Goal: Task Accomplishment & Management: Manage account settings

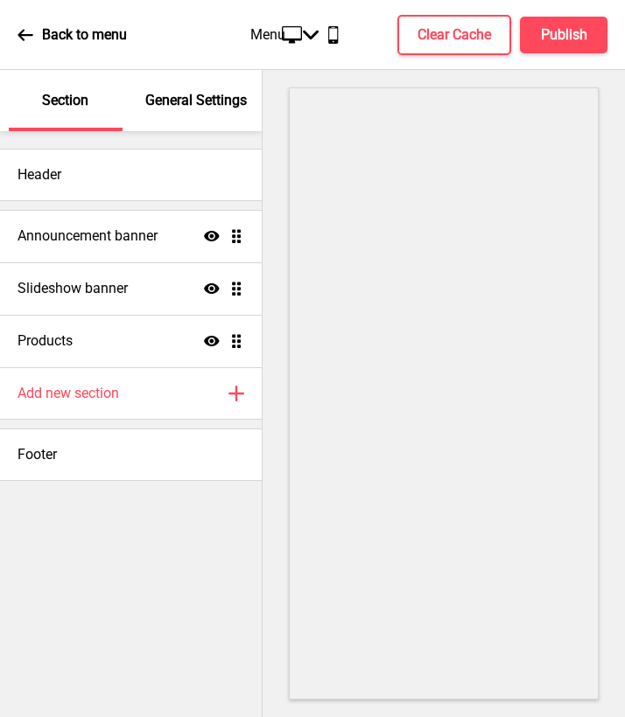
click at [68, 38] on p "Back to menu" at bounding box center [84, 34] width 85 height 19
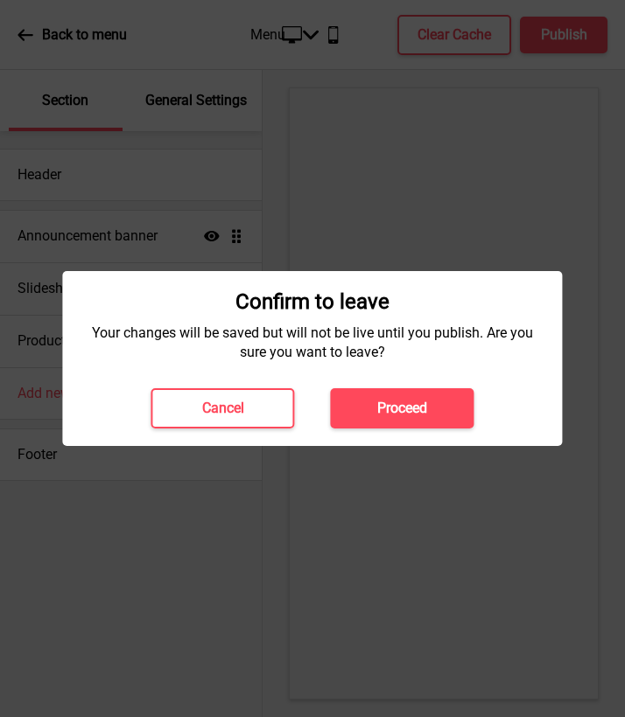
click at [377, 409] on h4 "Proceed" at bounding box center [402, 408] width 50 height 19
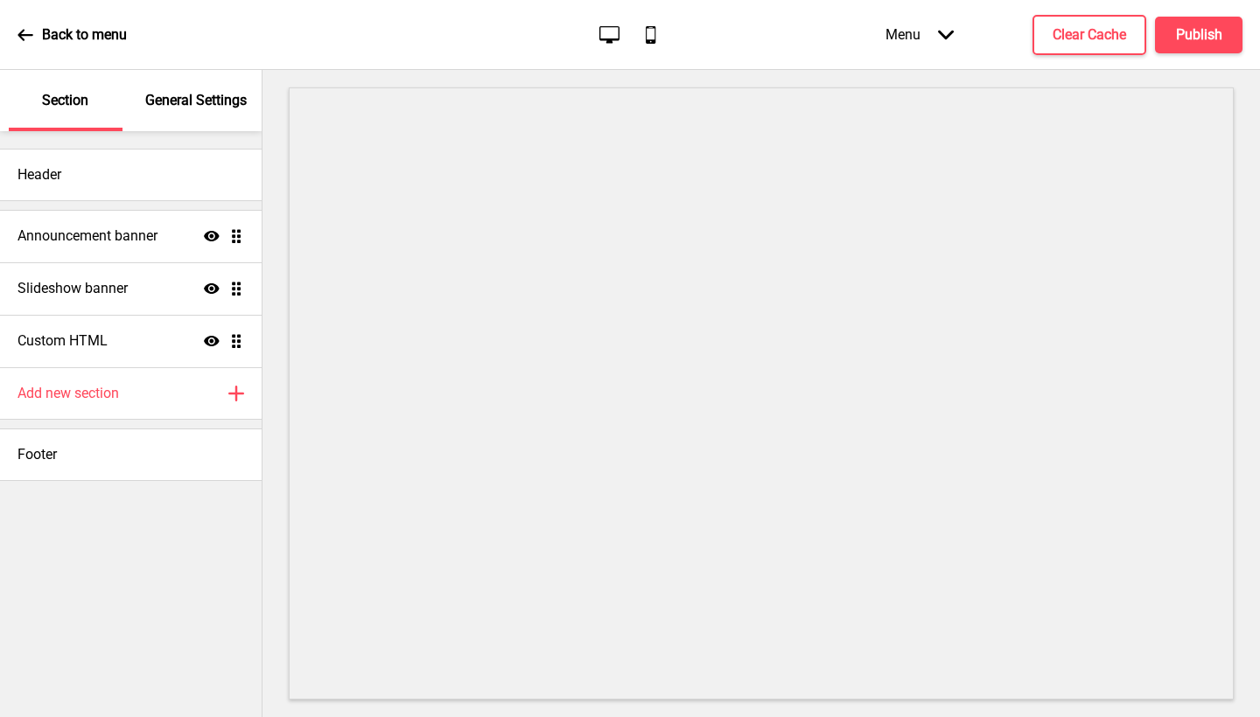
click at [215, 94] on p "General Settings" at bounding box center [195, 100] width 101 height 19
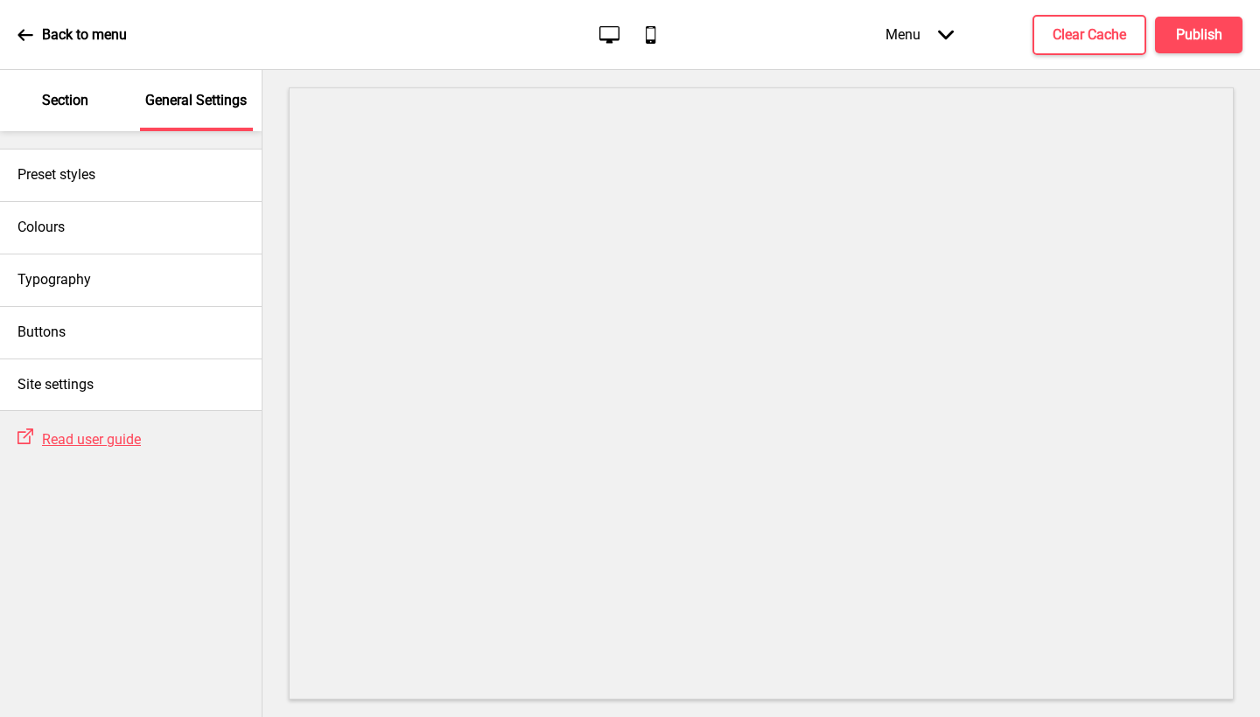
click at [933, 24] on div "Menu Arrow down" at bounding box center [919, 35] width 103 height 52
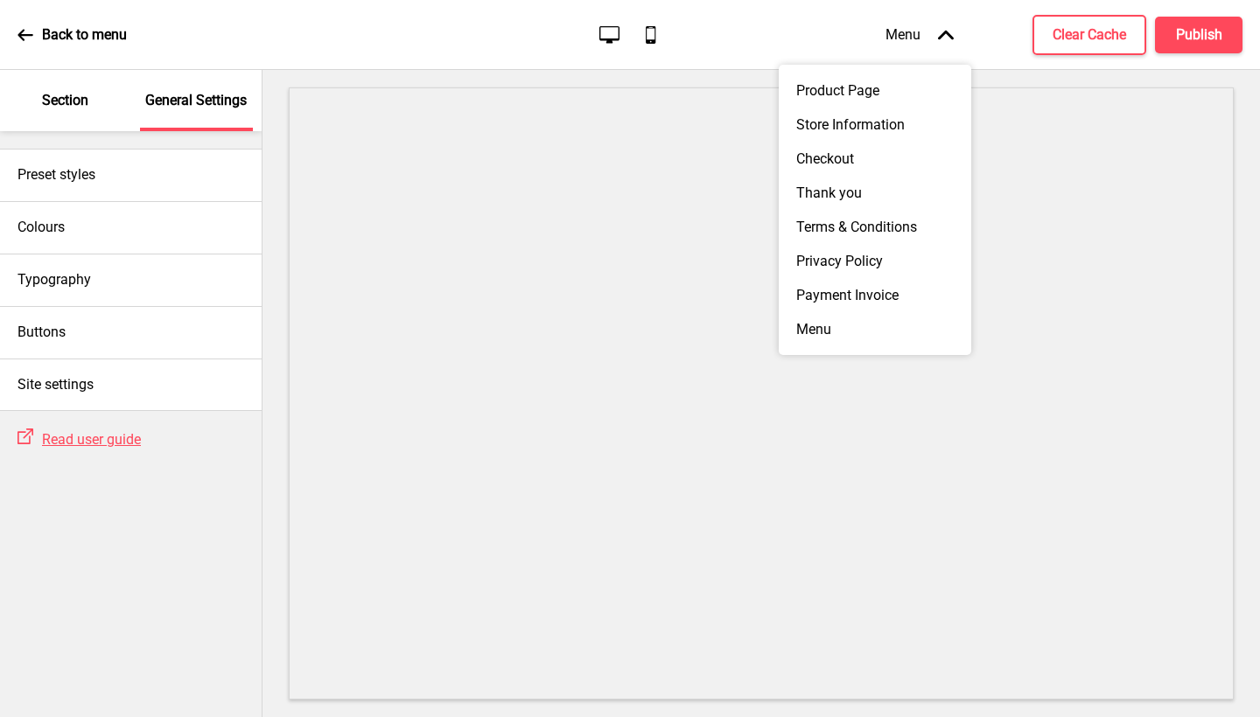
click at [938, 40] on icon "Arrow up" at bounding box center [946, 35] width 16 height 16
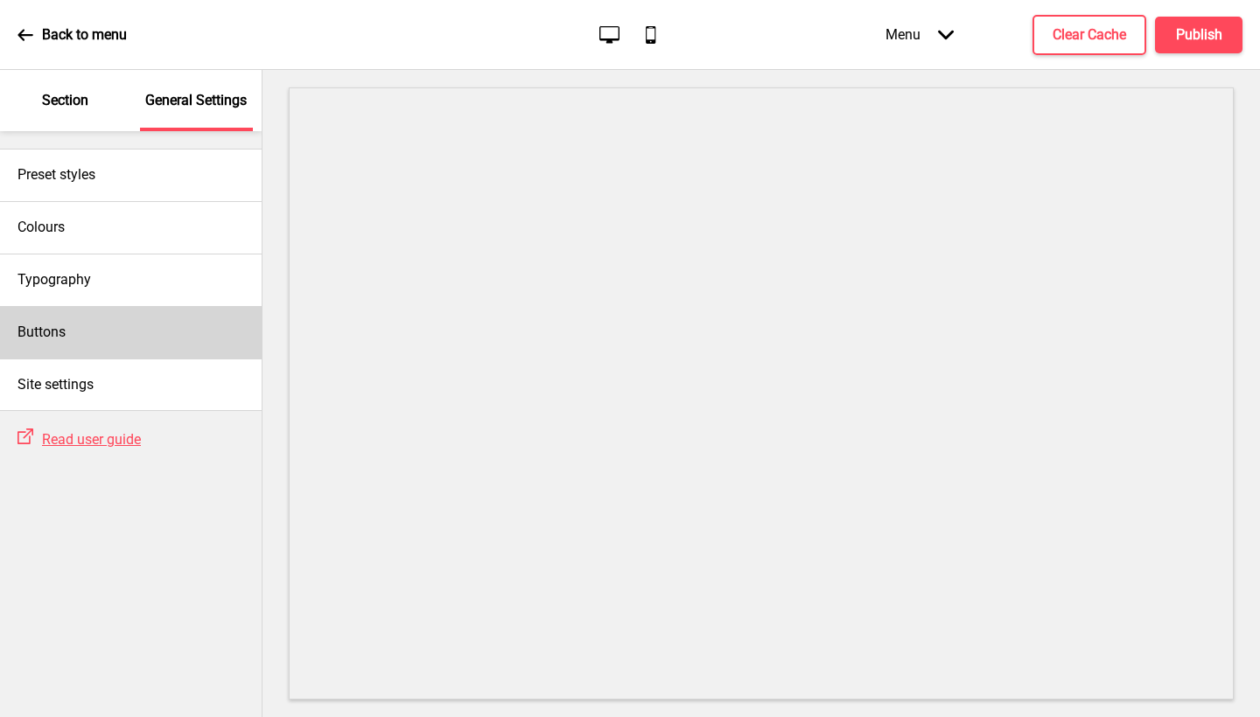
click at [69, 350] on div "Buttons" at bounding box center [131, 332] width 262 height 52
select select "square"
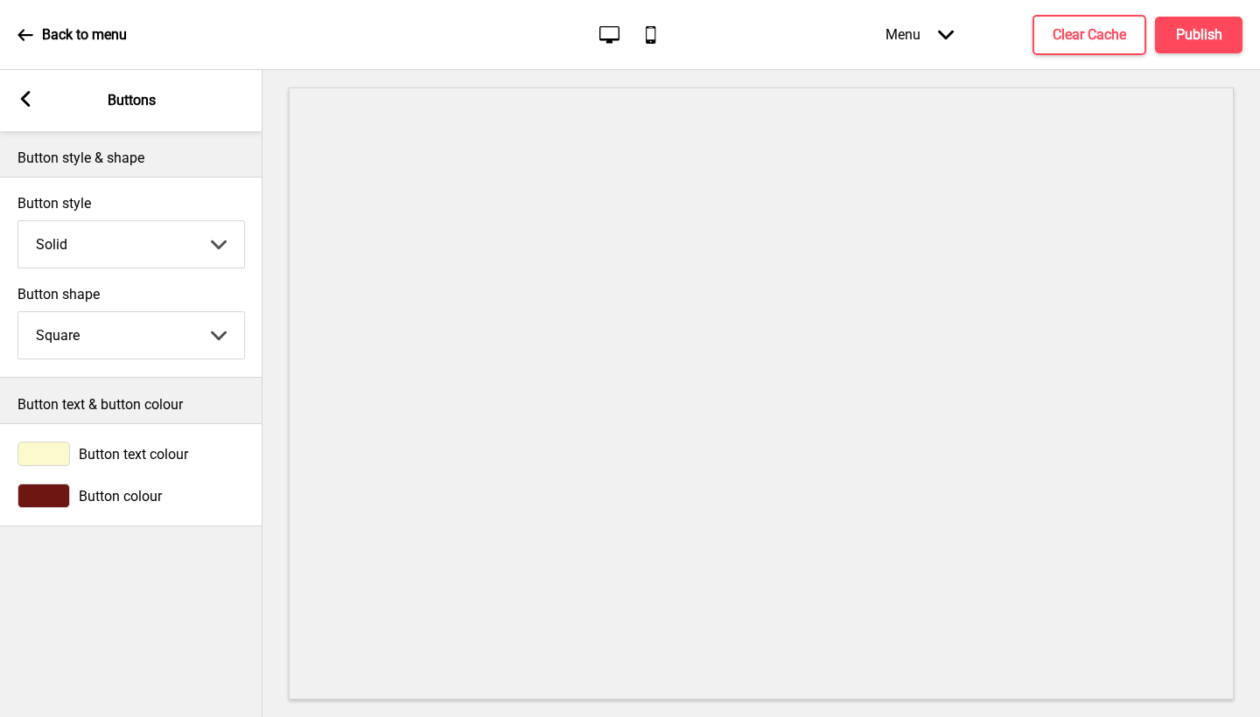
click at [32, 95] on rect at bounding box center [25, 99] width 16 height 16
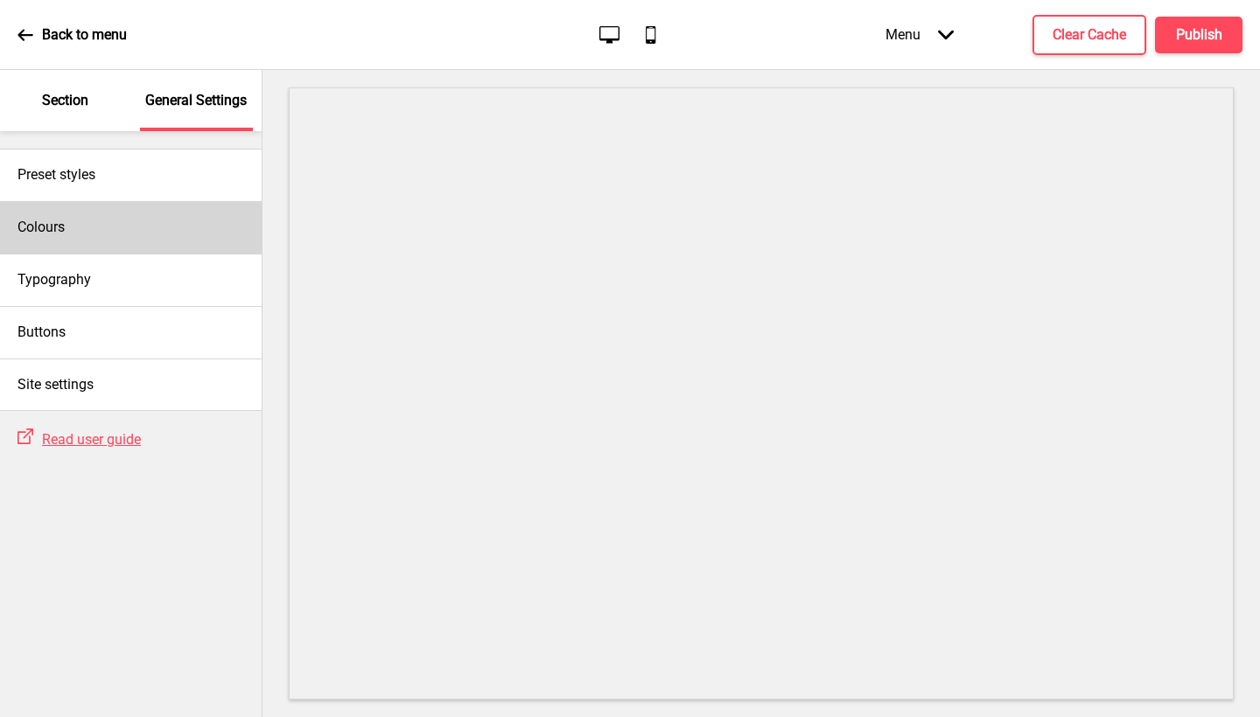
click at [114, 221] on div "Colours" at bounding box center [131, 227] width 262 height 52
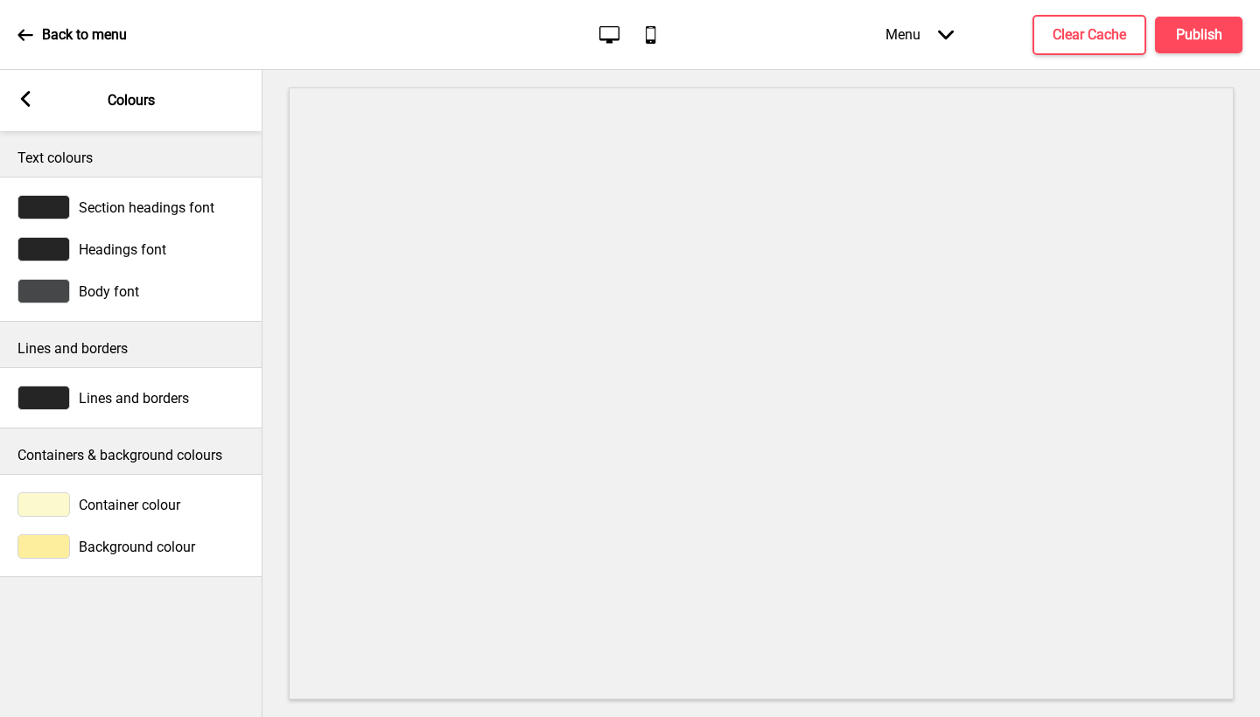
click at [117, 557] on div "Background colour" at bounding box center [130, 547] width 227 height 24
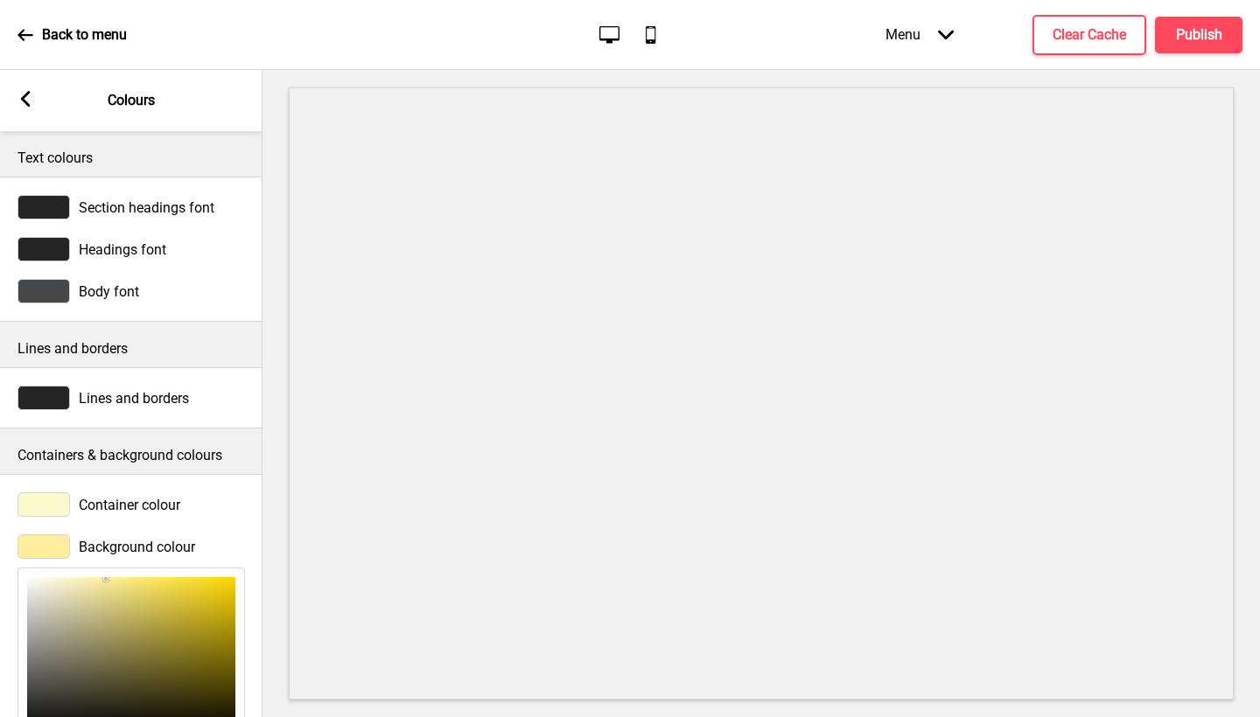
scroll to position [179, 0]
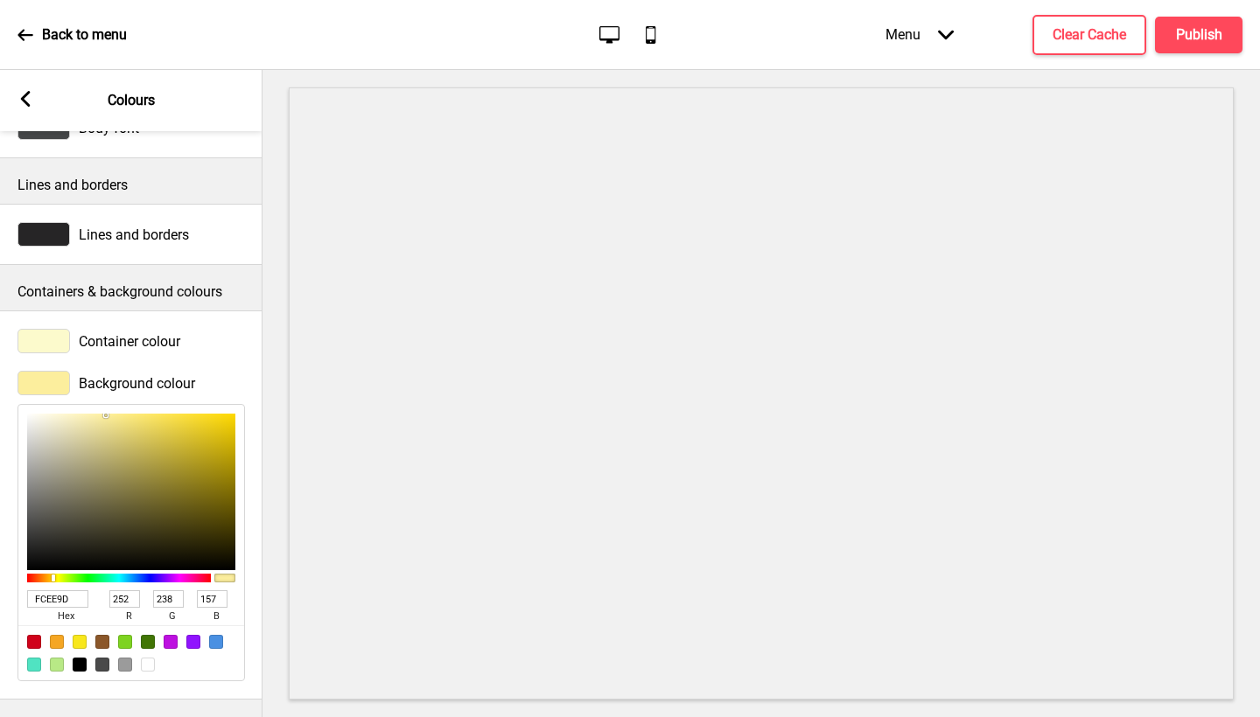
type input "FBF1B7"
type input "251"
type input "241"
type input "183"
type input "FFFFFF"
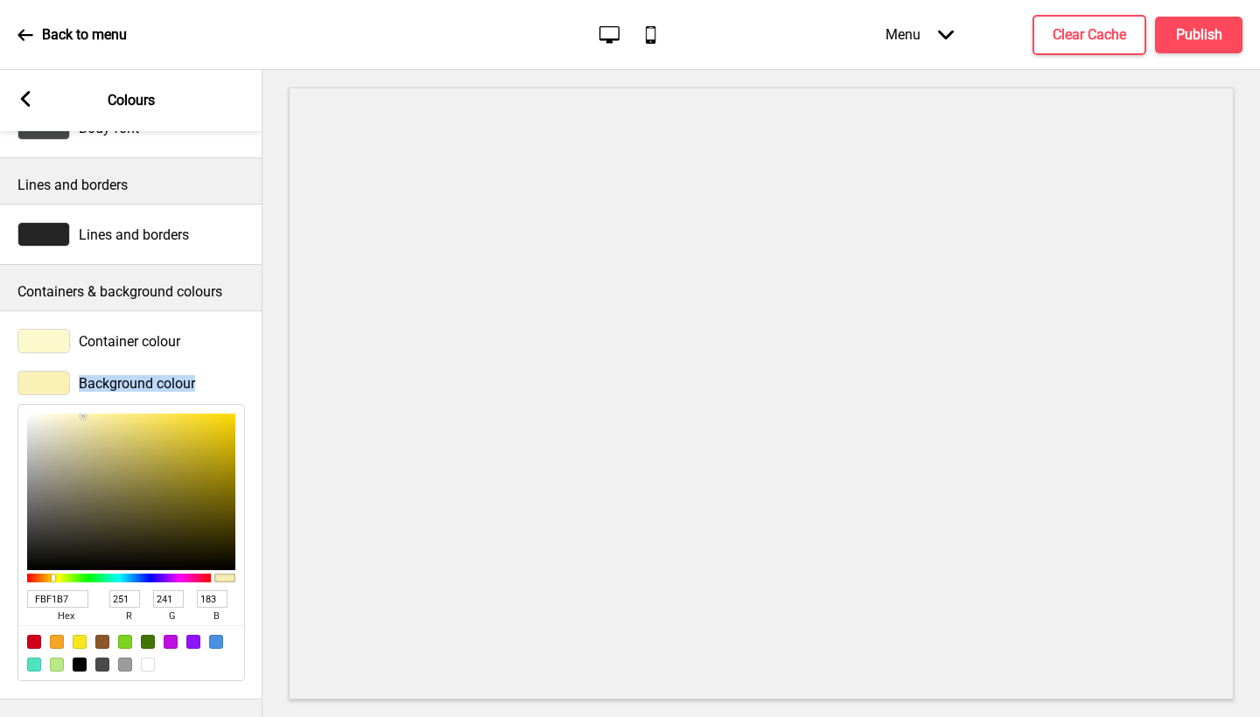
type input "255"
drag, startPoint x: 83, startPoint y: 401, endPoint x: 0, endPoint y: 356, distance: 94.3
click at [0, 362] on div "Background colour FFFFFF hex 255 r 255 g 255 b 100 a" at bounding box center [131, 526] width 262 height 328
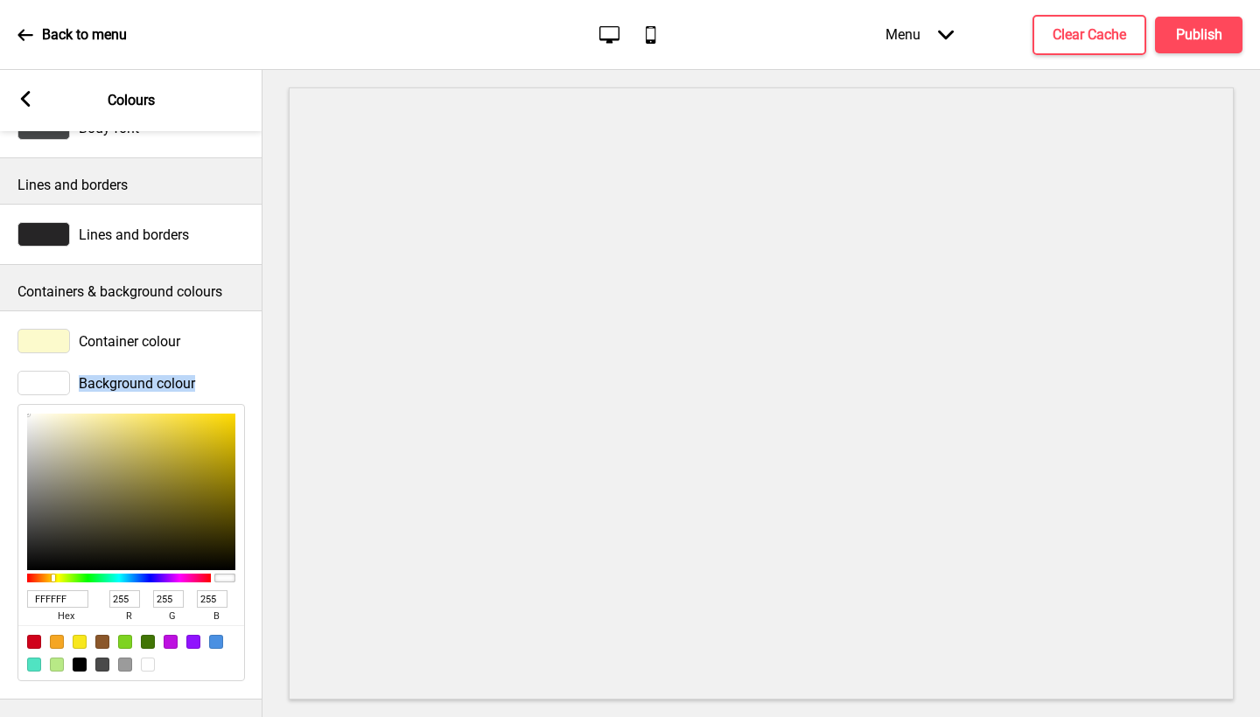
type input "C7C098"
type input "199"
type input "192"
type input "152"
click at [77, 432] on div at bounding box center [131, 492] width 208 height 157
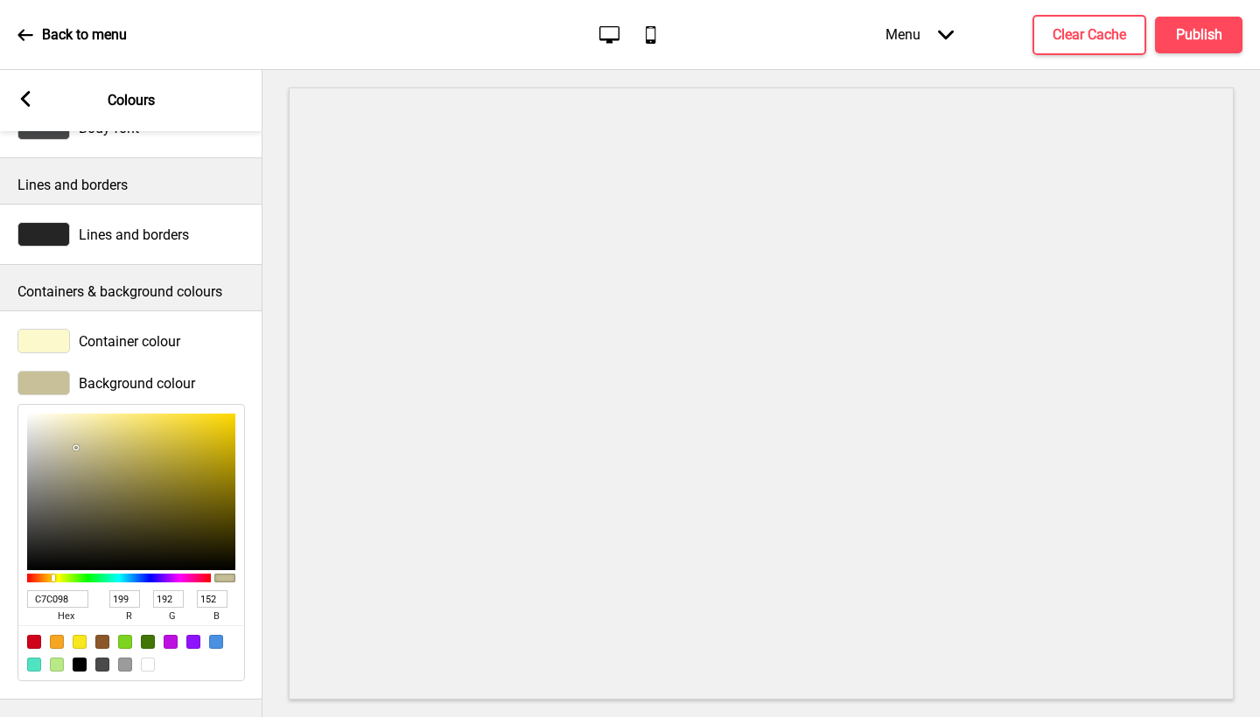
type input "D1CAA0"
type input "209"
type input "202"
type input "160"
type input "D6D0AC"
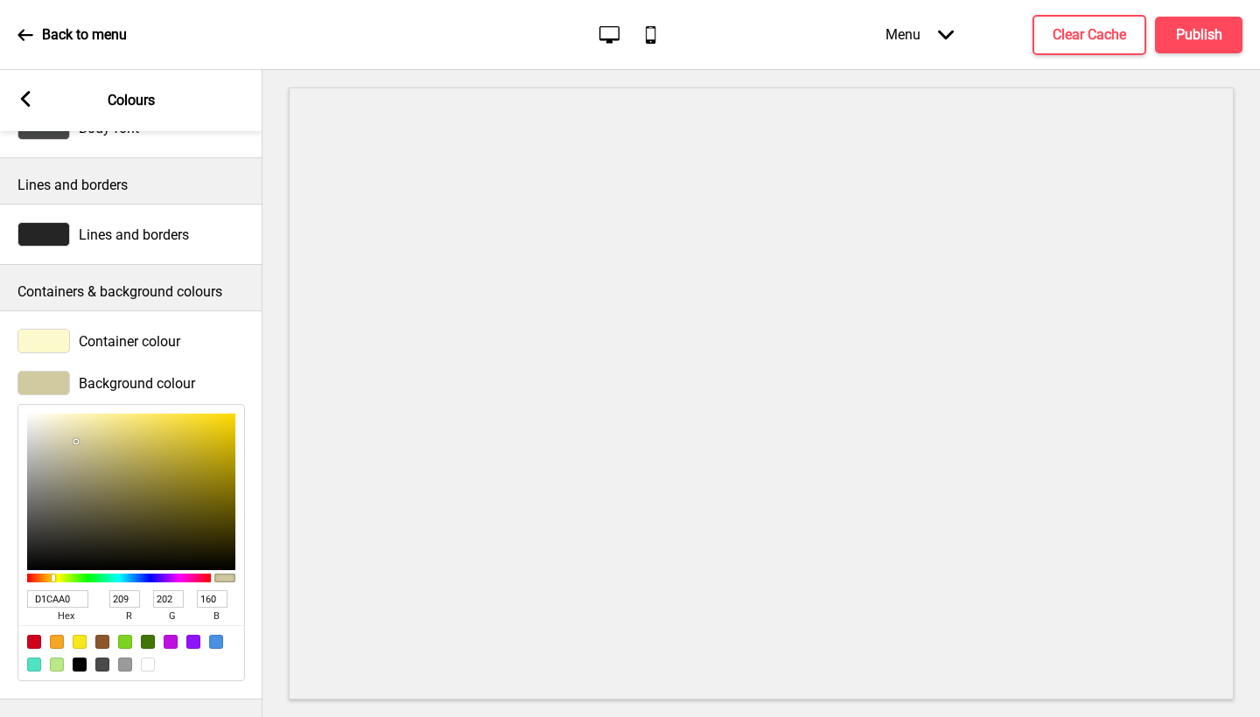
type input "214"
type input "208"
type input "172"
type input "F6F6F3"
type input "246"
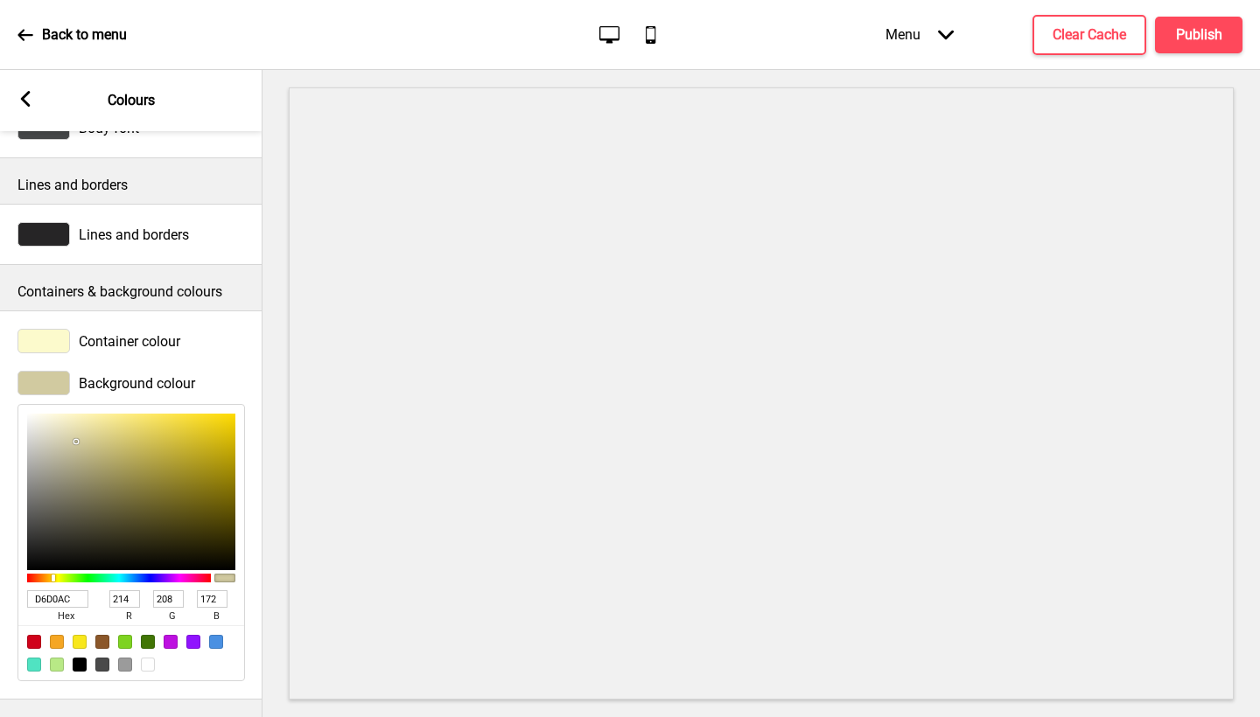
type input "246"
type input "243"
type input "FFFFFF"
type input "255"
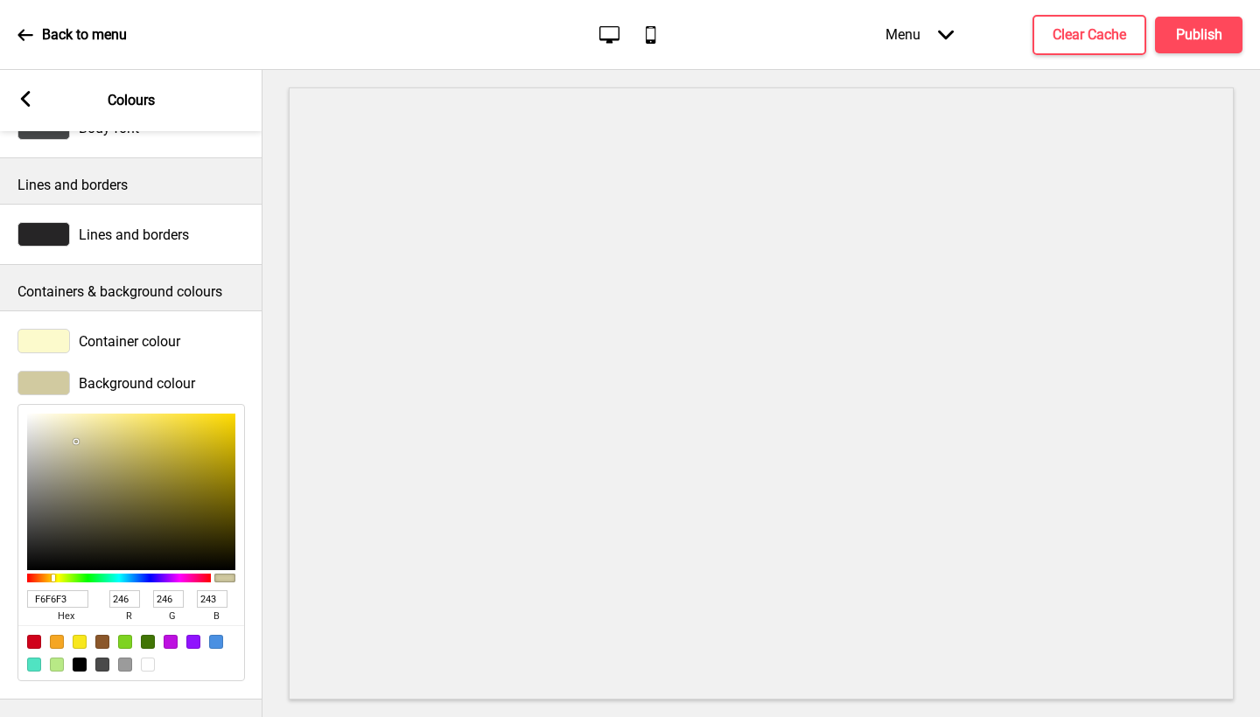
type input "255"
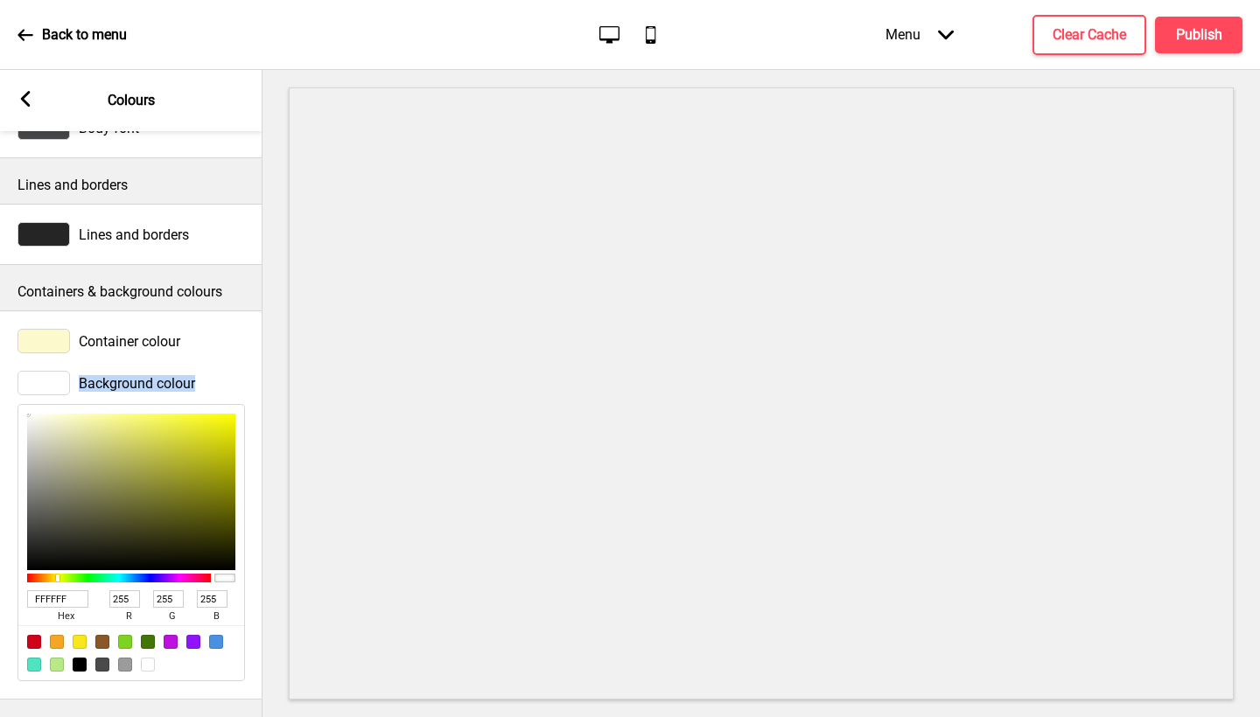
drag, startPoint x: 76, startPoint y: 426, endPoint x: 0, endPoint y: 370, distance: 94.5
click at [0, 370] on div "Background colour FFFFFF hex 255 r 255 g 255 b 100 a" at bounding box center [131, 526] width 262 height 328
click at [164, 333] on span "Container colour" at bounding box center [129, 341] width 101 height 17
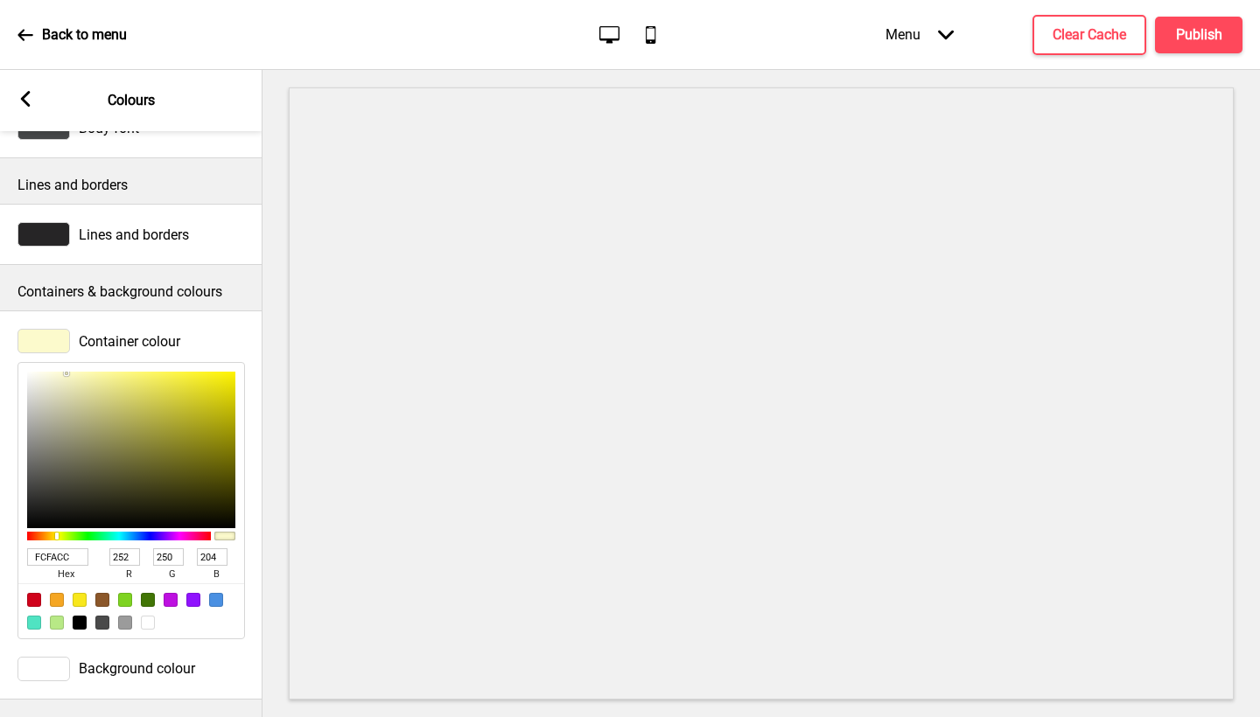
scroll to position [178, 0]
type input "DBD9A1"
type input "219"
type input "217"
type input "161"
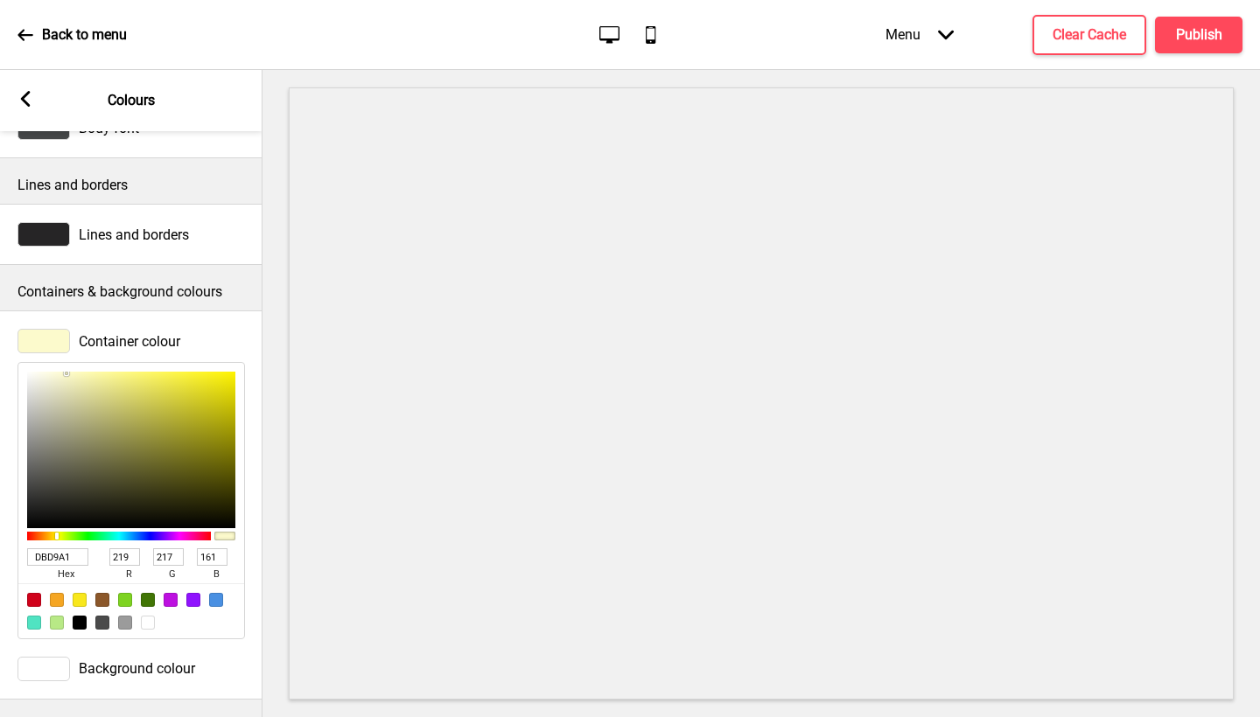
type input "FFFEED"
type input "255"
type input "254"
type input "237"
type input "FFFEF4"
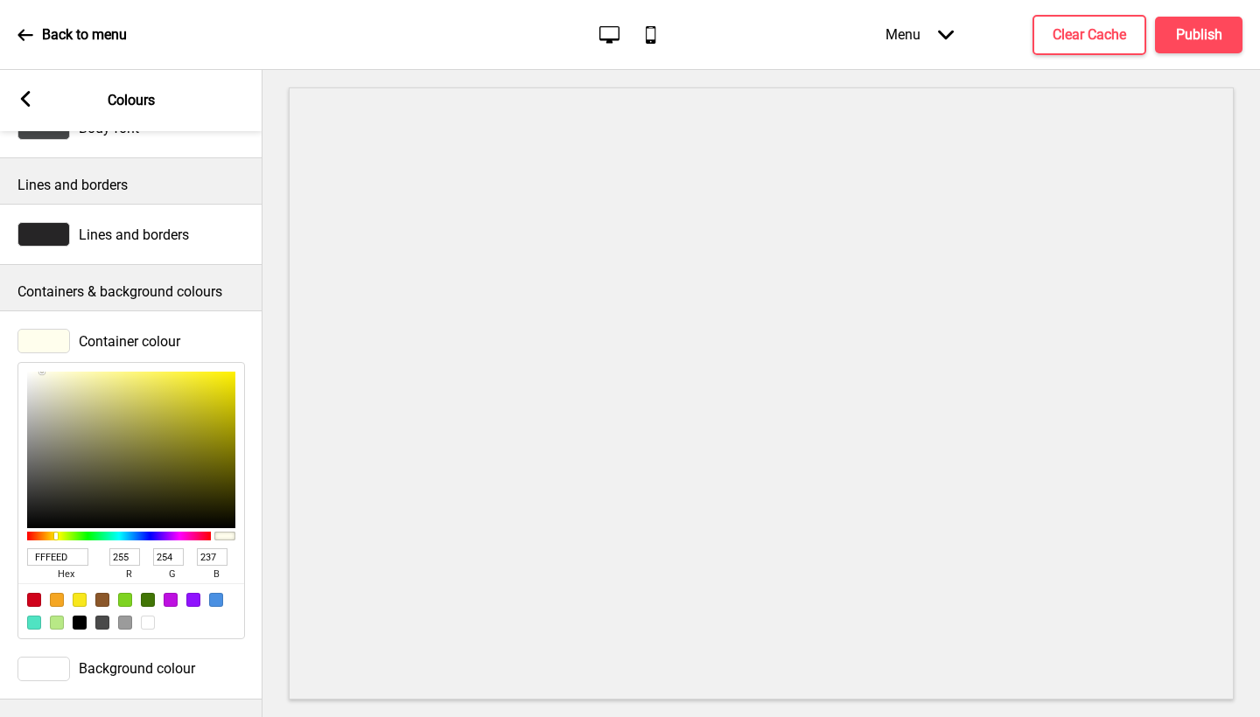
type input "244"
type input "FFFFFC"
type input "255"
type input "252"
type input "FFFFFD"
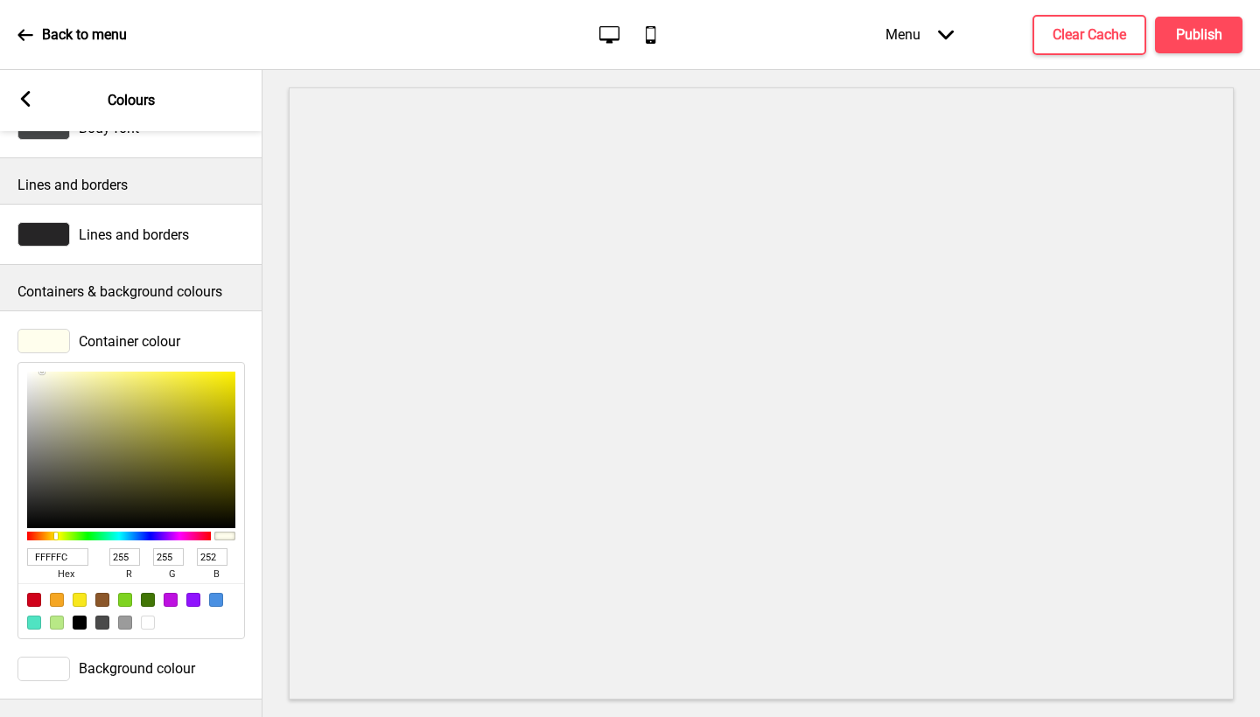
type input "253"
type input "FFFFFF"
type input "255"
drag, startPoint x: 82, startPoint y: 379, endPoint x: 3, endPoint y: 350, distance: 84.7
click at [3, 349] on div "Container colour FFFFFF hex 255 r 255 g 255 b 100 a" at bounding box center [131, 484] width 262 height 328
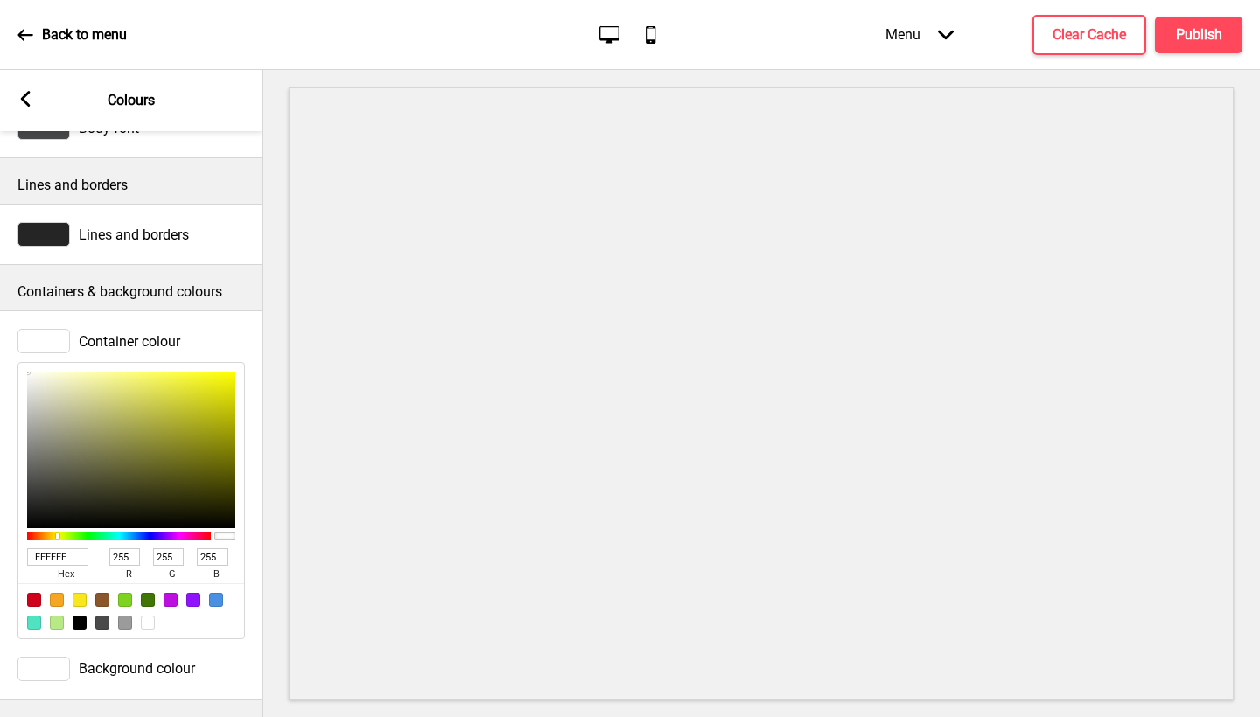
scroll to position [175, 0]
click at [28, 98] on rect at bounding box center [25, 99] width 16 height 16
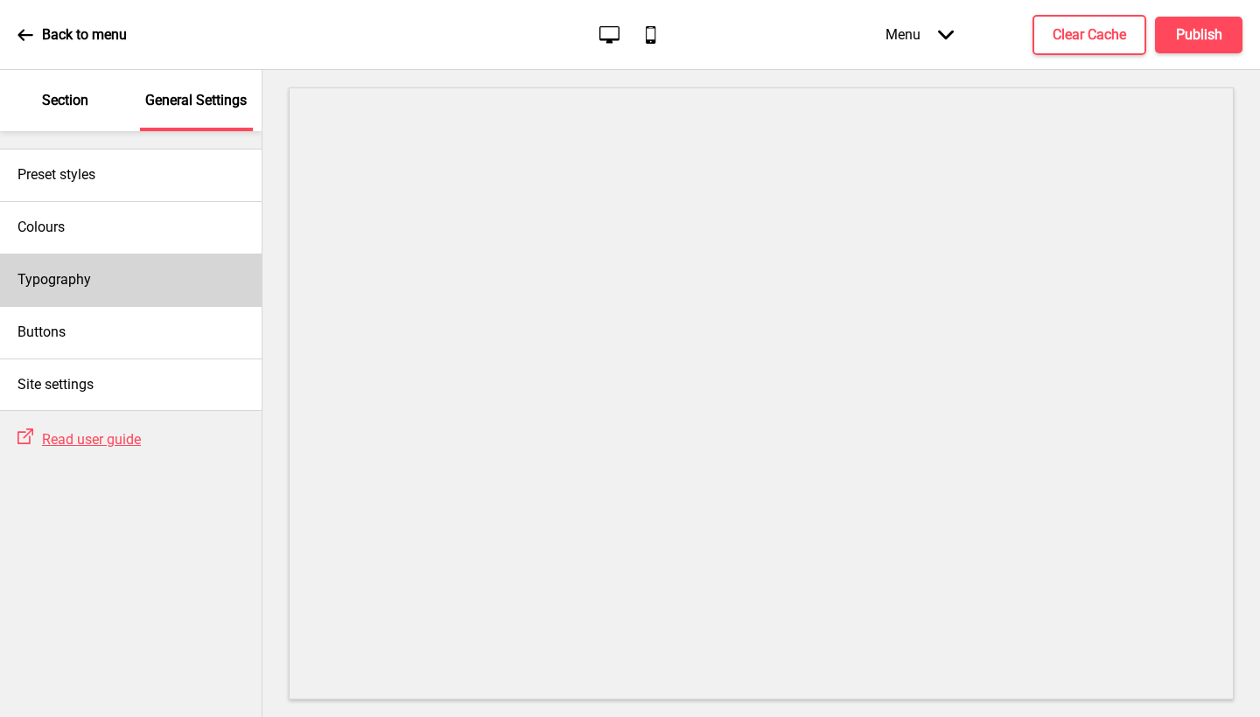
click at [140, 284] on div "Typography" at bounding box center [131, 280] width 262 height 52
select select "Nunito Sans"
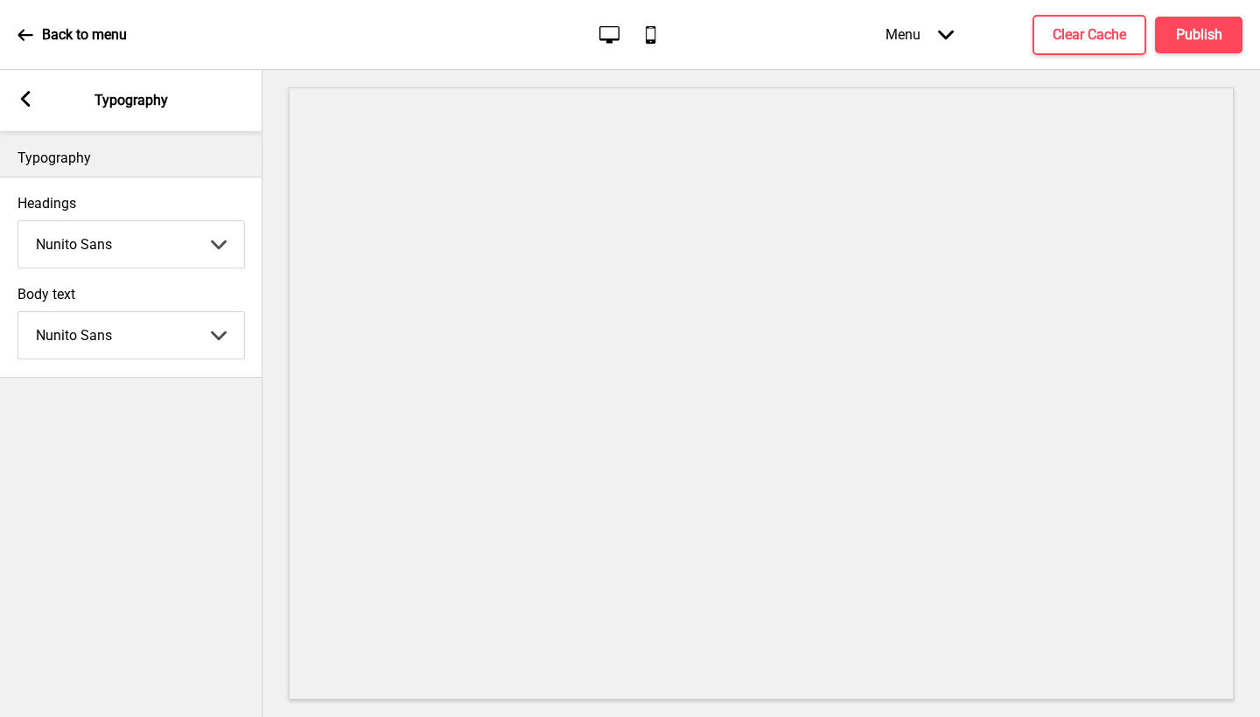
click at [30, 81] on div "Arrow left Typography" at bounding box center [131, 100] width 262 height 61
click at [21, 98] on g at bounding box center [25, 99] width 16 height 16
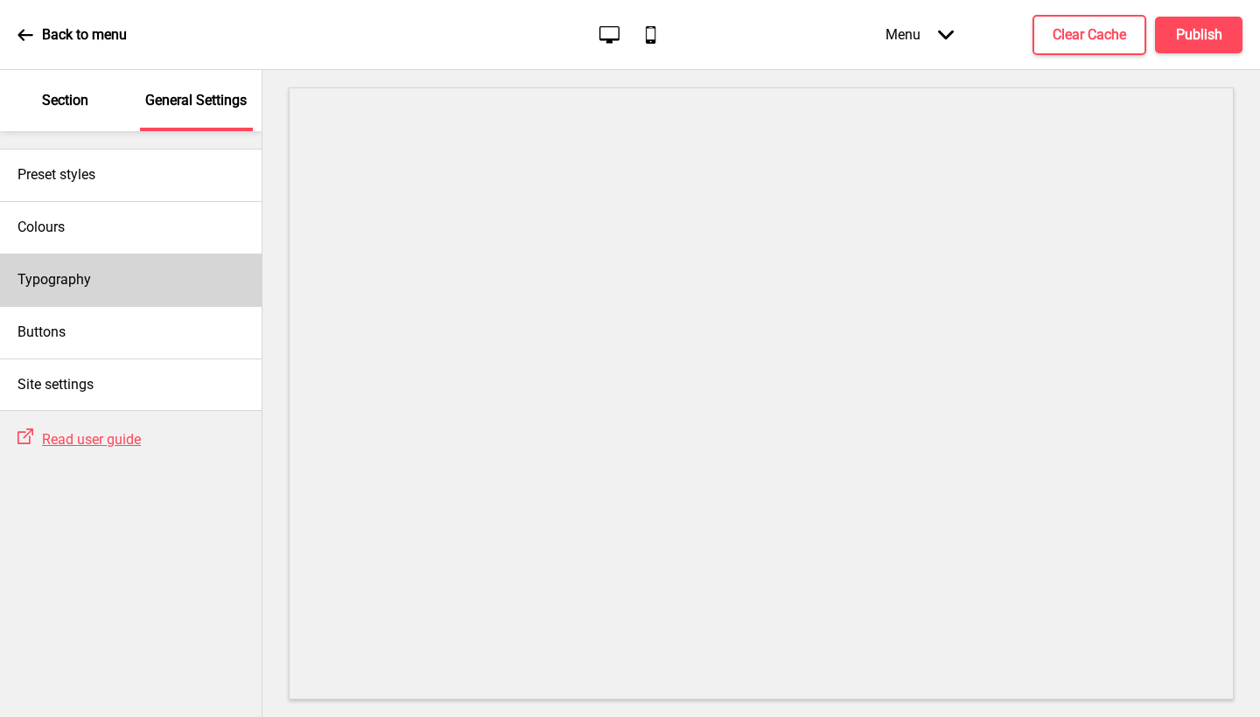
click at [135, 274] on div "Typography" at bounding box center [131, 280] width 262 height 52
select select "Nunito Sans"
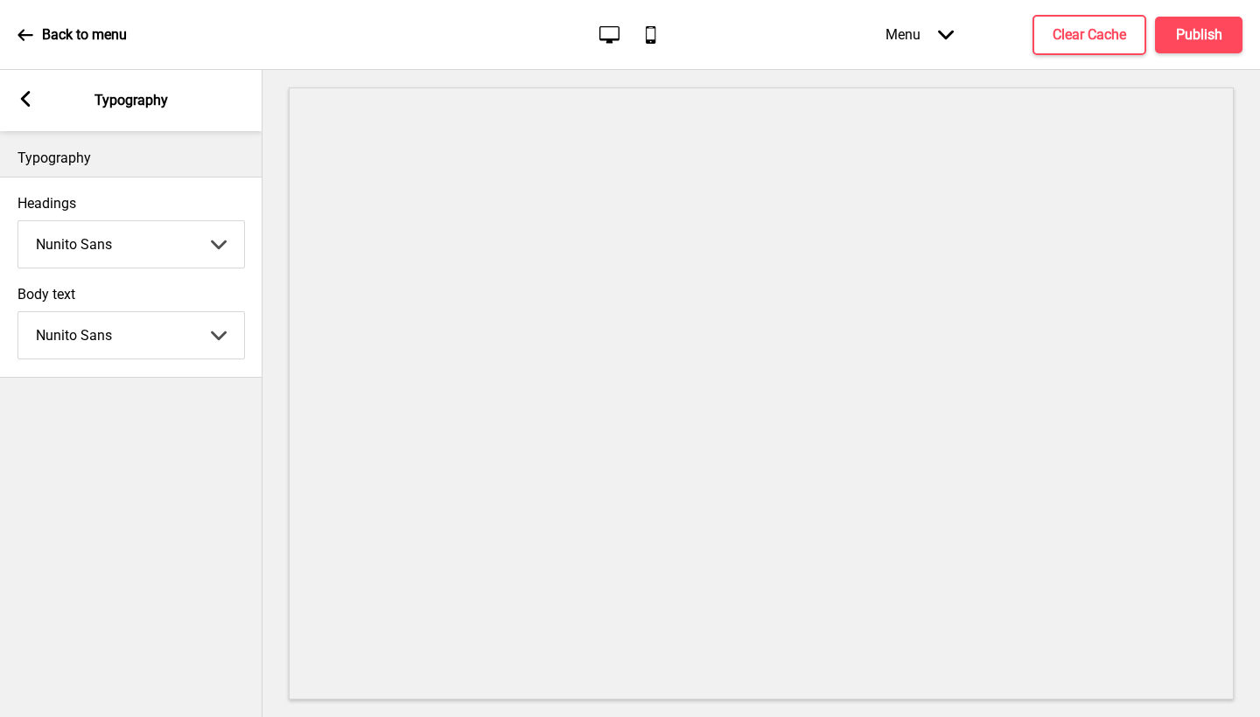
click at [20, 113] on div "Arrow left Typography" at bounding box center [131, 100] width 262 height 61
click at [42, 108] on div "Arrow left Typography" at bounding box center [131, 100] width 262 height 61
click at [31, 88] on div "Arrow left Typography" at bounding box center [131, 100] width 262 height 61
click at [22, 101] on icon at bounding box center [26, 99] width 10 height 16
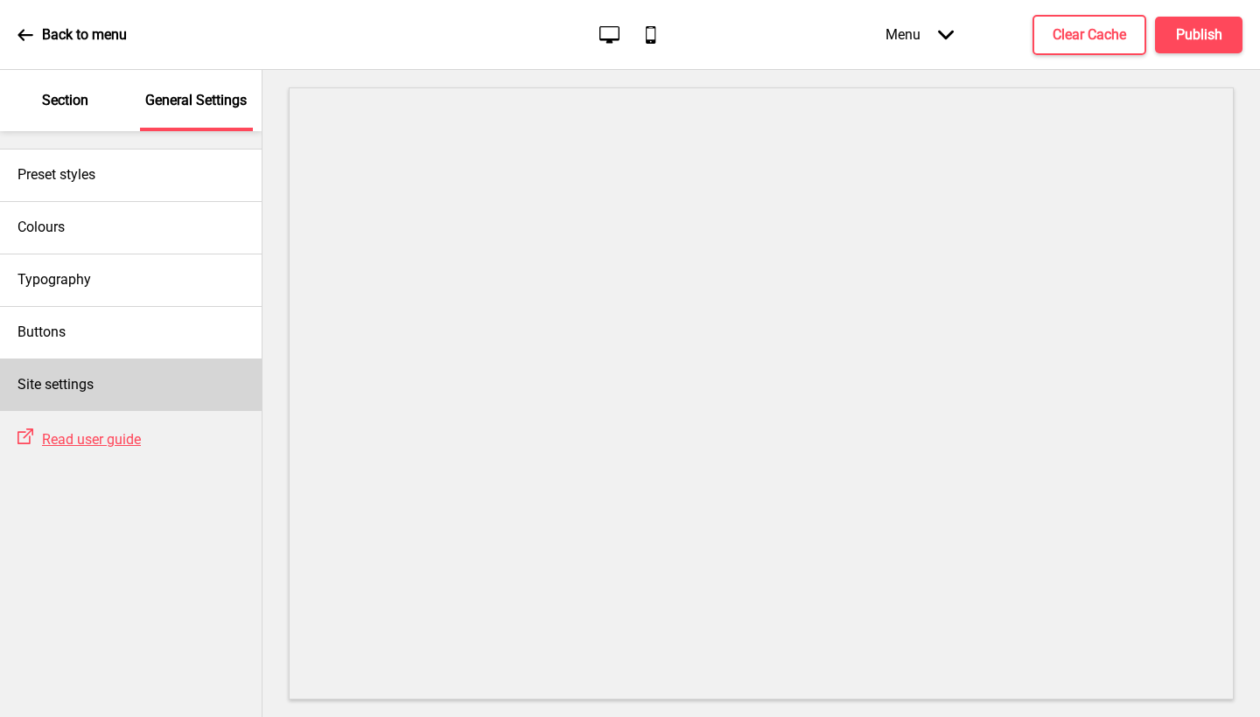
click at [109, 389] on div "Site settings" at bounding box center [131, 385] width 262 height 52
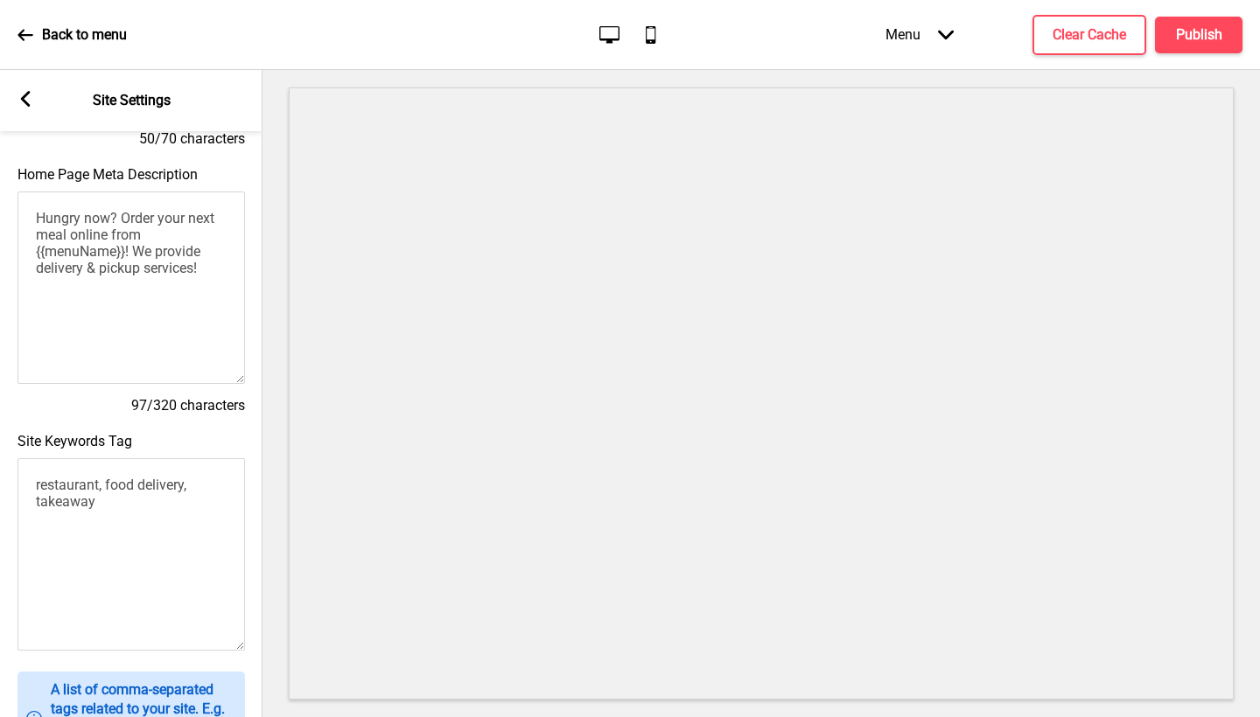
scroll to position [0, 0]
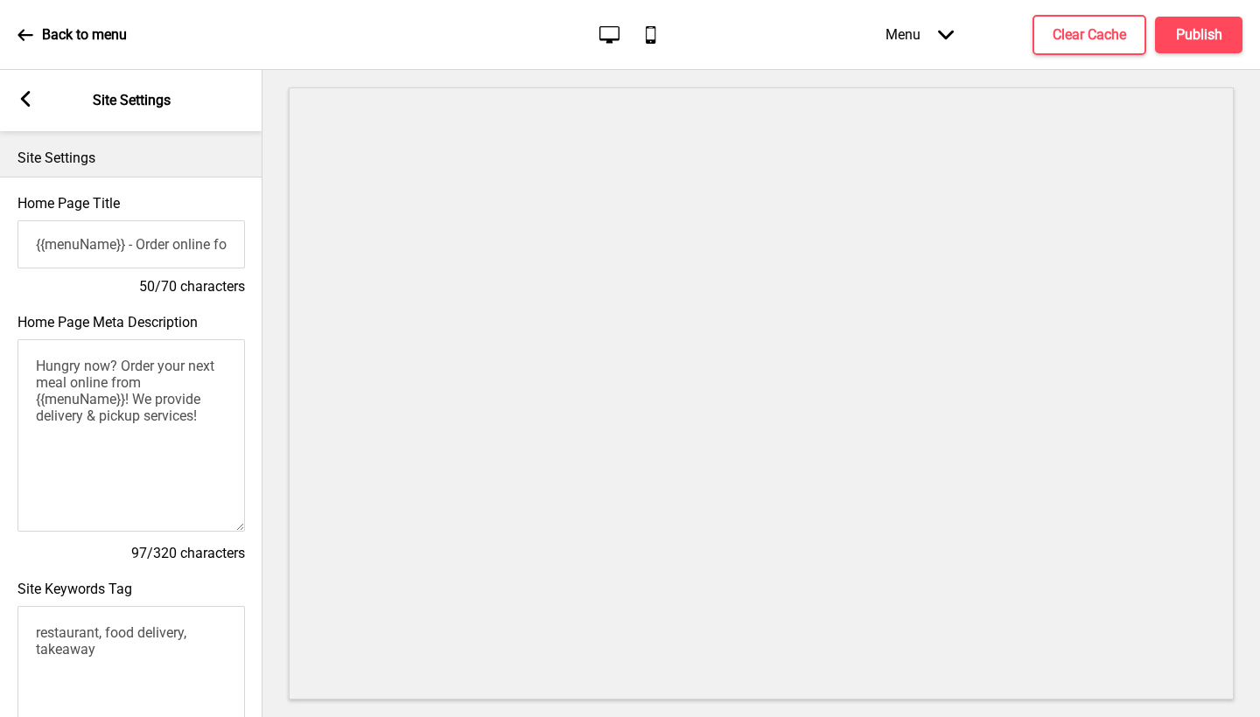
click at [22, 107] on rect at bounding box center [25, 99] width 16 height 16
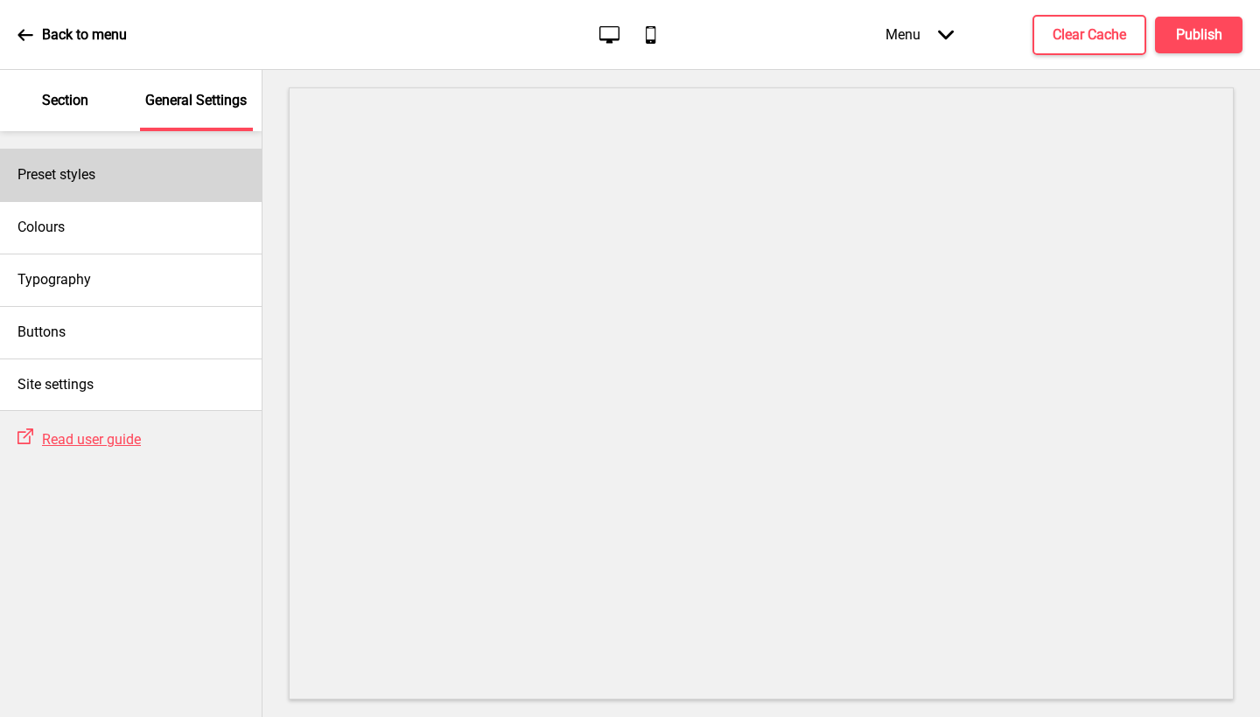
click at [82, 172] on h4 "Preset styles" at bounding box center [56, 174] width 78 height 19
select select "Custom"
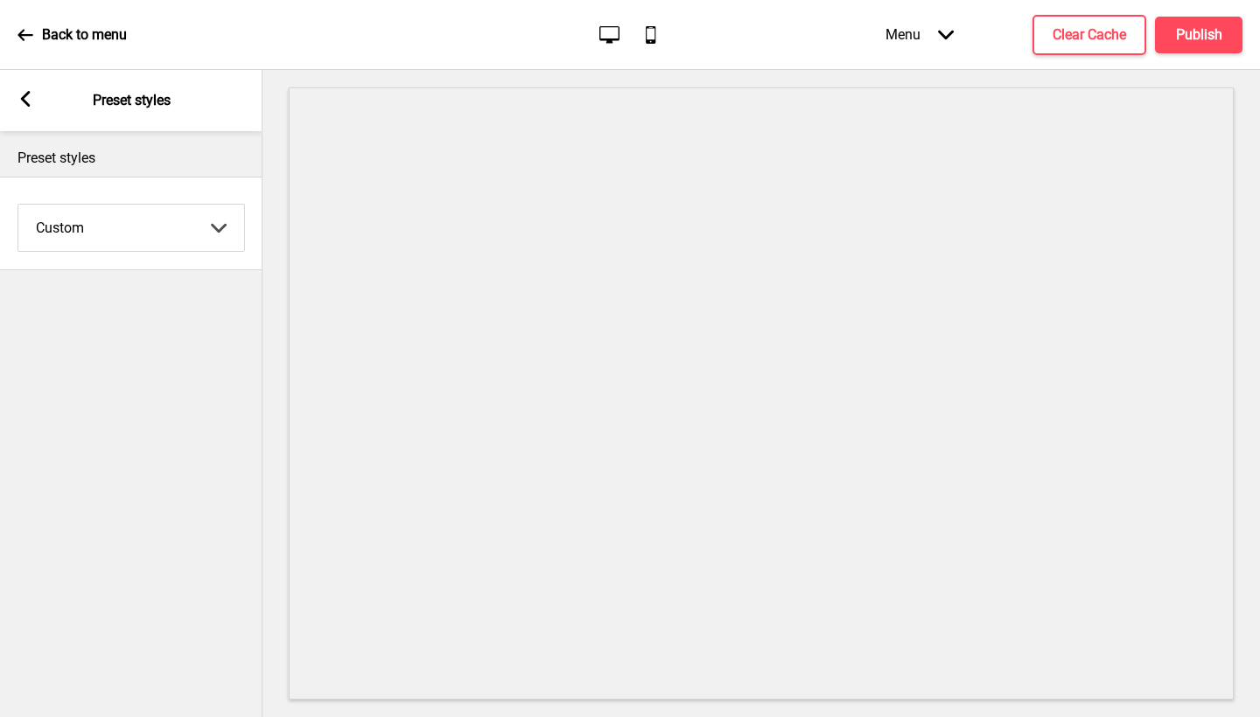
click at [24, 94] on rect at bounding box center [25, 99] width 16 height 16
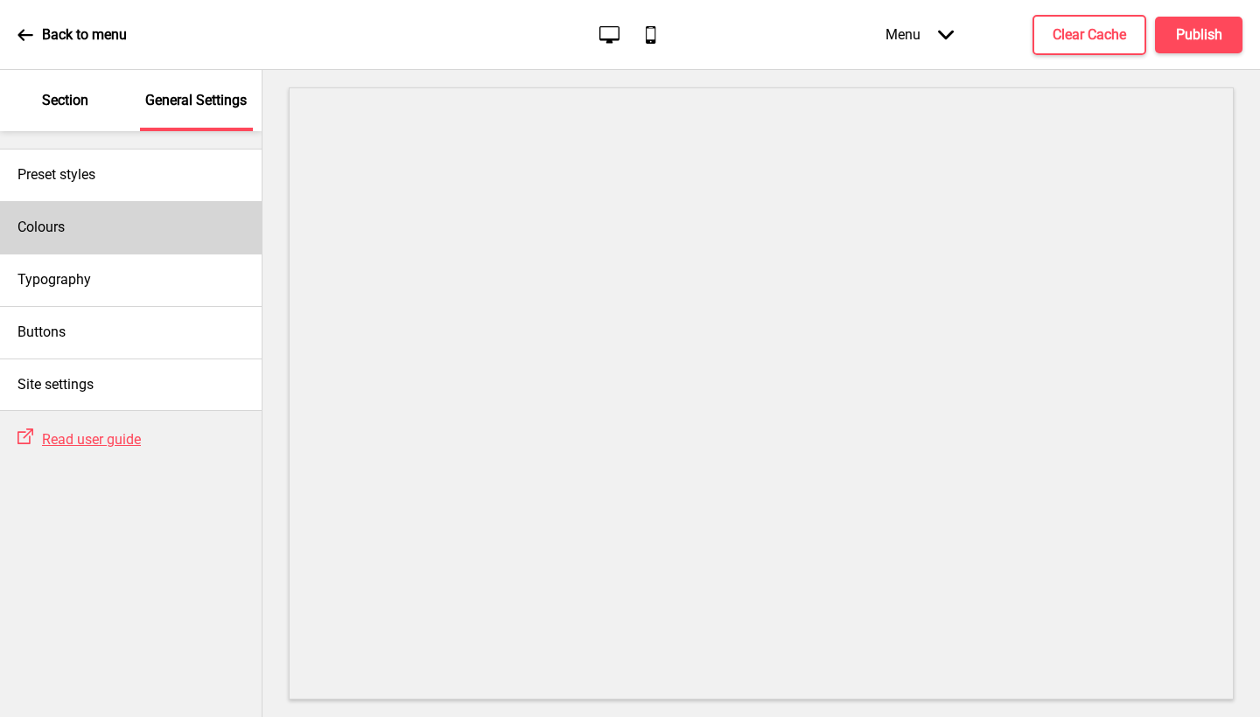
click at [87, 241] on div "Colours" at bounding box center [131, 227] width 262 height 52
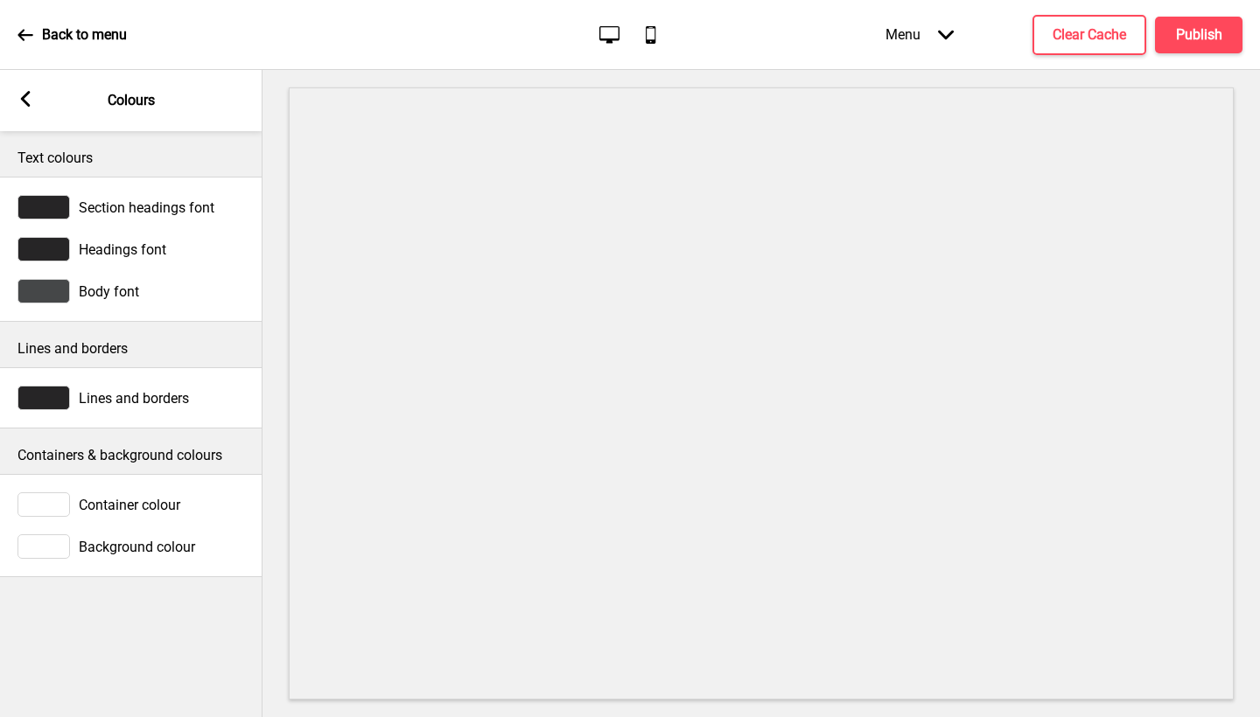
click at [24, 109] on div "Arrow left" at bounding box center [25, 100] width 16 height 19
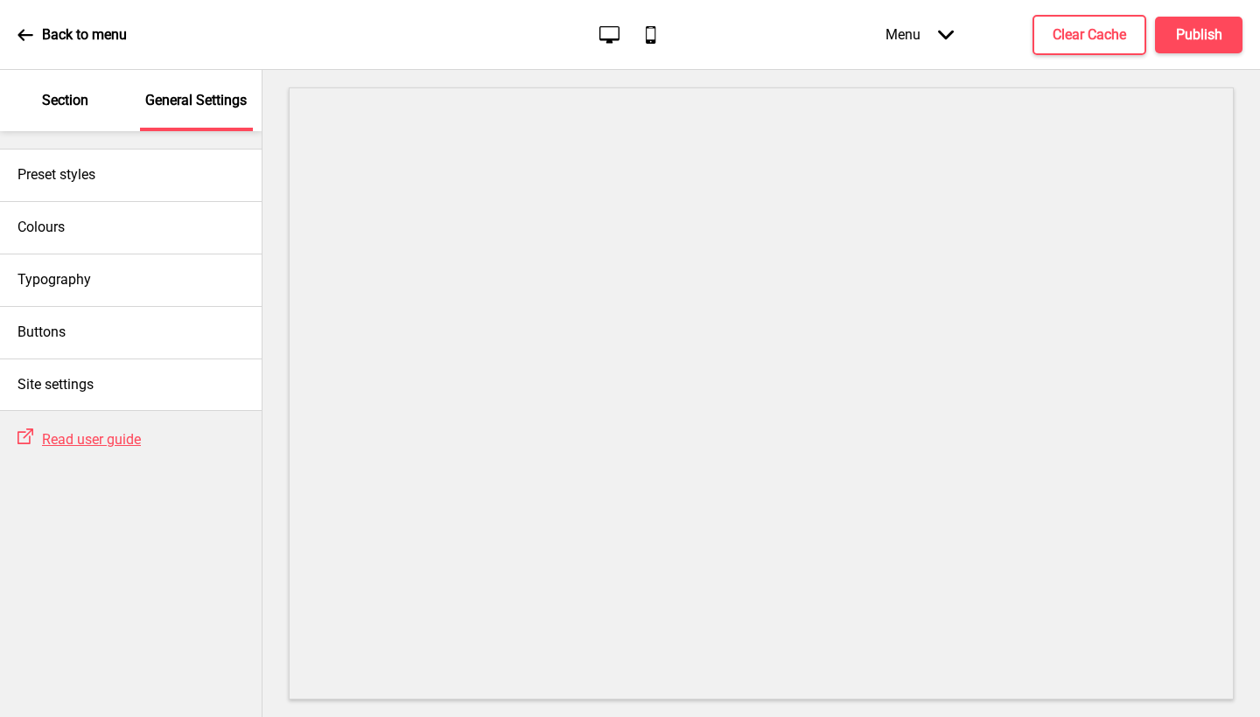
click at [29, 42] on icon at bounding box center [25, 35] width 16 height 16
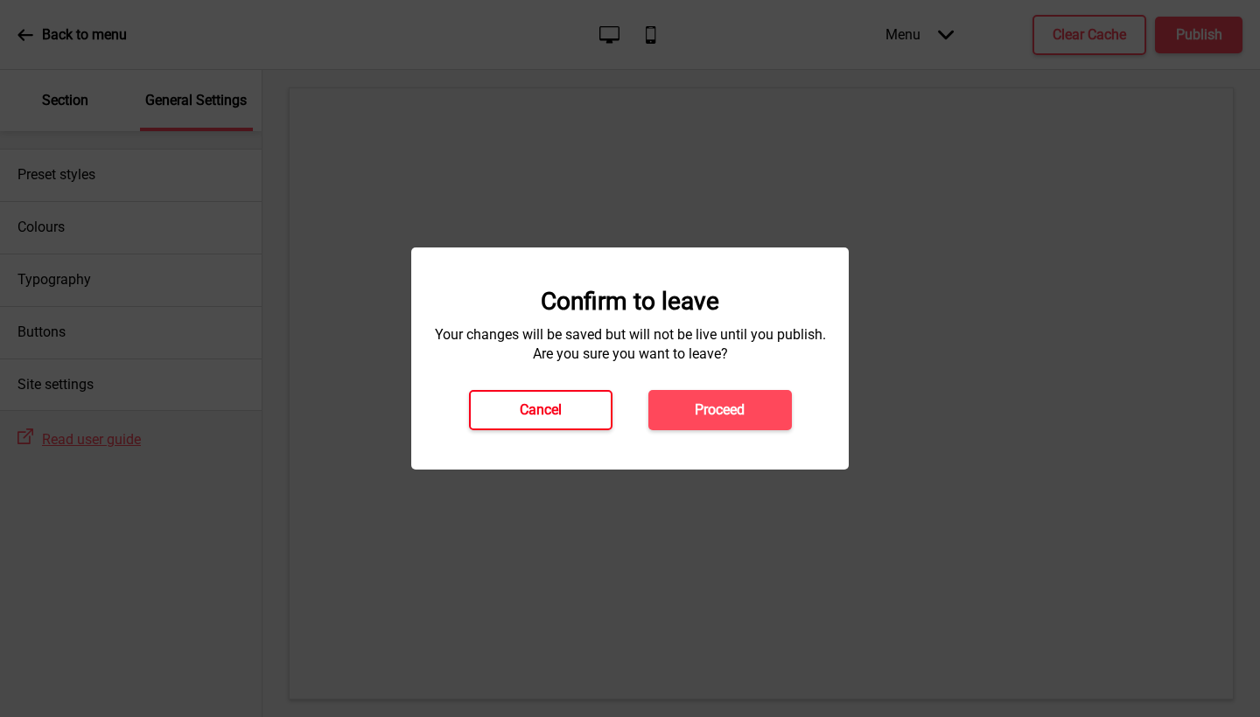
click at [529, 402] on h4 "Cancel" at bounding box center [541, 410] width 42 height 19
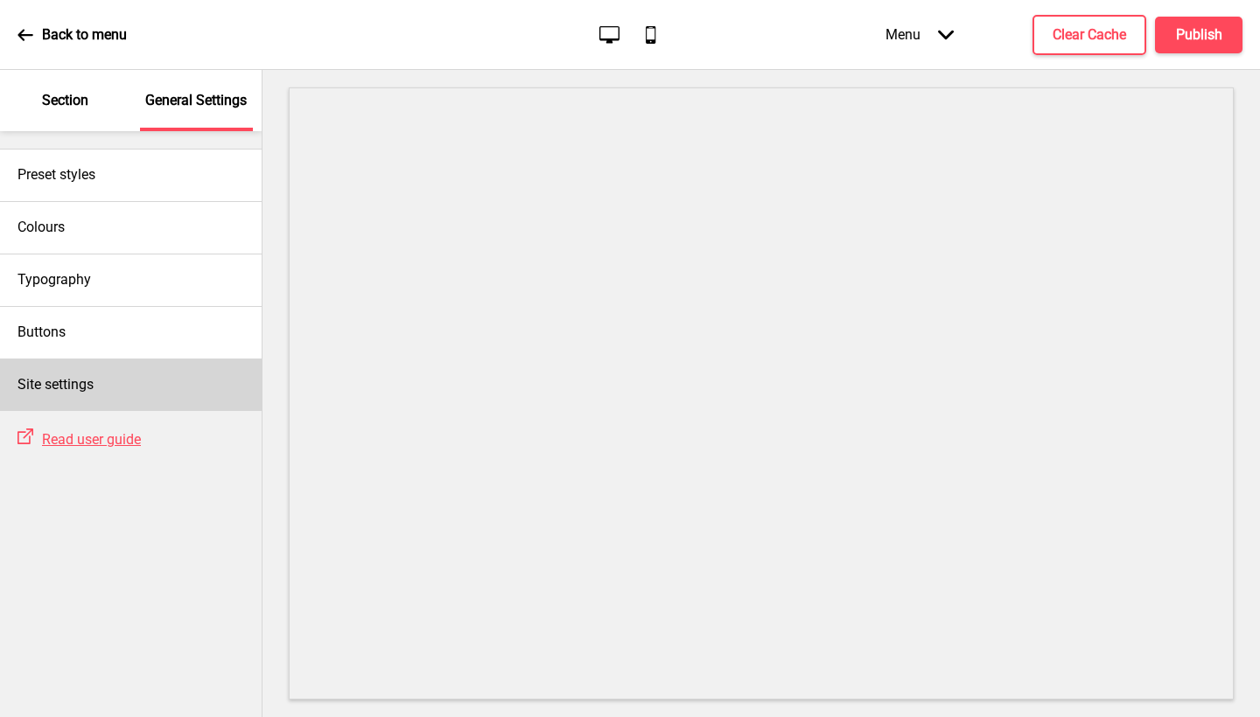
click at [125, 366] on div "Site settings" at bounding box center [131, 385] width 262 height 52
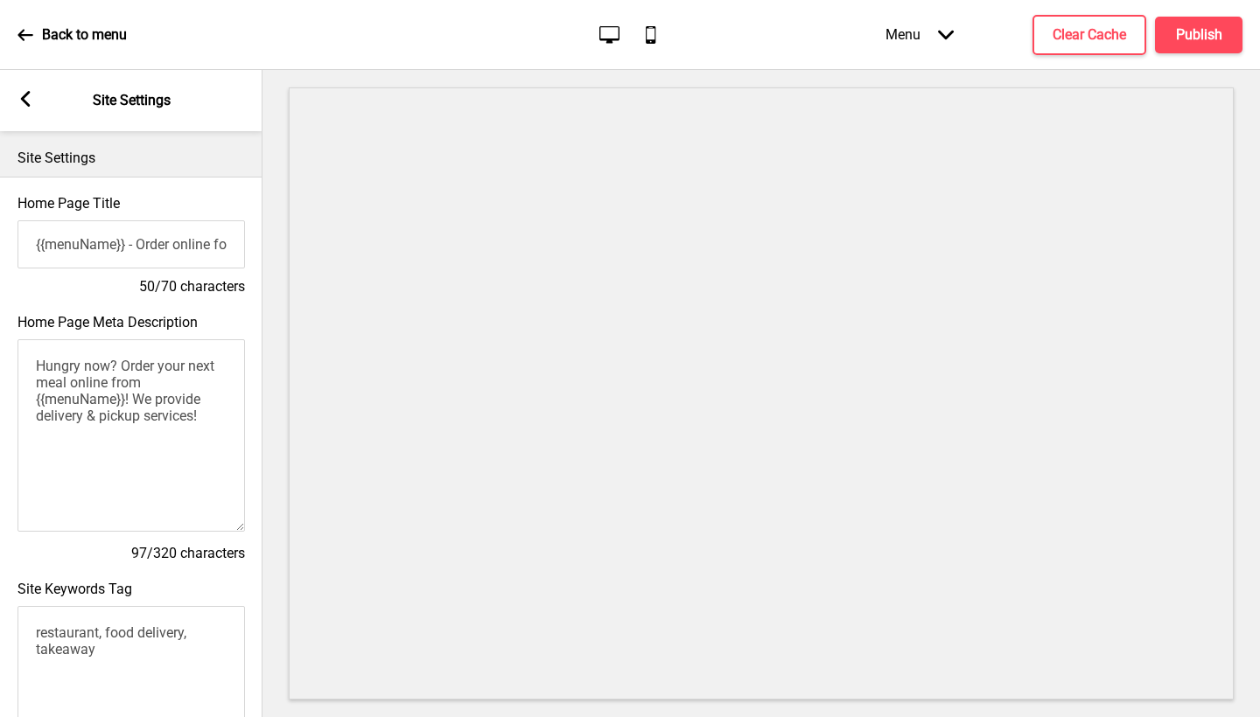
click at [36, 99] on div "Arrow left Site Settings" at bounding box center [131, 100] width 262 height 61
click at [25, 86] on div "Arrow left Site Settings" at bounding box center [131, 100] width 262 height 61
click at [29, 101] on rect at bounding box center [25, 99] width 16 height 16
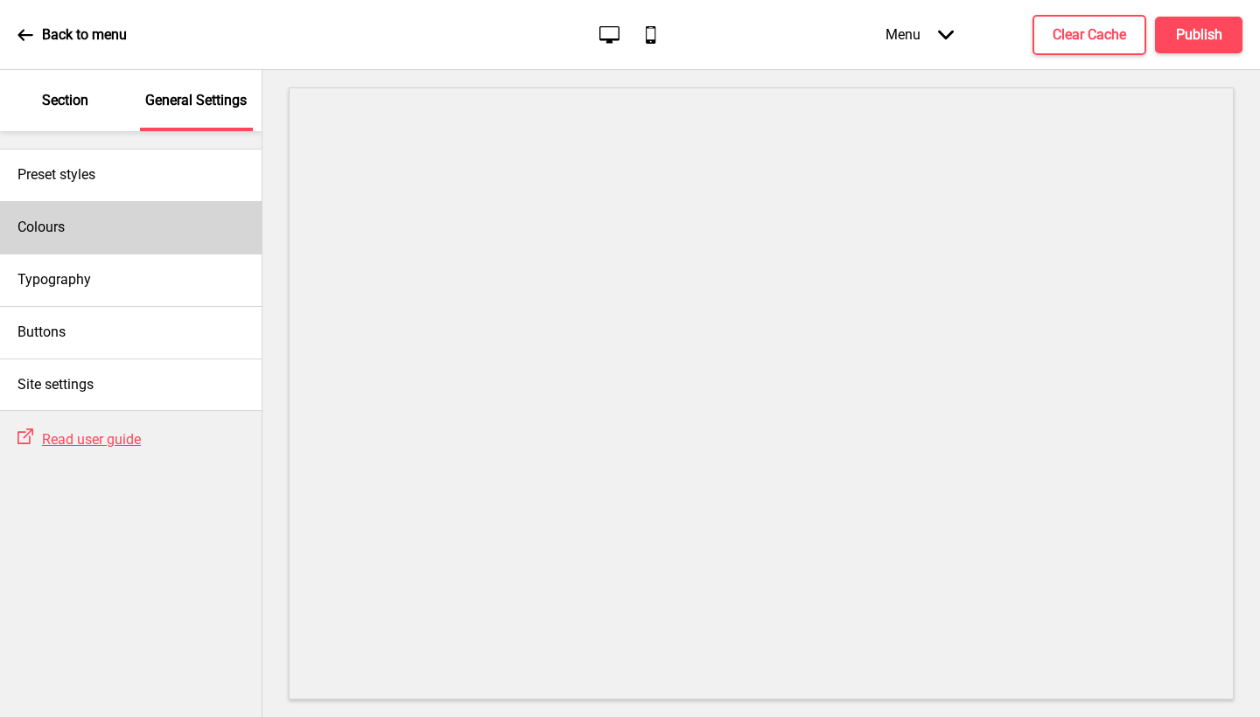
click at [140, 233] on div "Colours" at bounding box center [131, 227] width 262 height 52
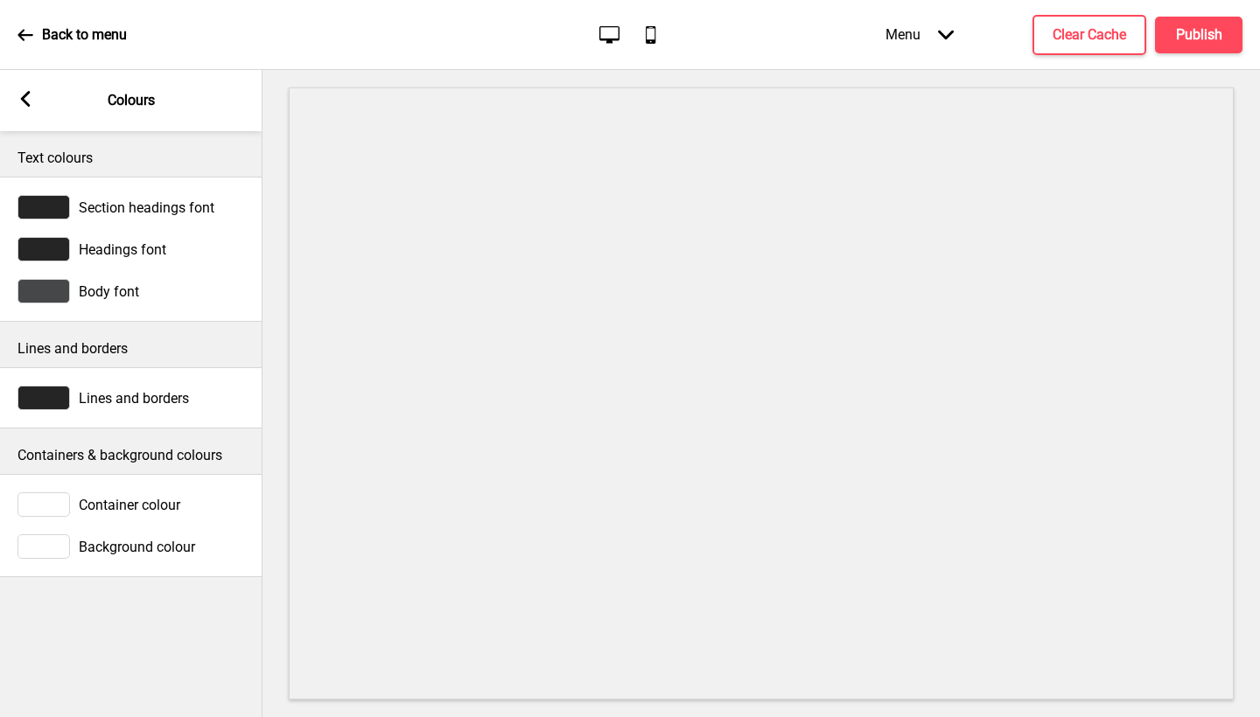
click at [911, 14] on div "Menu Arrow down" at bounding box center [919, 35] width 103 height 52
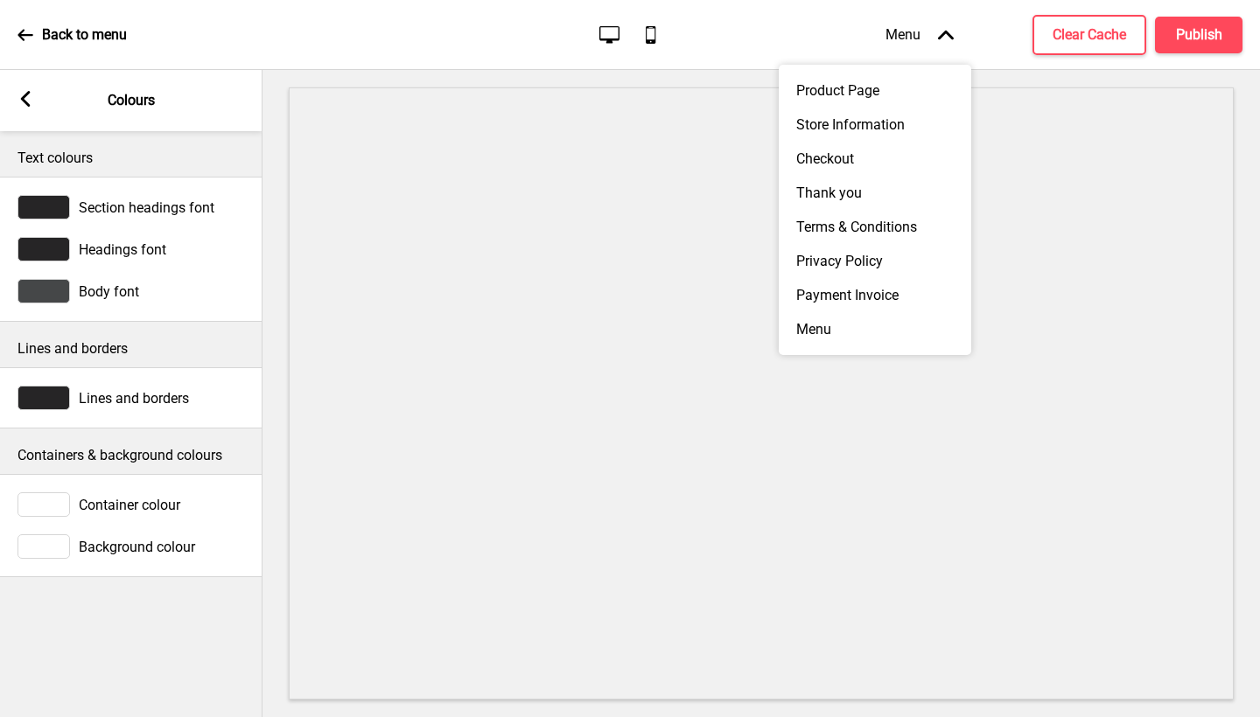
click at [915, 28] on div "Menu Arrow up" at bounding box center [919, 35] width 103 height 52
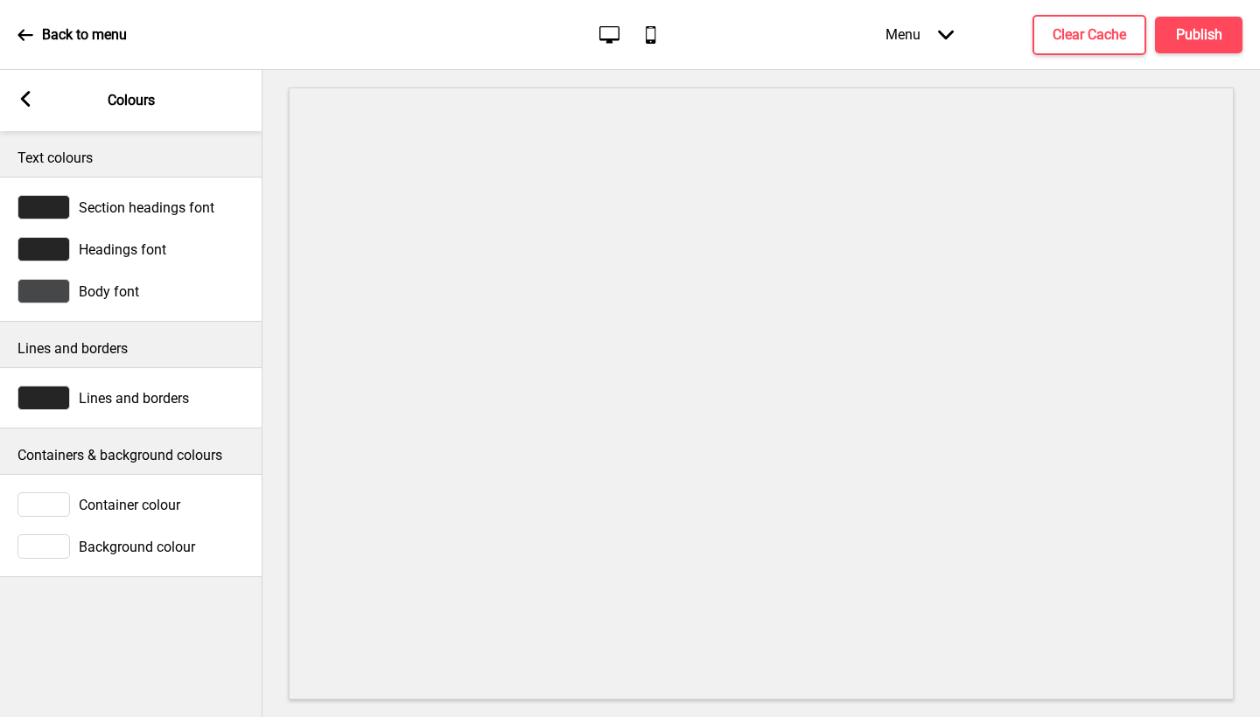
click at [20, 99] on rect at bounding box center [25, 99] width 16 height 16
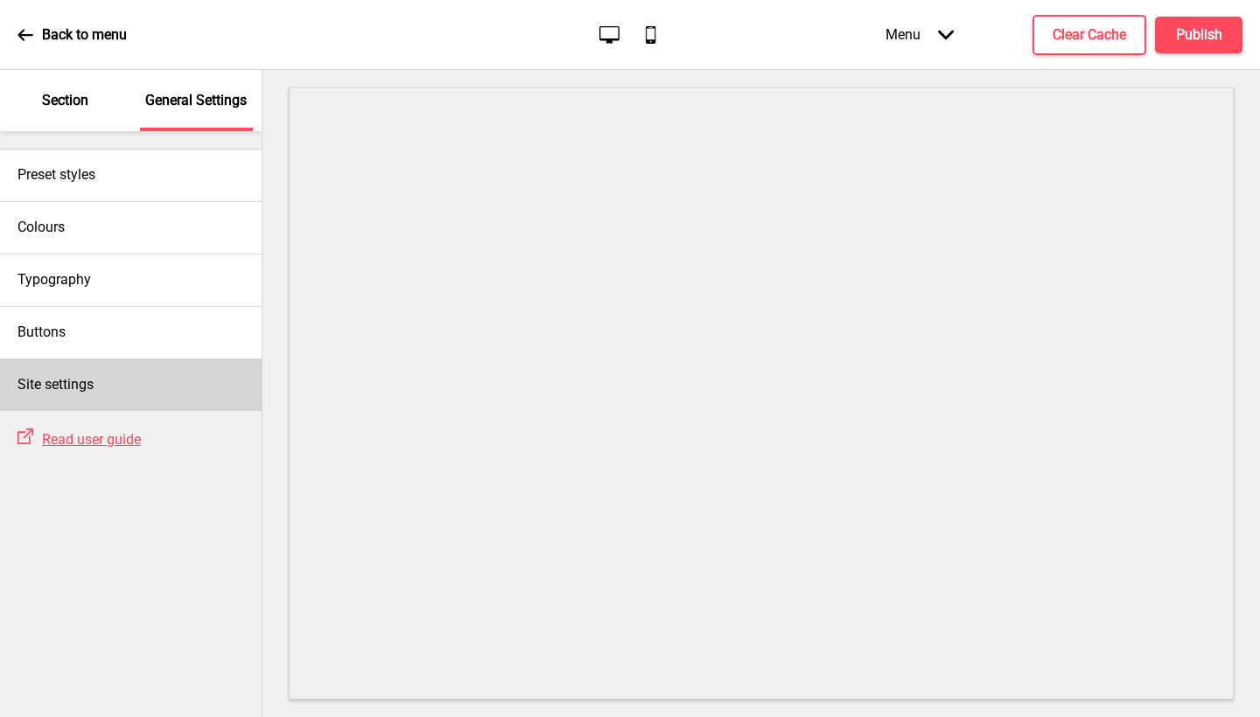
click at [141, 386] on div "Site settings" at bounding box center [131, 385] width 262 height 52
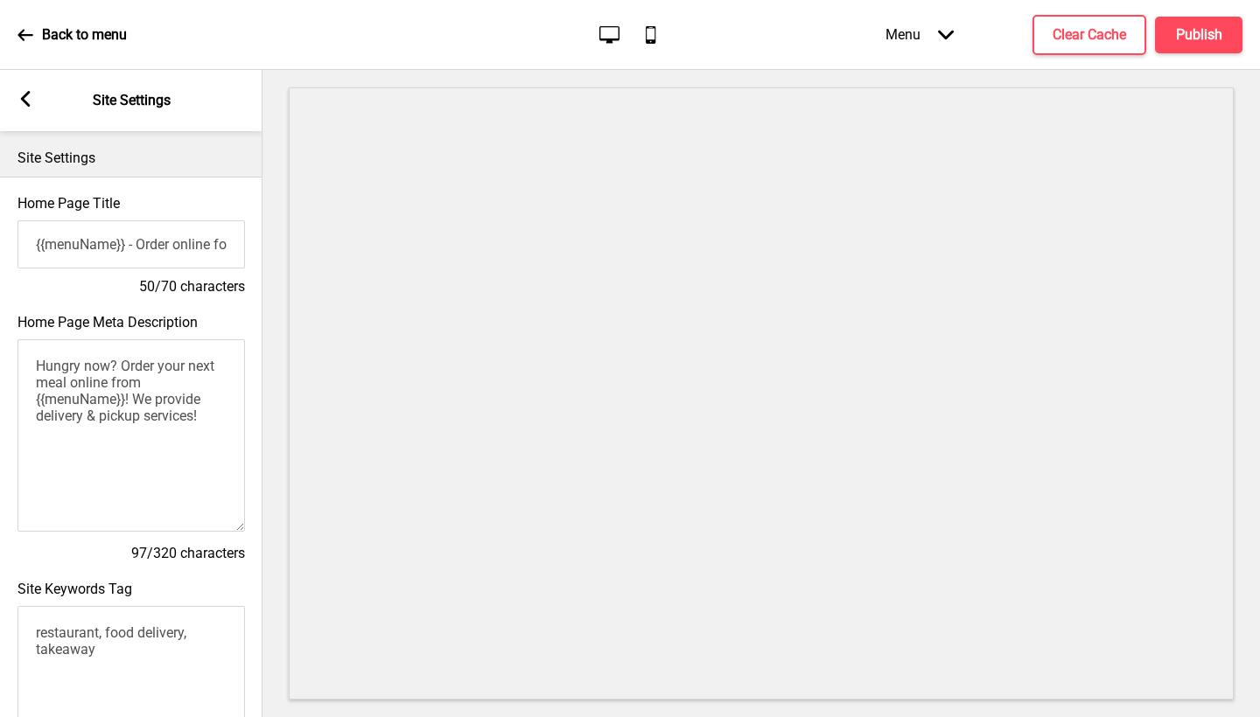
click at [16, 101] on div "Arrow left Site Settings" at bounding box center [131, 100] width 262 height 61
click at [19, 101] on rect at bounding box center [25, 99] width 16 height 16
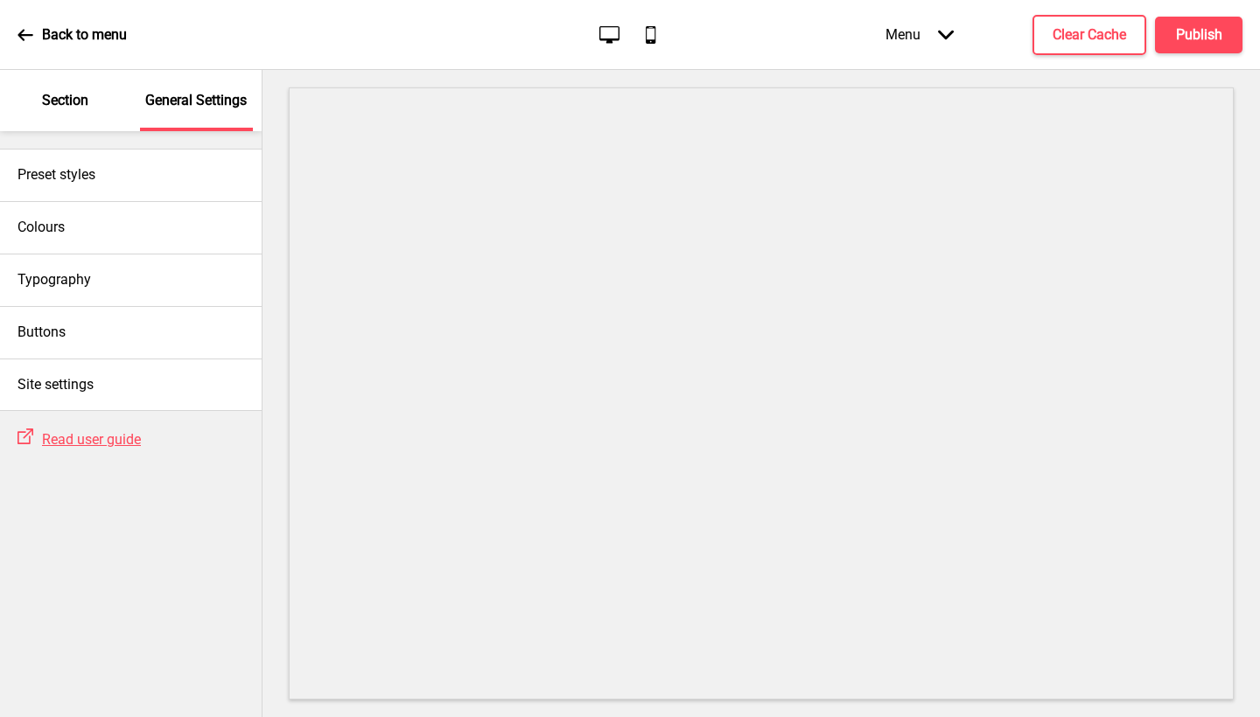
click at [87, 100] on p "Section" at bounding box center [65, 100] width 46 height 19
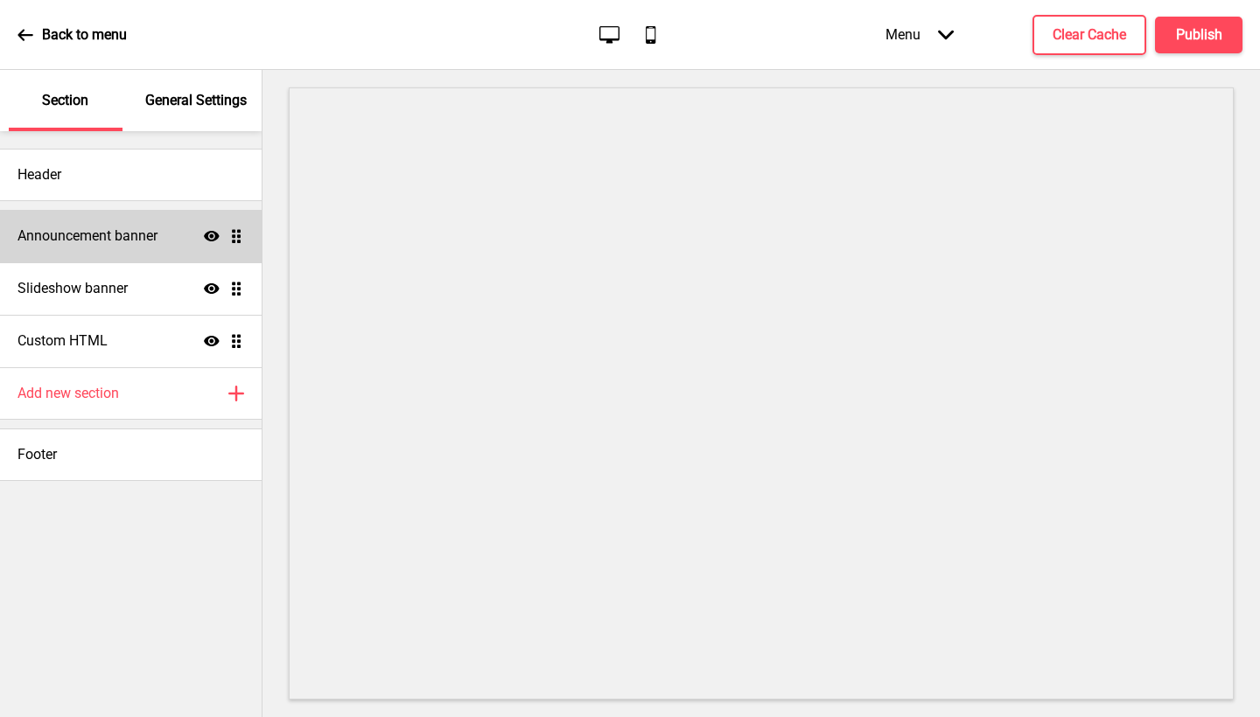
click at [134, 244] on h4 "Announcement banner" at bounding box center [87, 236] width 140 height 19
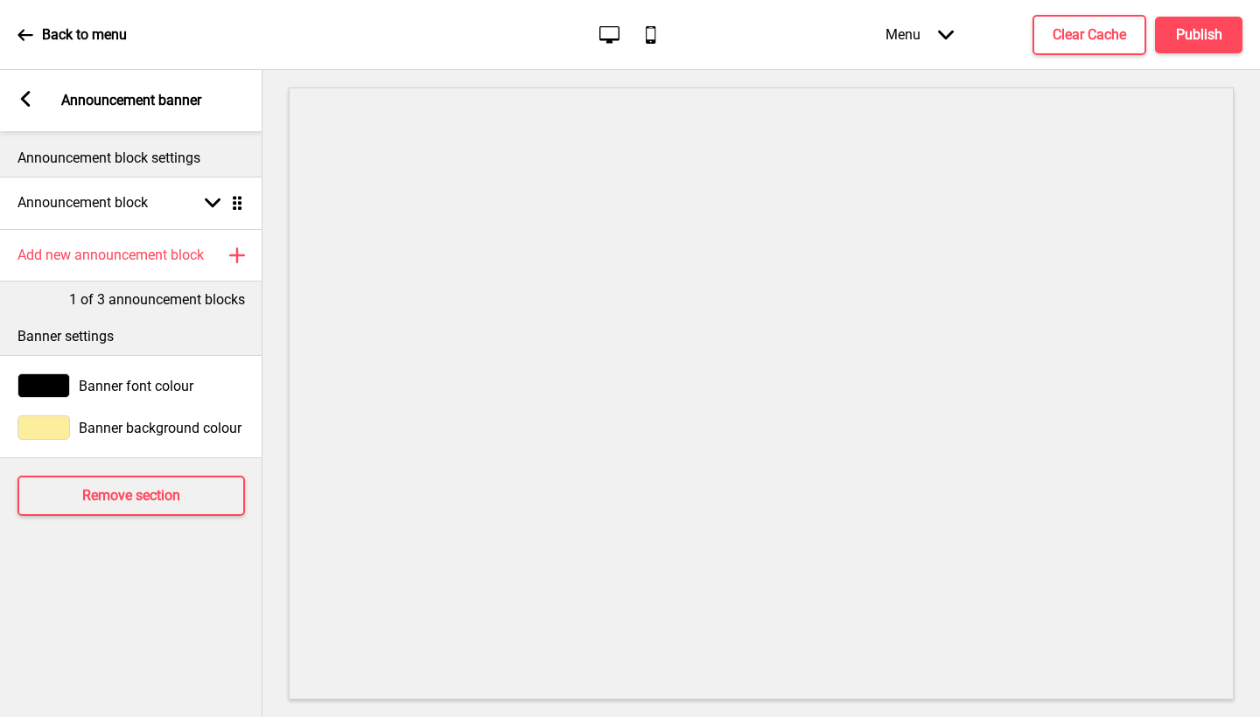
click at [103, 420] on span "Banner background colour" at bounding box center [160, 428] width 163 height 17
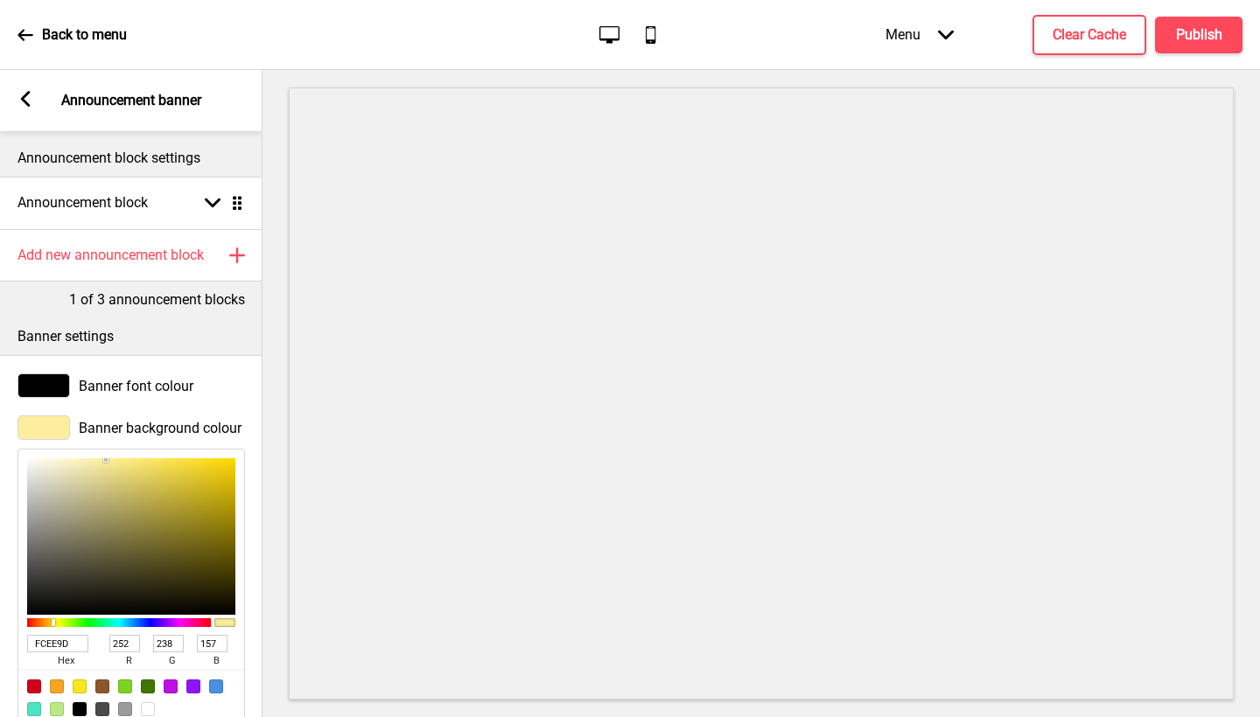
type input "CAC7B7"
type input "202"
type input "199"
type input "183"
type input "E2E1D8"
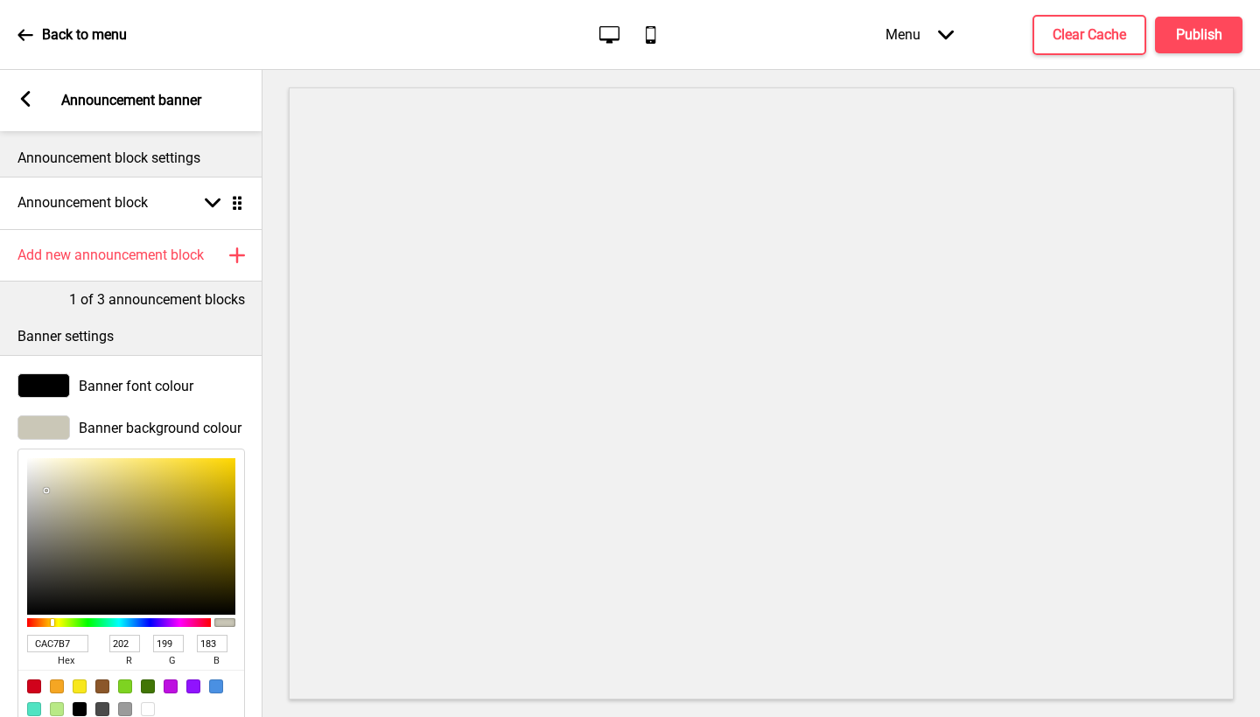
type input "226"
type input "225"
type input "216"
type input "E8E7E0"
type input "232"
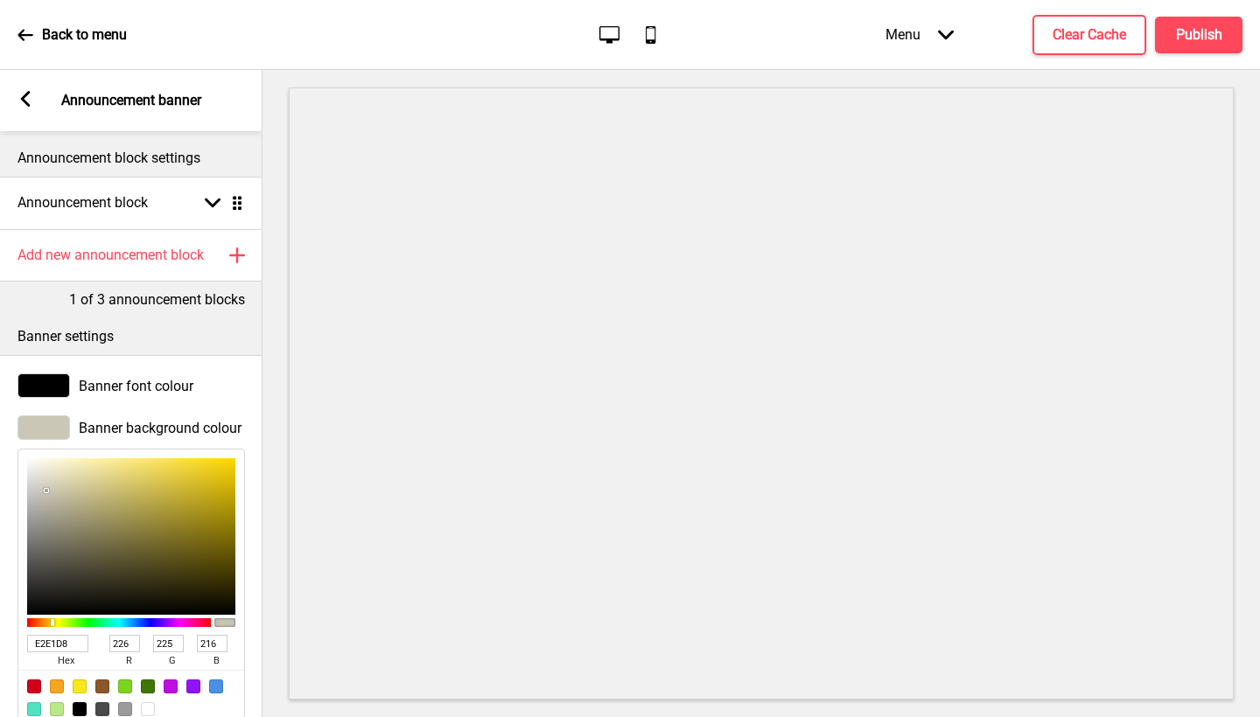
type input "231"
type input "224"
type input "ECECE7"
type input "236"
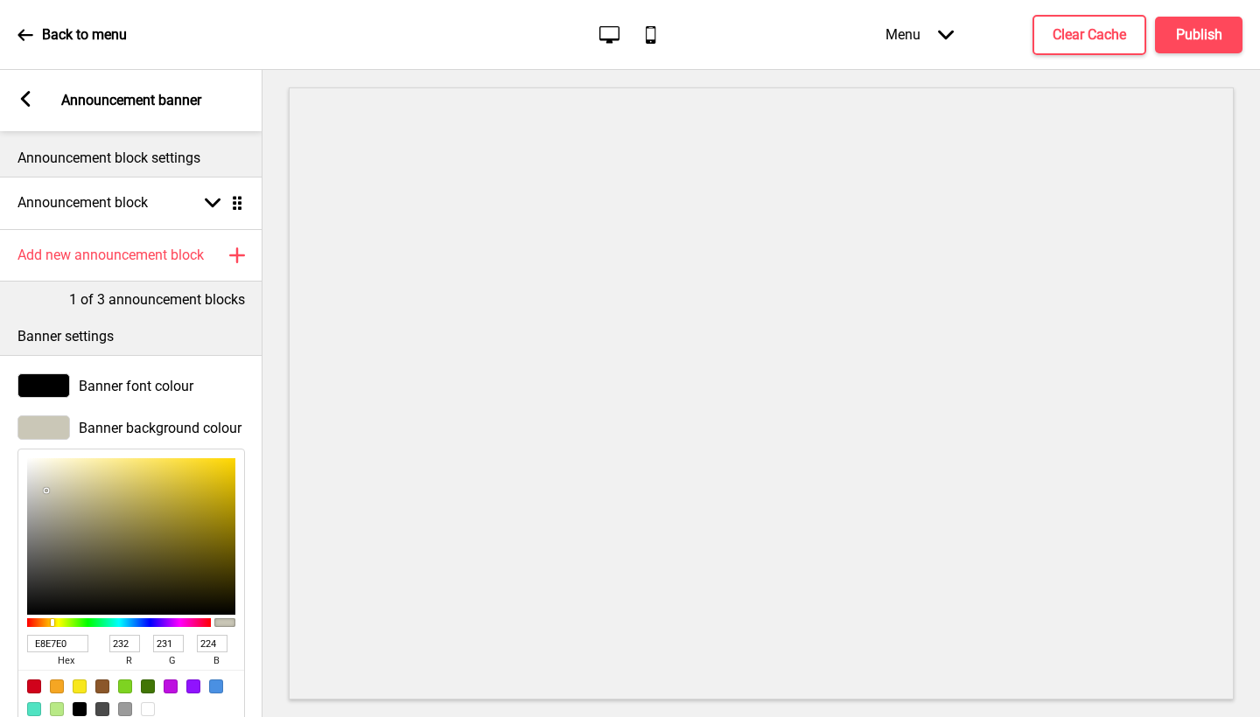
type input "231"
type input "EFEFEC"
type input "239"
type input "236"
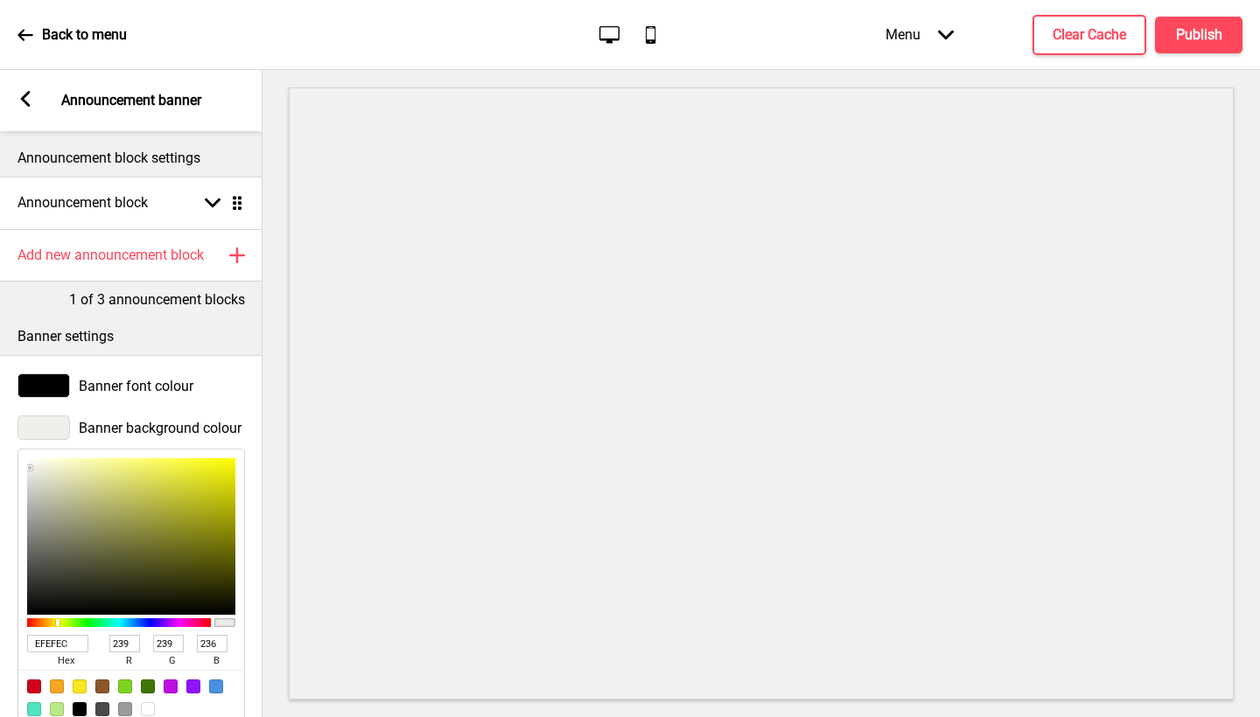
type input "F1F1EF"
type input "241"
type input "239"
type input "F1F1F0"
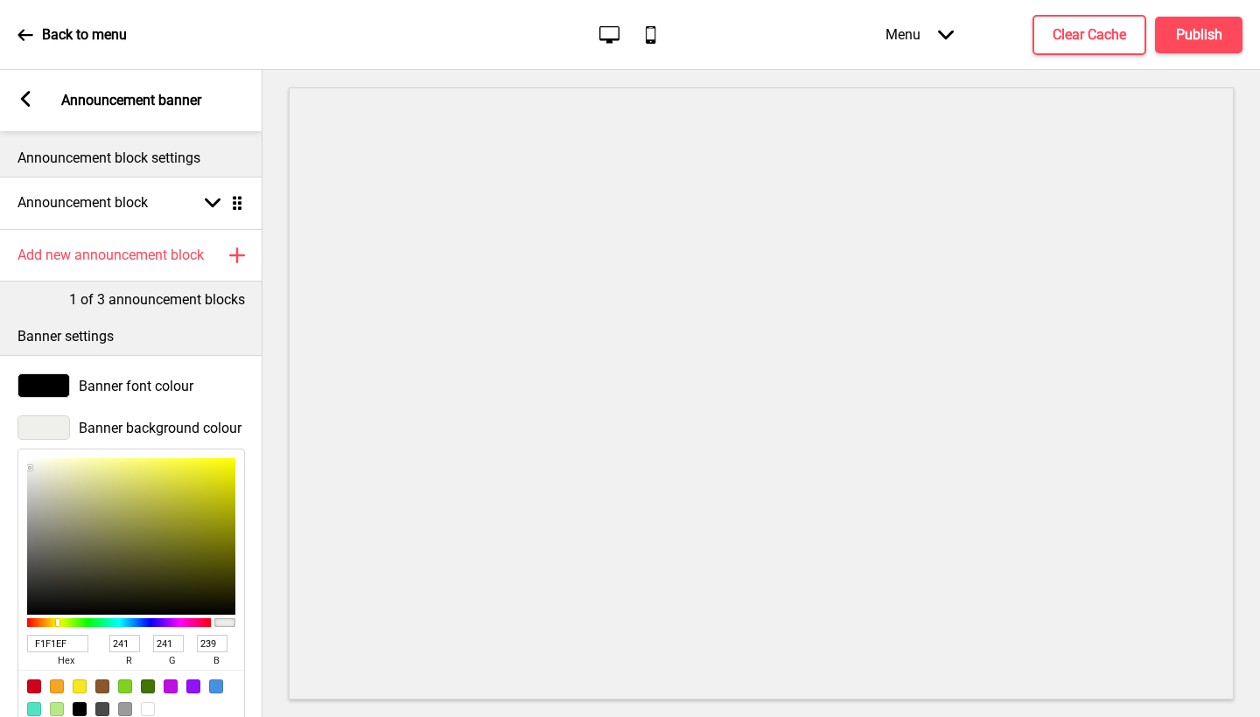
type input "240"
type input "F6F6F6"
type input "246"
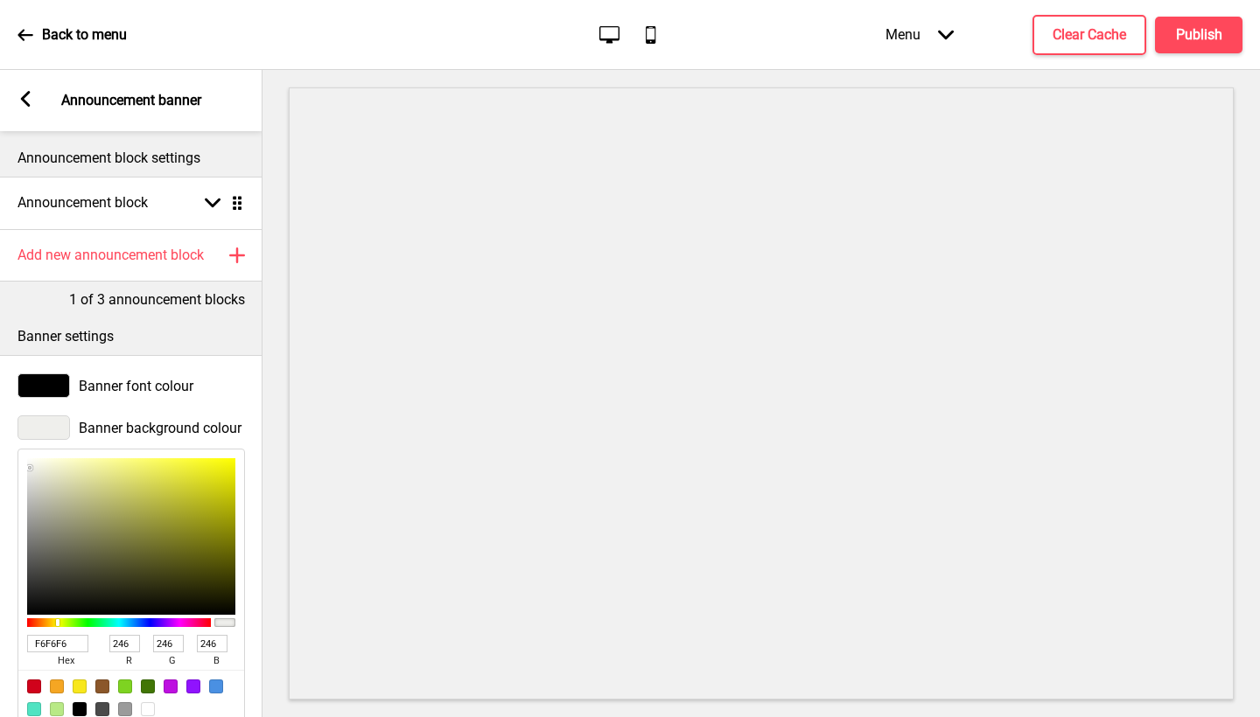
type input "FBFBFB"
type input "251"
type input "FCFCFC"
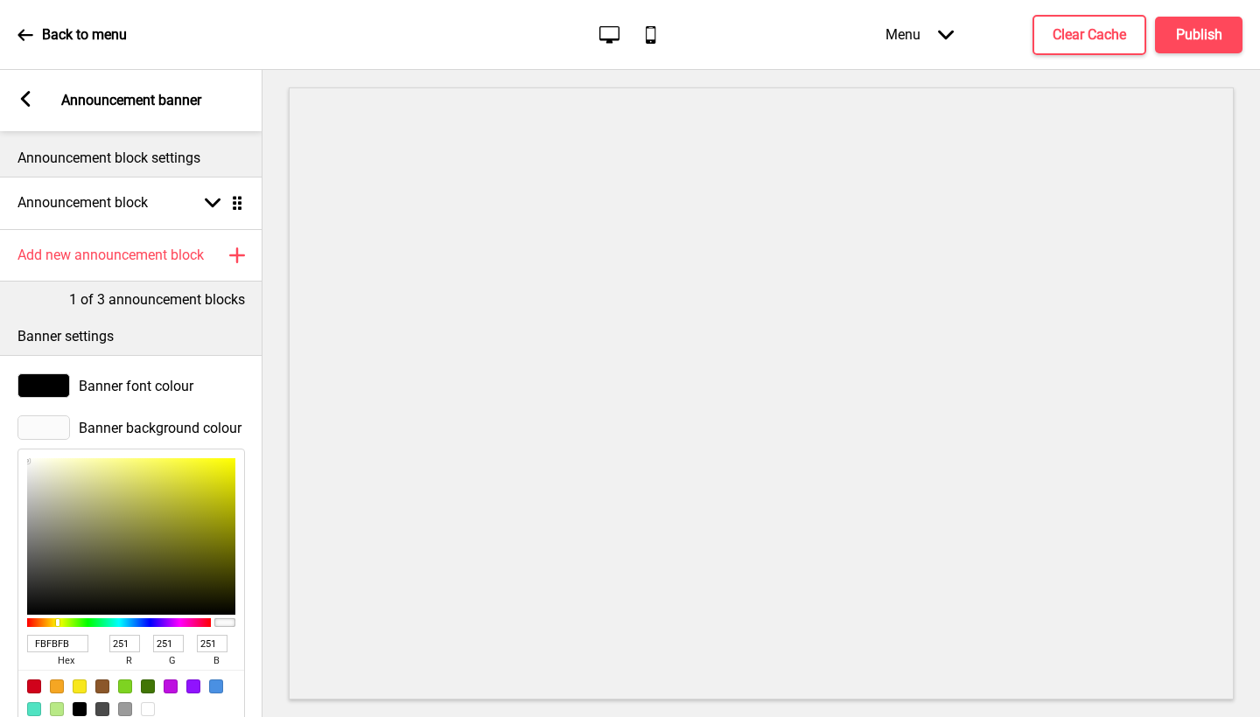
type input "252"
type input "FEFEFE"
type input "254"
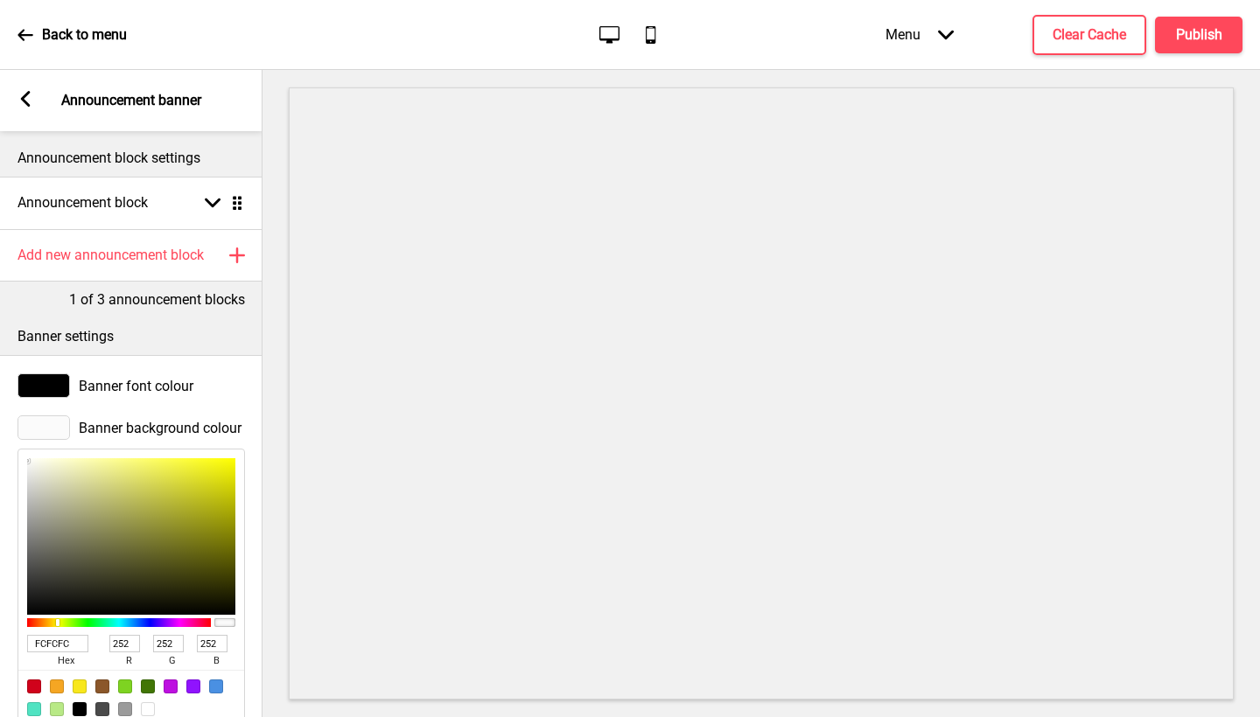
type input "254"
type input "FFFFFF"
type input "255"
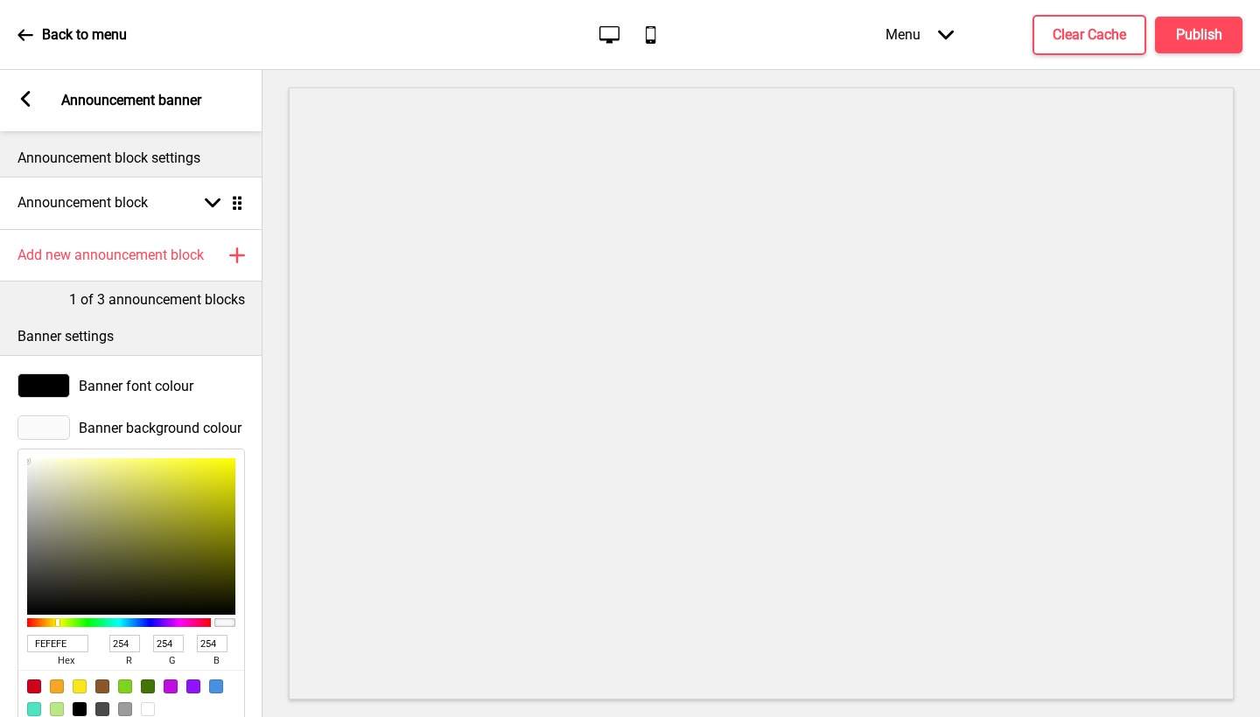
type input "255"
drag, startPoint x: 46, startPoint y: 491, endPoint x: 29, endPoint y: 454, distance: 40.7
click at [29, 453] on div "FFFFFF hex 255 r 255 g 255 b 100 a" at bounding box center [130, 587] width 227 height 277
type input "FFFFFD"
type input "253"
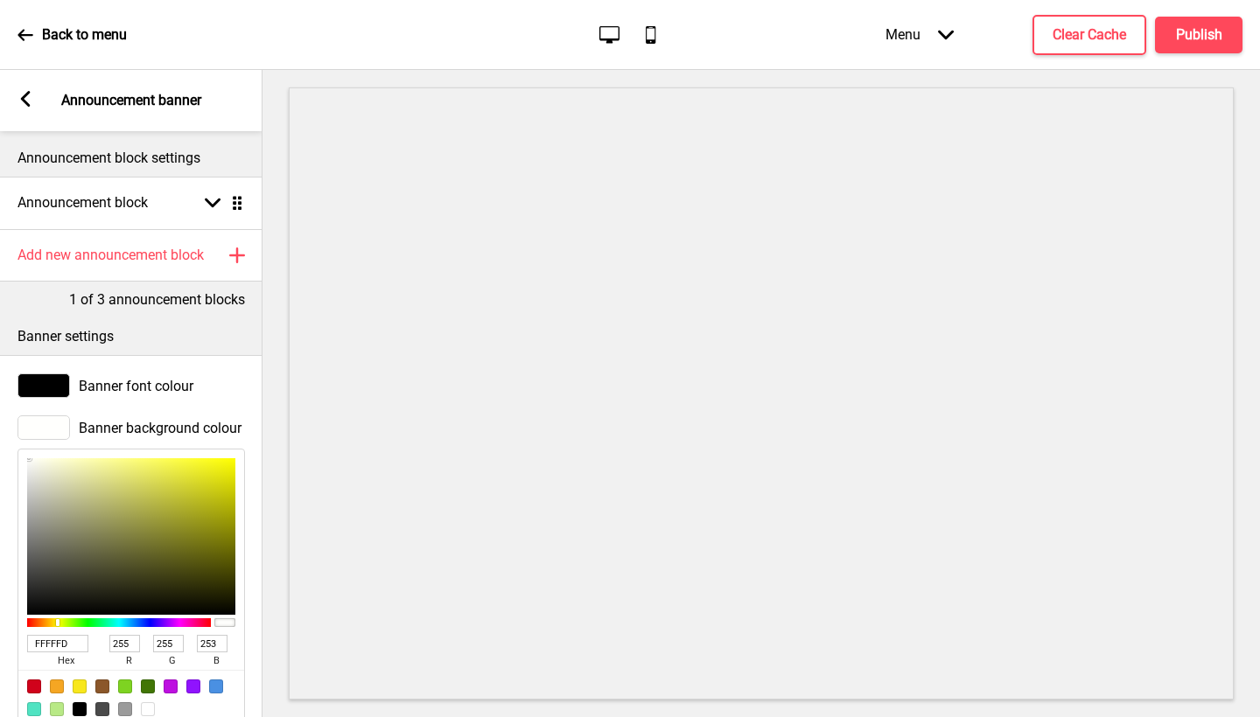
type input "FCFCF6"
type input "252"
type input "246"
type input "FCFCF7"
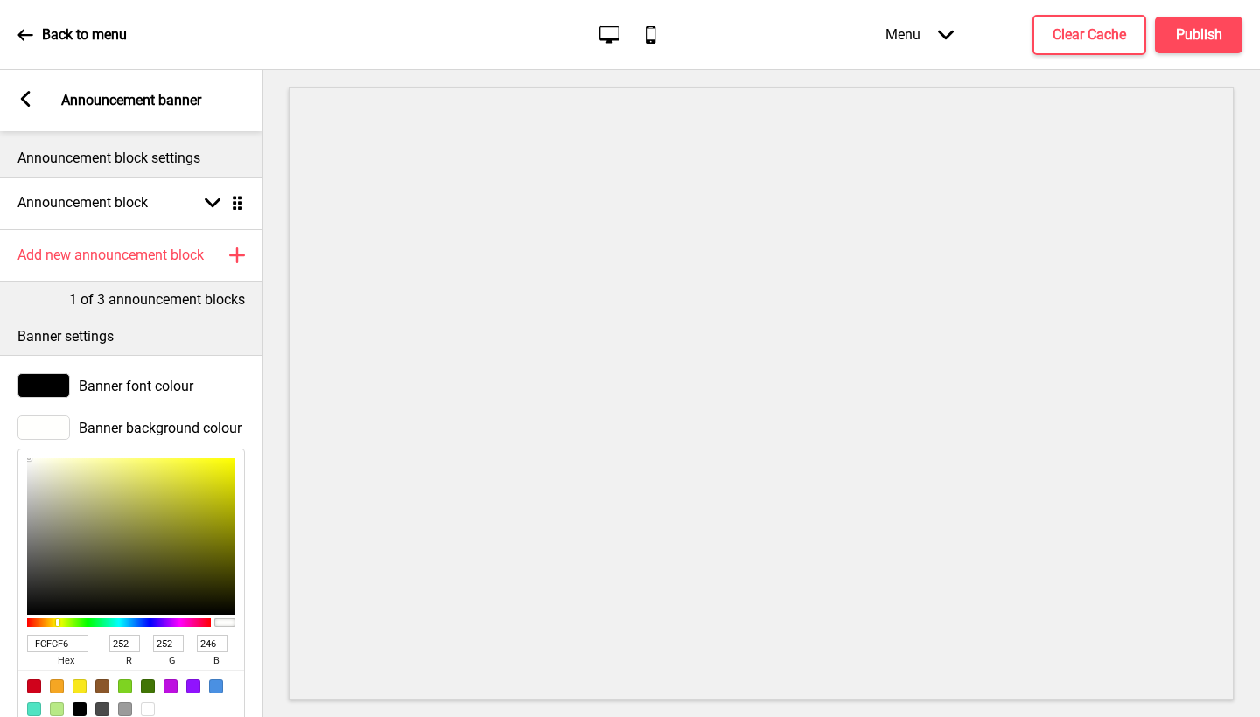
type input "247"
type input "FEFEF9"
type input "254"
type input "249"
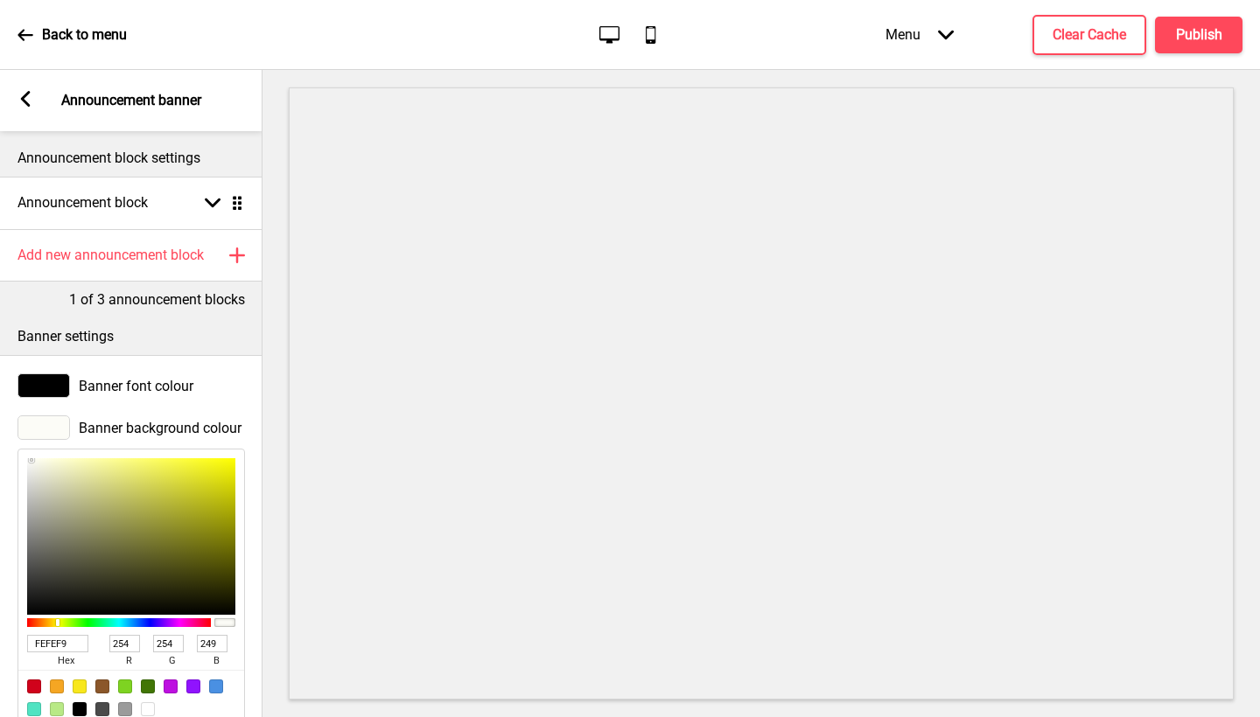
type input "FFFFFE"
type input "255"
type input "254"
type input "FFFFFF"
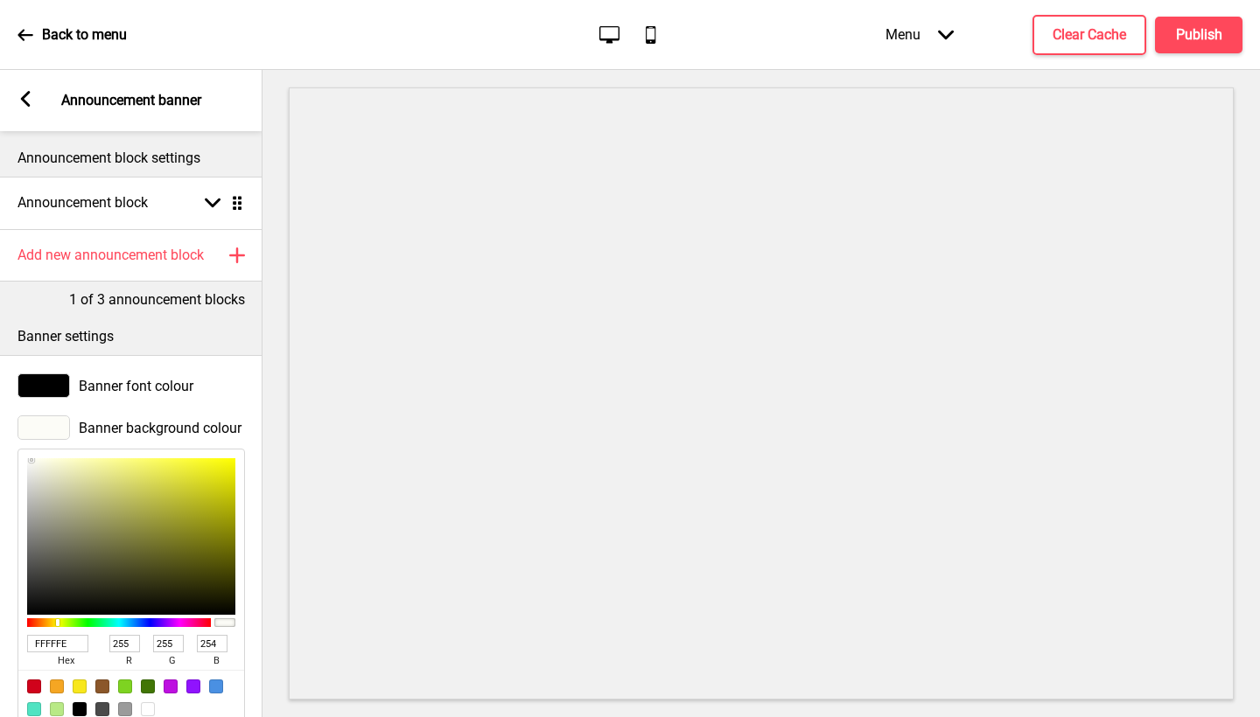
type input "255"
drag, startPoint x: 32, startPoint y: 460, endPoint x: 27, endPoint y: 452, distance: 9.5
click at [27, 452] on div "FFFFFF hex 255 r 255 g 255 b 100 a" at bounding box center [130, 587] width 227 height 277
type input "B6B675"
type input "182"
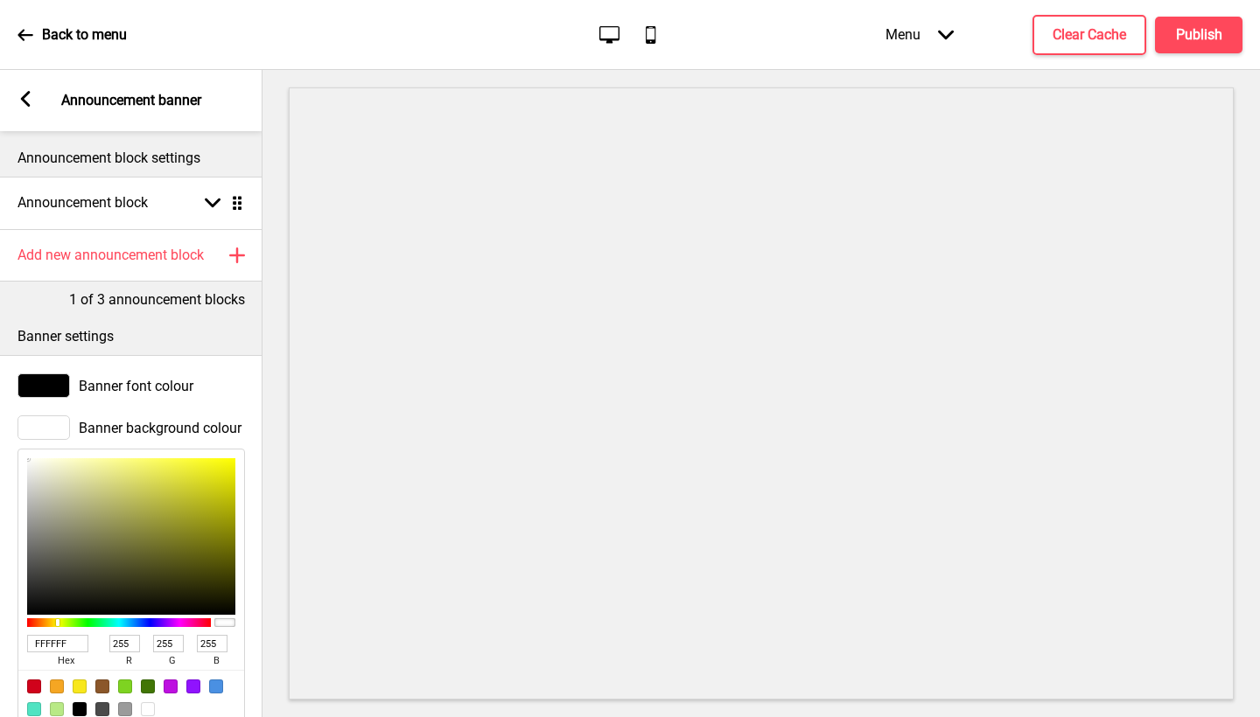
type input "182"
type input "117"
click at [101, 503] on div at bounding box center [131, 536] width 208 height 157
type input "B6B67E"
type input "126"
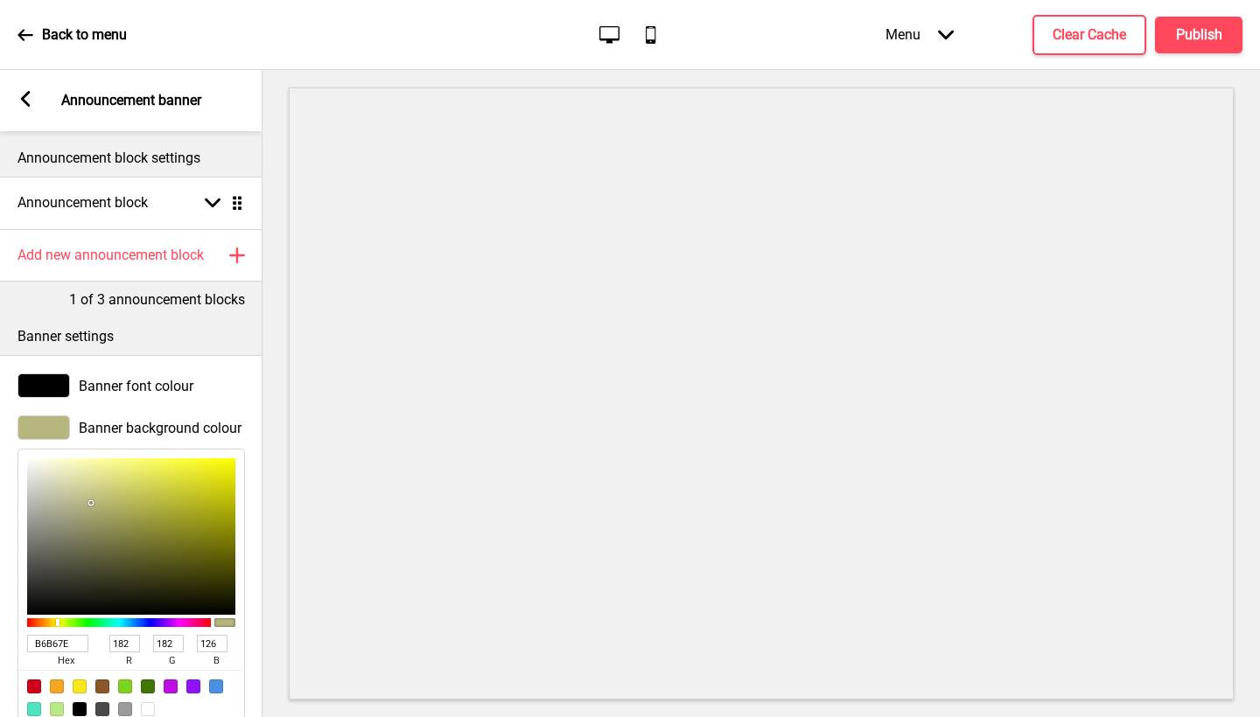
type input "B2B275"
type input "178"
type input "117"
type input "B2B273"
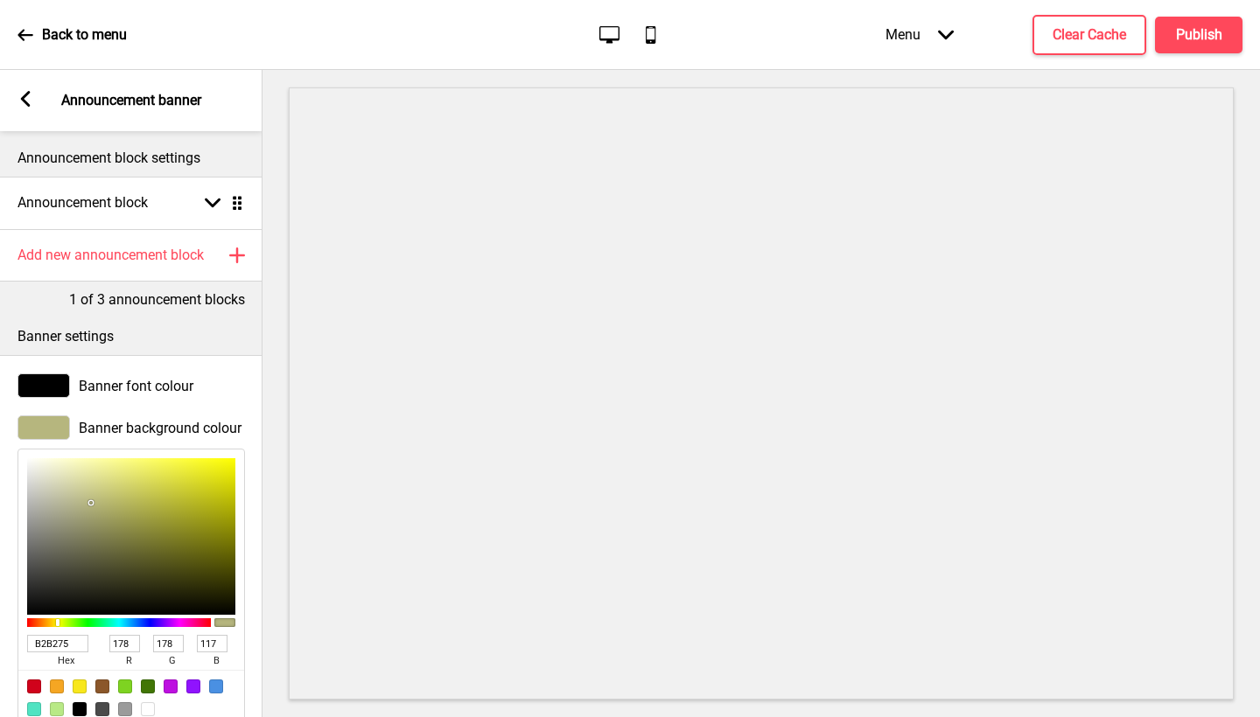
type input "115"
type input "B2B272"
type input "114"
type input "B6B674"
type input "182"
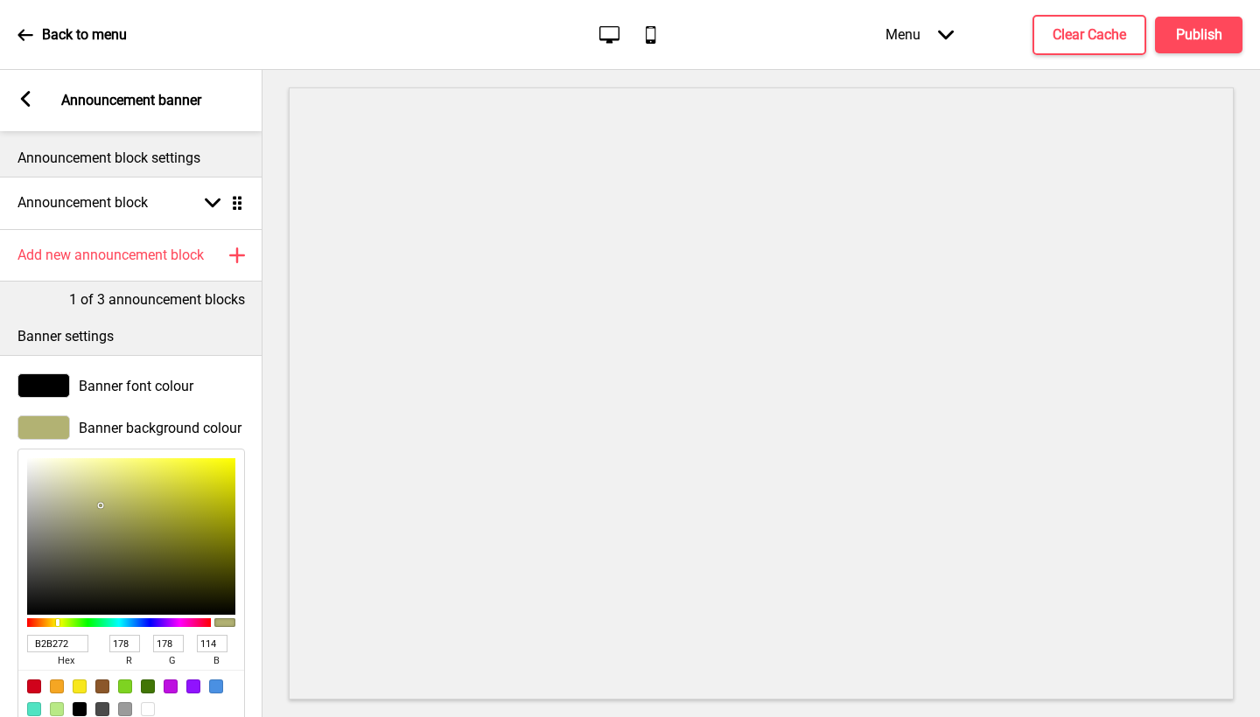
type input "182"
type input "116"
type input "BDBD78"
type input "189"
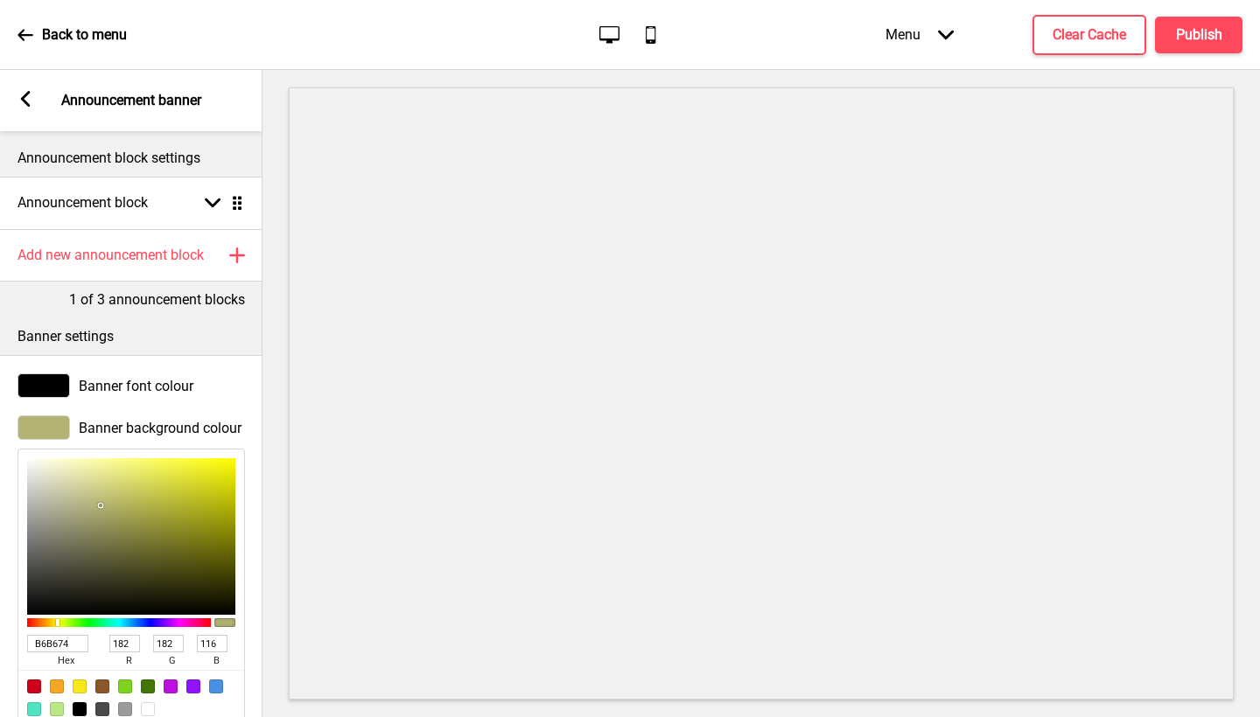
type input "120"
type input "C6C681"
type input "198"
type input "129"
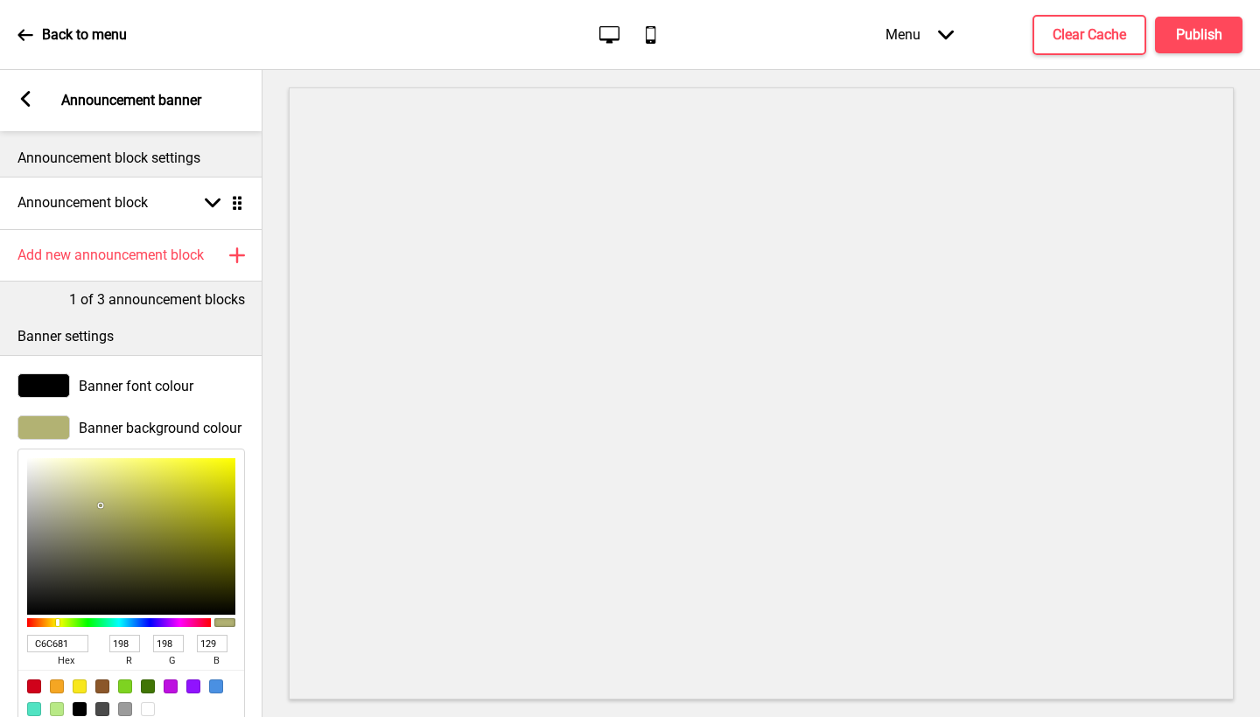
type input "D1D191"
type input "209"
type input "145"
type input "D6D699"
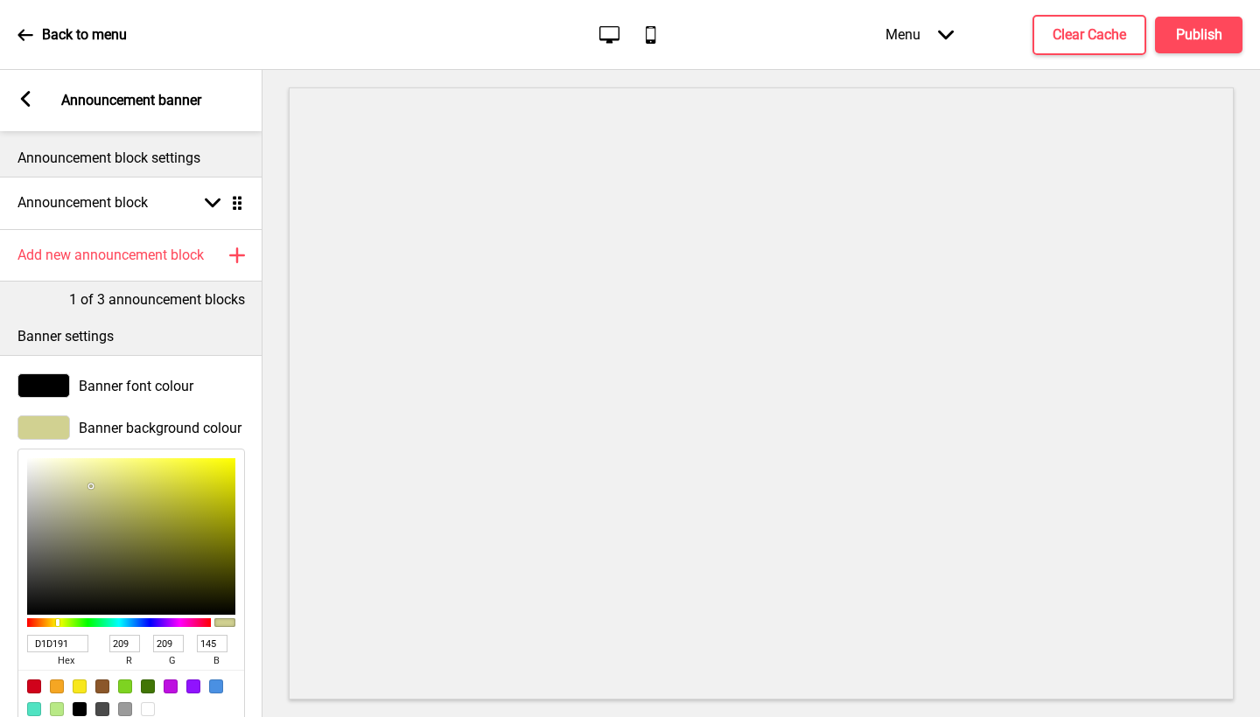
type input "214"
type input "153"
type input "D6D69B"
type input "155"
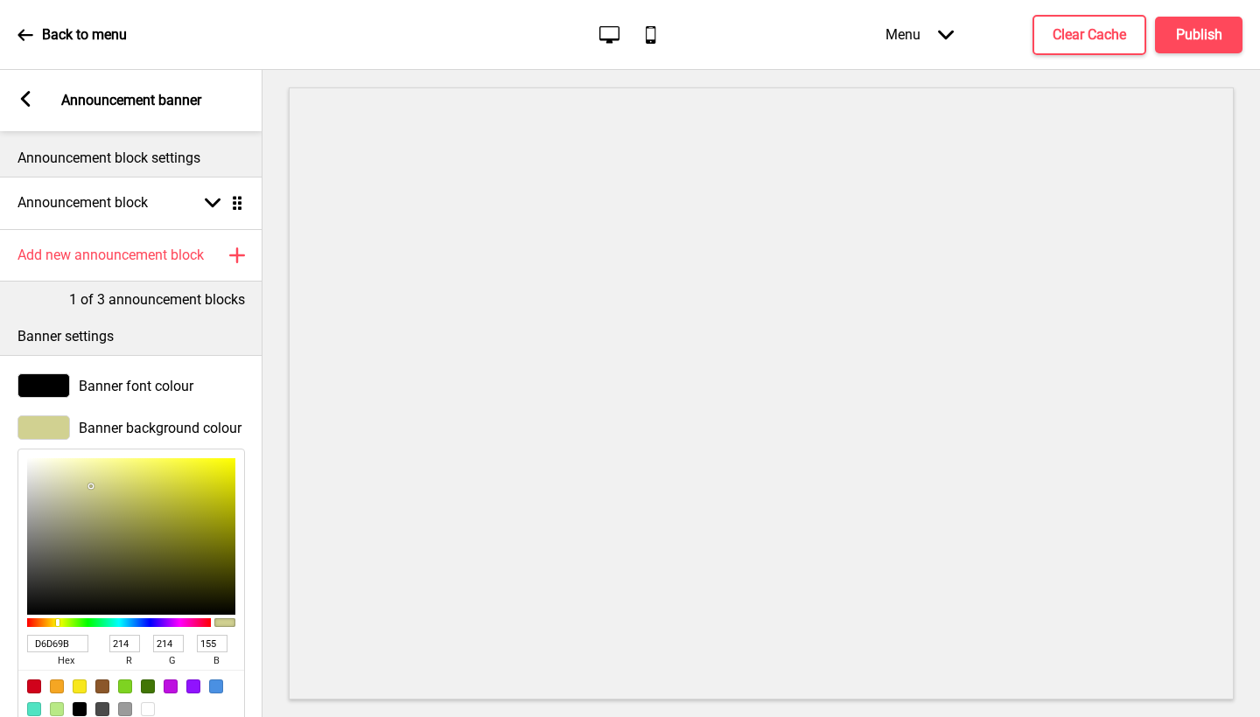
type input "DDDDA4"
type input "221"
type input "164"
type input "E4E4AA"
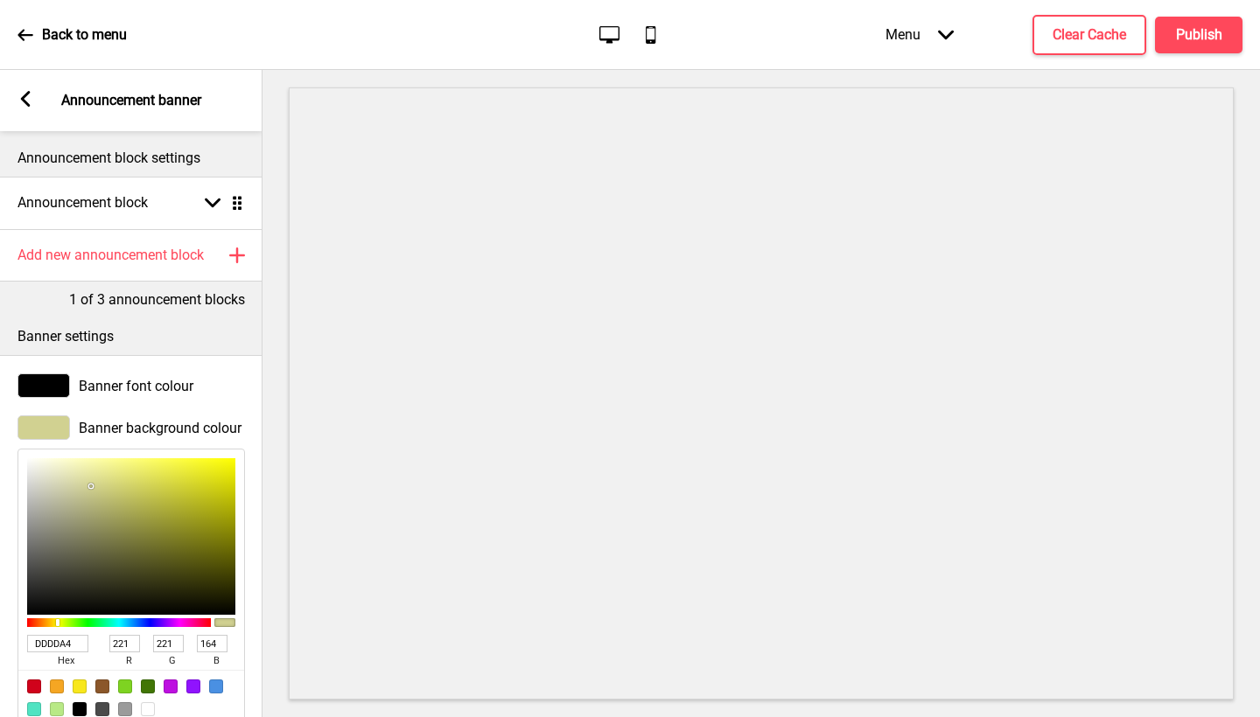
type input "228"
type input "170"
type input "ECECB1"
type input "236"
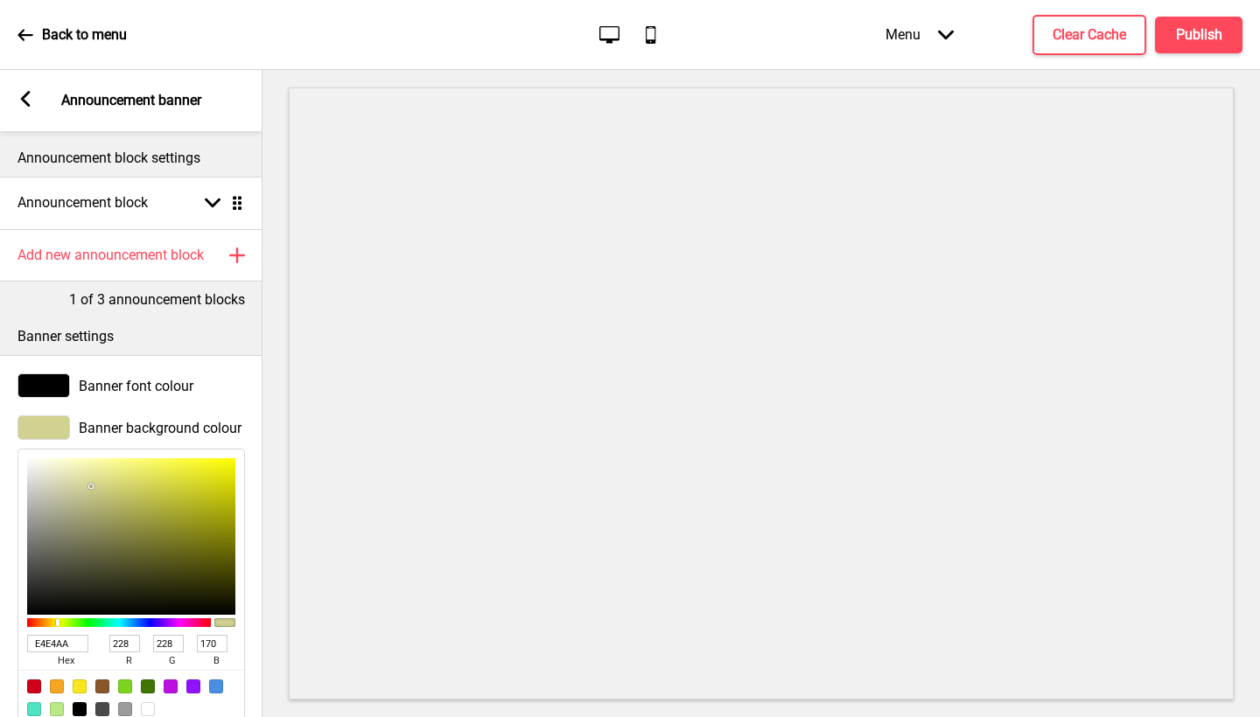
type input "236"
type input "177"
type input "F2F2B4"
type input "242"
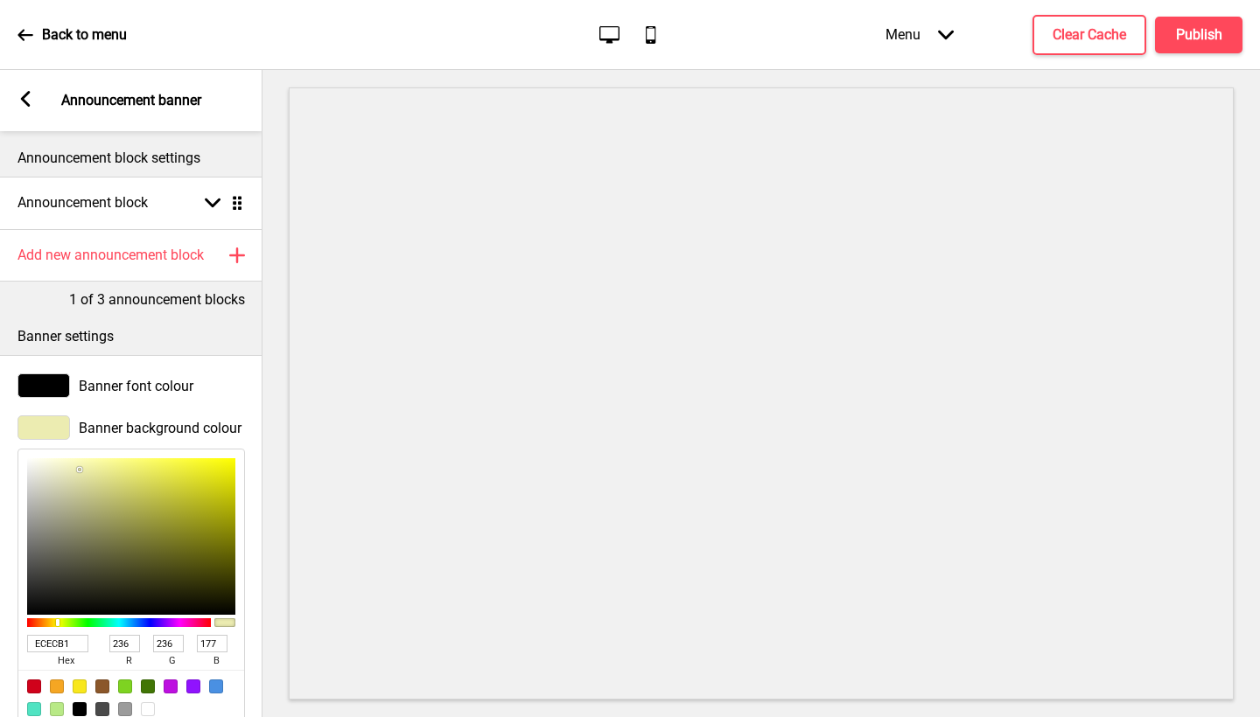
type input "180"
type input "F6F6B4"
type input "246"
type input "F9F9B4"
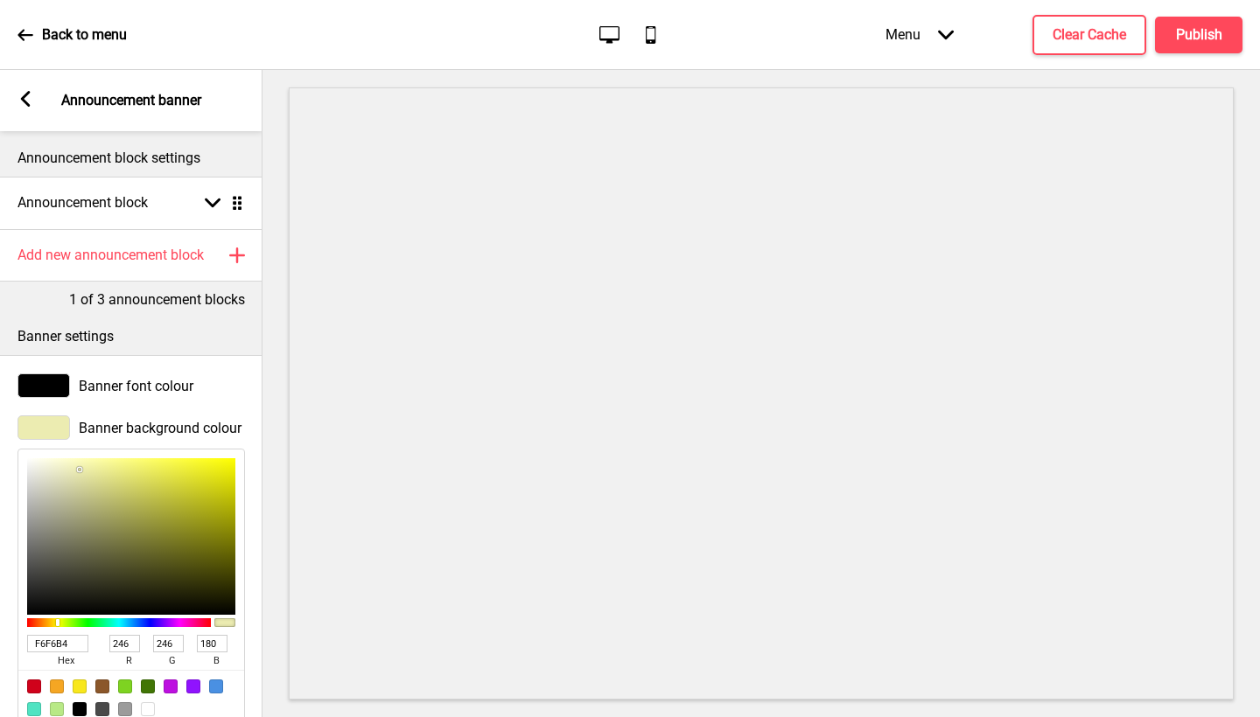
type input "249"
type input "F9F9B3"
type input "179"
type input "F9F9B2"
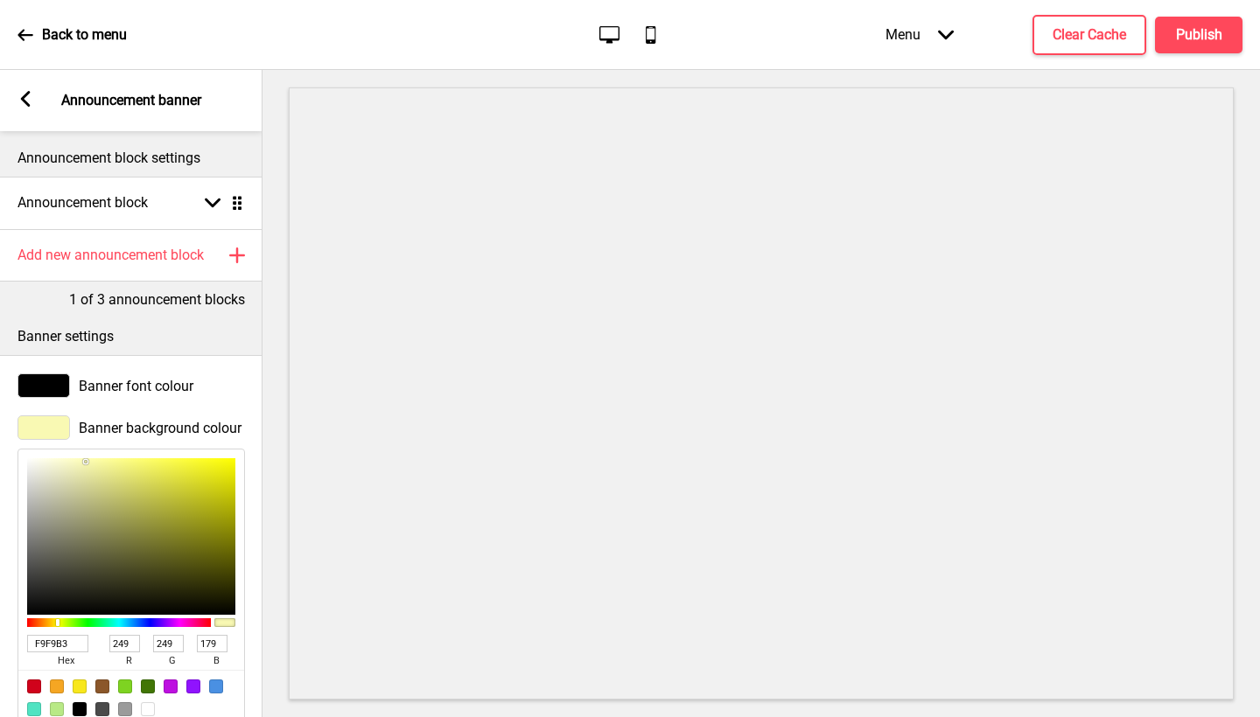
type input "178"
type input "FBFBB3"
type input "251"
type input "179"
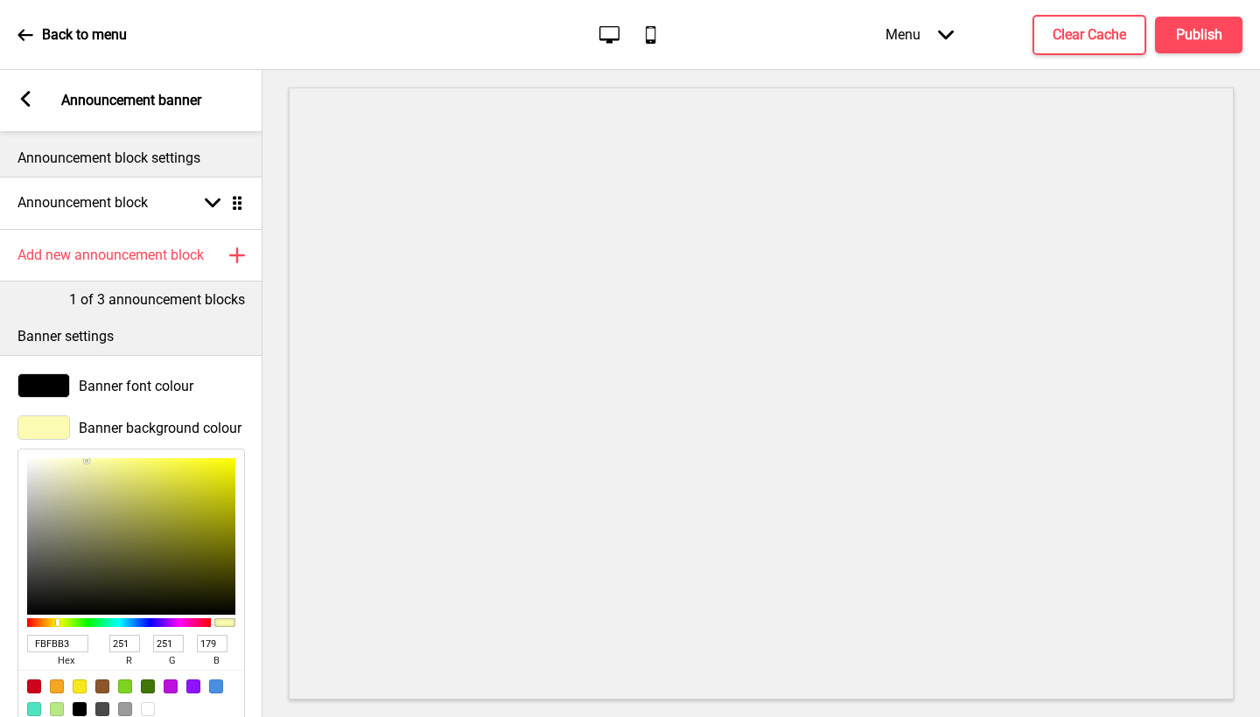
type input "FFFFBA"
type input "255"
type input "186"
type input "FFFFC2"
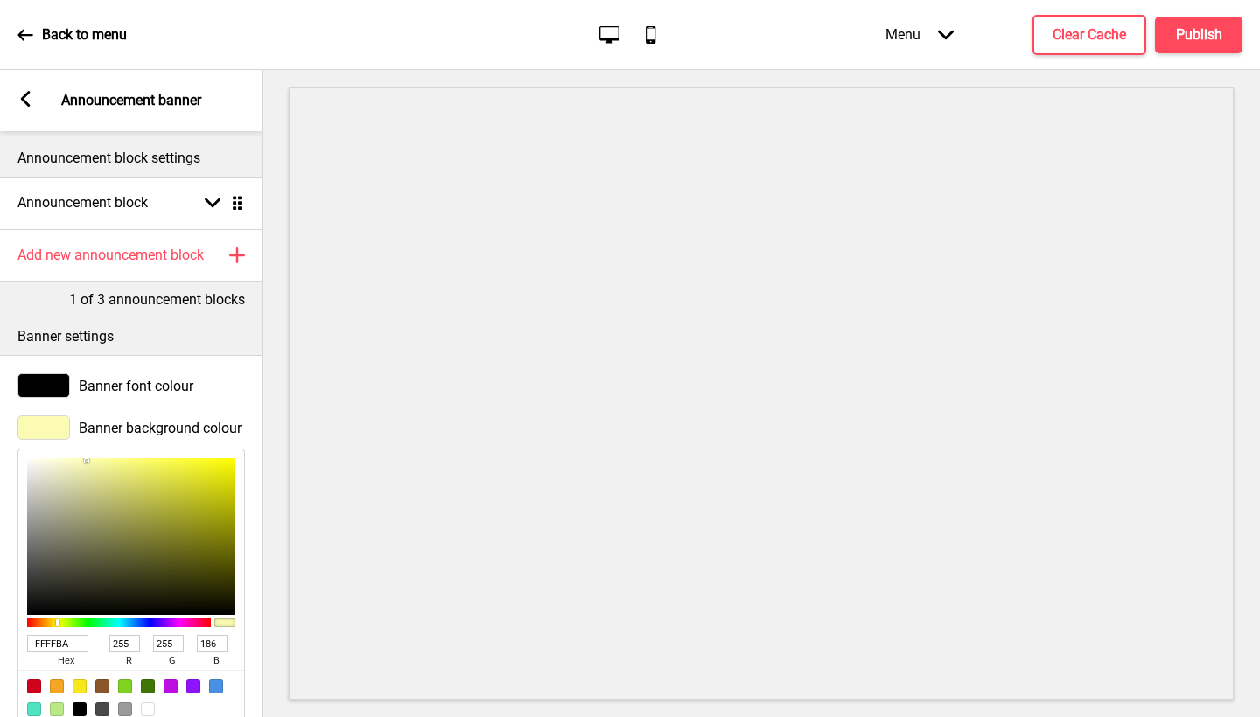
type input "194"
type input "FFFFC9"
type input "201"
type input "FFFFD0"
type input "208"
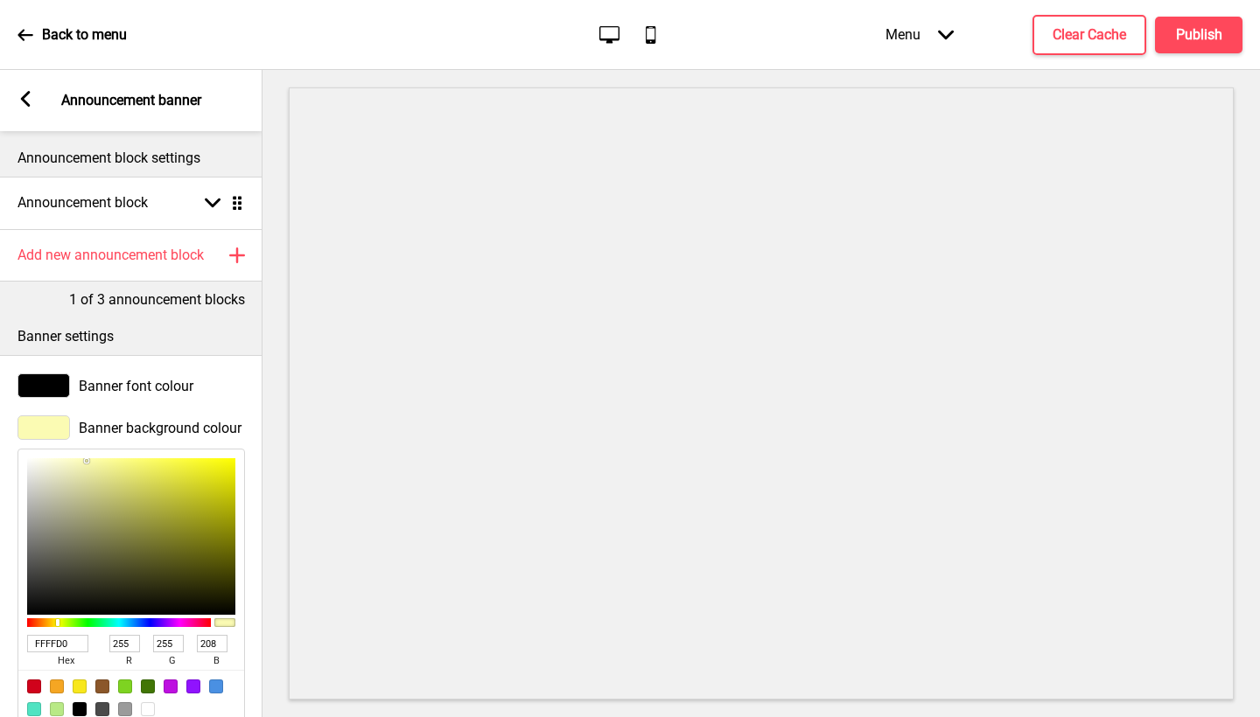
type input "FFFFD3"
type input "211"
type input "FFFFD5"
type input "213"
type input "FFFFD7"
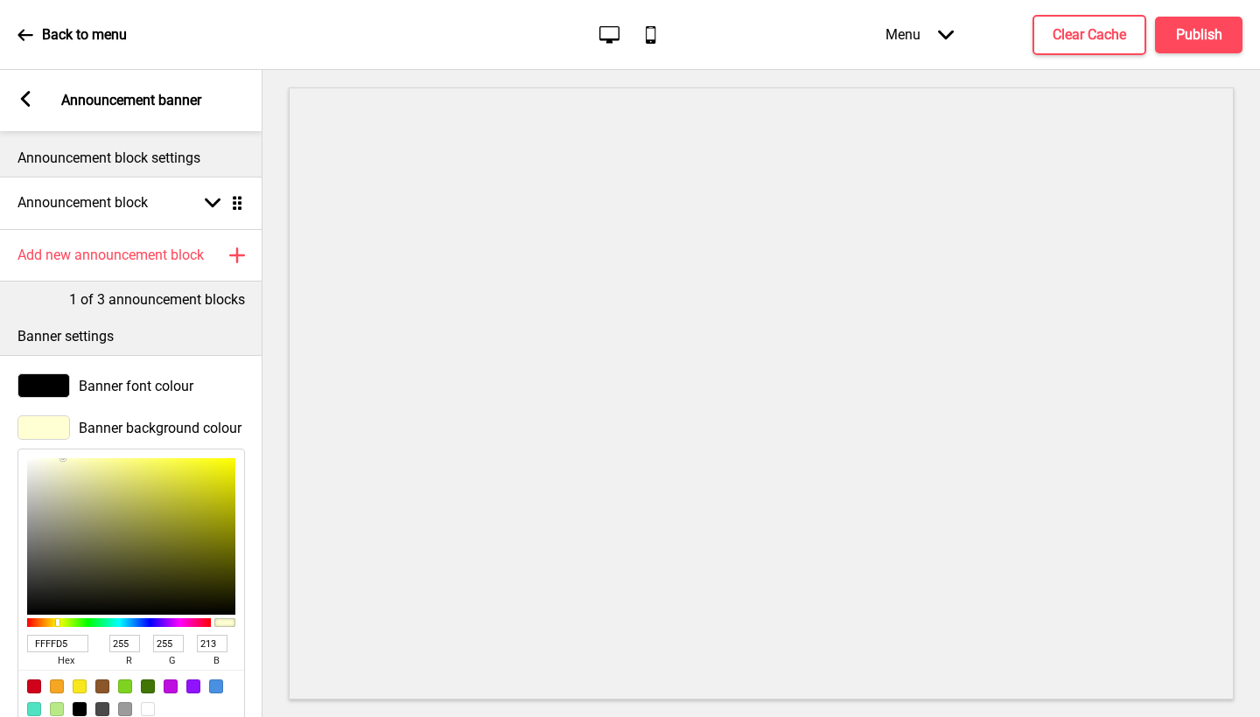
type input "215"
type input "FFFFDB"
type input "219"
type input "FFFFDE"
drag, startPoint x: 91, startPoint y: 503, endPoint x: 70, endPoint y: 473, distance: 36.4
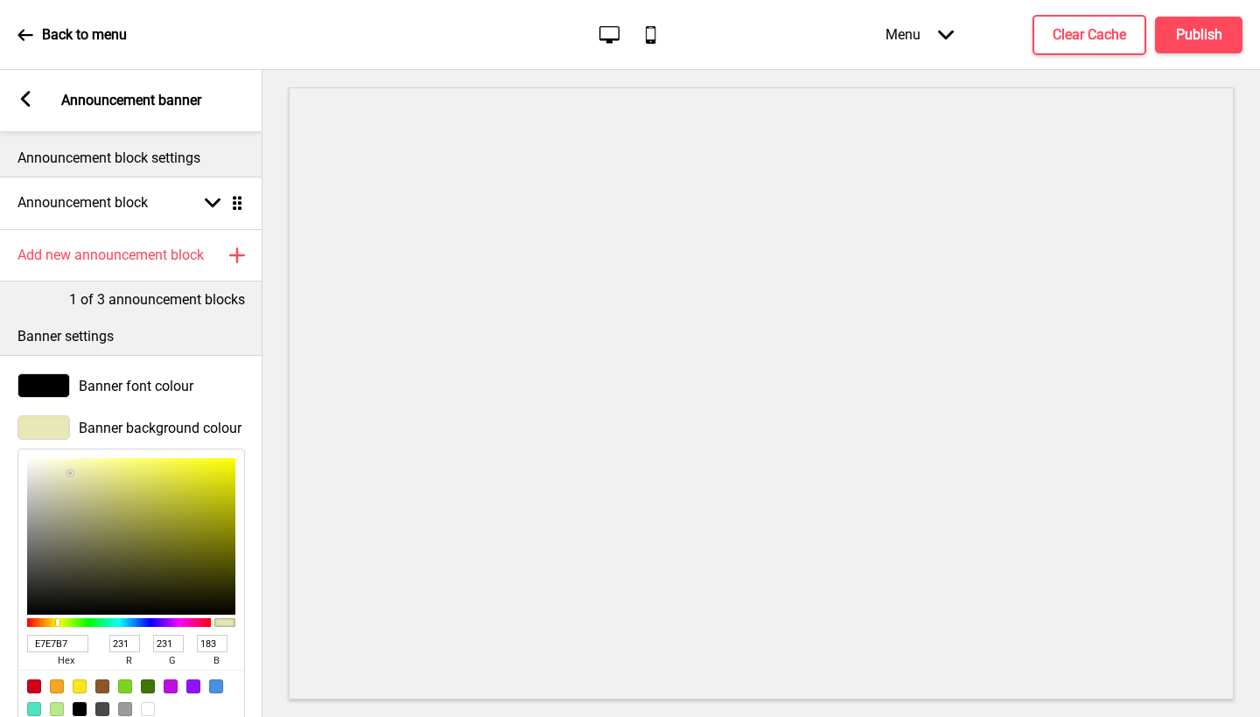
click at [70, 473] on div at bounding box center [131, 536] width 208 height 157
click at [29, 95] on rect at bounding box center [25, 99] width 16 height 16
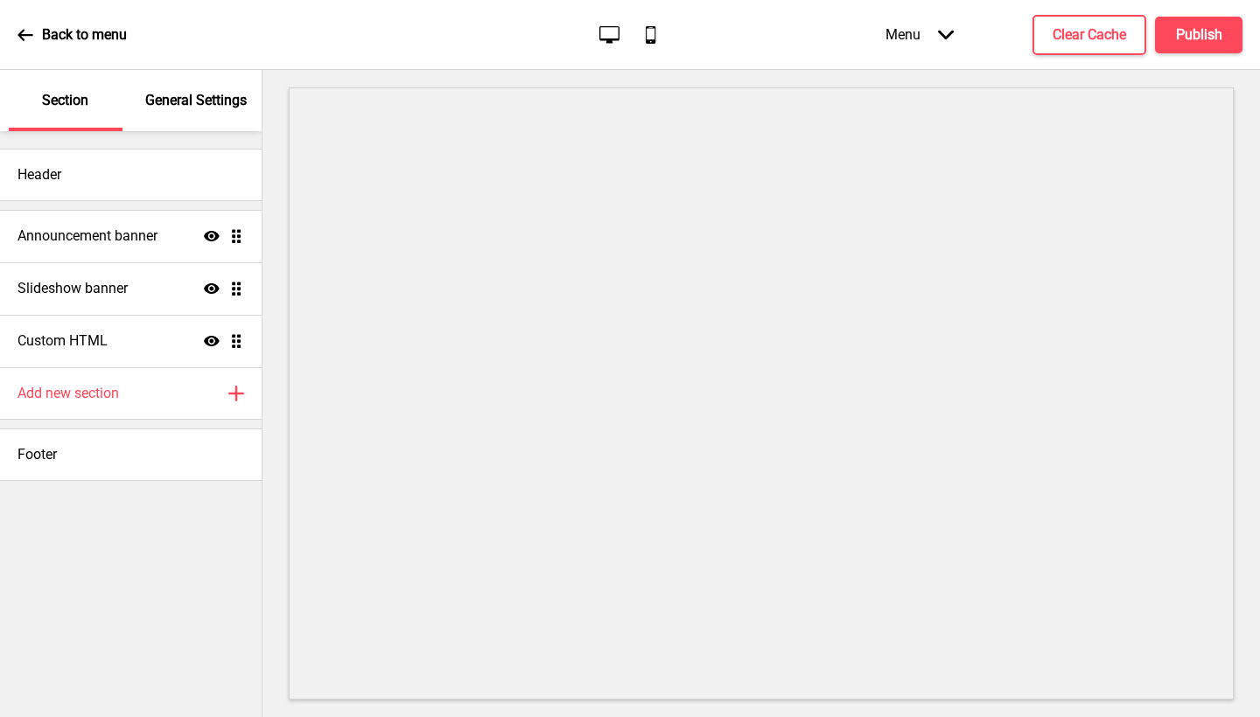
click at [233, 110] on div "General Settings" at bounding box center [197, 100] width 114 height 61
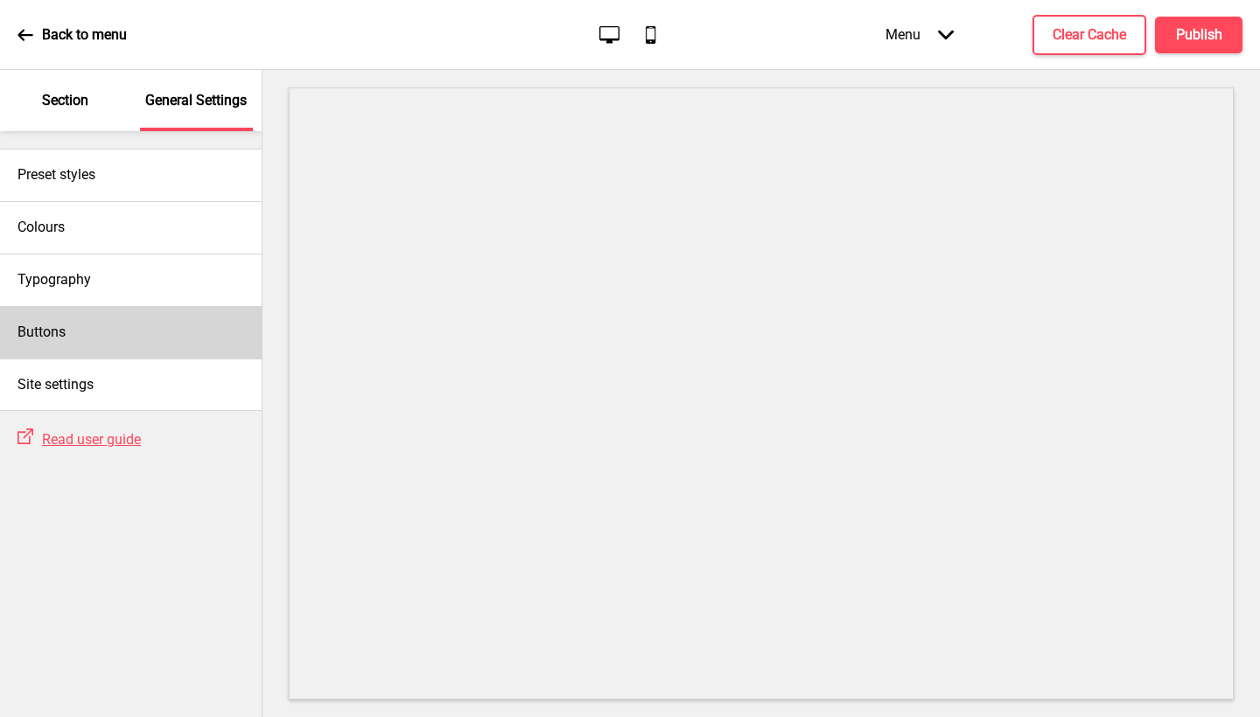
click at [65, 341] on h4 "Buttons" at bounding box center [41, 332] width 48 height 19
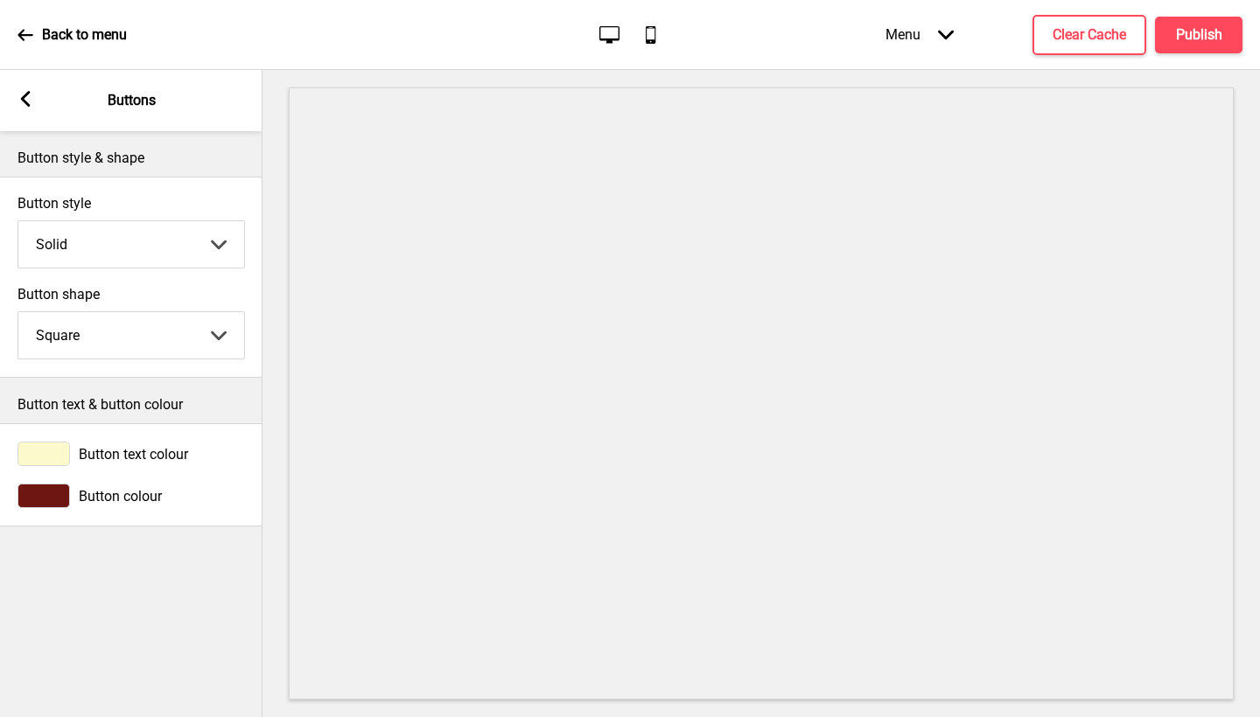
click at [136, 443] on div "Button text colour" at bounding box center [130, 454] width 227 height 24
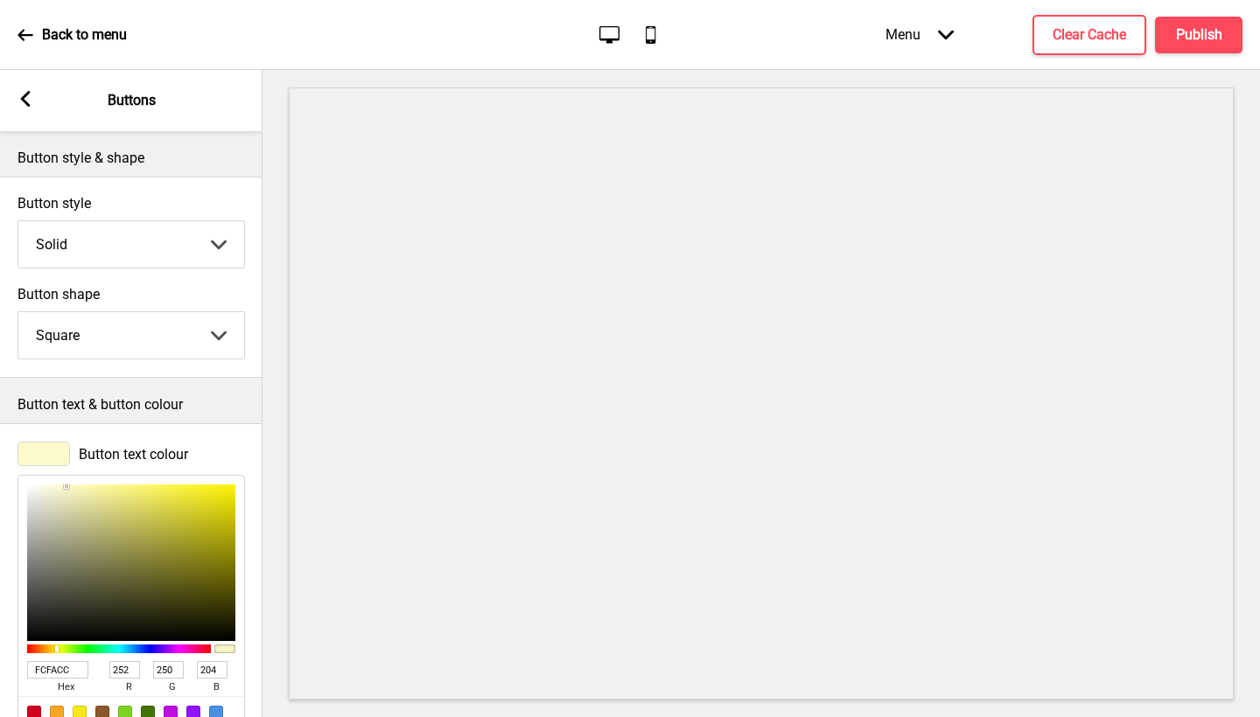
scroll to position [33, 0]
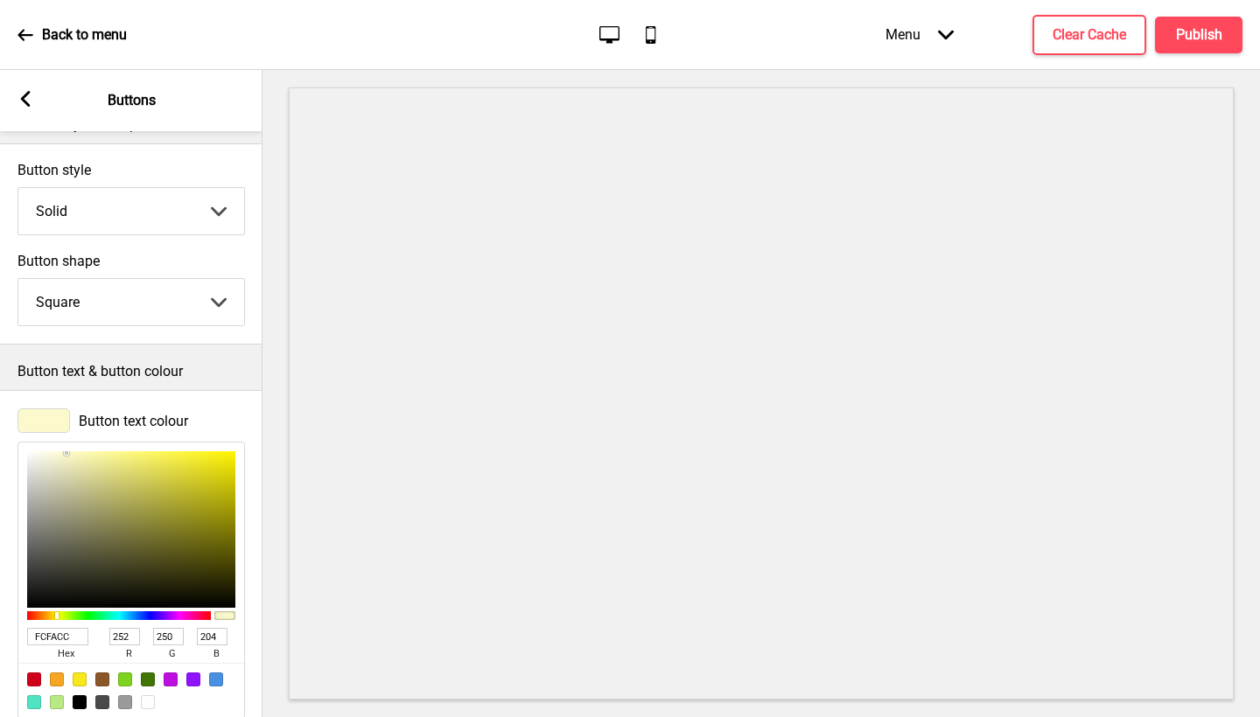
click at [66, 636] on input "FCFACC" at bounding box center [57, 636] width 61 height 17
click at [26, 101] on rect at bounding box center [25, 99] width 16 height 16
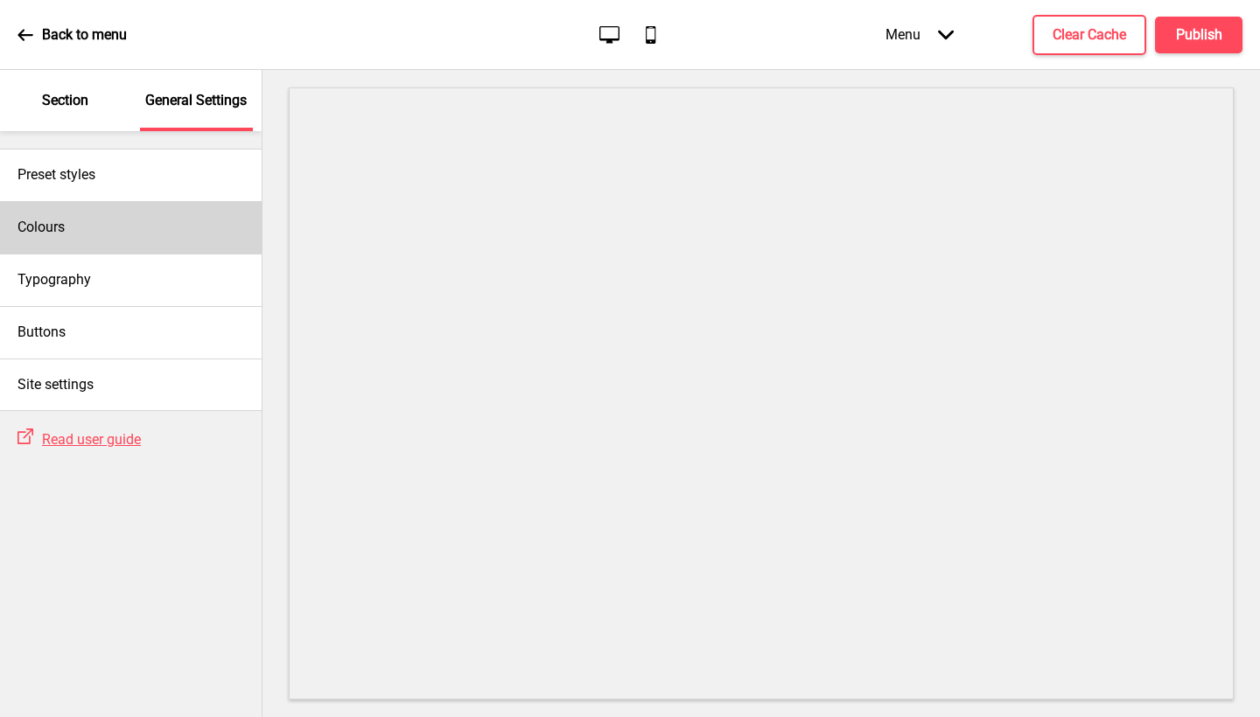
click at [140, 235] on div "Colours" at bounding box center [131, 227] width 262 height 52
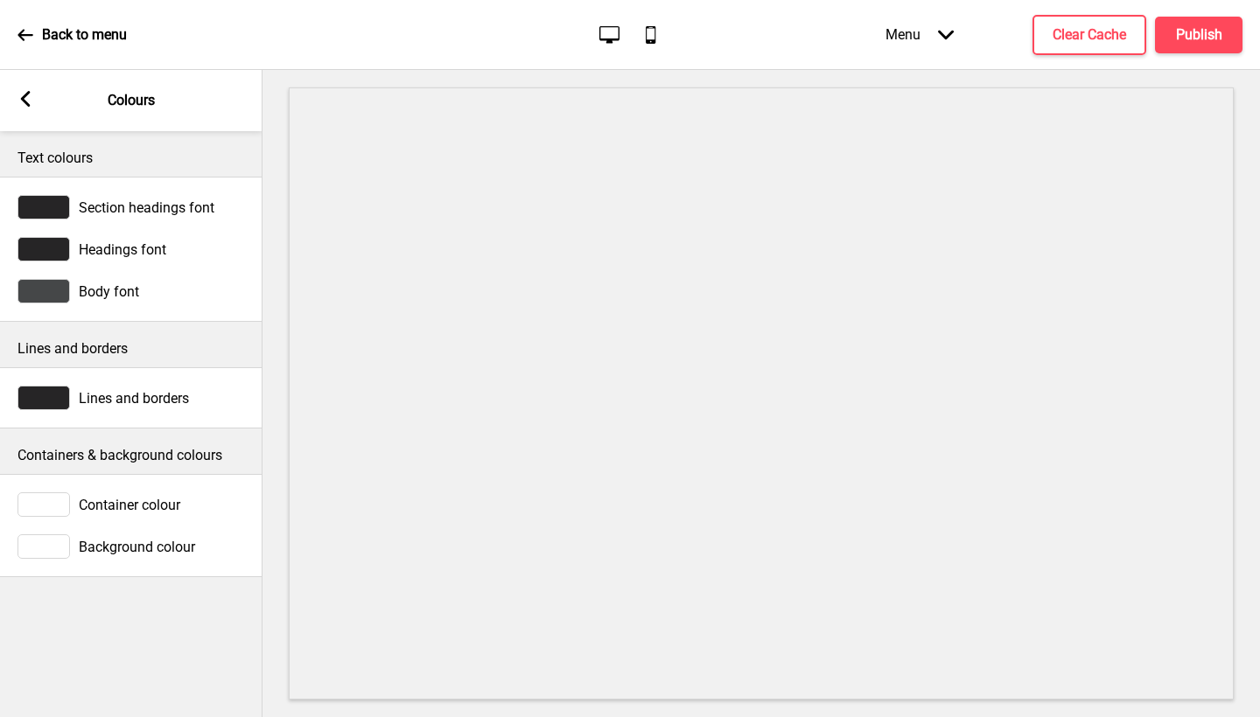
click at [37, 109] on div "Arrow left Colours" at bounding box center [131, 100] width 262 height 61
click at [29, 101] on rect at bounding box center [25, 99] width 16 height 16
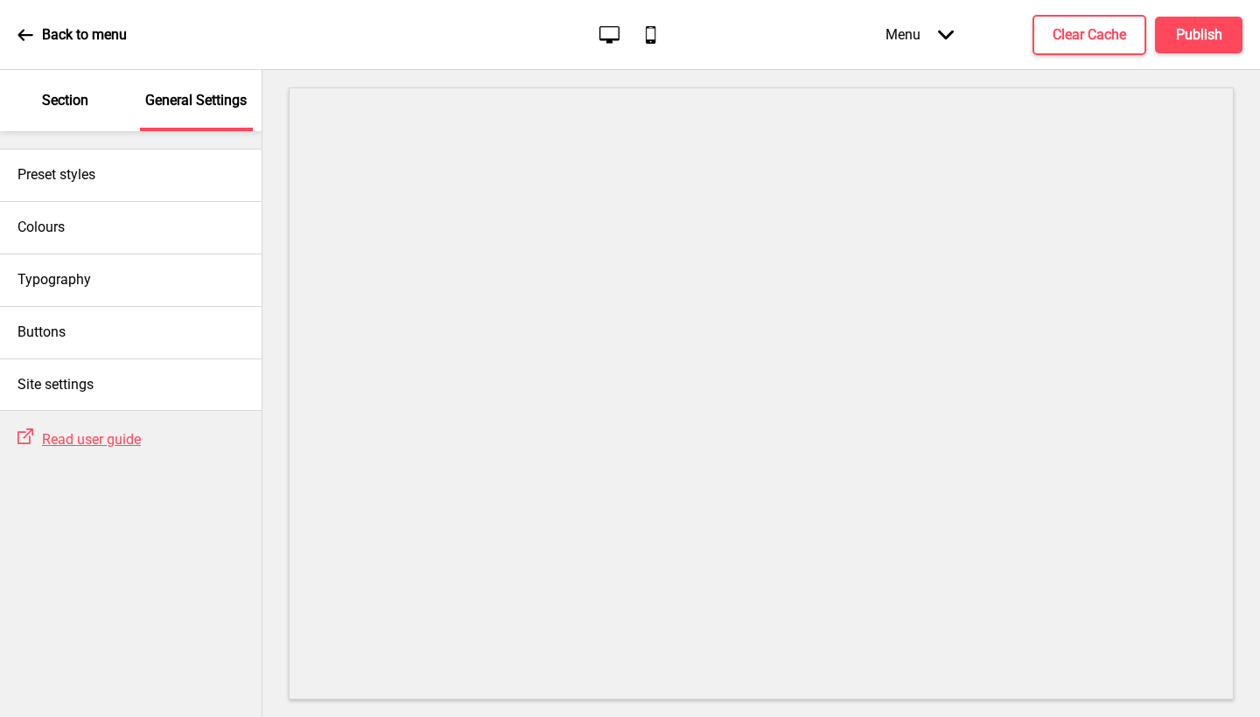
click at [66, 114] on div "Section" at bounding box center [66, 100] width 114 height 61
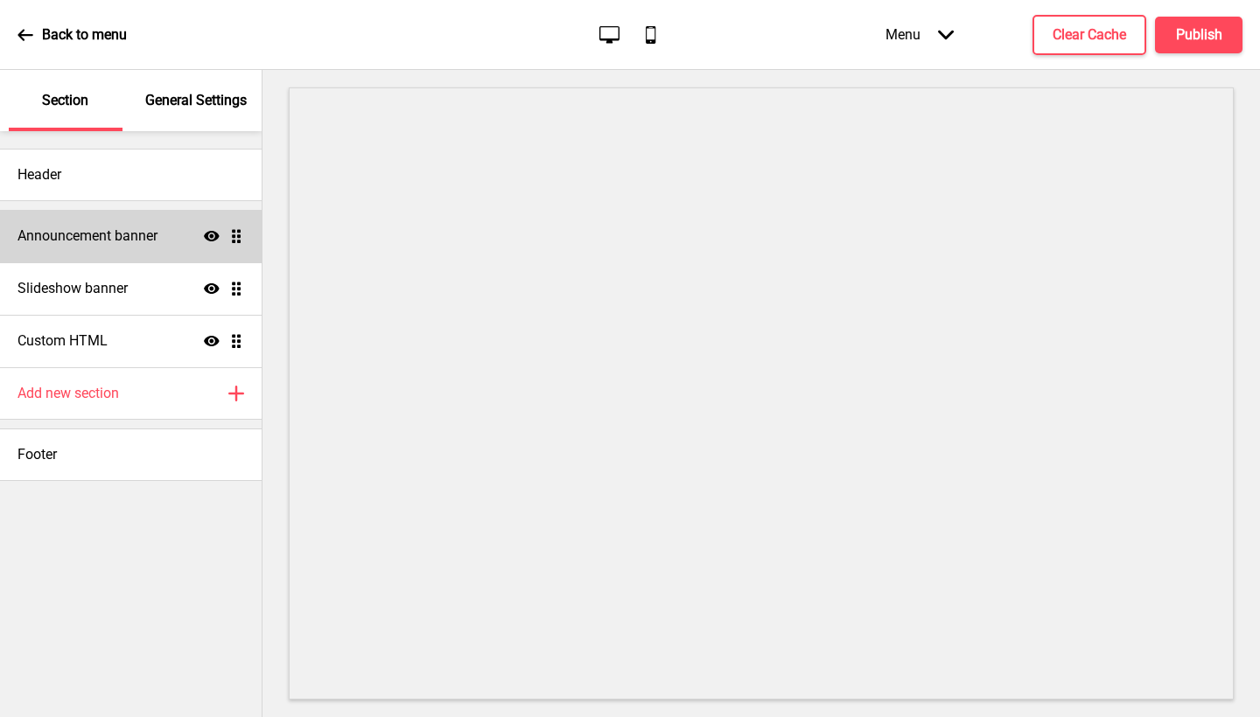
click at [108, 224] on div "Announcement banner Show Drag" at bounding box center [131, 236] width 262 height 52
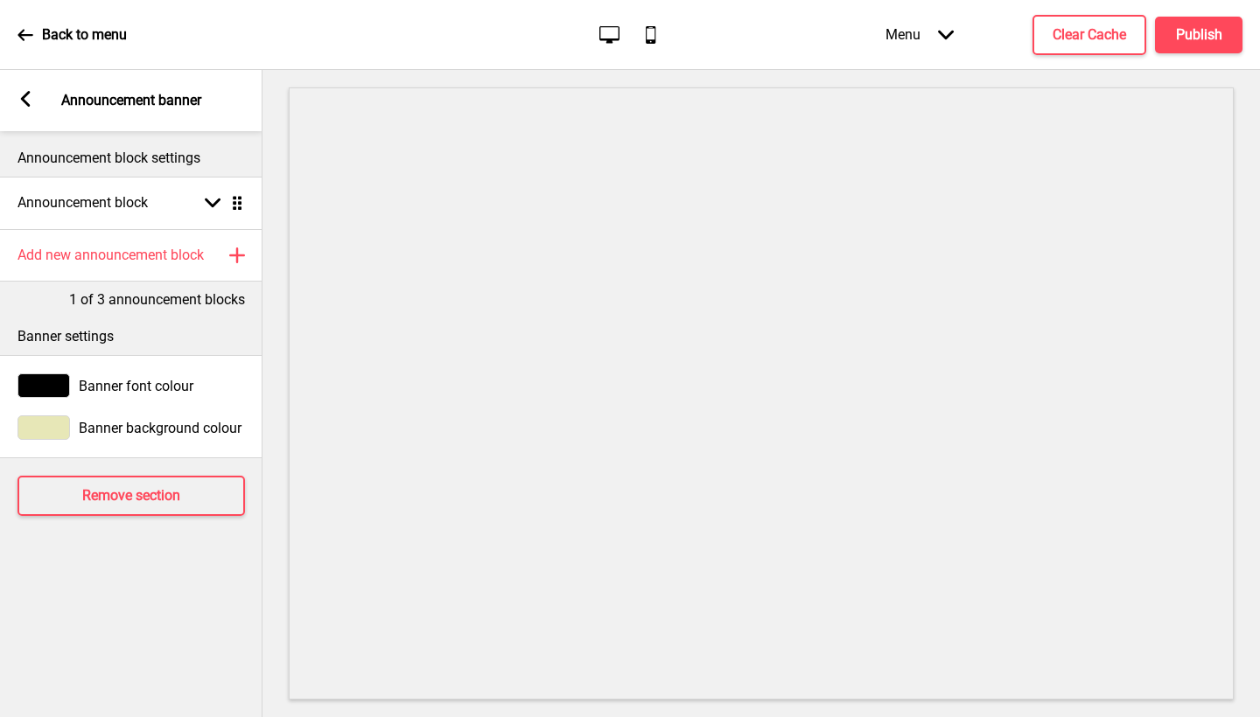
click at [147, 429] on span "Banner background colour" at bounding box center [160, 428] width 163 height 17
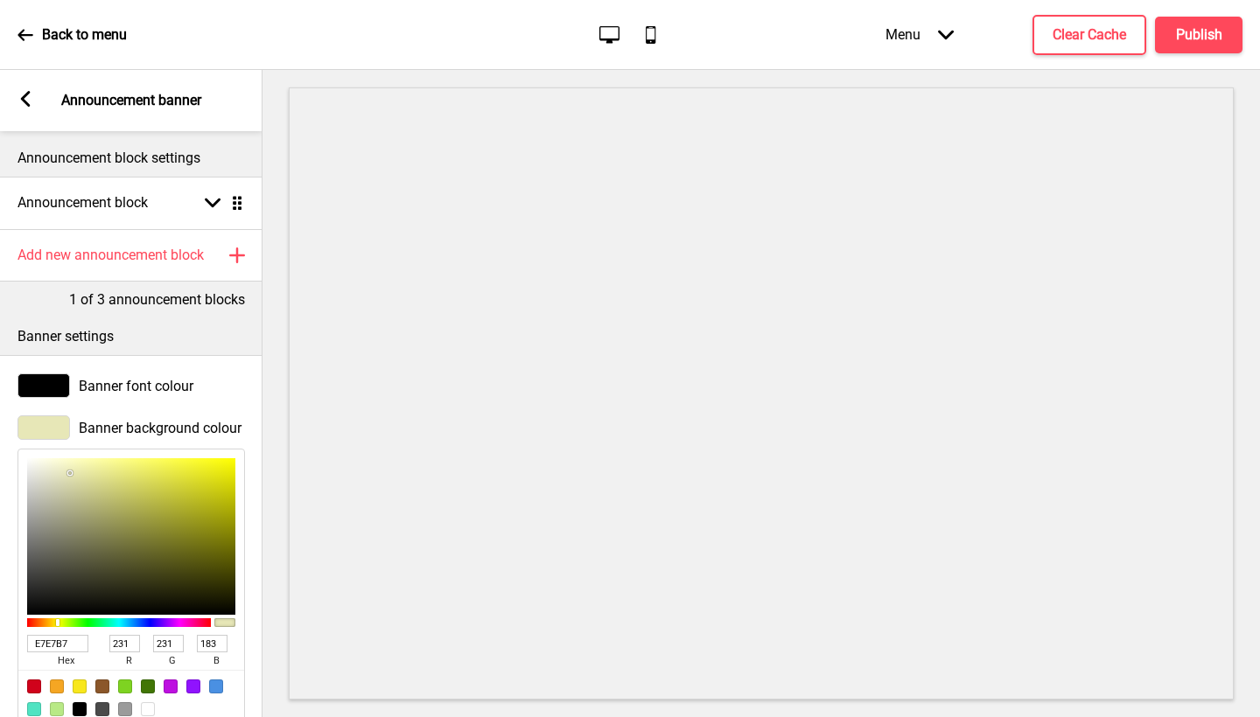
click at [60, 645] on input "E7E7B7" at bounding box center [57, 643] width 61 height 17
paste input "FCFACC"
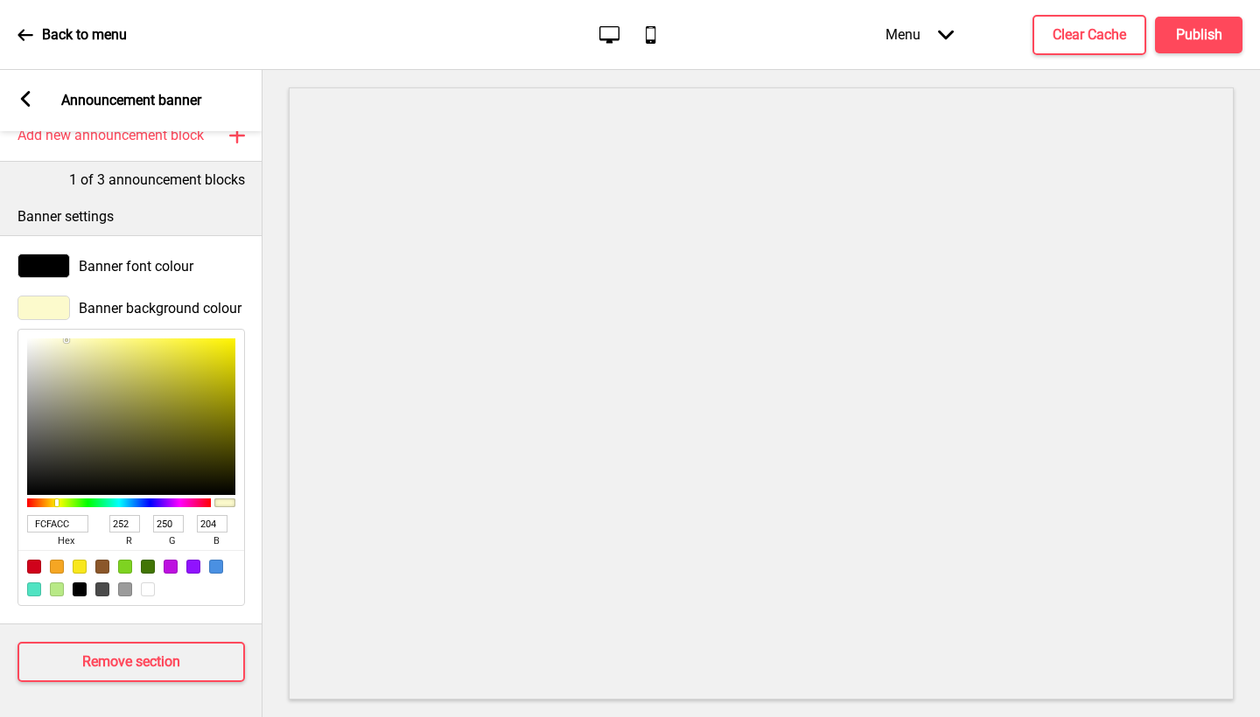
scroll to position [0, 0]
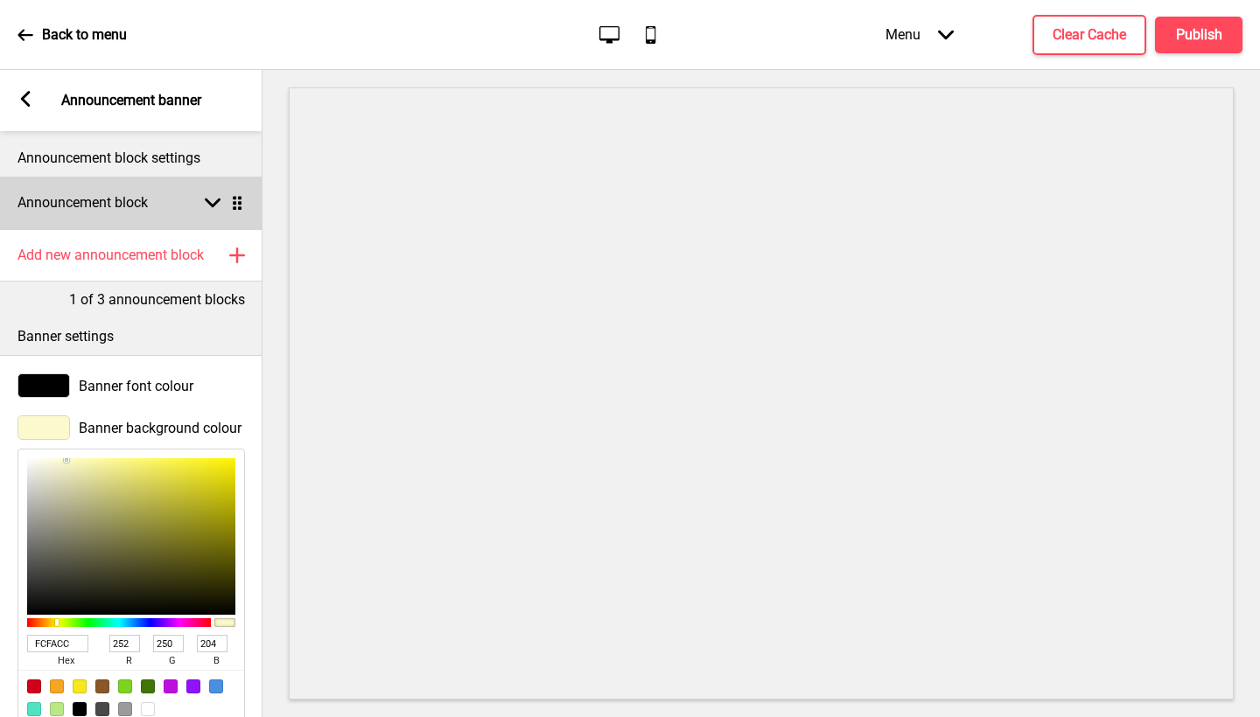
click at [157, 215] on div "Announcement block Arrow down Drag" at bounding box center [131, 203] width 262 height 52
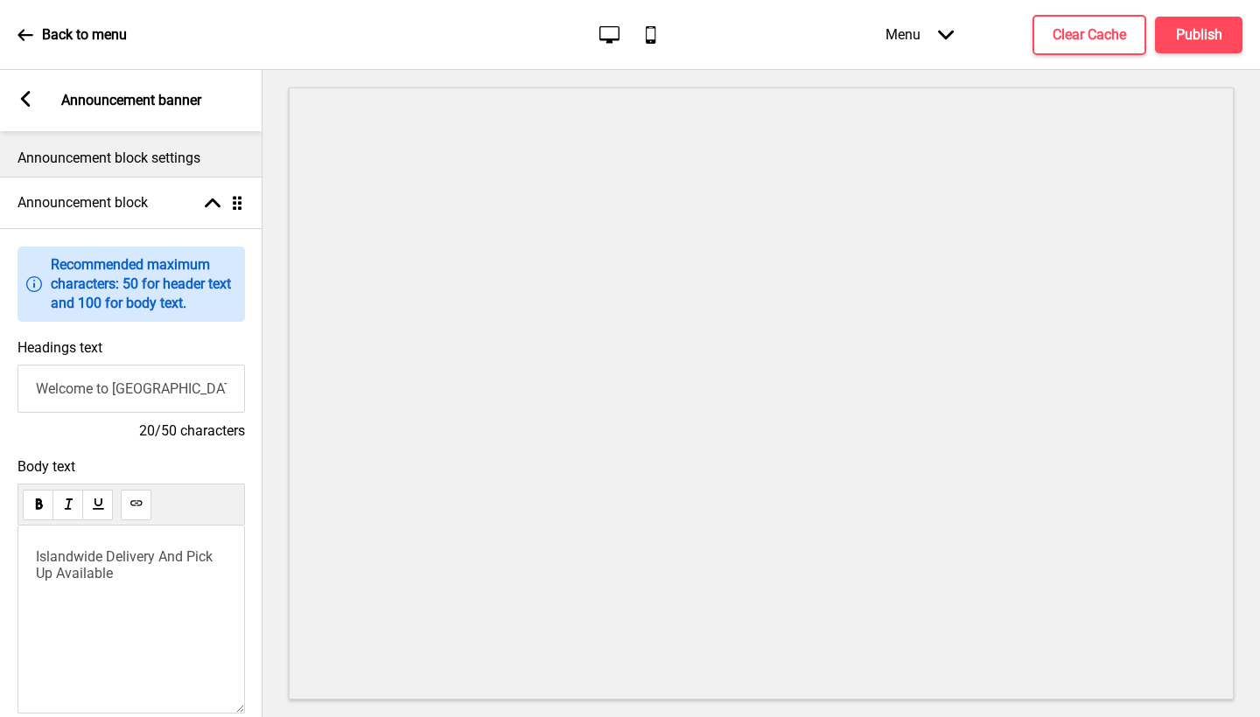
click at [194, 166] on p "Announcement block settings" at bounding box center [130, 158] width 227 height 19
click at [22, 118] on div "Arrow left Announcement banner" at bounding box center [131, 100] width 262 height 61
click at [22, 112] on div "Arrow left Announcement banner" at bounding box center [131, 100] width 262 height 61
click at [25, 101] on icon at bounding box center [26, 99] width 10 height 16
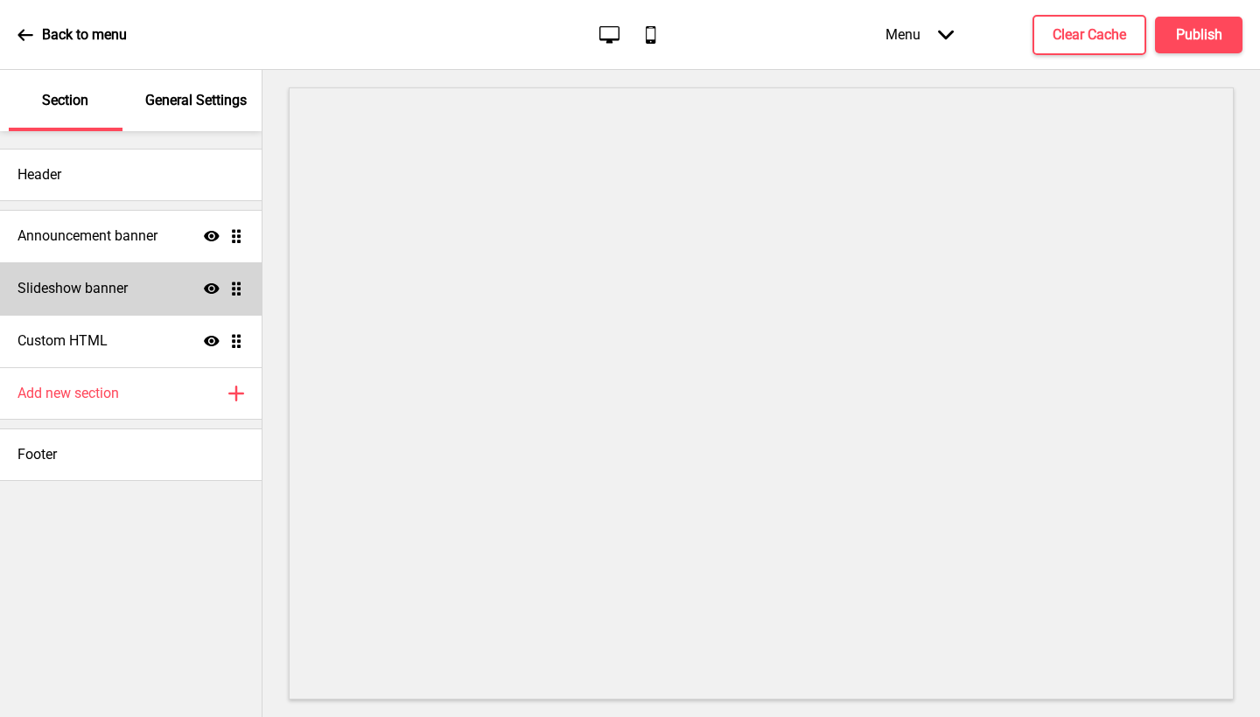
click at [125, 293] on h4 "Slideshow banner" at bounding box center [72, 288] width 110 height 19
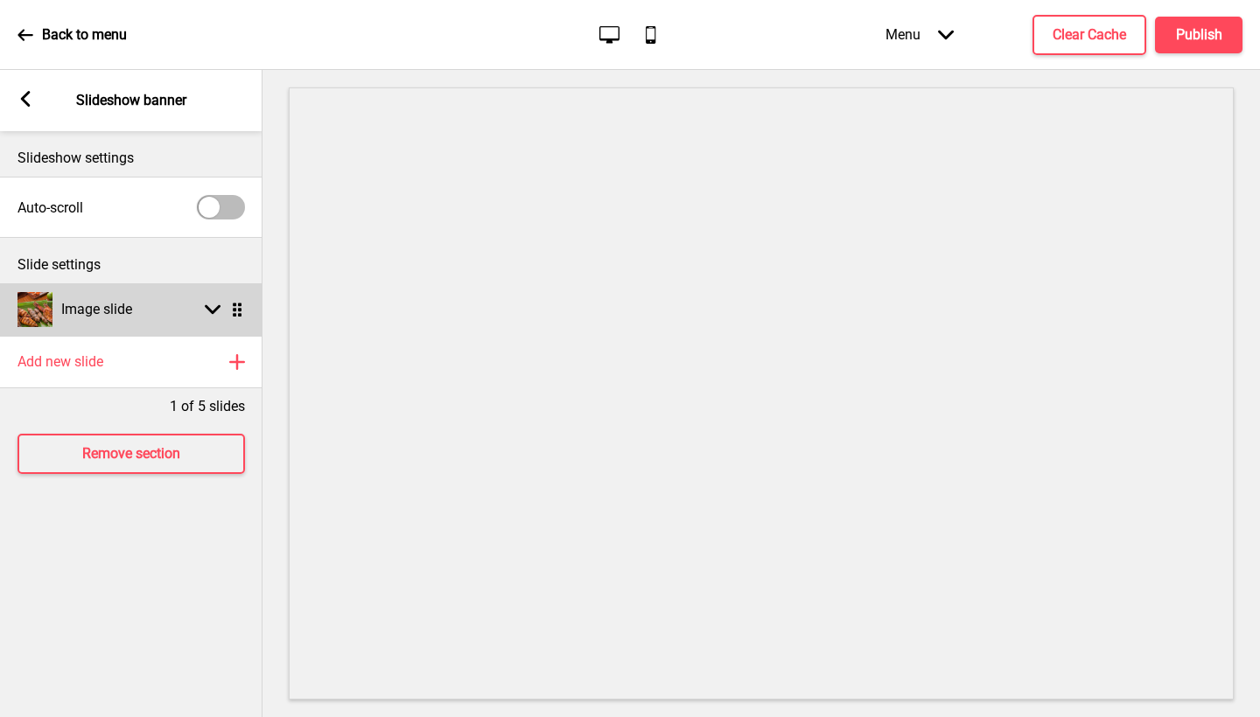
click at [108, 311] on h4 "Image slide" at bounding box center [96, 309] width 71 height 19
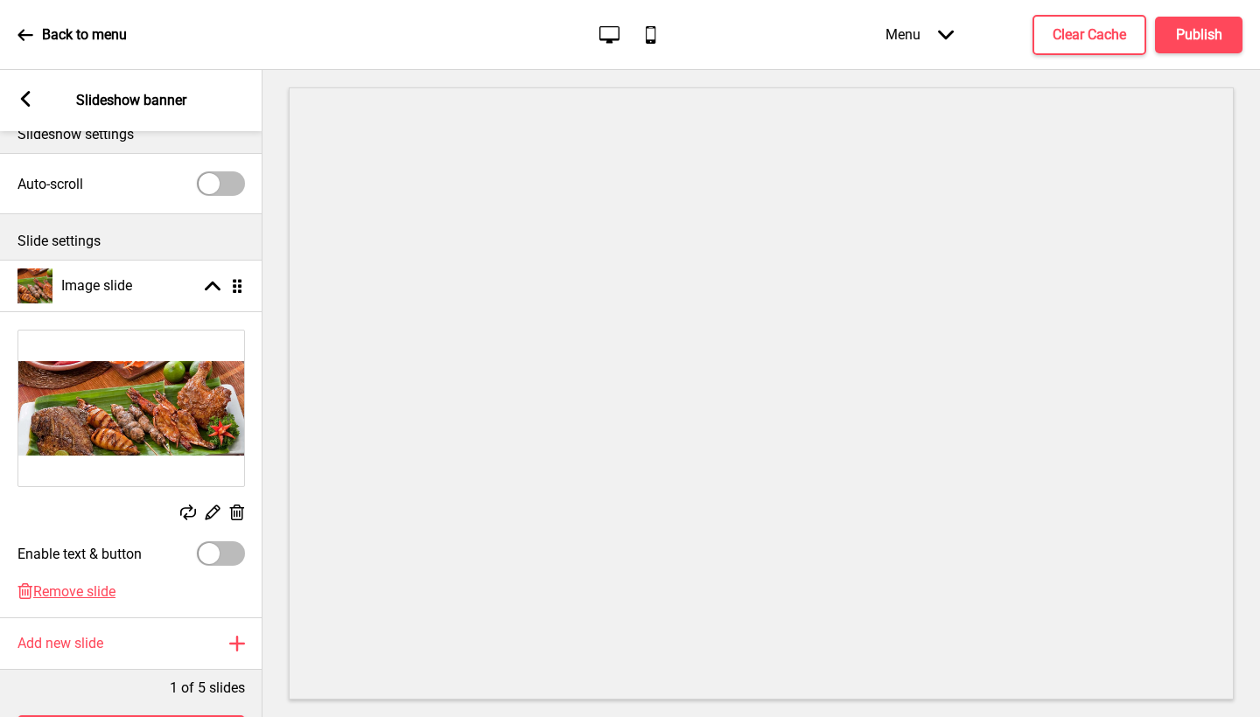
scroll to position [59, 0]
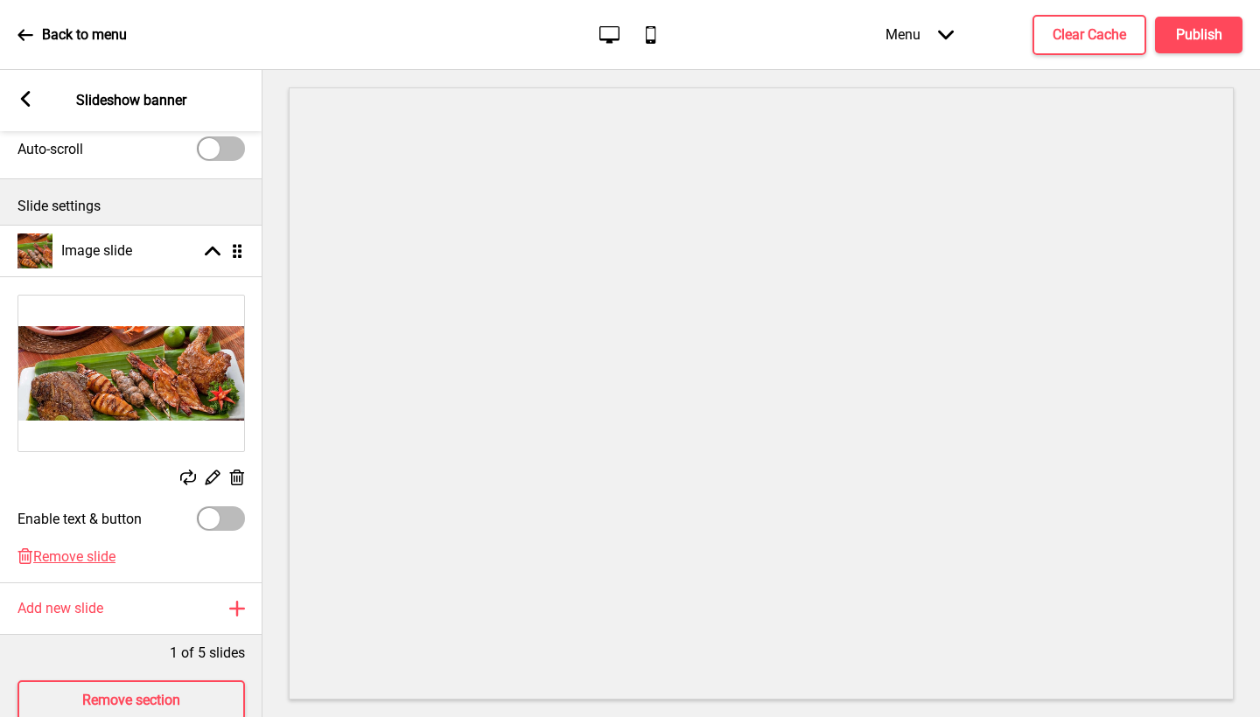
click at [924, 31] on div "Menu Arrow down" at bounding box center [919, 35] width 103 height 52
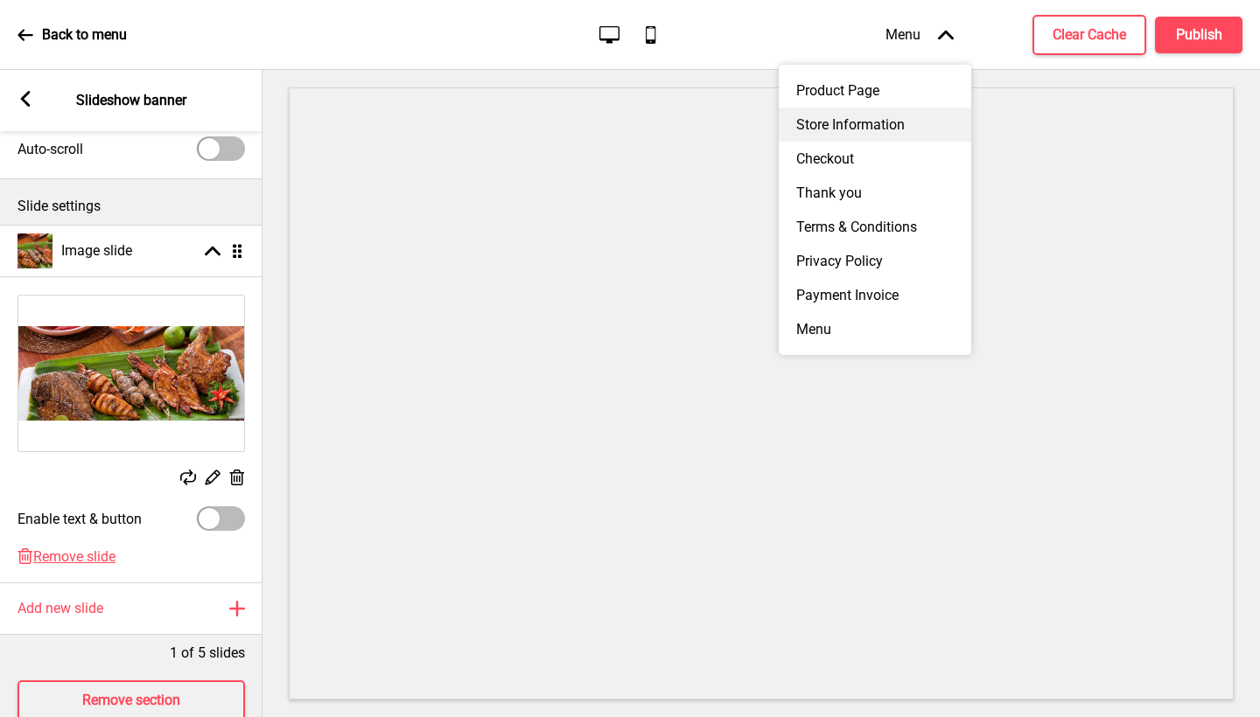
click at [884, 113] on div "Store Information" at bounding box center [875, 125] width 192 height 34
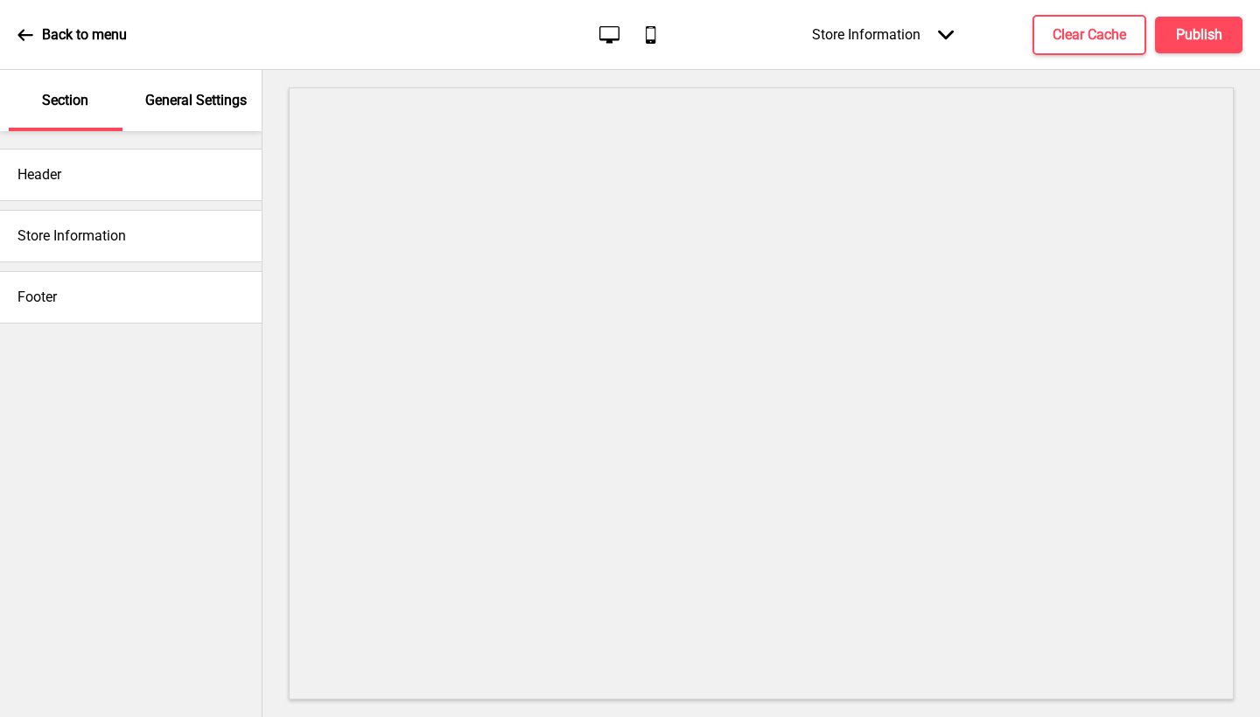
click at [920, 38] on div "Store Information Arrow down" at bounding box center [882, 35] width 177 height 52
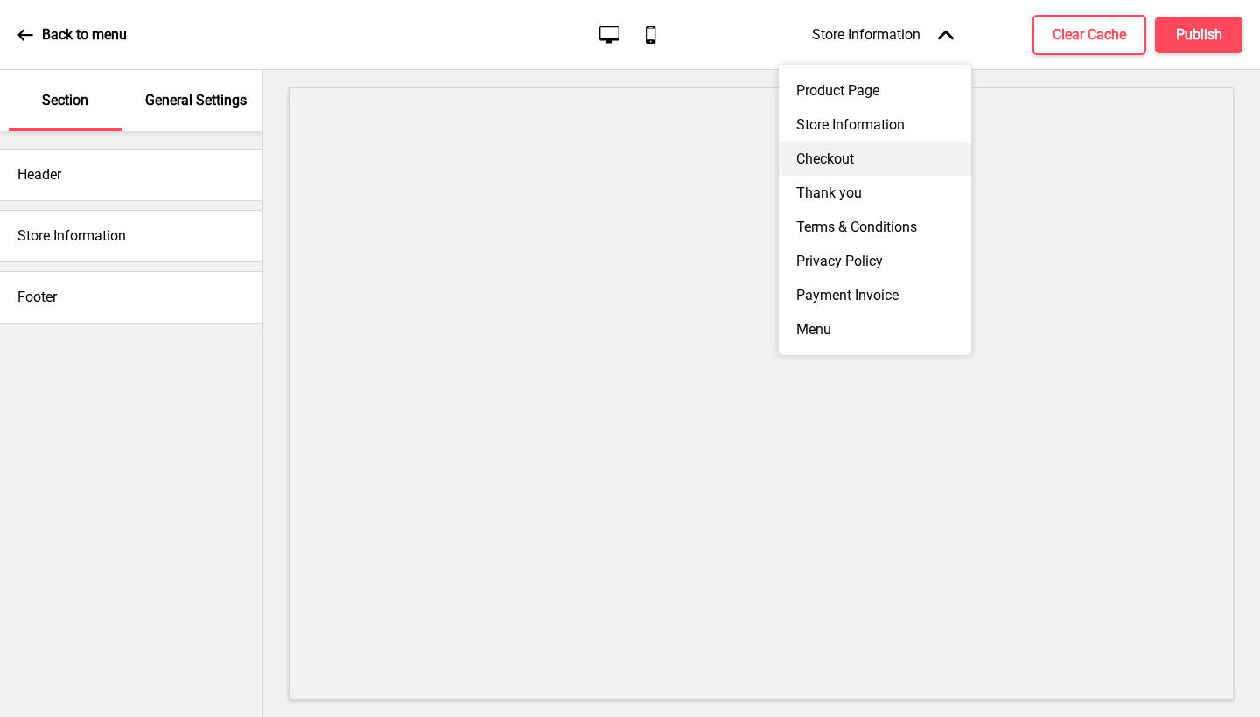
click at [884, 150] on div "Checkout" at bounding box center [875, 159] width 192 height 34
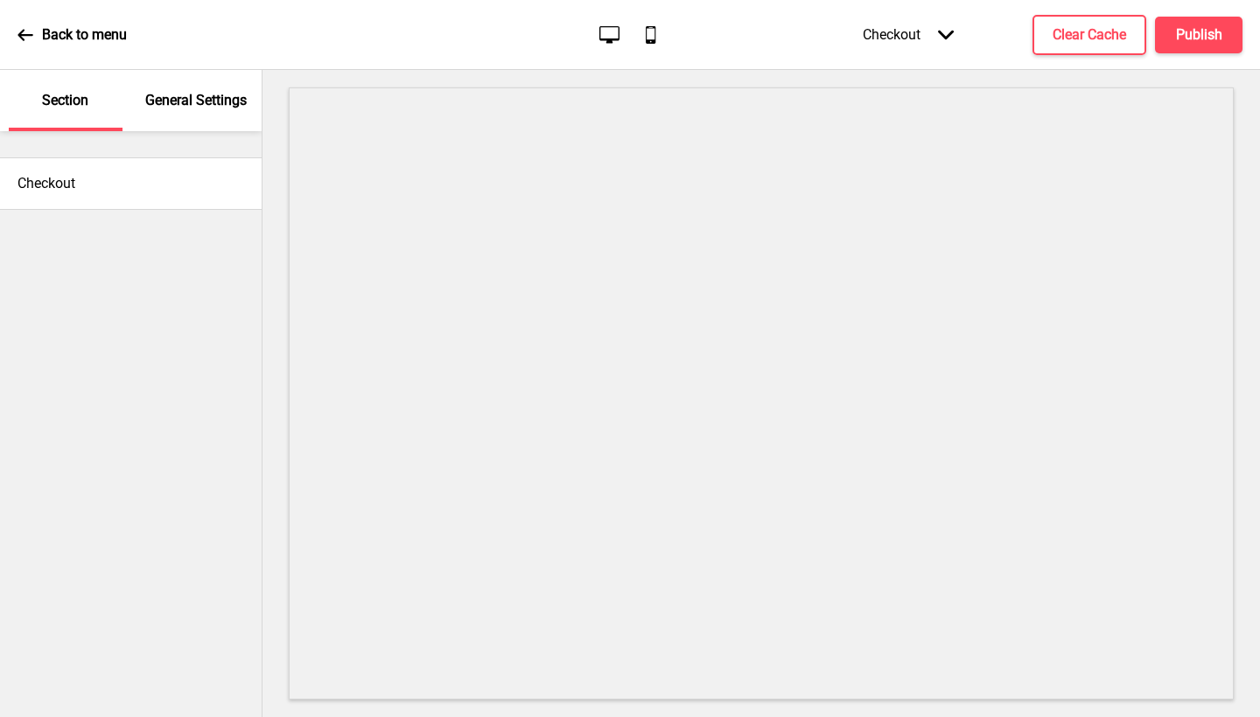
click at [934, 37] on div "Checkout Arrow down" at bounding box center [908, 35] width 126 height 52
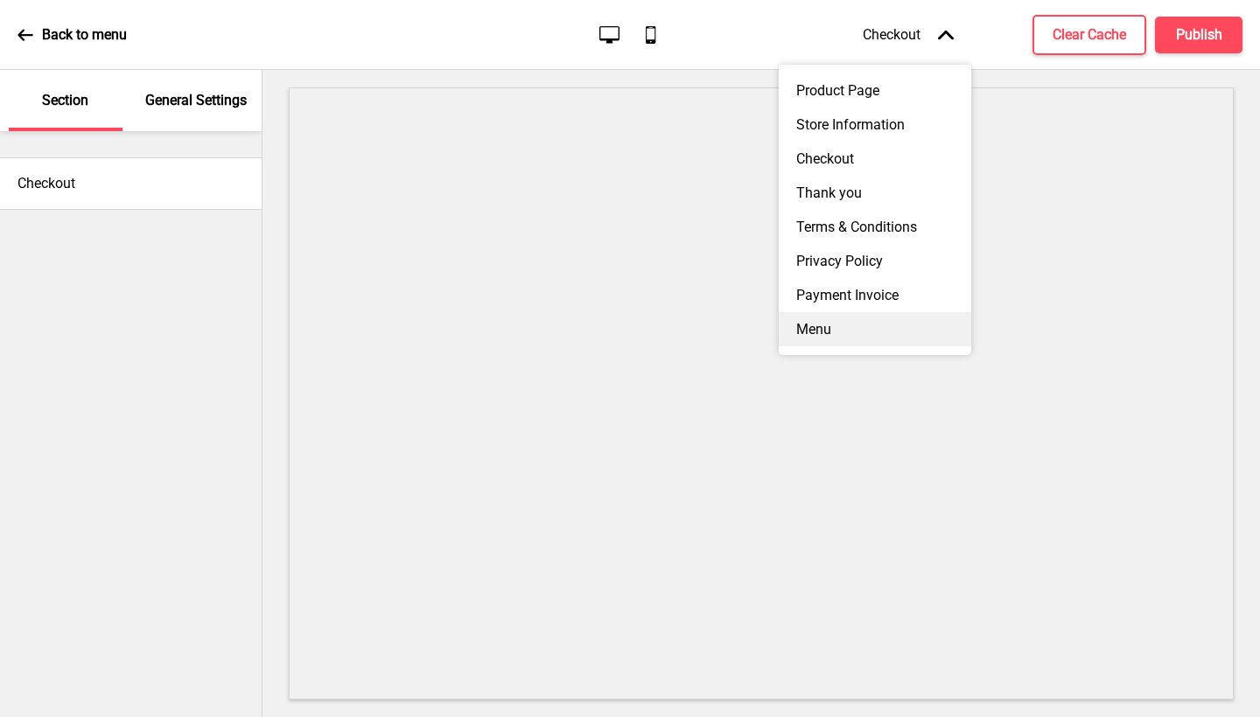
click at [869, 319] on div "Menu" at bounding box center [875, 329] width 192 height 34
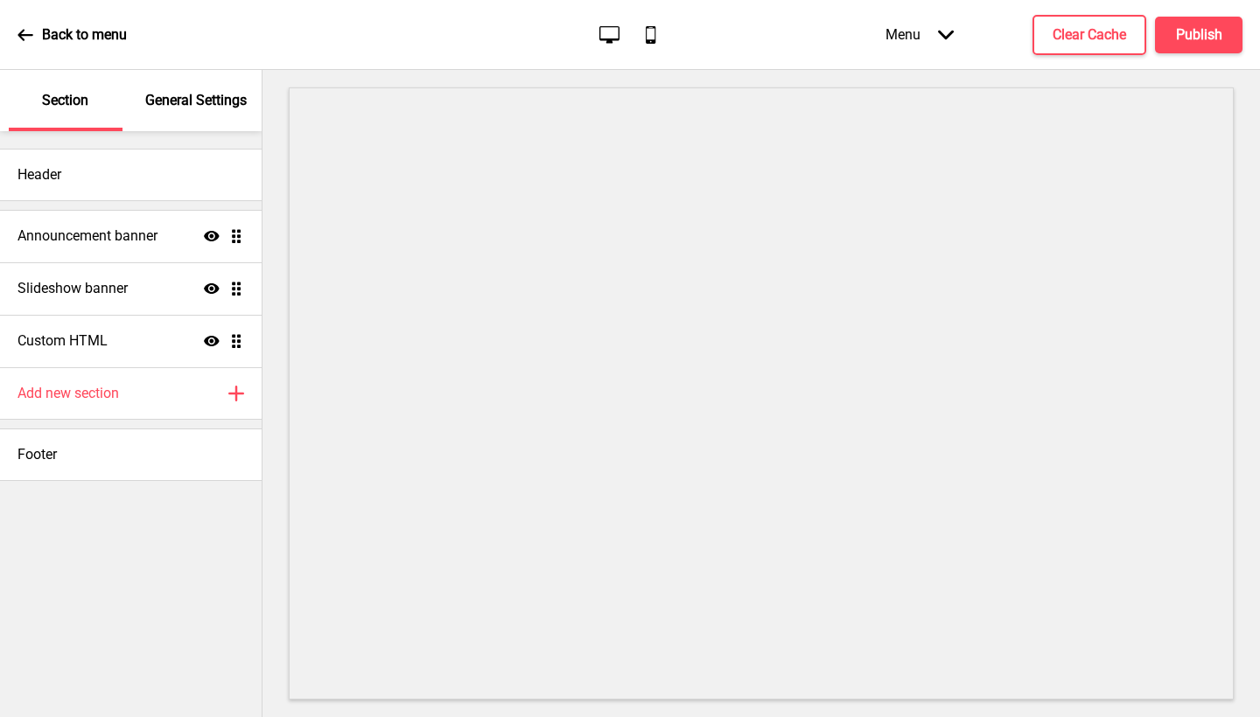
click at [937, 38] on div "Menu Arrow down" at bounding box center [919, 35] width 103 height 52
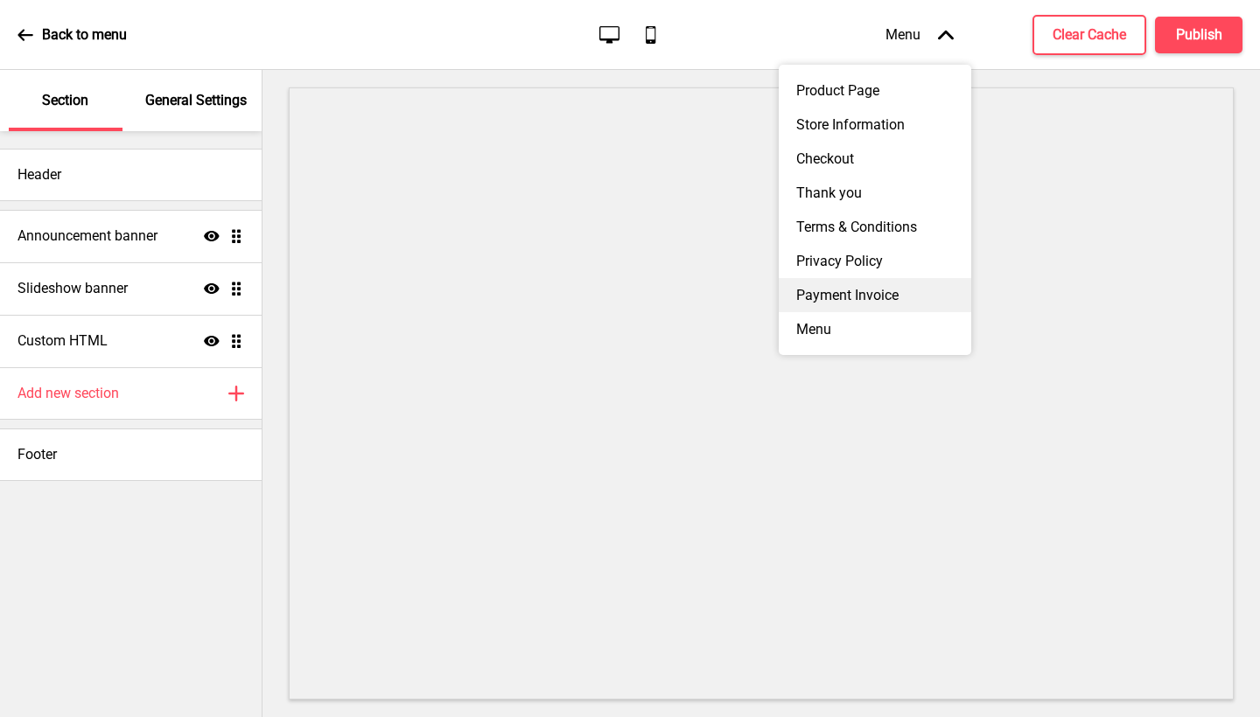
click at [861, 303] on div "Payment Invoice" at bounding box center [875, 295] width 192 height 34
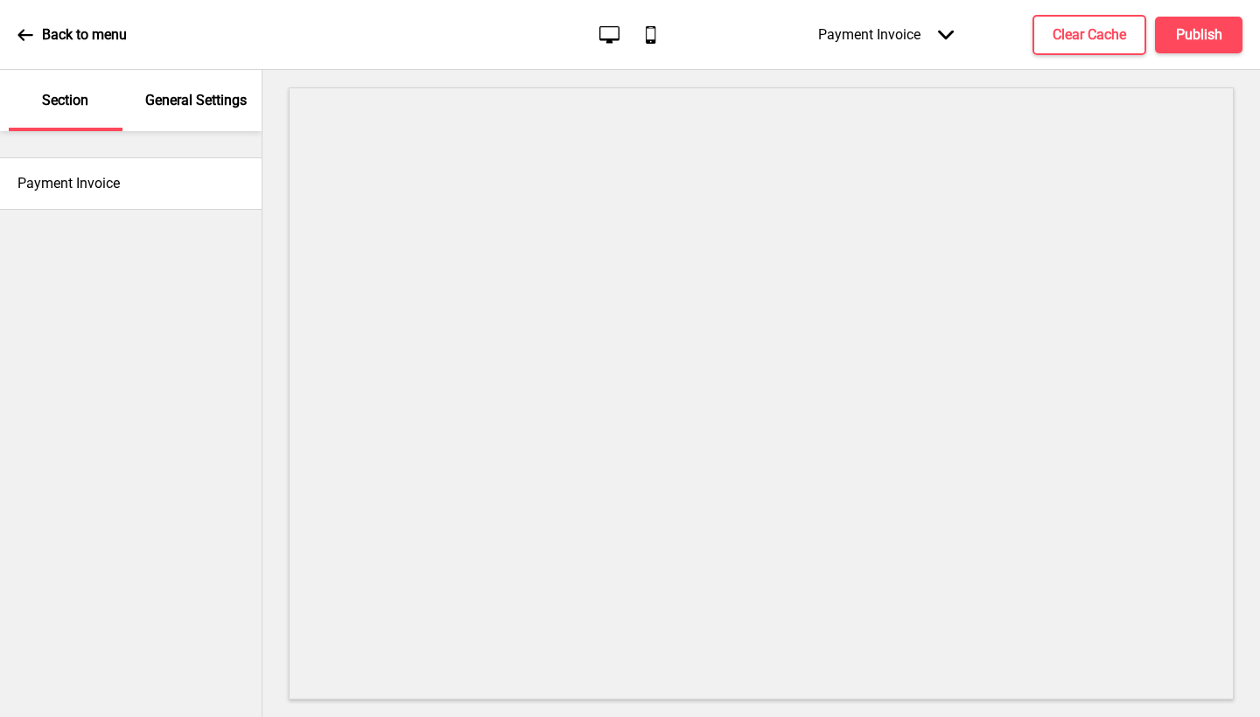
click at [905, 21] on div "Payment Invoice Arrow down" at bounding box center [886, 35] width 171 height 52
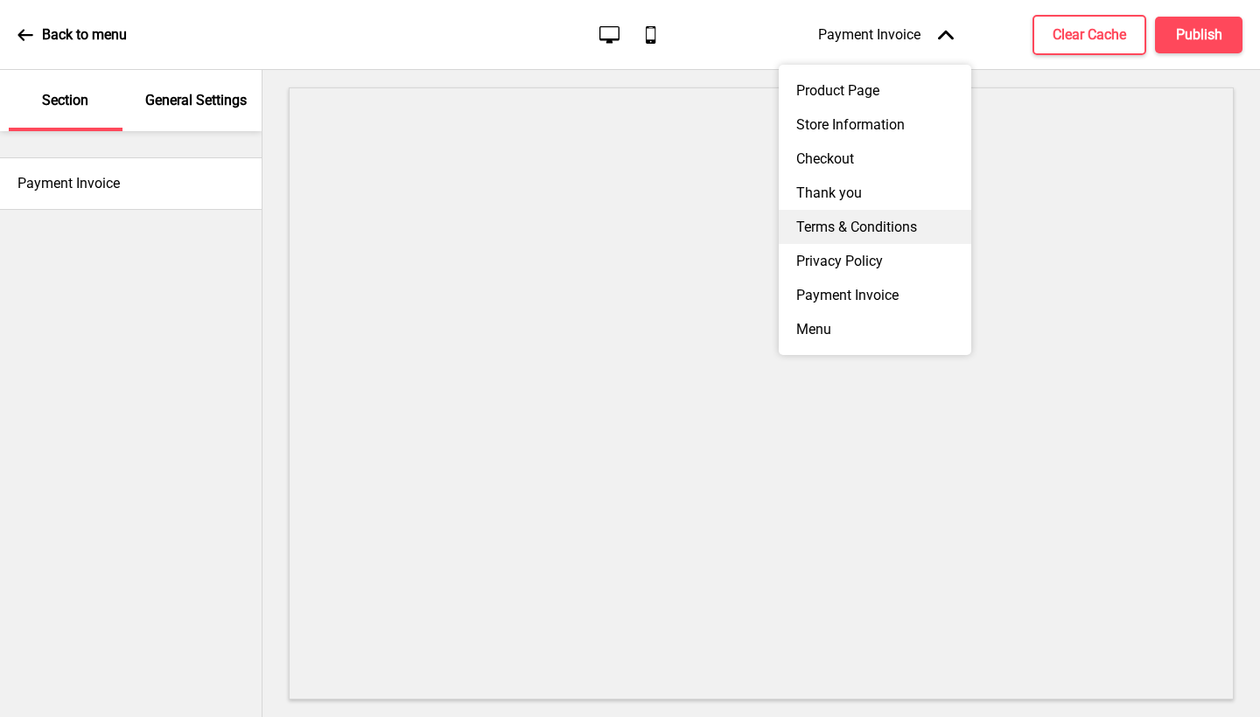
click at [843, 220] on div "Terms & Conditions" at bounding box center [875, 227] width 192 height 34
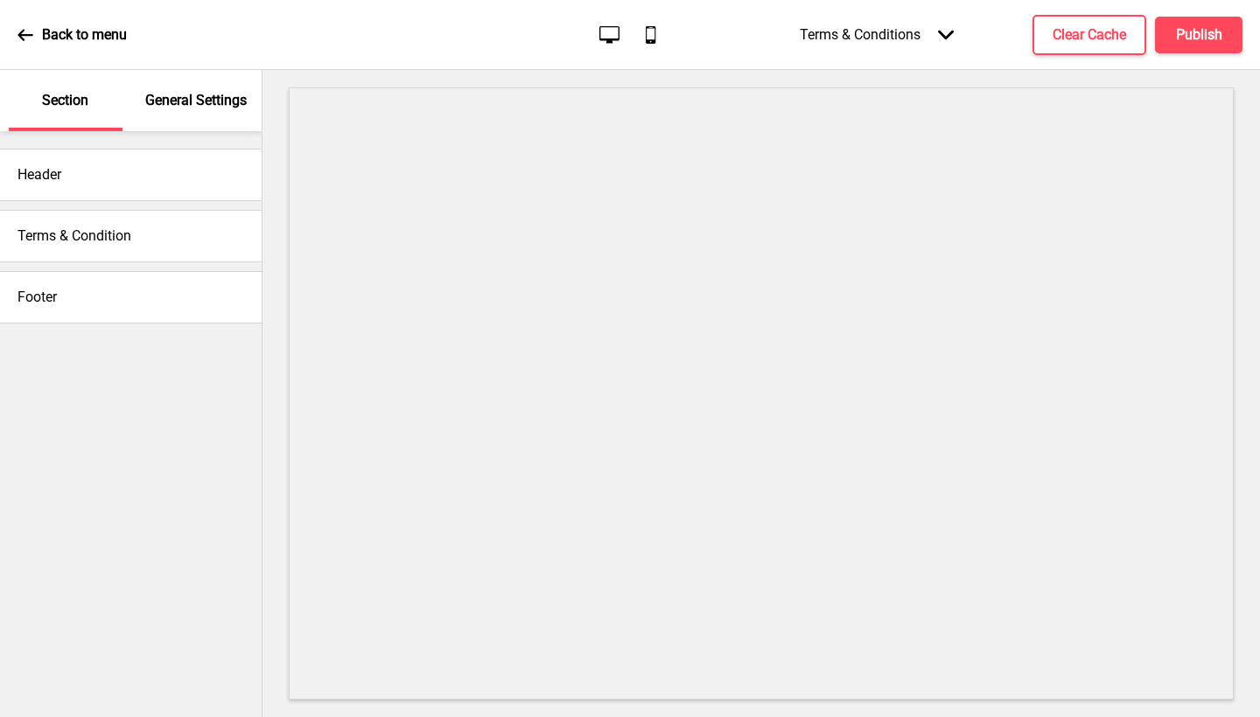
click at [902, 28] on div "Terms & Conditions Arrow down" at bounding box center [876, 35] width 189 height 52
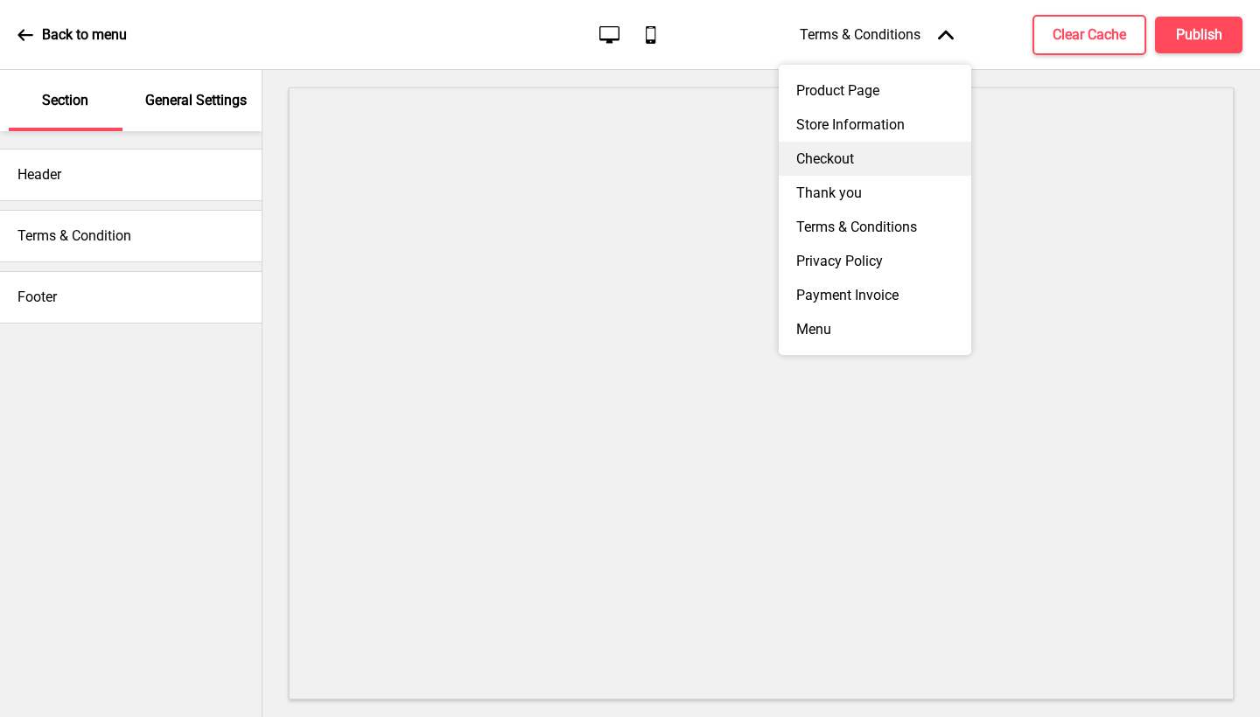
click at [864, 144] on div "Checkout" at bounding box center [875, 159] width 192 height 34
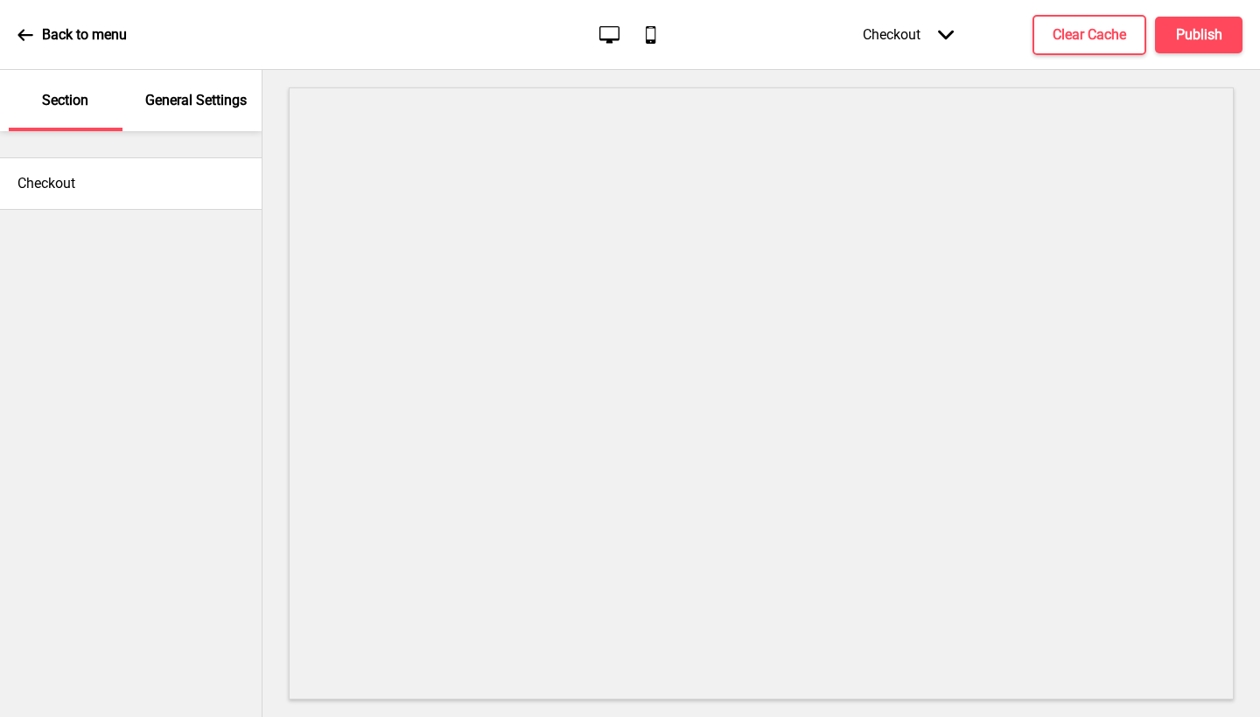
click at [934, 37] on div "Checkout Arrow down" at bounding box center [908, 35] width 126 height 52
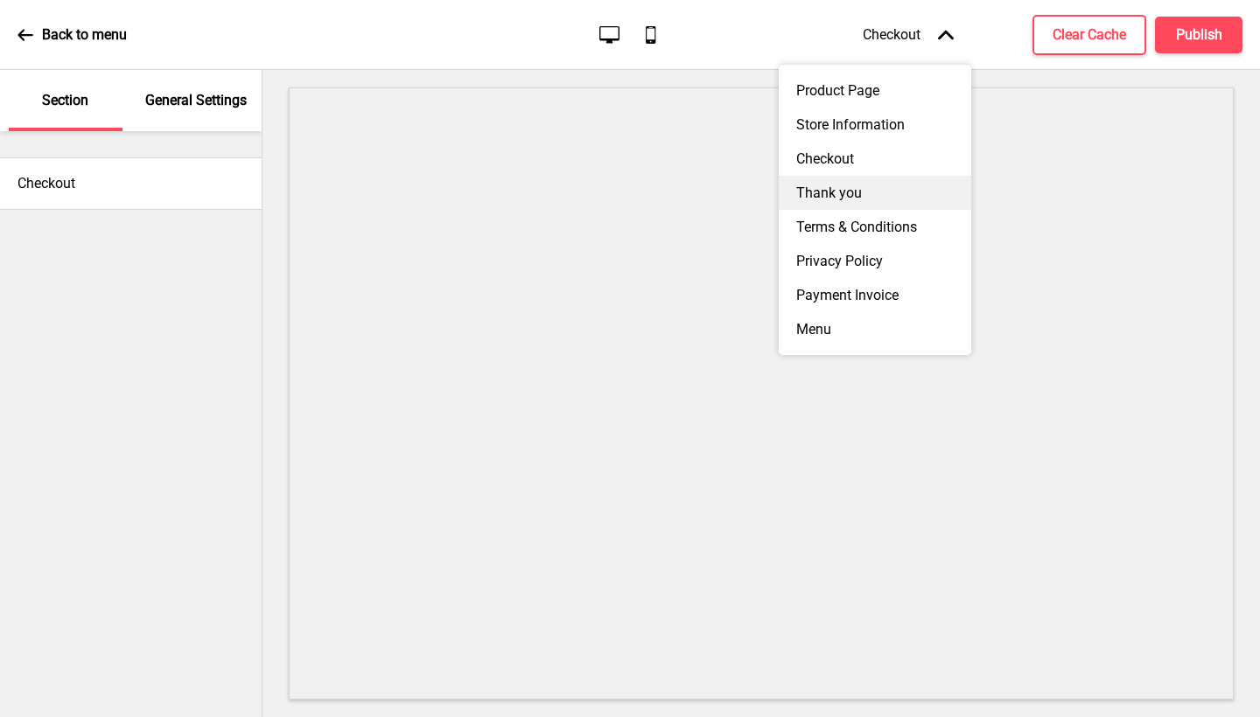
click at [878, 188] on div "Thank you" at bounding box center [875, 193] width 192 height 34
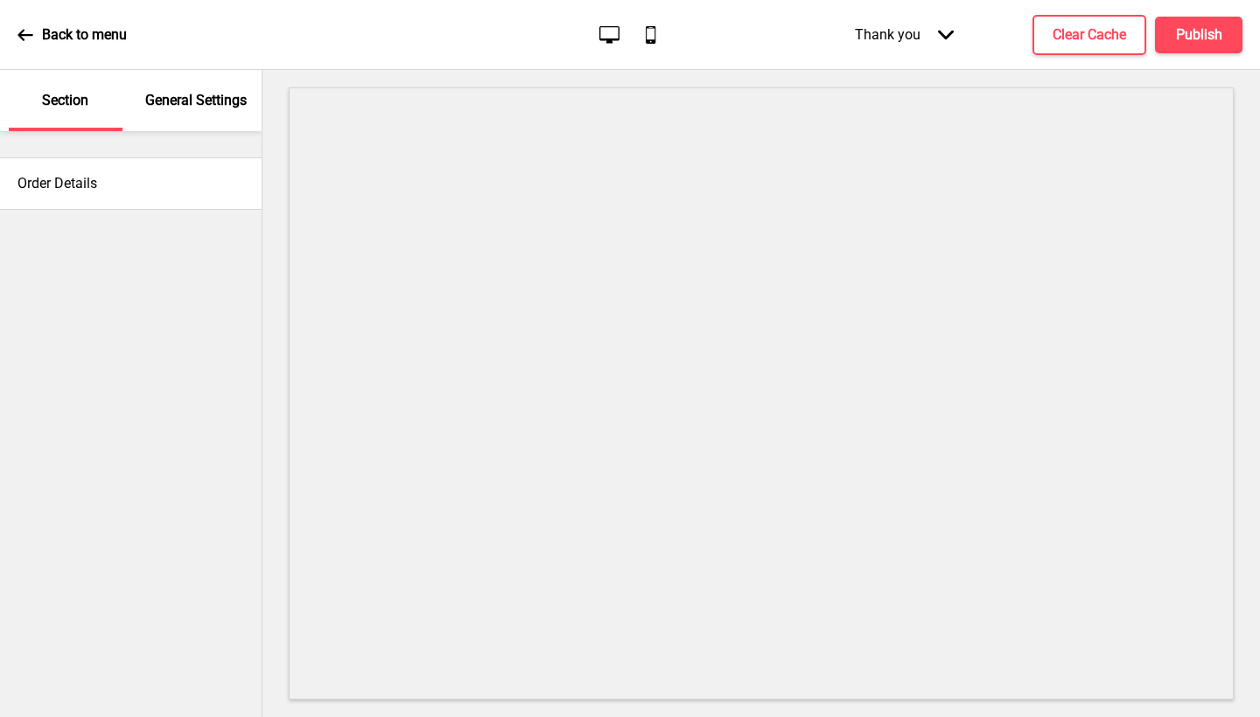
click at [912, 31] on div "Thank you Arrow down" at bounding box center [904, 35] width 134 height 52
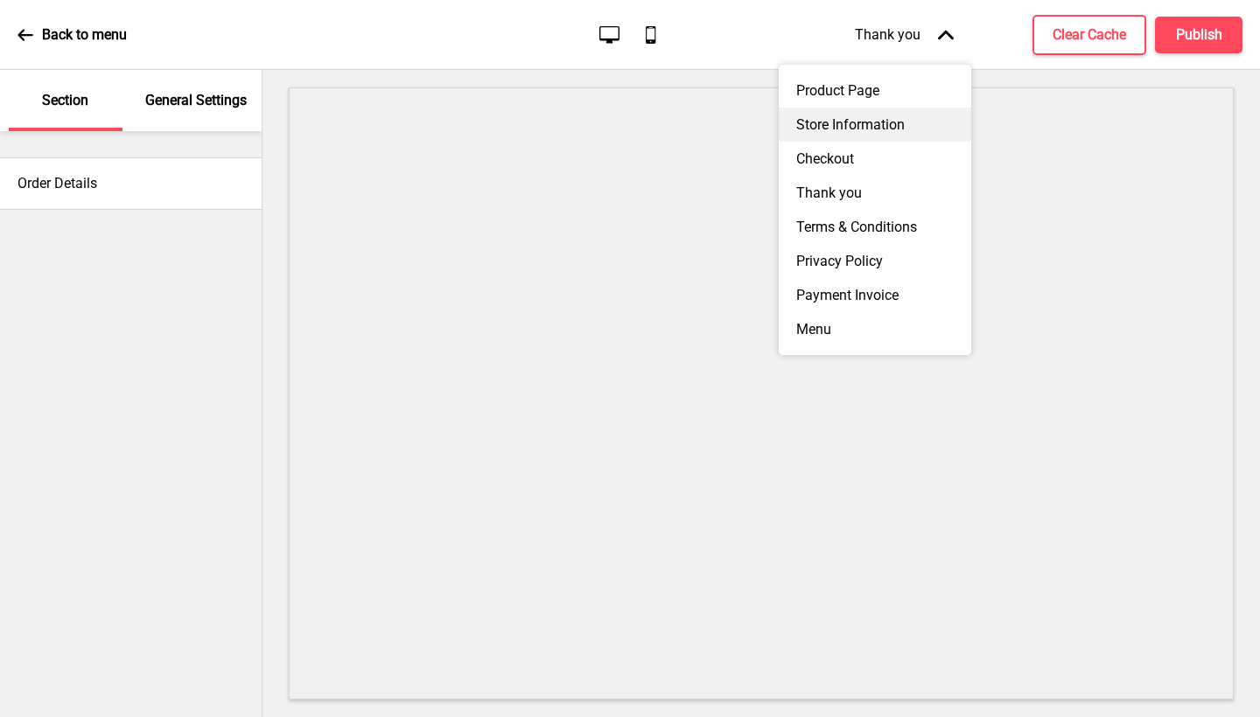
click at [880, 123] on div "Store Information" at bounding box center [875, 125] width 192 height 34
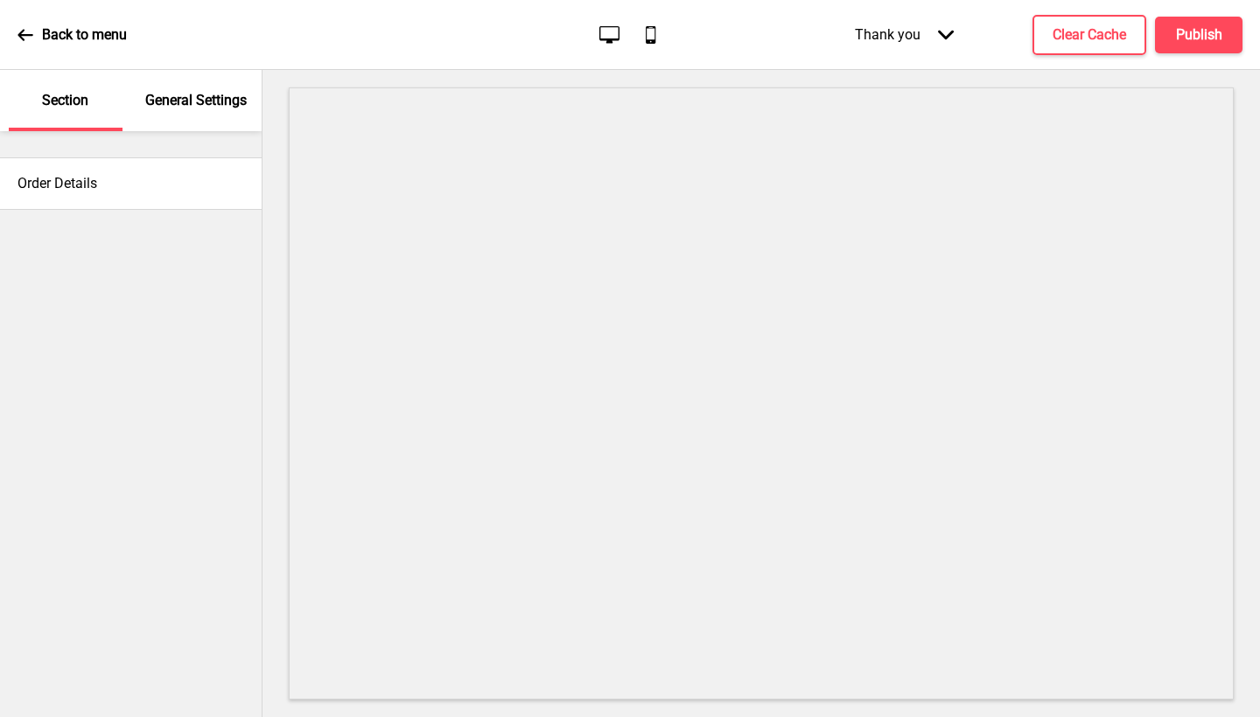
click at [907, 43] on div "Thank you Arrow down" at bounding box center [904, 35] width 134 height 52
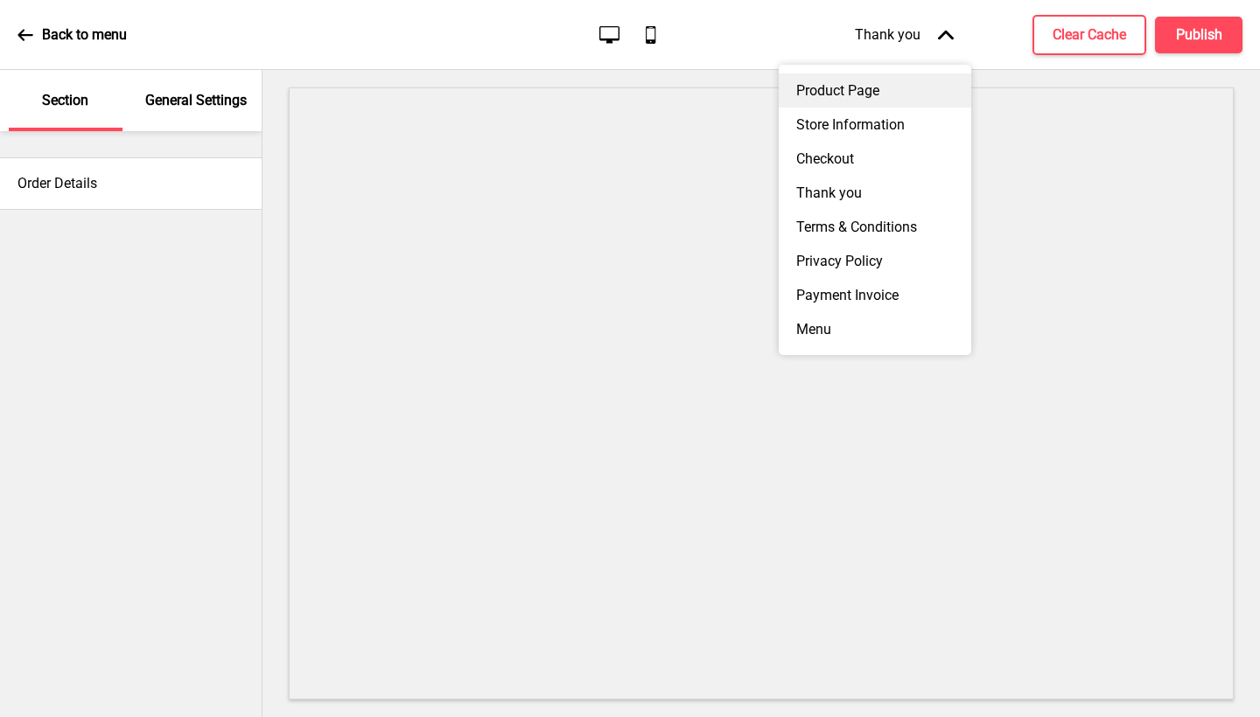
click at [862, 88] on div "Product Page" at bounding box center [875, 90] width 192 height 34
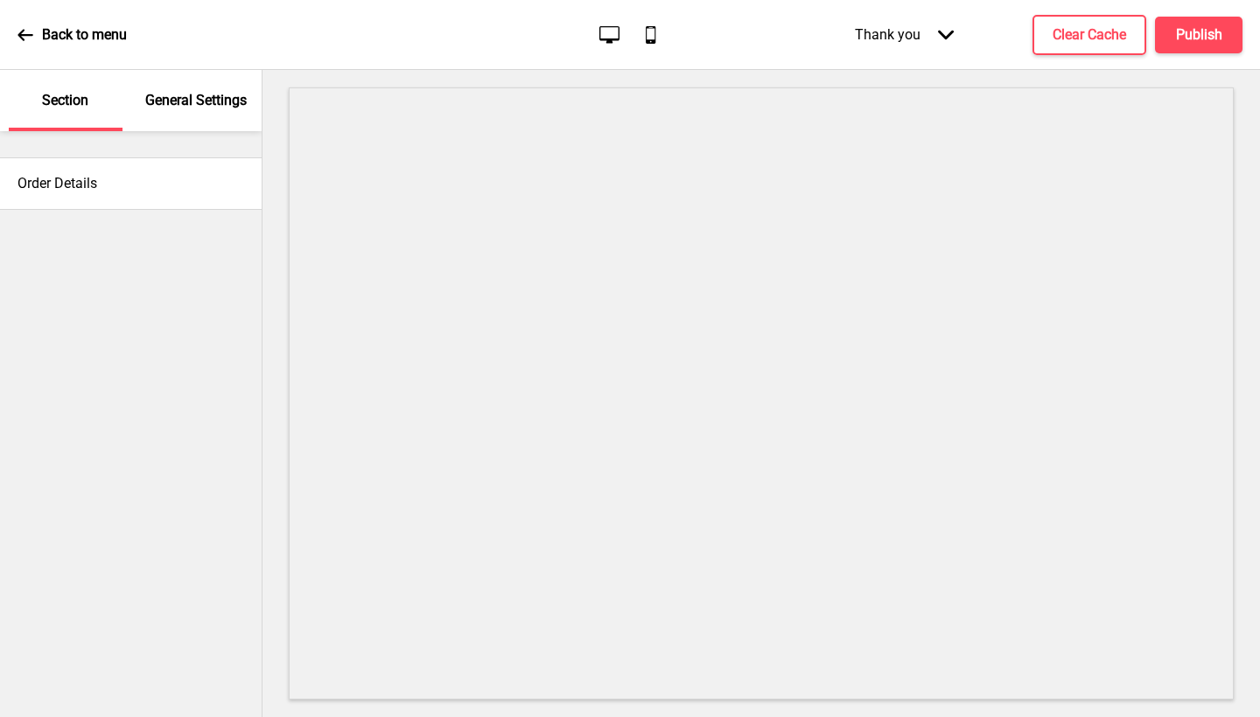
click at [910, 29] on div "Thank you Arrow down" at bounding box center [904, 35] width 134 height 52
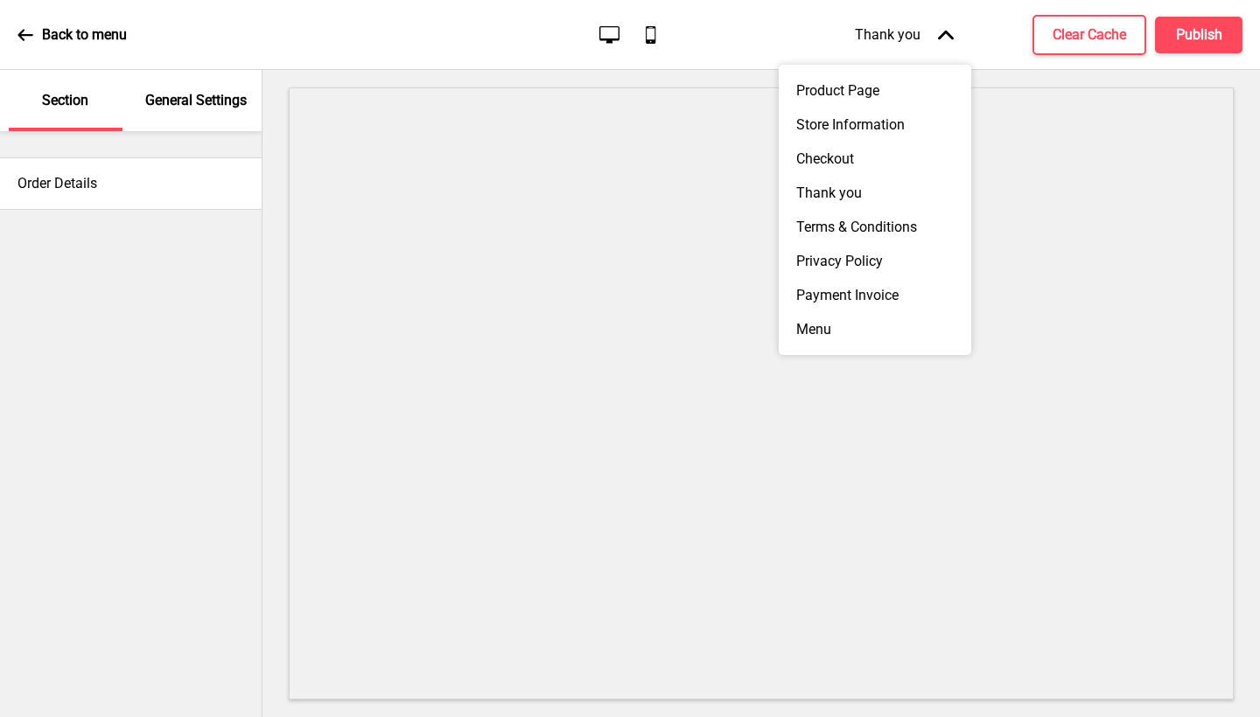
click at [886, 19] on div "Thank you Arrow up" at bounding box center [904, 35] width 134 height 52
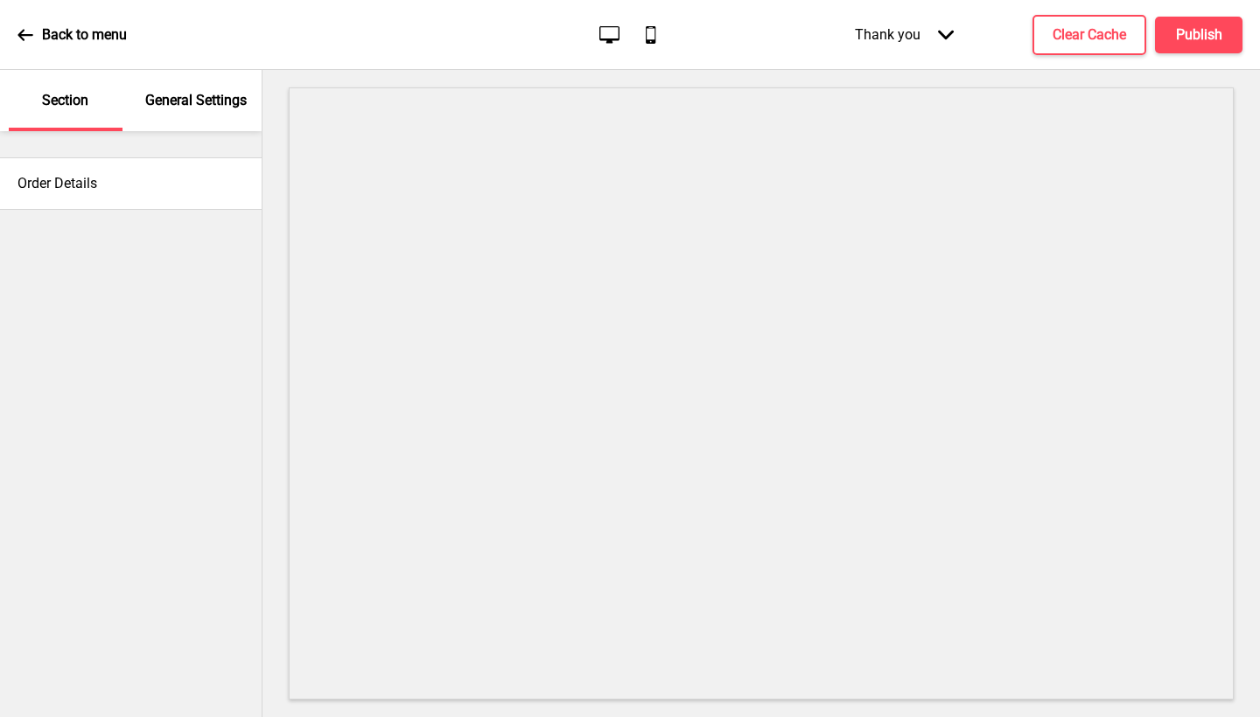
click at [937, 42] on div "Thank you Arrow down" at bounding box center [904, 35] width 134 height 52
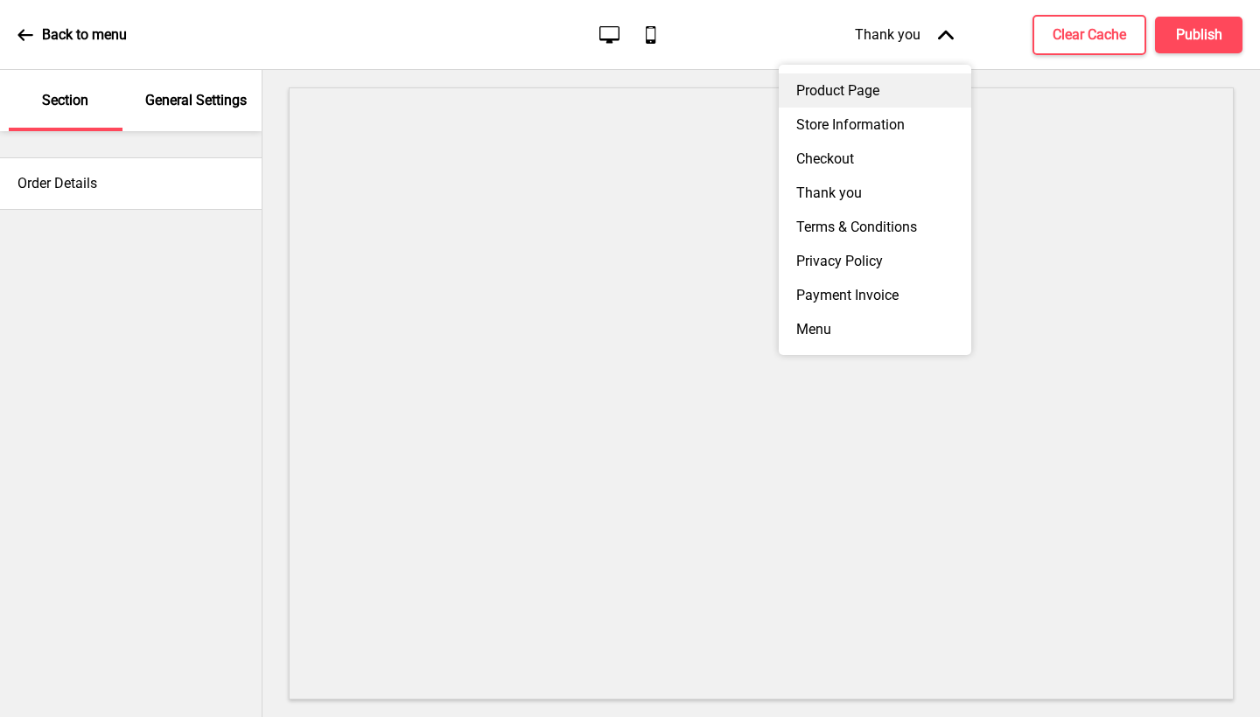
click at [886, 87] on div "Product Page" at bounding box center [875, 90] width 192 height 34
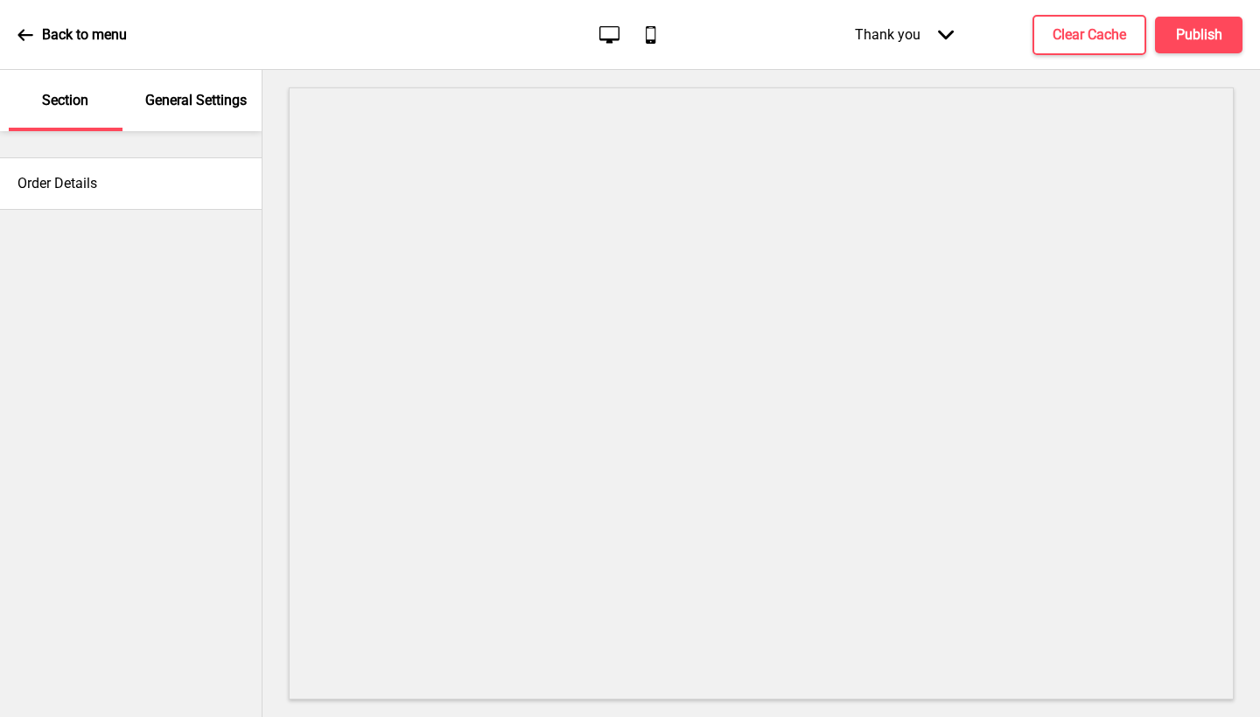
click at [900, 31] on div "Thank you Arrow down" at bounding box center [904, 35] width 134 height 52
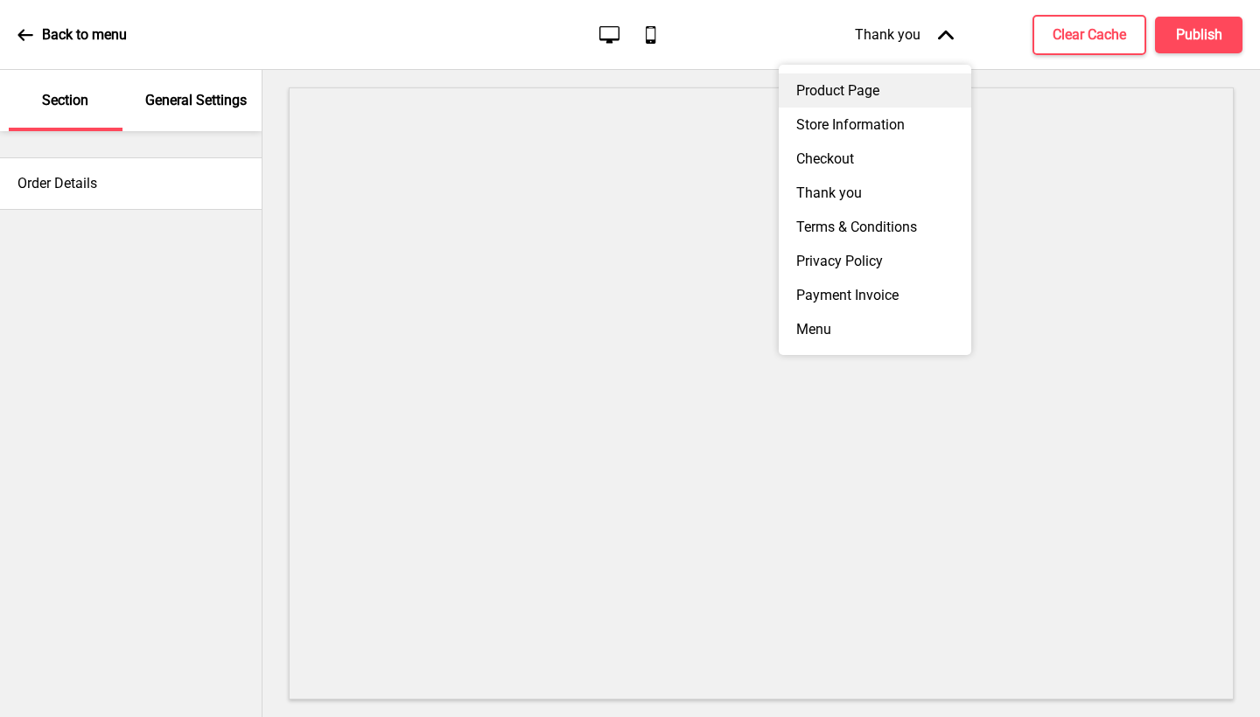
click at [840, 93] on div "Product Page" at bounding box center [875, 90] width 192 height 34
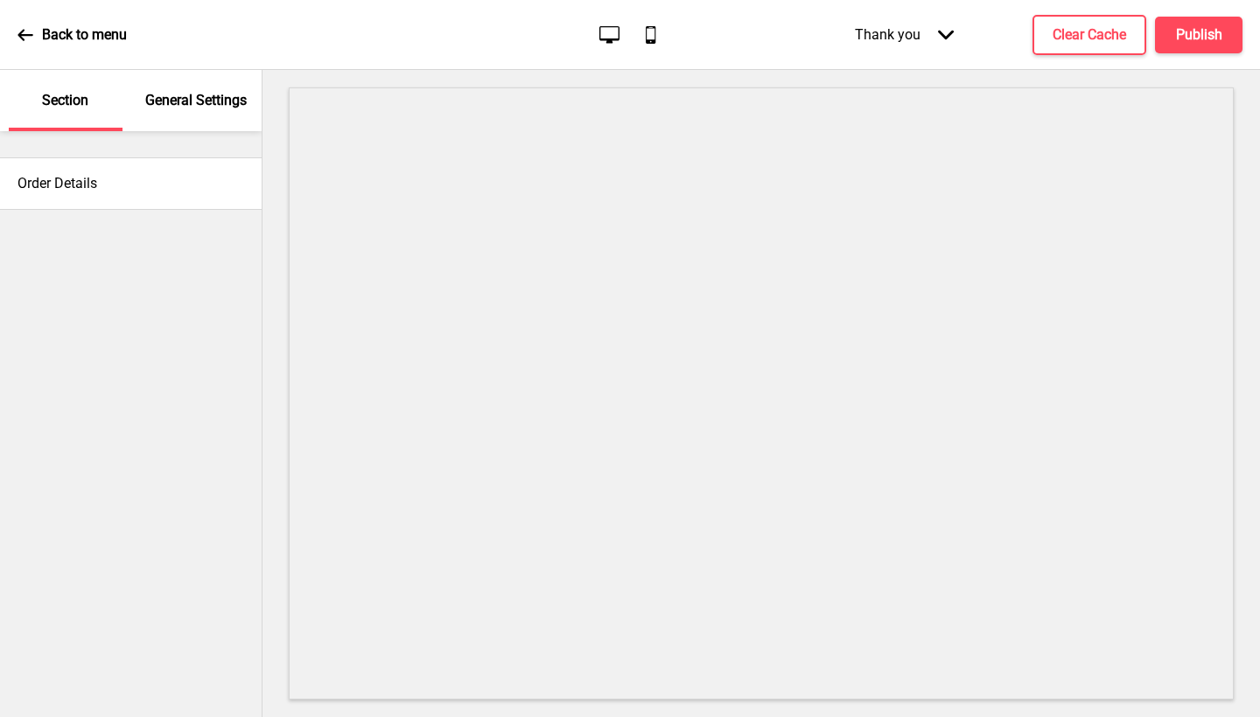
click at [908, 40] on div "Thank you Arrow down" at bounding box center [904, 35] width 134 height 52
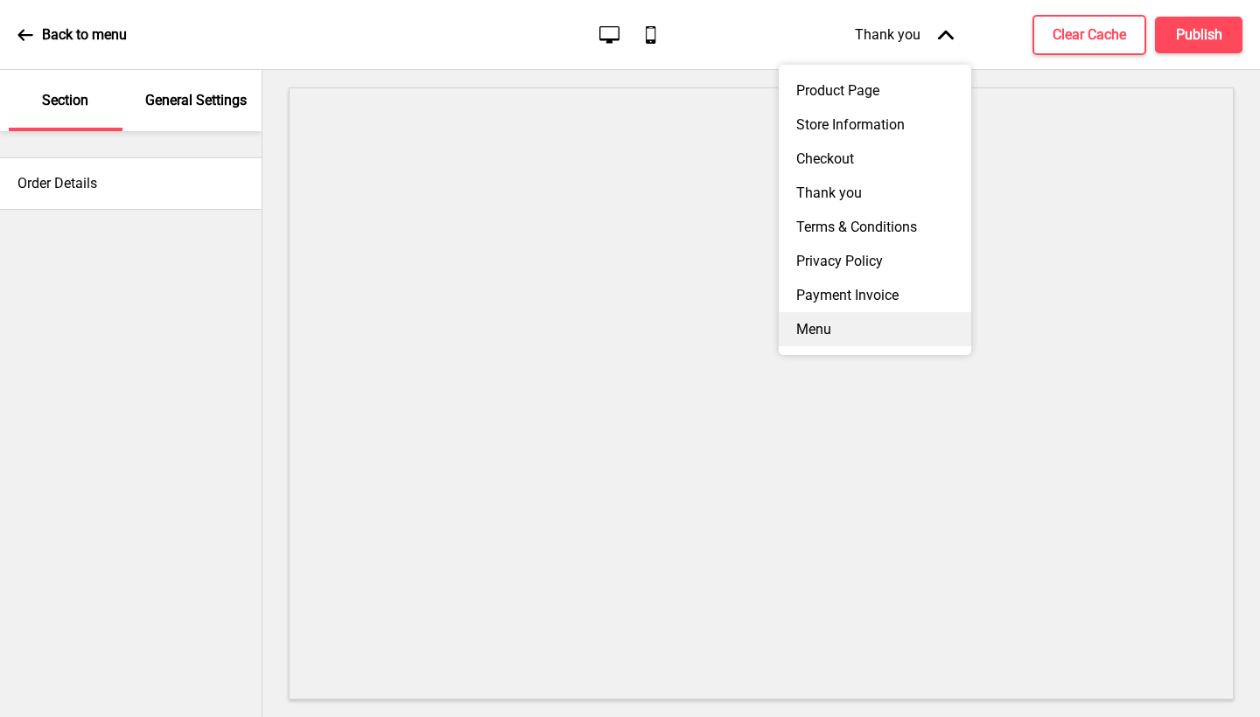
click at [857, 312] on div "Menu" at bounding box center [875, 329] width 192 height 34
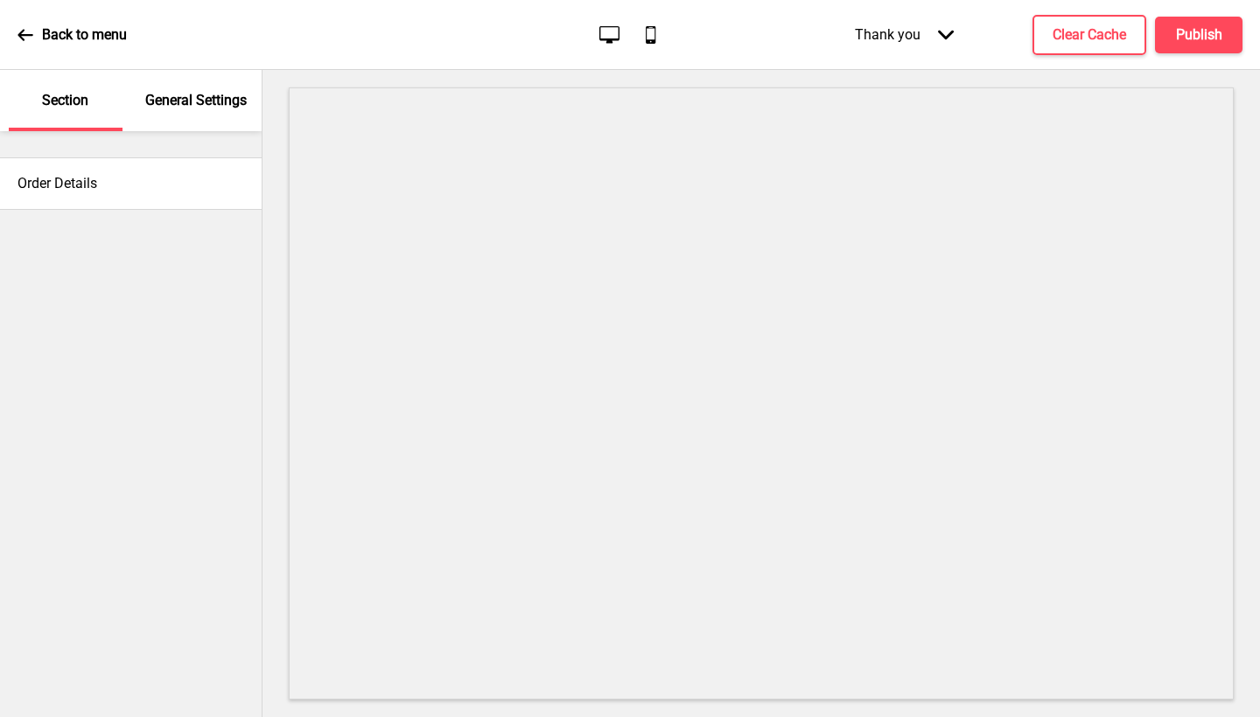
click at [920, 37] on div "Thank you Arrow down" at bounding box center [904, 35] width 134 height 52
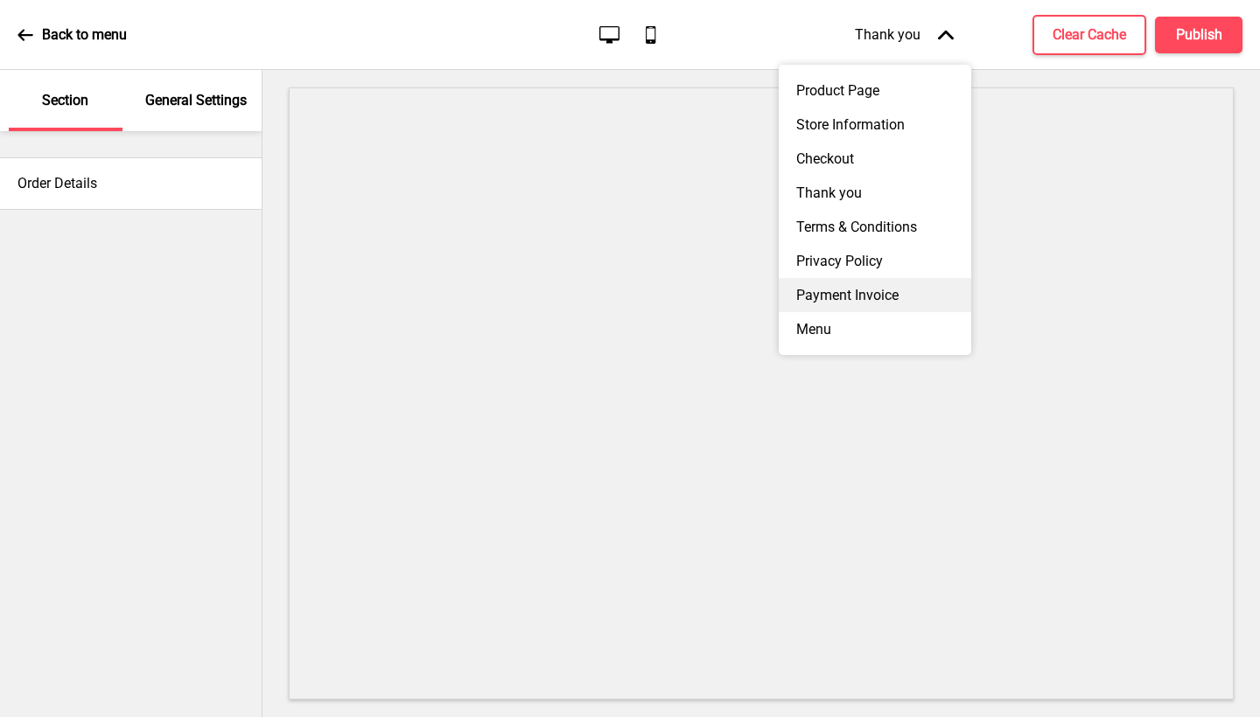
click at [859, 297] on div "Payment Invoice" at bounding box center [875, 295] width 192 height 34
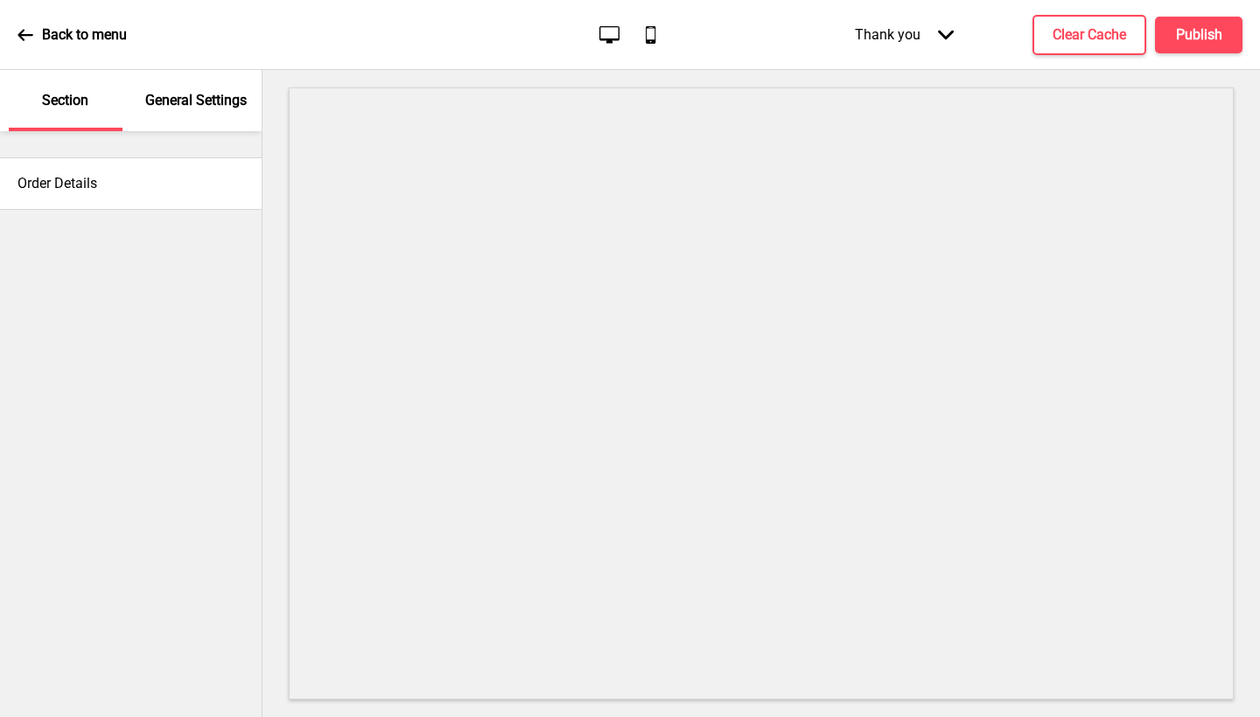
click at [897, 43] on div "Thank you Arrow down" at bounding box center [904, 35] width 134 height 52
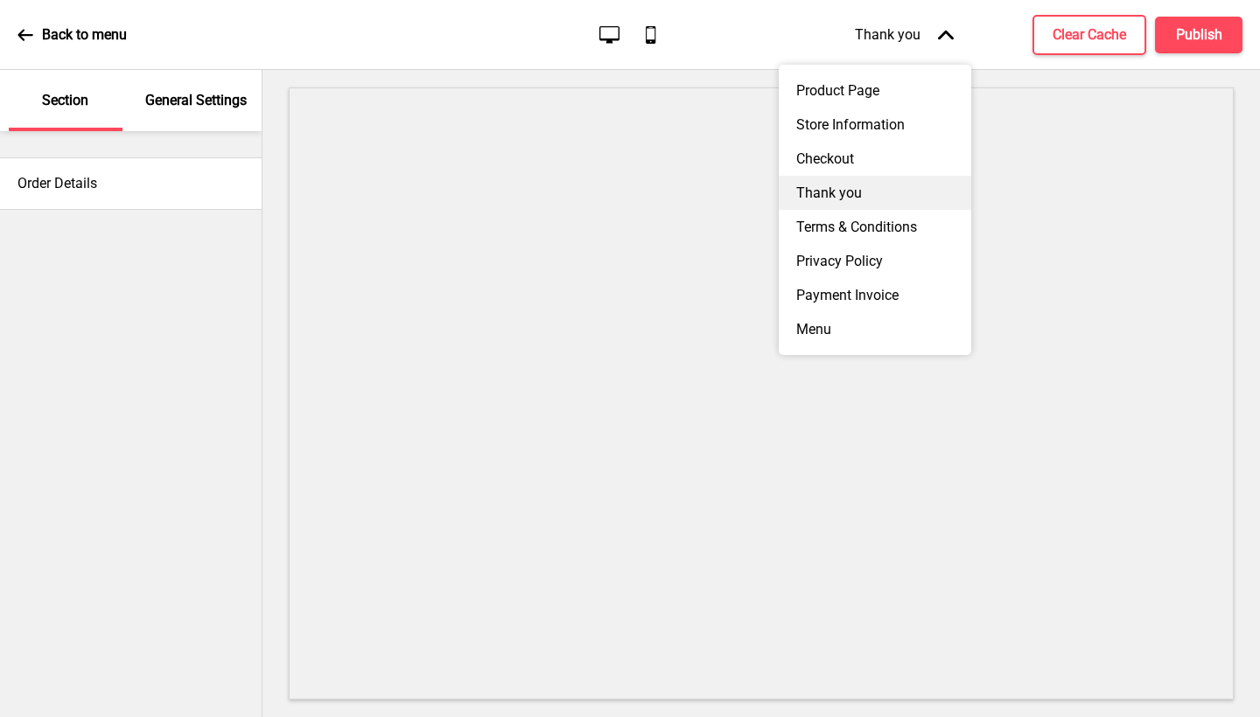
click at [856, 176] on div "Thank you" at bounding box center [875, 193] width 192 height 34
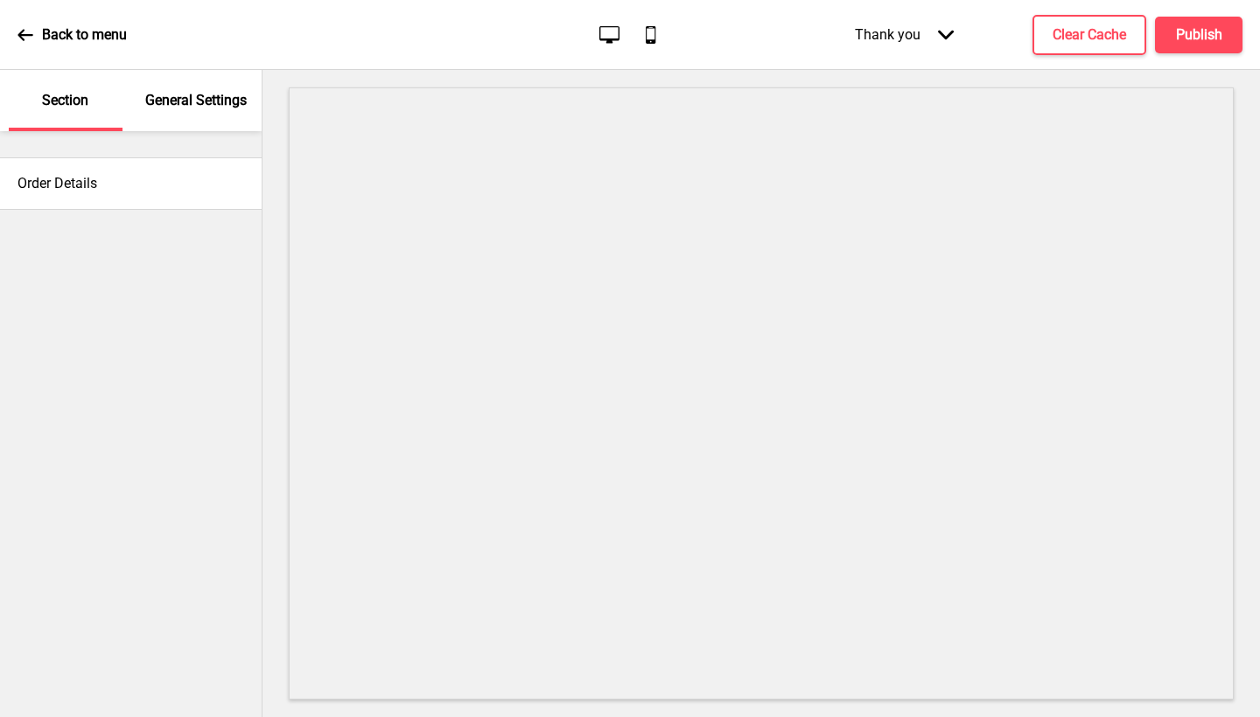
click at [57, 31] on p "Back to menu" at bounding box center [84, 34] width 85 height 19
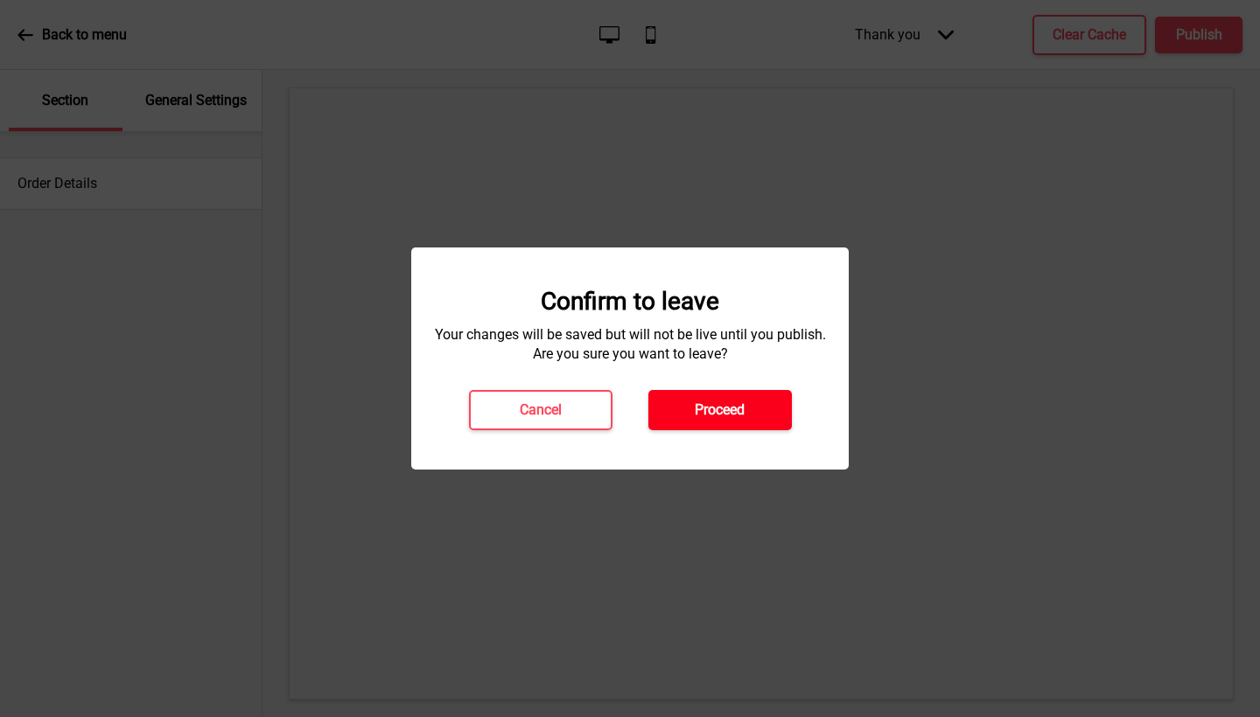
click at [716, 415] on h4 "Proceed" at bounding box center [720, 410] width 50 height 19
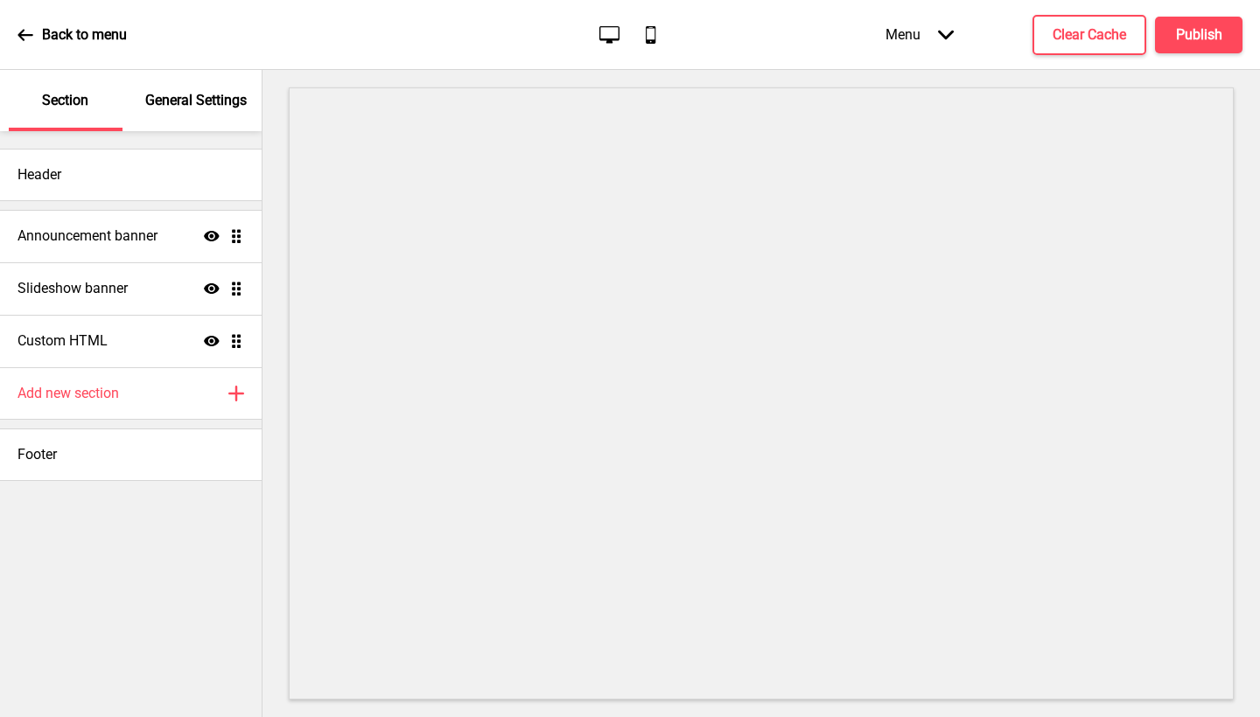
click at [938, 38] on div "Menu Arrow down" at bounding box center [919, 35] width 103 height 52
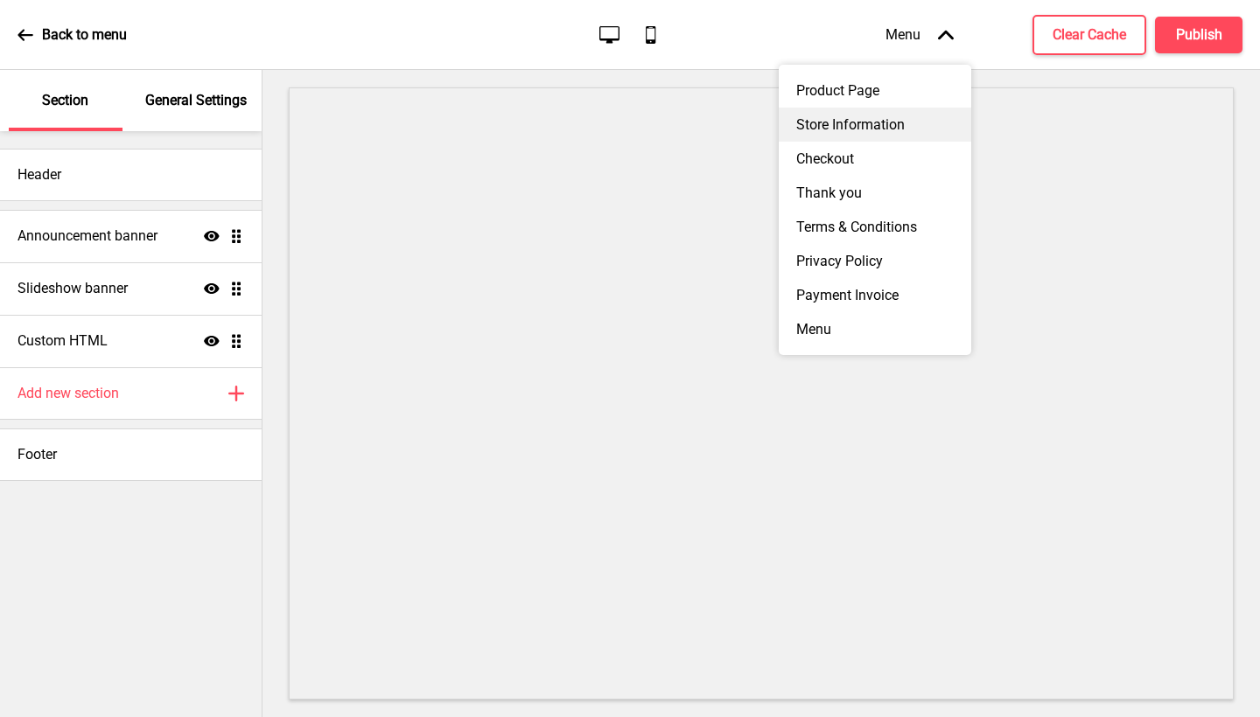
click at [892, 126] on div "Store Information" at bounding box center [875, 125] width 192 height 34
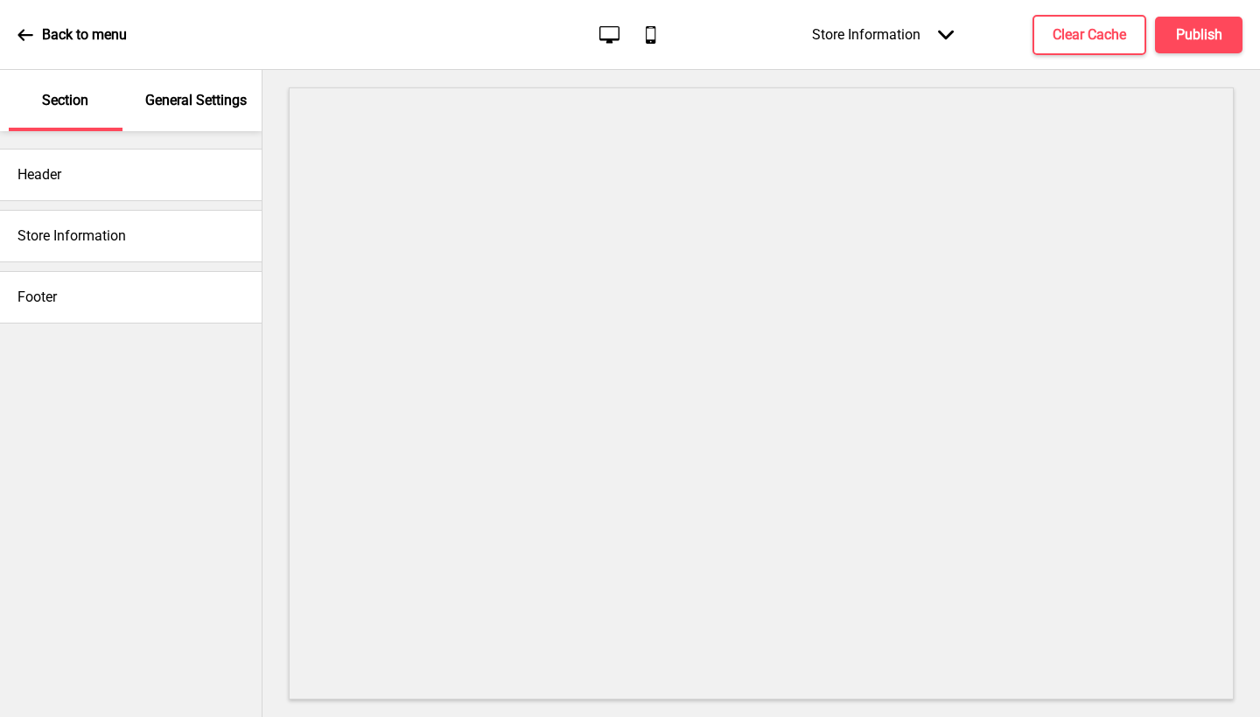
click at [896, 41] on div "Store Information Arrow down" at bounding box center [882, 35] width 177 height 52
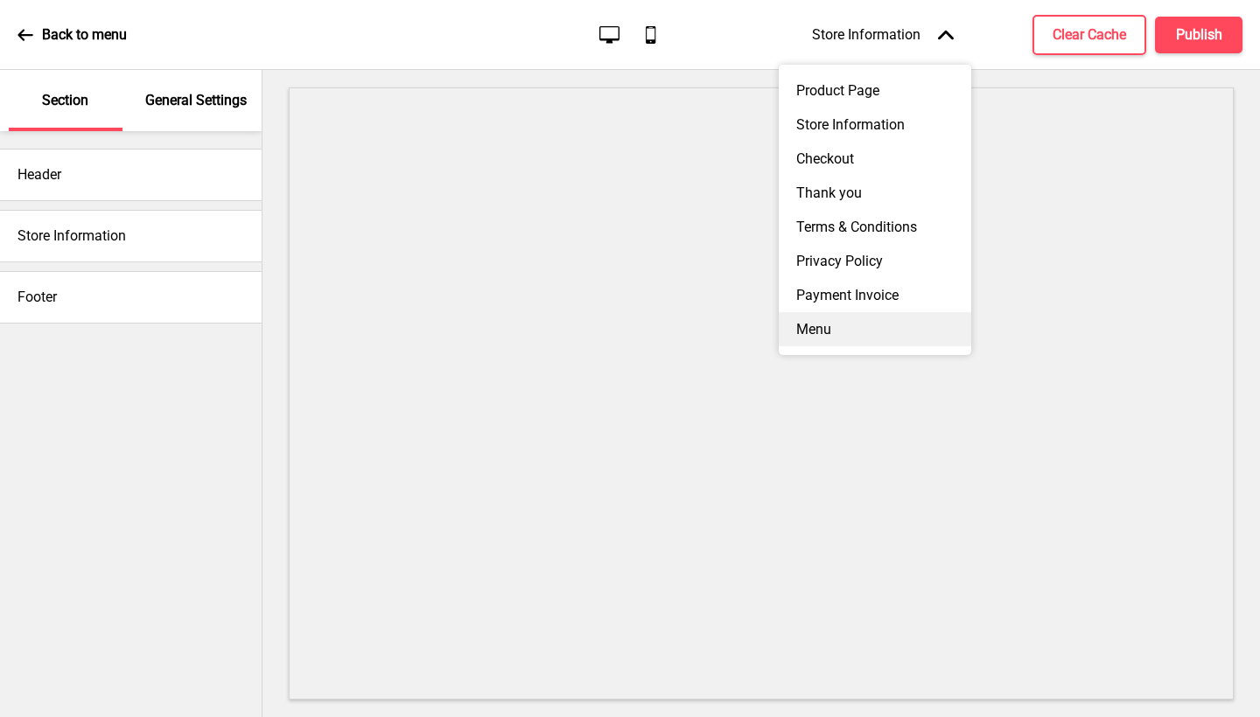
click at [871, 312] on div "Menu" at bounding box center [875, 329] width 192 height 34
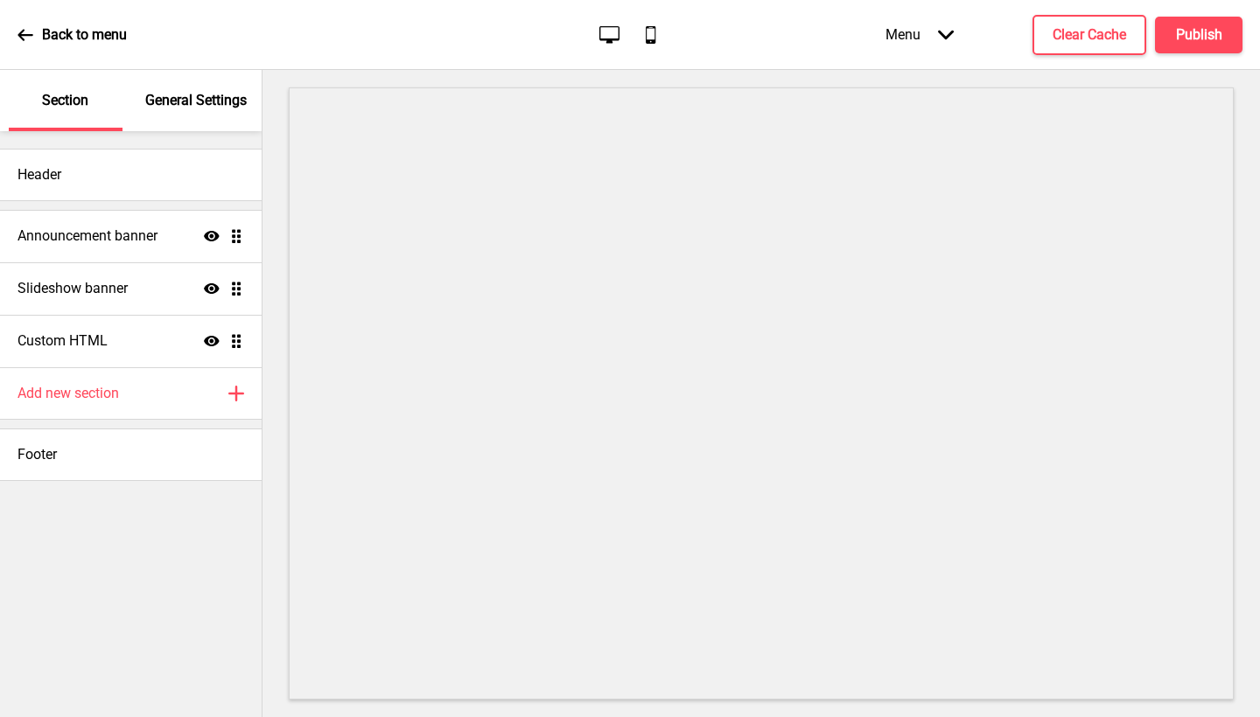
click at [905, 42] on div "Menu Arrow down" at bounding box center [919, 35] width 103 height 52
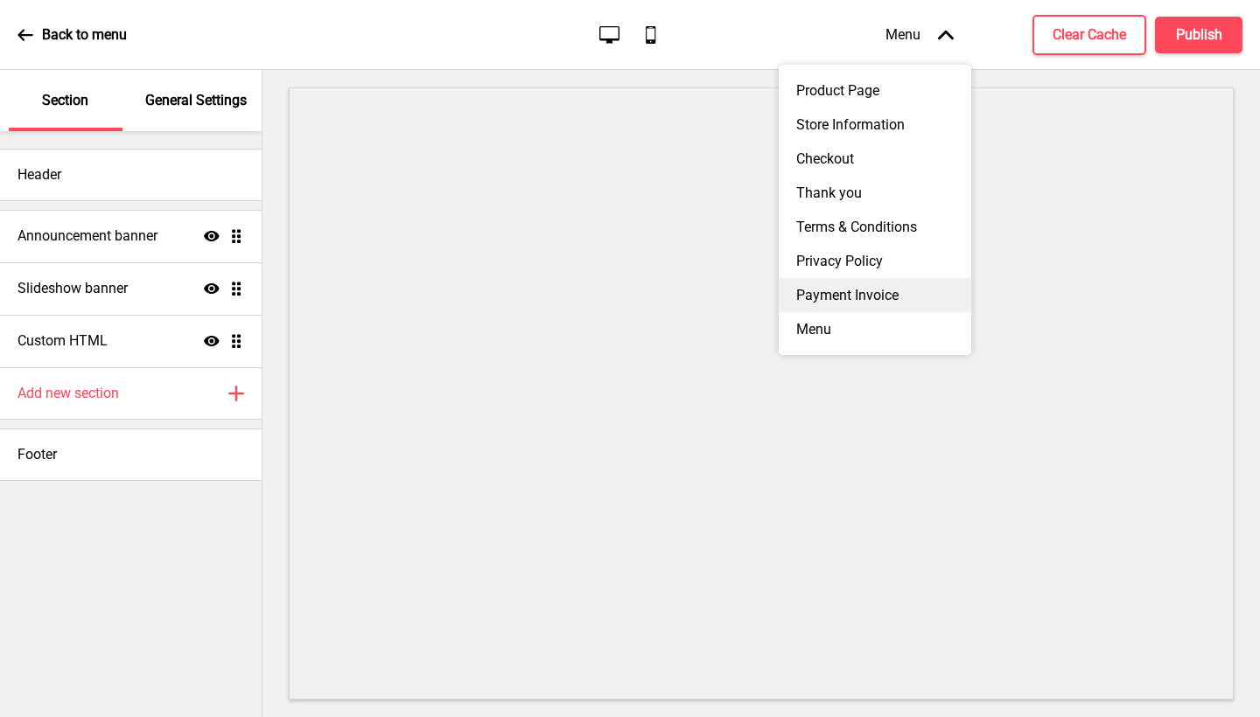
click at [857, 291] on div "Payment Invoice" at bounding box center [875, 295] width 192 height 34
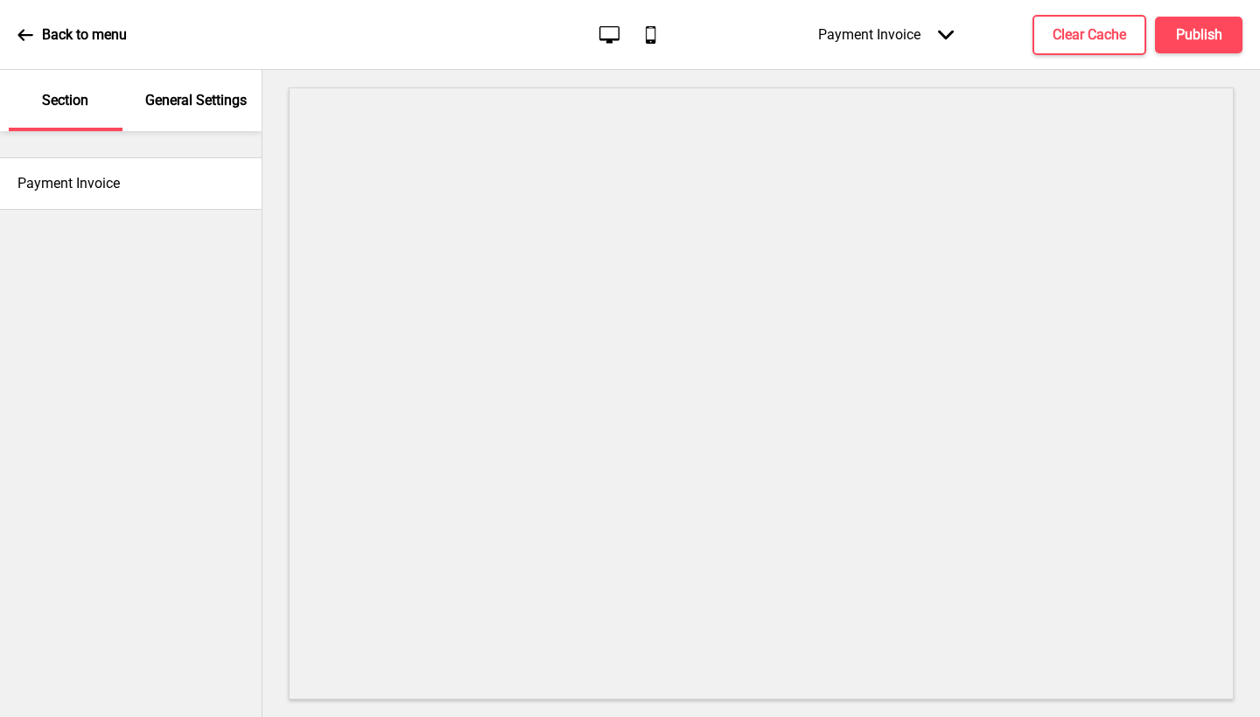
click at [916, 27] on div "Payment Invoice Arrow down" at bounding box center [886, 35] width 171 height 52
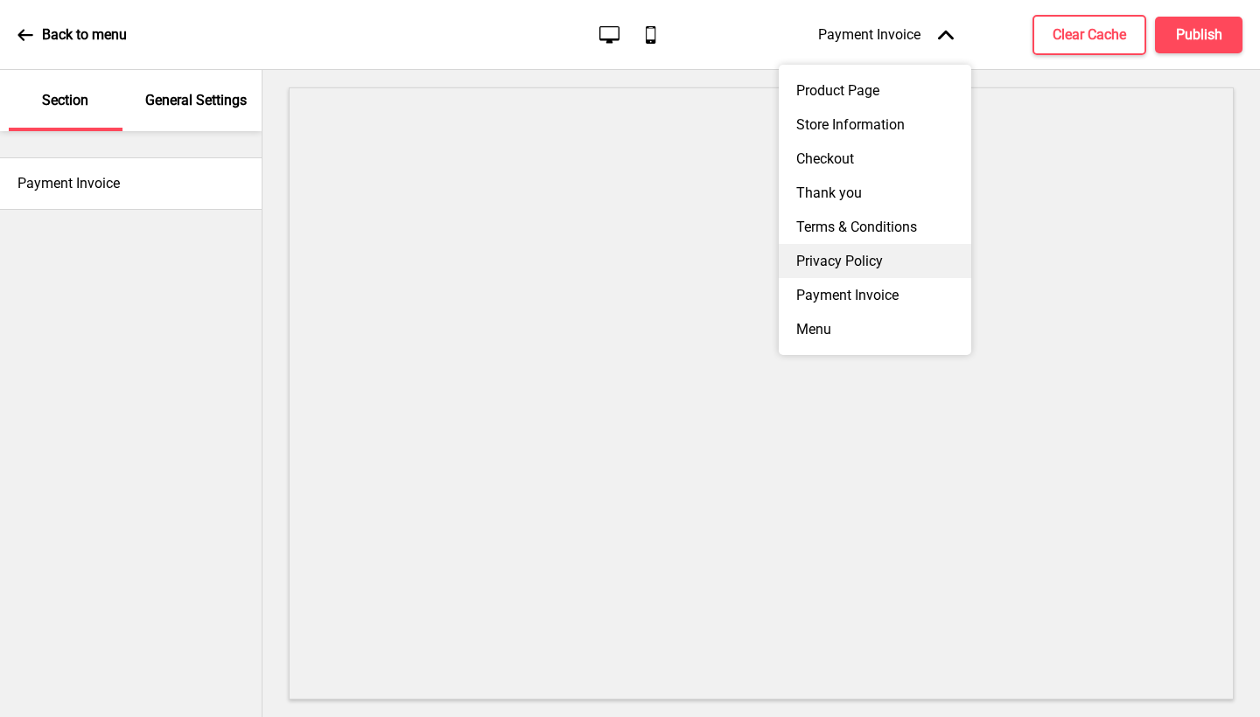
click at [880, 259] on div "Privacy Policy" at bounding box center [875, 261] width 192 height 34
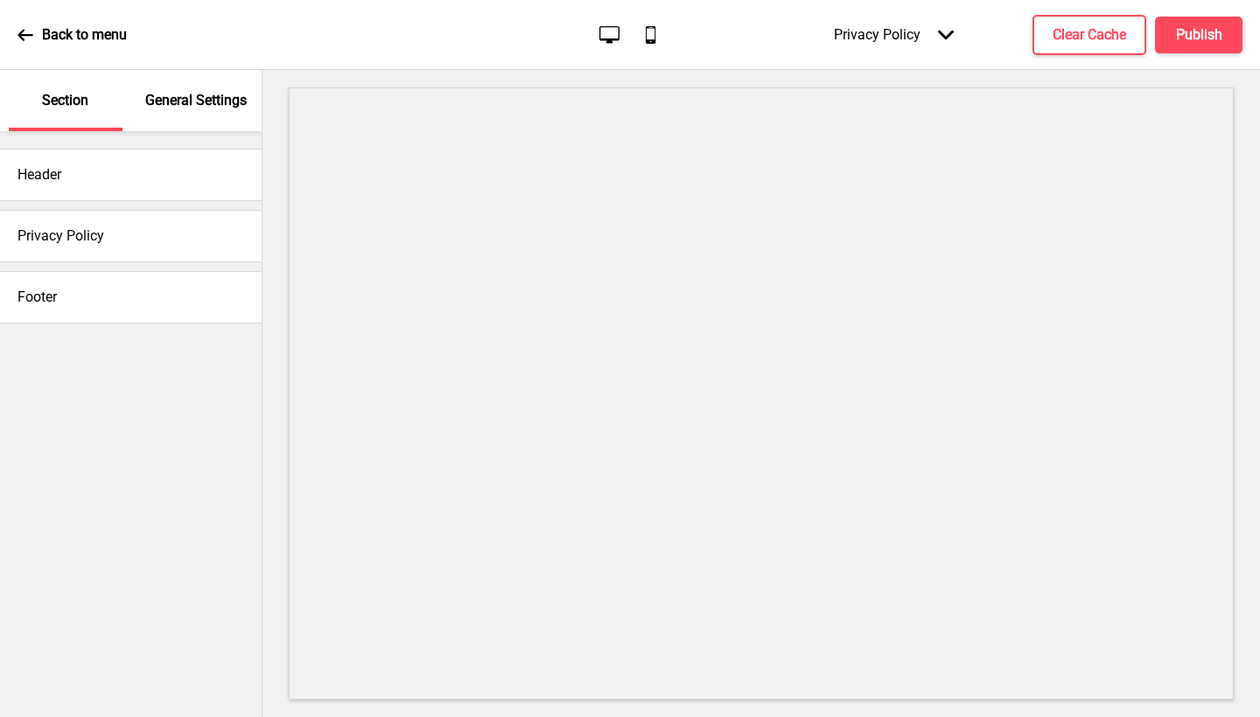
click at [915, 35] on div "Privacy Policy Arrow down" at bounding box center [893, 35] width 155 height 52
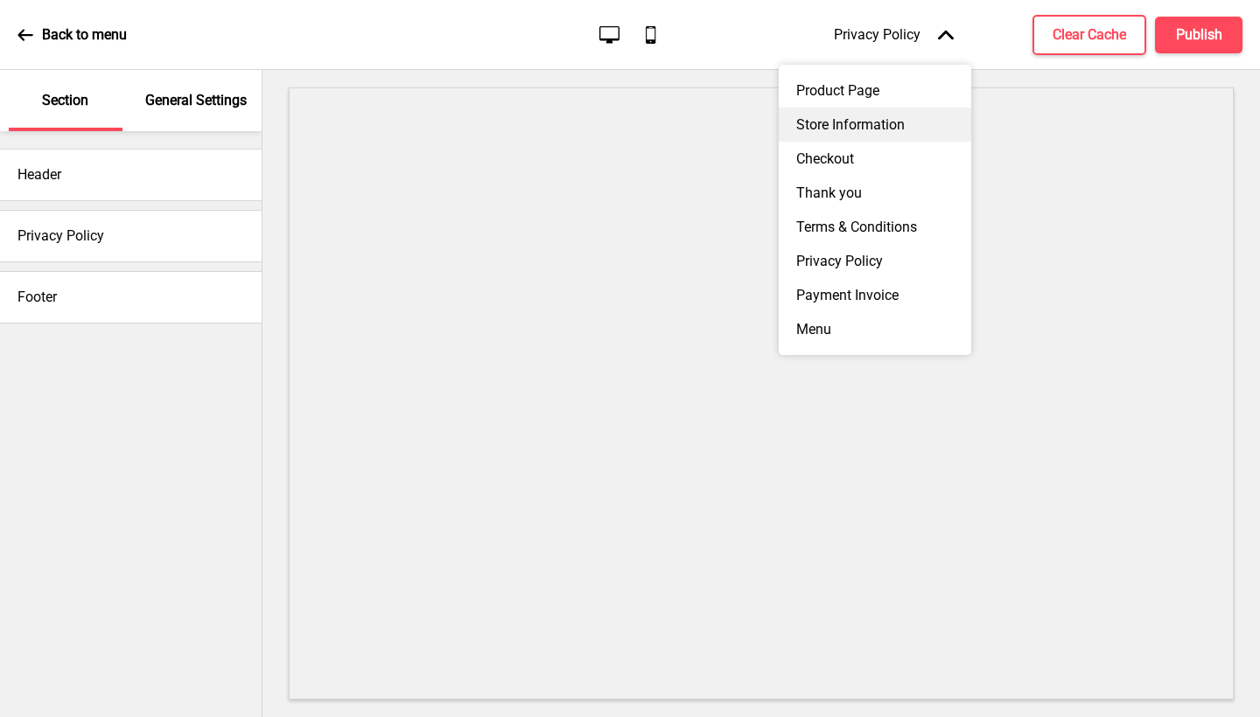
click at [890, 129] on div "Store Information" at bounding box center [875, 125] width 192 height 34
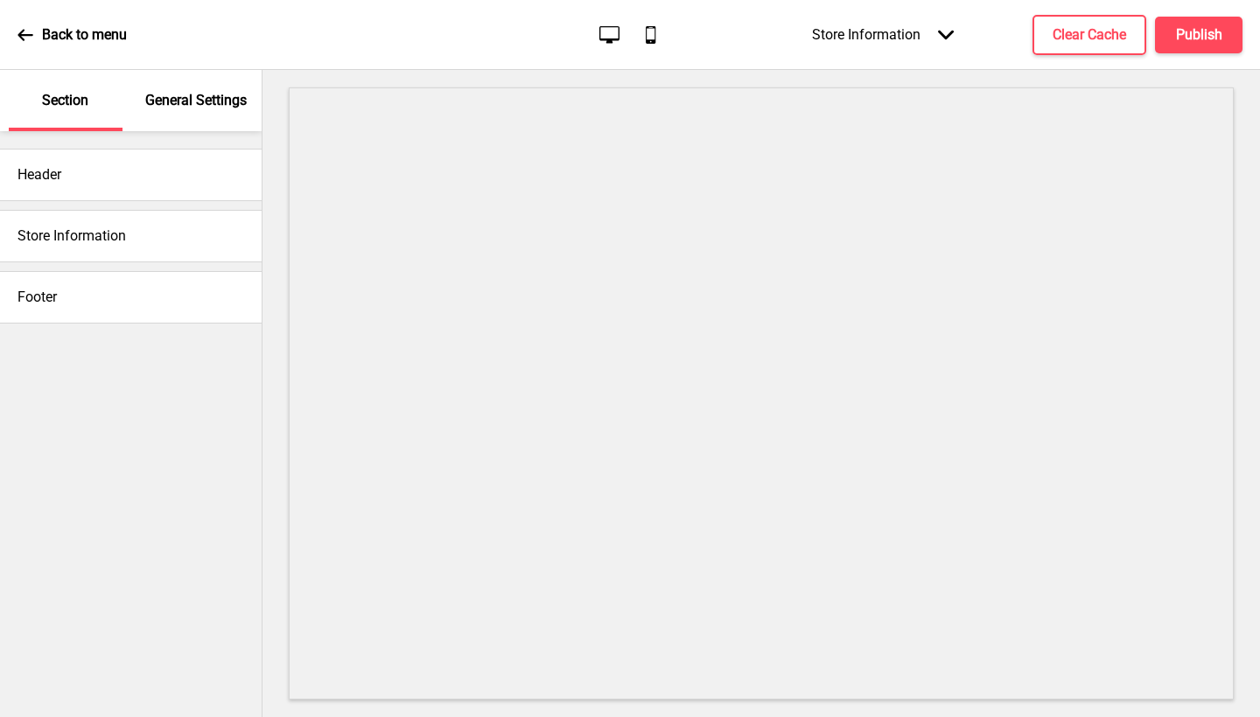
click at [918, 40] on div "Store Information Arrow down" at bounding box center [882, 35] width 177 height 52
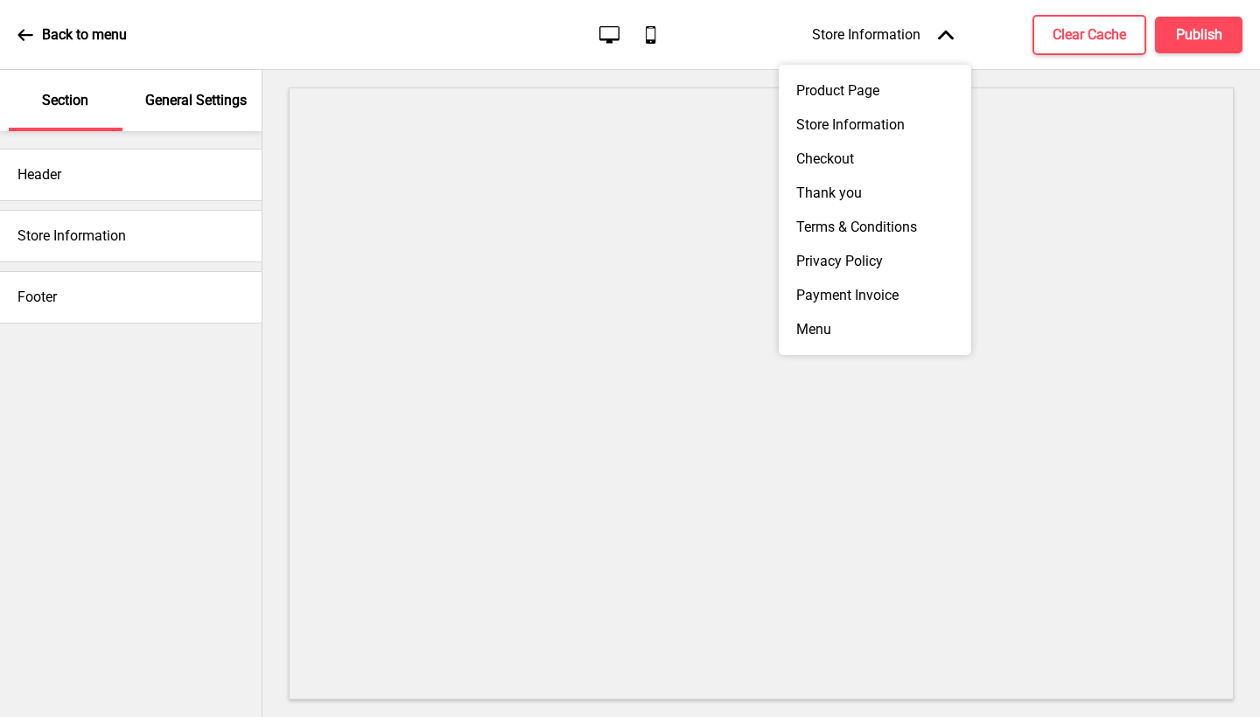
click at [15, 207] on div "Store Information" at bounding box center [131, 236] width 262 height 70
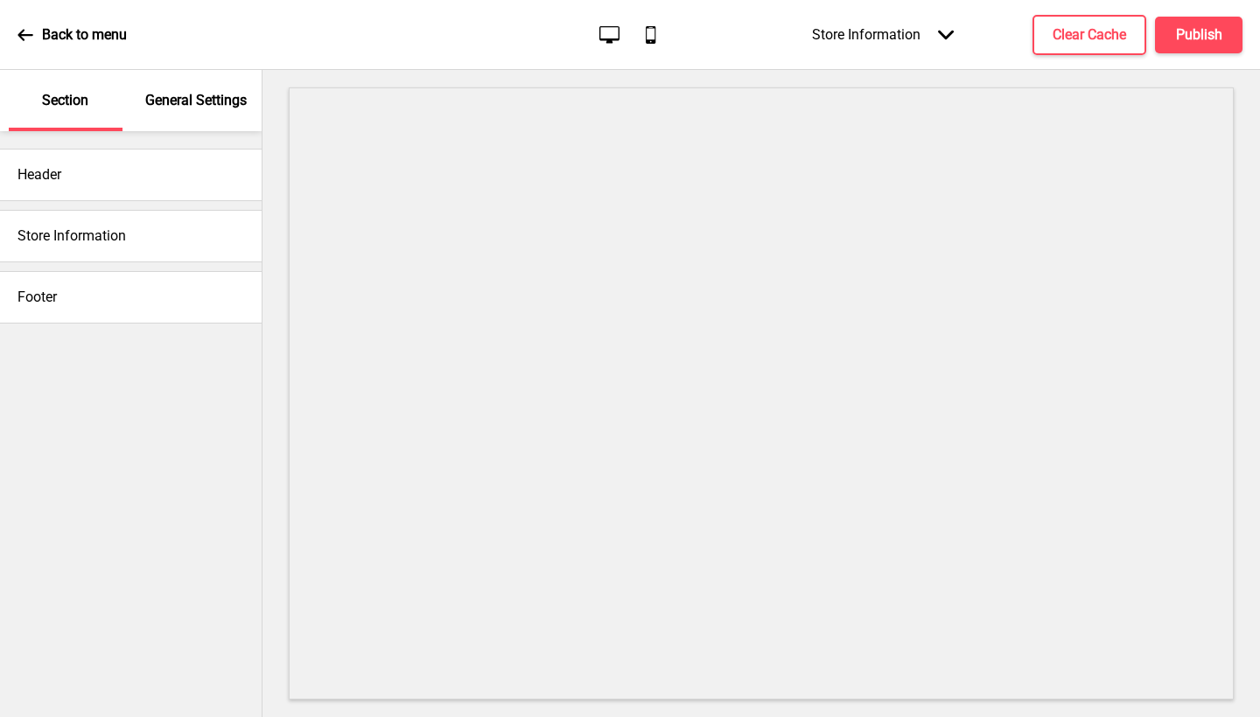
click at [34, 218] on div "Store Information" at bounding box center [131, 236] width 262 height 52
click at [65, 229] on h4 "Store Information" at bounding box center [71, 236] width 108 height 19
click at [910, 49] on div "Store Information Arrow down" at bounding box center [882, 35] width 177 height 52
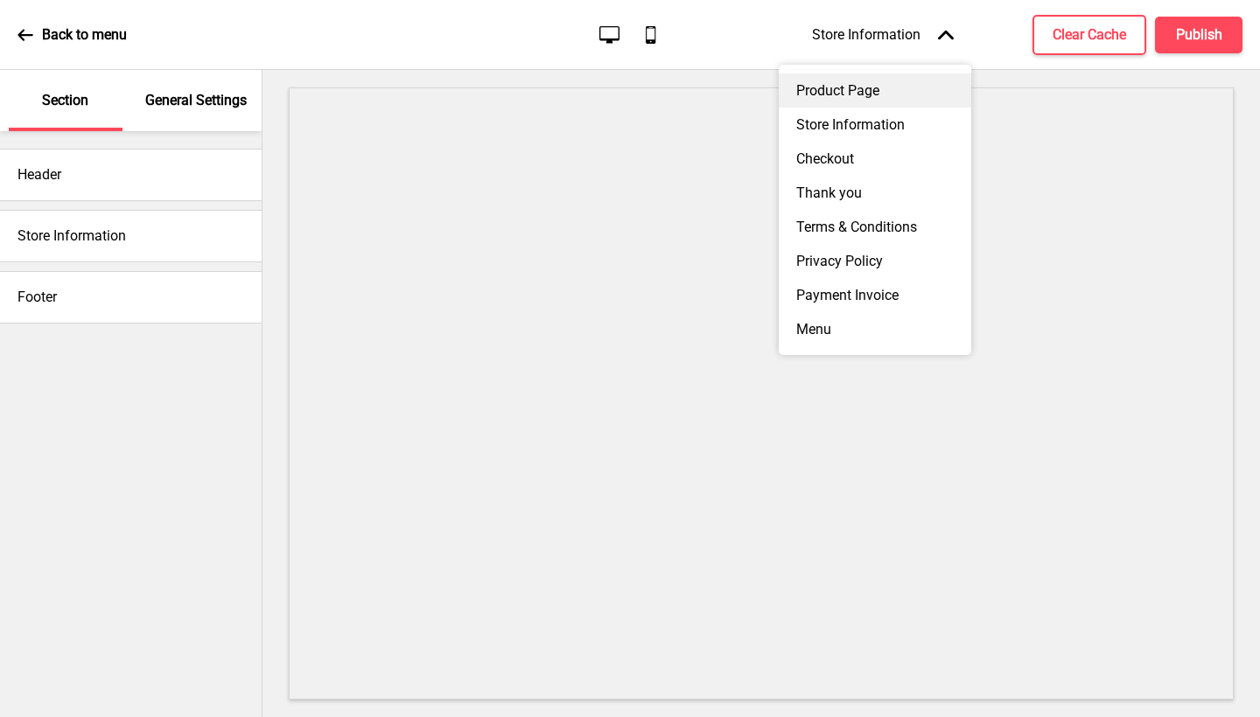
click at [900, 90] on div "Product Page" at bounding box center [875, 90] width 192 height 34
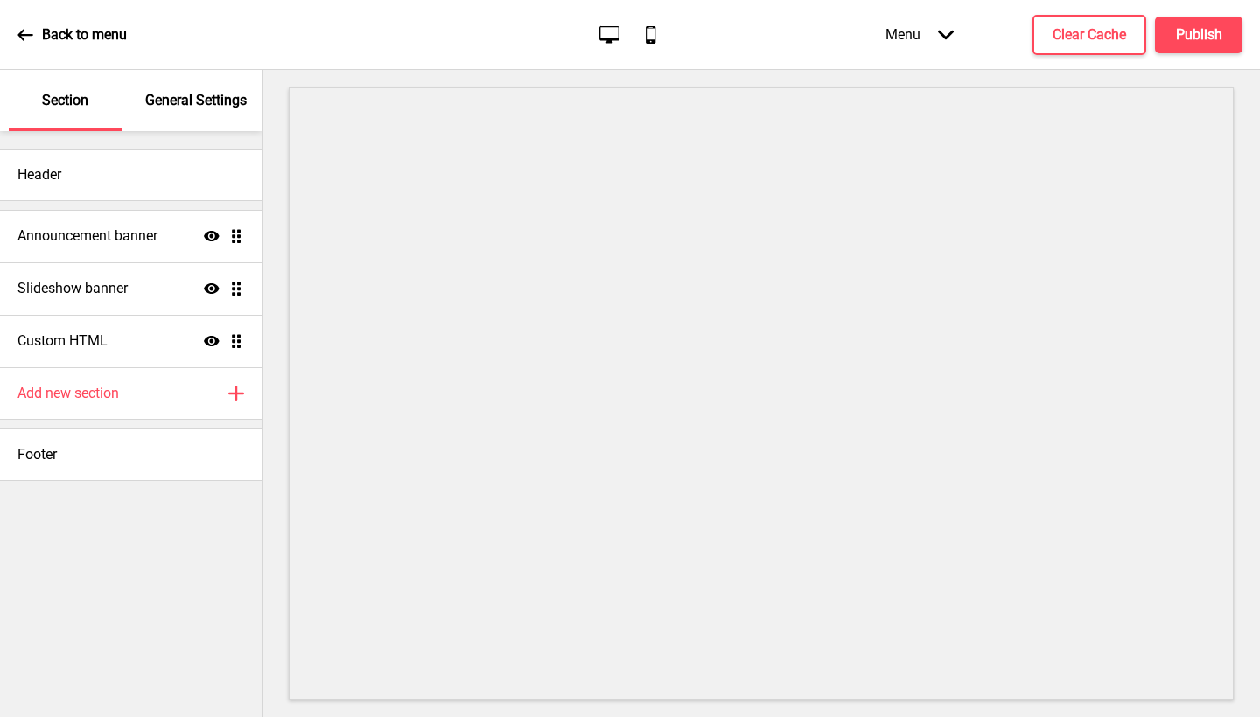
click at [921, 40] on div "Menu Arrow down" at bounding box center [919, 35] width 103 height 52
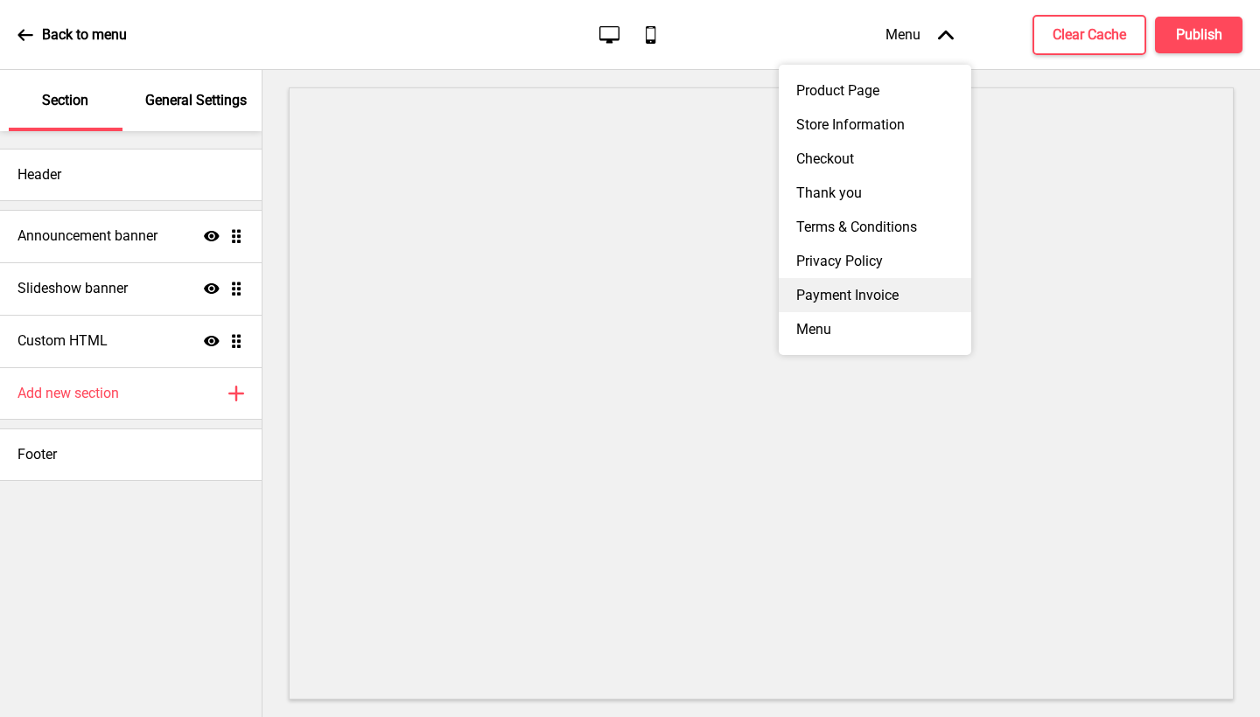
click at [882, 294] on div "Payment Invoice" at bounding box center [875, 295] width 192 height 34
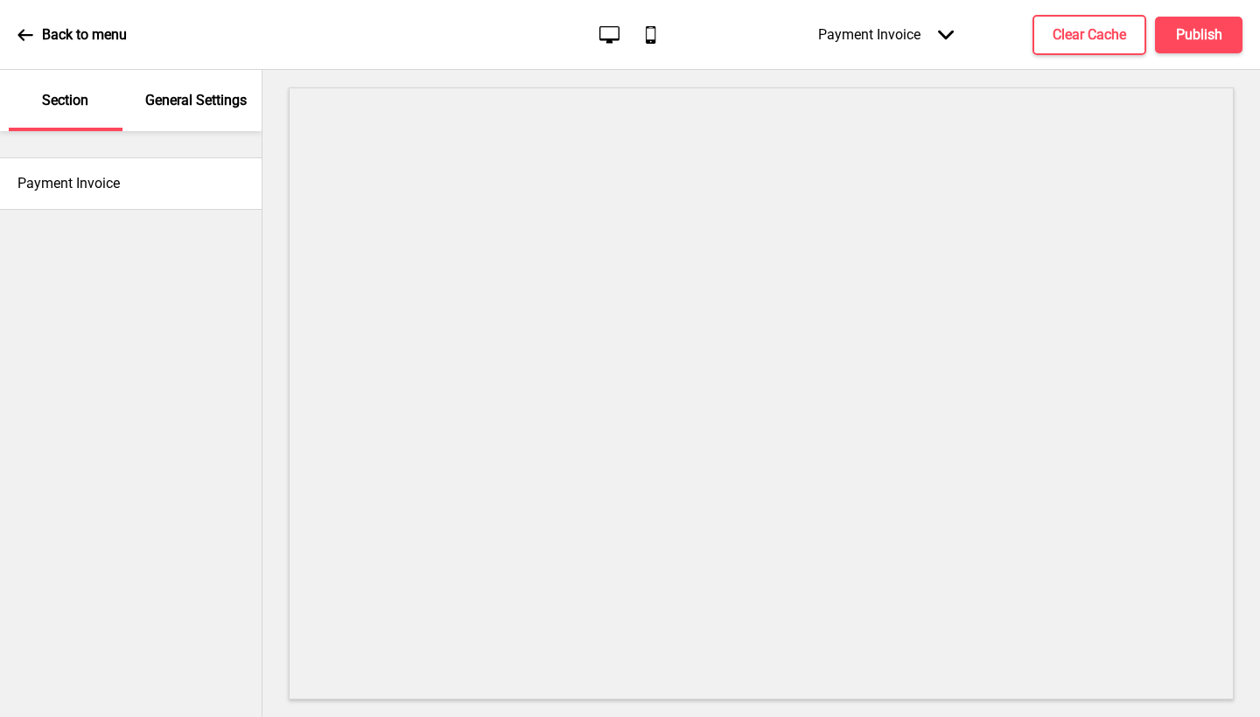
click at [210, 111] on div "General Settings" at bounding box center [197, 100] width 114 height 61
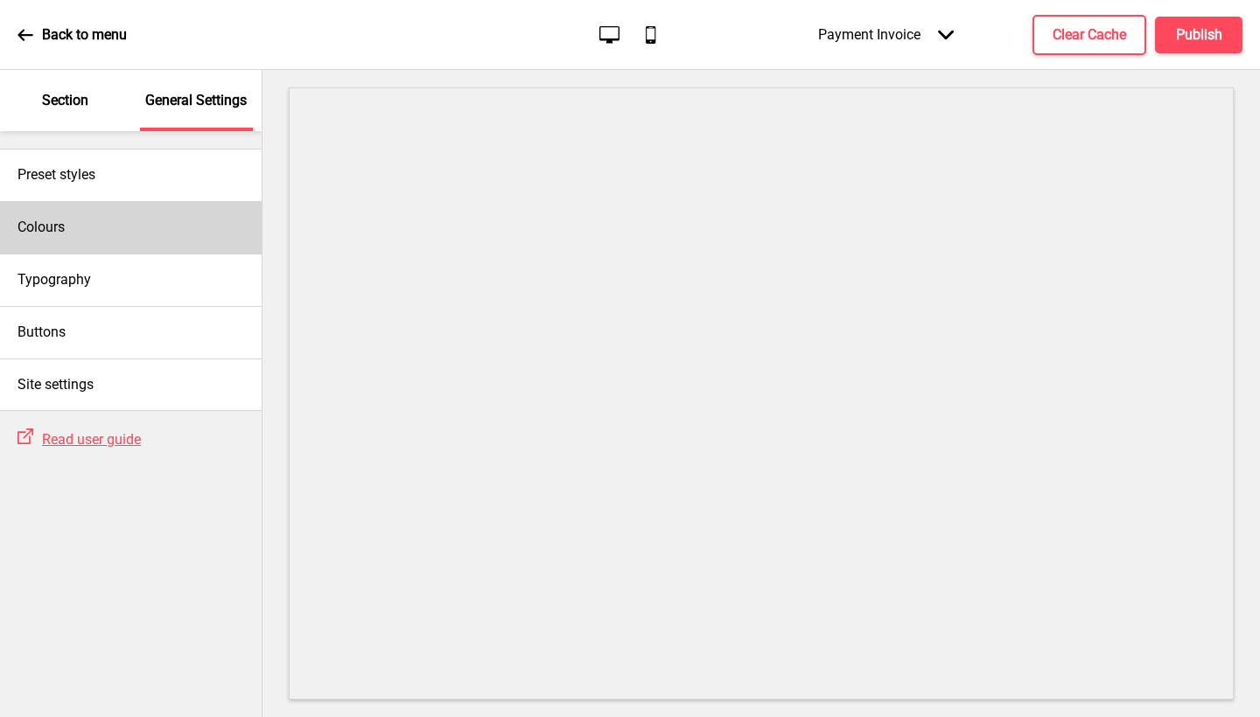
click at [188, 239] on div "Colours" at bounding box center [131, 227] width 262 height 52
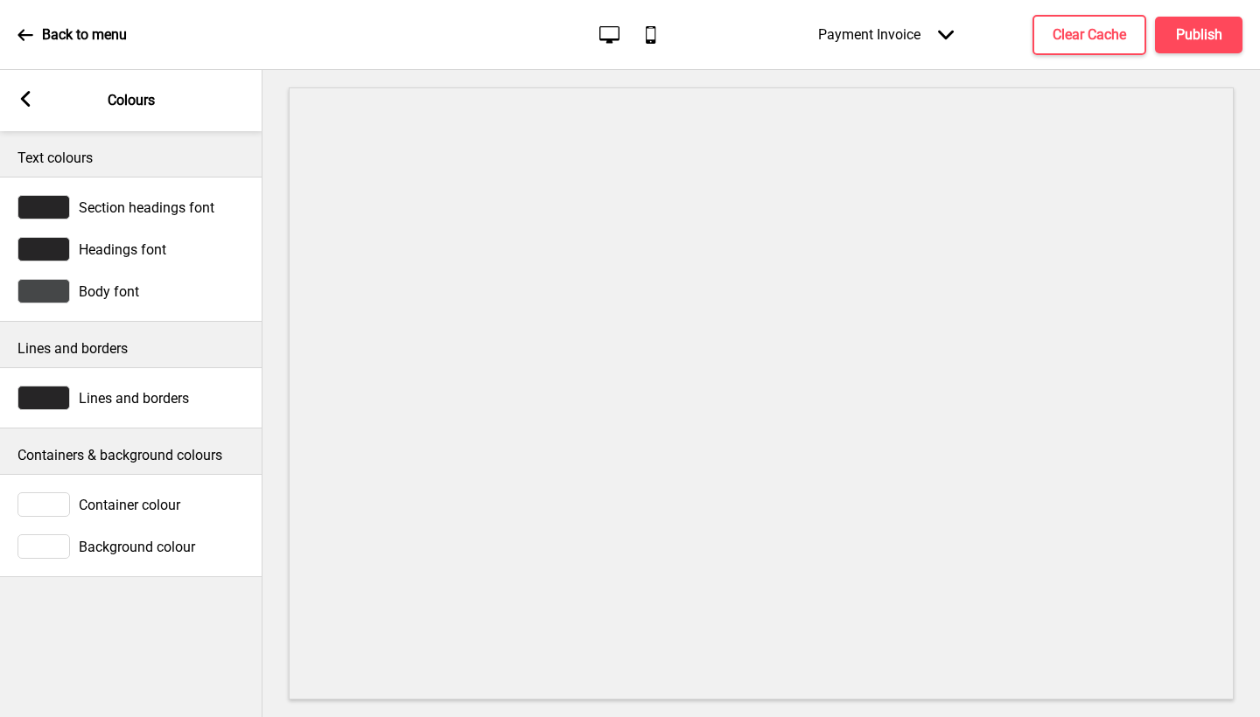
click at [33, 108] on div "Arrow left Colours" at bounding box center [131, 100] width 262 height 61
click at [18, 95] on rect at bounding box center [25, 99] width 16 height 16
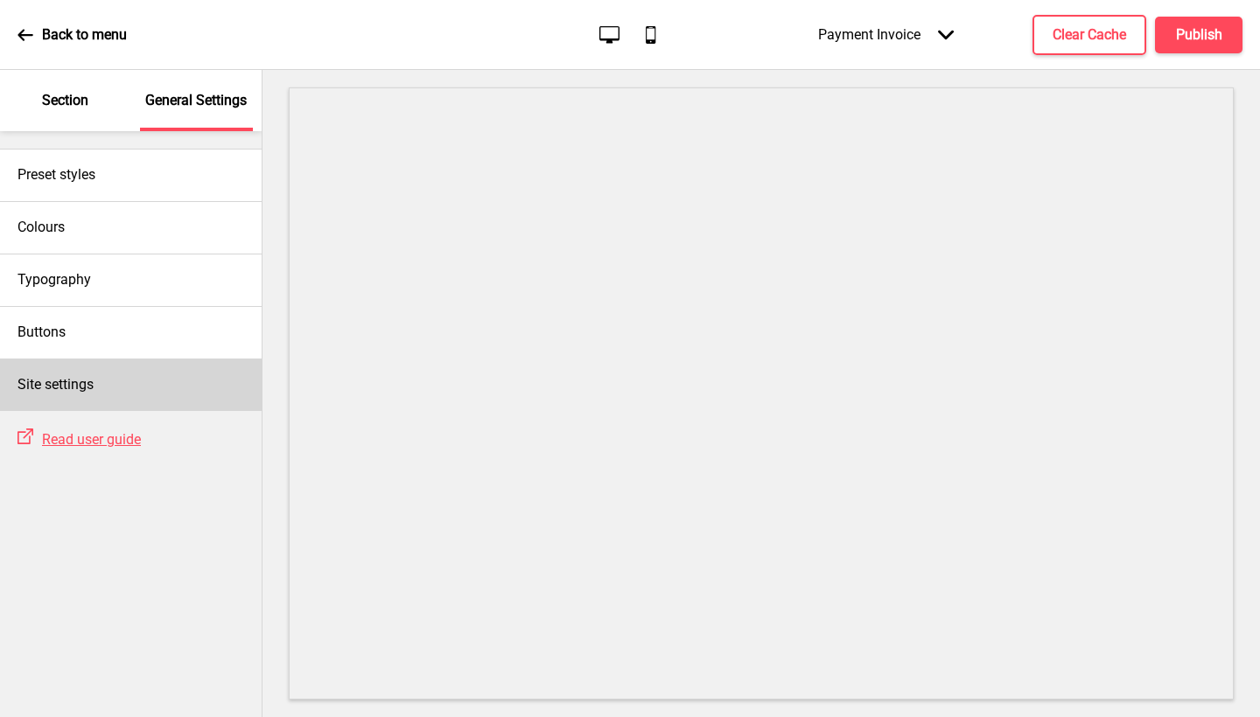
click at [7, 403] on div "Site settings" at bounding box center [131, 385] width 262 height 52
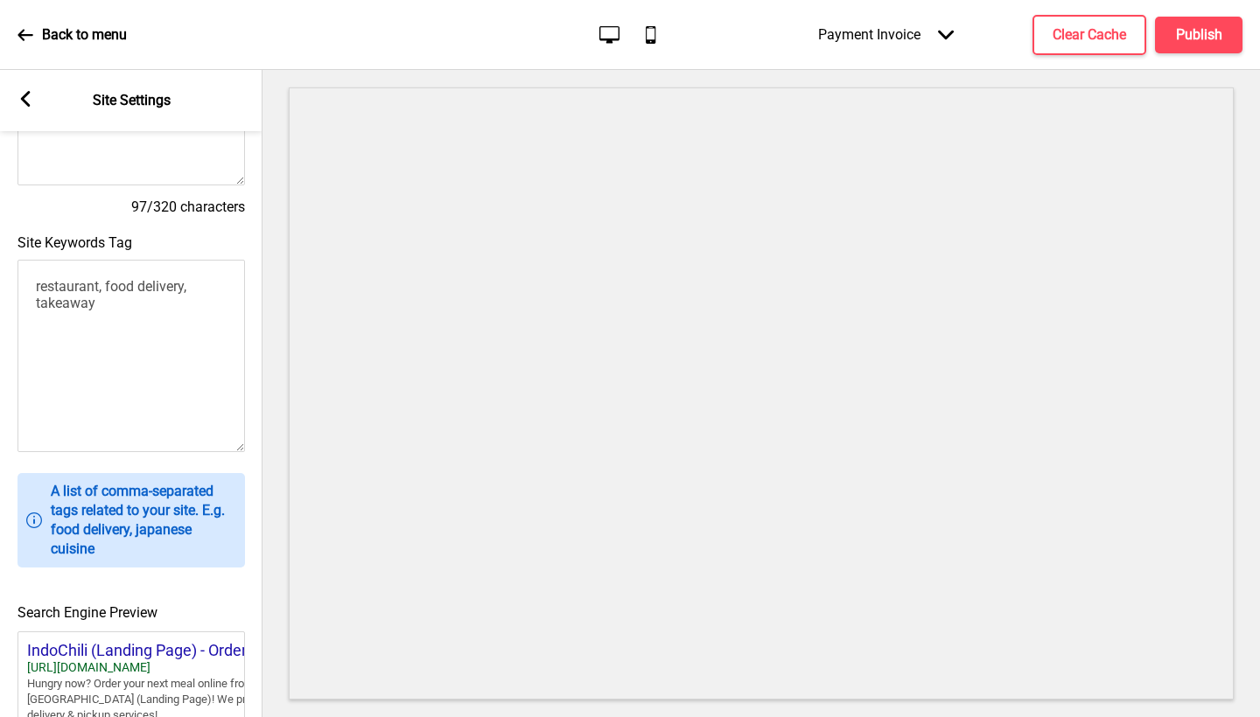
scroll to position [680, 0]
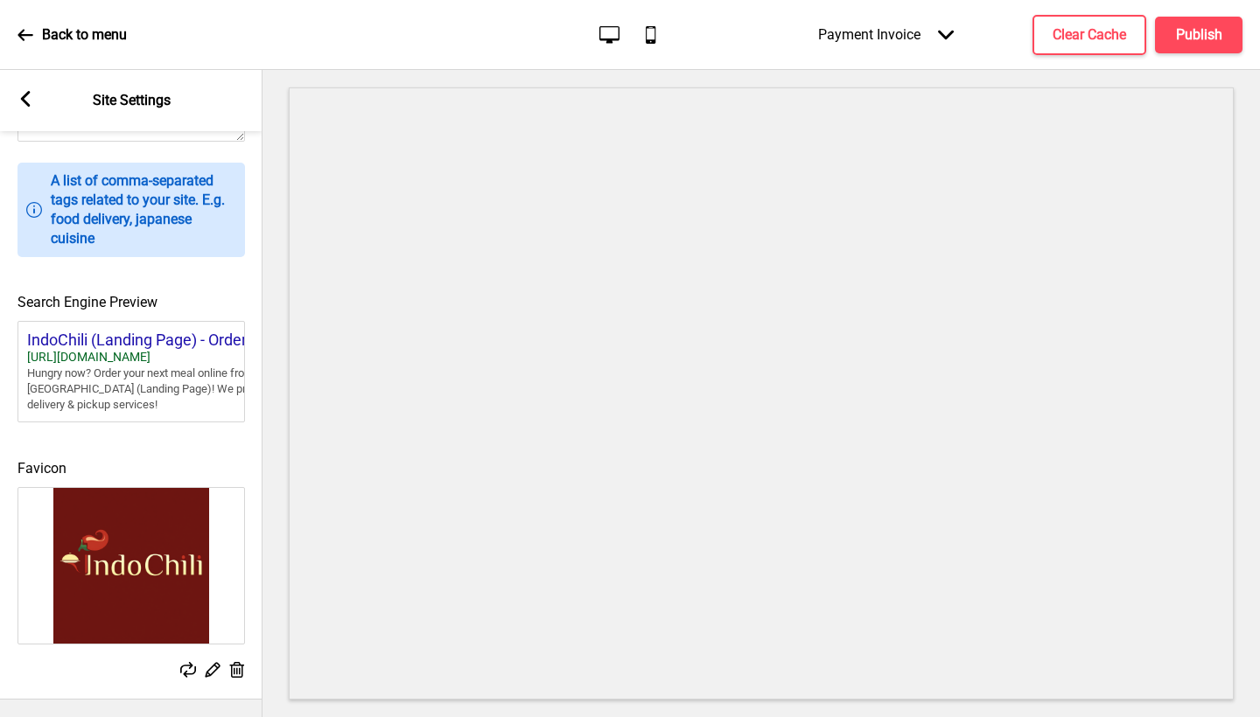
click at [34, 105] on div "Arrow left Site Settings" at bounding box center [131, 100] width 262 height 61
click at [31, 103] on rect at bounding box center [25, 99] width 16 height 16
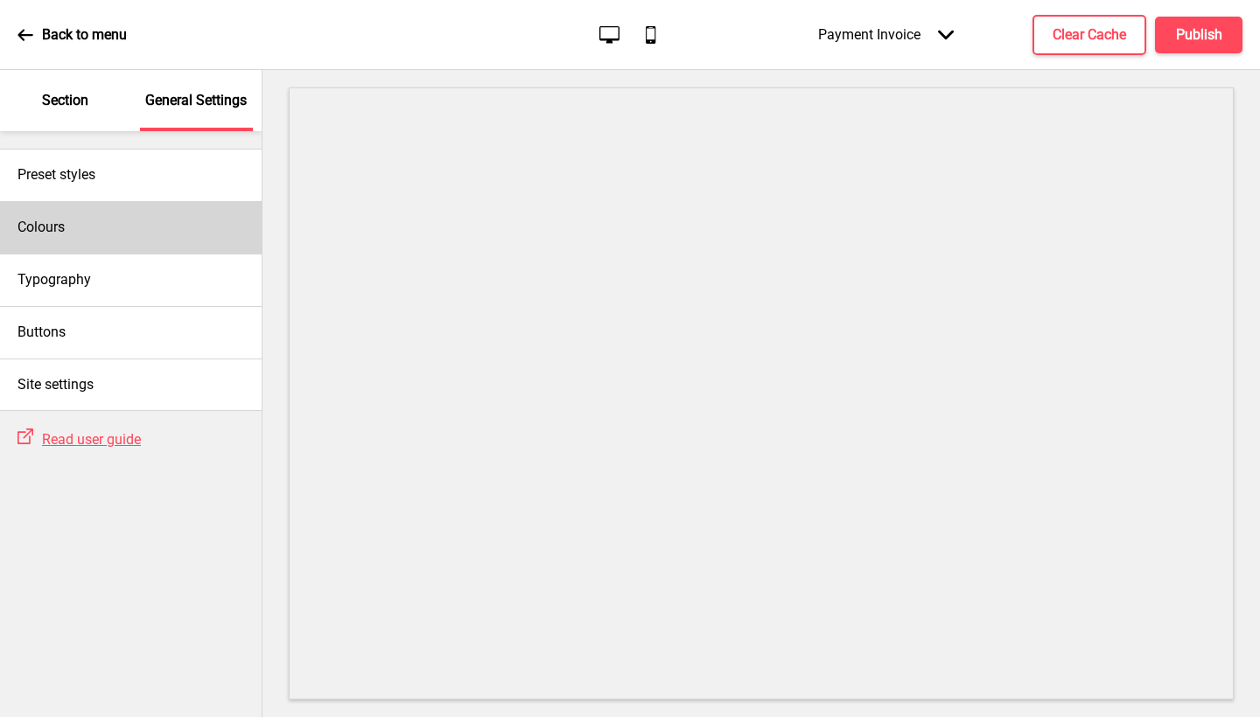
click at [101, 243] on div "Colours" at bounding box center [131, 227] width 262 height 52
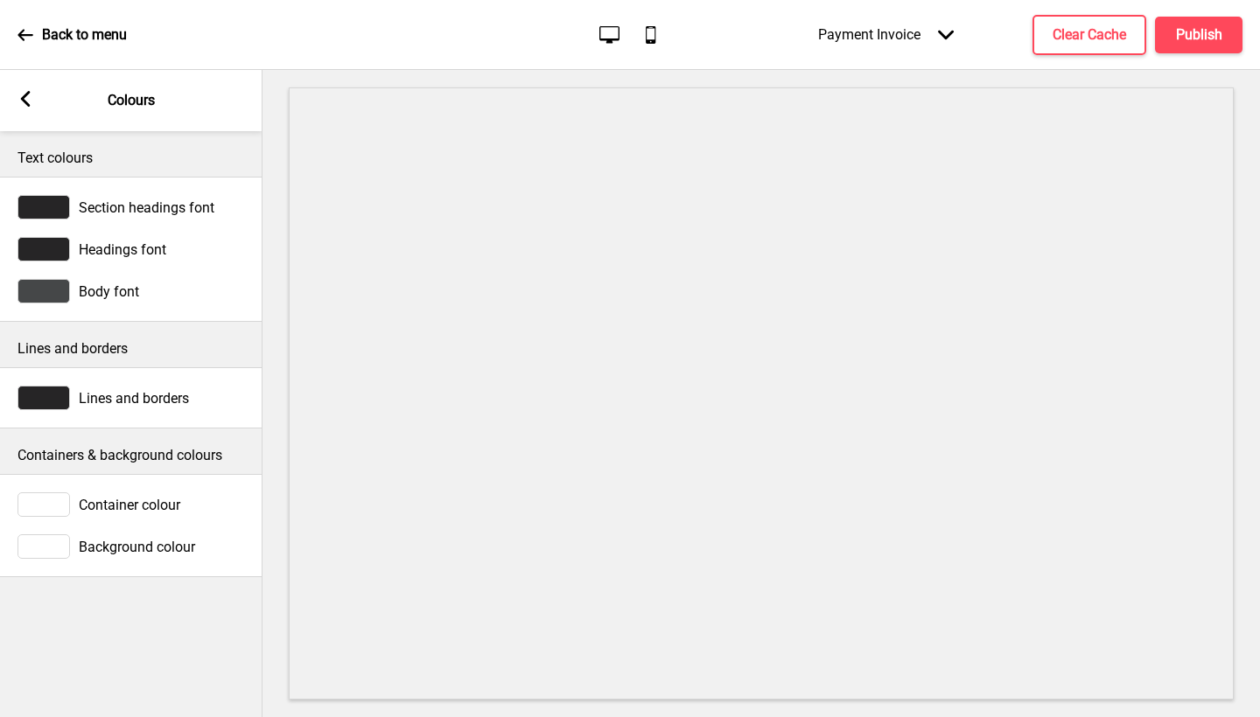
click at [953, 23] on div "Payment Invoice Arrow down" at bounding box center [886, 35] width 171 height 52
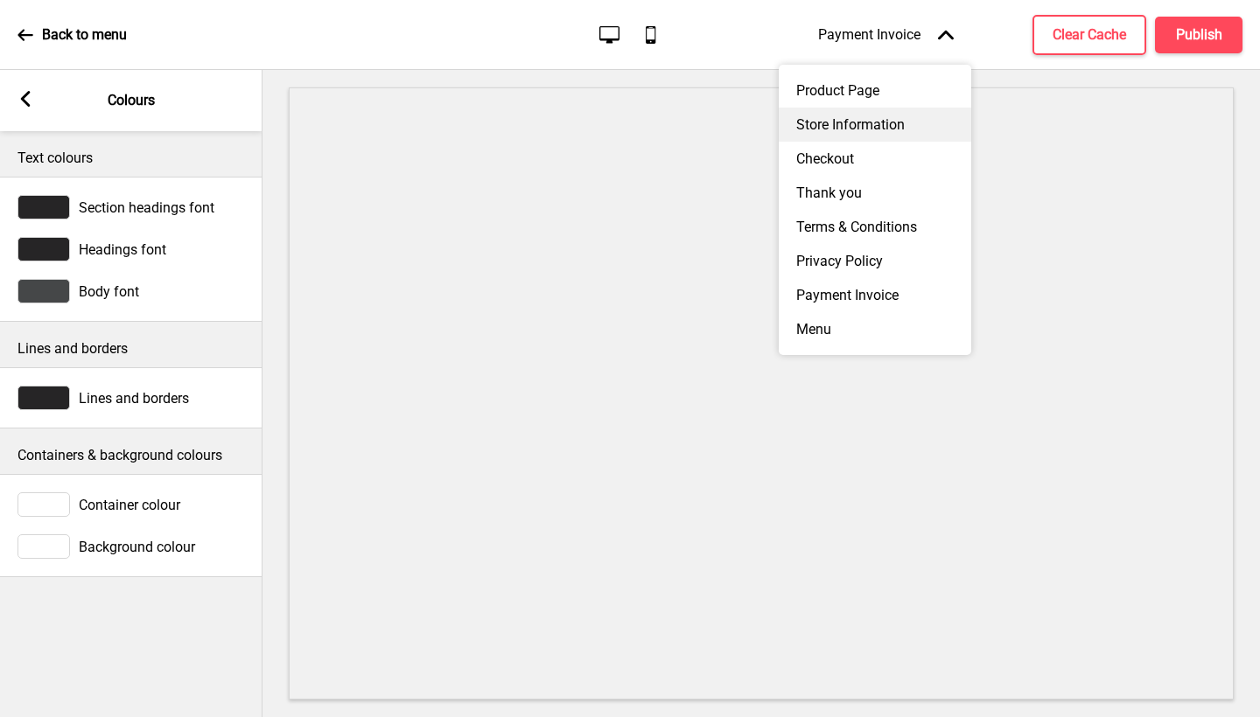
click at [879, 108] on div "Store Information" at bounding box center [875, 125] width 192 height 34
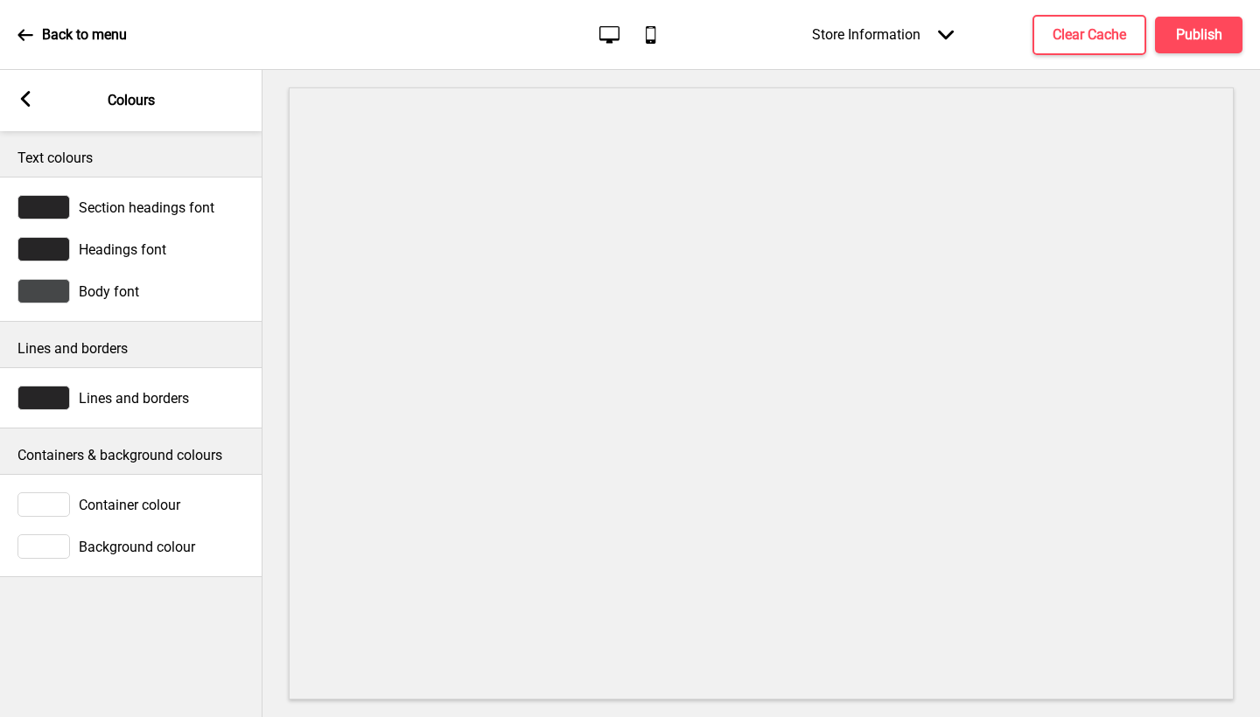
click at [919, 36] on div "Store Information Arrow down" at bounding box center [882, 35] width 177 height 52
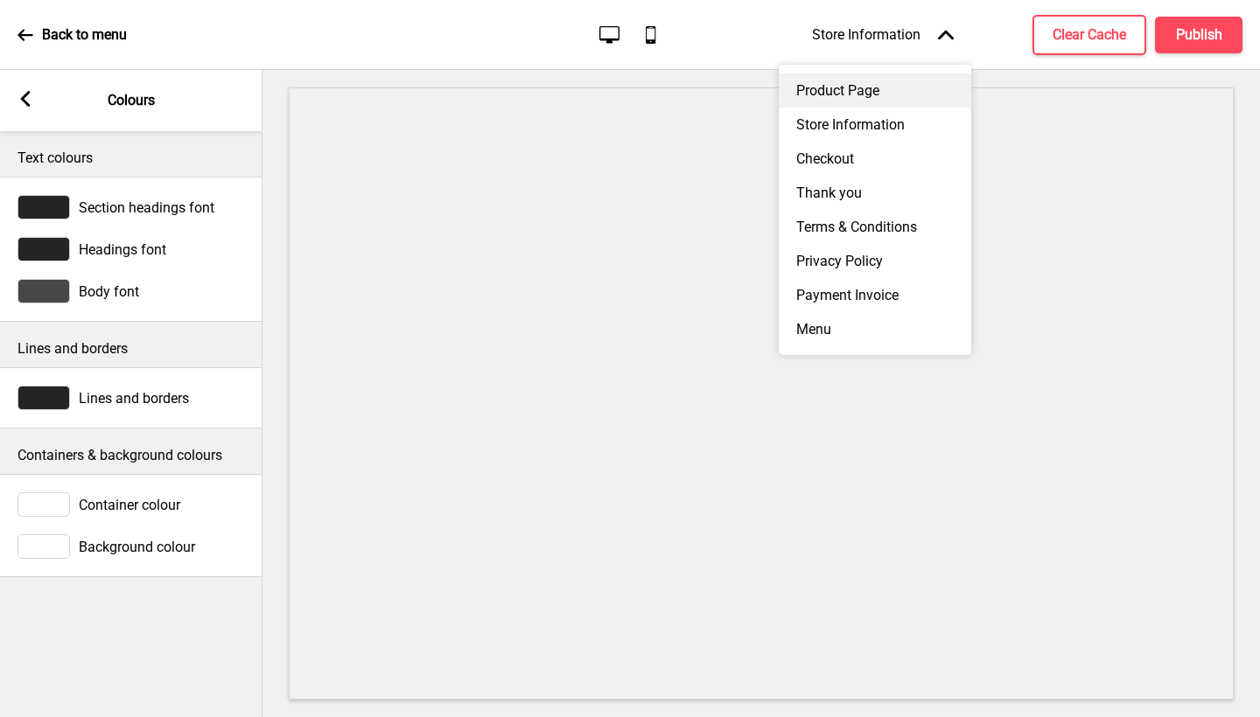
click at [889, 93] on div "Product Page" at bounding box center [875, 90] width 192 height 34
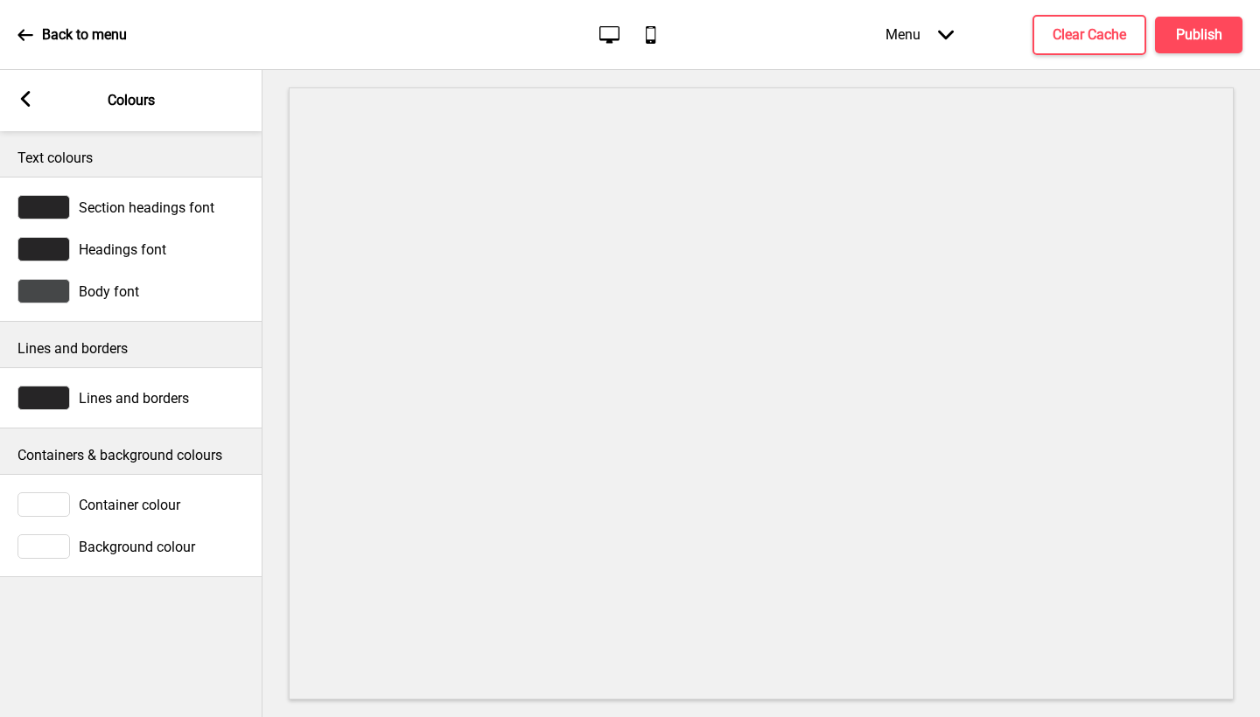
click at [918, 45] on div "Menu Arrow down" at bounding box center [919, 35] width 103 height 52
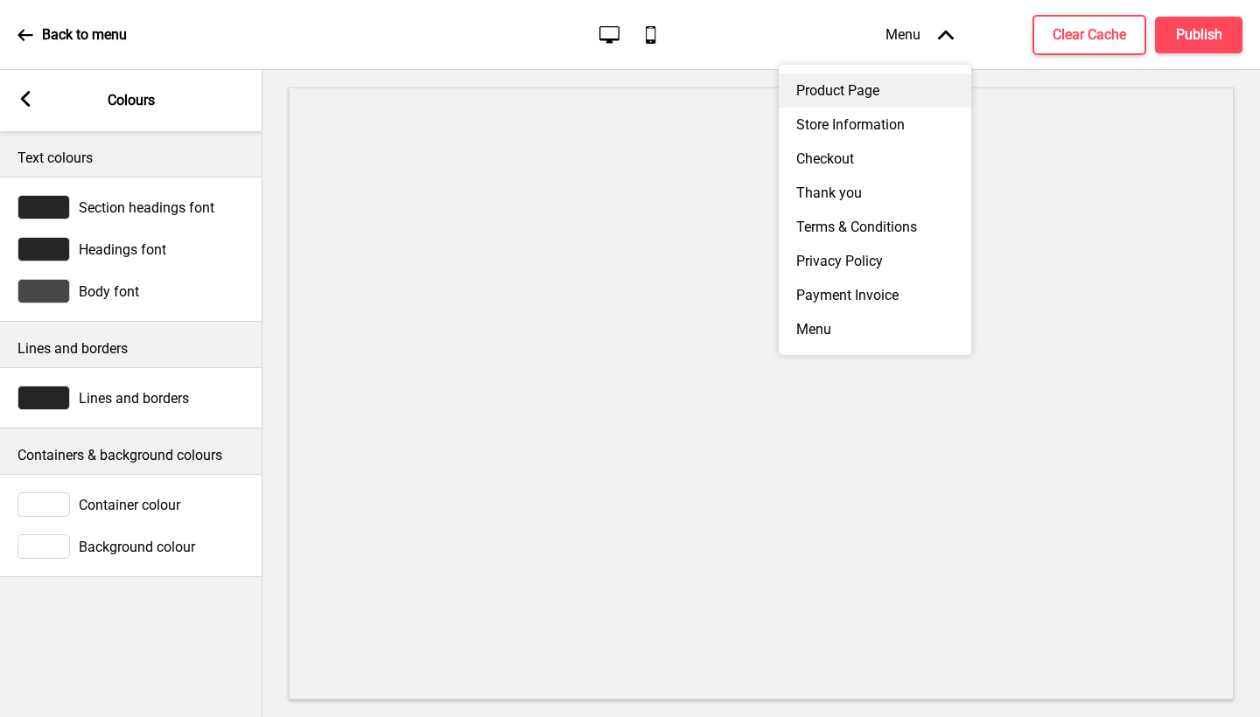
click at [881, 87] on div "Product Page" at bounding box center [875, 90] width 192 height 34
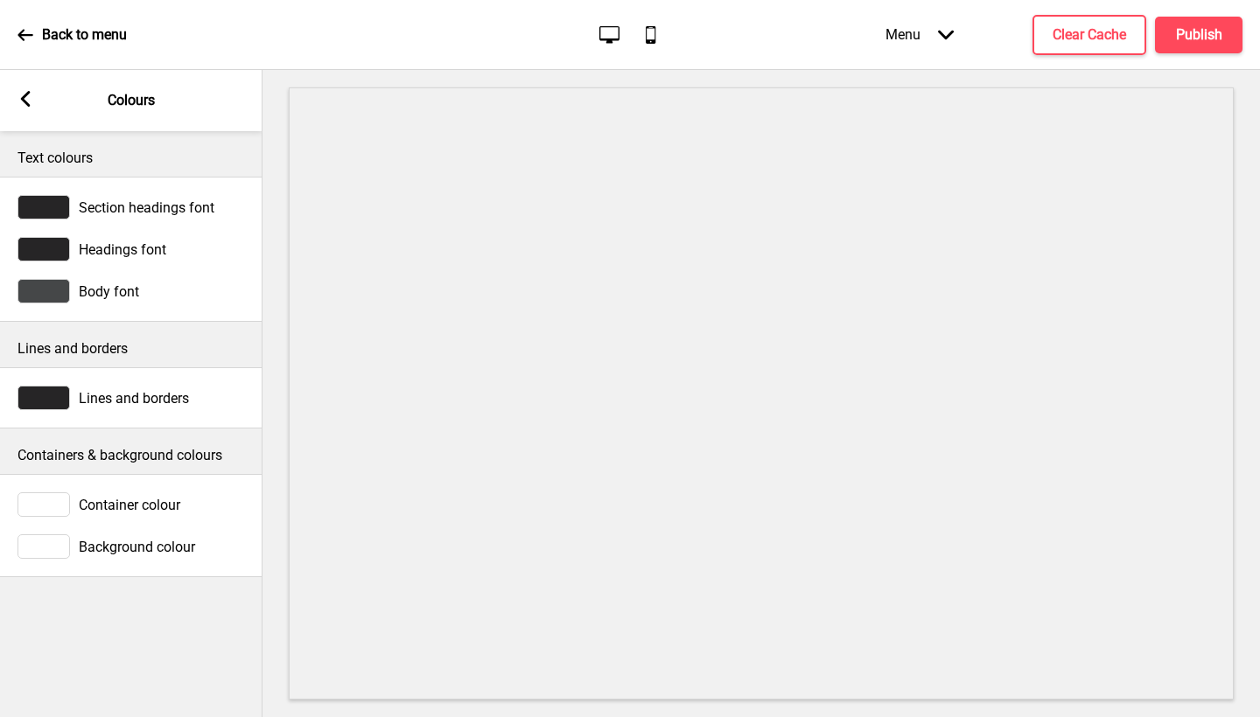
click at [908, 50] on div "Menu Arrow down" at bounding box center [919, 35] width 103 height 52
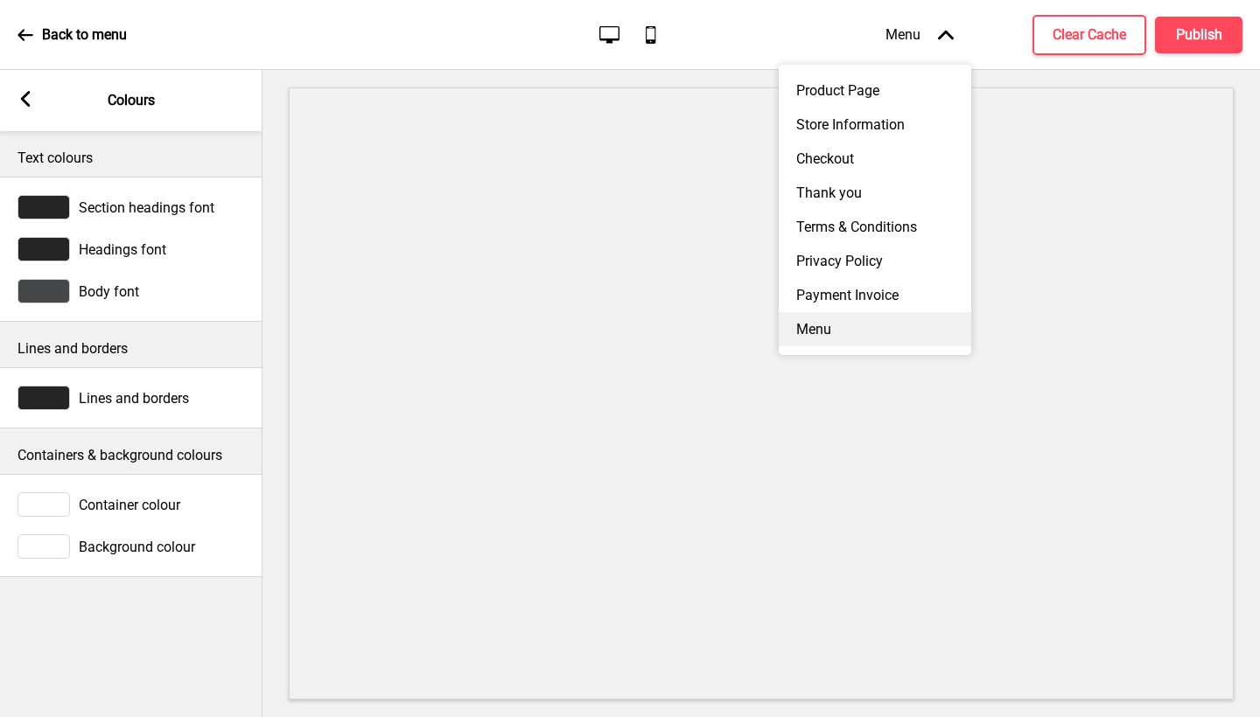
click at [866, 331] on div "Menu" at bounding box center [875, 329] width 192 height 34
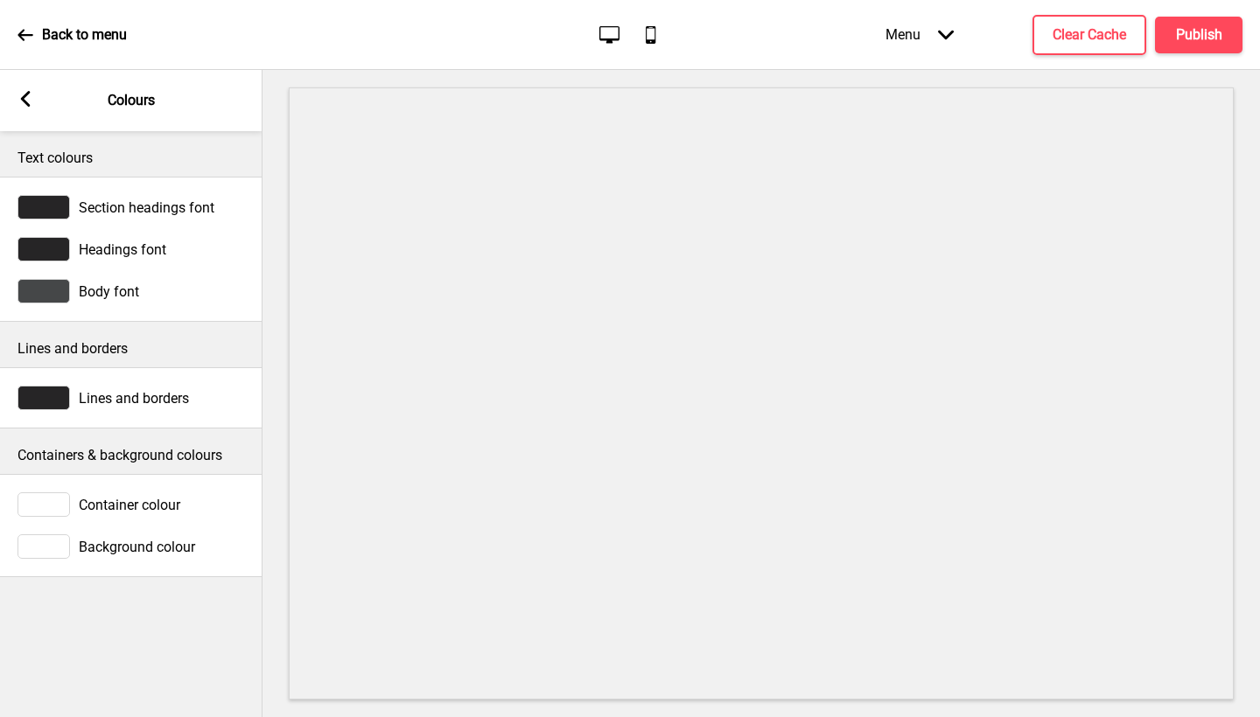
click at [31, 86] on div "Arrow left Colours" at bounding box center [131, 100] width 262 height 61
click at [27, 101] on rect at bounding box center [25, 99] width 16 height 16
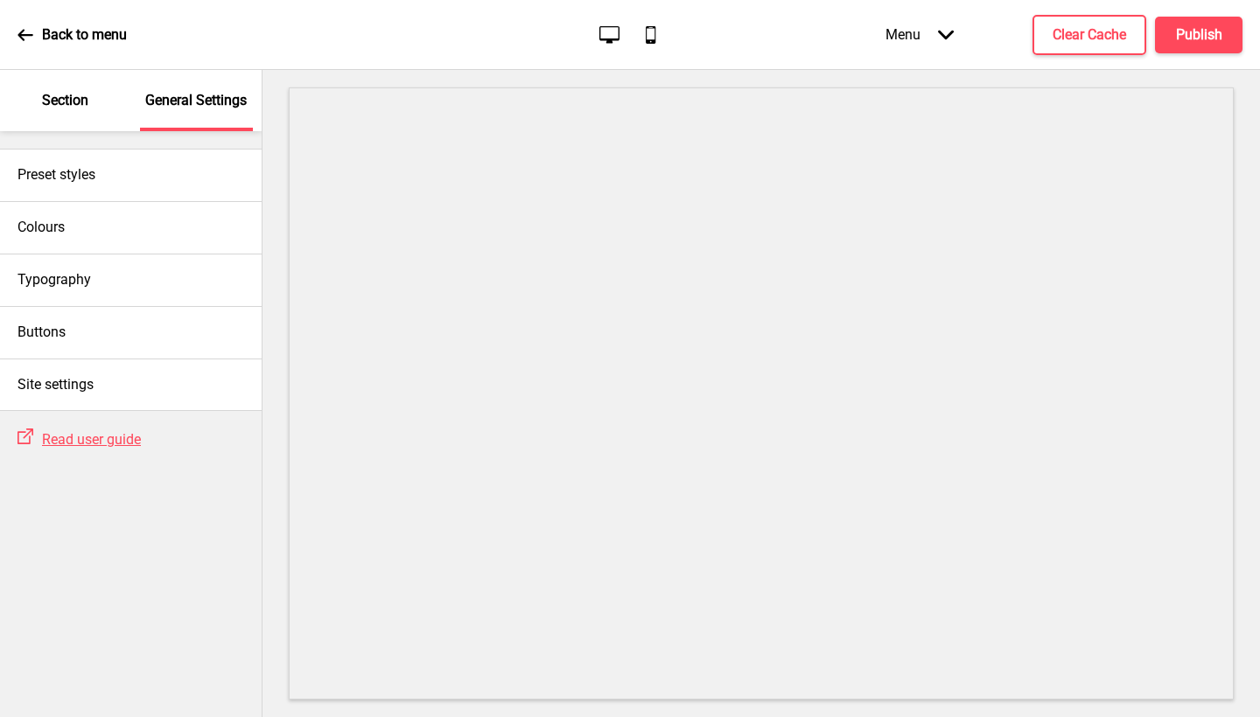
click at [58, 101] on p "Section" at bounding box center [65, 100] width 46 height 19
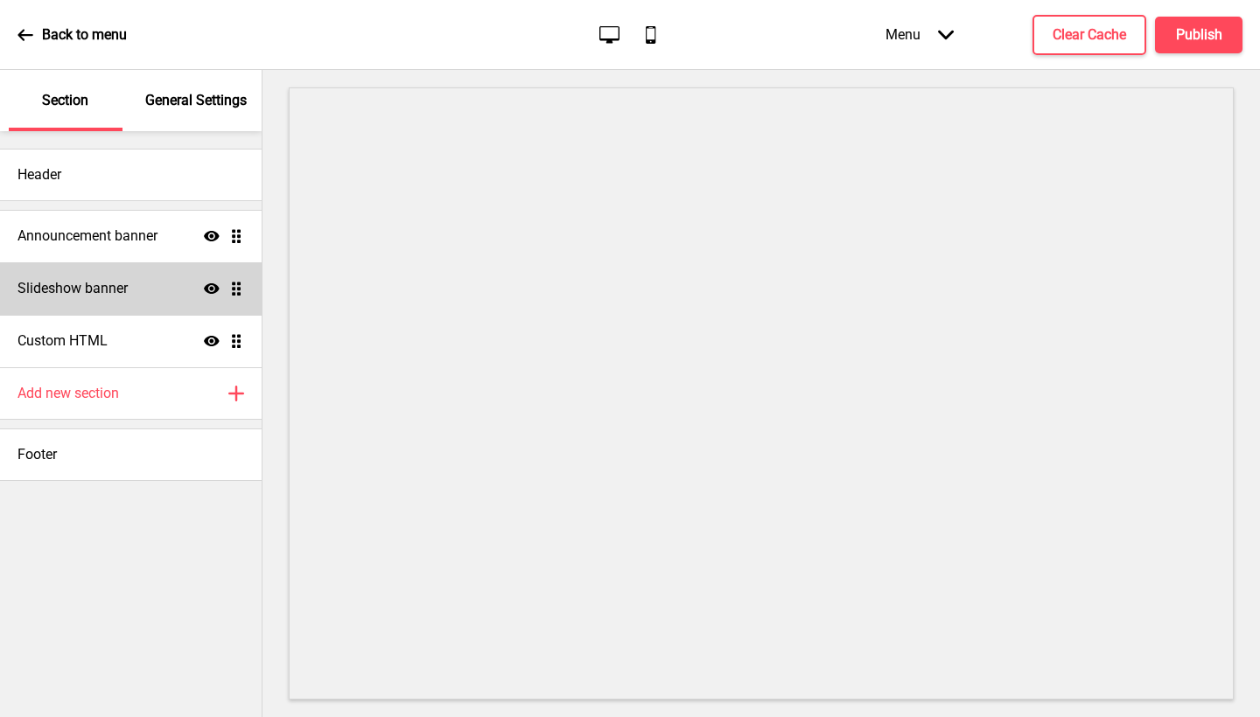
click at [49, 293] on h4 "Slideshow banner" at bounding box center [72, 288] width 110 height 19
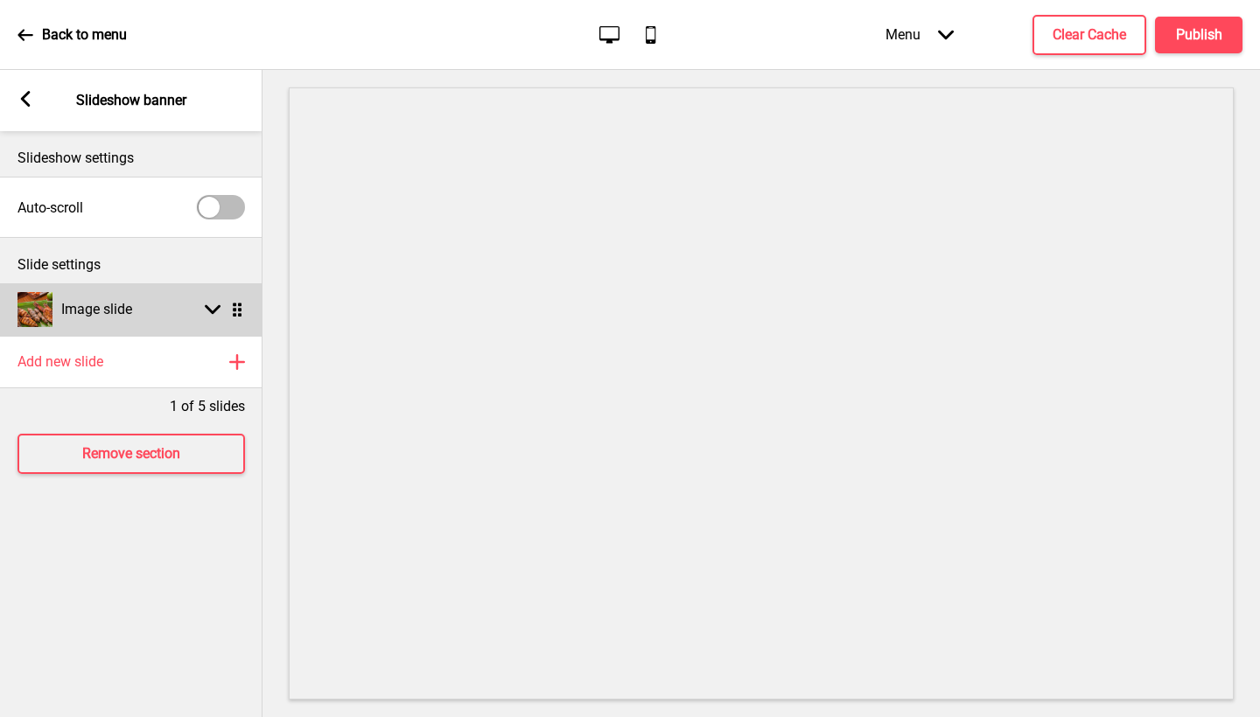
click at [214, 311] on icon at bounding box center [213, 310] width 16 height 10
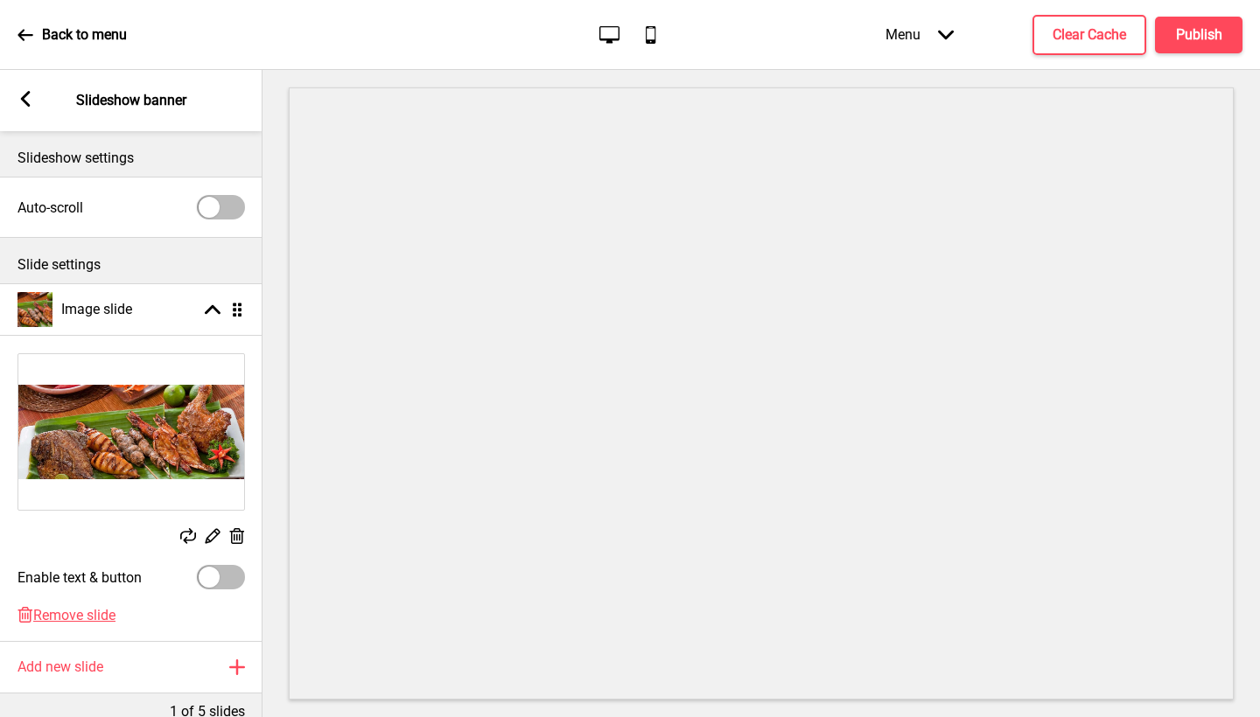
click at [217, 538] on rect at bounding box center [212, 536] width 18 height 18
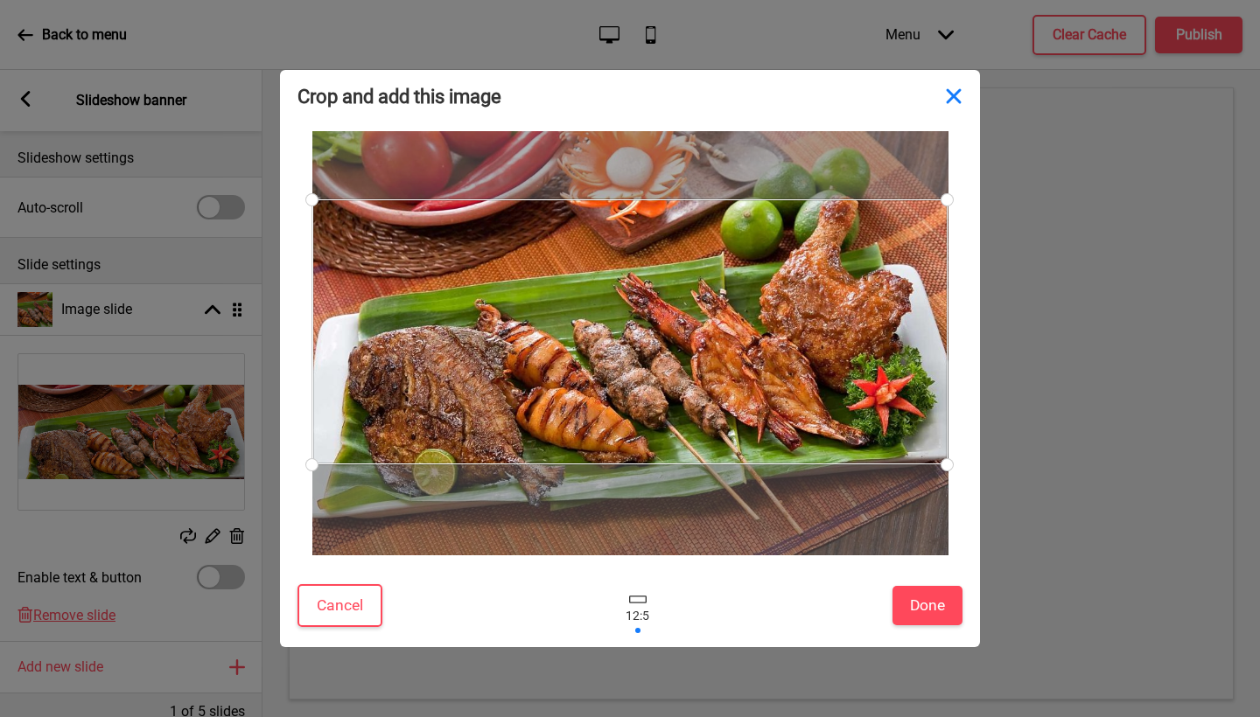
click at [958, 98] on button "Close" at bounding box center [953, 96] width 52 height 52
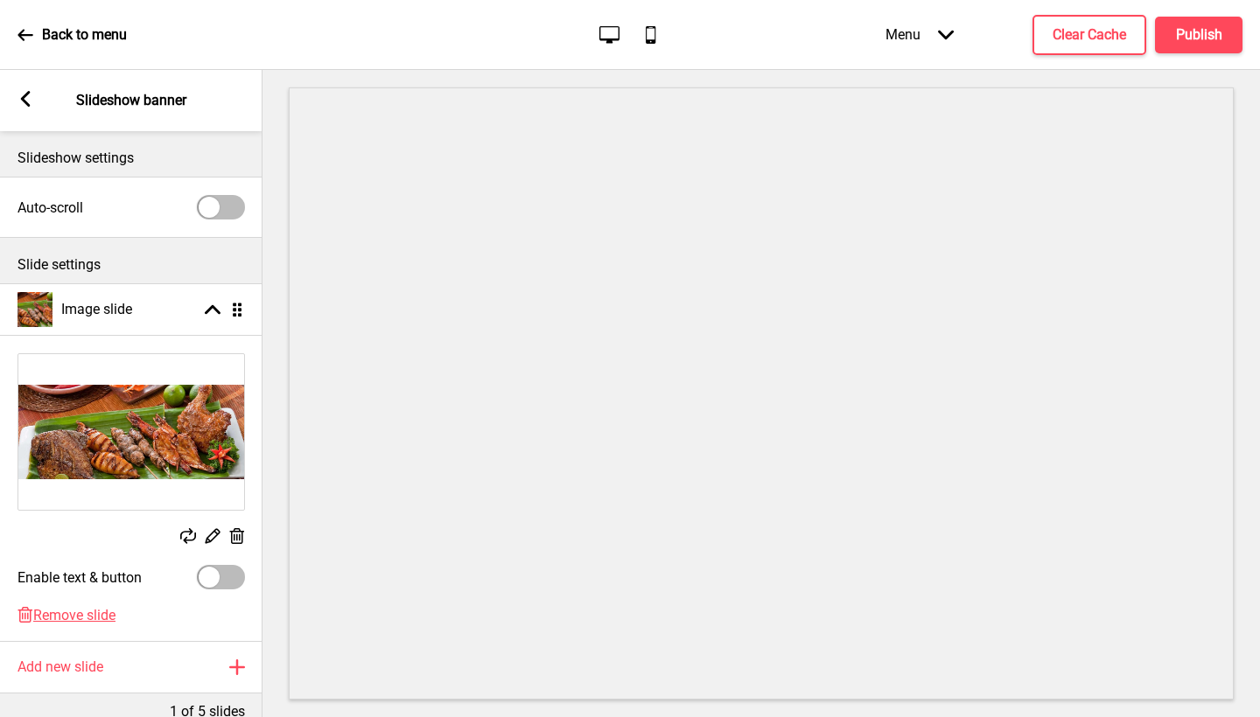
click at [229, 537] on rect at bounding box center [236, 537] width 18 height 18
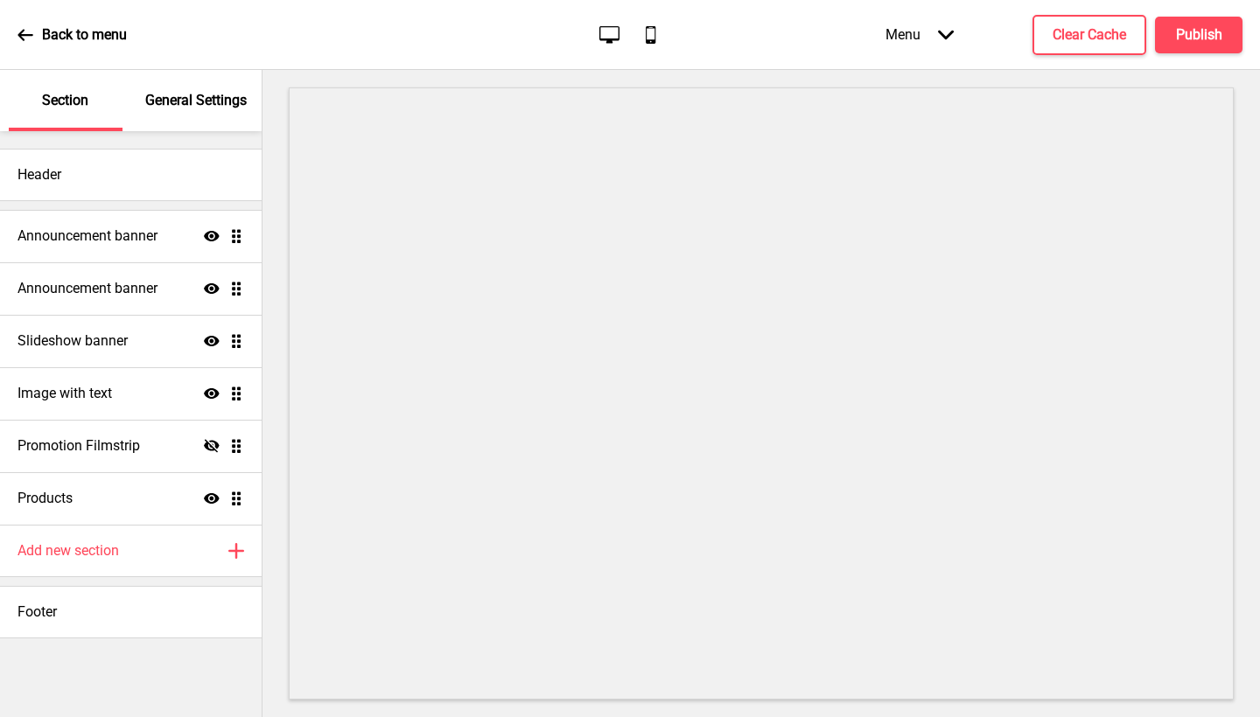
click at [220, 105] on p "General Settings" at bounding box center [195, 100] width 101 height 19
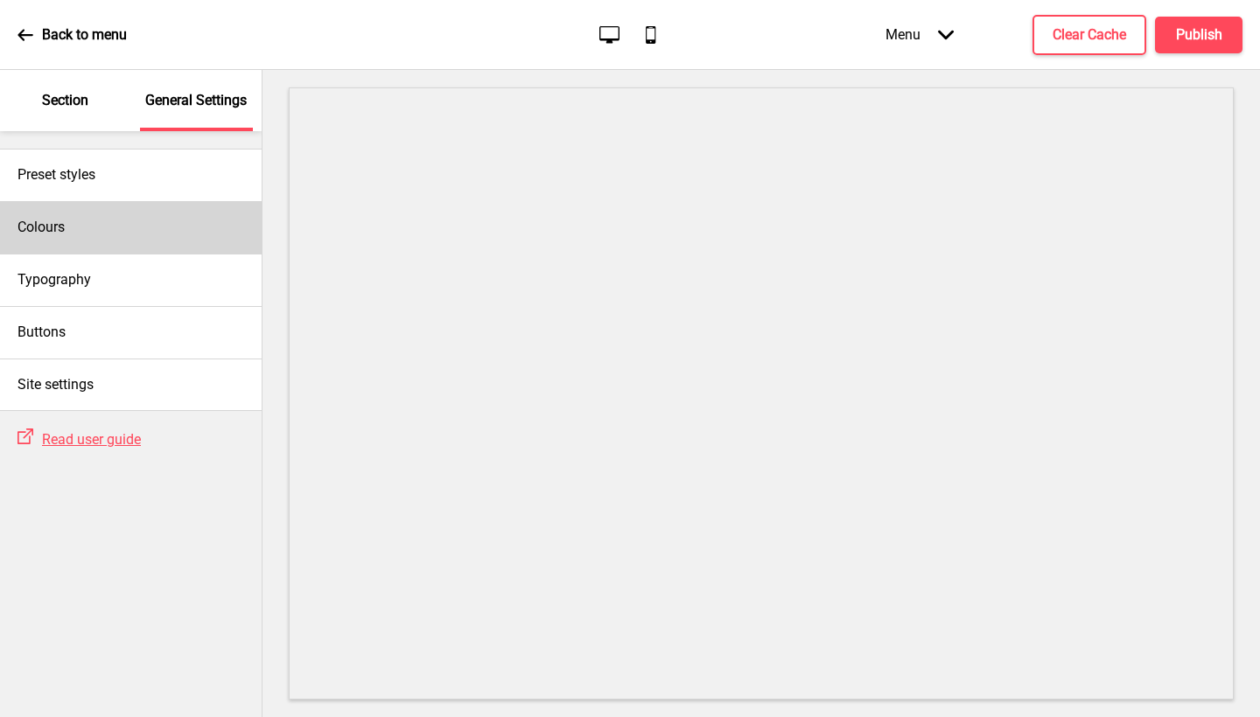
click at [129, 224] on div "Colours" at bounding box center [131, 227] width 262 height 52
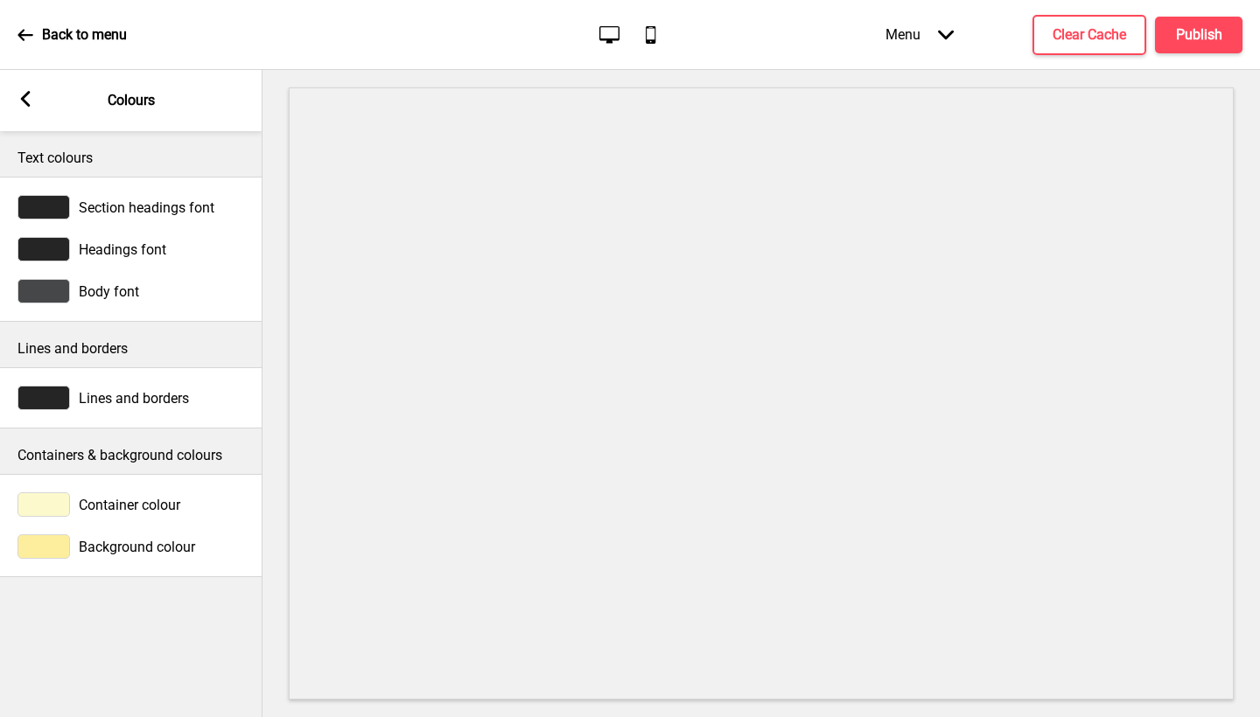
click at [121, 500] on span "Container colour" at bounding box center [129, 505] width 101 height 17
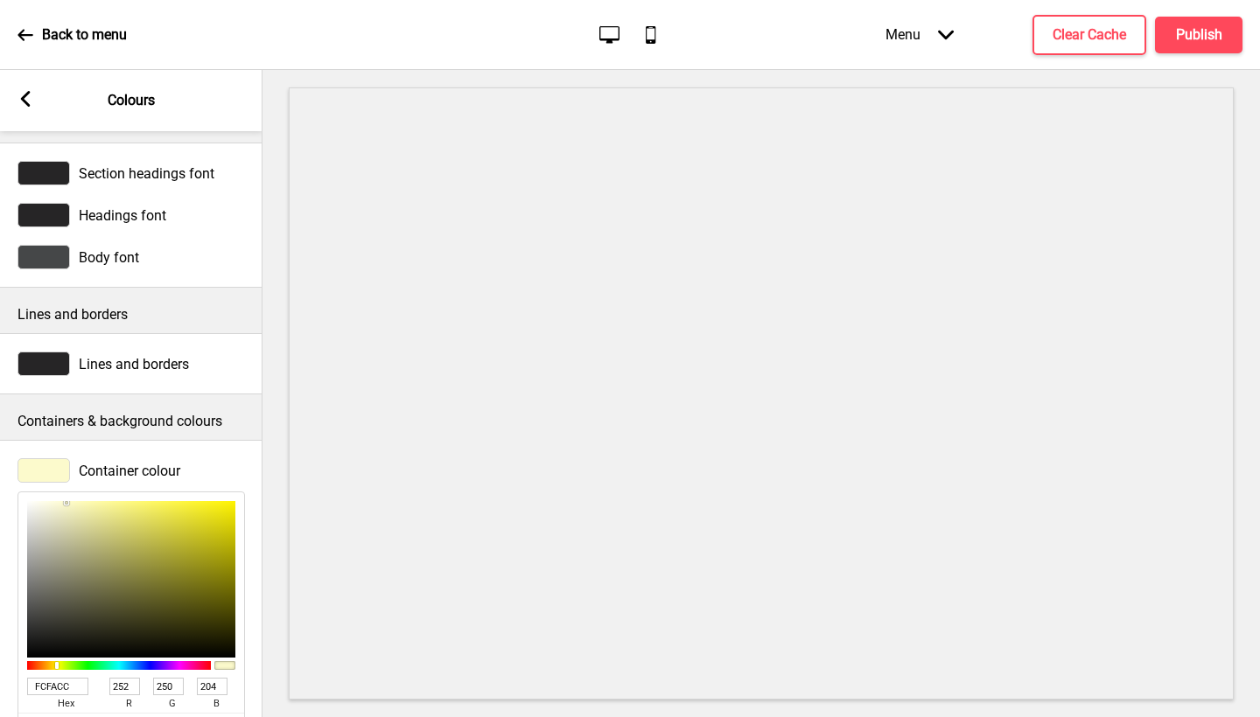
scroll to position [107, 0]
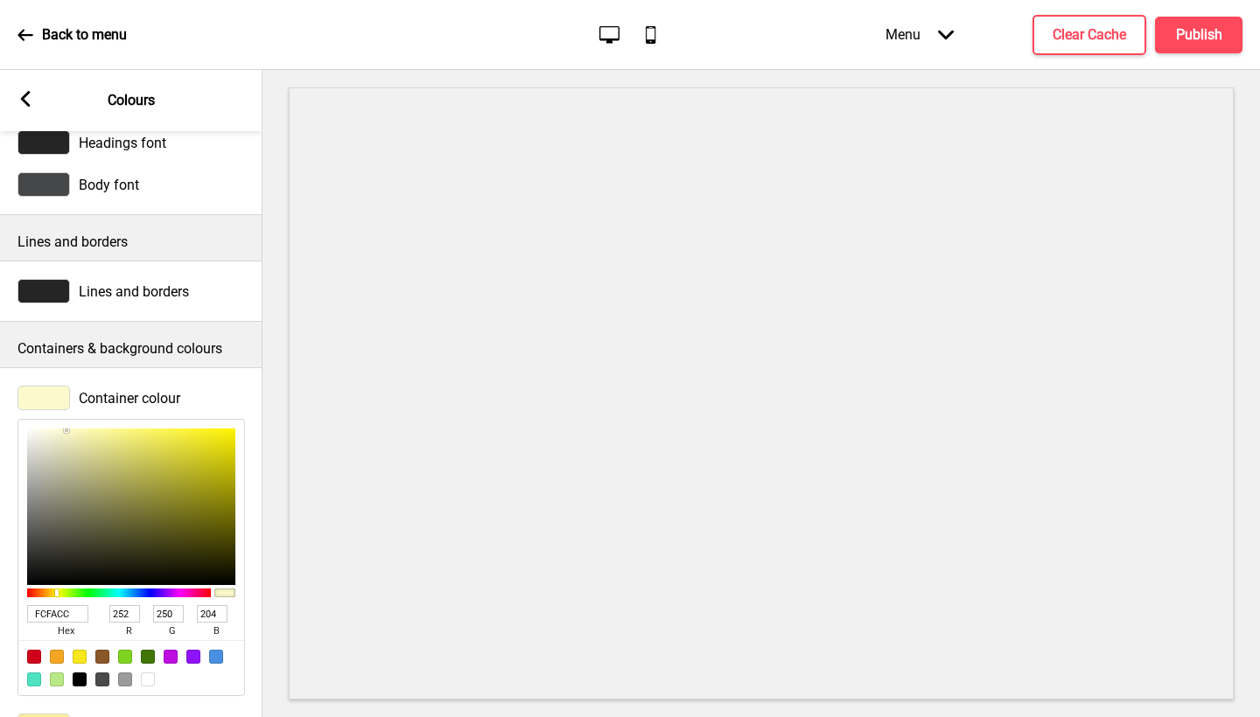
type input "D6D4B9"
type input "214"
type input "212"
type input "185"
type input "F6F6F6"
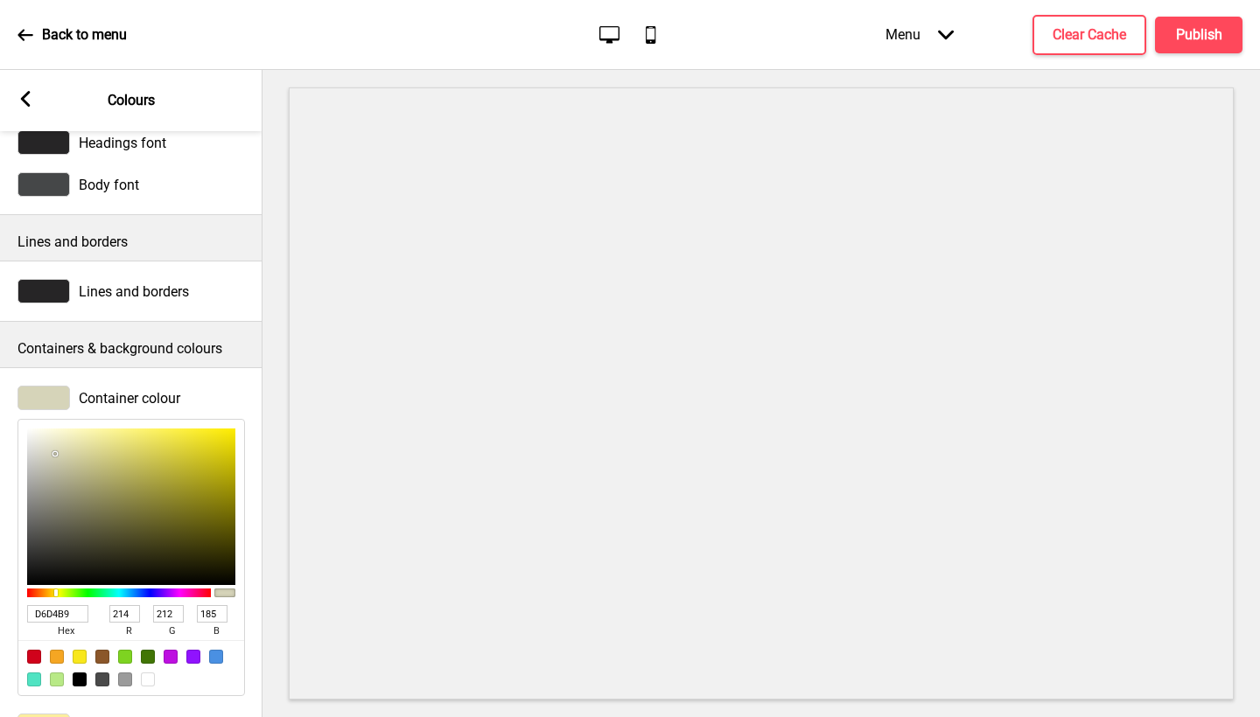
type input "246"
type input "FBFBFB"
type input "251"
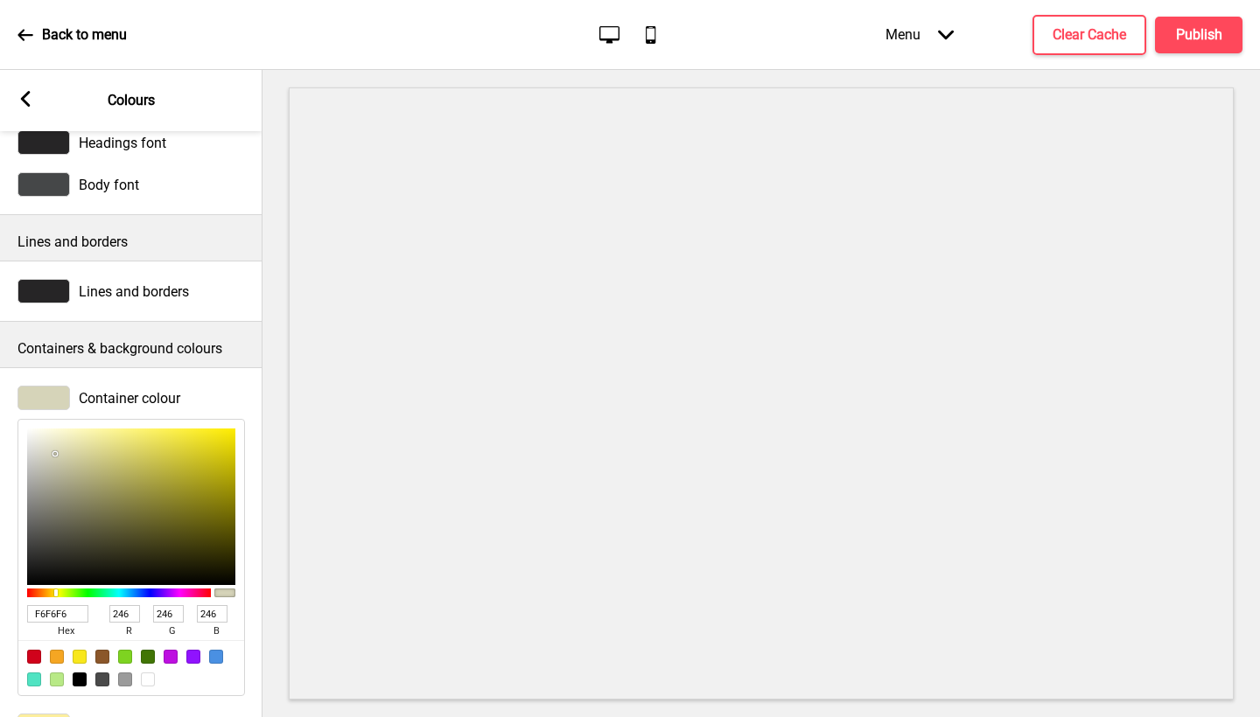
type input "251"
type input "FCFCFC"
type input "252"
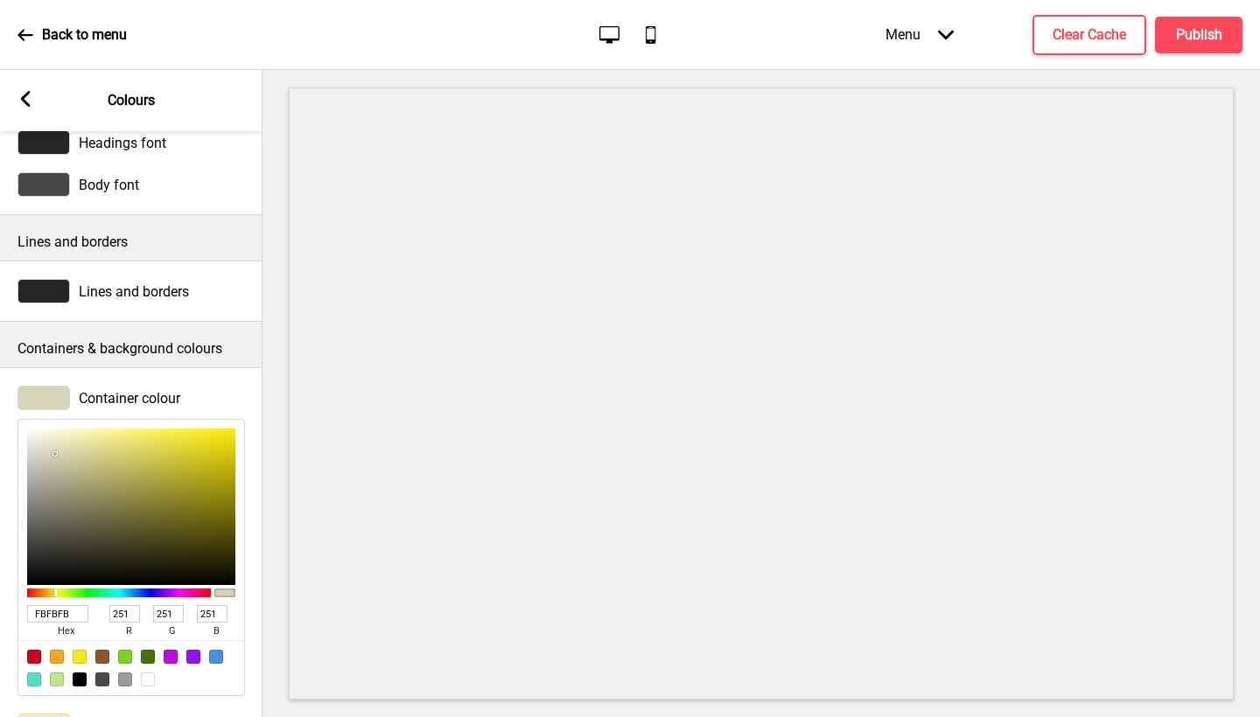
type input "252"
type input "FFFFFF"
type input "255"
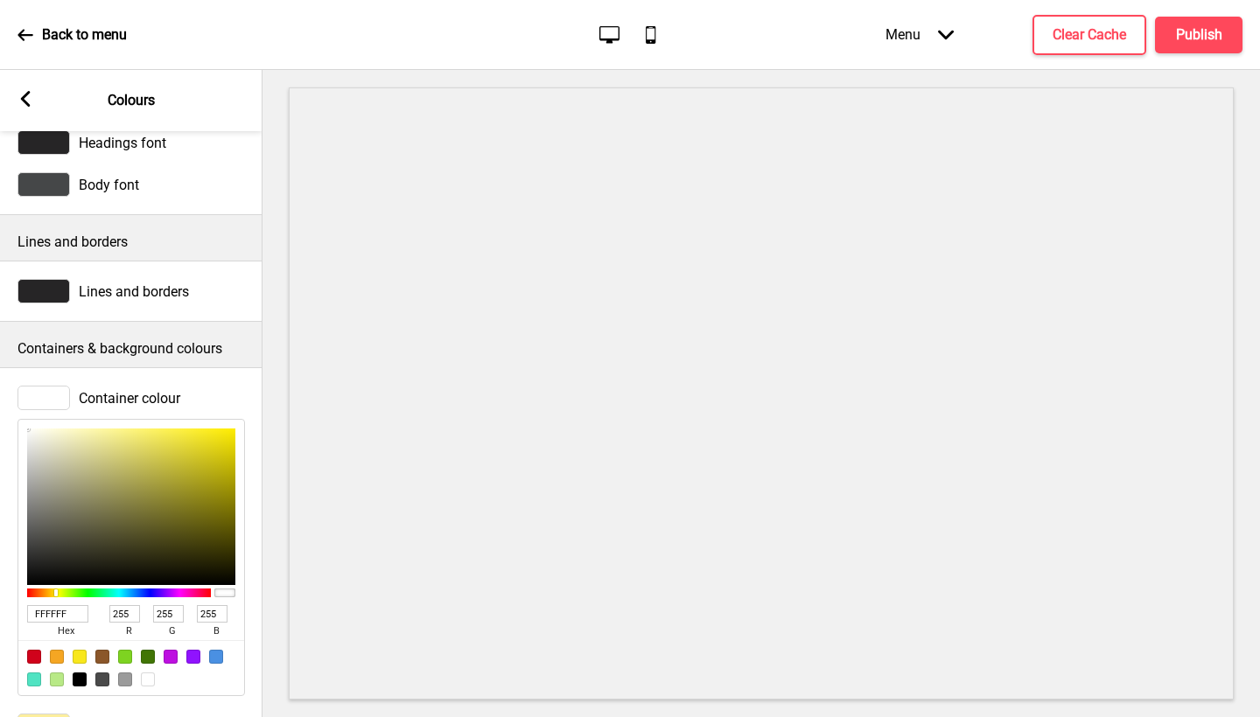
drag, startPoint x: 59, startPoint y: 456, endPoint x: 17, endPoint y: 424, distance: 51.8
click at [17, 424] on div "FFFFFF hex 255 r 255 g 255 b 100 a" at bounding box center [130, 557] width 227 height 277
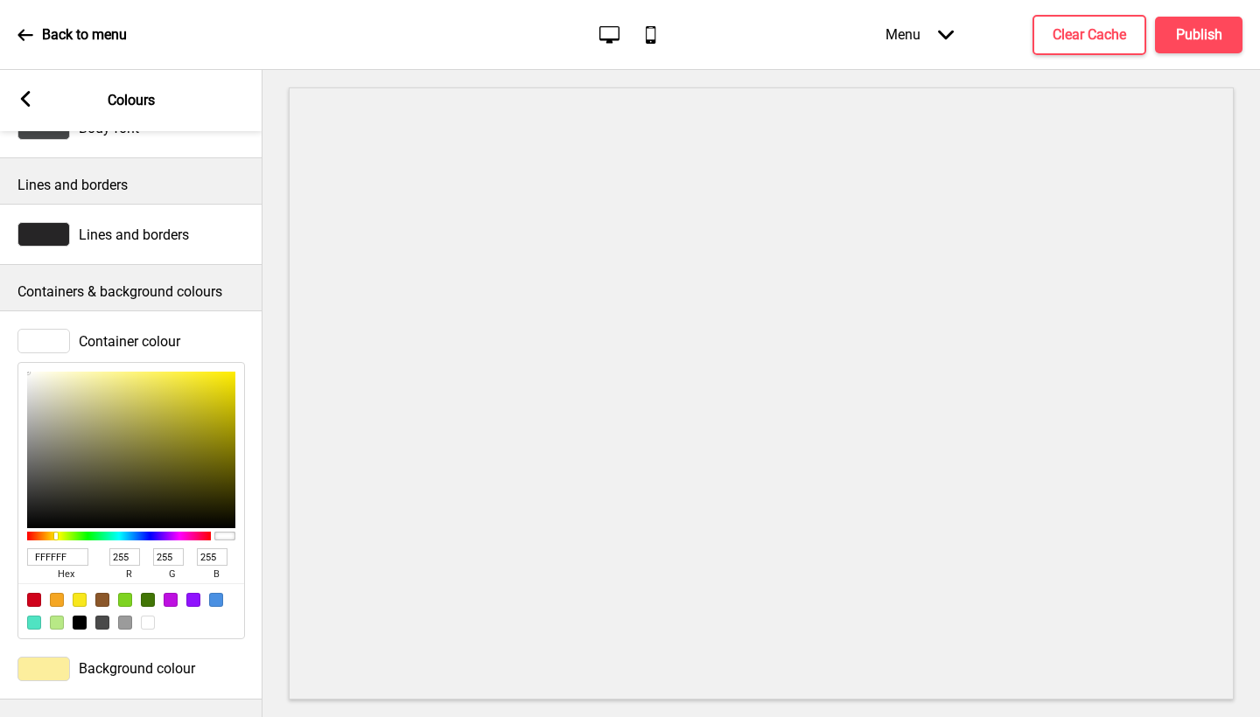
click at [139, 661] on span "Background colour" at bounding box center [137, 669] width 116 height 17
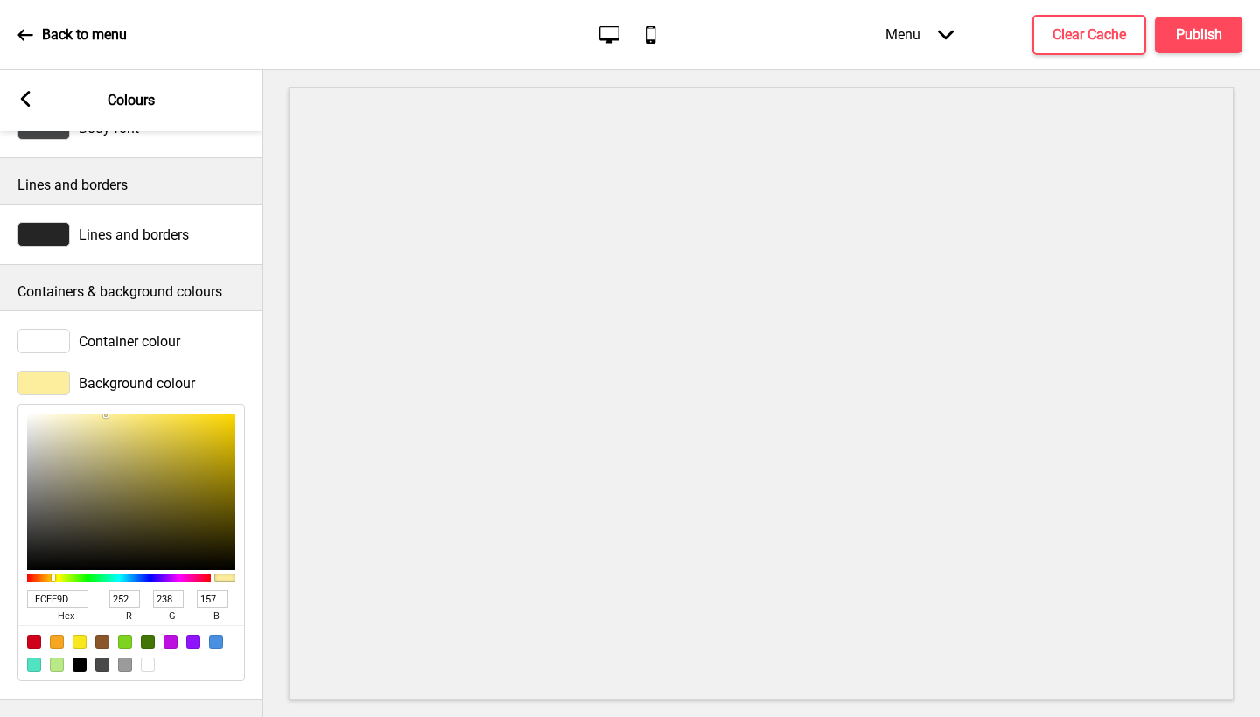
scroll to position [178, 0]
type input "EAE7D5"
type input "234"
type input "231"
type input "213"
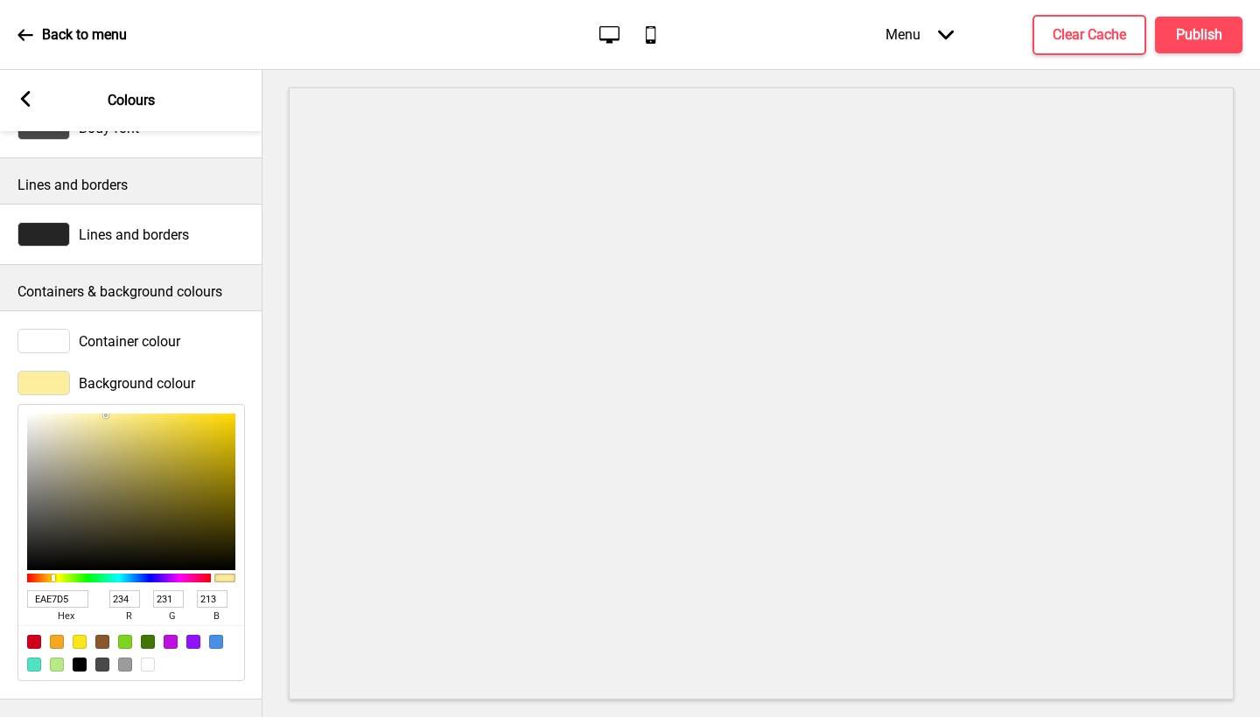
type input "EFEDE0"
type input "239"
type input "237"
type input "224"
type input "F8F7F1"
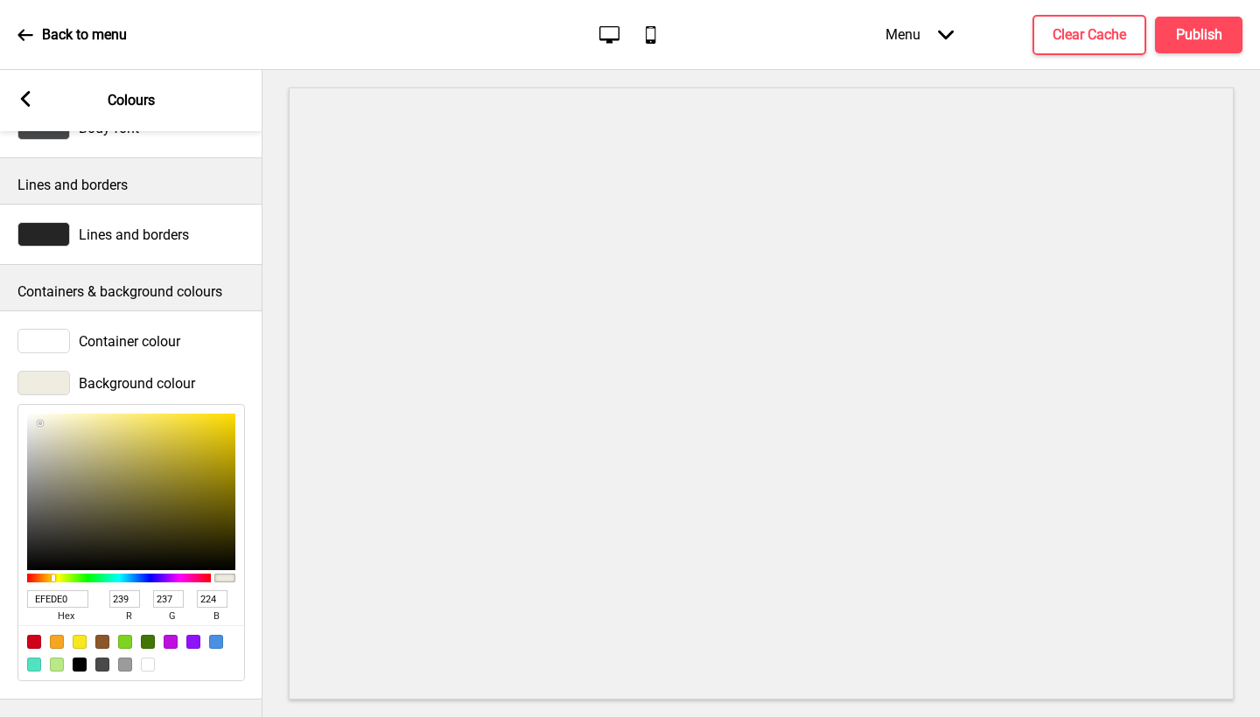
type input "248"
type input "247"
type input "241"
type input "F9F9F4"
type input "249"
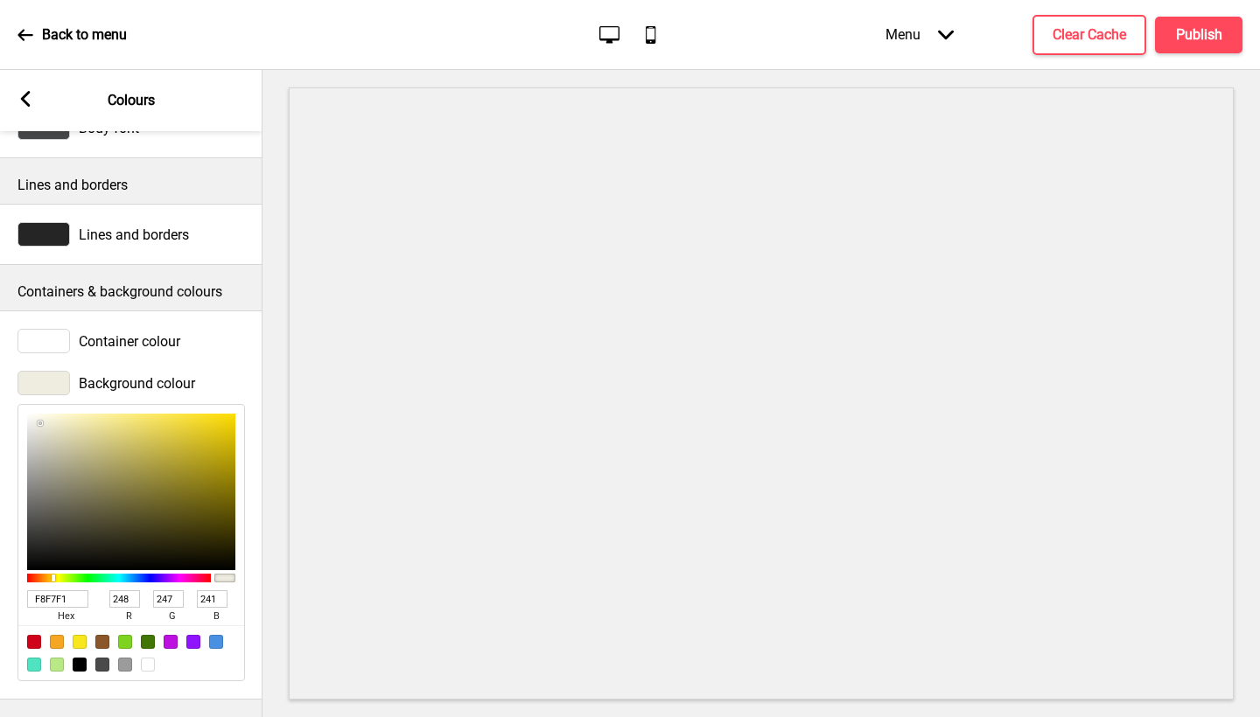
type input "249"
type input "244"
type input "FBFBF9"
type input "251"
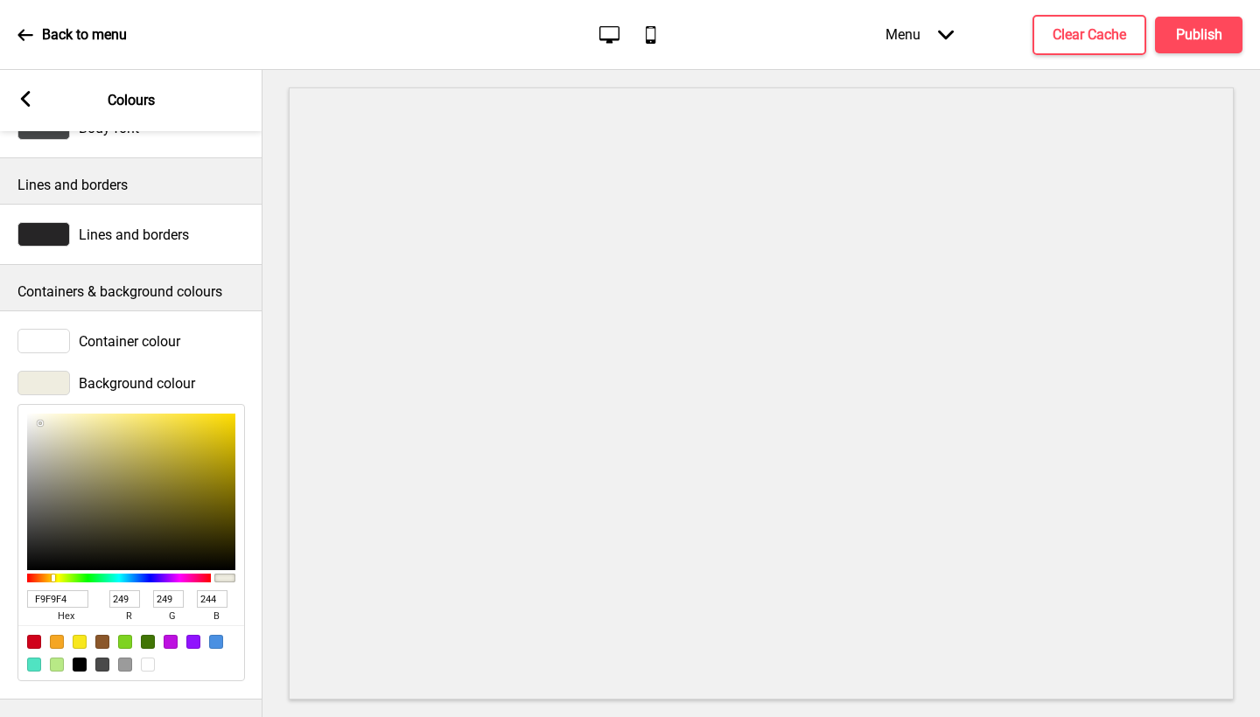
type input "249"
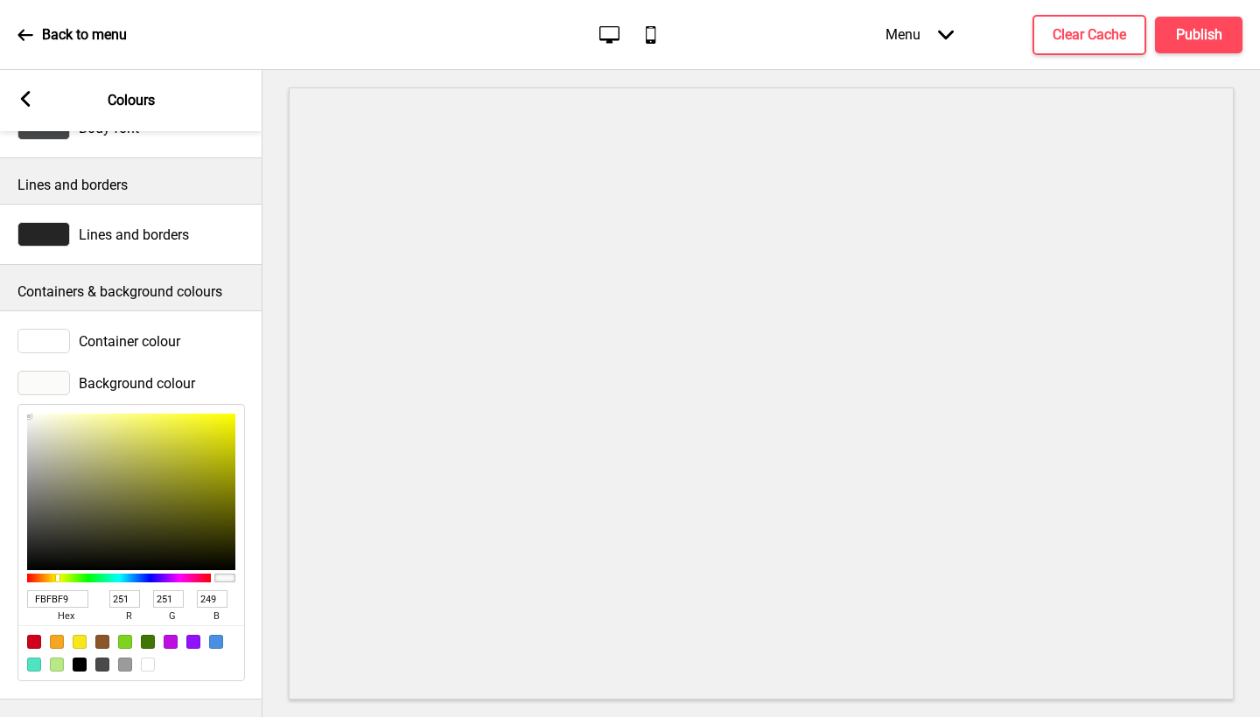
type input "FCFCFC"
type input "252"
type input "FEFEFE"
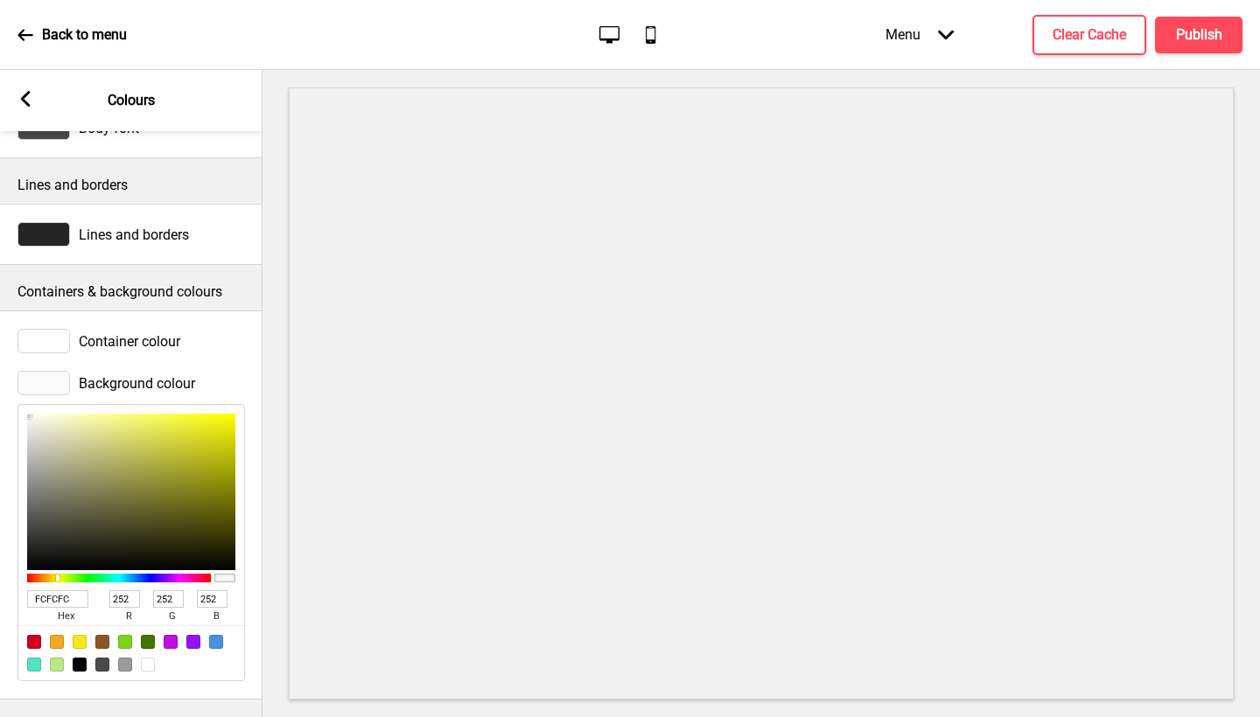
type input "254"
type input "FFFFFF"
type input "255"
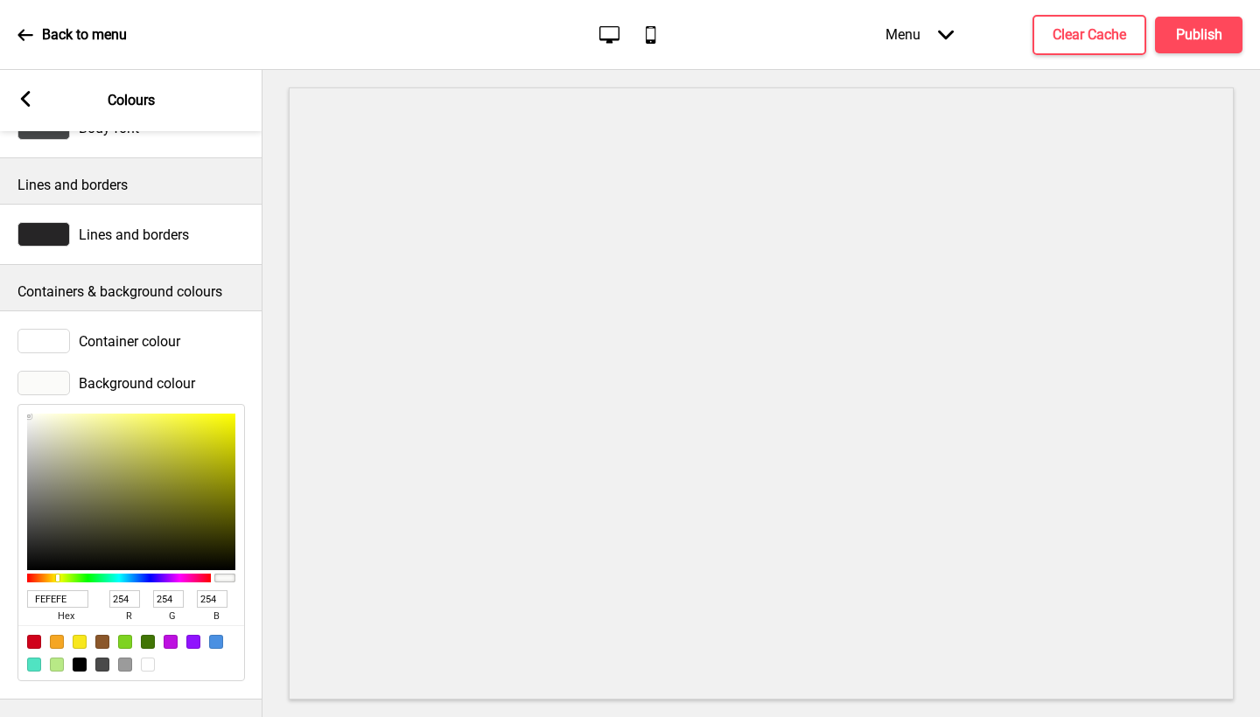
type input "255"
drag, startPoint x: 45, startPoint y: 412, endPoint x: 8, endPoint y: 383, distance: 47.4
click at [8, 383] on div "Background colour FFFFFF hex 255 r 255 g 255 b 100 a" at bounding box center [131, 526] width 262 height 328
click at [24, 109] on div "Arrow left" at bounding box center [25, 100] width 16 height 19
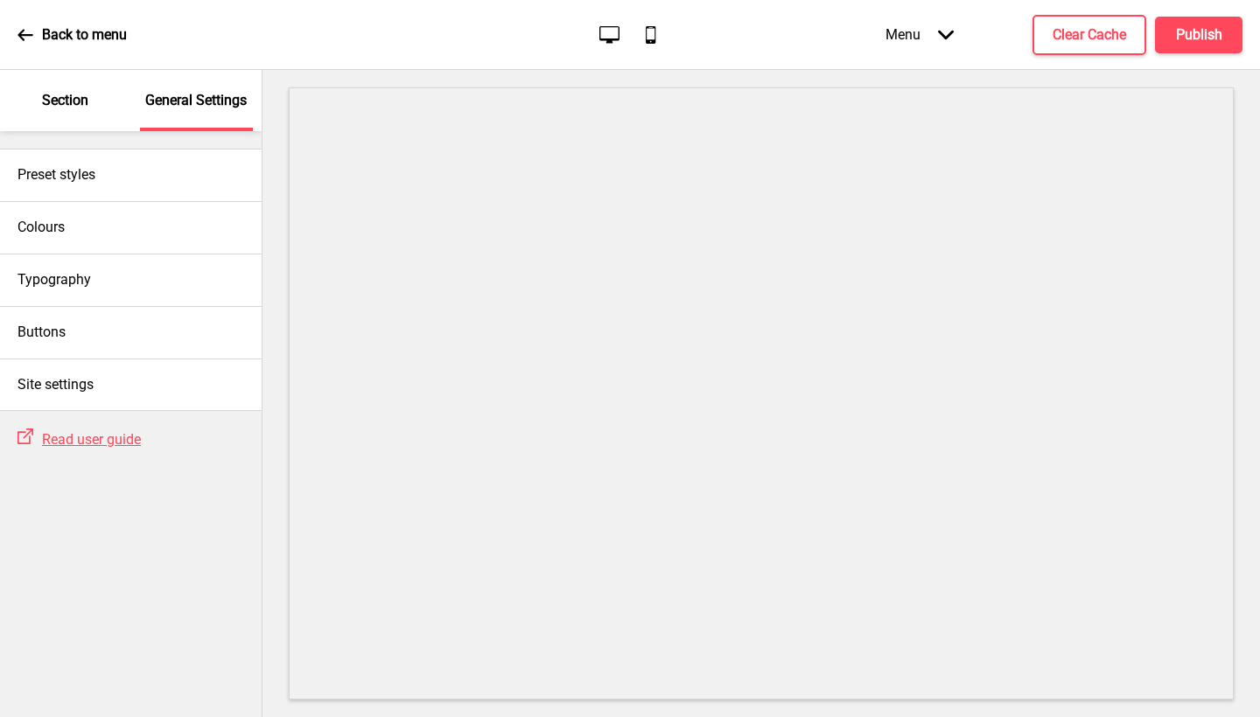
click at [94, 107] on div "Section" at bounding box center [66, 100] width 114 height 61
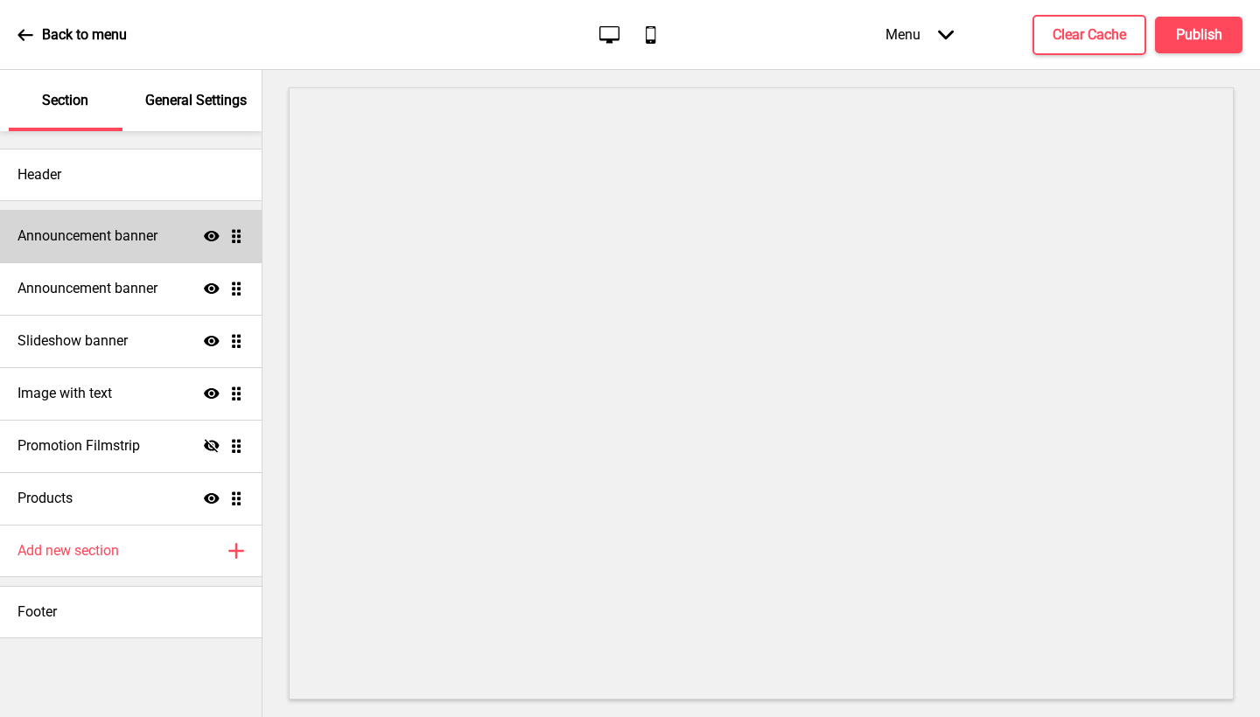
click at [141, 251] on div "Announcement banner Show Drag" at bounding box center [131, 236] width 262 height 52
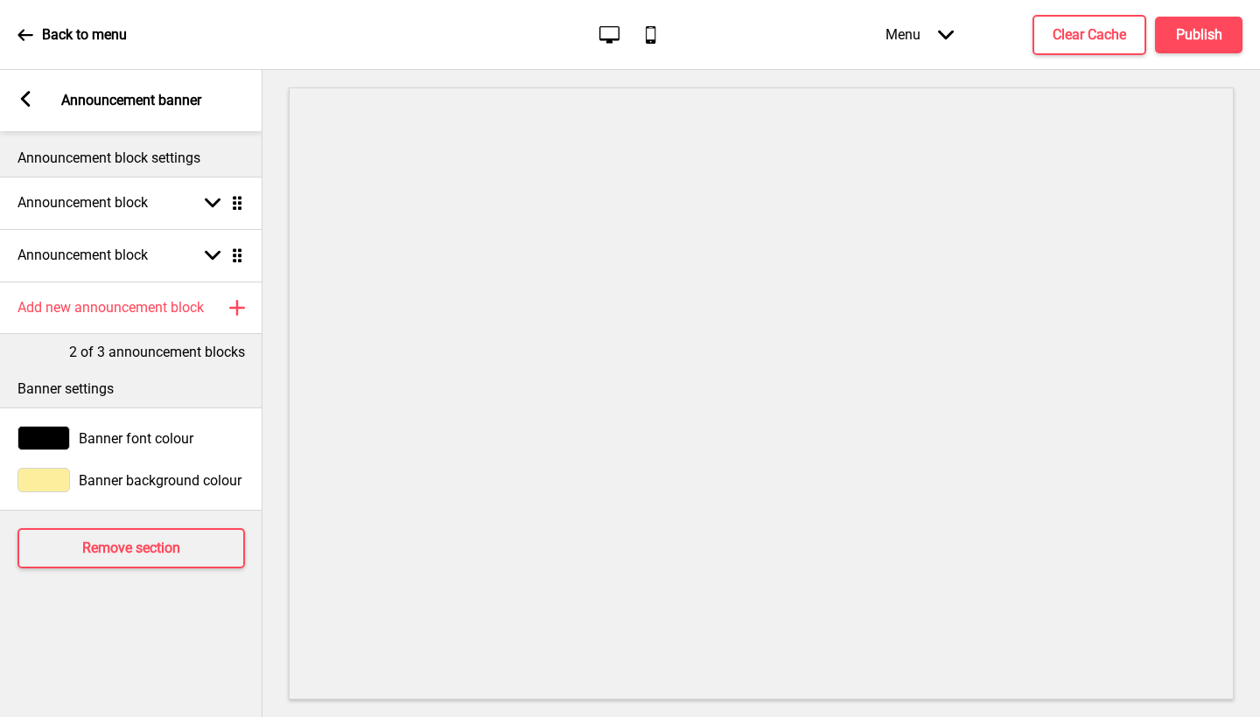
click at [112, 495] on div "Banner background colour" at bounding box center [131, 480] width 262 height 42
click at [124, 488] on span "Banner background colour" at bounding box center [160, 480] width 163 height 17
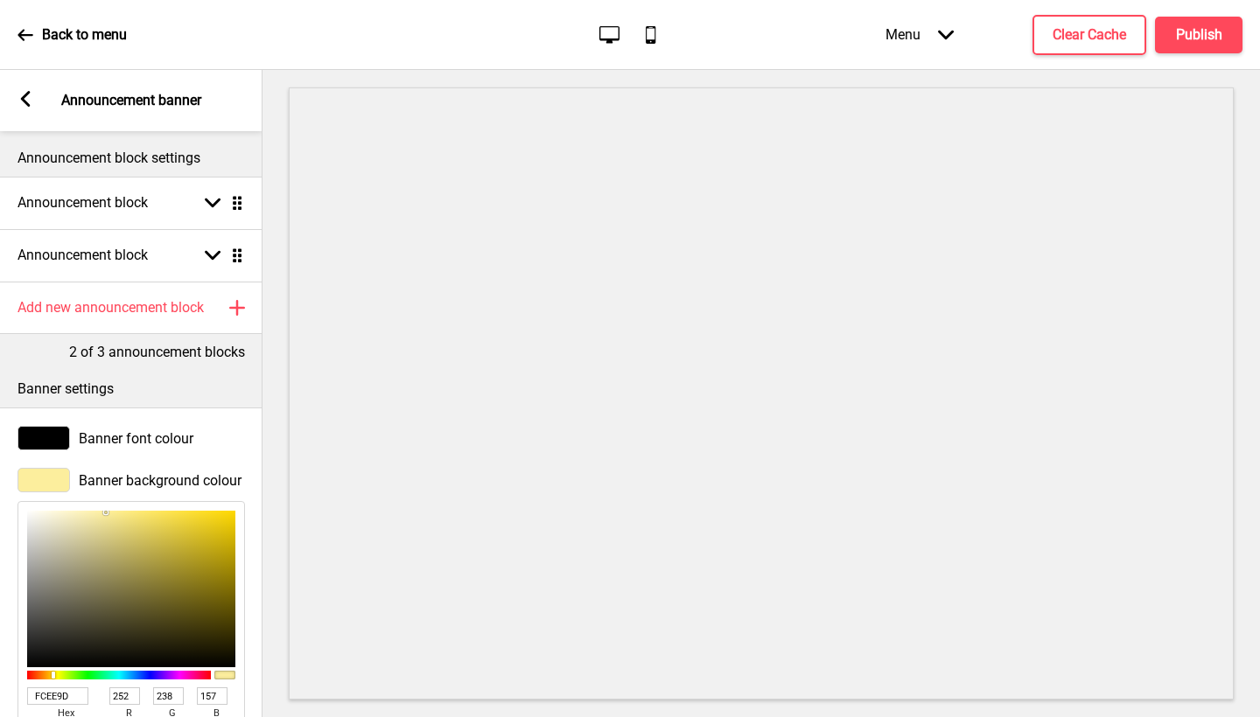
type input "E2DEC6"
type input "226"
type input "222"
type input "198"
type input "FFFFFF"
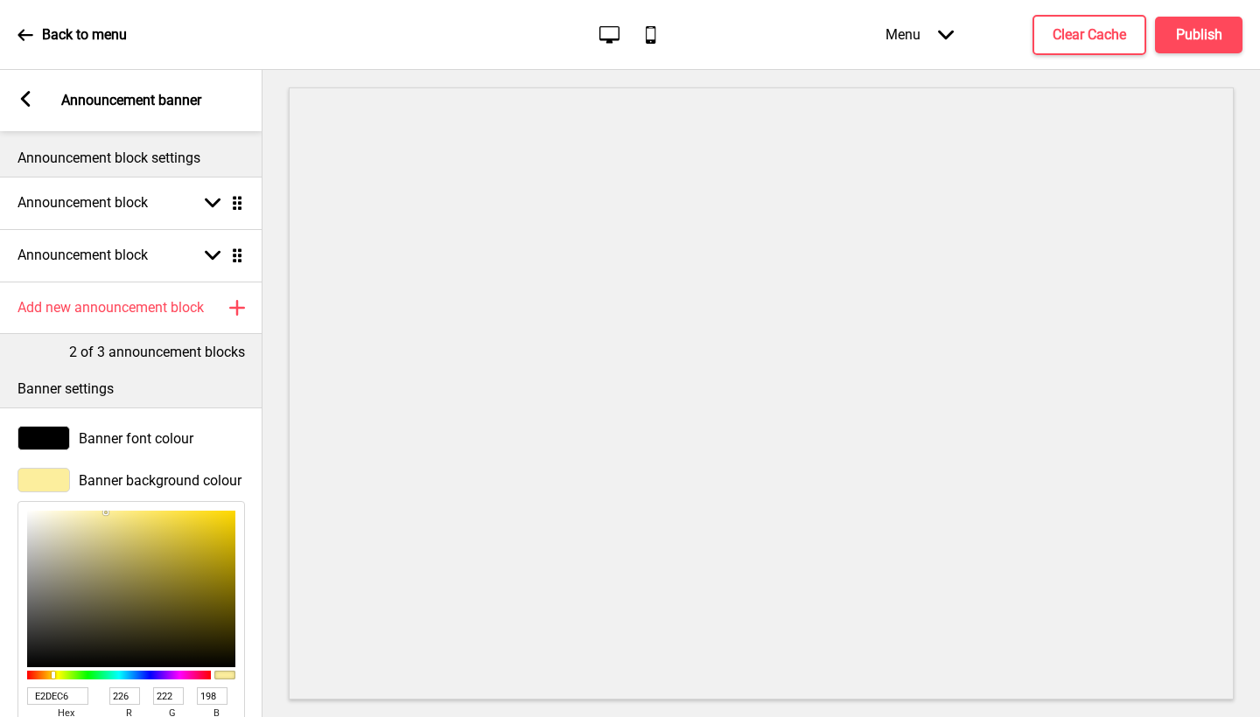
type input "255"
type input "FBFBFB"
type input "251"
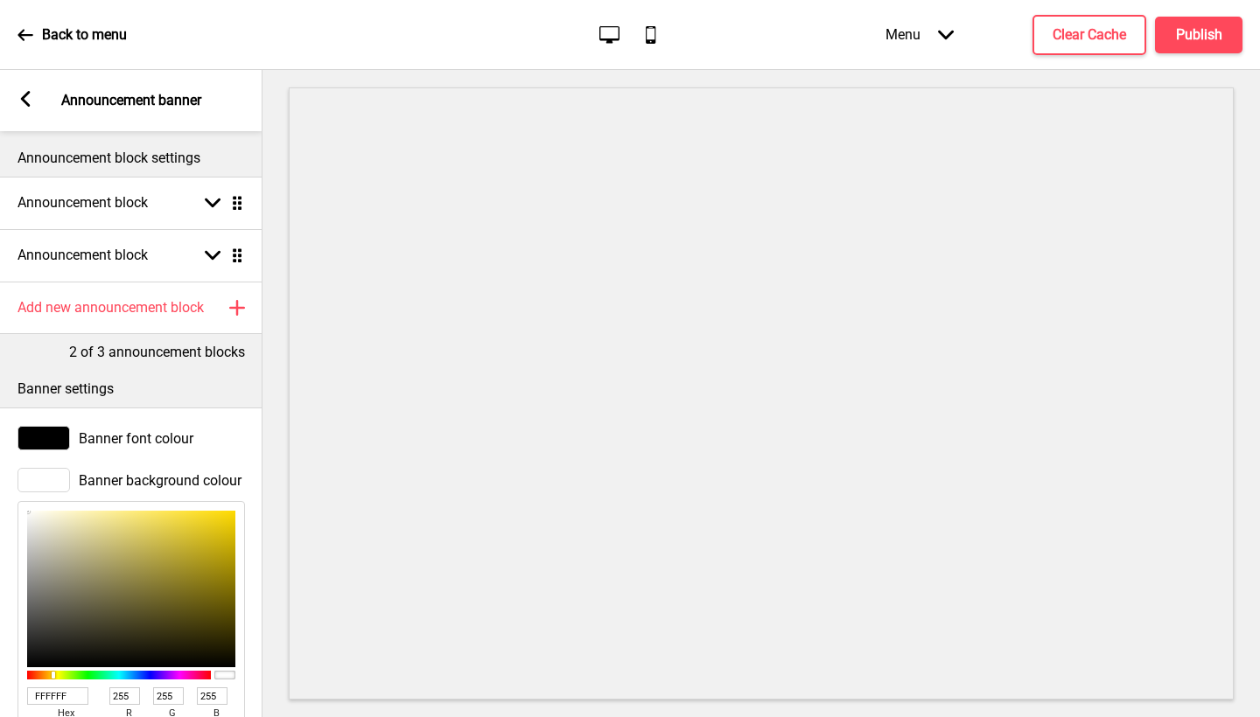
type input "251"
type input "F6F6F5"
type input "246"
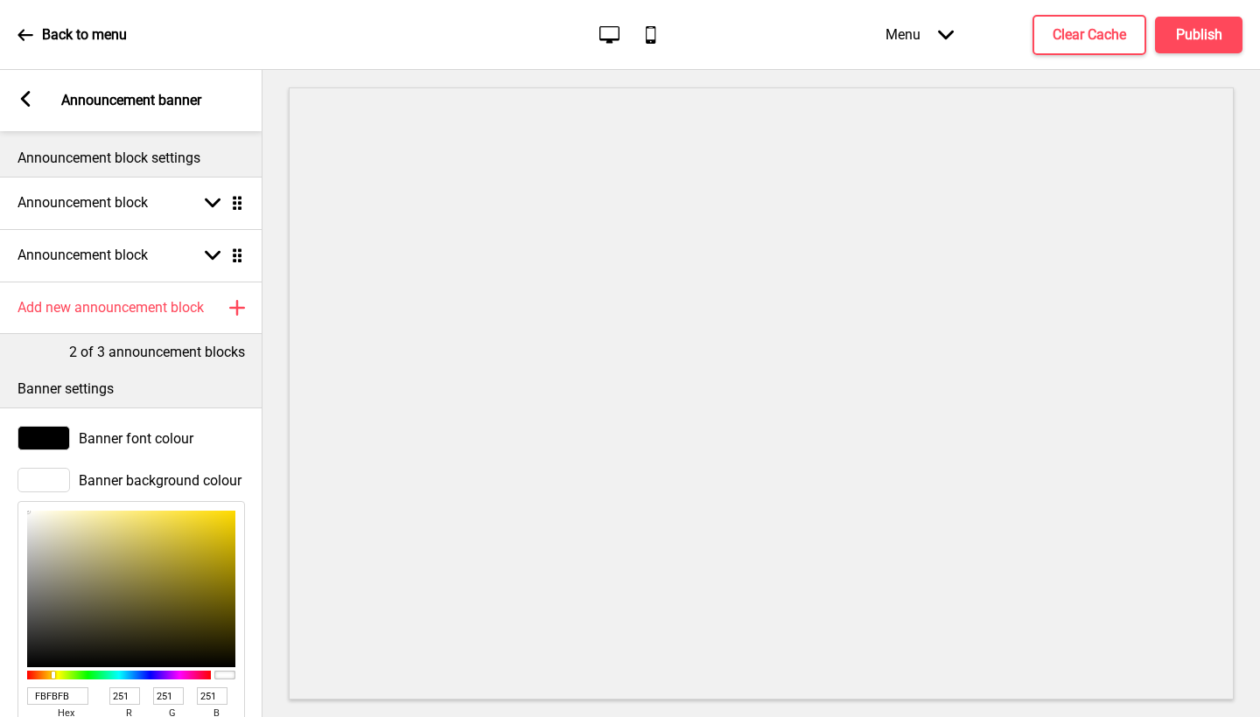
type input "245"
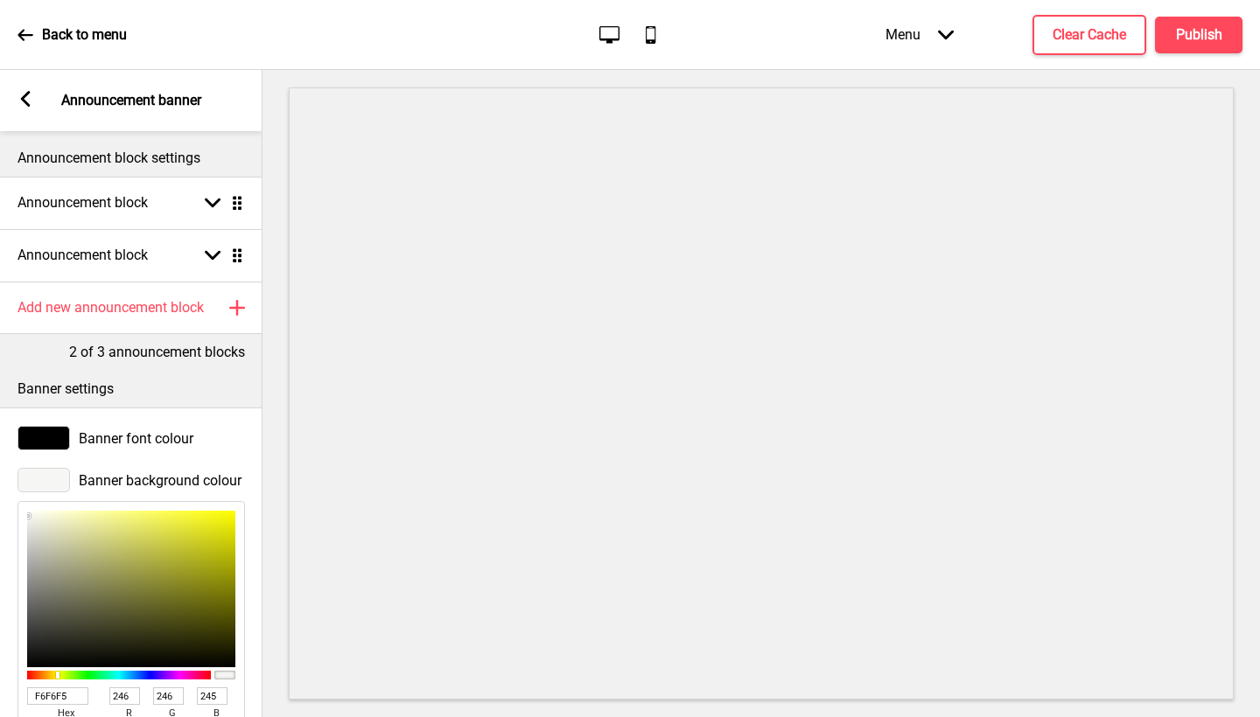
type input "F5F5F4"
type input "245"
type input "244"
type input "F6F6F6"
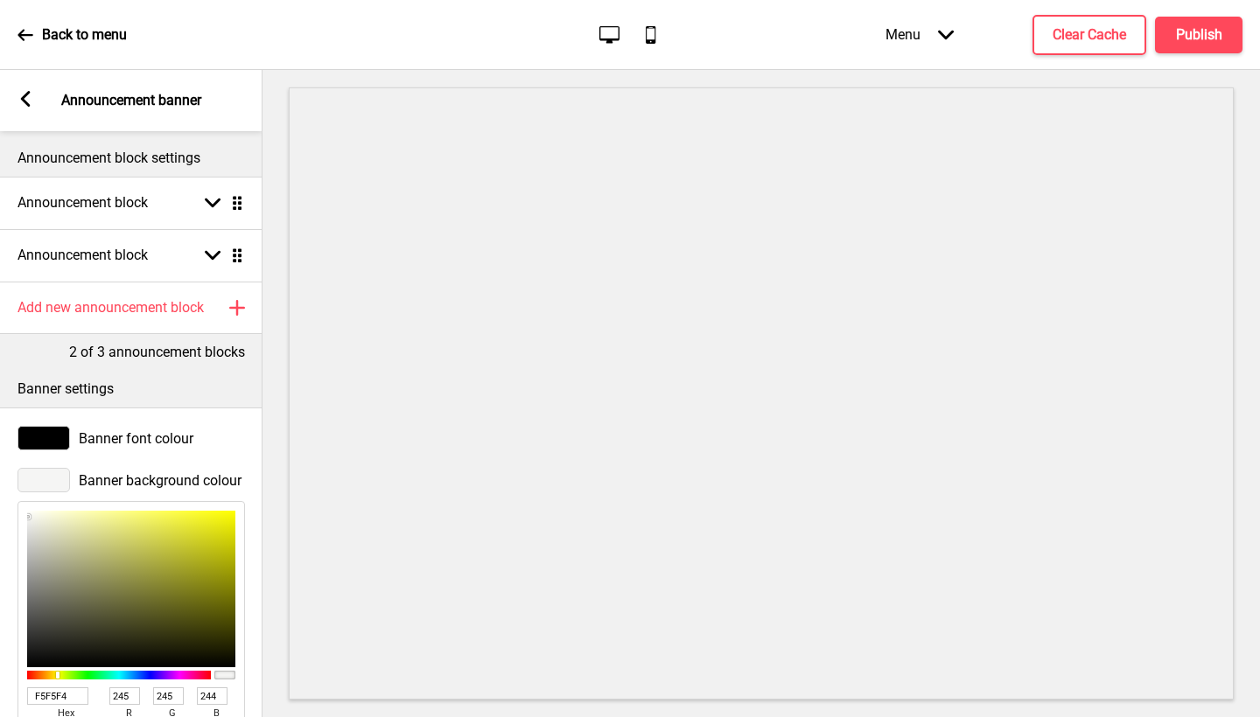
type input "246"
drag, startPoint x: 53, startPoint y: 528, endPoint x: 26, endPoint y: 516, distance: 29.8
click at [26, 516] on div "F6F6F6 hex 246 r 246 g 246 b 100 a" at bounding box center [130, 639] width 227 height 277
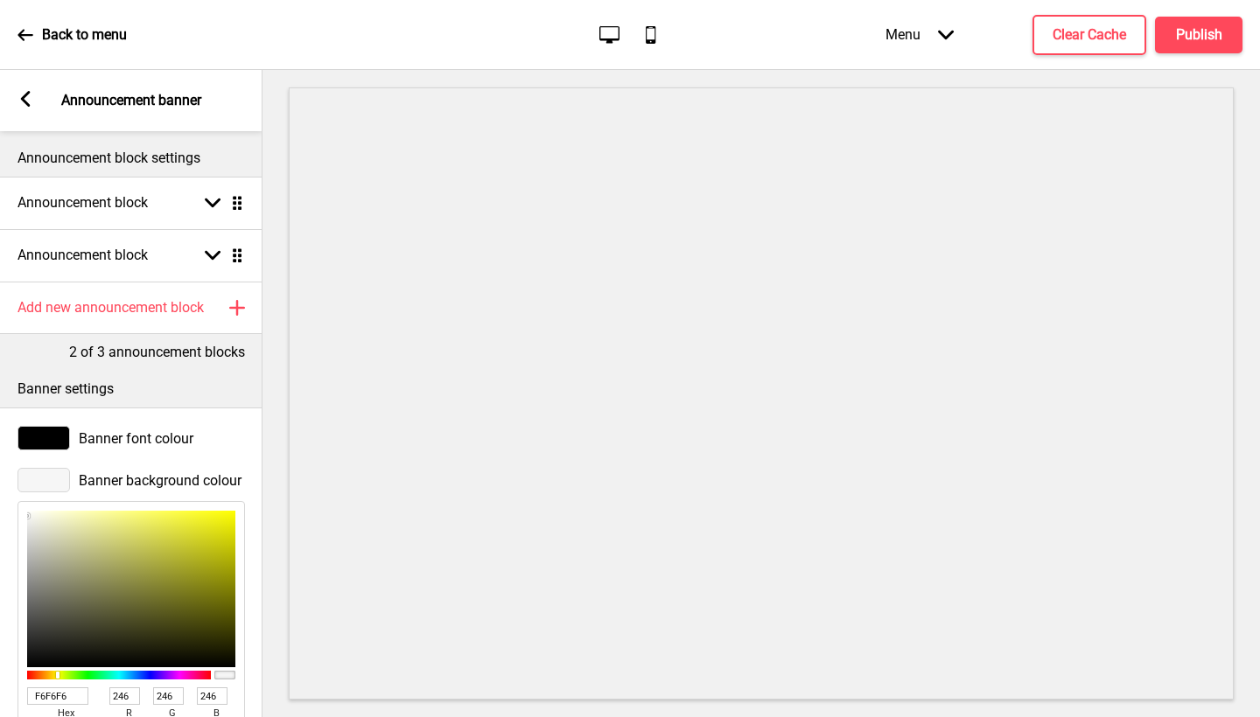
click at [25, 102] on icon at bounding box center [26, 99] width 10 height 16
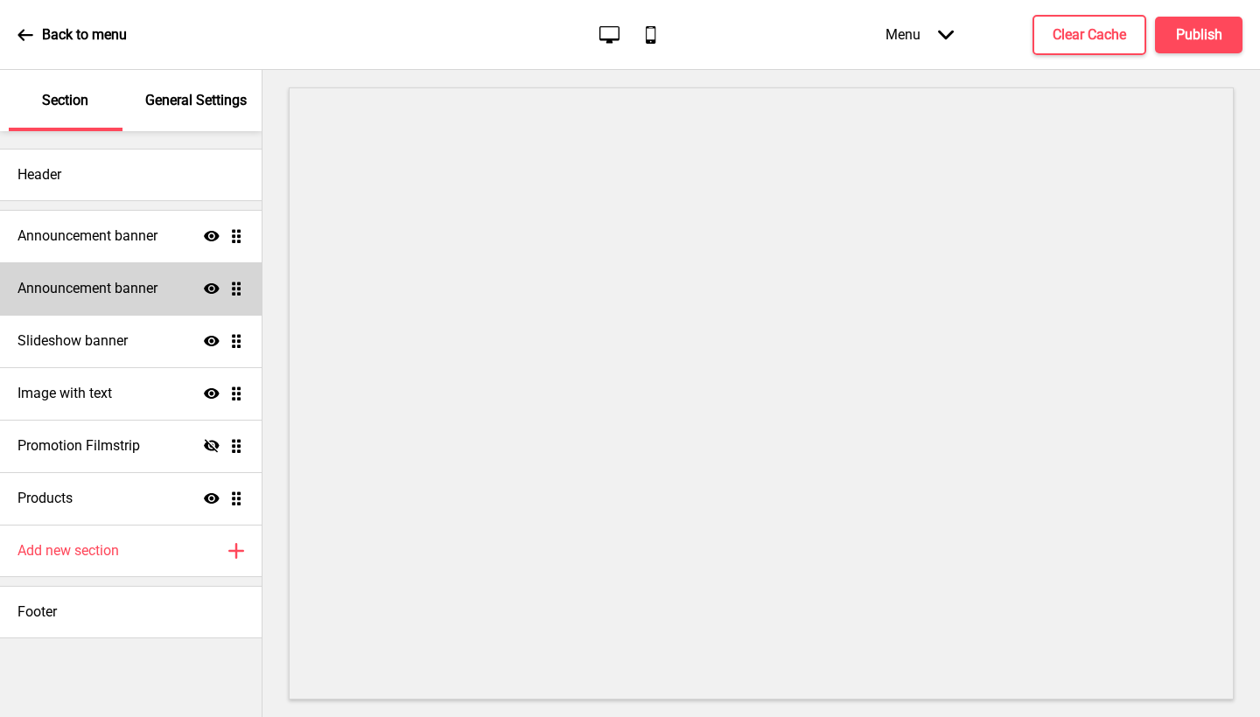
click at [156, 300] on div "Announcement banner Show Drag" at bounding box center [131, 288] width 262 height 52
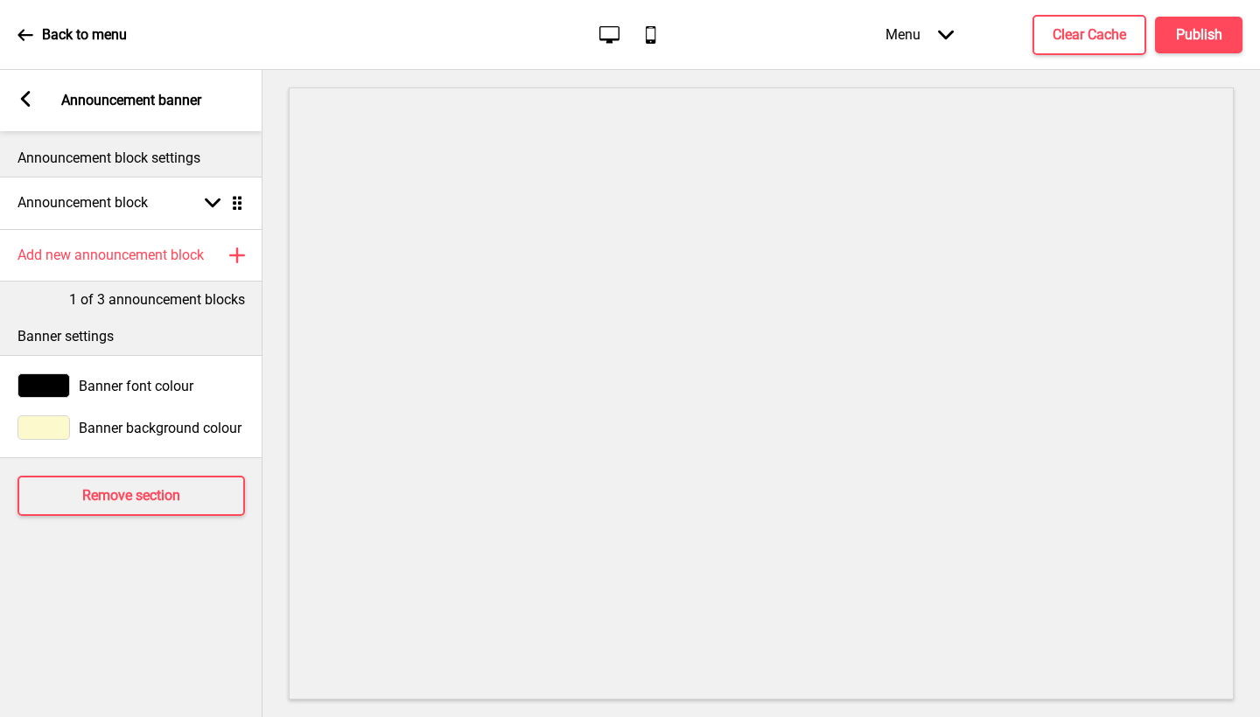
click at [118, 417] on div "Banner background colour" at bounding box center [130, 428] width 227 height 24
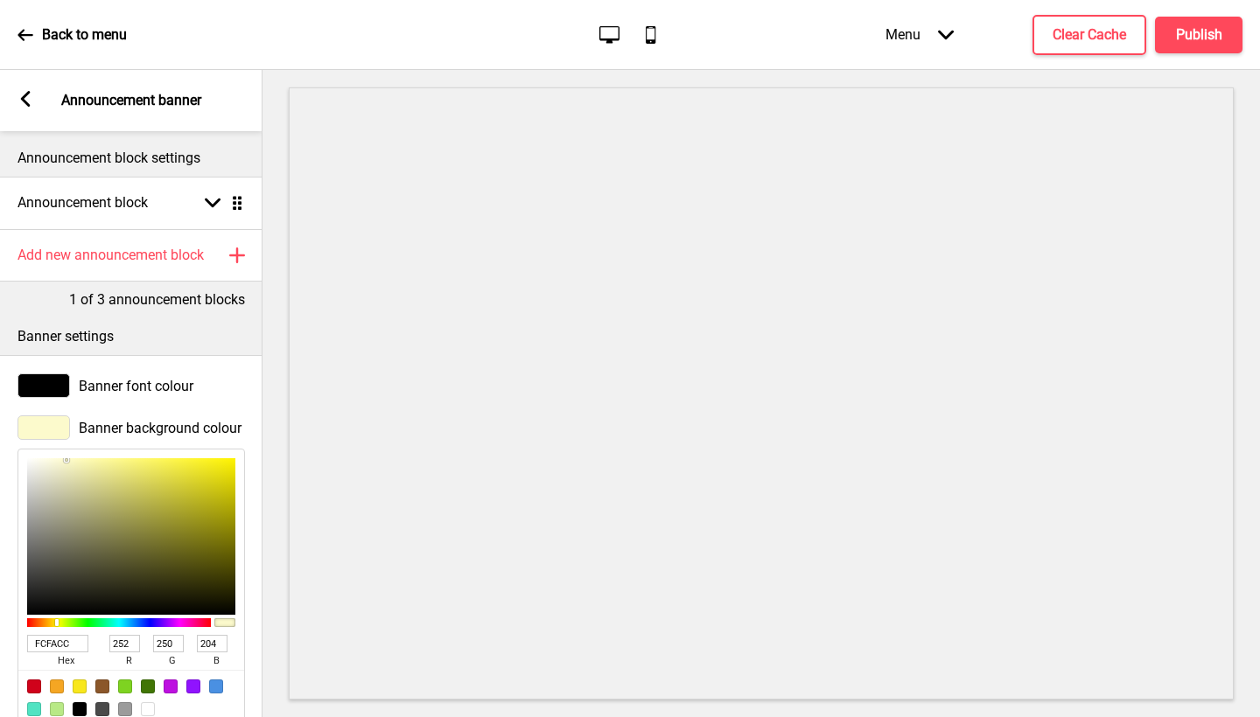
type input "E0DFC6"
type input "224"
type input "223"
type input "198"
type input "FFFFFF"
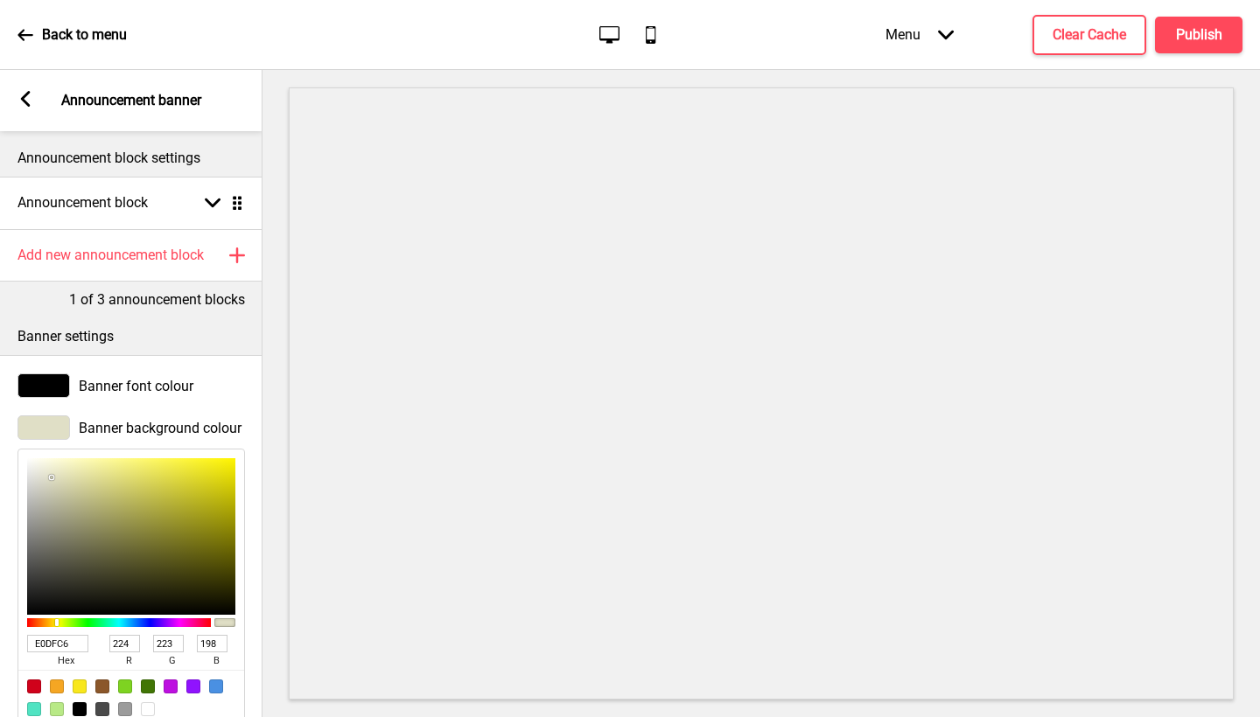
type input "255"
type input "ECECEA"
type input "236"
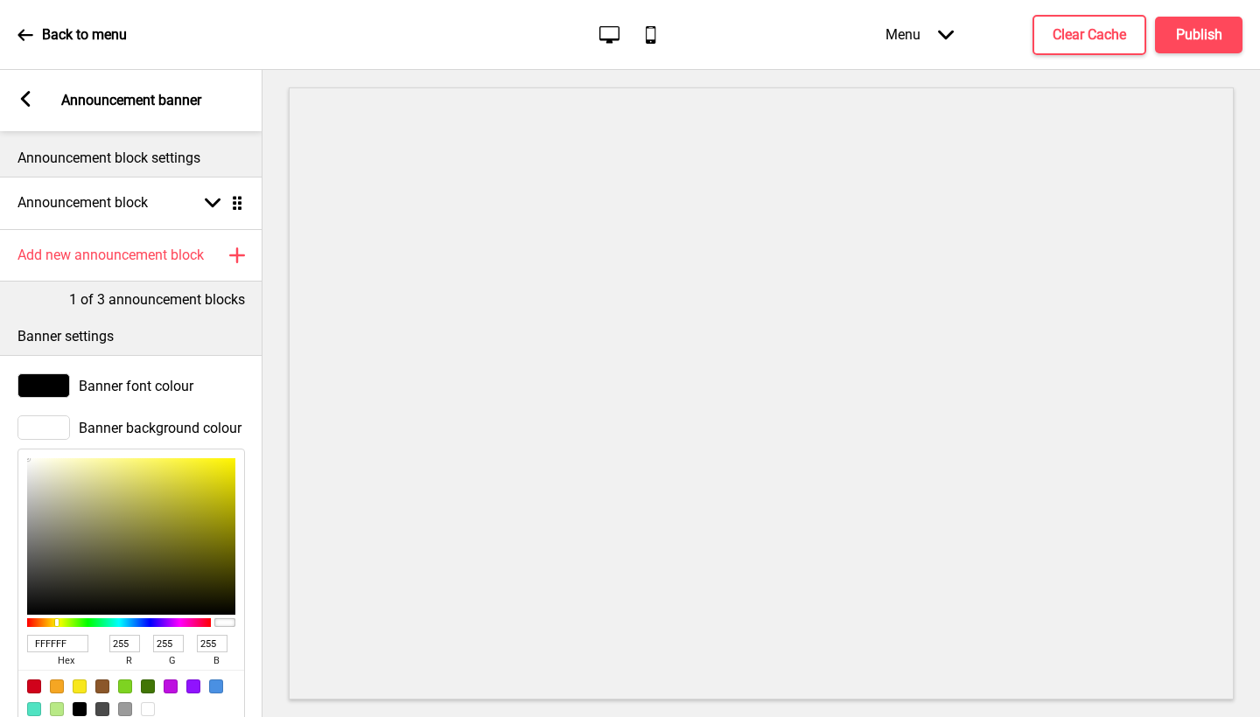
type input "236"
type input "234"
type input "E4E4DE"
type input "228"
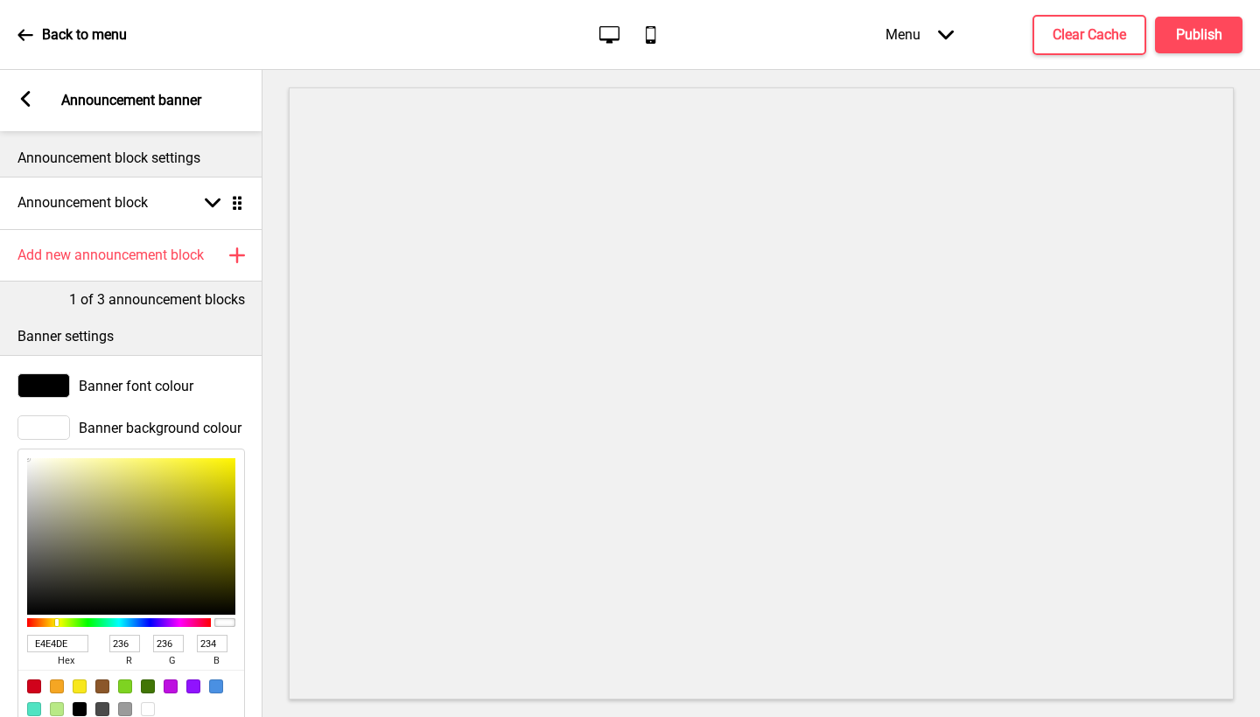
type input "222"
type input "E5E5DF"
type input "229"
type input "223"
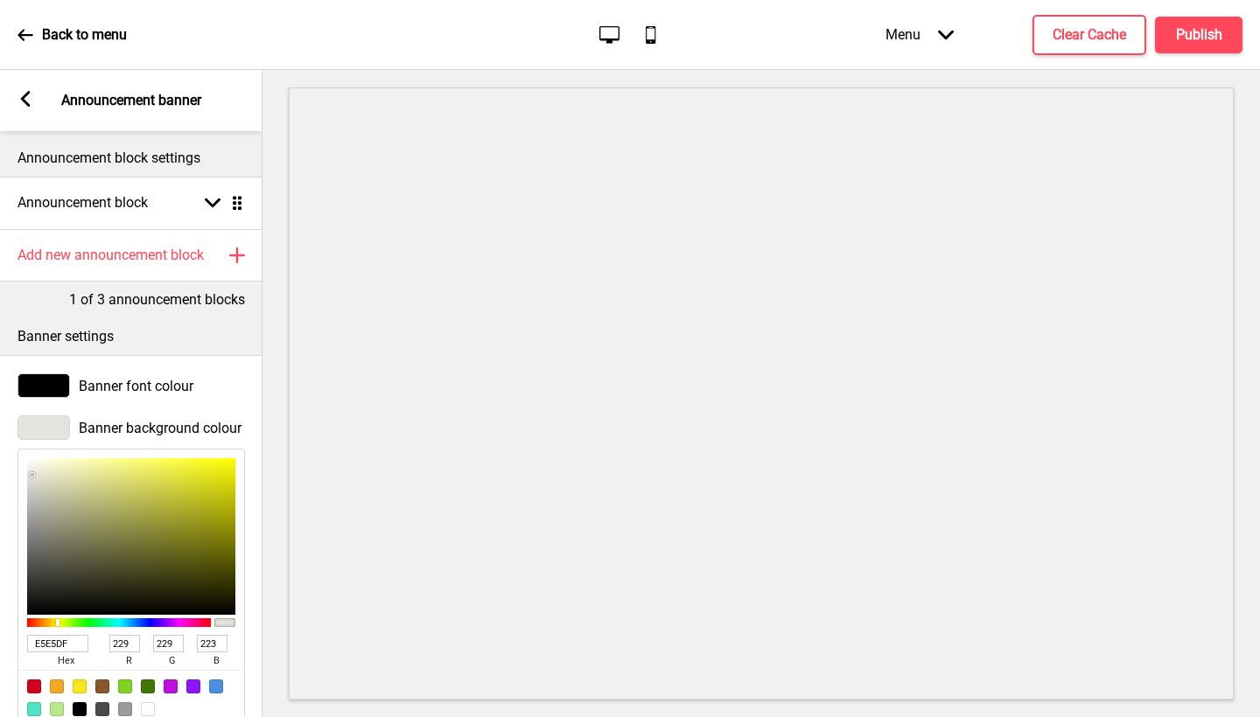
type input "EFEFEF"
type input "239"
type input "FFFFFF"
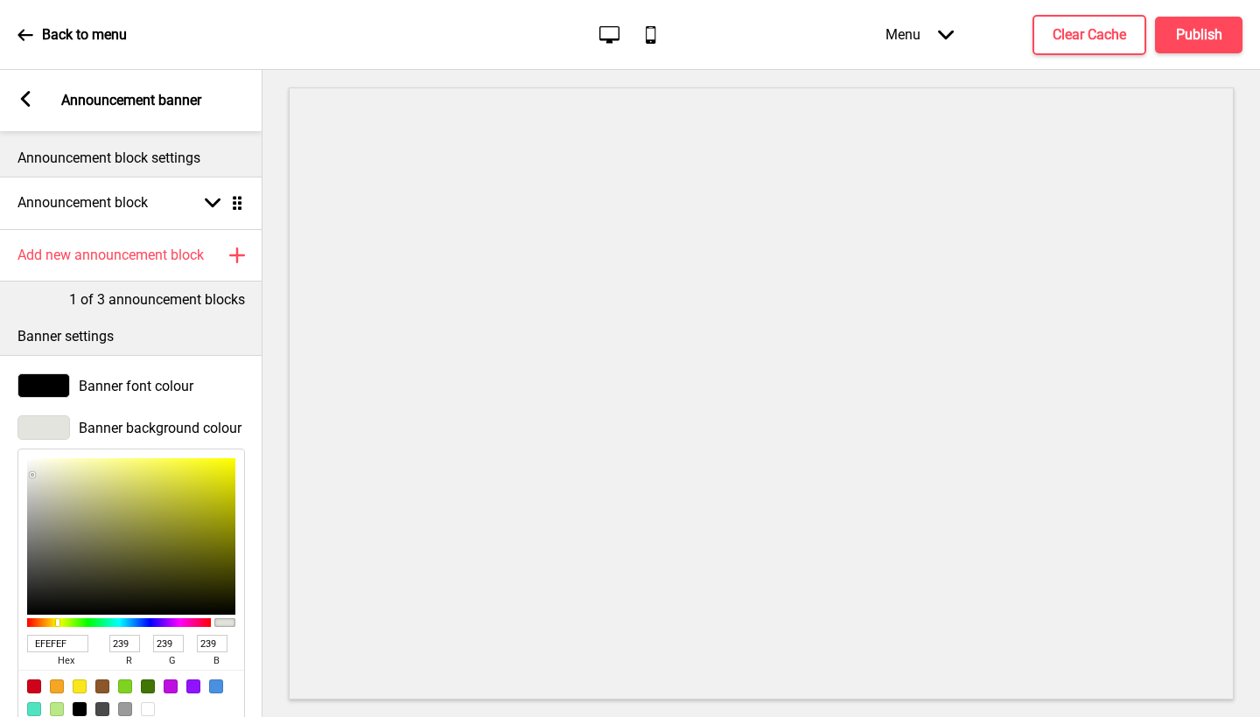
type input "255"
drag, startPoint x: 27, startPoint y: 453, endPoint x: 5, endPoint y: 443, distance: 24.3
click at [5, 443] on div "Banner background colour FFFFFF hex 255 r 255 g 255 b 100 a" at bounding box center [131, 571] width 262 height 328
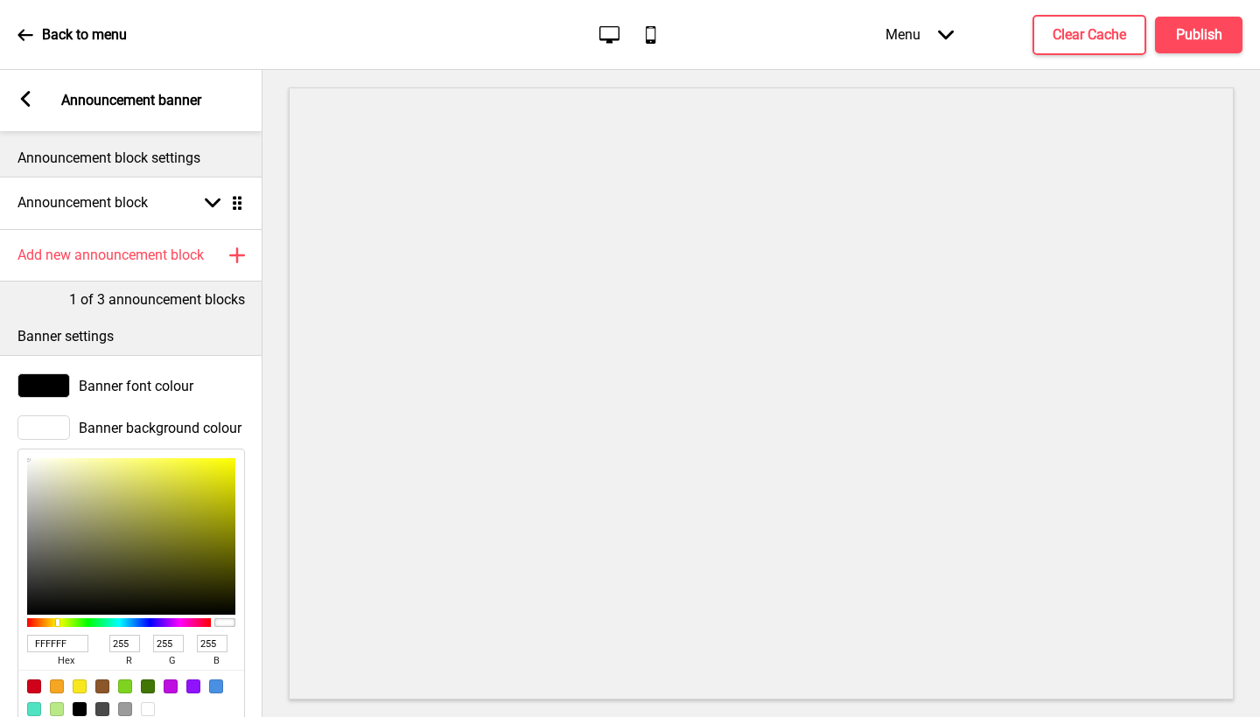
click at [0, 93] on div "Arrow left Announcement banner" at bounding box center [131, 100] width 262 height 61
click at [7, 97] on div "Arrow left Announcement banner" at bounding box center [131, 100] width 262 height 61
click at [13, 99] on div "Arrow left Announcement banner" at bounding box center [131, 100] width 262 height 61
click at [19, 103] on rect at bounding box center [25, 99] width 16 height 16
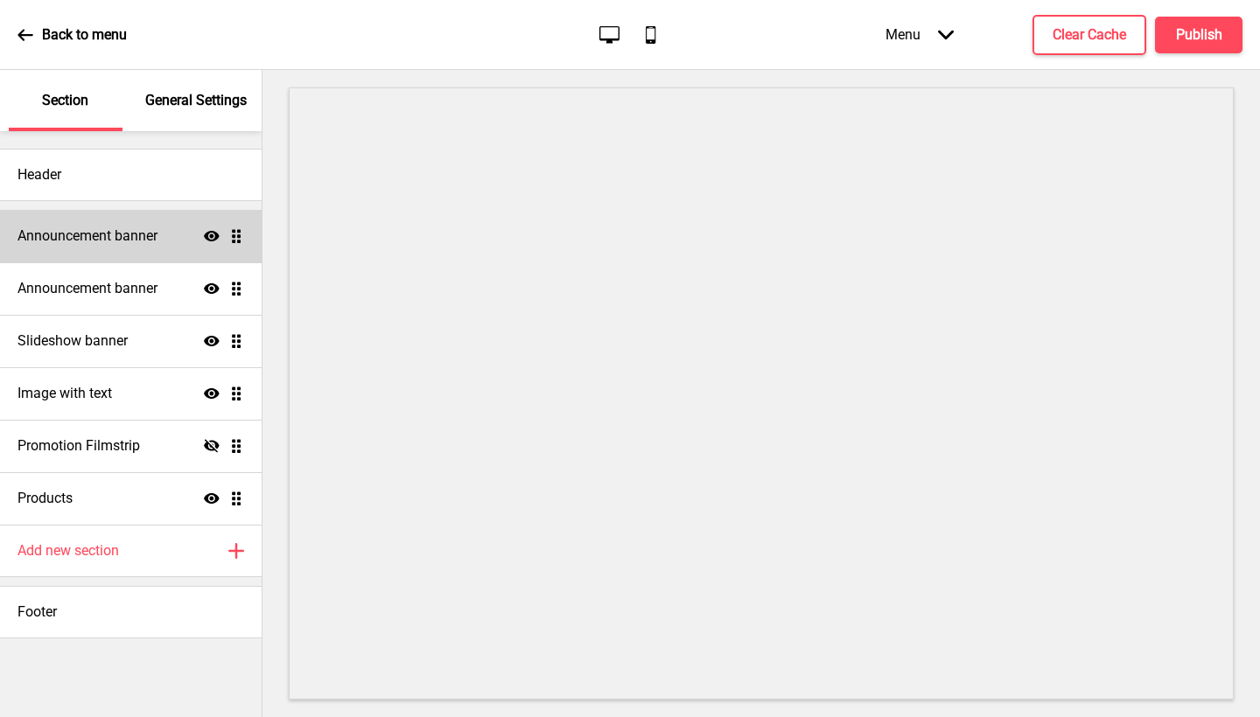
click at [143, 241] on h4 "Announcement banner" at bounding box center [87, 236] width 140 height 19
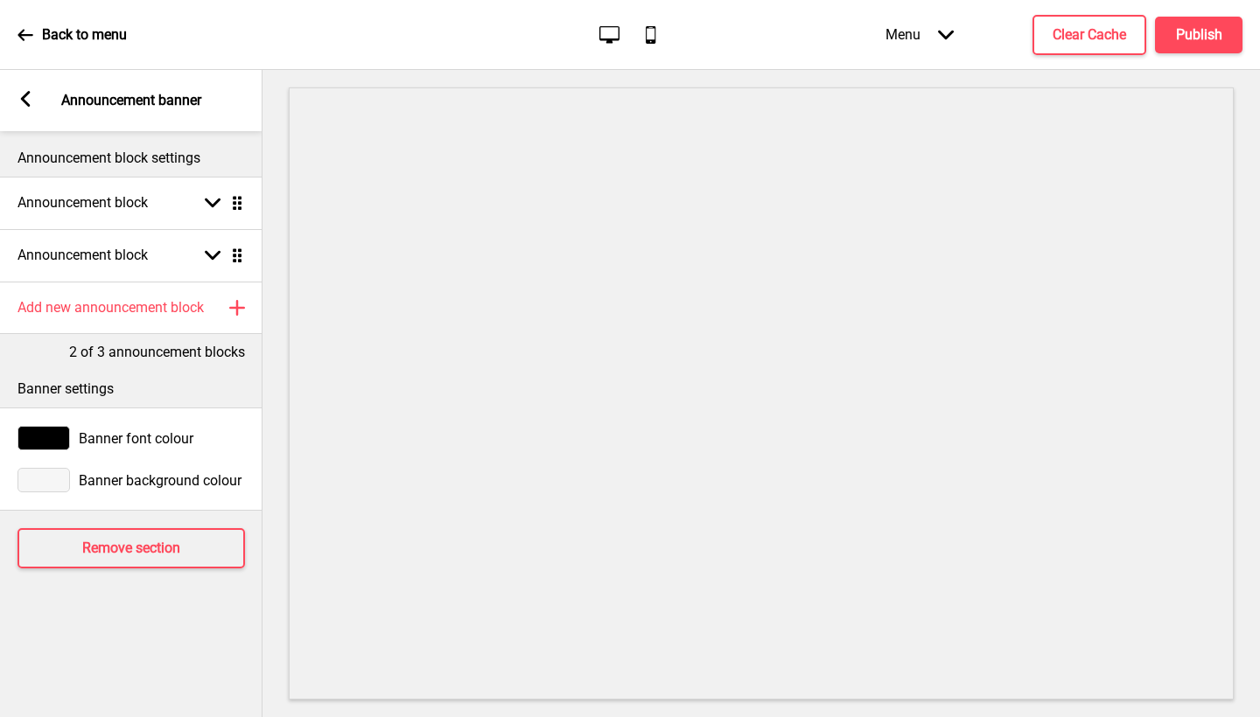
click at [93, 488] on span "Banner background colour" at bounding box center [160, 480] width 163 height 17
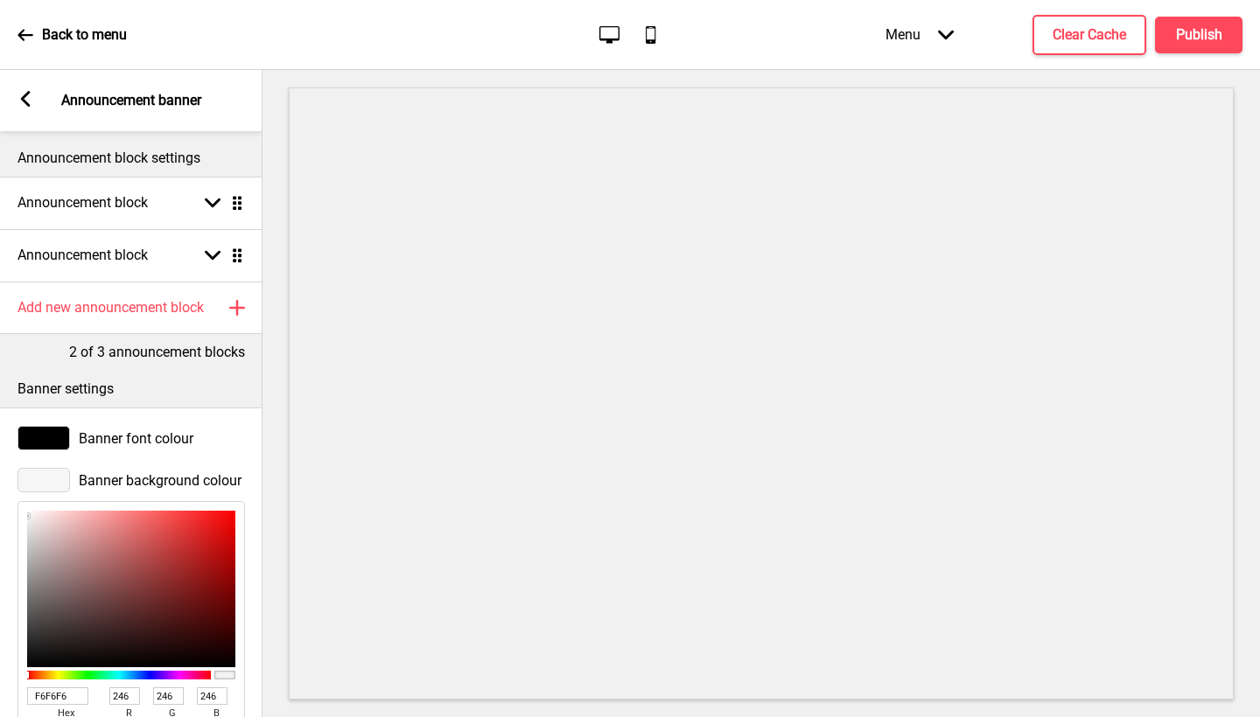
type input "EADFDF"
type input "234"
type input "223"
type input "FCFAFA"
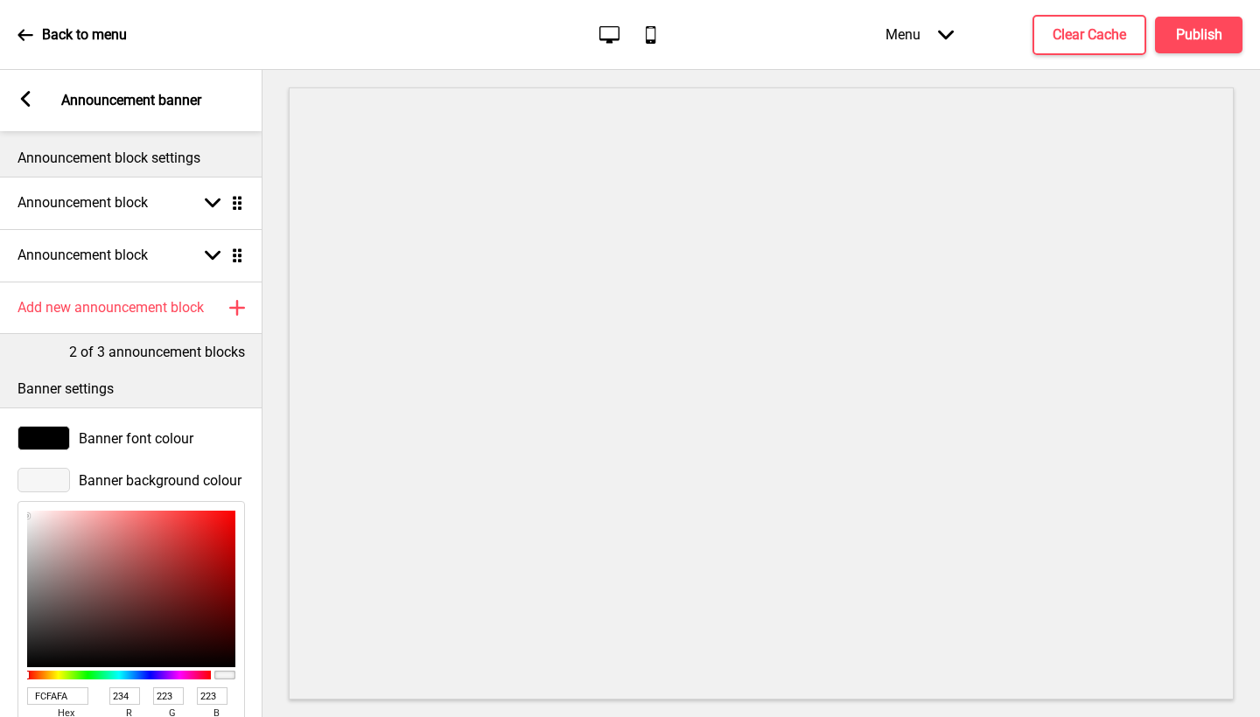
type input "252"
type input "250"
type input "FFFFFF"
type input "255"
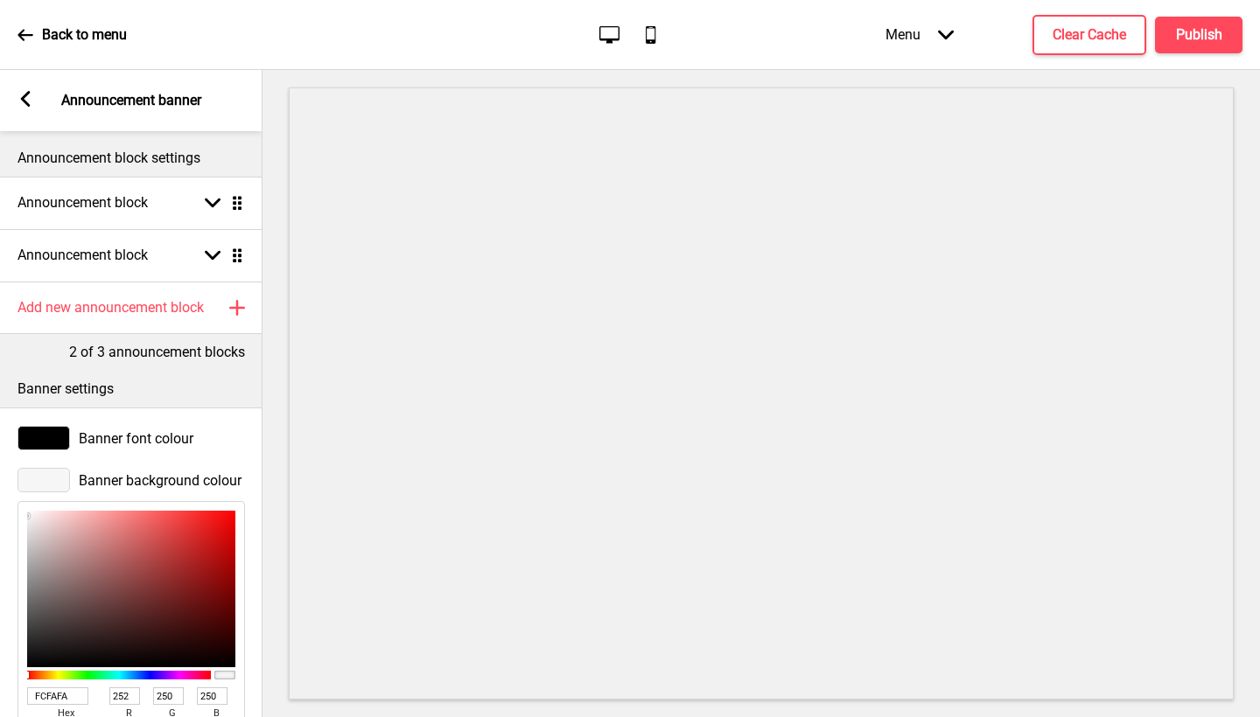
type input "255"
drag, startPoint x: 37, startPoint y: 524, endPoint x: 24, endPoint y: 505, distance: 23.3
click at [24, 505] on div "FFFFFF hex 255 r 255 g 255 b 100 a" at bounding box center [130, 639] width 227 height 277
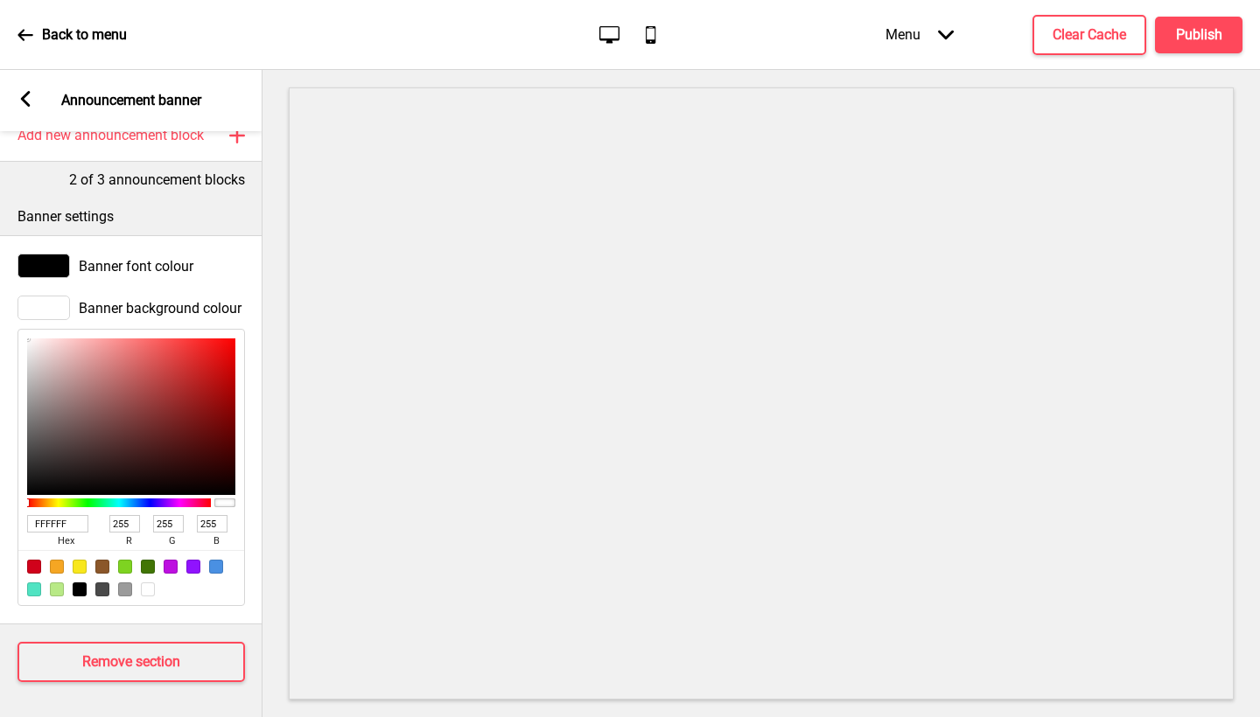
scroll to position [0, 0]
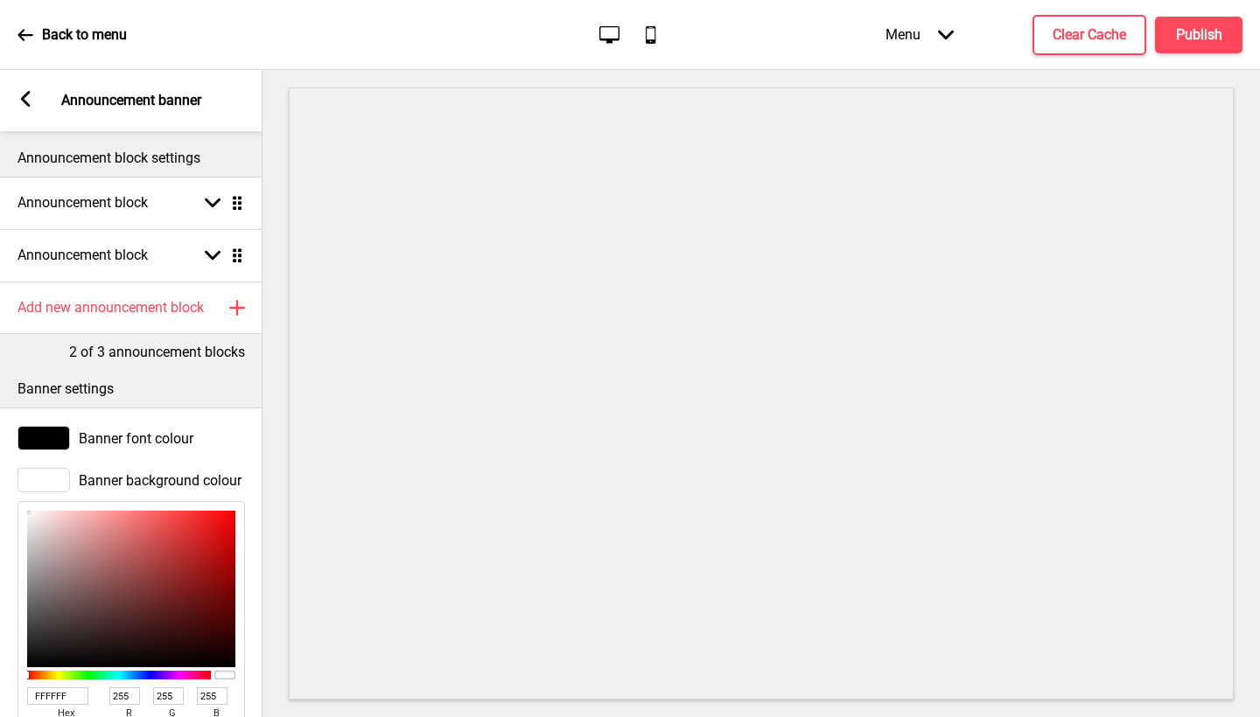
click at [21, 101] on rect at bounding box center [25, 99] width 16 height 16
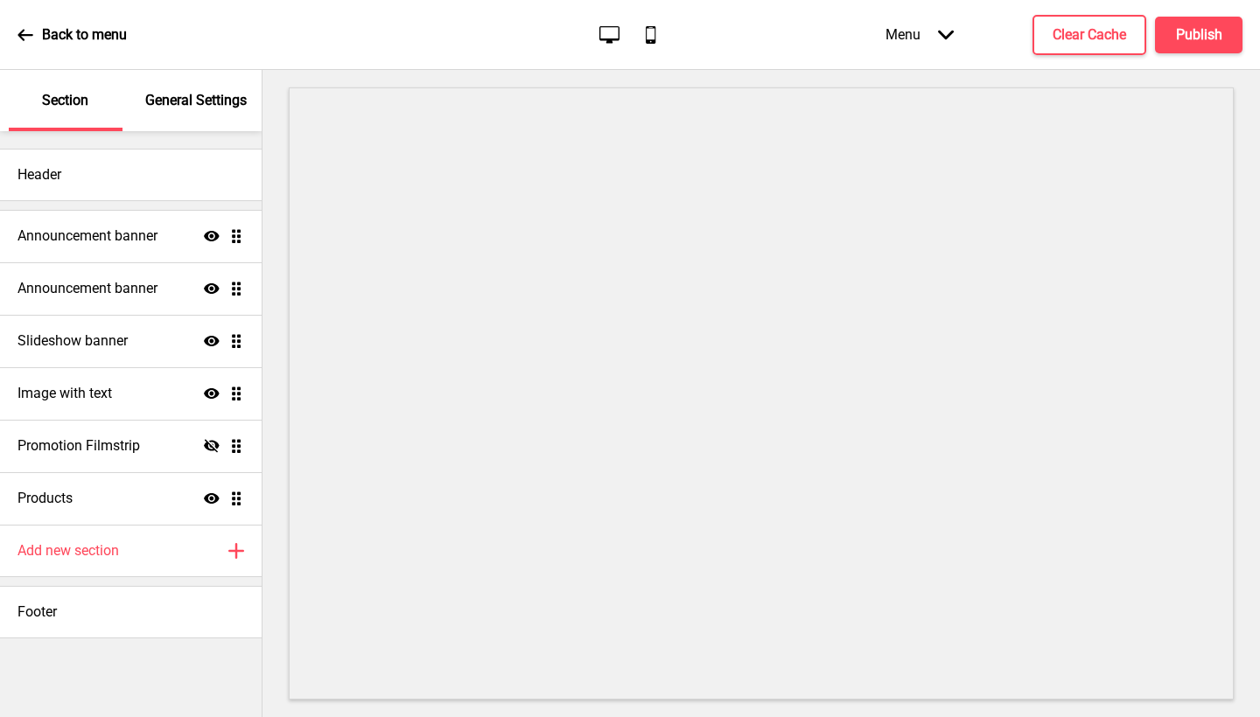
click at [928, 40] on div "Menu Arrow down" at bounding box center [919, 35] width 103 height 52
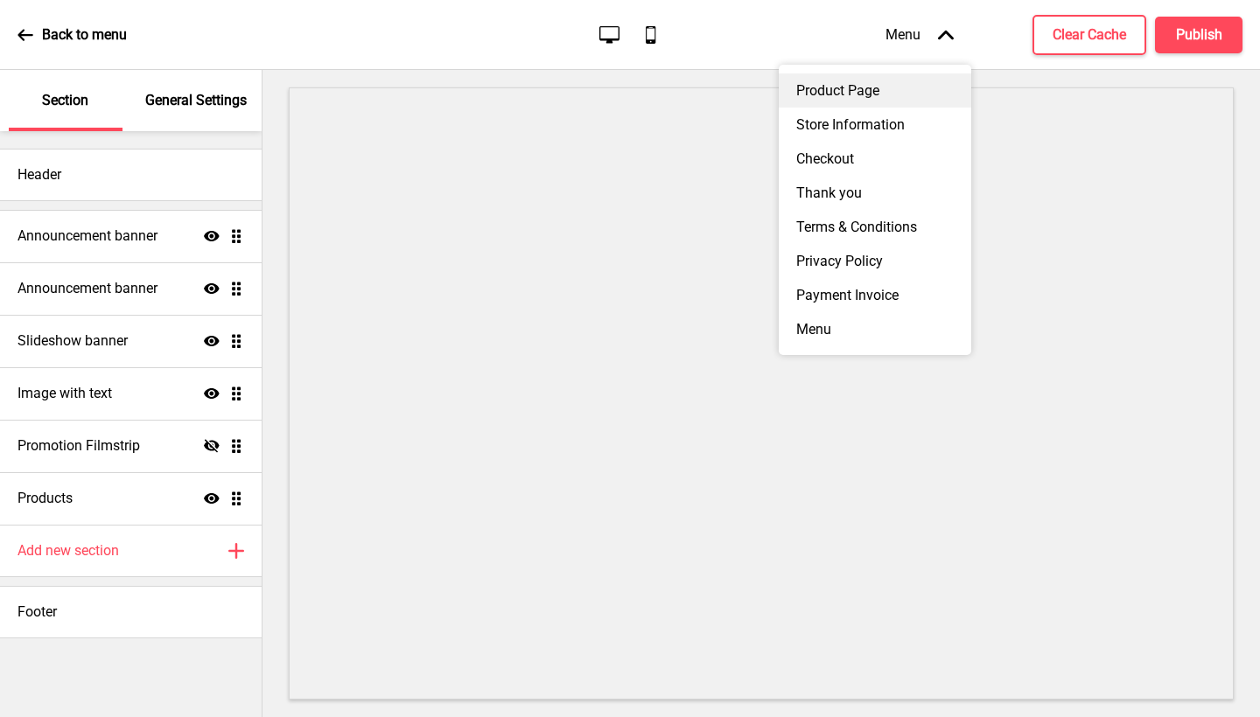
click at [877, 94] on div "Product Page" at bounding box center [875, 90] width 192 height 34
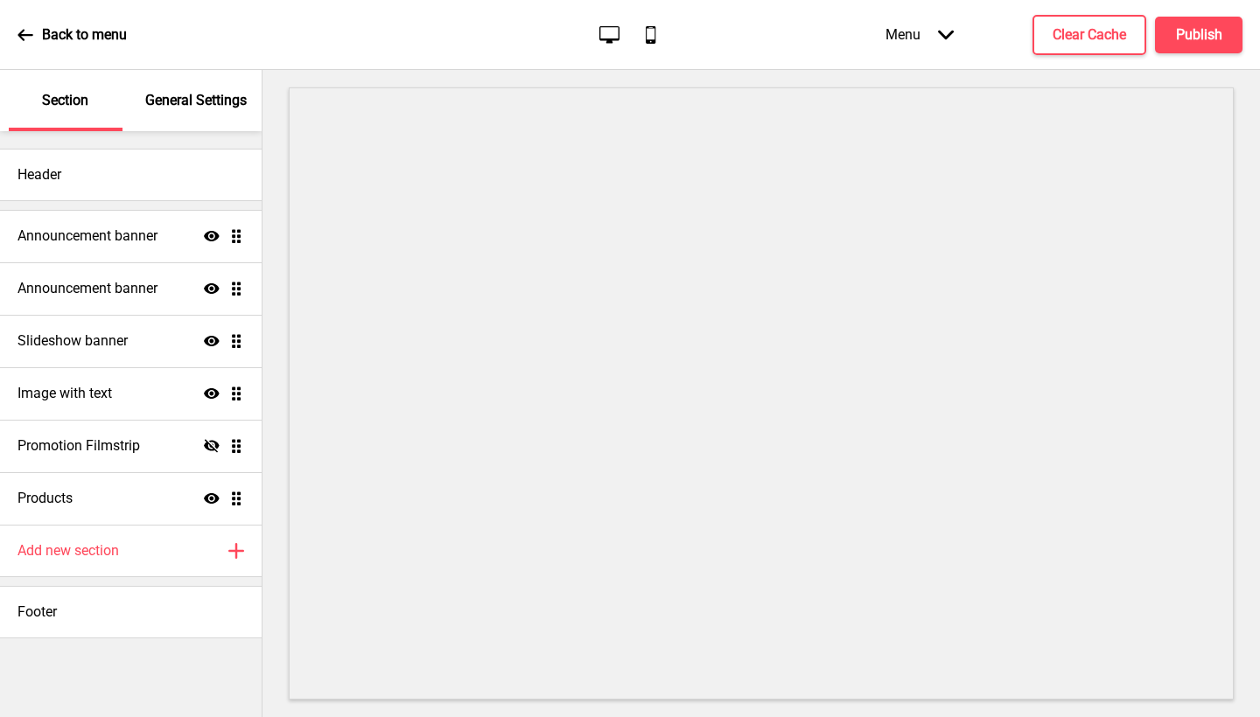
click at [212, 108] on p "General Settings" at bounding box center [195, 100] width 101 height 19
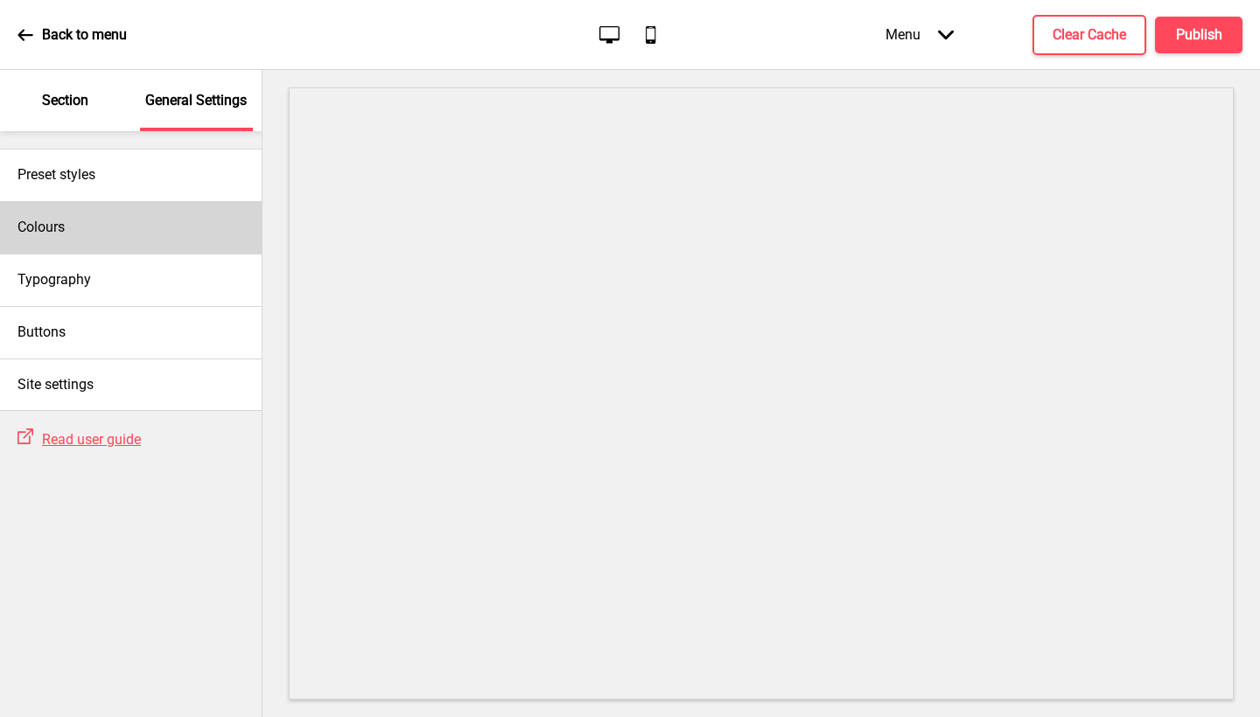
click at [99, 242] on div "Colours" at bounding box center [131, 227] width 262 height 52
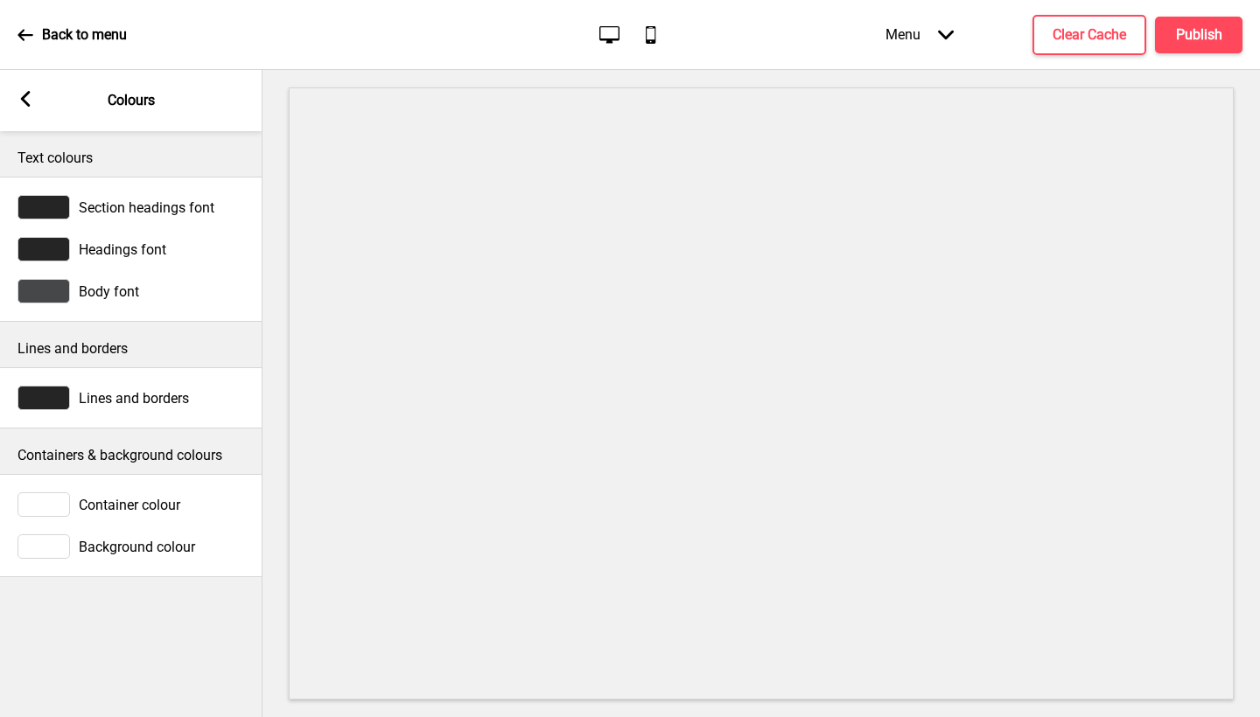
click at [905, 48] on div "Menu Arrow down" at bounding box center [919, 35] width 103 height 52
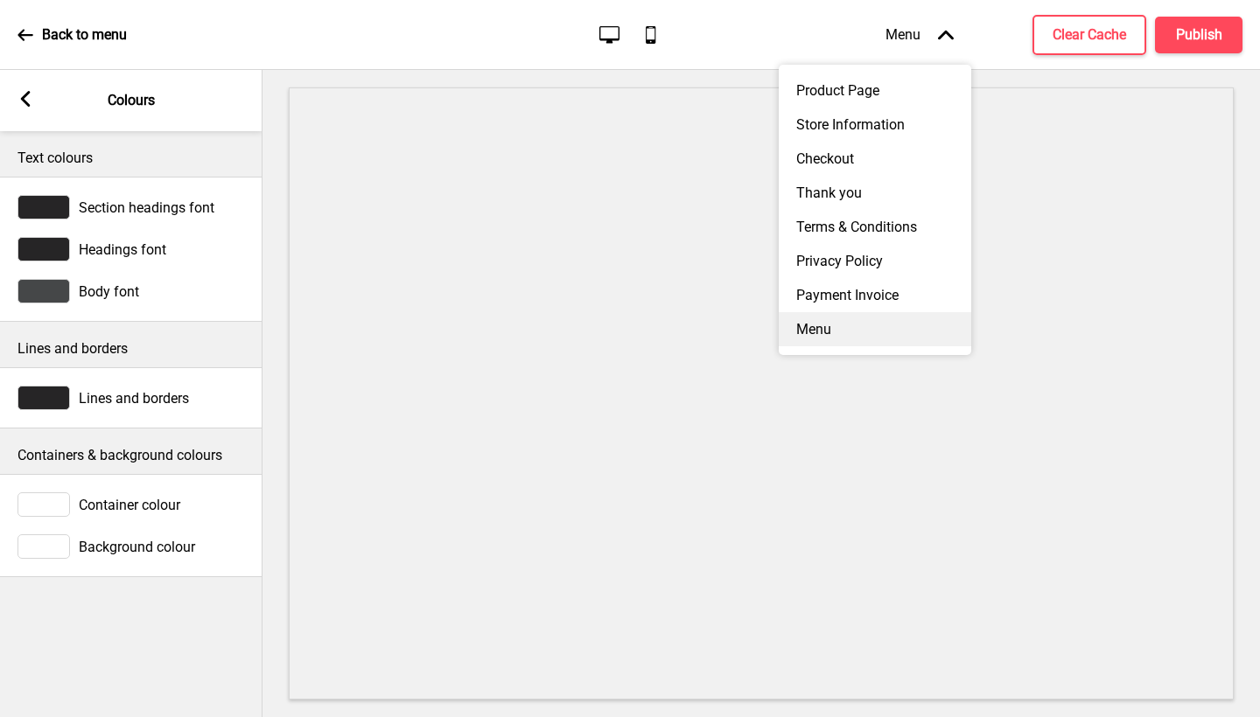
click at [868, 331] on div "Menu" at bounding box center [875, 329] width 192 height 34
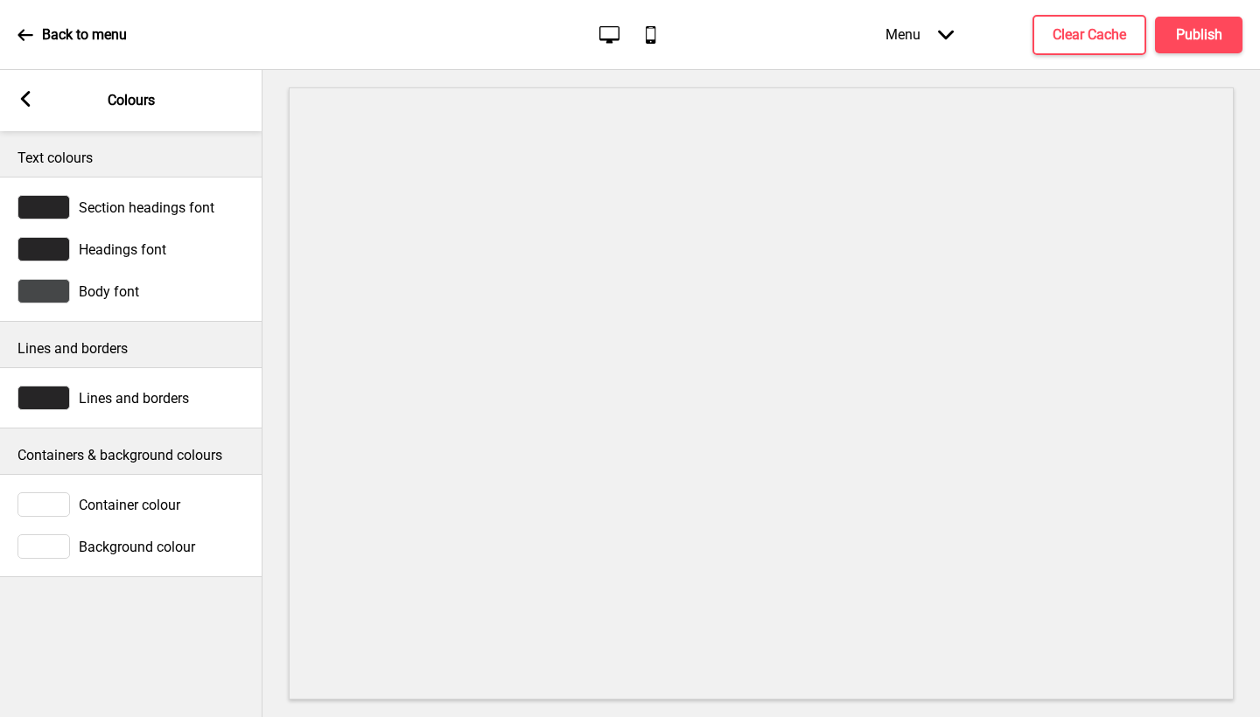
click at [22, 104] on rect at bounding box center [25, 99] width 16 height 16
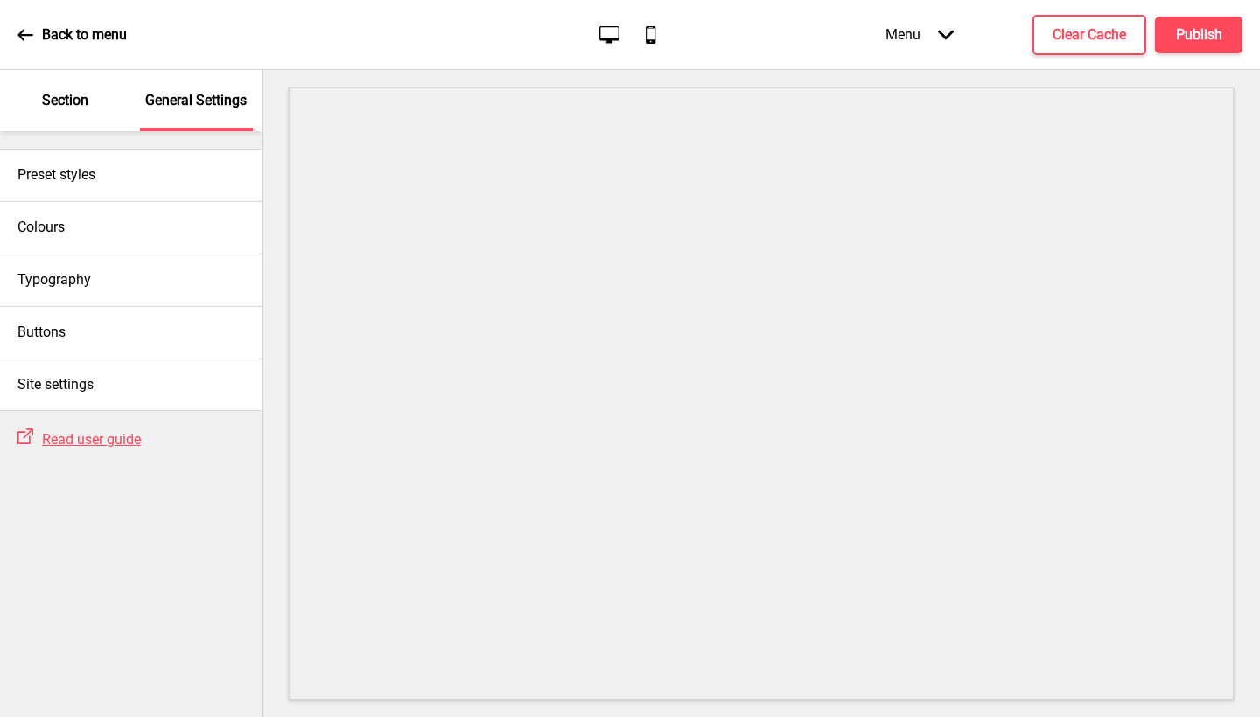
click at [91, 118] on div "Section" at bounding box center [66, 100] width 114 height 61
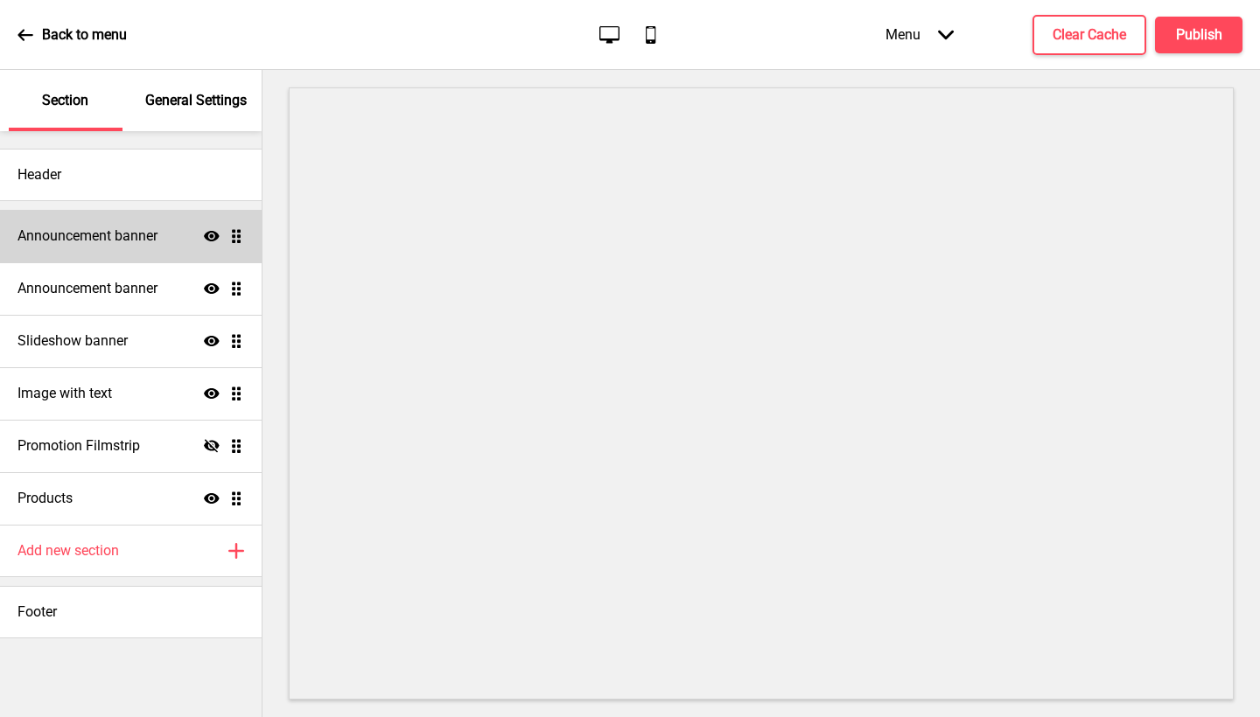
click at [109, 241] on h4 "Announcement banner" at bounding box center [87, 236] width 140 height 19
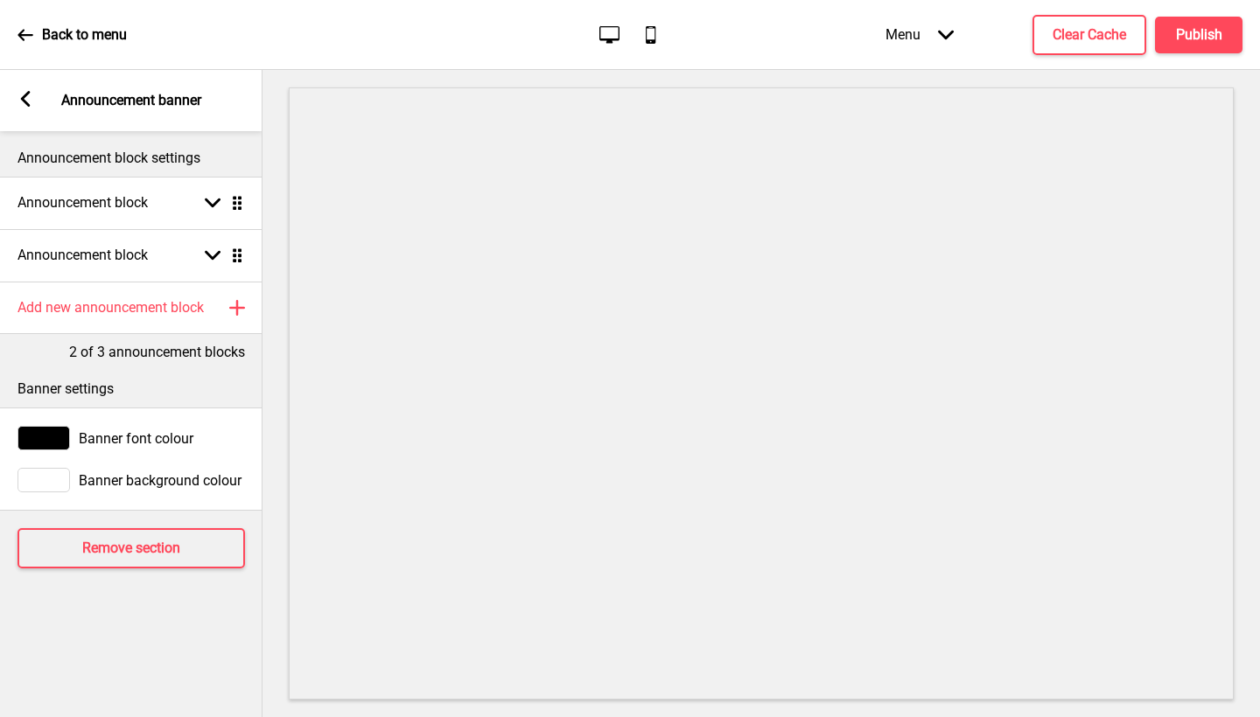
click at [22, 96] on rect at bounding box center [25, 99] width 16 height 16
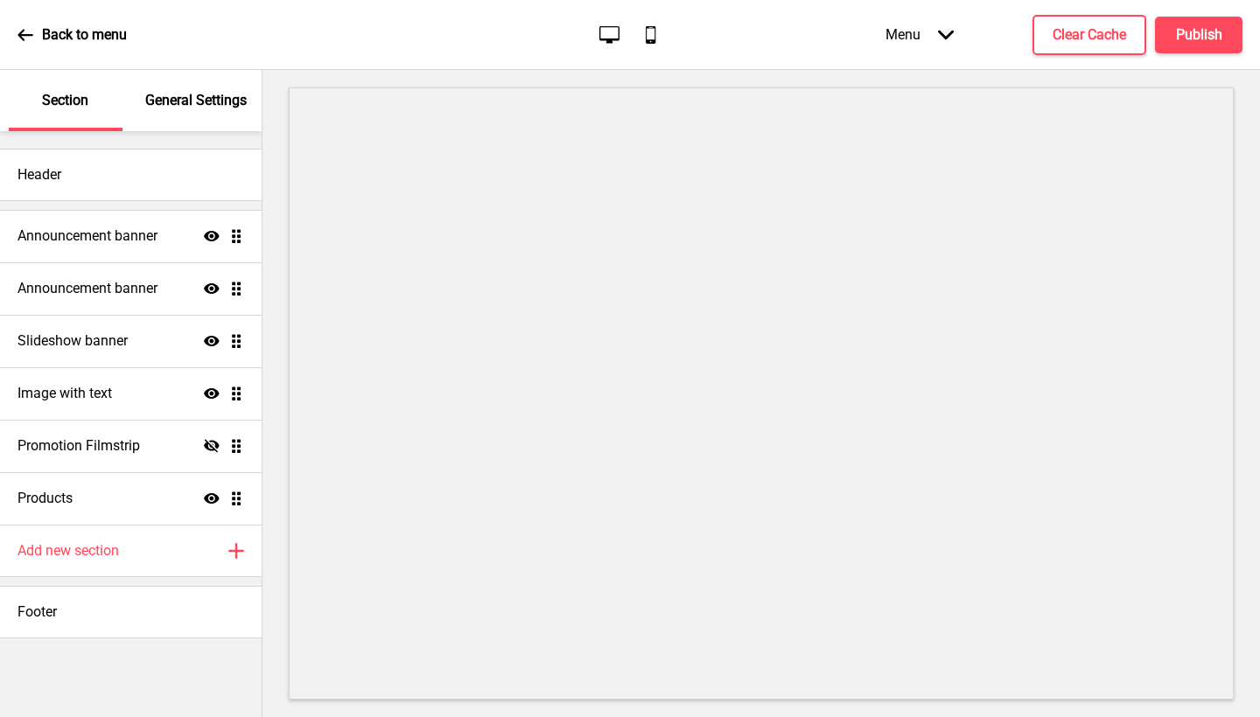
click at [932, 44] on div "Menu Arrow down" at bounding box center [919, 35] width 103 height 52
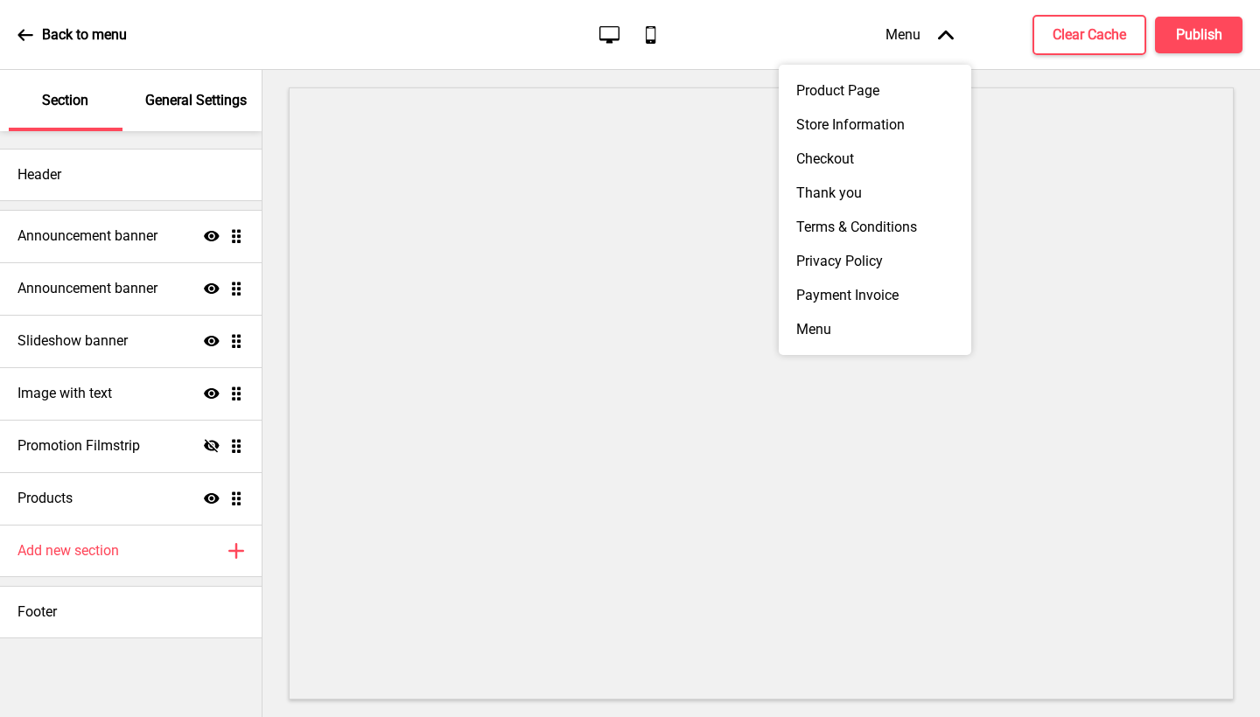
click at [949, 39] on icon "Arrow up" at bounding box center [946, 35] width 16 height 16
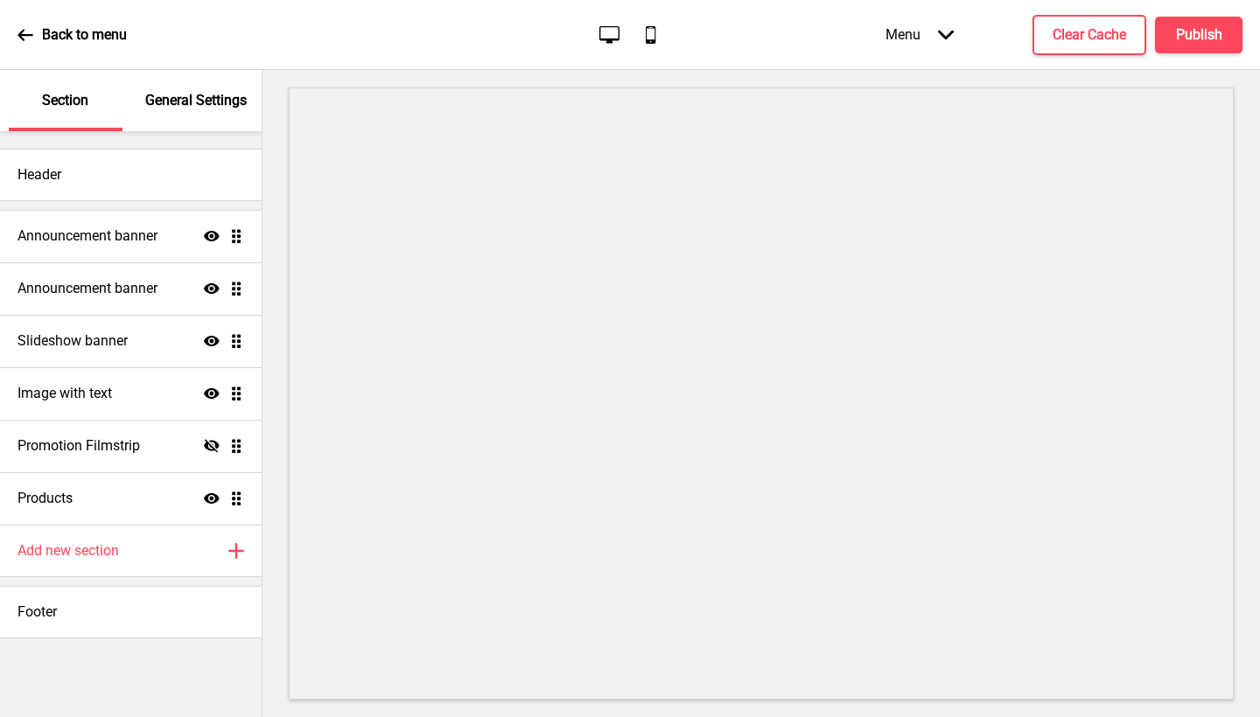
click at [199, 99] on p "General Settings" at bounding box center [195, 100] width 101 height 19
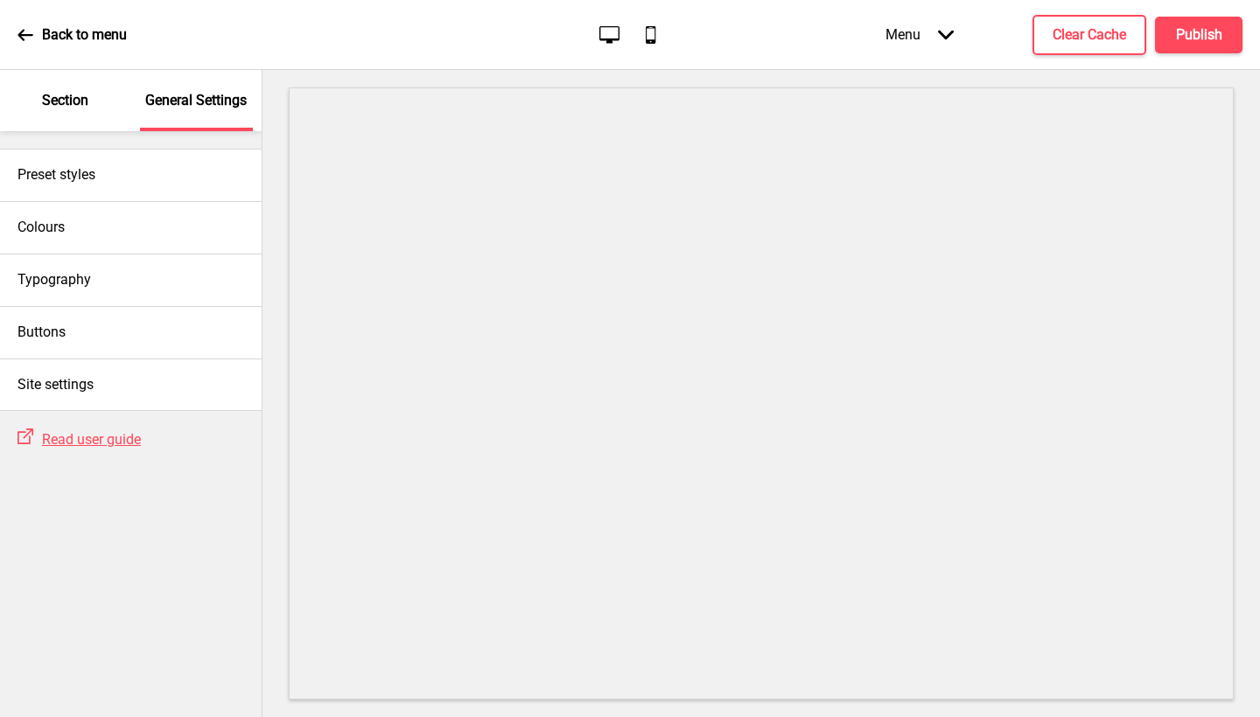
click at [54, 100] on p "Section" at bounding box center [65, 100] width 46 height 19
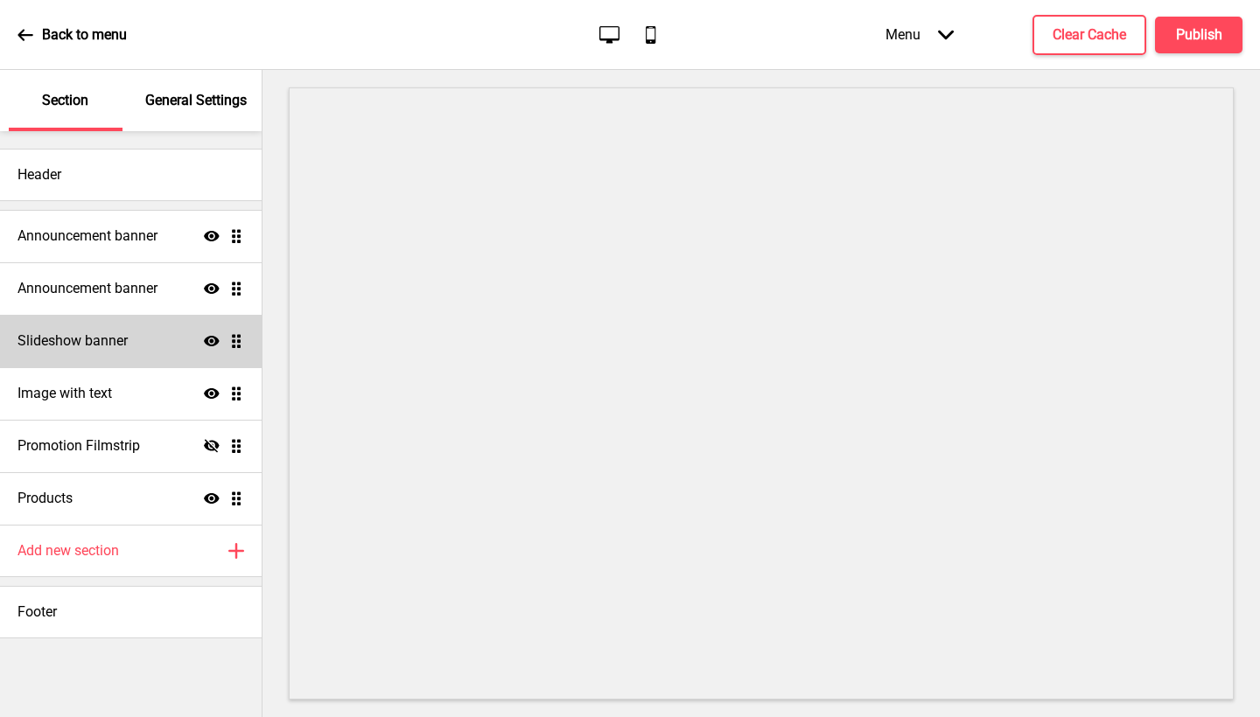
click at [128, 338] on h4 "Slideshow banner" at bounding box center [72, 341] width 110 height 19
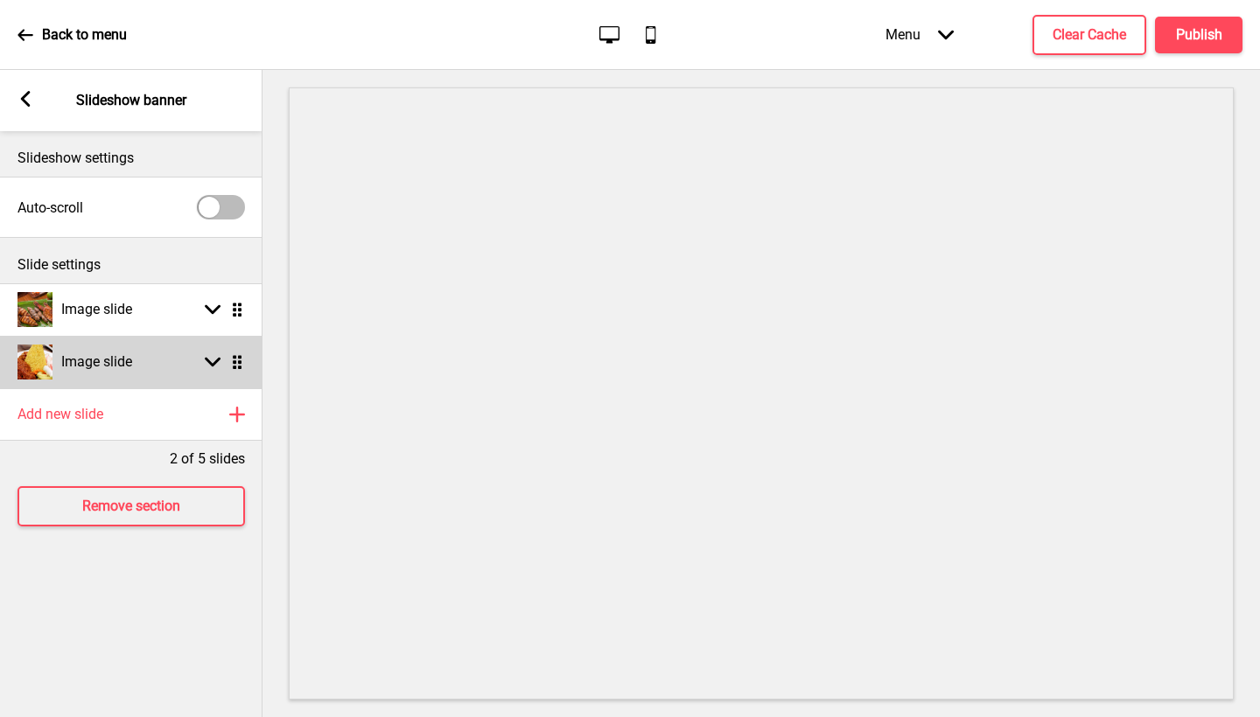
click at [239, 363] on icon at bounding box center [237, 362] width 9 height 14
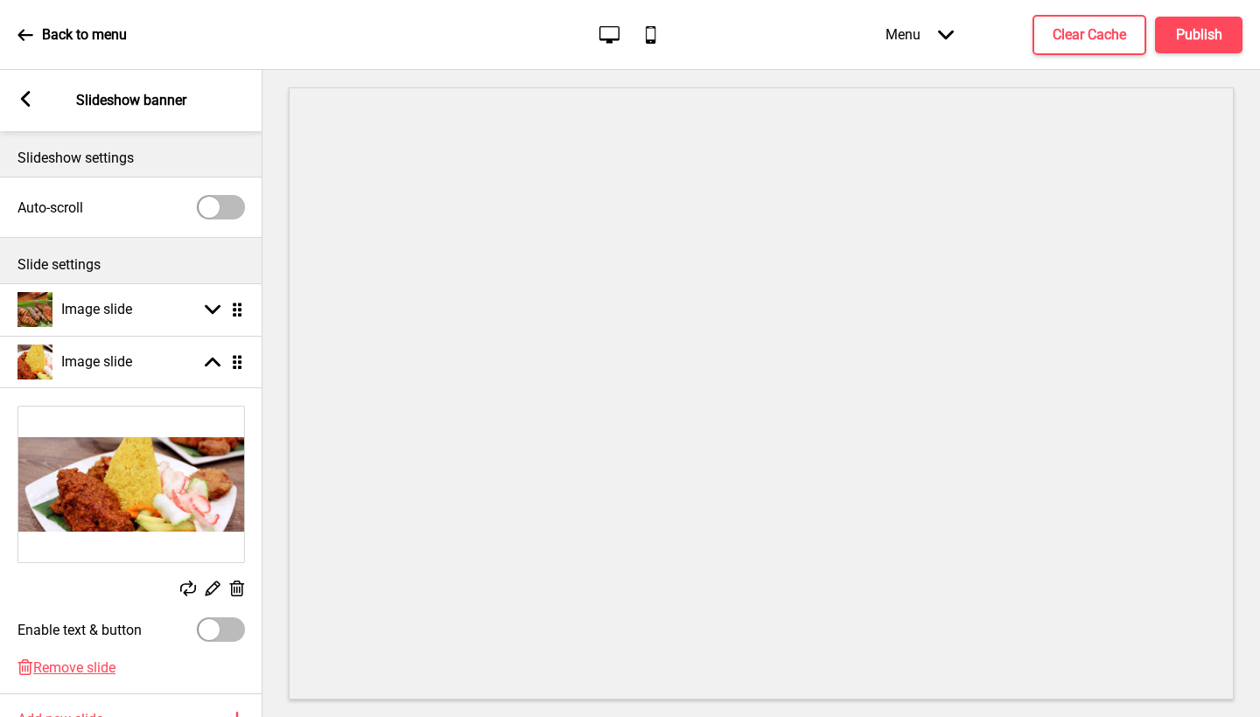
scroll to position [31, 0]
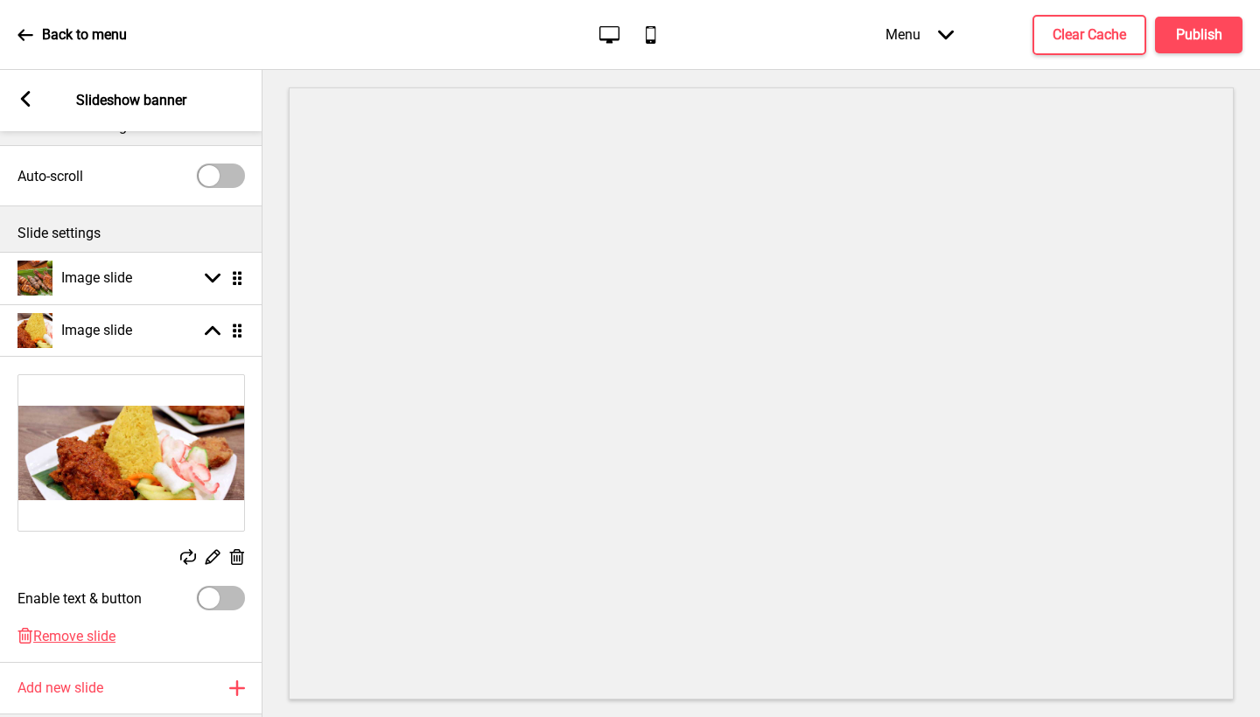
click at [236, 556] on icon at bounding box center [237, 557] width 15 height 16
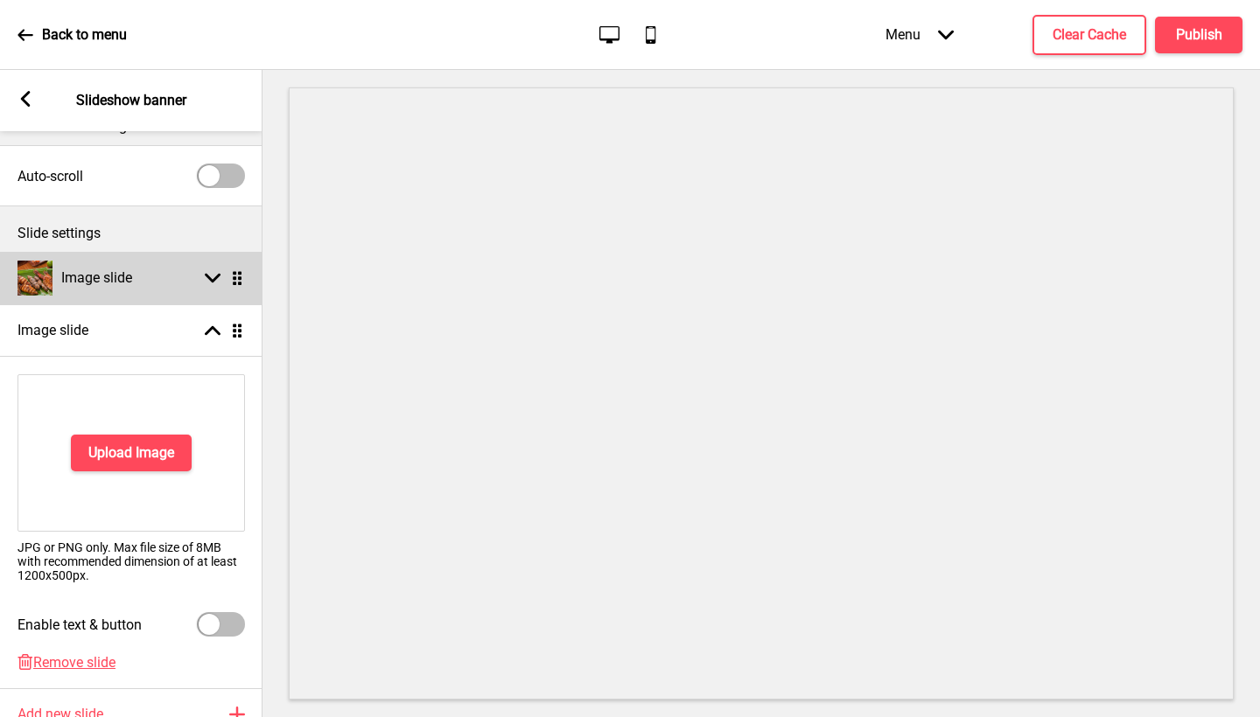
click at [128, 272] on h4 "Image slide" at bounding box center [96, 278] width 71 height 19
select select "right"
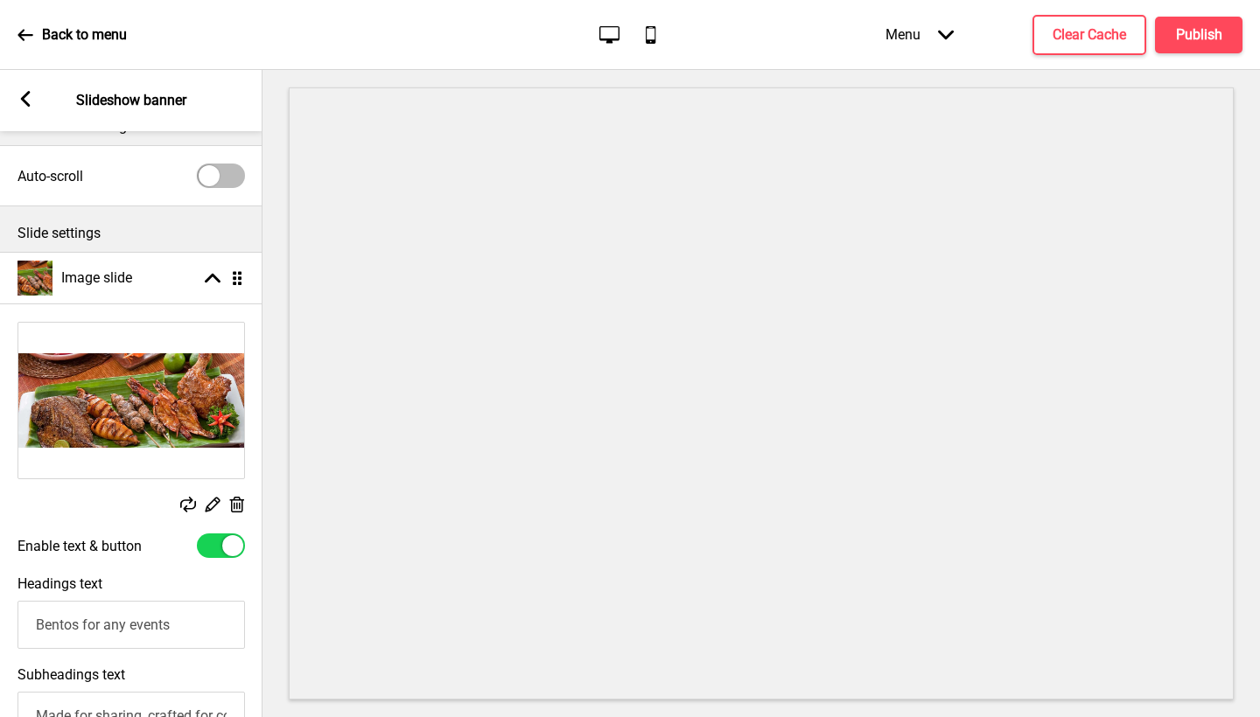
click at [231, 503] on icon at bounding box center [237, 505] width 15 height 16
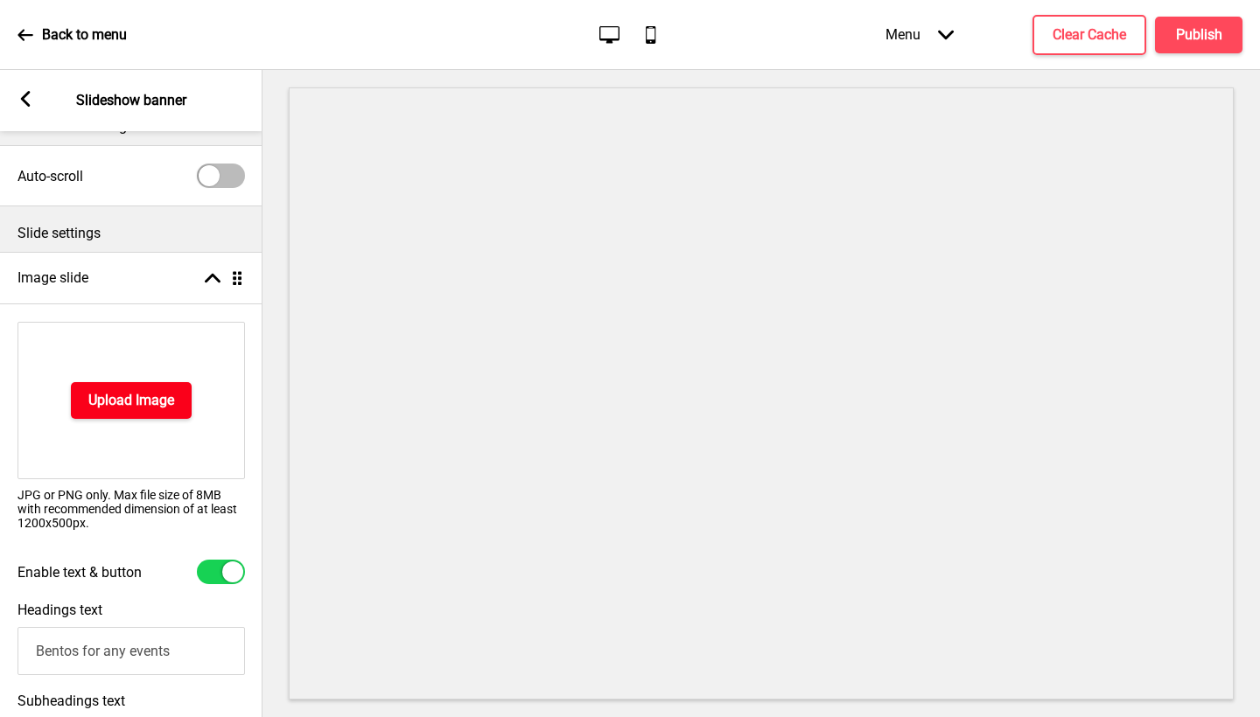
click at [157, 395] on h4 "Upload Image" at bounding box center [131, 400] width 86 height 19
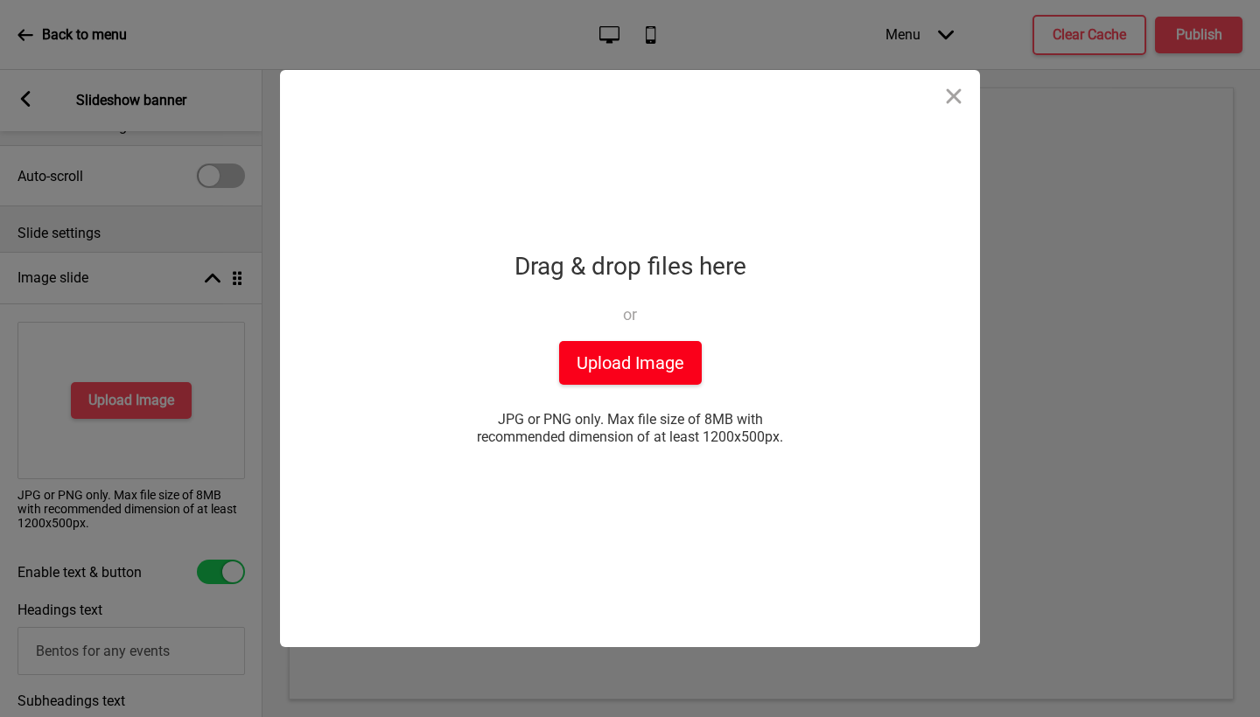
click at [662, 370] on button "Upload Image" at bounding box center [630, 363] width 143 height 44
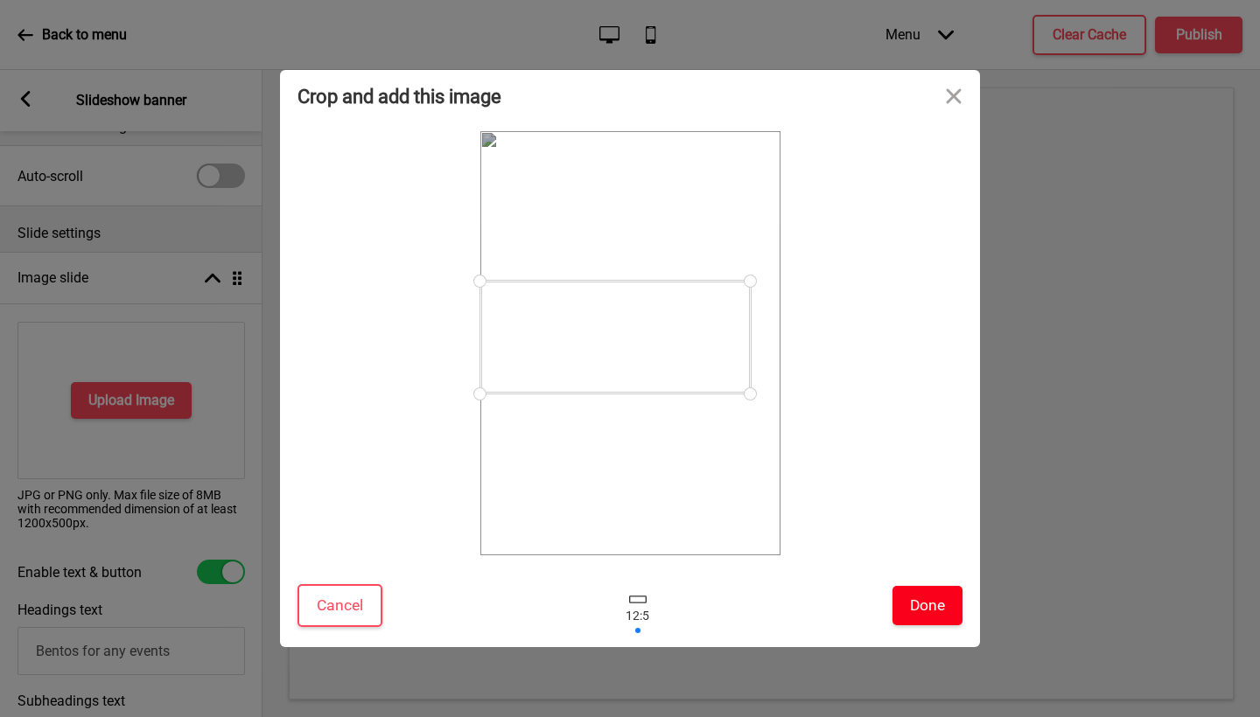
drag, startPoint x: 784, startPoint y: 402, endPoint x: 752, endPoint y: 358, distance: 55.1
click at [751, 358] on div at bounding box center [615, 337] width 270 height 113
drag, startPoint x: 726, startPoint y: 393, endPoint x: 735, endPoint y: 373, distance: 21.9
click at [735, 373] on div at bounding box center [630, 343] width 300 height 424
drag, startPoint x: 636, startPoint y: 347, endPoint x: 635, endPoint y: 318, distance: 28.9
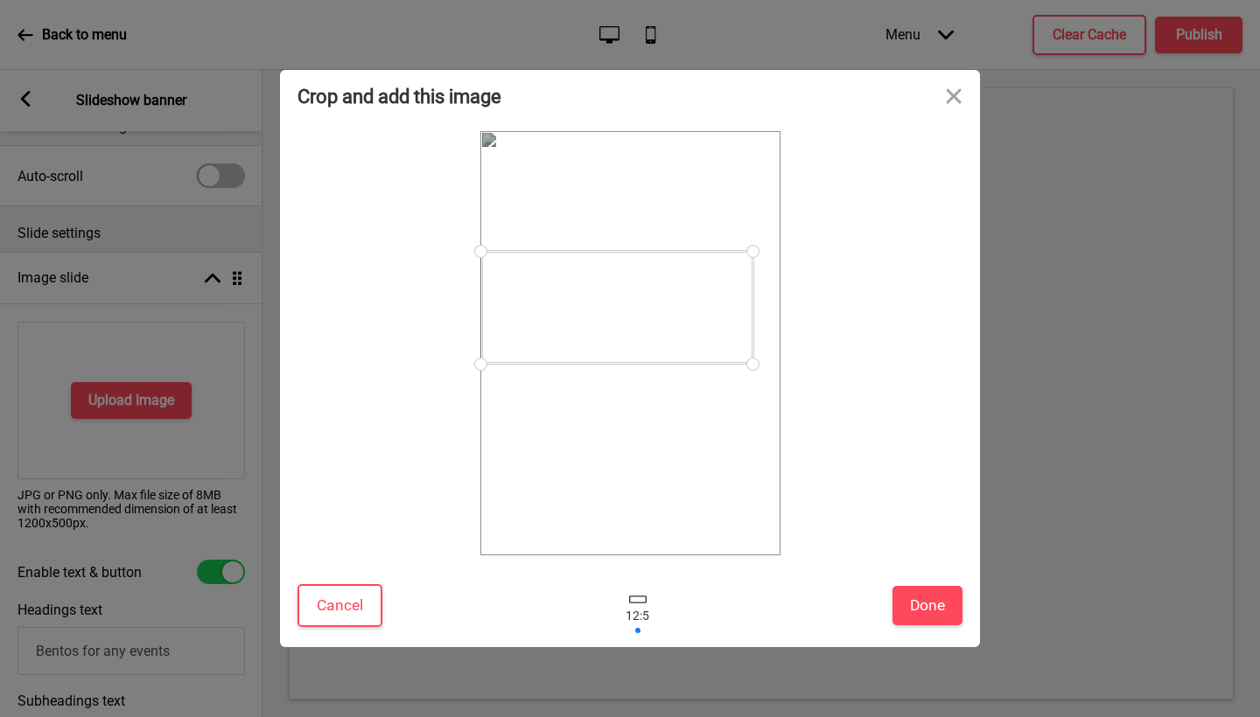
click at [635, 318] on div at bounding box center [617, 307] width 272 height 113
drag, startPoint x: 752, startPoint y: 250, endPoint x: 716, endPoint y: 329, distance: 86.9
click at [716, 329] on div at bounding box center [598, 316] width 235 height 98
drag, startPoint x: 615, startPoint y: 326, endPoint x: 615, endPoint y: 348, distance: 21.9
click at [615, 348] on div at bounding box center [598, 338] width 235 height 98
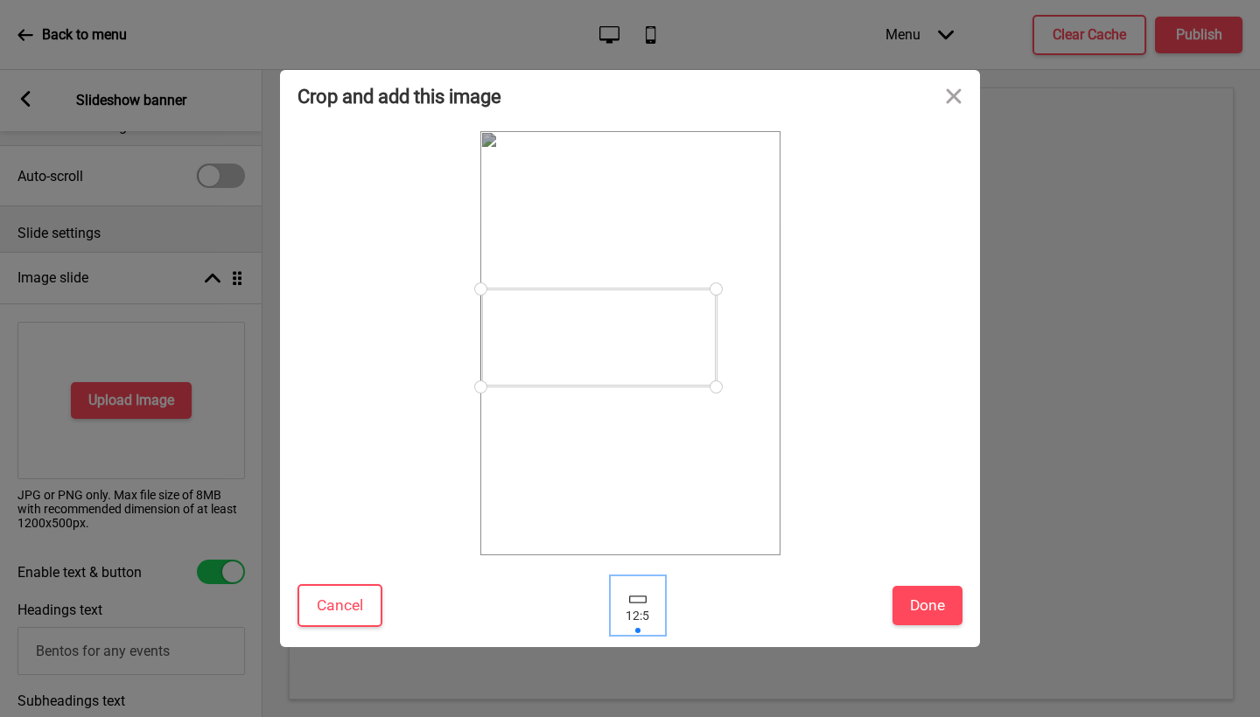
click at [622, 606] on div at bounding box center [638, 605] width 52 height 57
click at [633, 602] on div at bounding box center [637, 600] width 17 height 8
click at [631, 622] on div at bounding box center [638, 605] width 52 height 57
click at [631, 623] on div at bounding box center [638, 605] width 52 height 57
drag, startPoint x: 726, startPoint y: 384, endPoint x: 784, endPoint y: 384, distance: 57.7
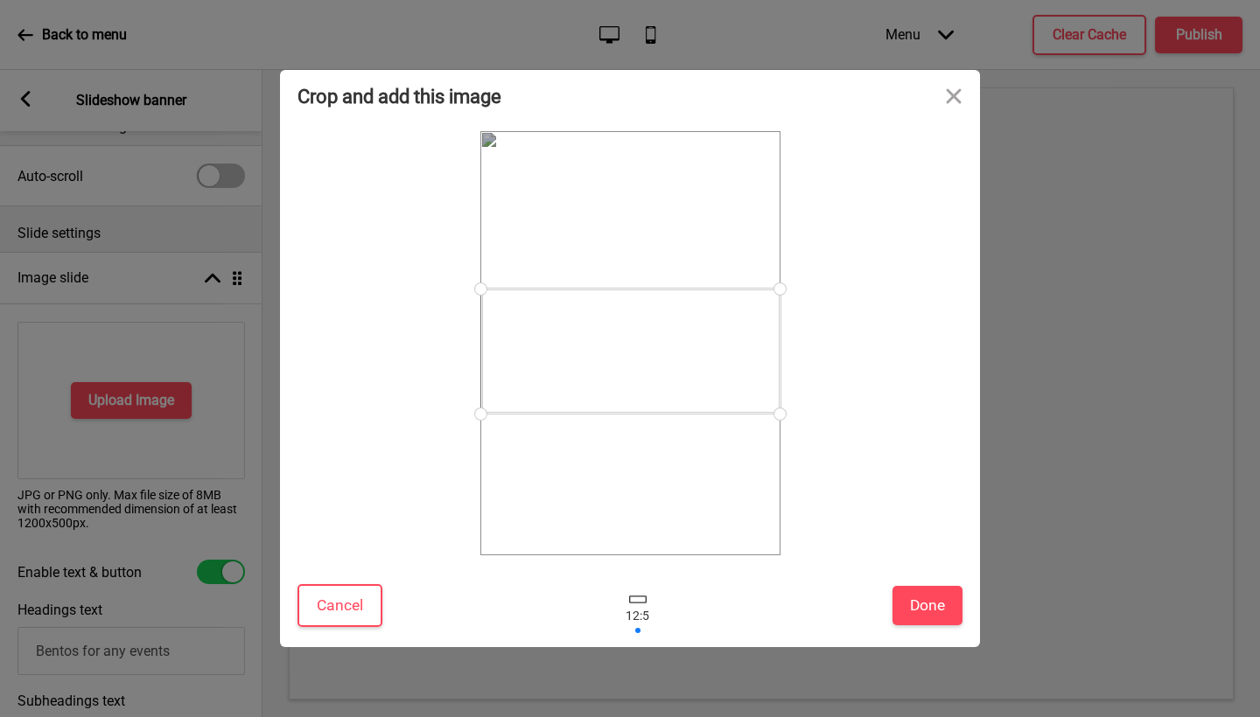
click at [784, 384] on div at bounding box center [629, 343] width 665 height 424
click at [353, 598] on button "Cancel" at bounding box center [339, 605] width 85 height 43
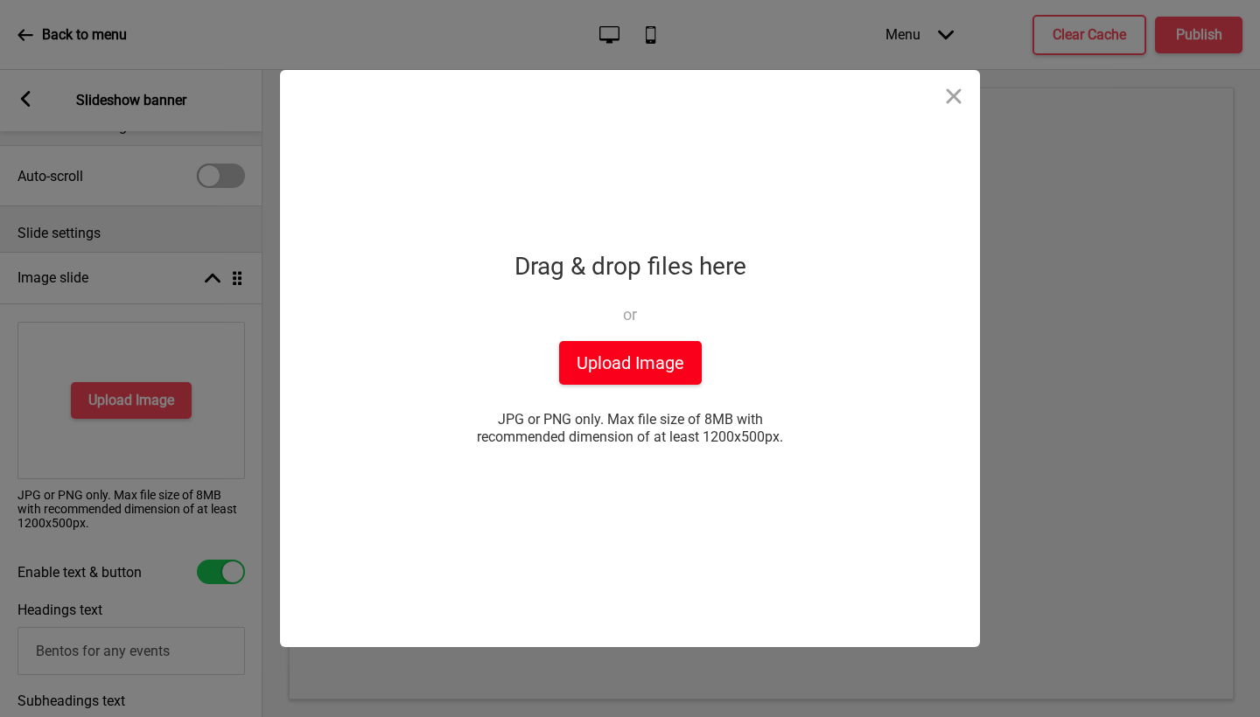
click at [685, 350] on button "Upload Image" at bounding box center [630, 363] width 143 height 44
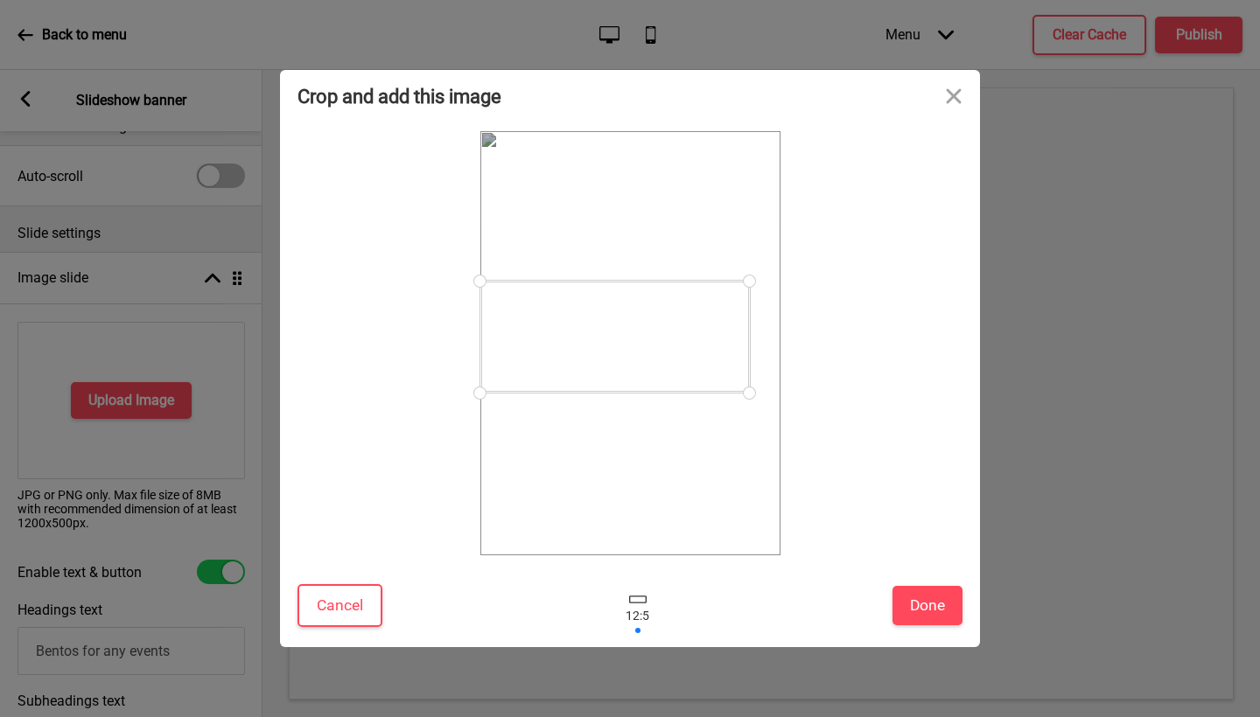
drag, startPoint x: 766, startPoint y: 406, endPoint x: 729, endPoint y: 355, distance: 63.2
click at [730, 355] on div at bounding box center [614, 337] width 269 height 112
drag, startPoint x: 688, startPoint y: 465, endPoint x: 684, endPoint y: 425, distance: 39.5
click at [682, 437] on div at bounding box center [631, 343] width 304 height 428
drag, startPoint x: 663, startPoint y: 357, endPoint x: 673, endPoint y: 367, distance: 14.2
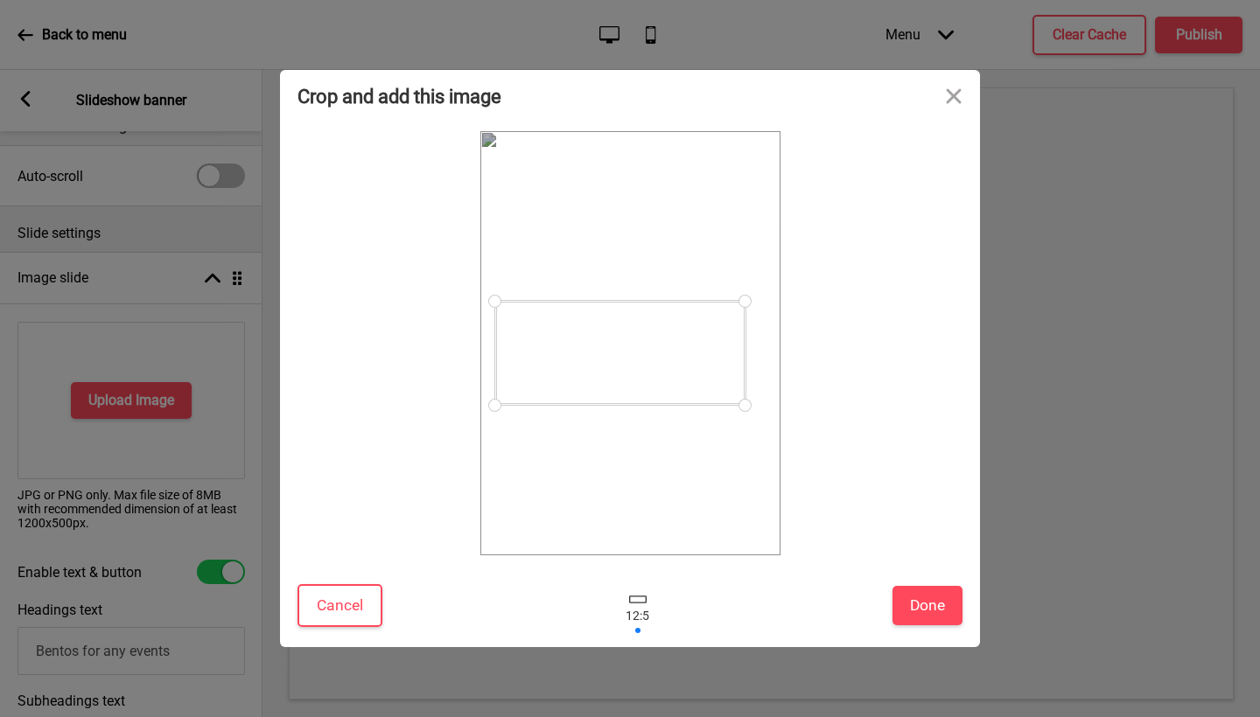
click at [673, 367] on div at bounding box center [620, 353] width 250 height 104
drag, startPoint x: 745, startPoint y: 409, endPoint x: 615, endPoint y: 339, distance: 147.6
click at [615, 339] on div at bounding box center [615, 351] width 31 height 31
drag, startPoint x: 576, startPoint y: 325, endPoint x: 563, endPoint y: 316, distance: 15.8
click at [563, 316] on div at bounding box center [542, 317] width 121 height 50
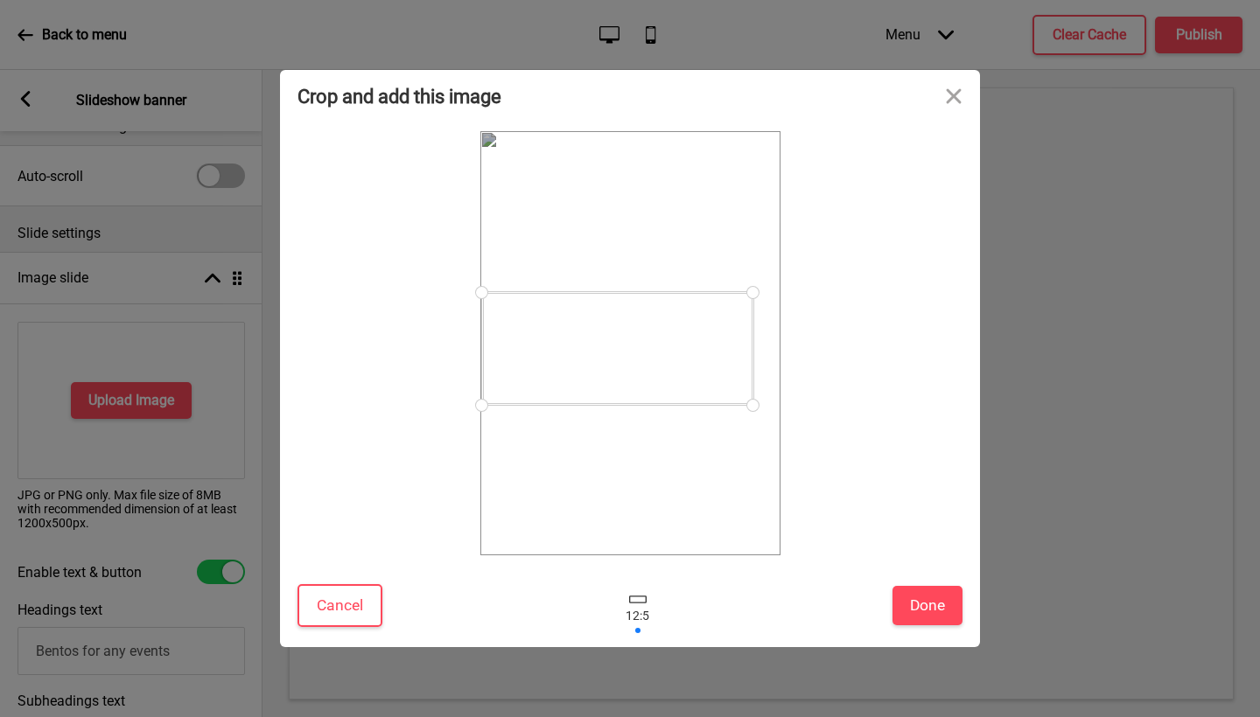
drag, startPoint x: 592, startPoint y: 337, endPoint x: 752, endPoint y: 348, distance: 160.5
click at [752, 348] on div at bounding box center [617, 348] width 271 height 113
drag, startPoint x: 570, startPoint y: 349, endPoint x: 564, endPoint y: 330, distance: 20.0
click at [564, 330] on div at bounding box center [616, 329] width 271 height 113
click at [956, 98] on button "Close" at bounding box center [953, 96] width 52 height 52
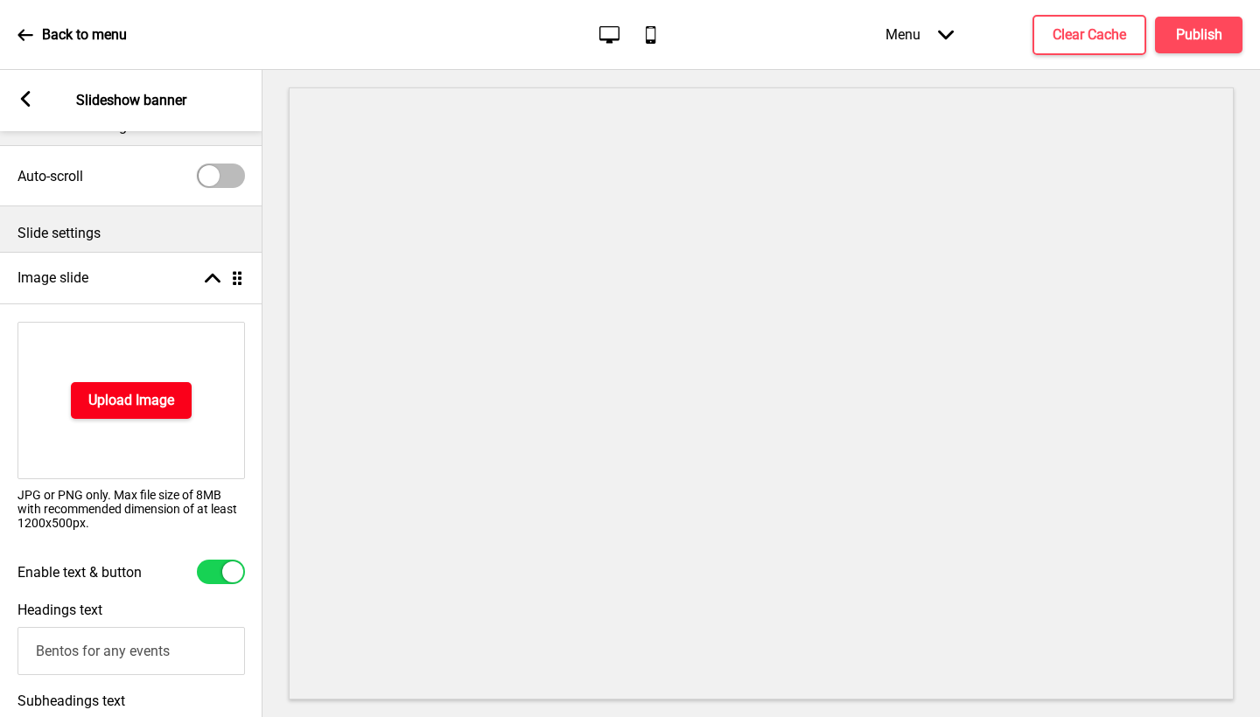
click at [90, 406] on h4 "Upload Image" at bounding box center [131, 400] width 86 height 19
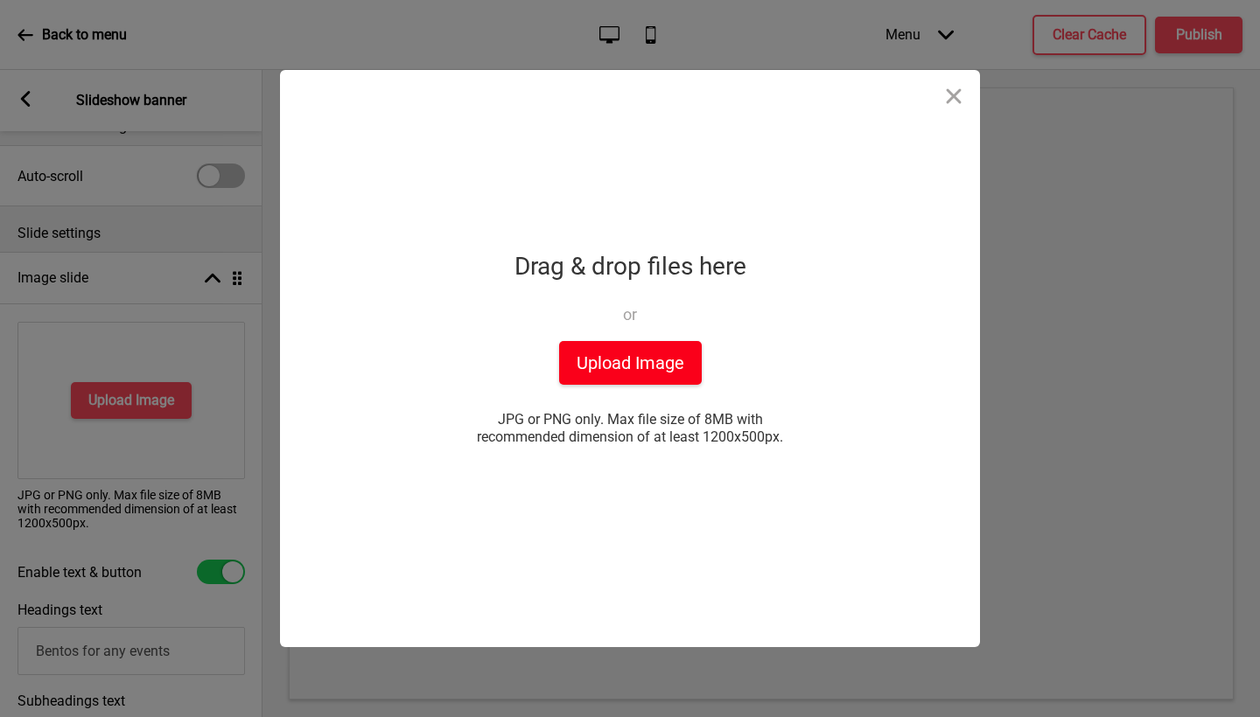
click at [643, 369] on button "Upload Image" at bounding box center [630, 363] width 143 height 44
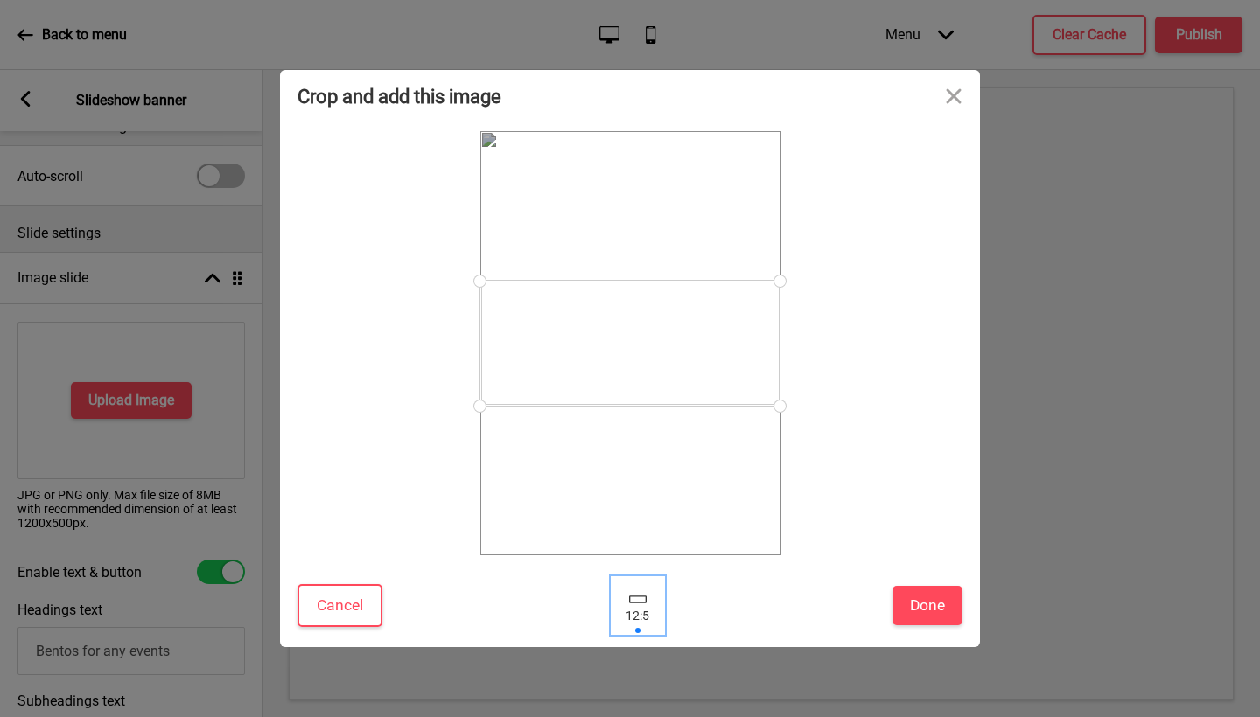
click at [633, 606] on div at bounding box center [638, 605] width 52 height 57
click at [634, 606] on div at bounding box center [638, 605] width 52 height 57
drag, startPoint x: 640, startPoint y: 614, endPoint x: 620, endPoint y: 612, distance: 19.4
click at [620, 612] on div at bounding box center [638, 605] width 52 height 57
drag, startPoint x: 779, startPoint y: 405, endPoint x: 747, endPoint y: 359, distance: 56.1
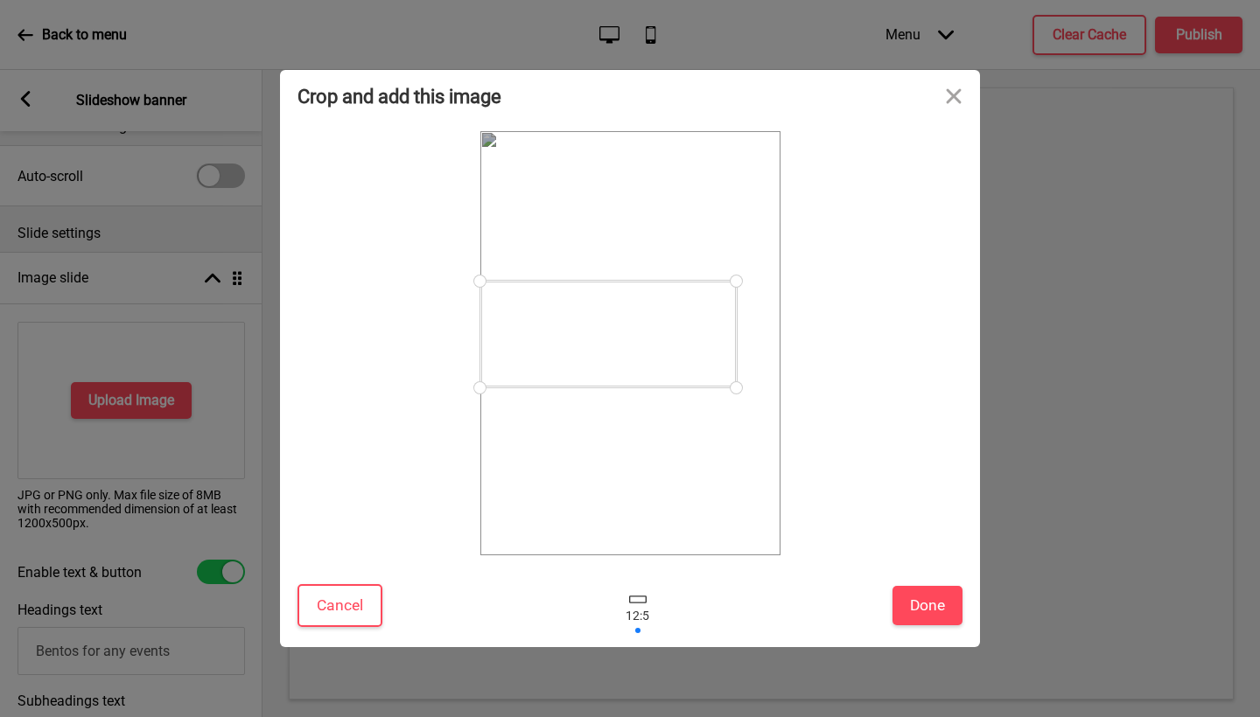
click at [737, 359] on div at bounding box center [608, 334] width 256 height 107
click at [626, 350] on div at bounding box center [619, 331] width 268 height 111
click at [746, 279] on div at bounding box center [746, 279] width 31 height 31
drag, startPoint x: 649, startPoint y: 371, endPoint x: 654, endPoint y: 379, distance: 9.5
click at [654, 379] on div at bounding box center [619, 327] width 262 height 109
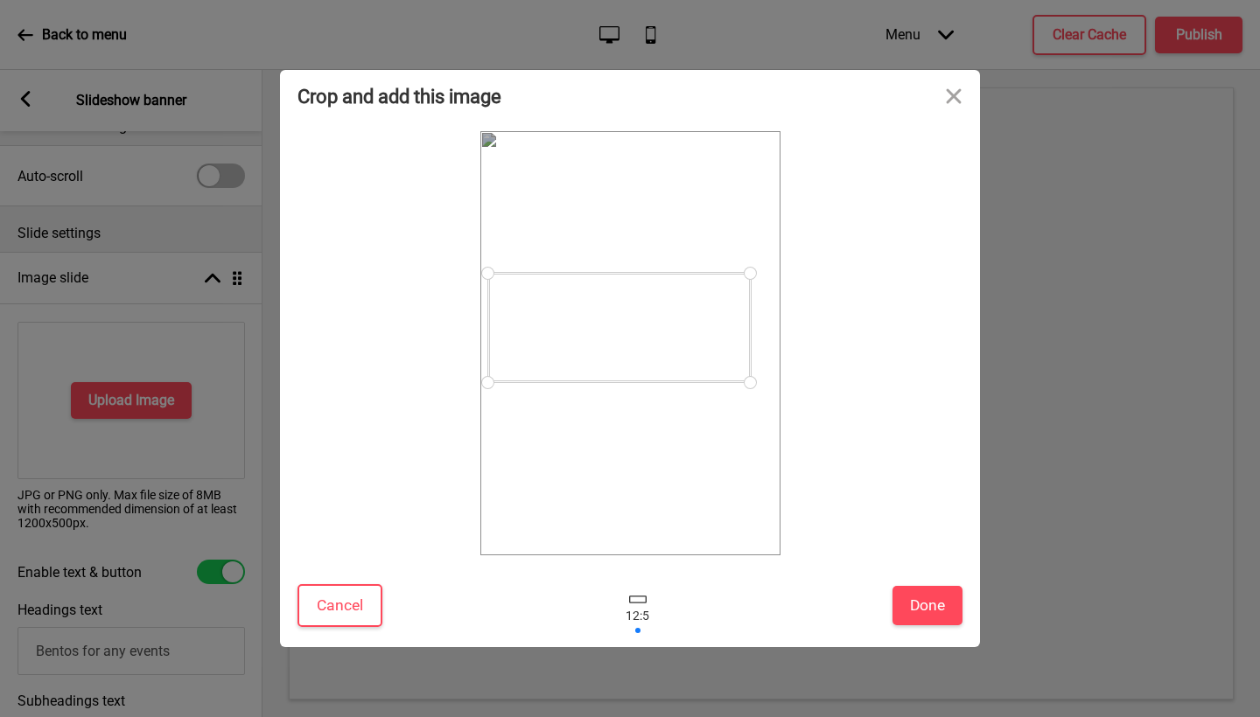
click at [918, 585] on div "Cancel Done" at bounding box center [630, 610] width 700 height 74
click at [918, 597] on button "Done" at bounding box center [927, 605] width 70 height 39
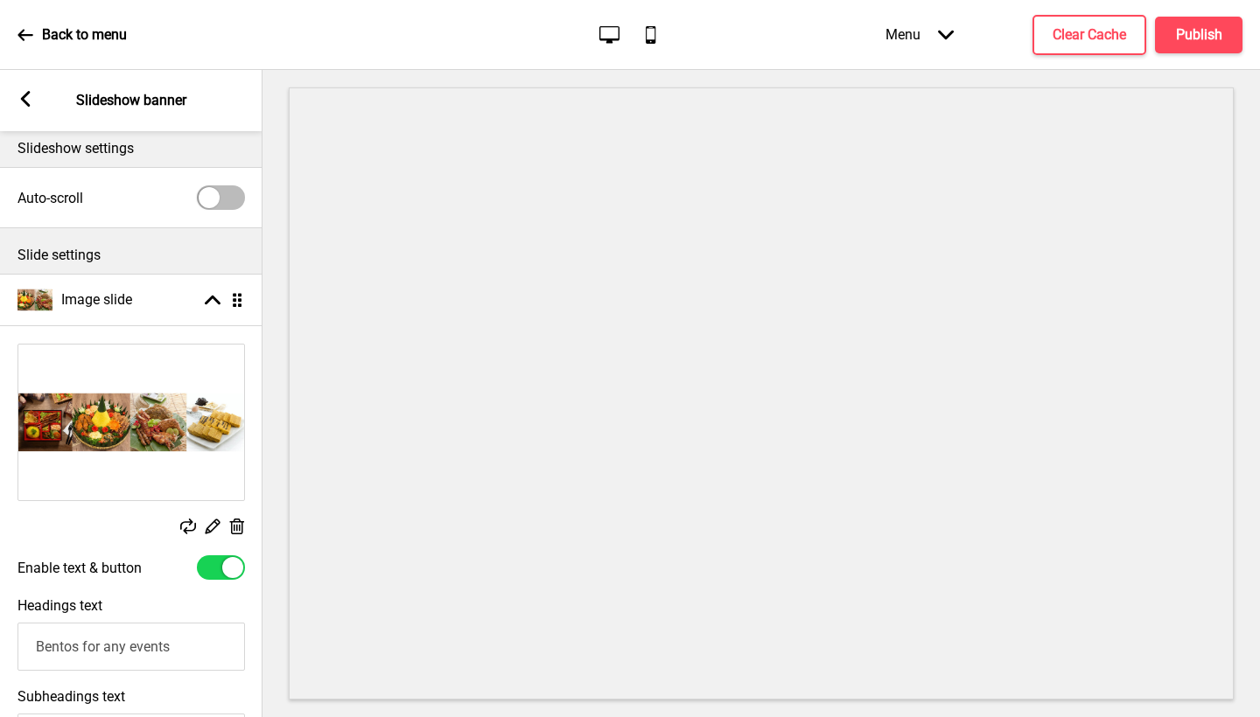
scroll to position [0, 0]
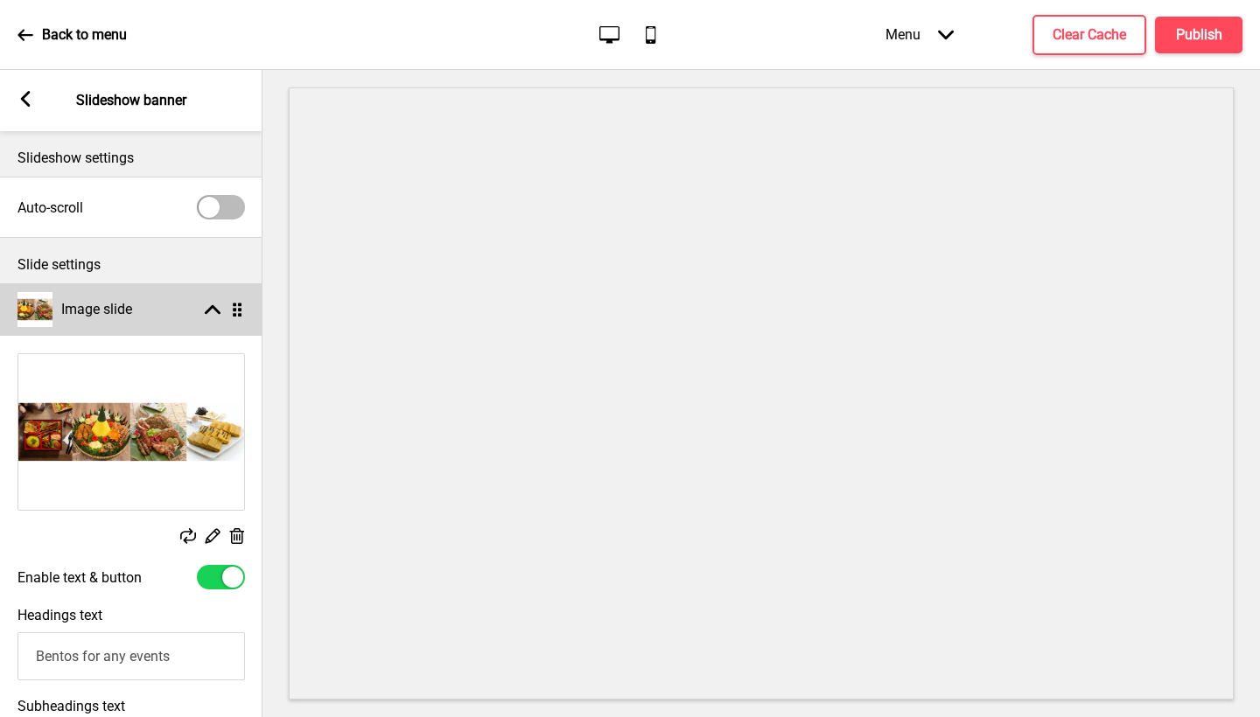
click at [214, 313] on rect at bounding box center [213, 310] width 16 height 16
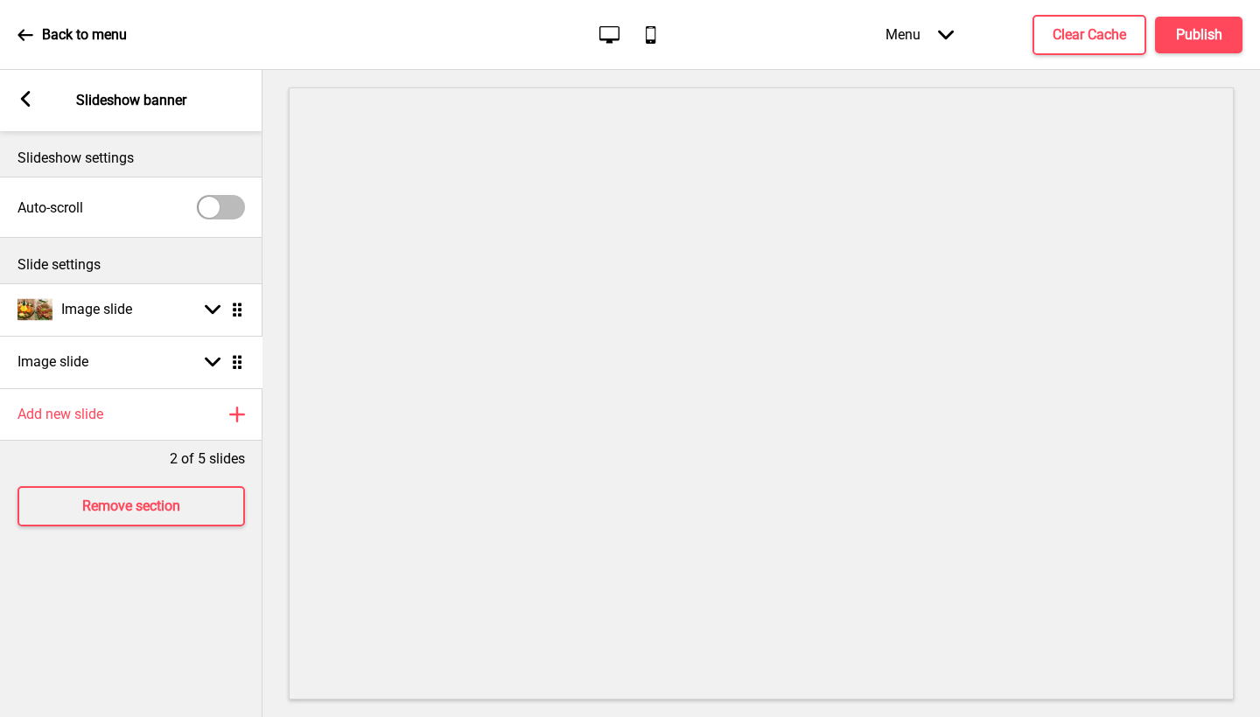
click at [241, 365] on ul "Image slide Arrow down Drag Image slide Arrow down Drag" at bounding box center [131, 335] width 262 height 105
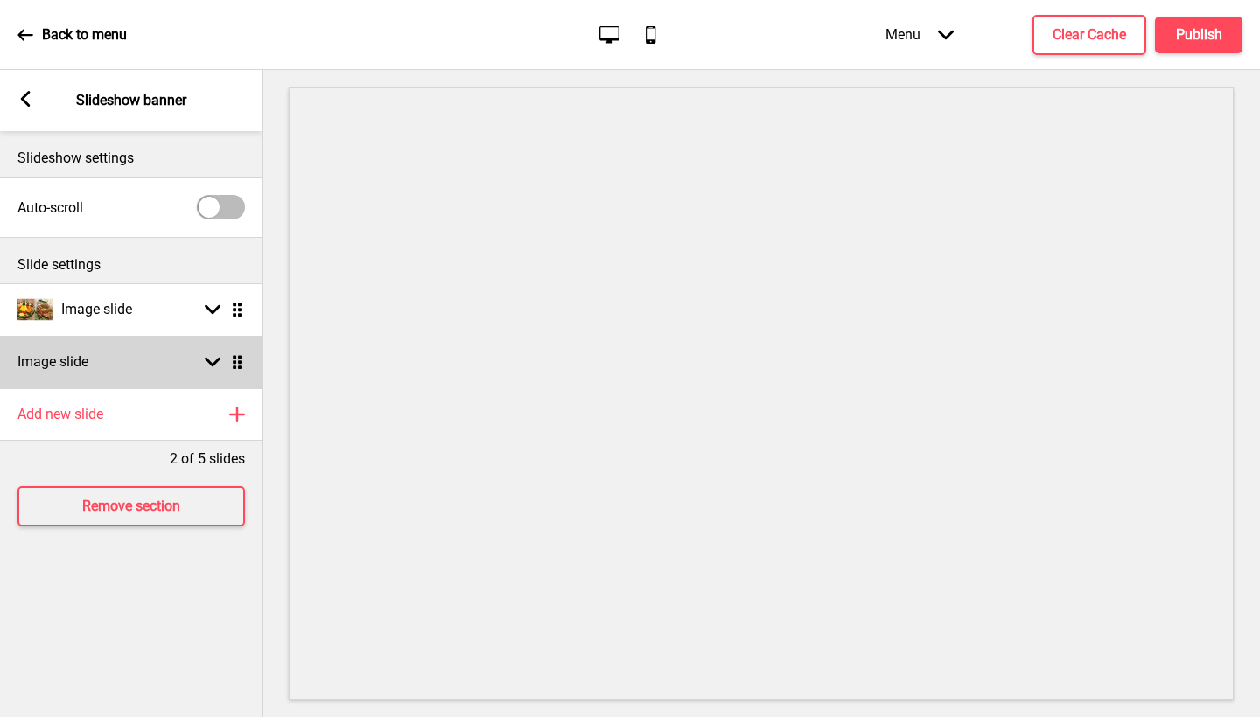
click at [119, 378] on div "Image slide Arrow down Drag" at bounding box center [131, 362] width 262 height 52
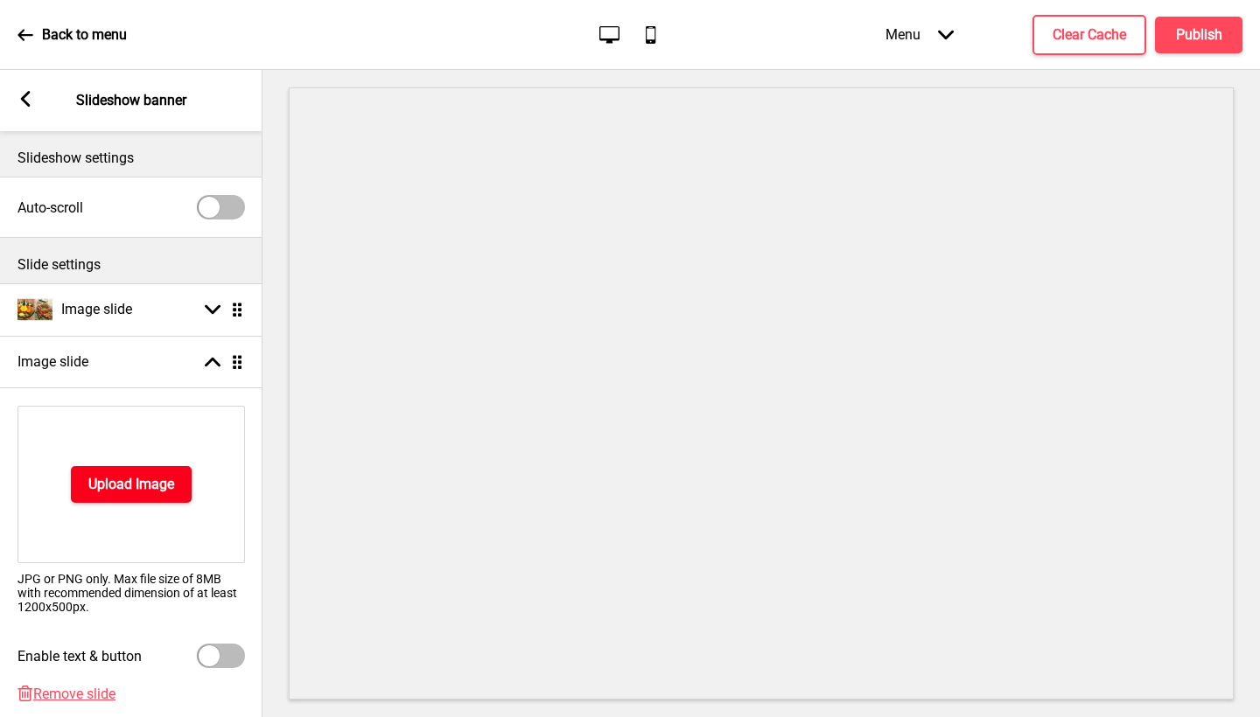
scroll to position [192, 0]
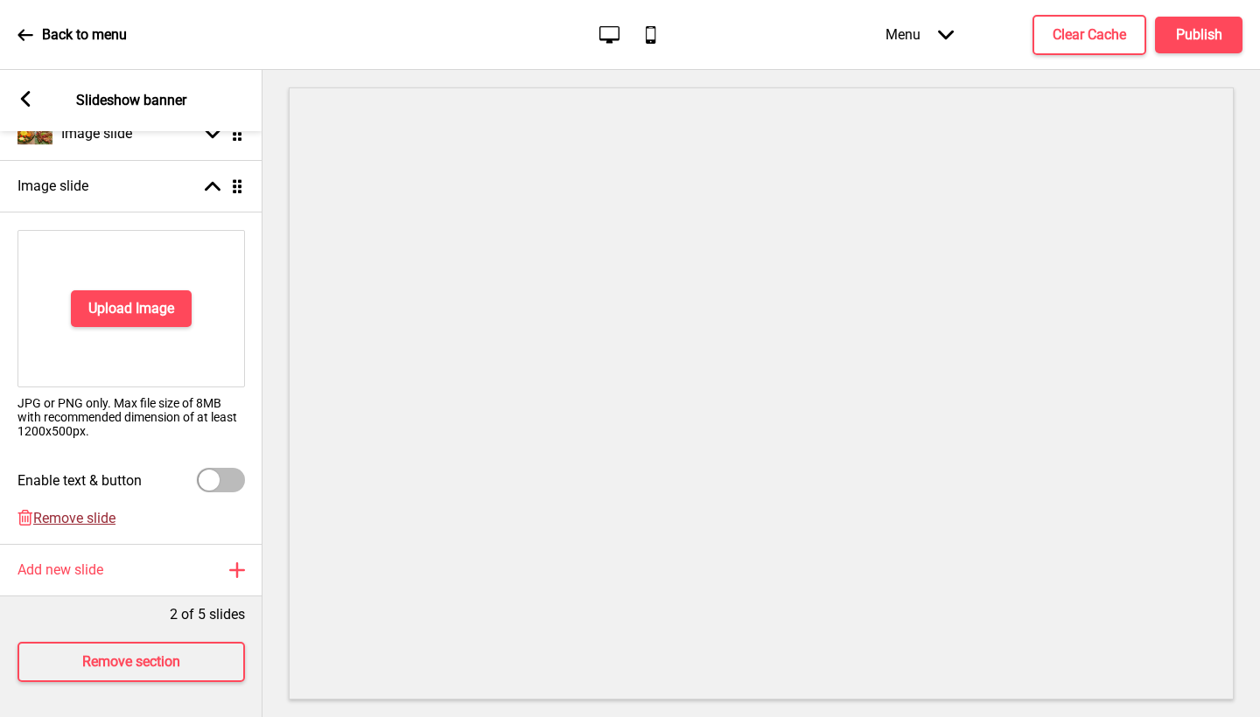
click at [94, 510] on span "Remove slide" at bounding box center [74, 518] width 82 height 17
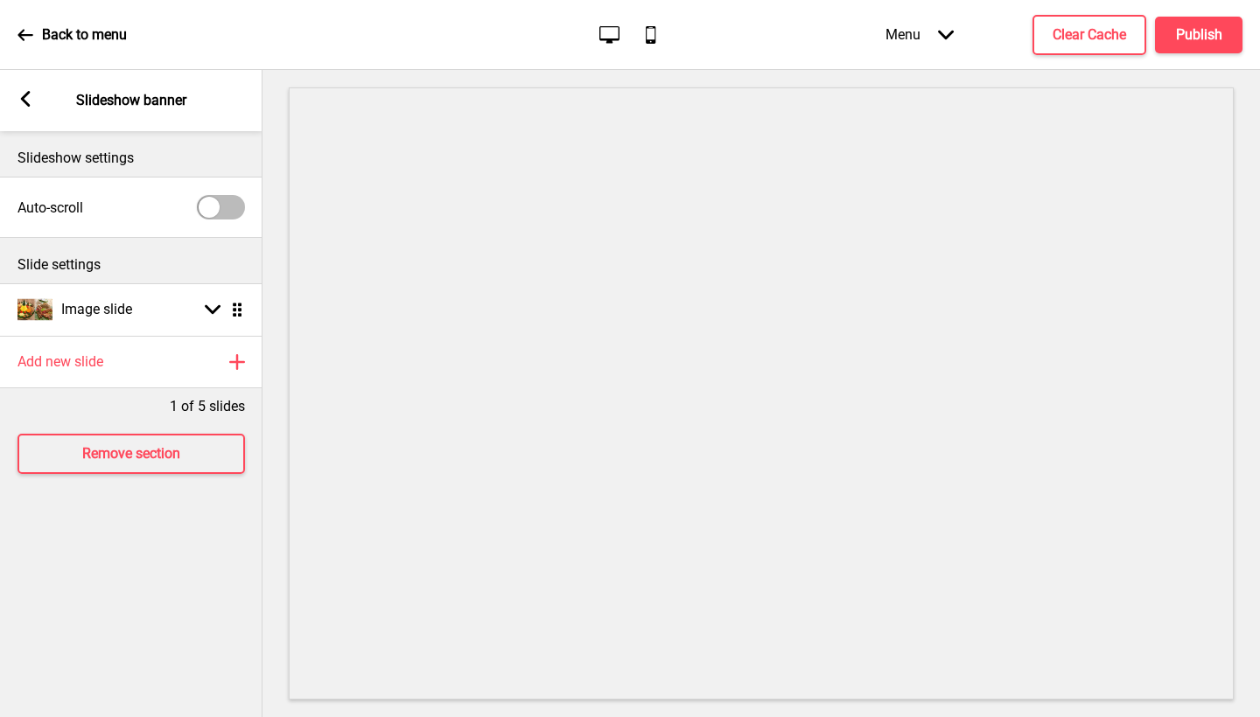
scroll to position [0, 0]
click at [17, 106] on div "Arrow left" at bounding box center [25, 100] width 16 height 19
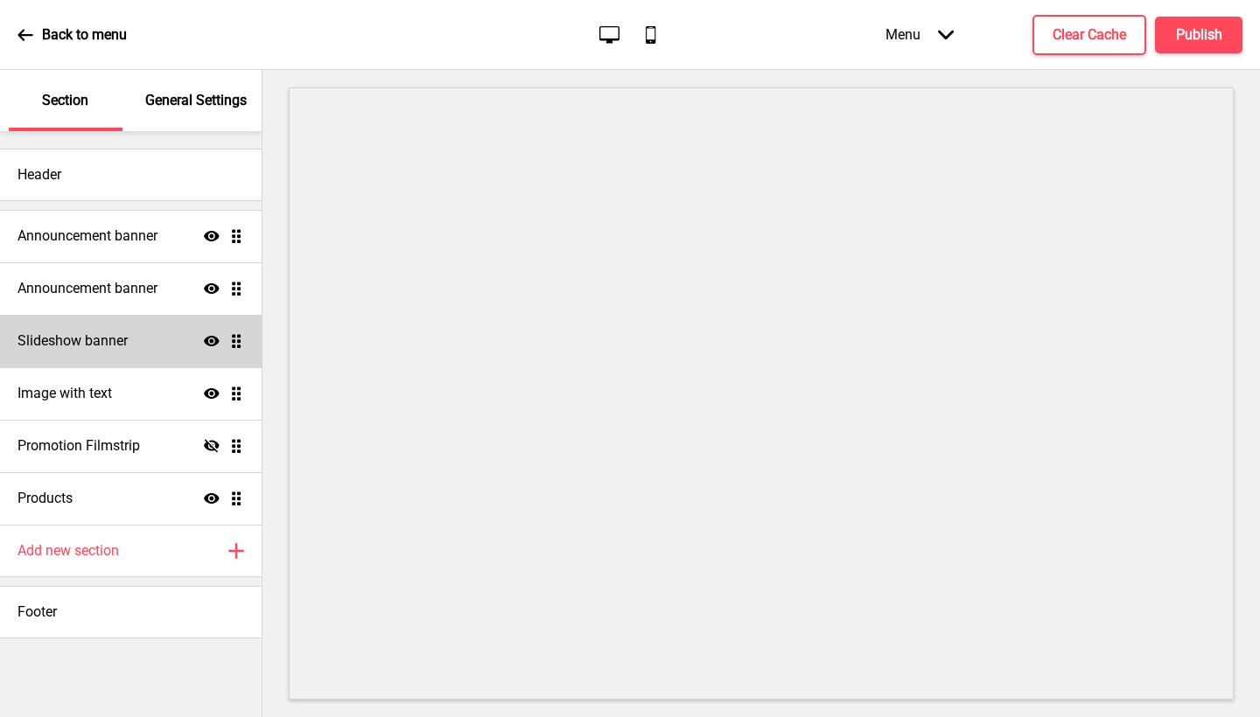
click at [153, 353] on div "Slideshow banner Show Drag" at bounding box center [131, 341] width 262 height 52
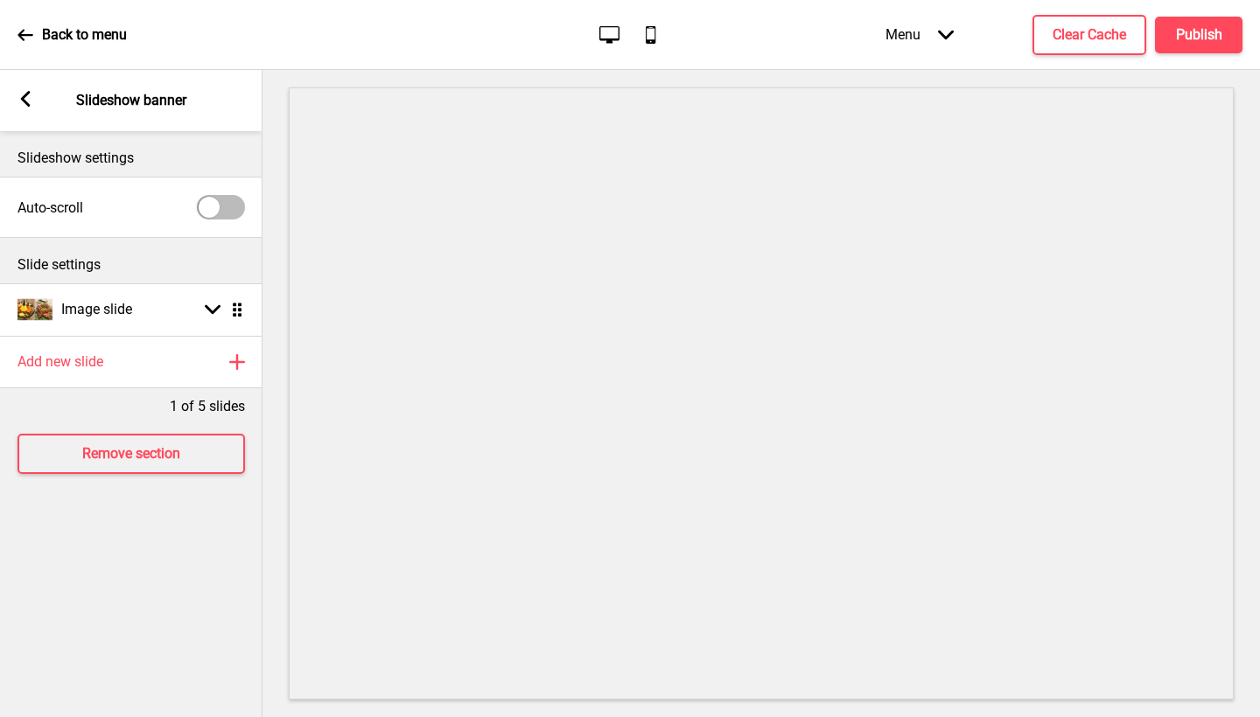
click at [19, 106] on rect at bounding box center [25, 99] width 16 height 16
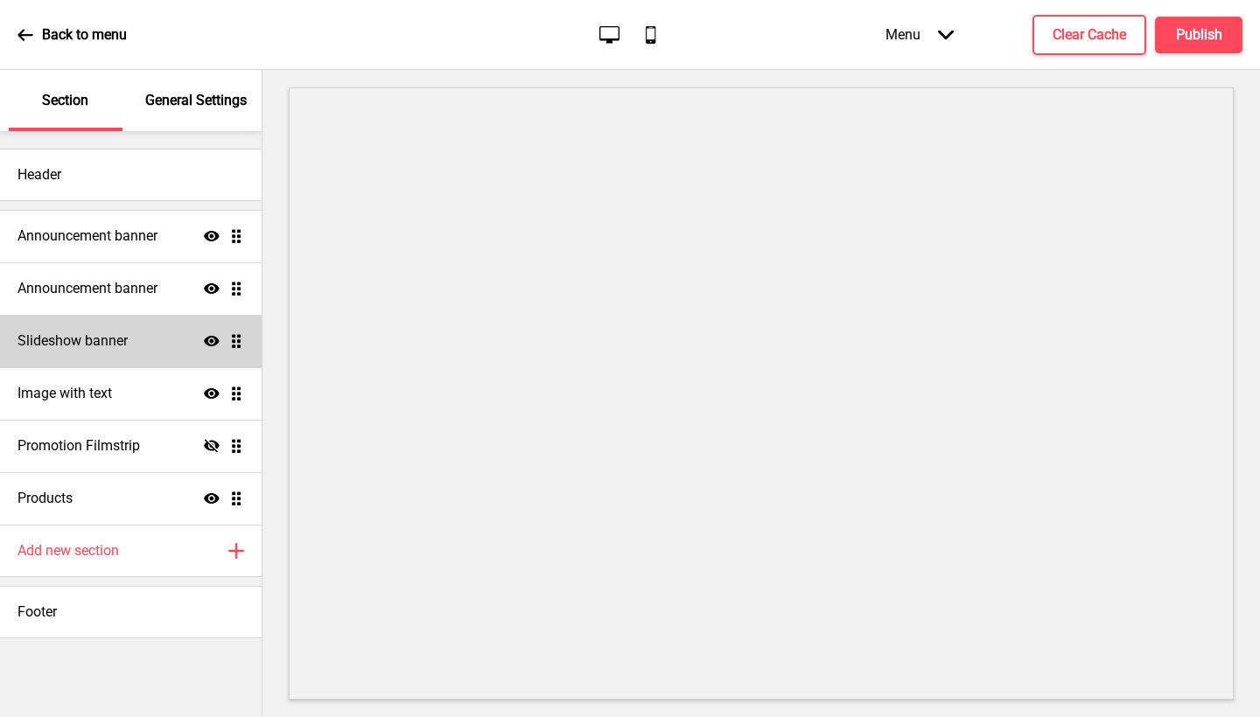
click at [132, 361] on div "Slideshow banner Show Drag" at bounding box center [131, 341] width 262 height 52
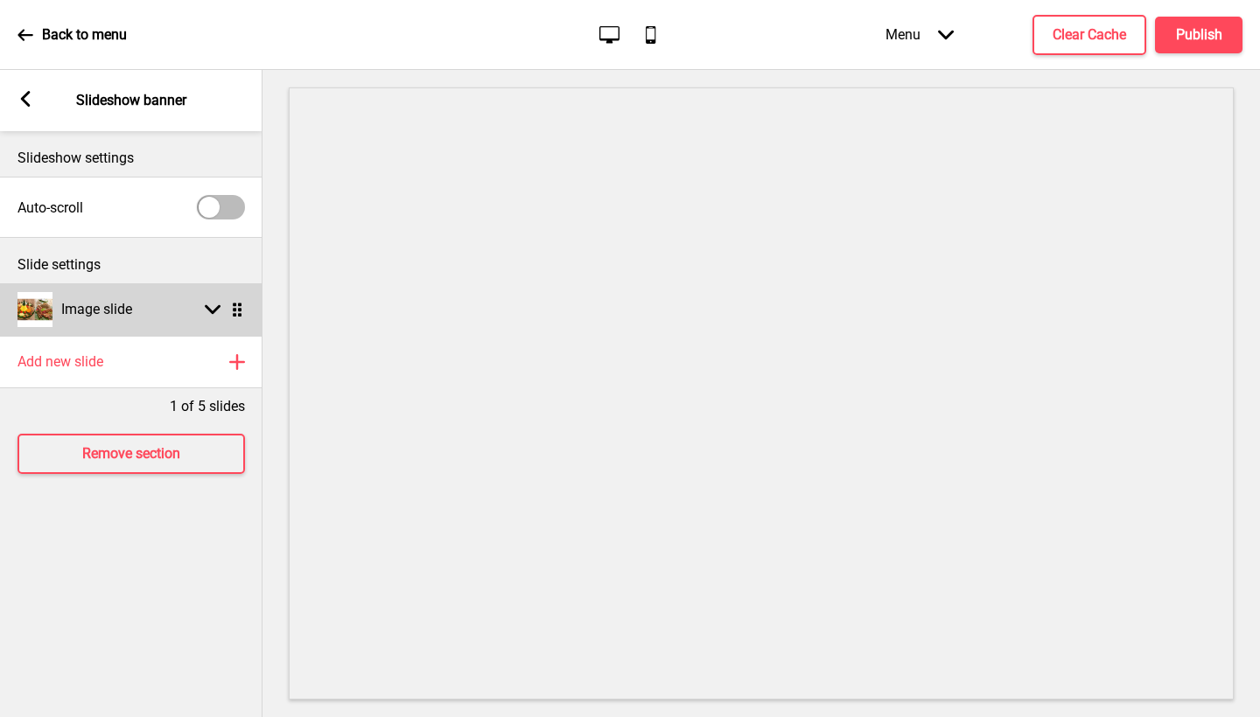
click at [141, 304] on div "Image slide Arrow down Drag" at bounding box center [131, 309] width 262 height 52
select select "right"
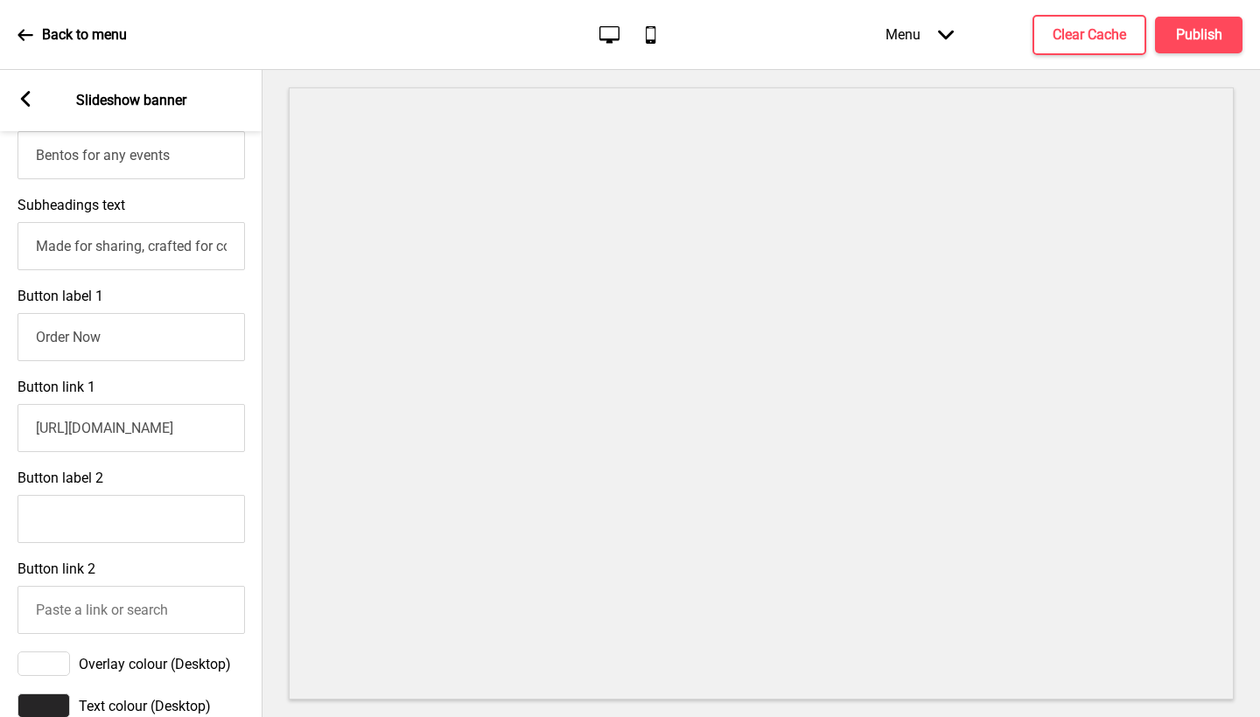
scroll to position [530, 0]
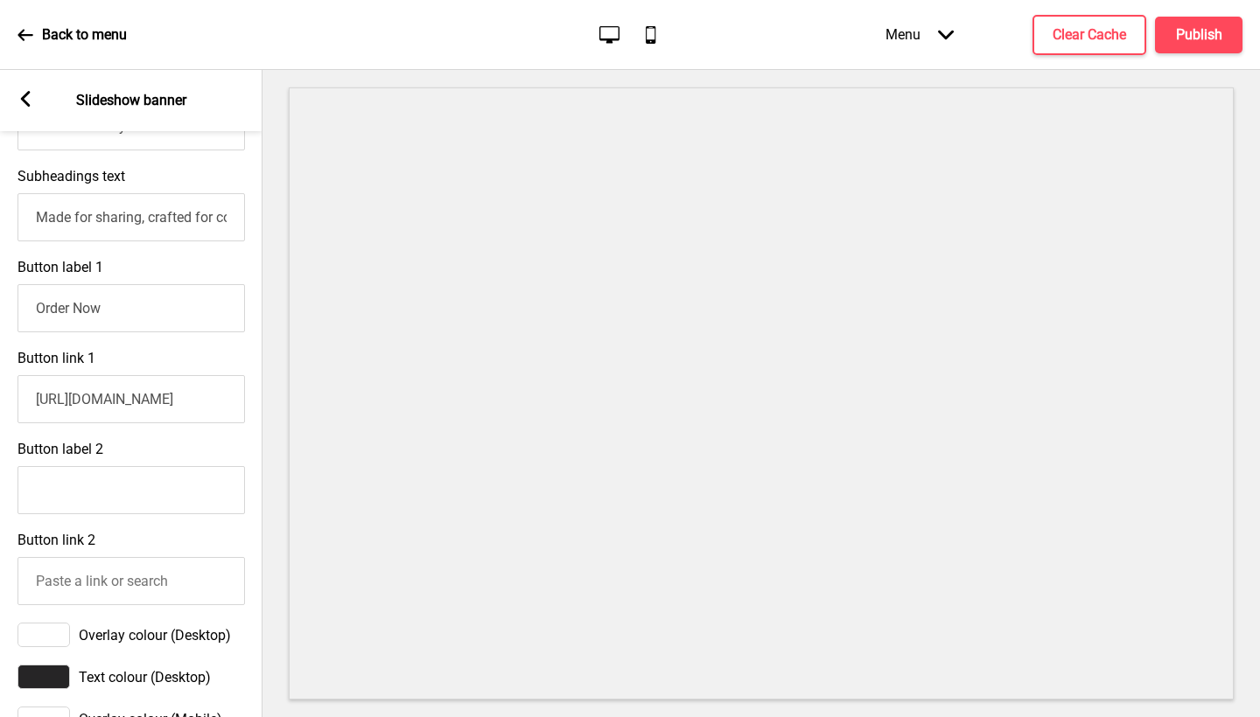
click at [118, 478] on input "Button label 2" at bounding box center [130, 490] width 227 height 48
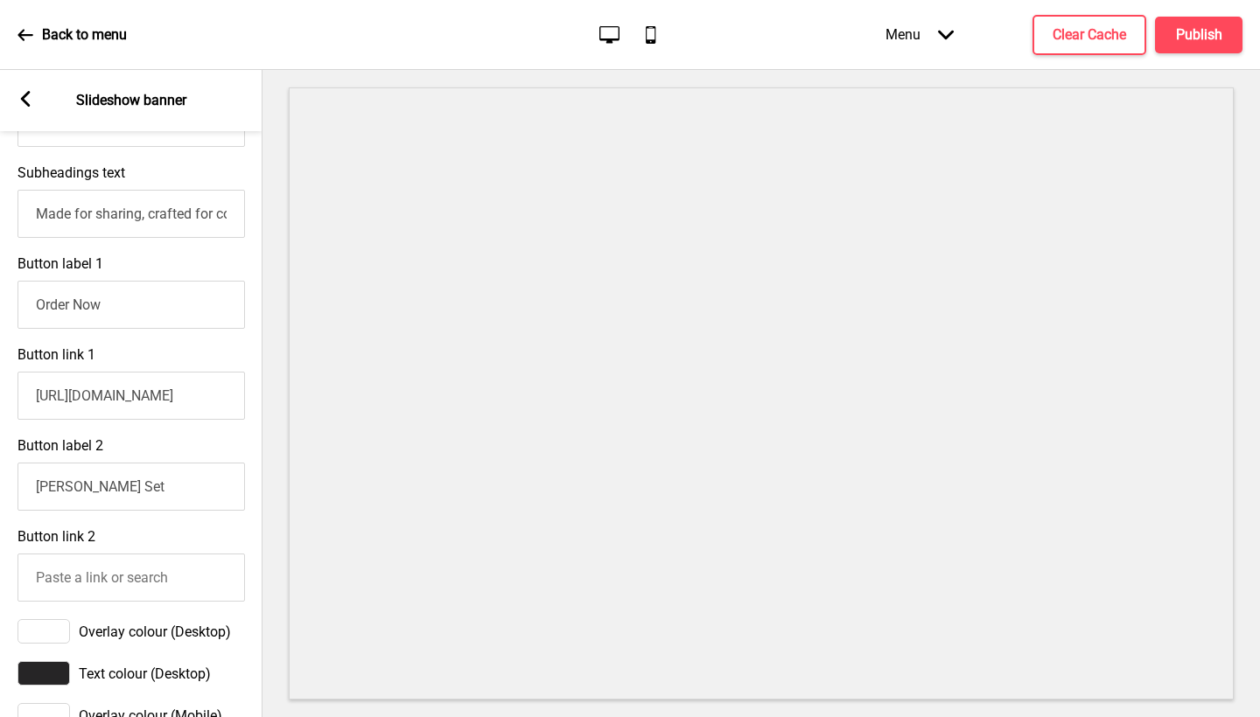
type input "Bento Rice Set"
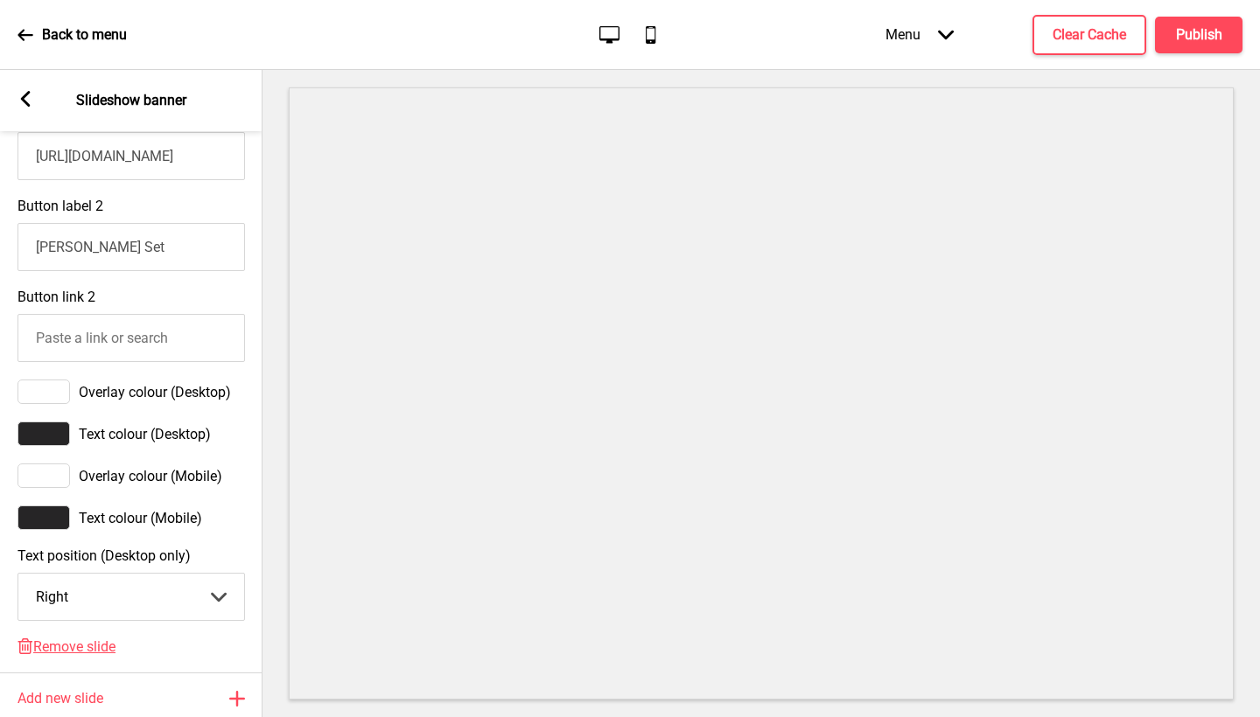
scroll to position [918, 0]
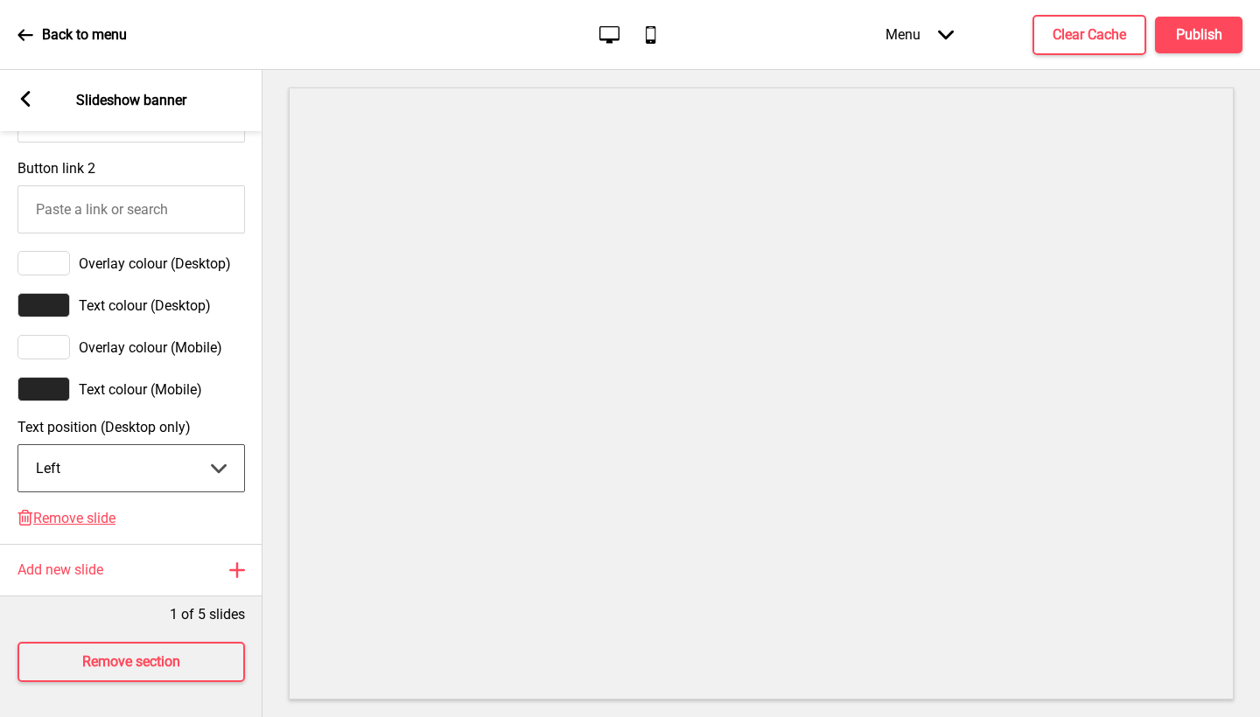
select select "right"
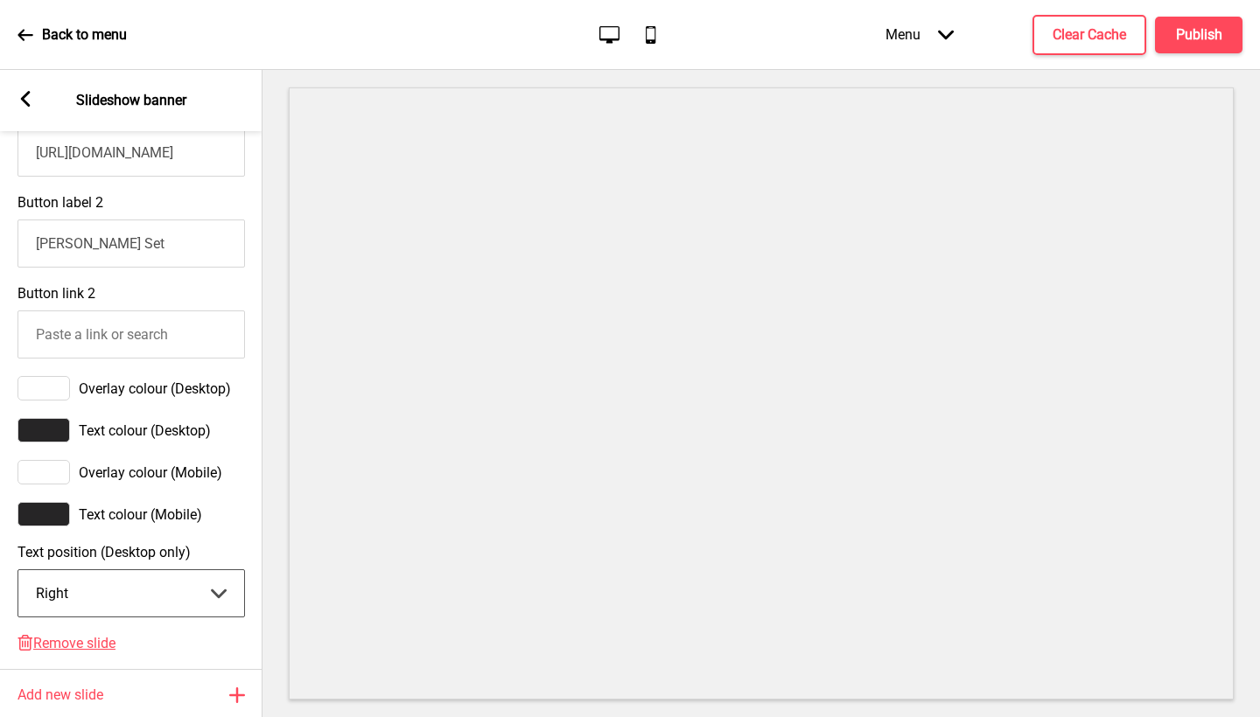
scroll to position [751, 0]
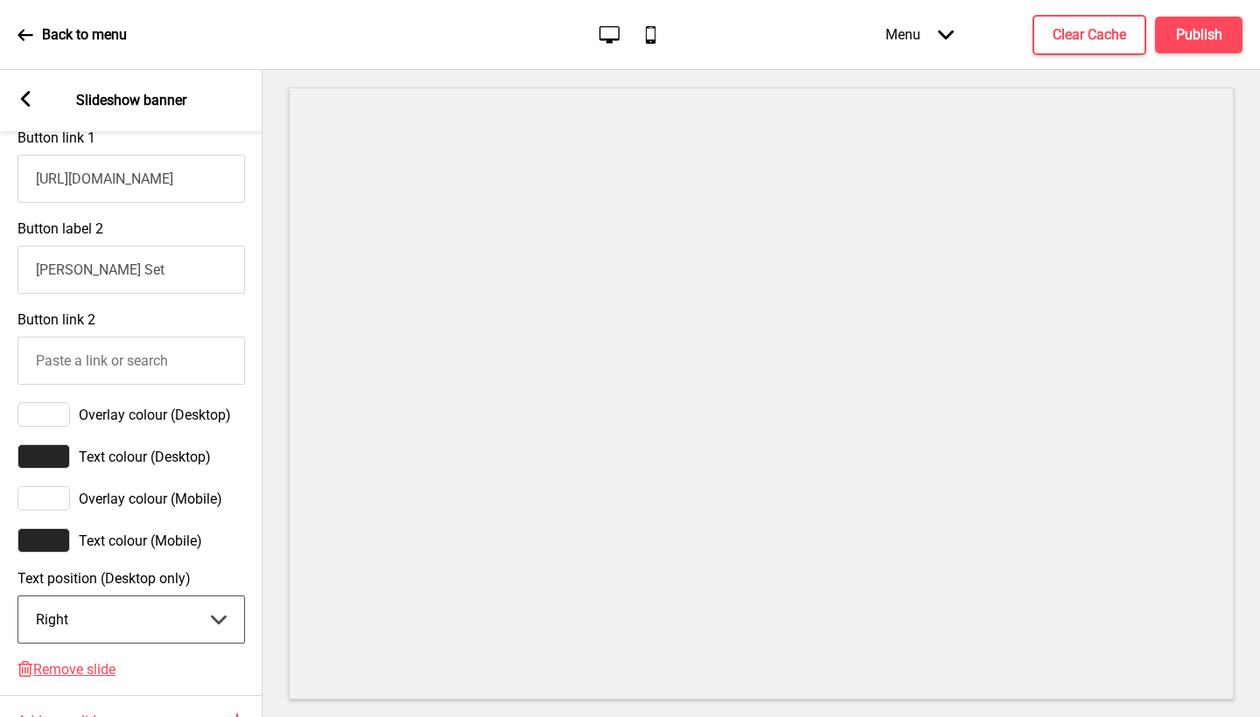
click at [144, 360] on input "Button link 2" at bounding box center [130, 361] width 227 height 48
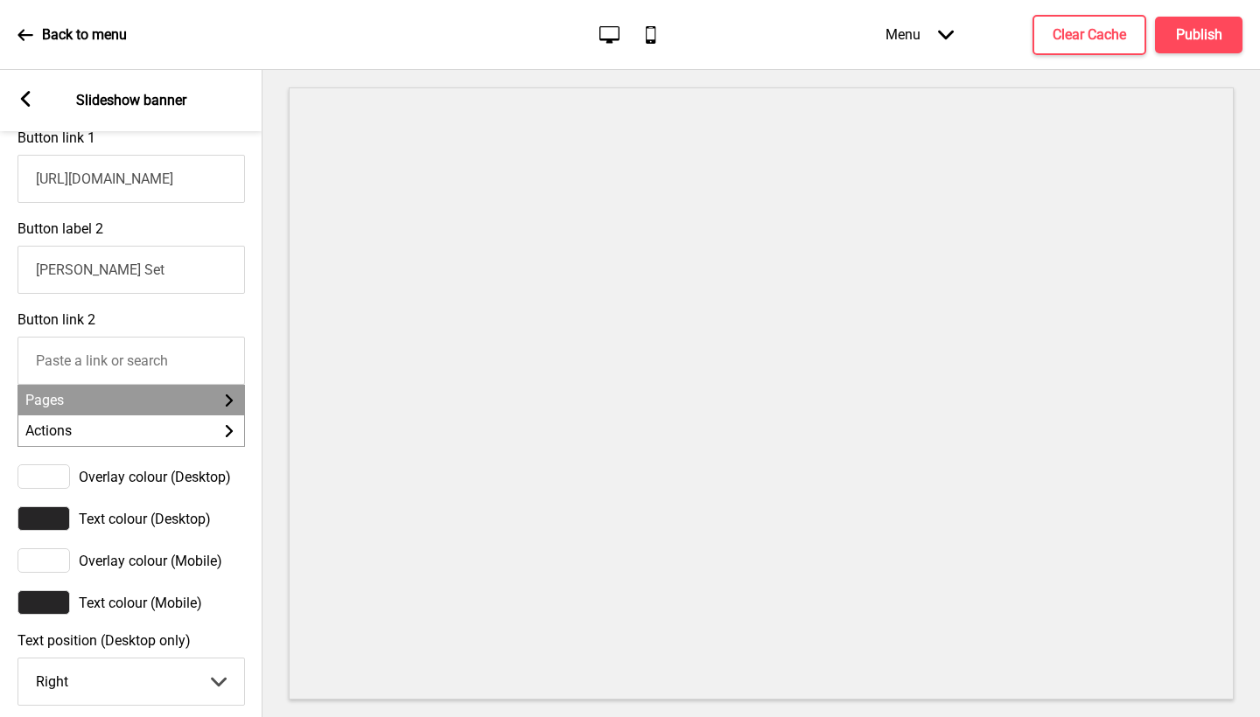
click at [110, 399] on li "Pages Arrow right" at bounding box center [131, 400] width 226 height 31
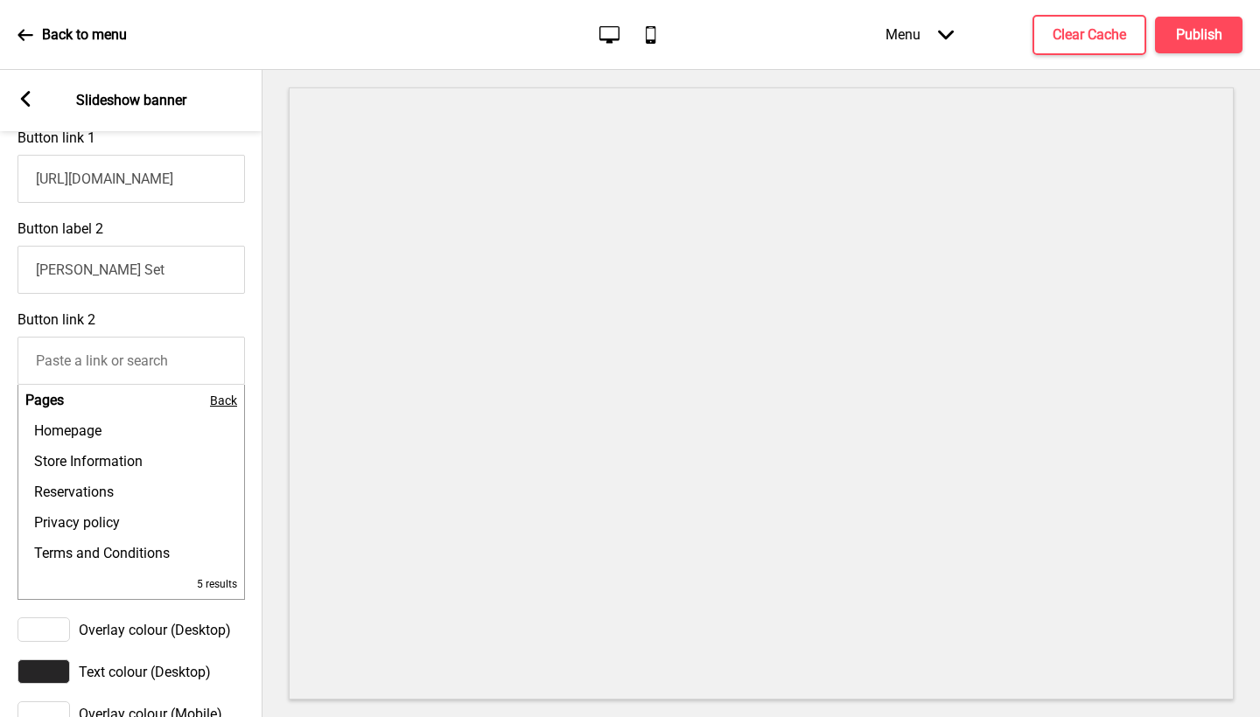
click at [234, 400] on span "Back" at bounding box center [223, 401] width 27 height 14
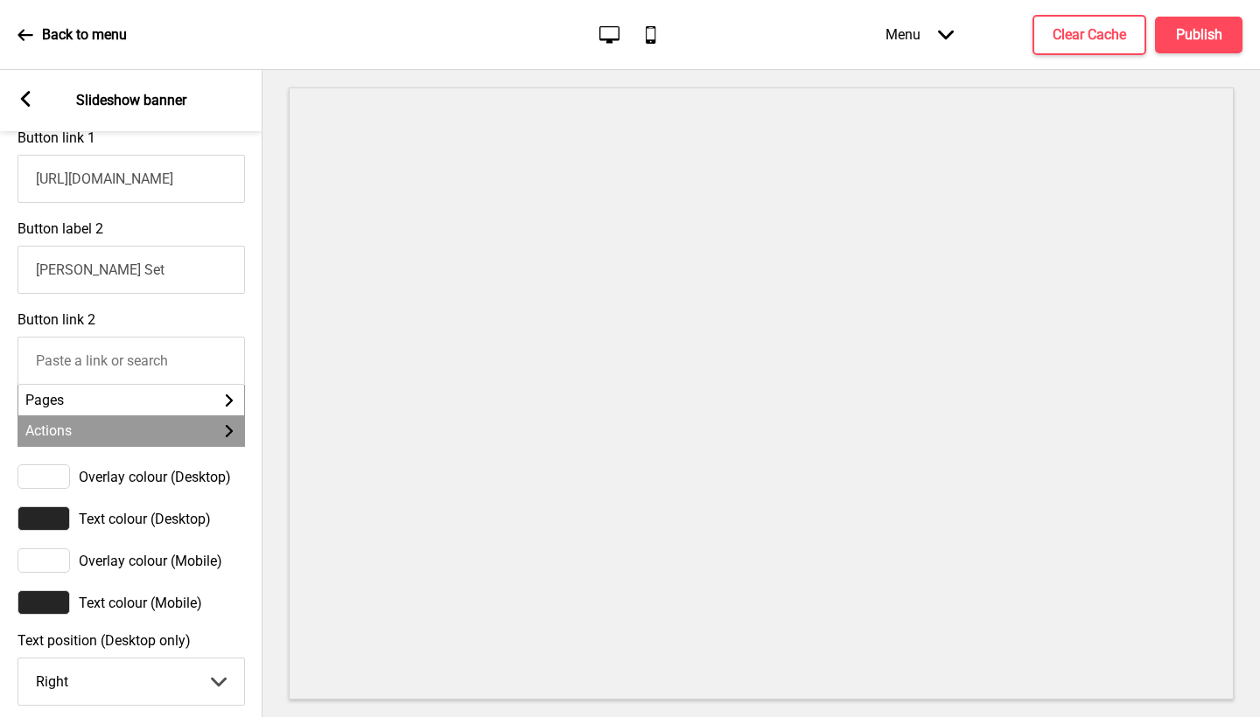
click at [147, 430] on li "Actions Arrow right" at bounding box center [131, 431] width 226 height 31
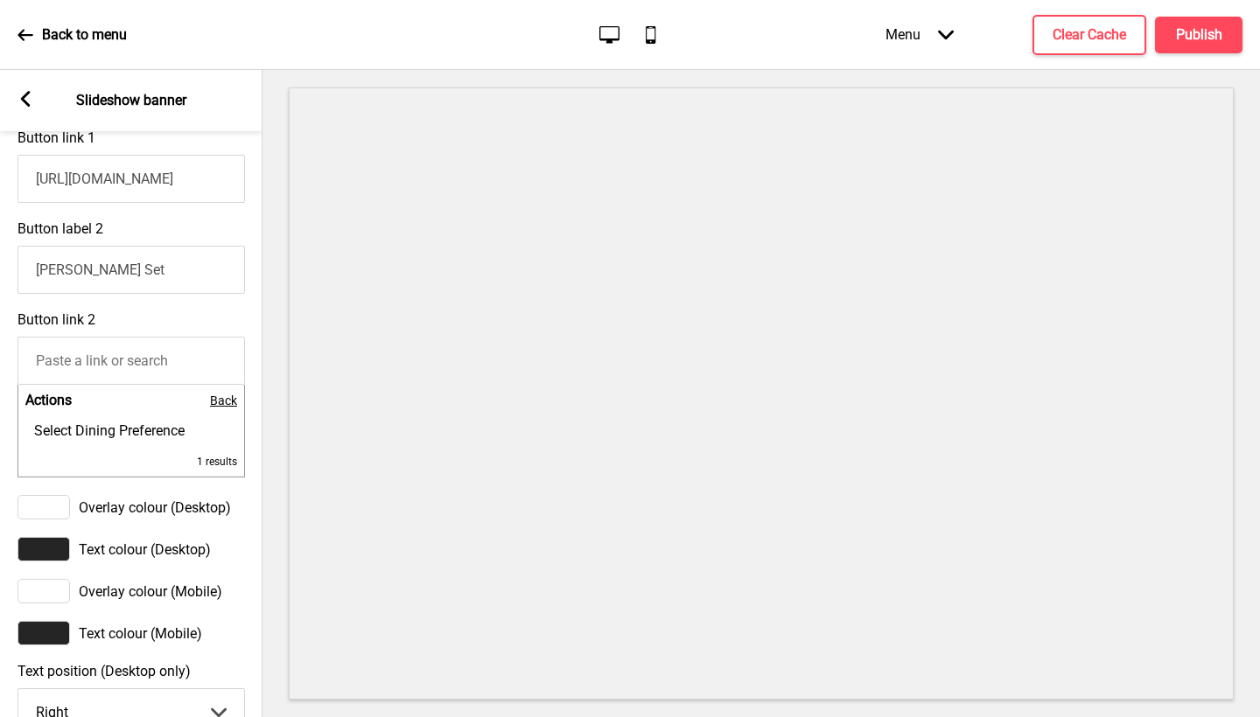
click at [220, 402] on span "Back" at bounding box center [223, 401] width 27 height 14
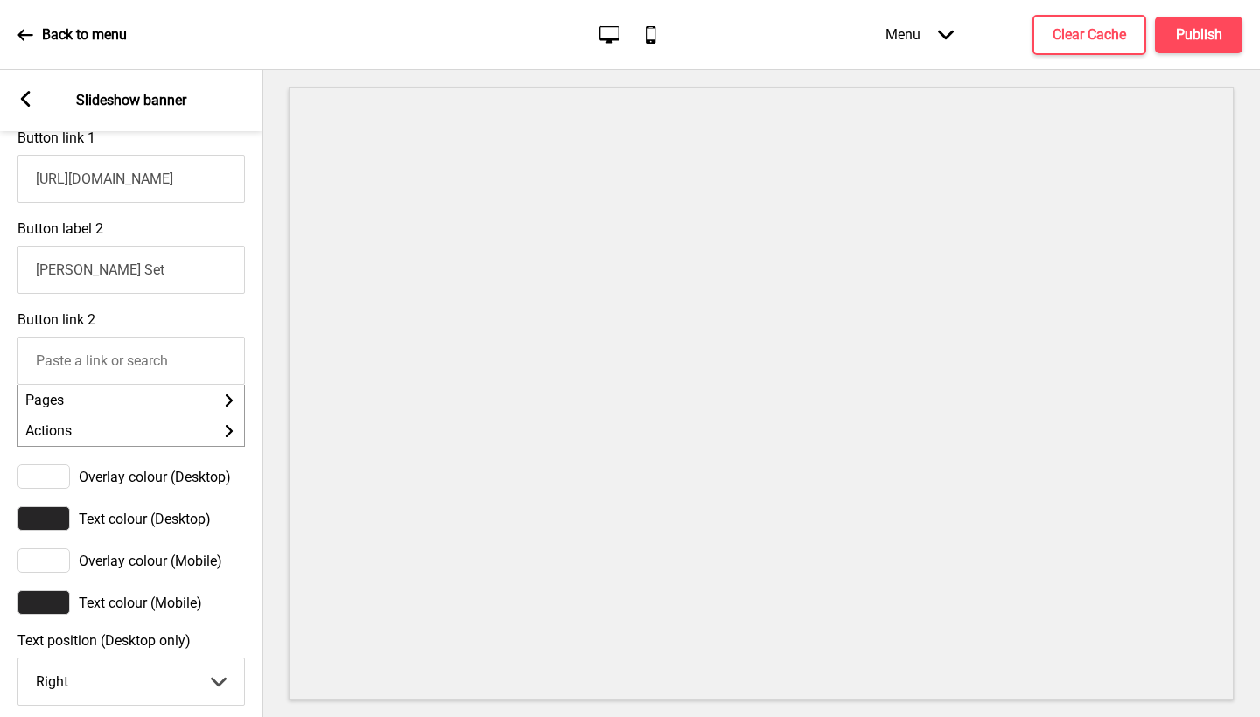
click at [166, 374] on input "Button link 2" at bounding box center [130, 361] width 227 height 48
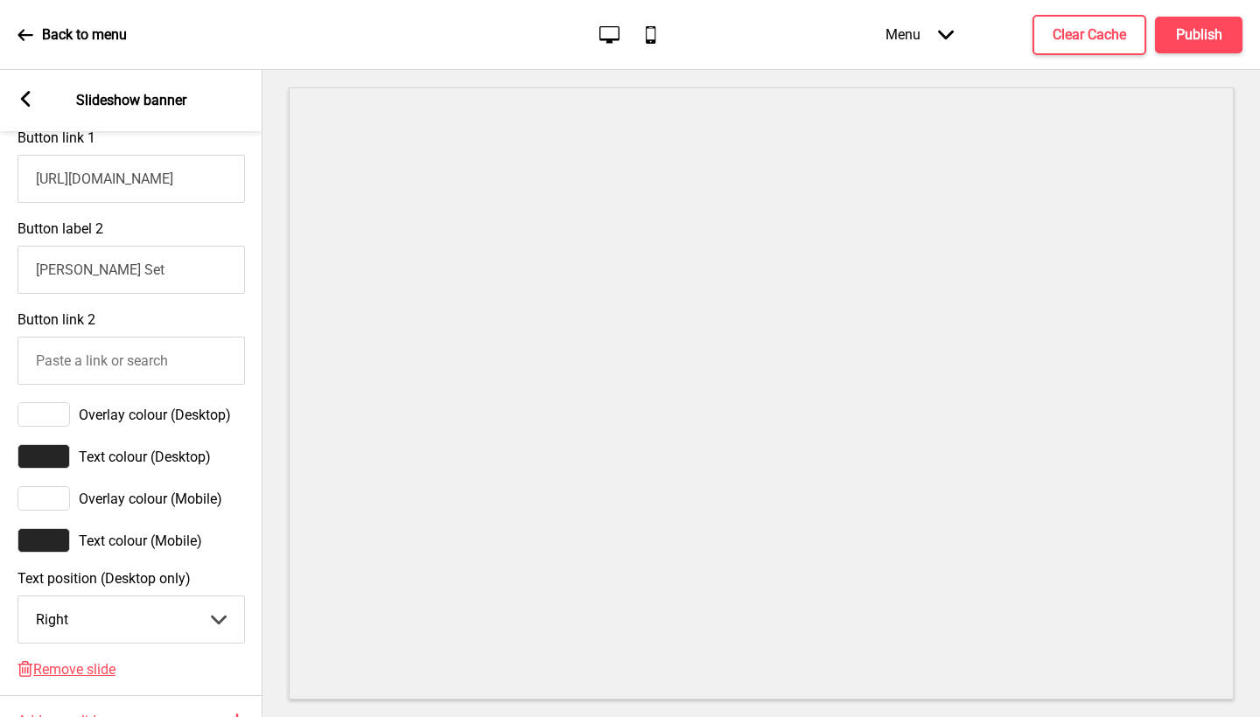
click at [171, 367] on input "Button link 2" at bounding box center [130, 361] width 227 height 48
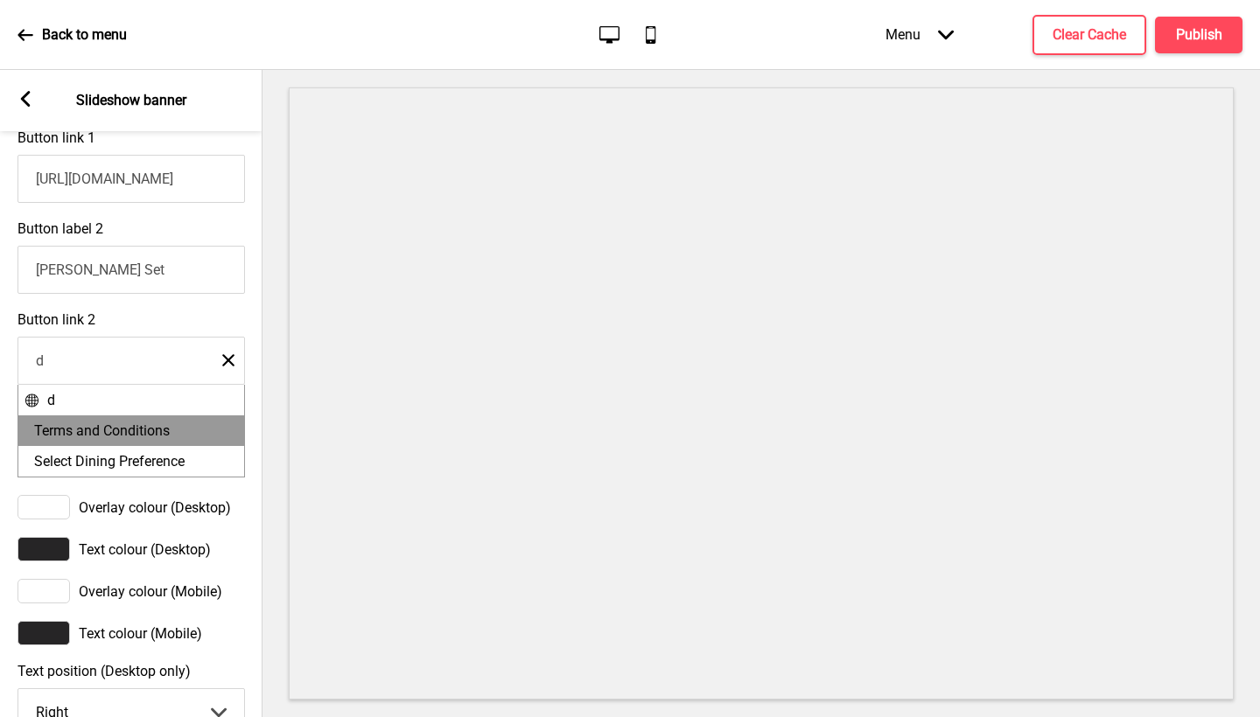
click at [140, 420] on li "Terms and Conditions" at bounding box center [131, 431] width 226 height 31
type input "Terms and Conditions"
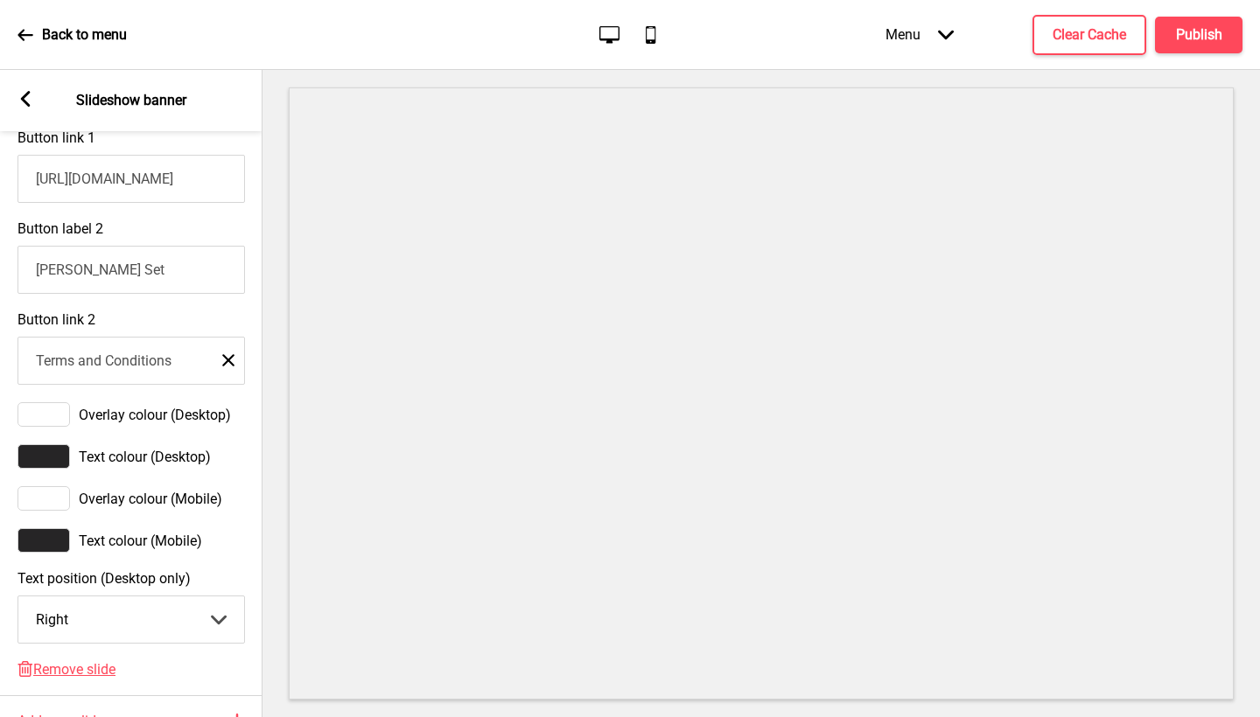
click at [238, 367] on input "Terms and Conditions" at bounding box center [130, 361] width 227 height 48
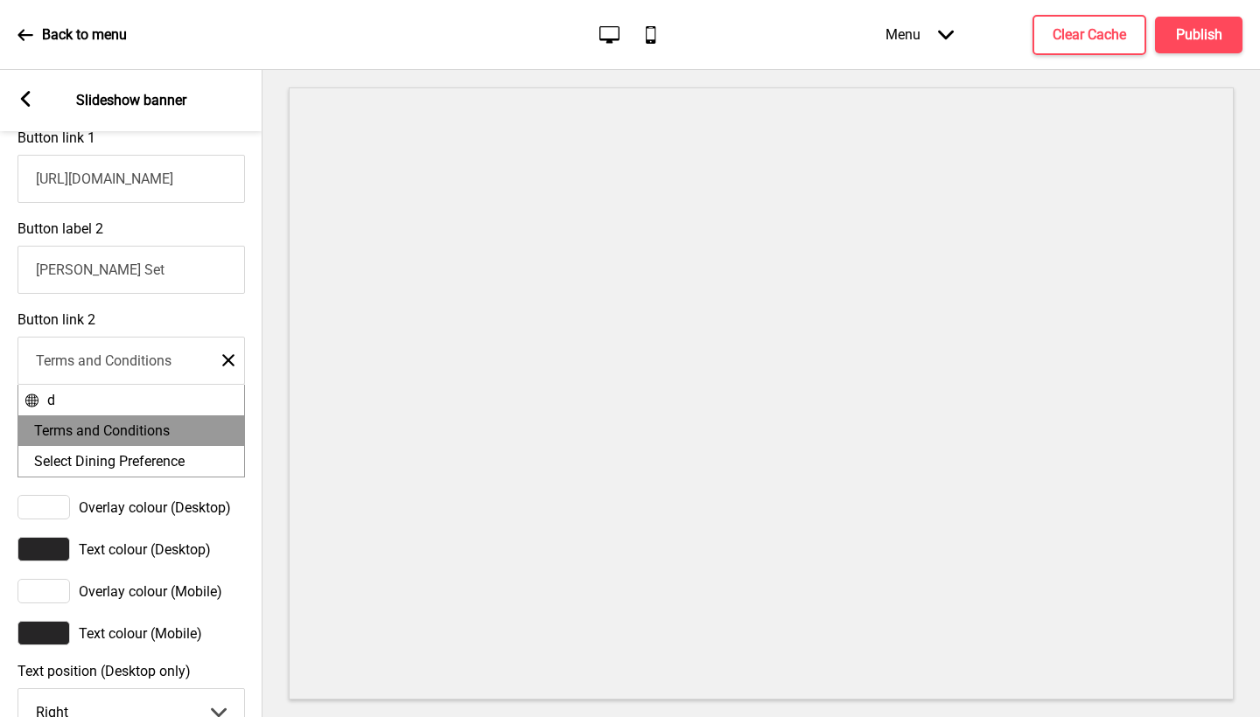
click at [232, 362] on rect at bounding box center [228, 360] width 12 height 12
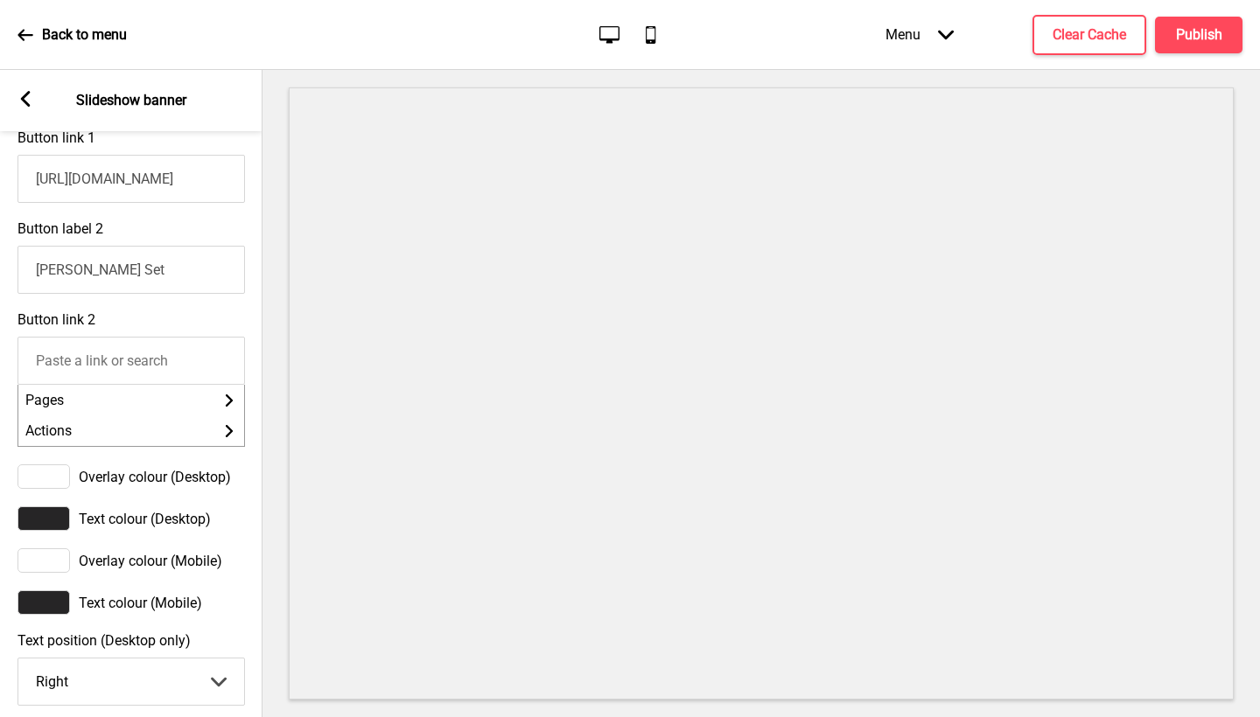
drag, startPoint x: 204, startPoint y: 264, endPoint x: 0, endPoint y: 256, distance: 204.0
click at [0, 256] on div "Button label 2 Bento Rice Set" at bounding box center [131, 257] width 262 height 91
click at [28, 98] on rect at bounding box center [25, 99] width 16 height 16
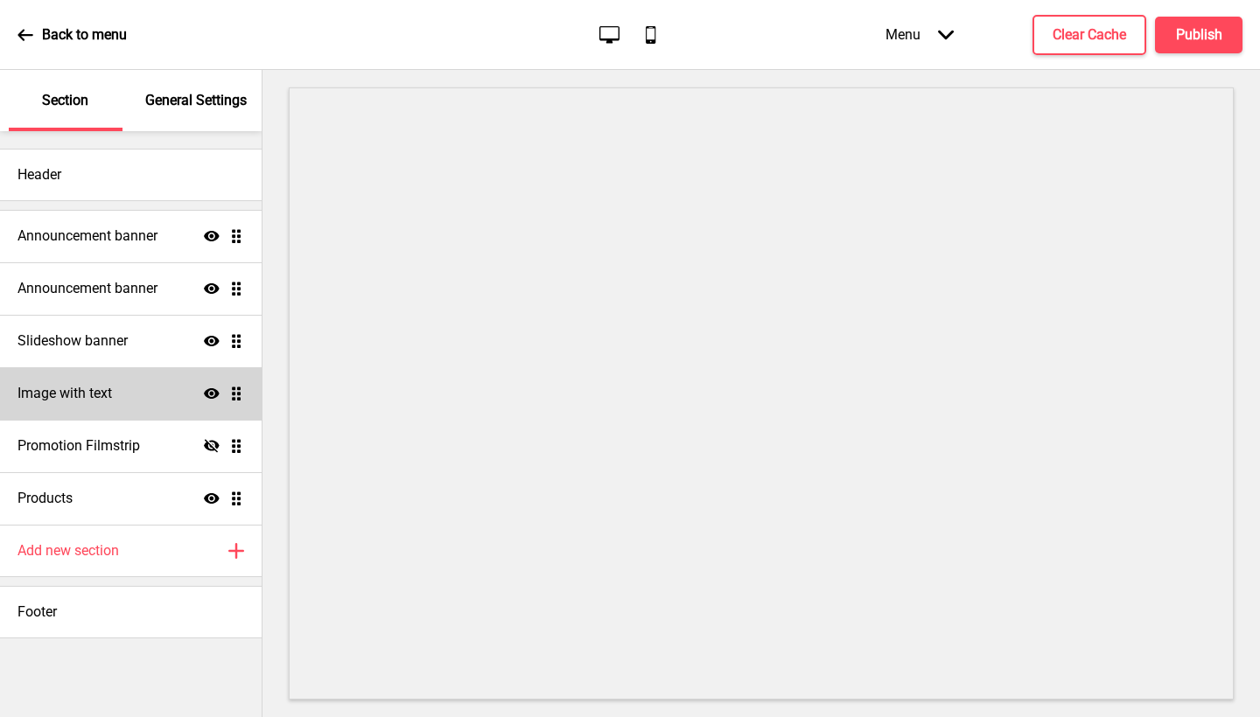
click at [144, 400] on div "Image with text Show Drag" at bounding box center [131, 393] width 262 height 52
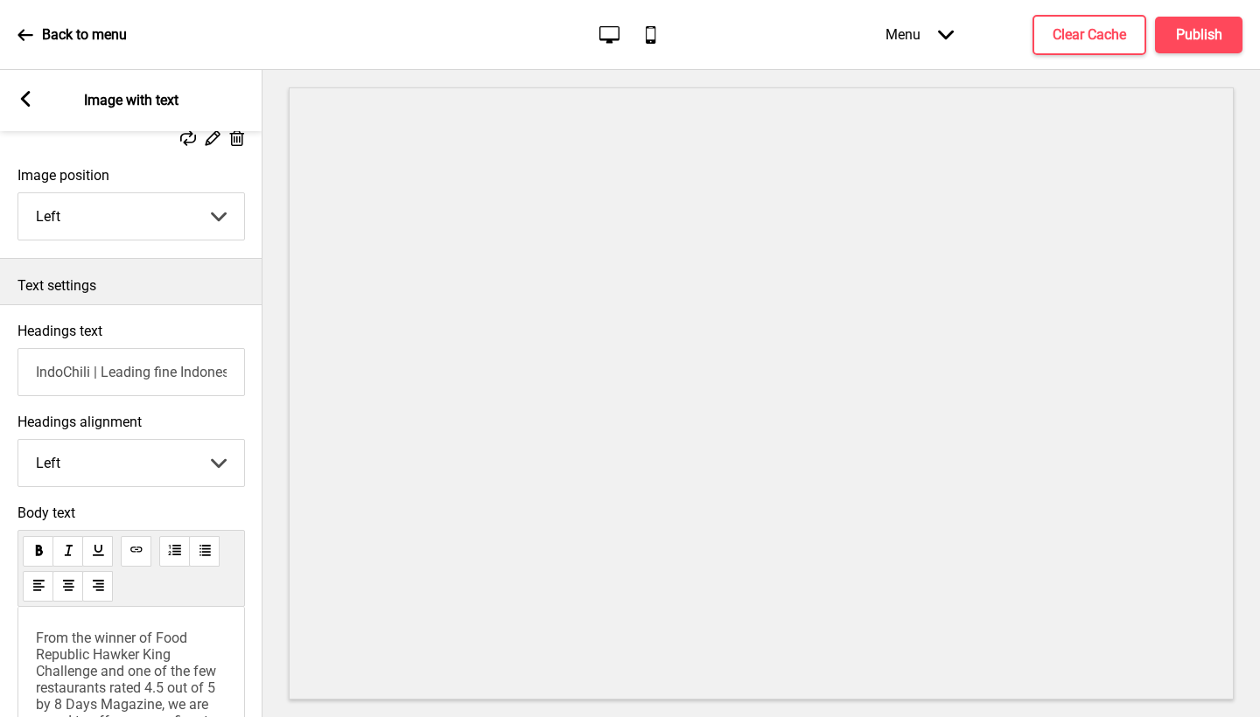
scroll to position [0, 0]
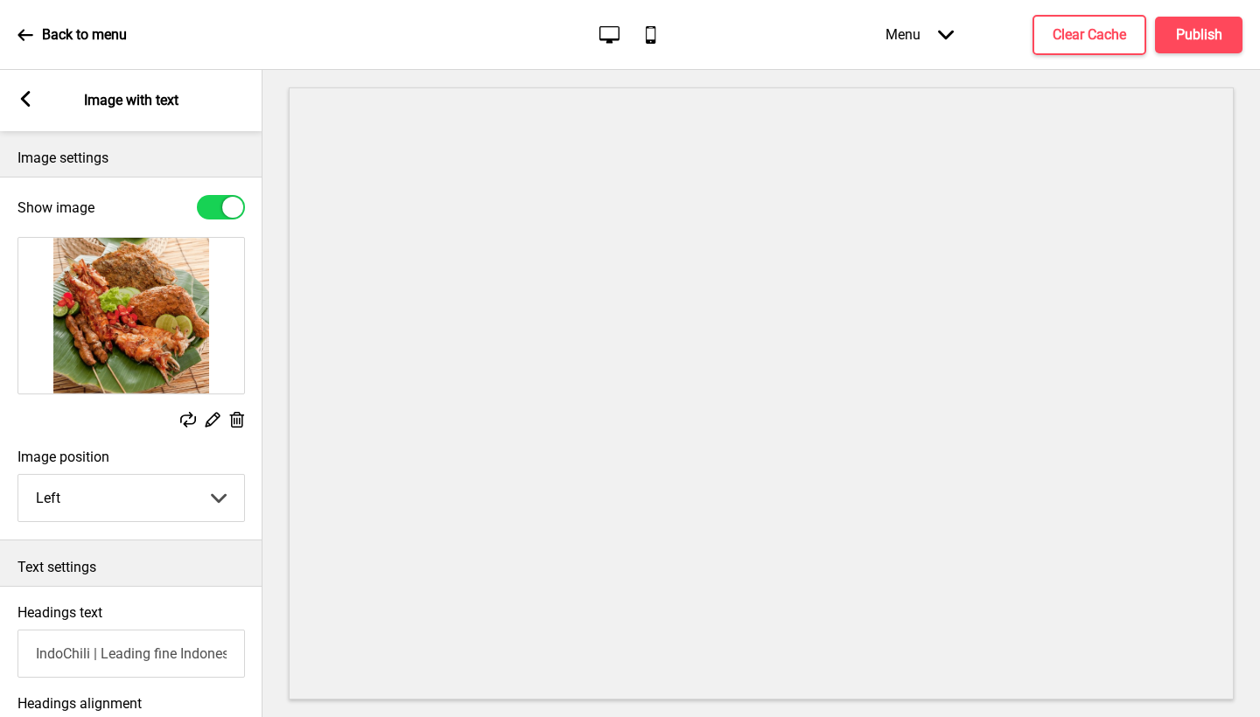
click at [240, 419] on icon at bounding box center [237, 420] width 15 height 16
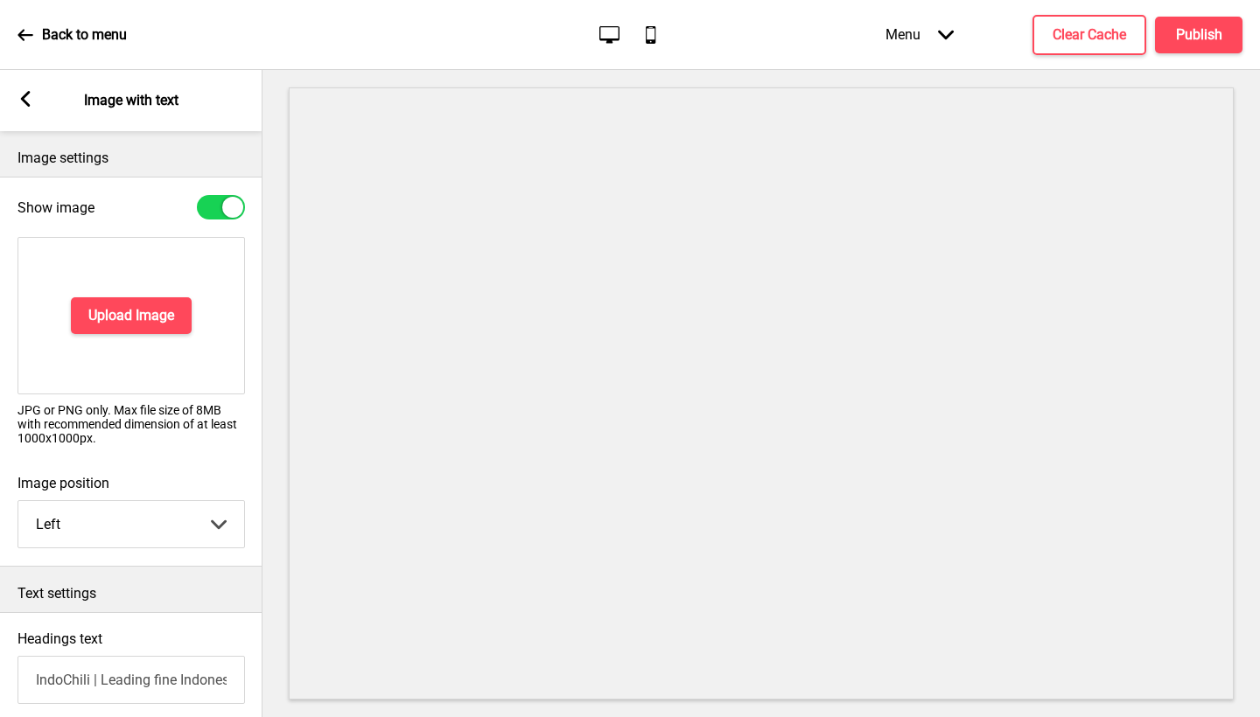
click at [20, 94] on rect at bounding box center [25, 99] width 16 height 16
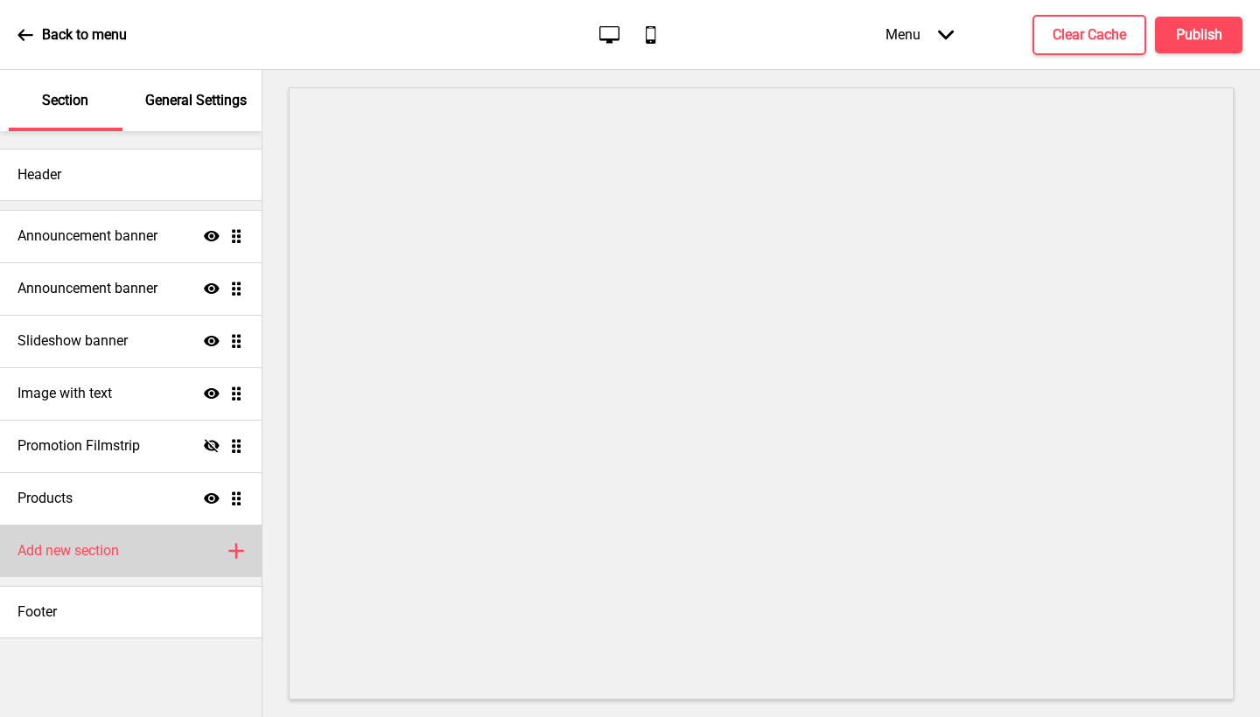
click at [145, 562] on div "Add new section Plus" at bounding box center [131, 551] width 262 height 52
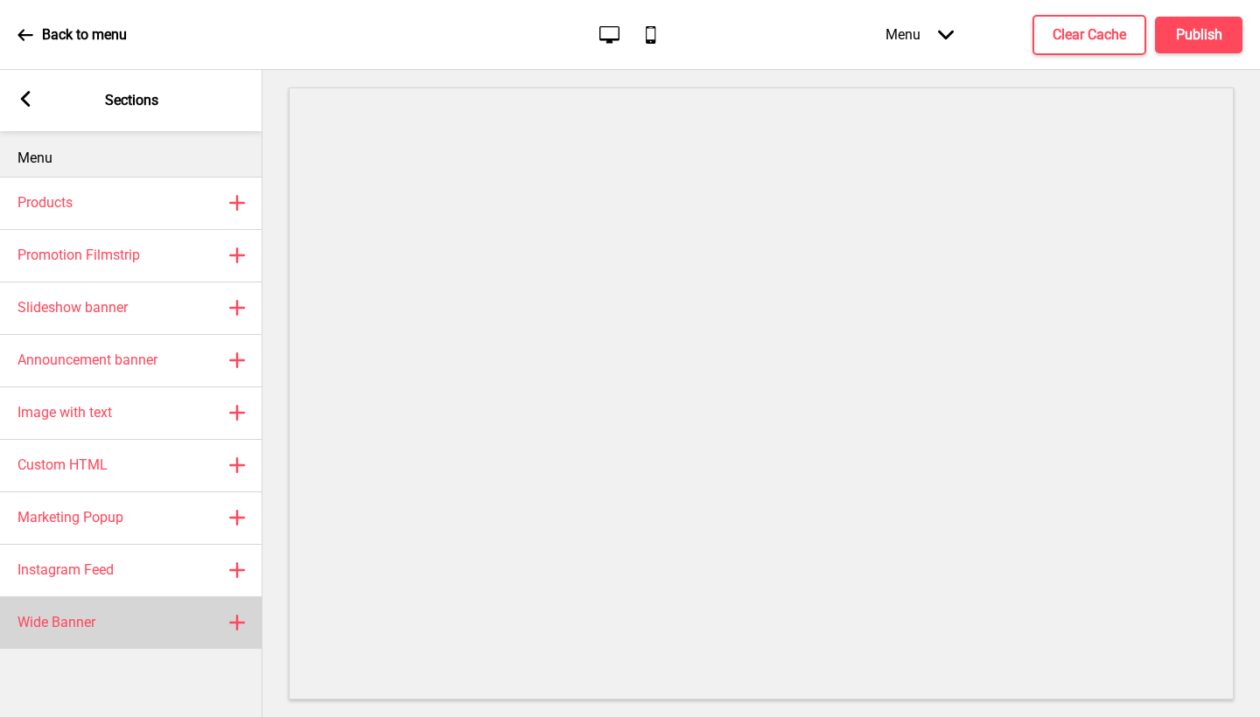
click at [152, 617] on div "Wide Banner Plus" at bounding box center [131, 623] width 262 height 52
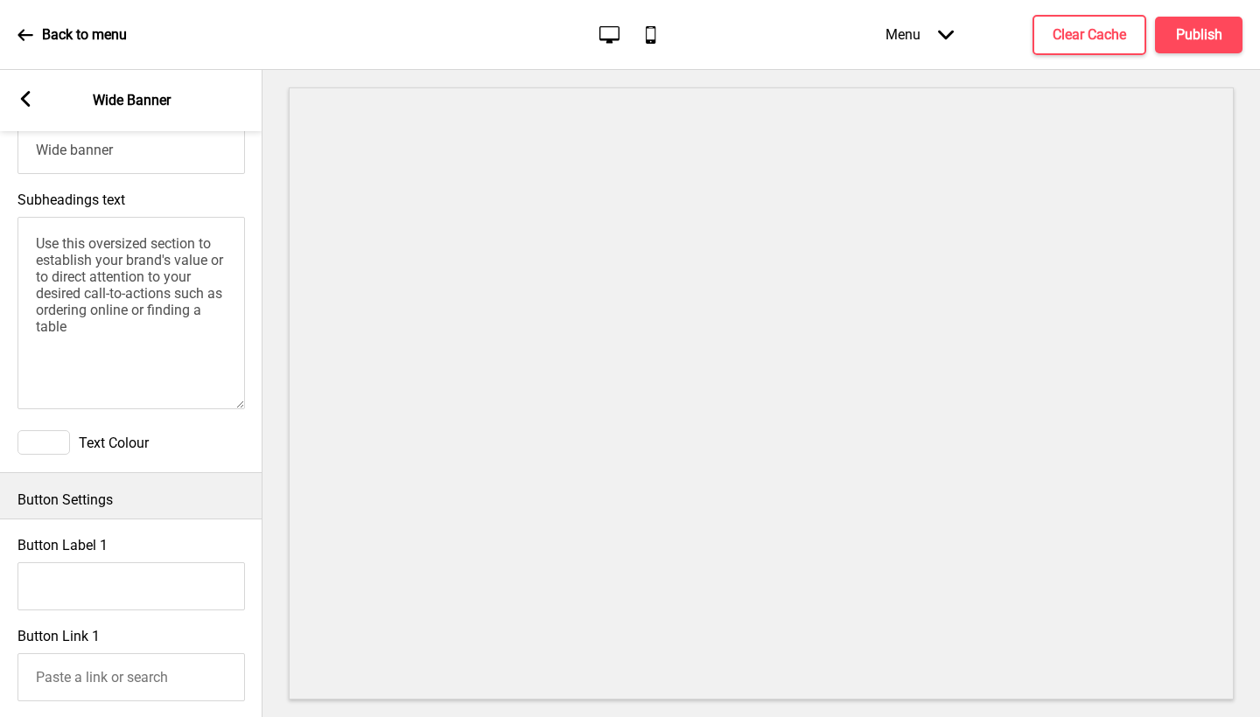
scroll to position [907, 0]
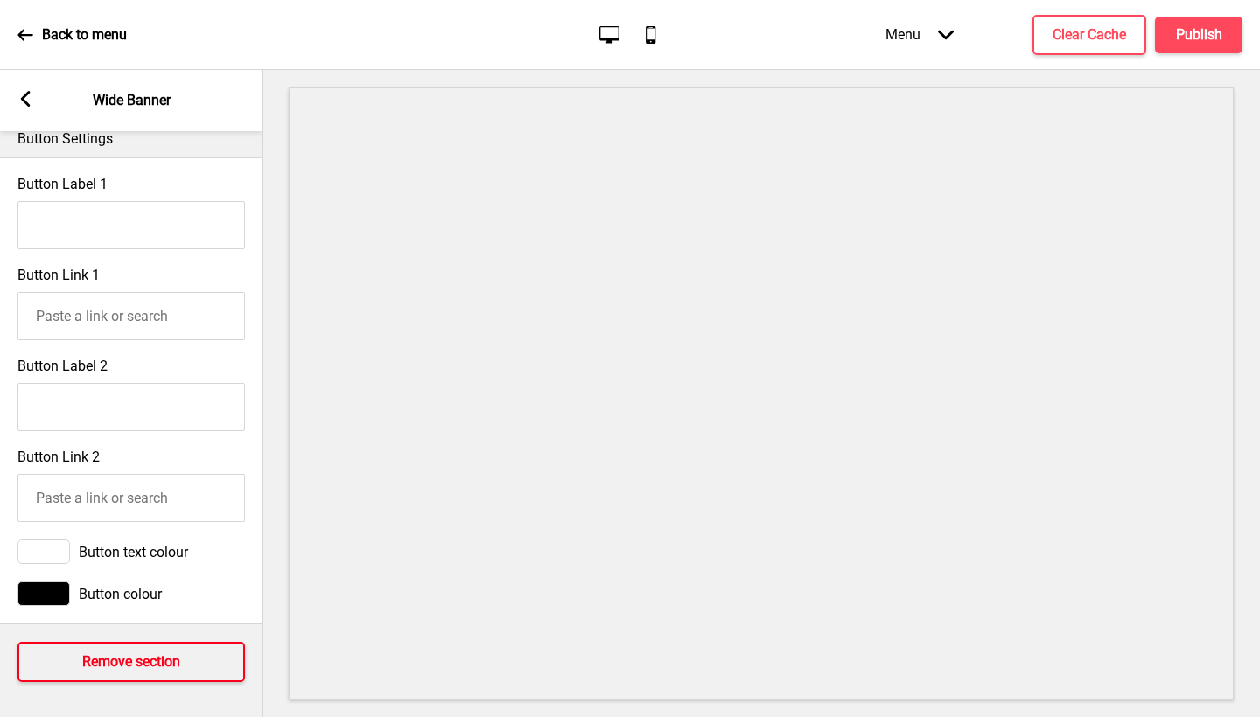
click at [115, 654] on h4 "Remove section" at bounding box center [131, 662] width 98 height 19
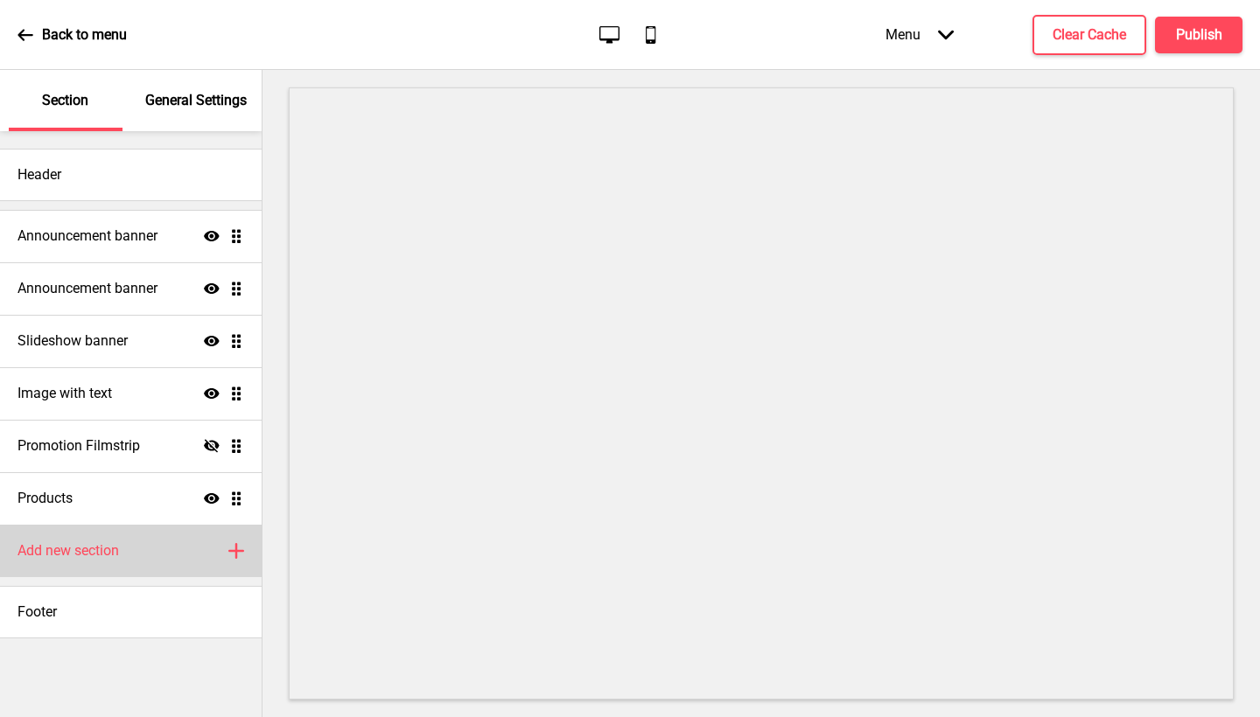
click at [155, 556] on div "Add new section Plus" at bounding box center [131, 551] width 262 height 52
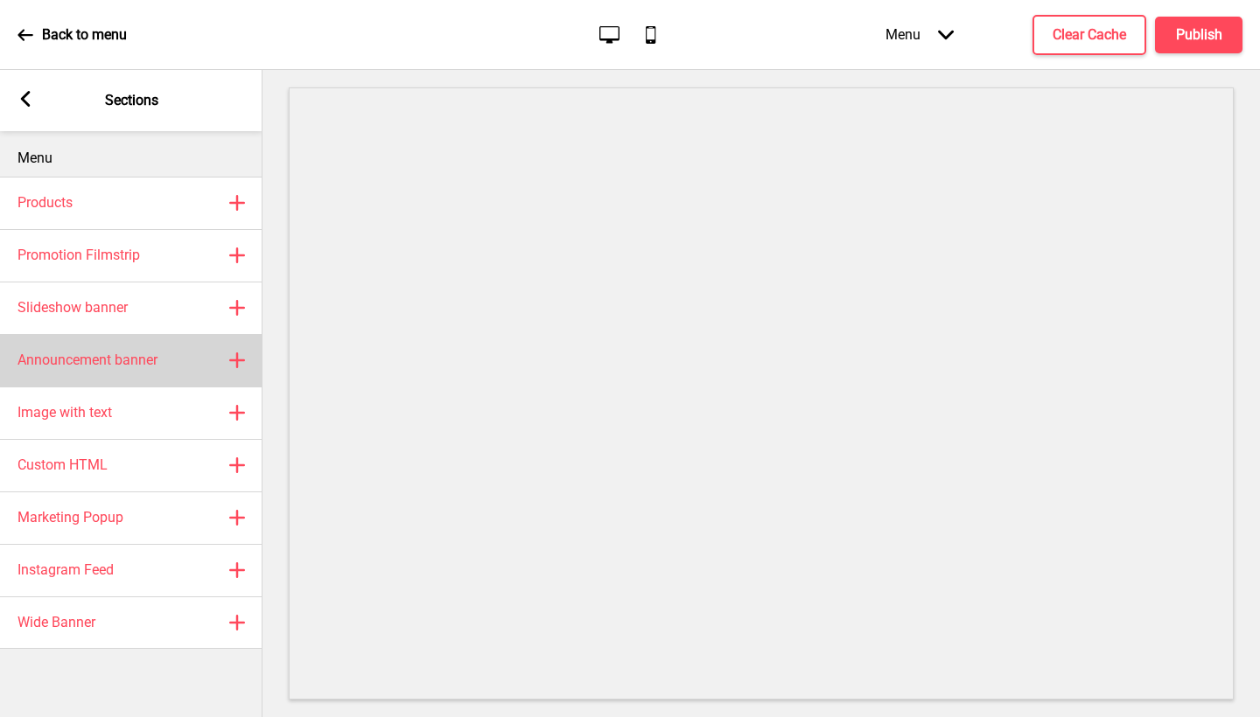
click at [173, 370] on div "Announcement banner Plus" at bounding box center [131, 360] width 262 height 52
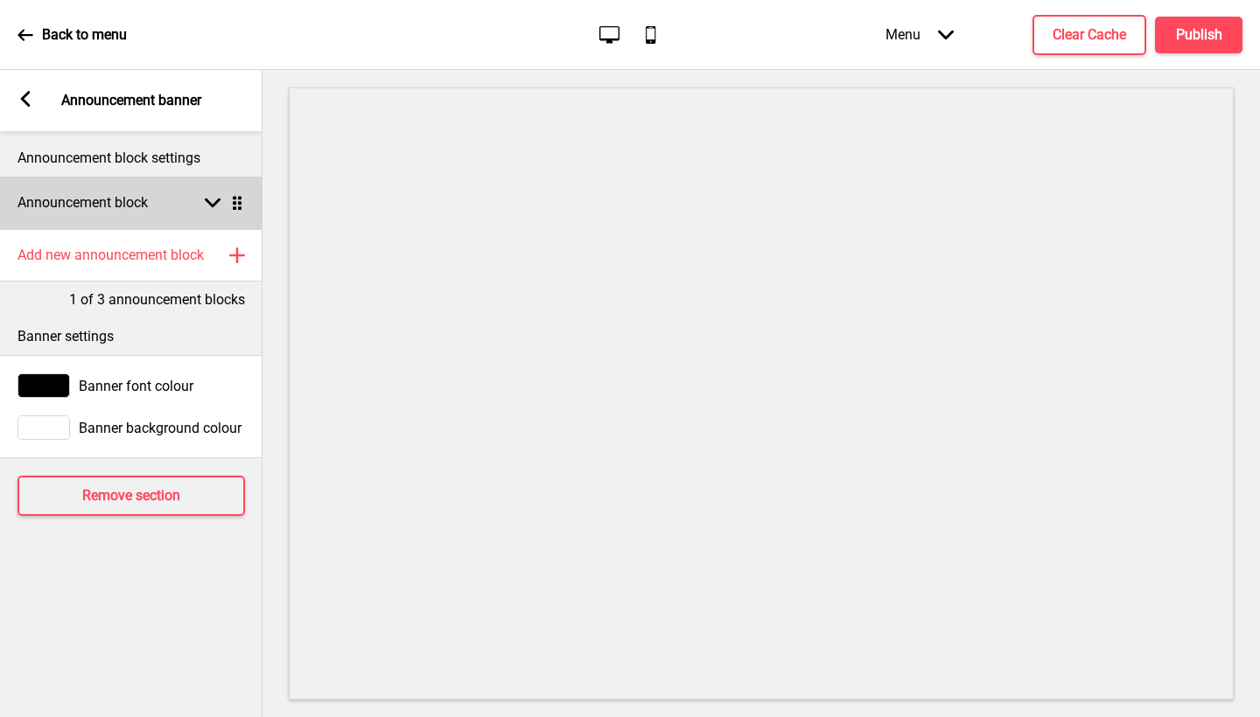
click at [205, 208] on div "Arrow down" at bounding box center [213, 203] width 16 height 16
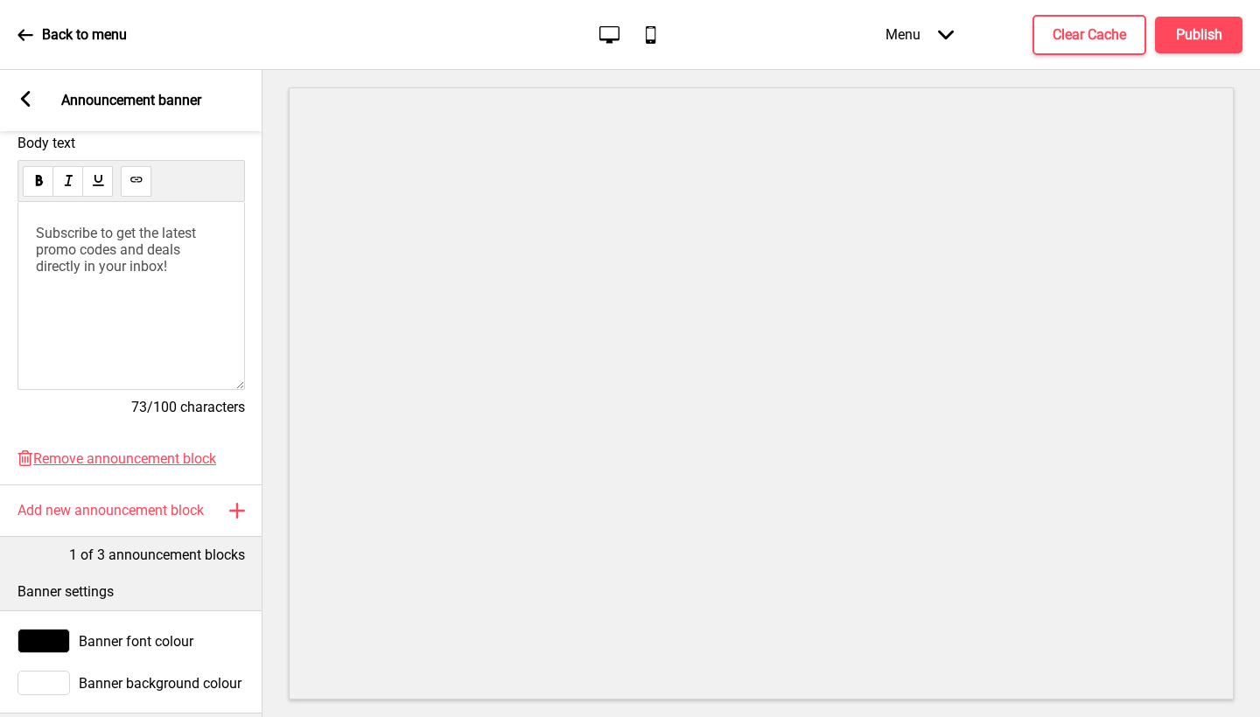
scroll to position [192, 0]
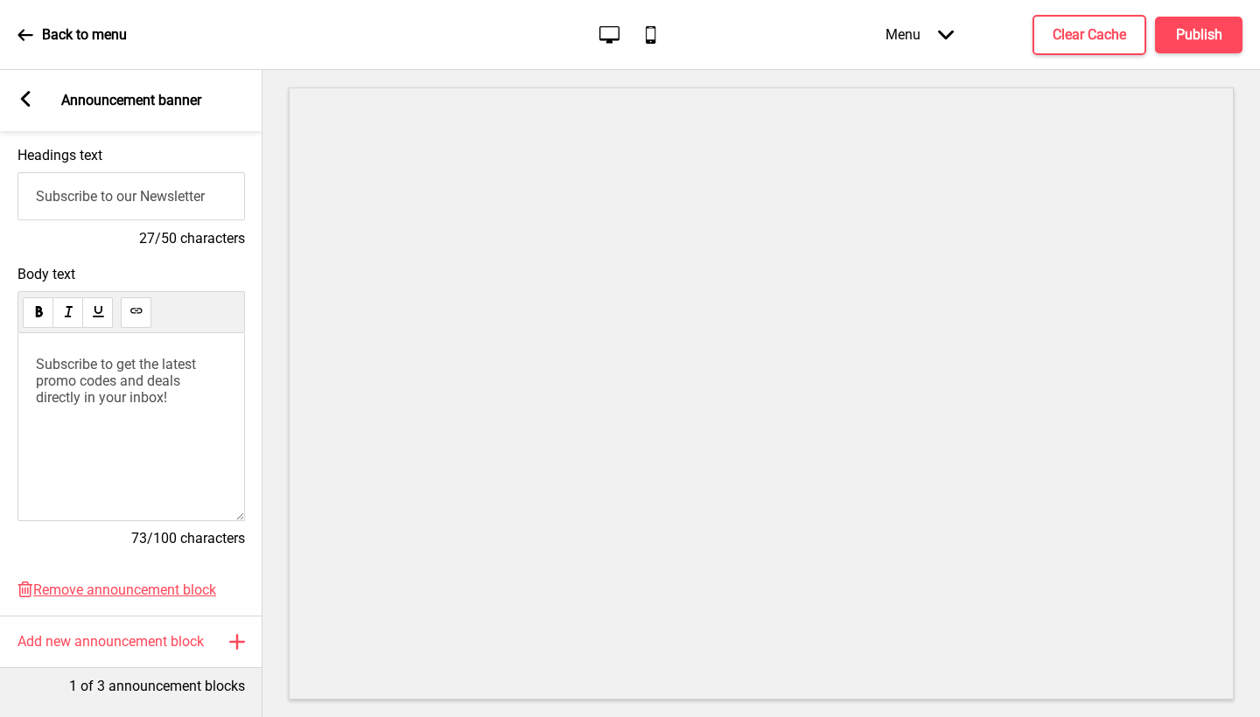
click at [38, 99] on div "Arrow left Announcement banner" at bounding box center [131, 100] width 262 height 61
click at [26, 99] on rect at bounding box center [25, 99] width 16 height 16
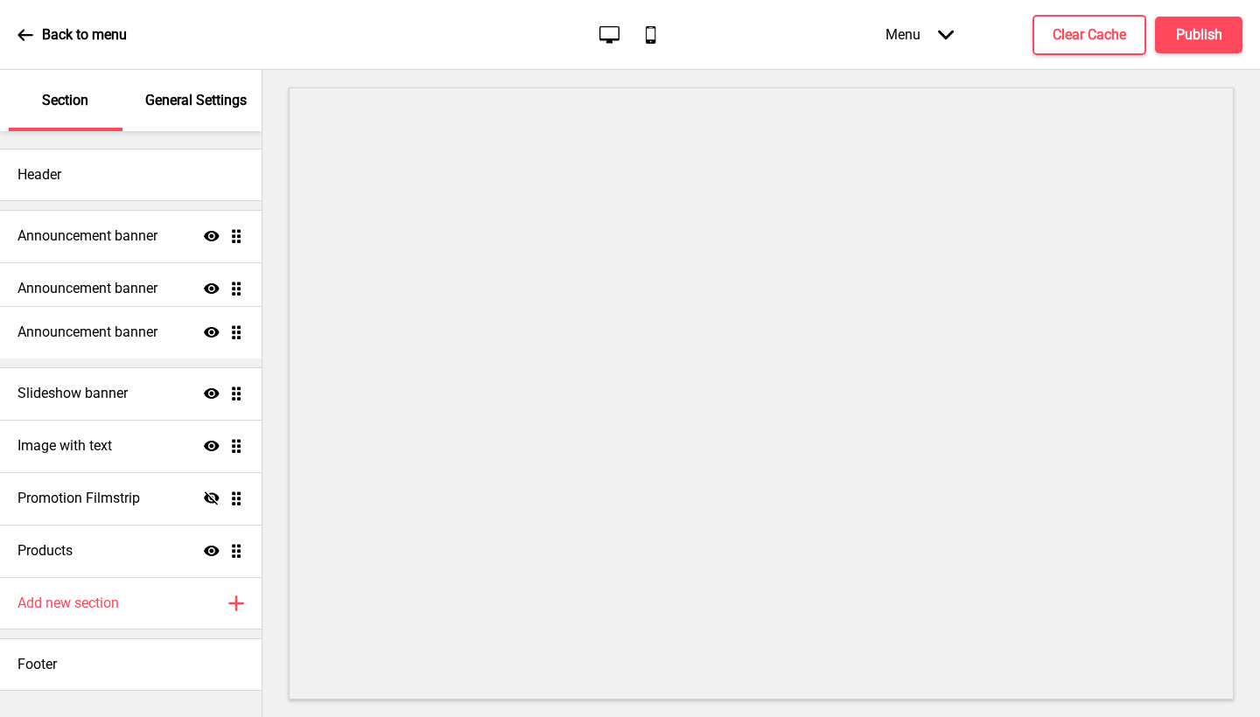
drag, startPoint x: 234, startPoint y: 551, endPoint x: 239, endPoint y: 332, distance: 218.8
click at [239, 332] on ul "Announcement banner Show Drag Announcement banner Show Drag Slideshow banner Sh…" at bounding box center [131, 393] width 262 height 367
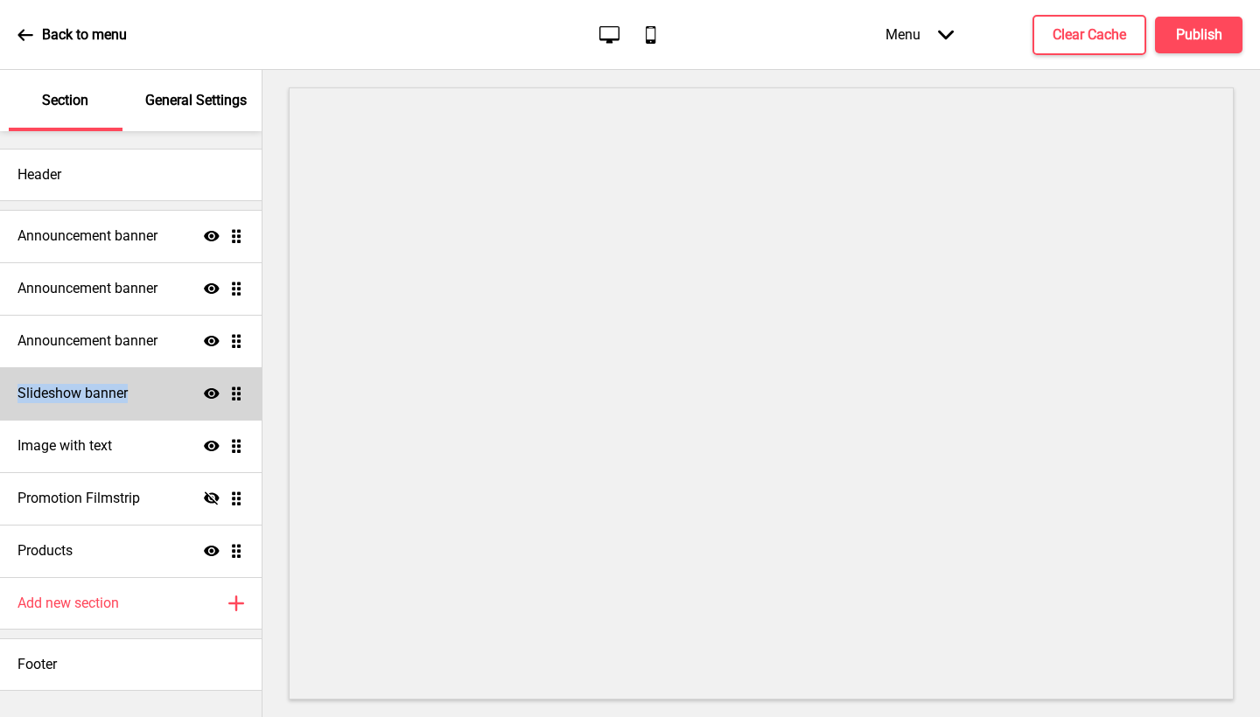
drag, startPoint x: 246, startPoint y: 340, endPoint x: 242, endPoint y: 387, distance: 46.5
click at [242, 387] on ul "Announcement banner Show Drag Announcement banner Show Drag Announcement banner…" at bounding box center [131, 393] width 262 height 367
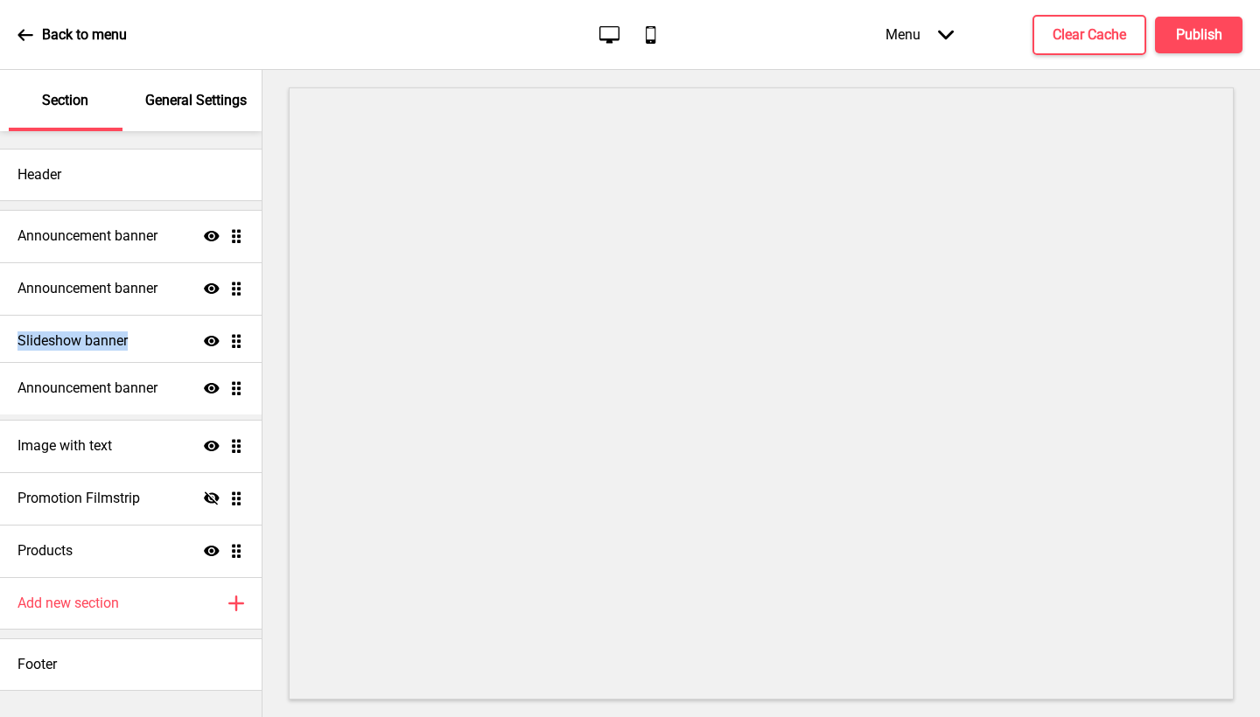
drag, startPoint x: 240, startPoint y: 355, endPoint x: 237, endPoint y: 384, distance: 29.0
click at [237, 384] on ul "Announcement banner Show Drag Announcement banner Show Drag Announcement banner…" at bounding box center [131, 393] width 262 height 367
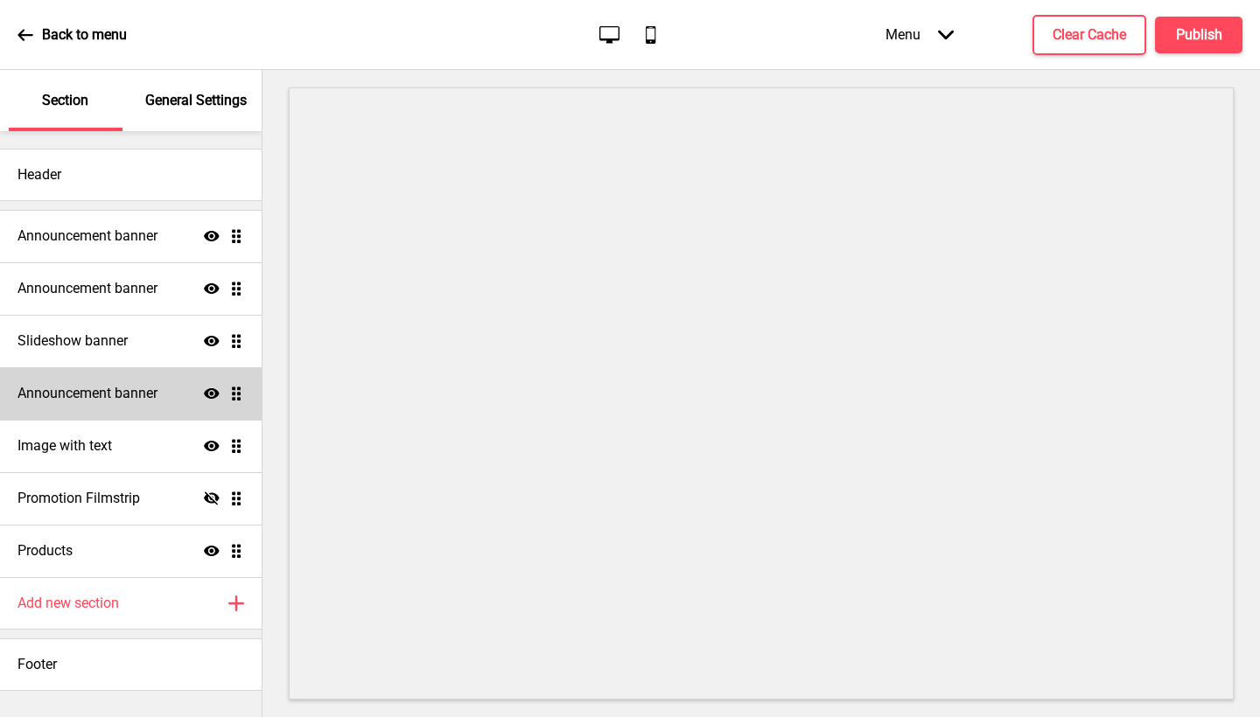
click at [150, 397] on h4 "Announcement banner" at bounding box center [87, 393] width 140 height 19
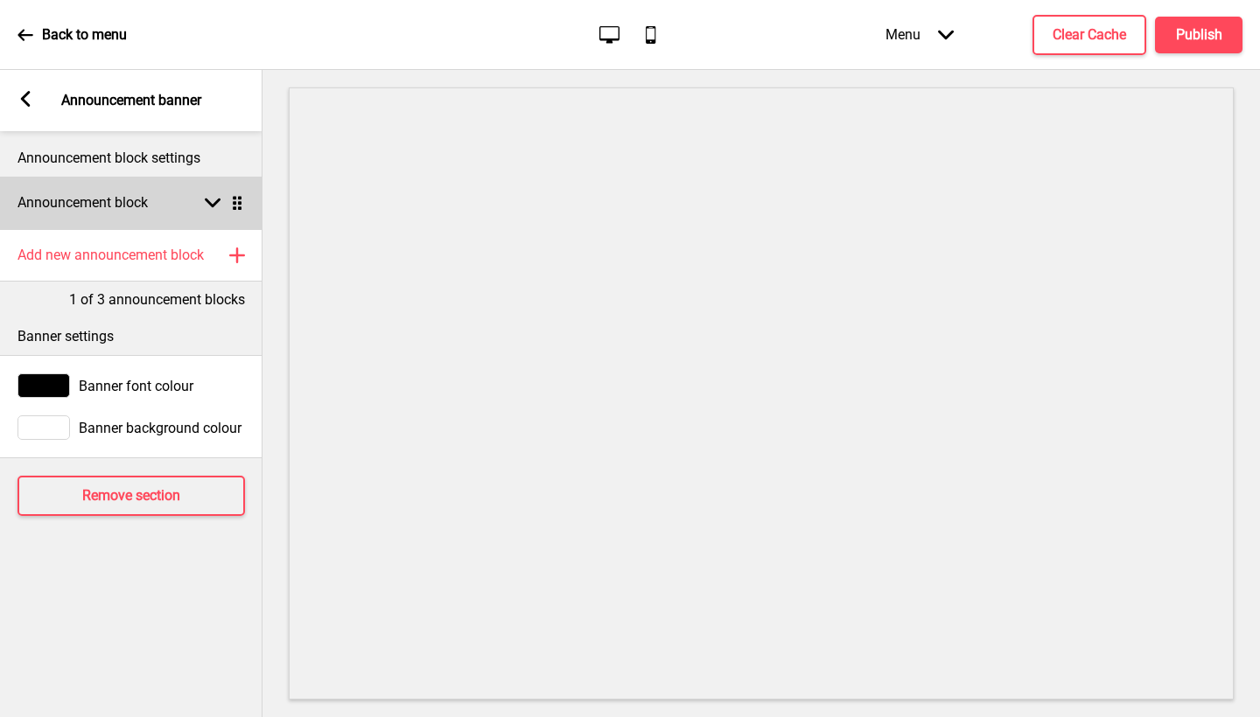
click at [209, 190] on div "Announcement block Arrow down Drag" at bounding box center [131, 203] width 262 height 52
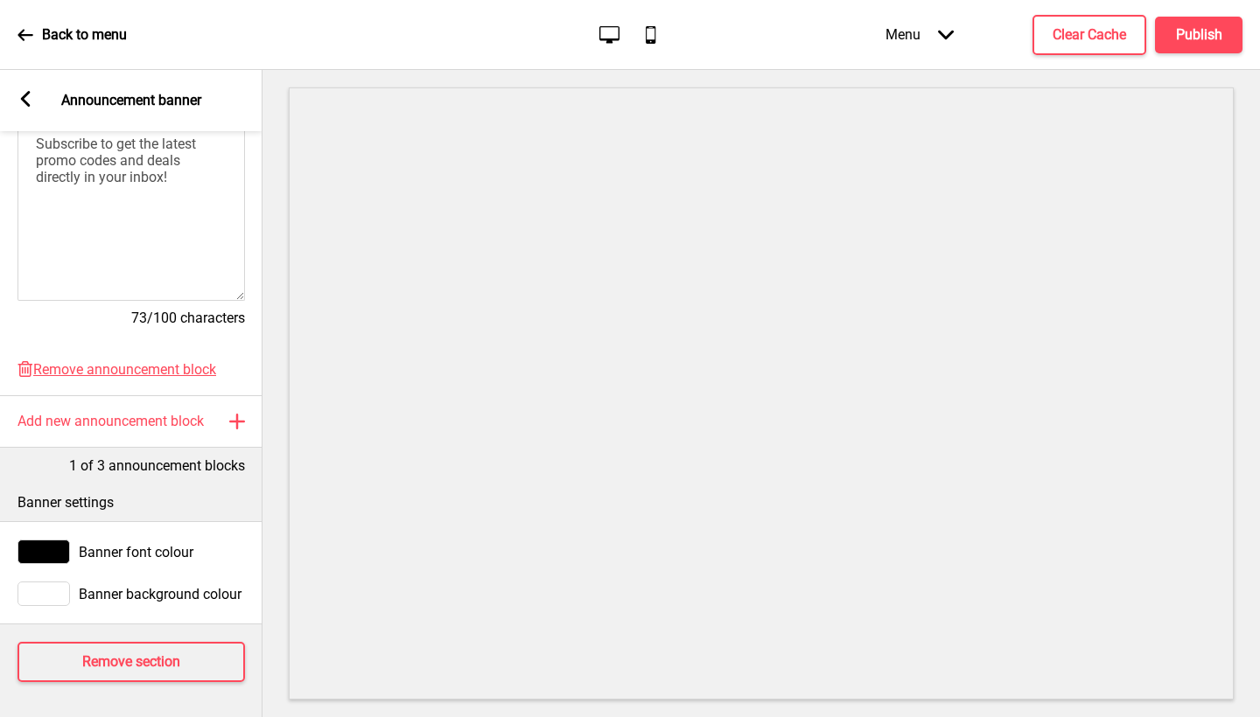
scroll to position [291, 0]
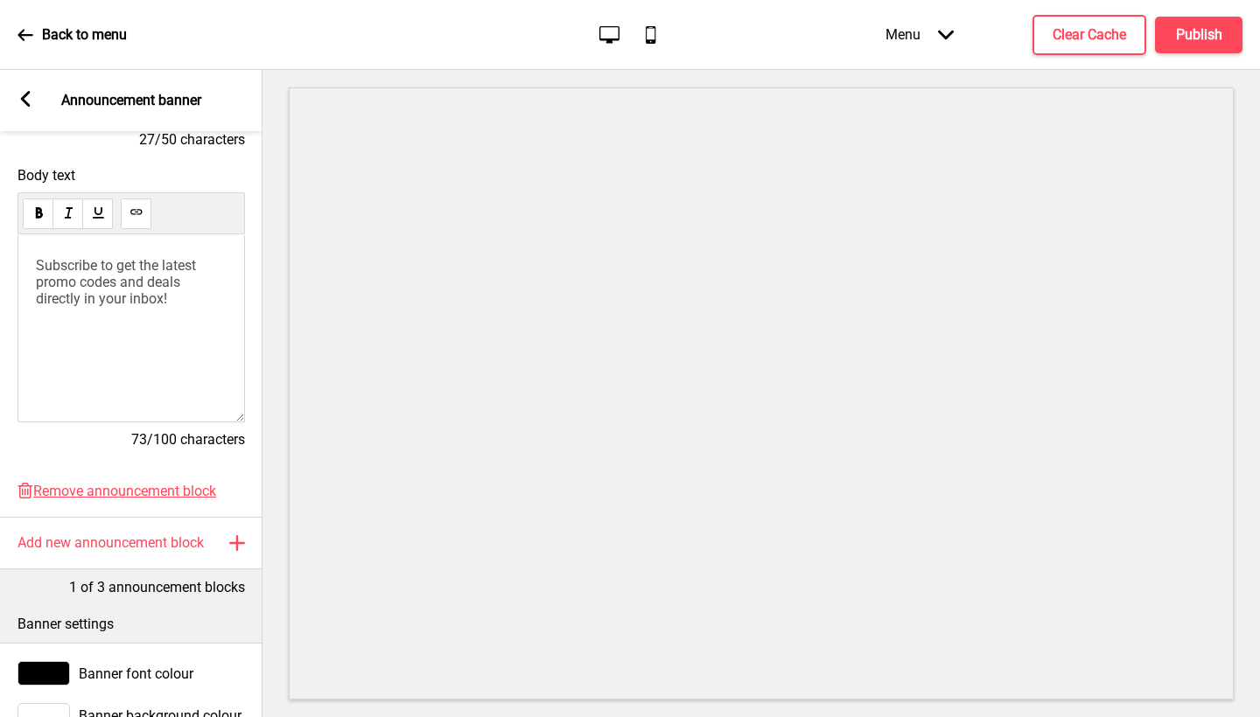
click at [21, 103] on rect at bounding box center [25, 99] width 16 height 16
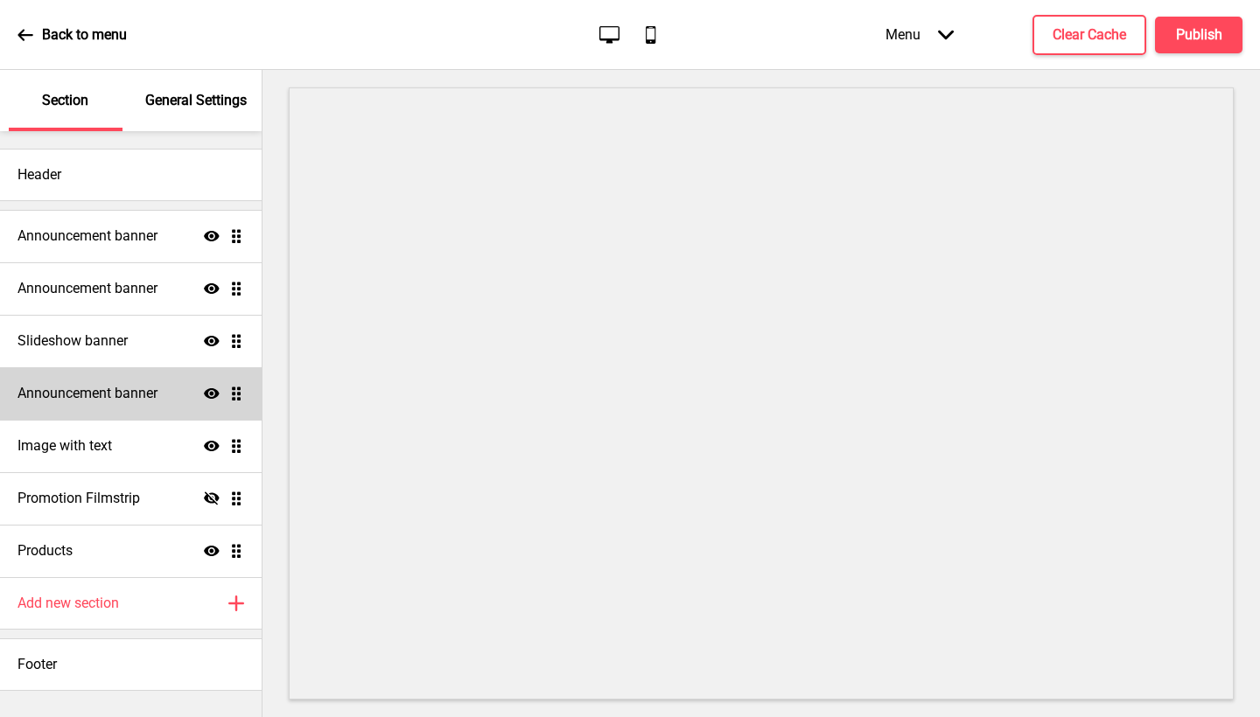
click at [124, 401] on h4 "Announcement banner" at bounding box center [87, 393] width 140 height 19
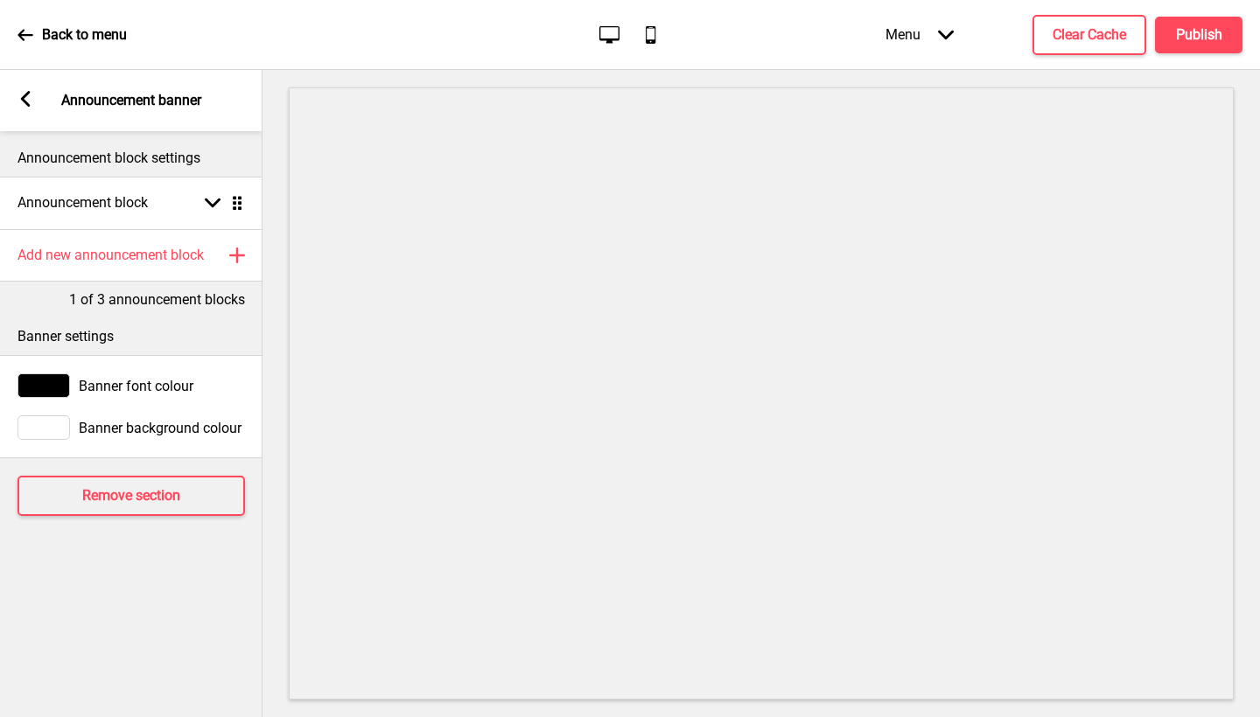
click at [24, 100] on icon at bounding box center [26, 99] width 10 height 16
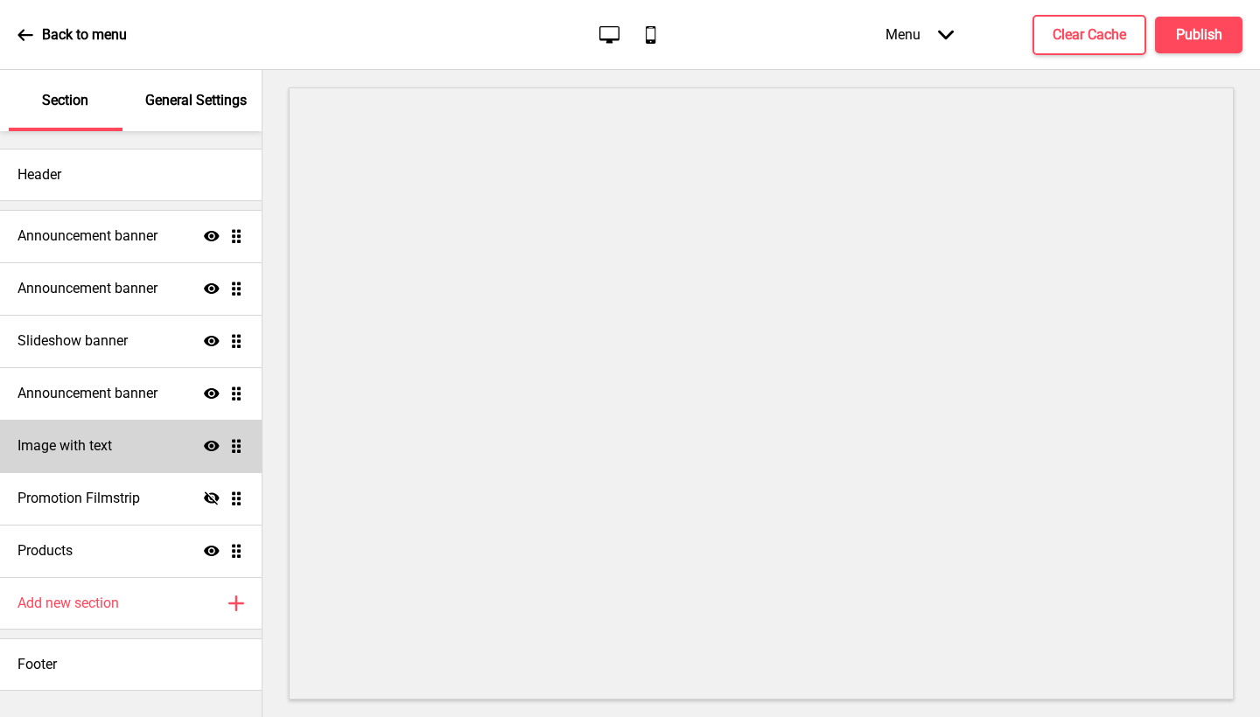
click at [131, 445] on div "Image with text Show Drag" at bounding box center [131, 446] width 262 height 52
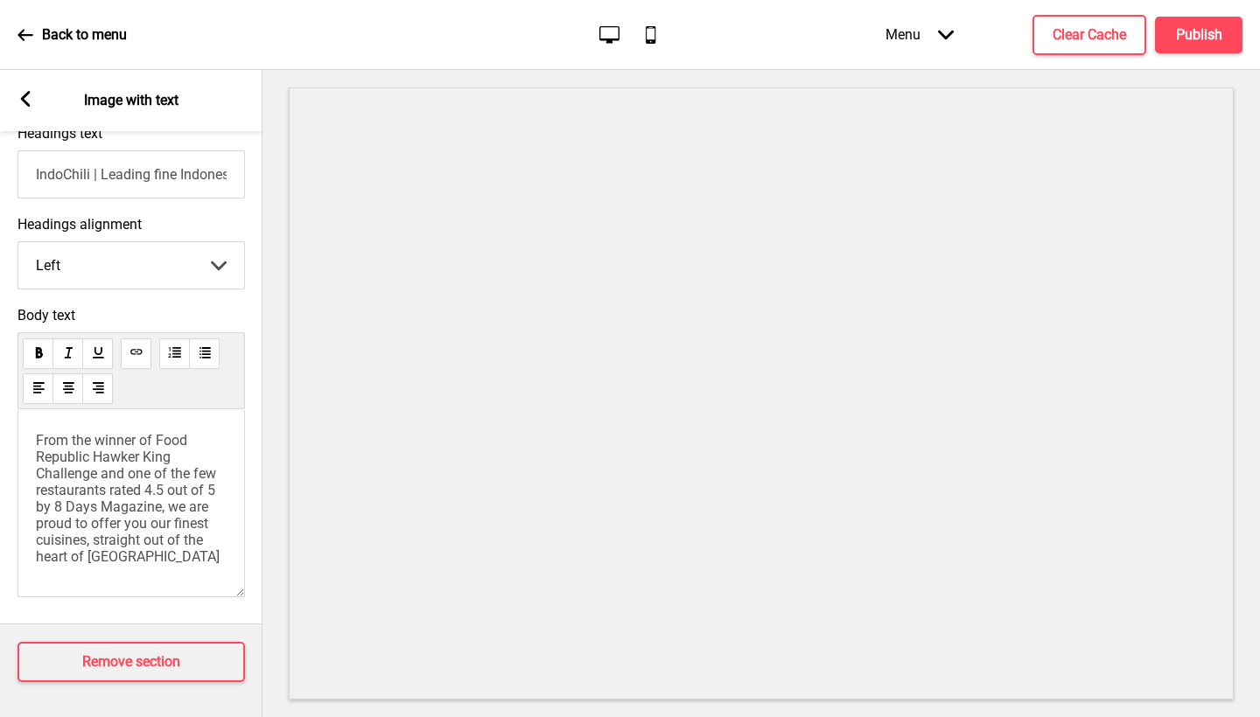
scroll to position [519, 0]
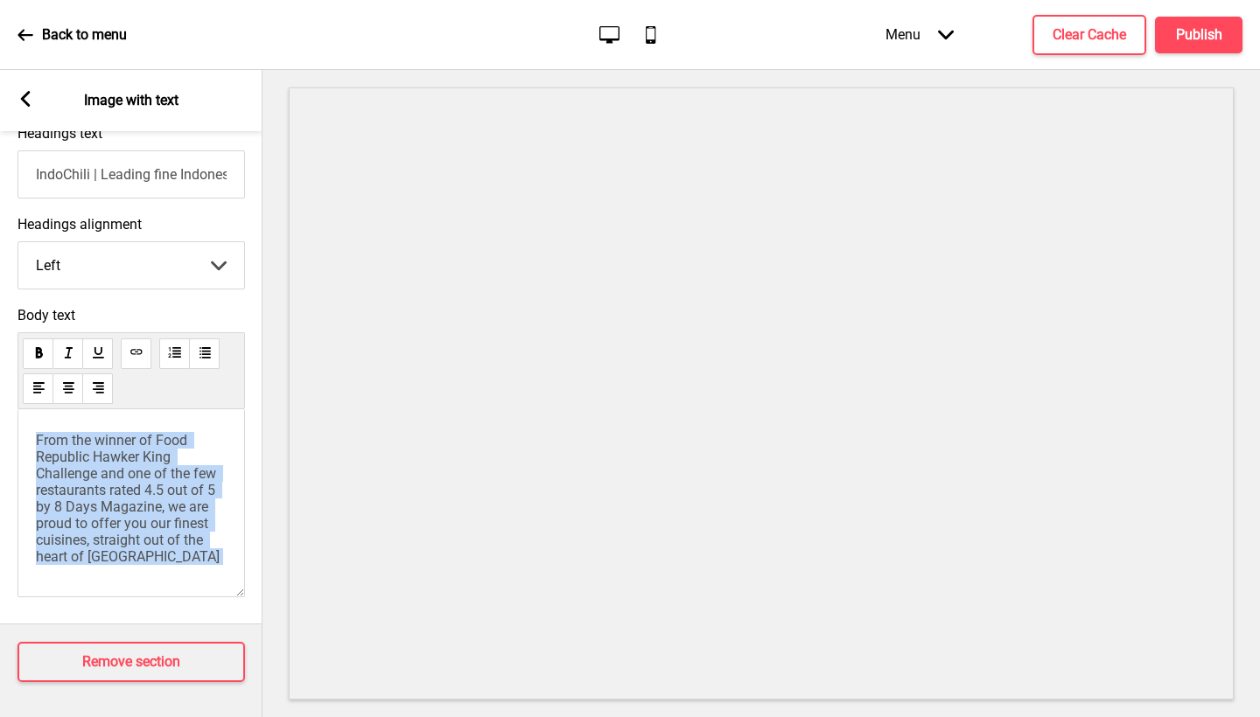
drag, startPoint x: 185, startPoint y: 545, endPoint x: 84, endPoint y: 469, distance: 126.2
click at [0, 415] on div "Body text From the winner of Food Republic Hawker King Challenge and one of the…" at bounding box center [131, 456] width 262 height 317
click at [102, 480] on span "From the winner of Food Republic Hawker King Challenge and one of the few resta…" at bounding box center [128, 498] width 184 height 133
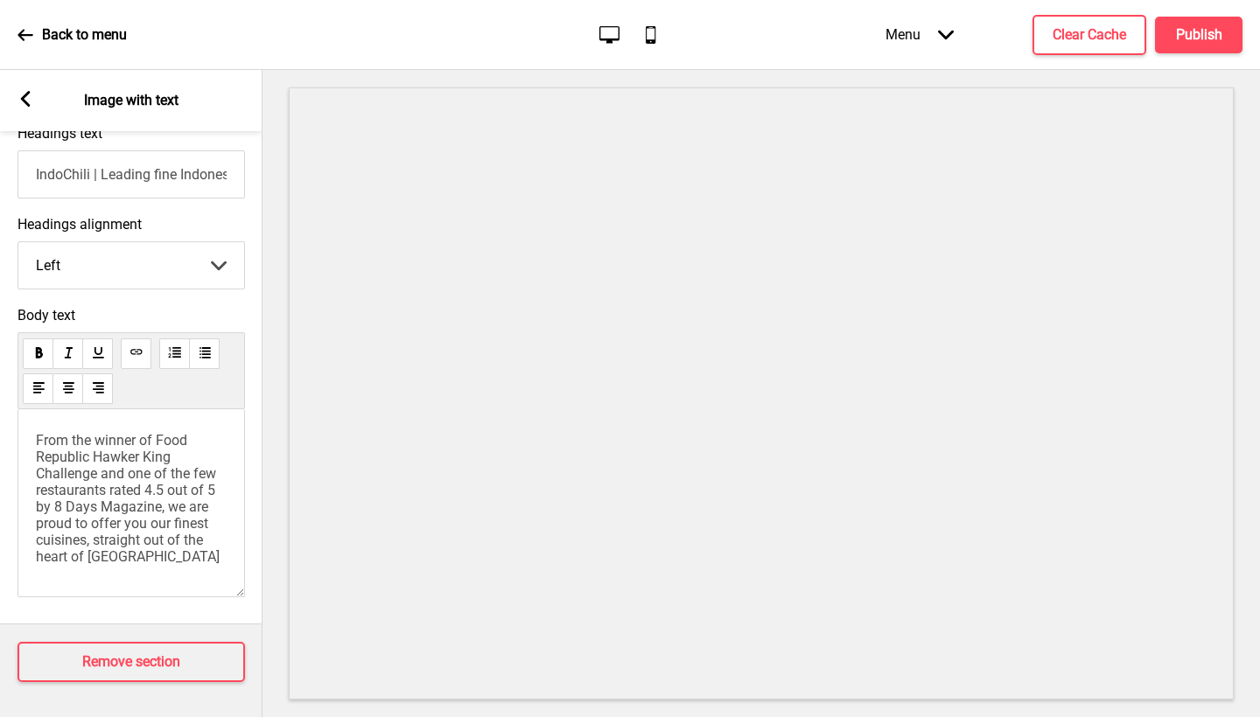
click at [148, 527] on span "From the winner of Food Republic Hawker King Challenge and one of the few resta…" at bounding box center [128, 498] width 184 height 133
click at [155, 539] on p "From the winner of Food Republic Hawker King Challenge and one of the few resta…" at bounding box center [131, 498] width 191 height 133
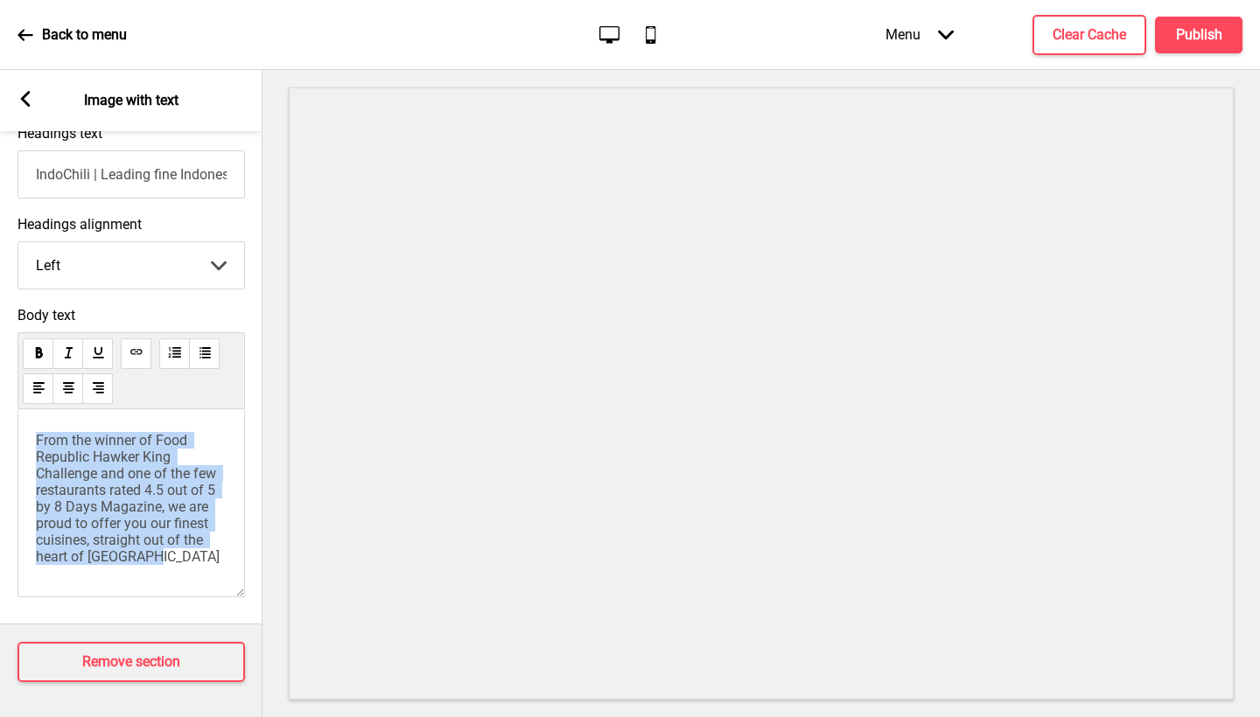
drag, startPoint x: 153, startPoint y: 539, endPoint x: 31, endPoint y: 401, distance: 184.1
click at [31, 409] on div "From the winner of Food Republic Hawker King Challenge and one of the few resta…" at bounding box center [130, 503] width 227 height 188
copy span "From the winner of Food Republic Hawker King Challenge and one of the few resta…"
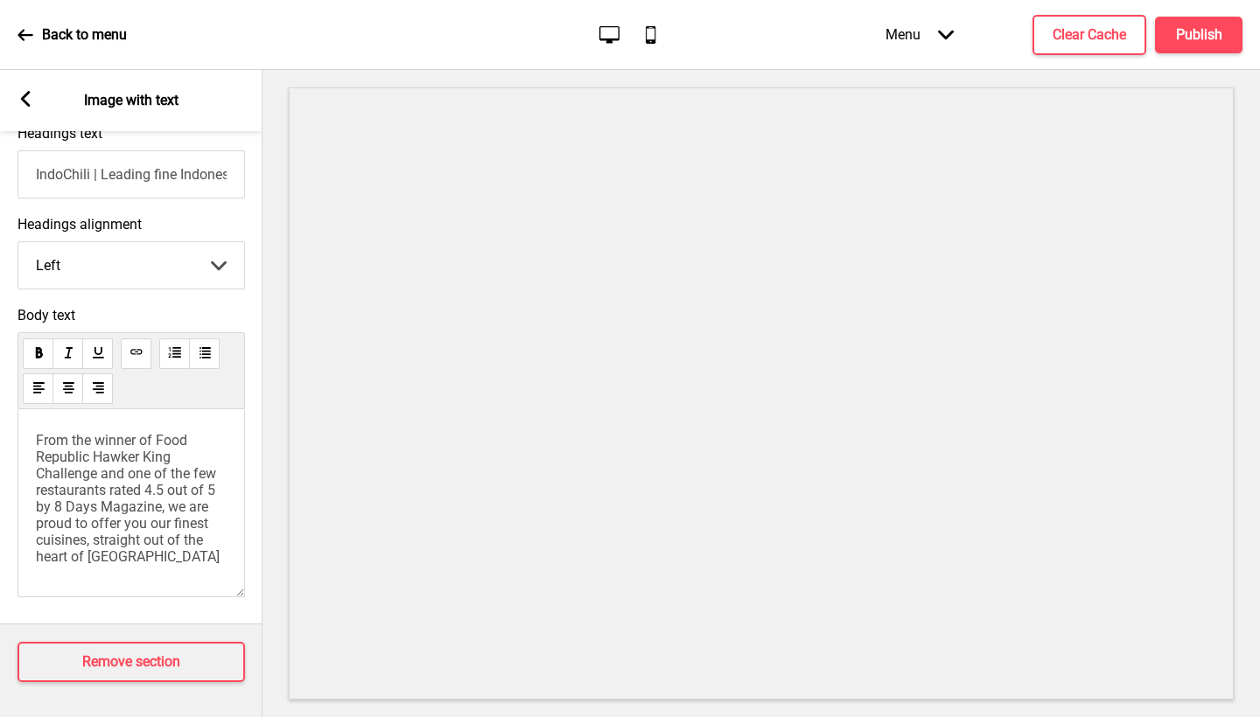
click at [21, 97] on rect at bounding box center [25, 99] width 16 height 16
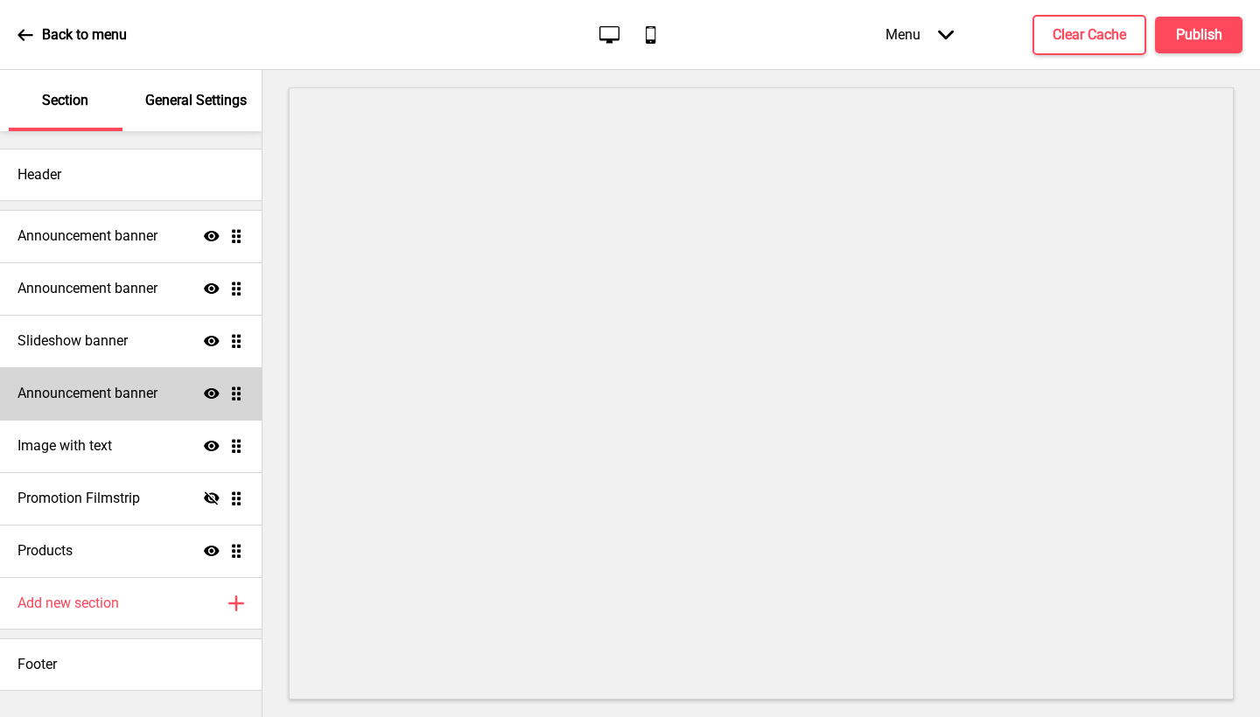
click at [129, 388] on h4 "Announcement banner" at bounding box center [87, 393] width 140 height 19
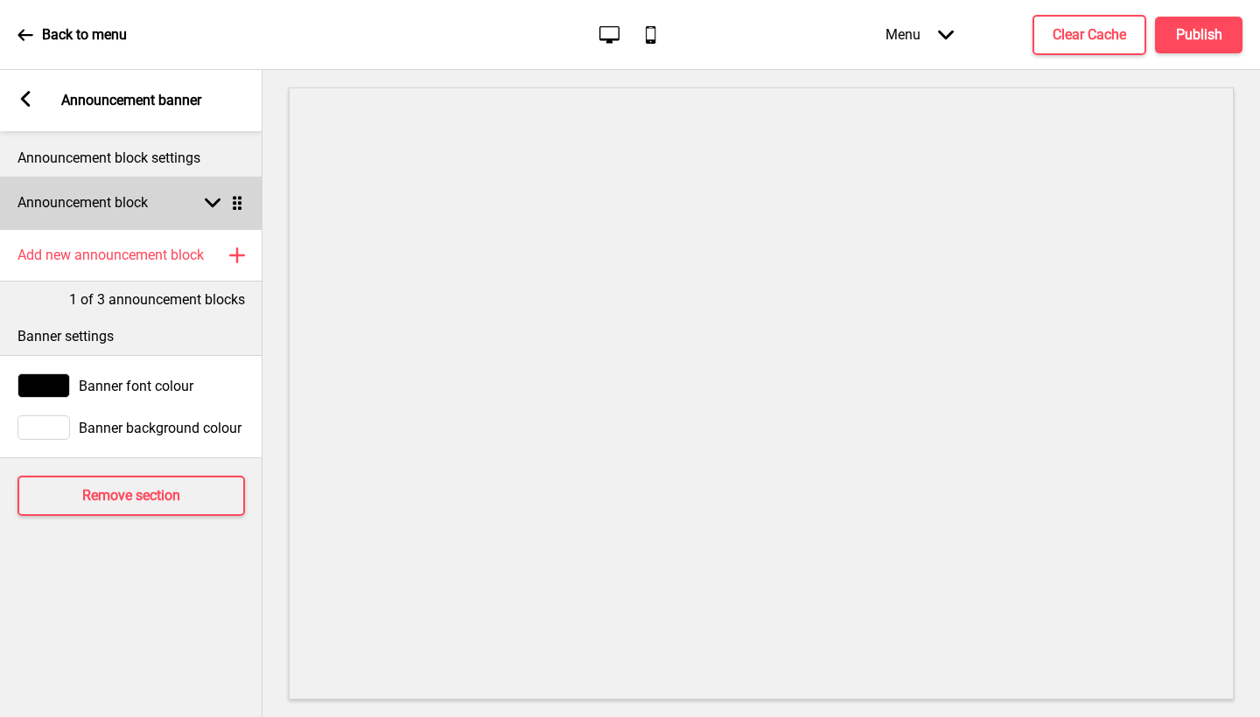
click at [206, 201] on icon at bounding box center [213, 204] width 16 height 10
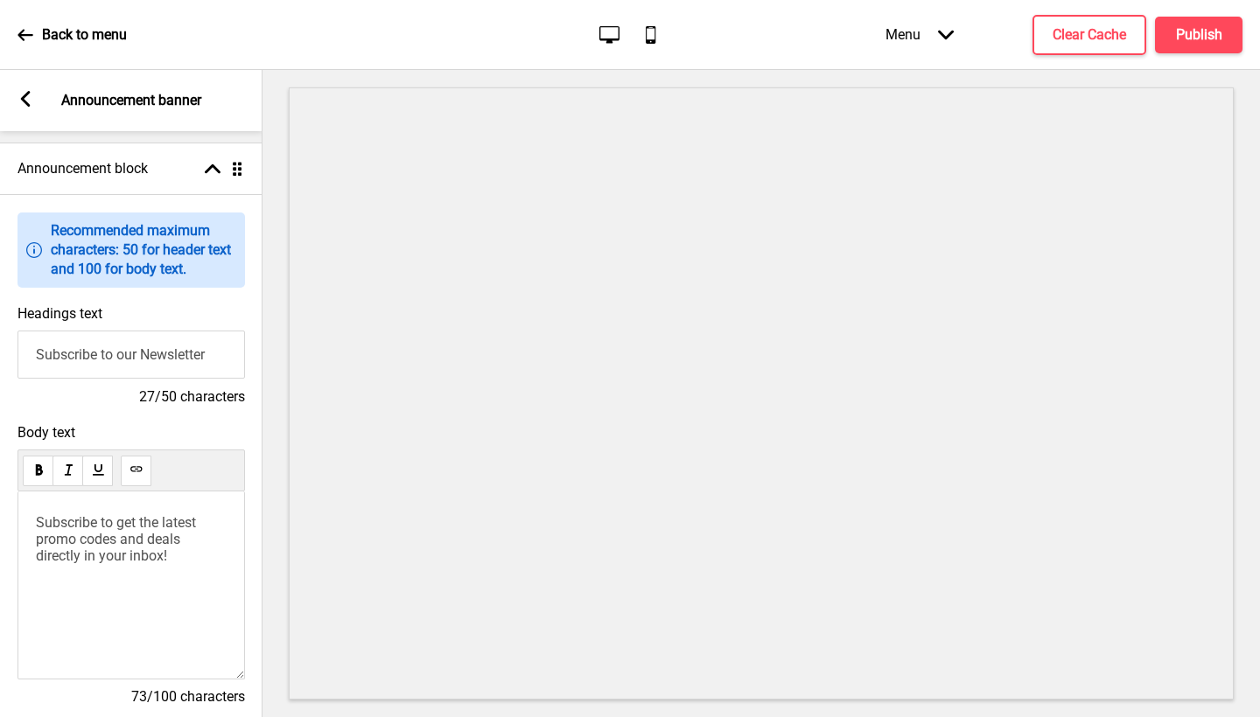
scroll to position [38, 0]
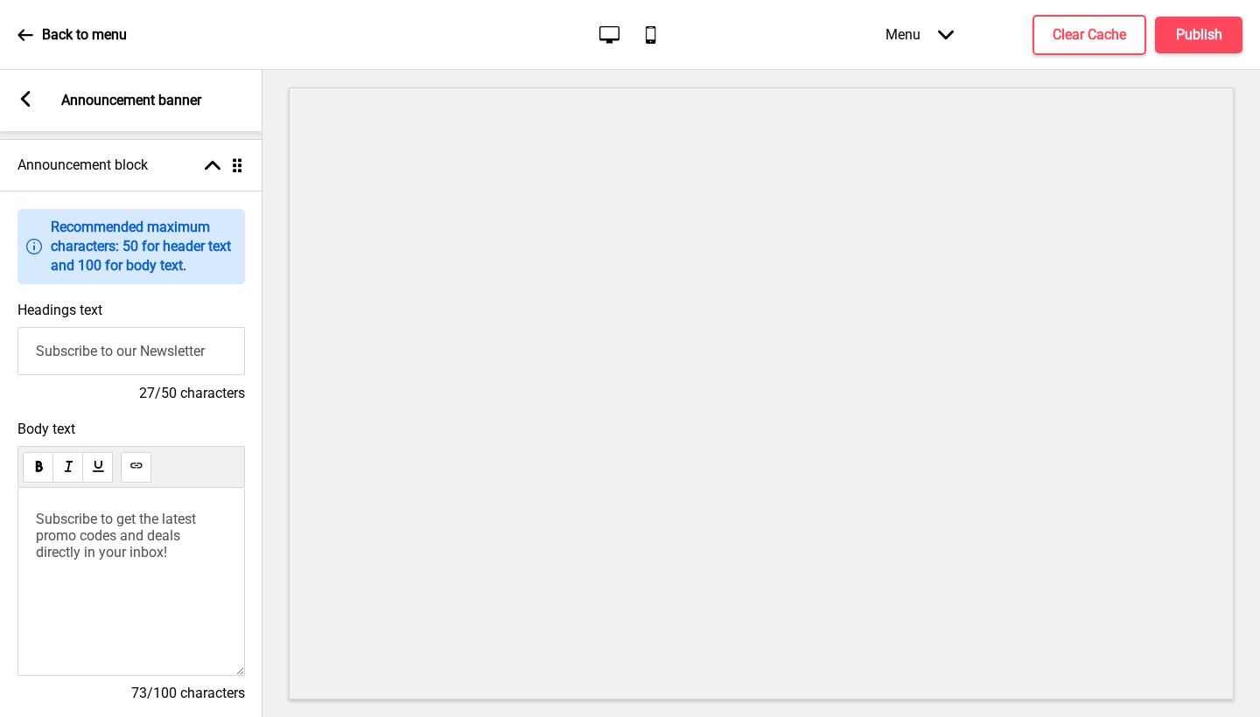
click at [164, 561] on span "Subscribe to get the latest promo codes and deals directly in your inbox!" at bounding box center [118, 536] width 164 height 50
click at [171, 561] on p "Subscribe to get the latest promo codes and deals directly in your inbox!" at bounding box center [131, 536] width 191 height 50
drag, startPoint x: 172, startPoint y: 567, endPoint x: 9, endPoint y: 521, distance: 169.8
click at [9, 521] on div "Body text Subscribe to get the latest promo codes and deals directly in your in…" at bounding box center [131, 570] width 262 height 316
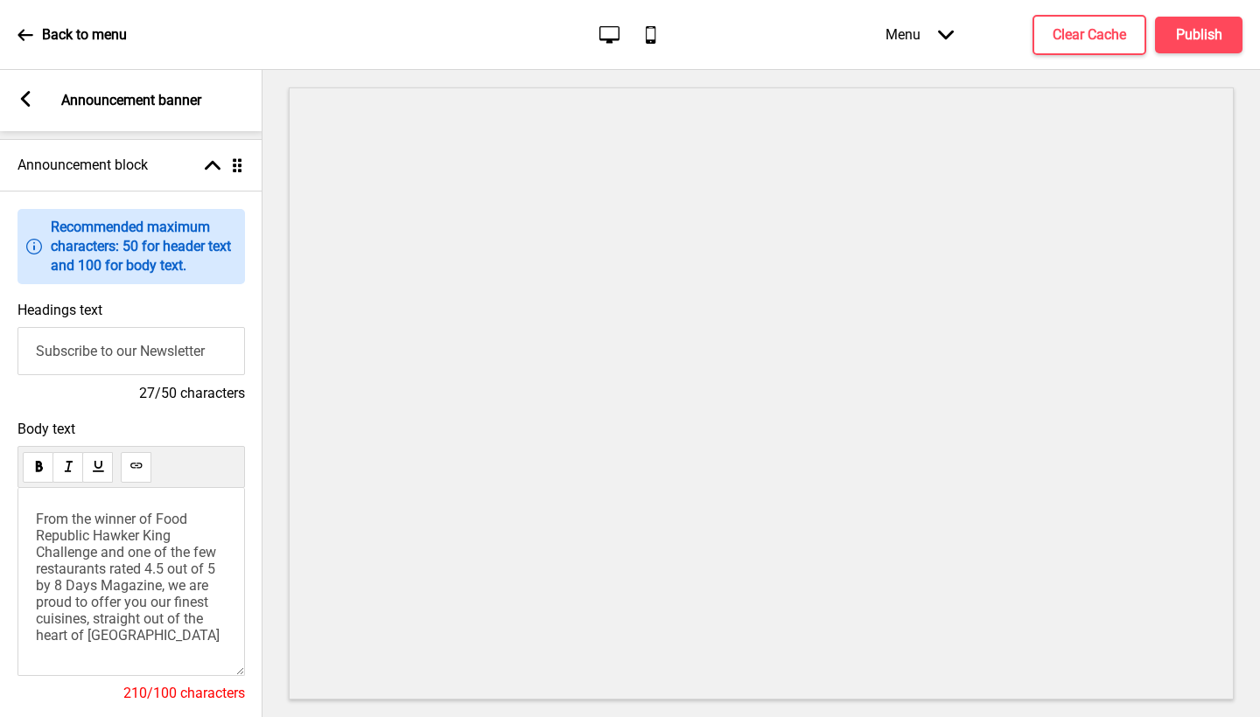
click at [30, 108] on div "Arrow left" at bounding box center [25, 100] width 16 height 19
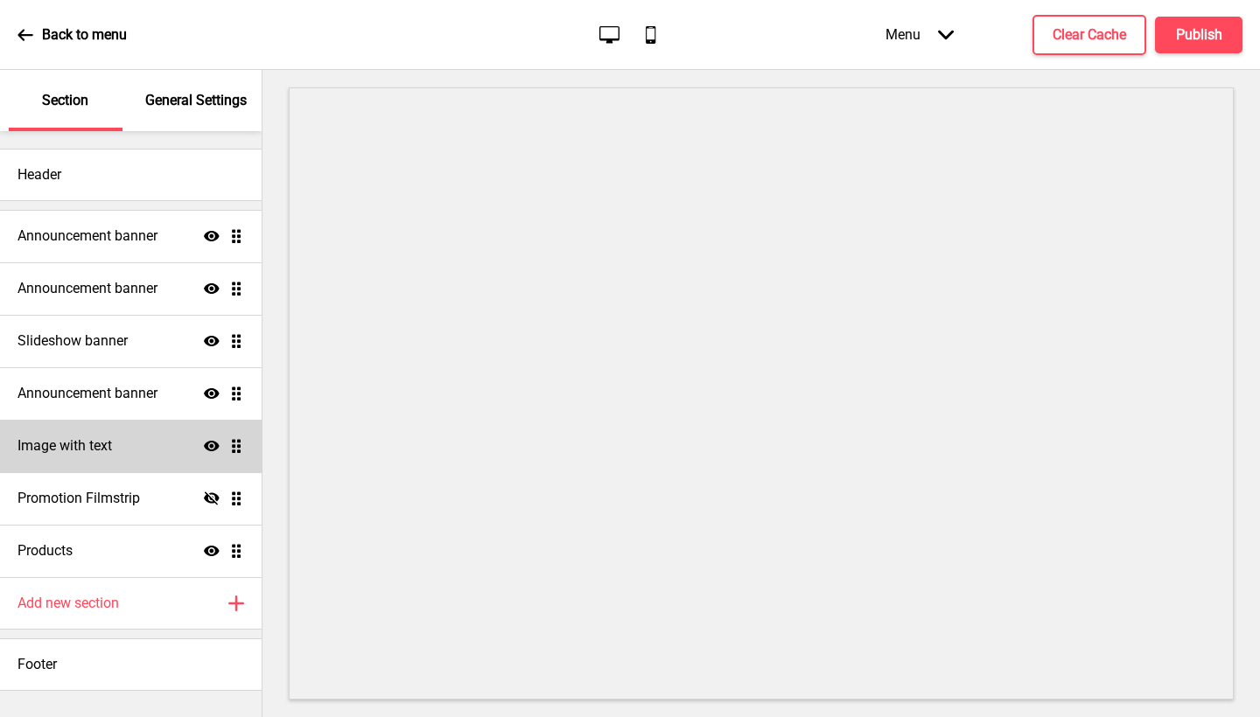
click at [112, 447] on h4 "Image with text" at bounding box center [64, 446] width 94 height 19
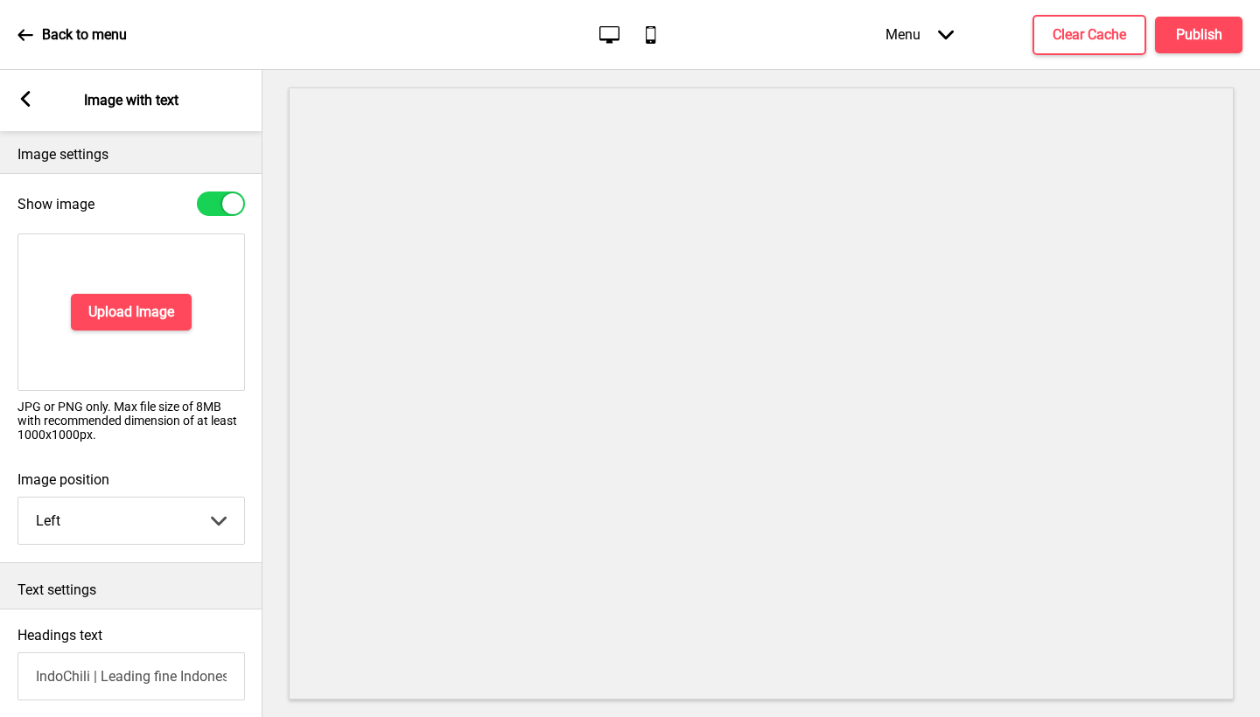
scroll to position [27, 0]
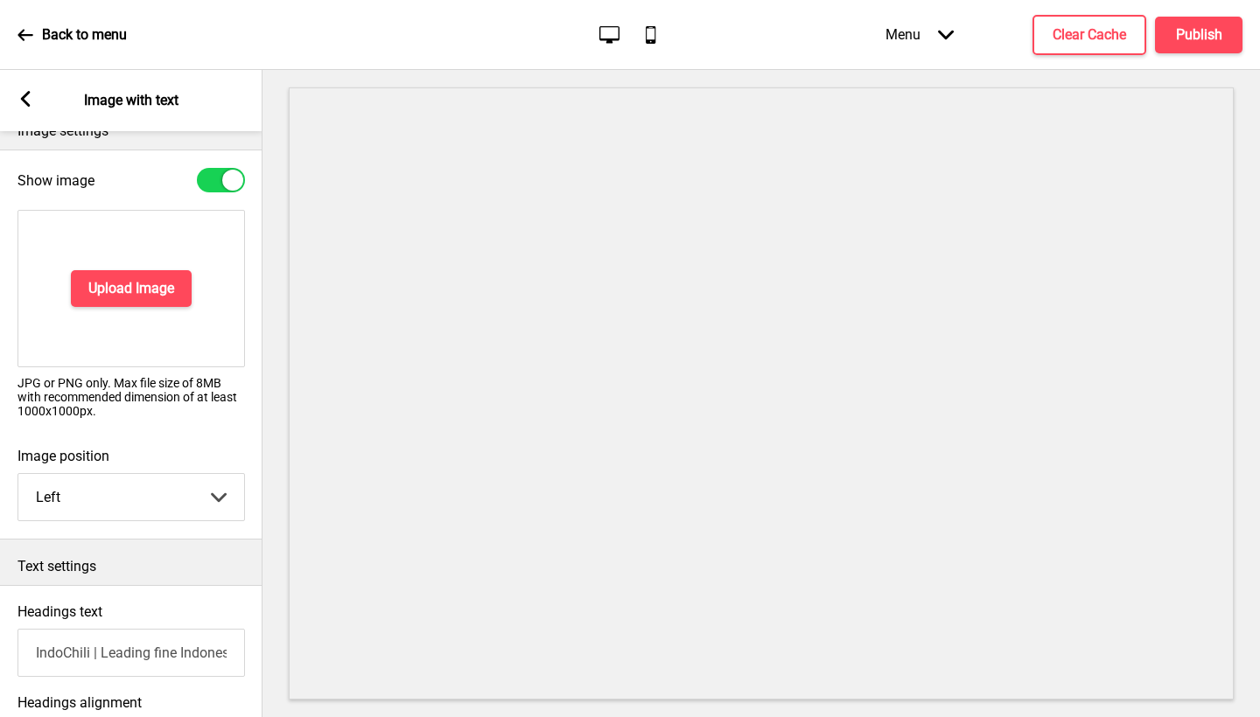
click at [139, 639] on input "IndoChili | Leading fine Indonesian Restaurant" at bounding box center [130, 653] width 227 height 48
click at [139, 641] on input "IndoChili | Leading fine Indonesian Restaurant" at bounding box center [130, 653] width 227 height 48
click at [139, 654] on input "IndoChili | Leading fine Indonesian Restaurant" at bounding box center [130, 653] width 227 height 48
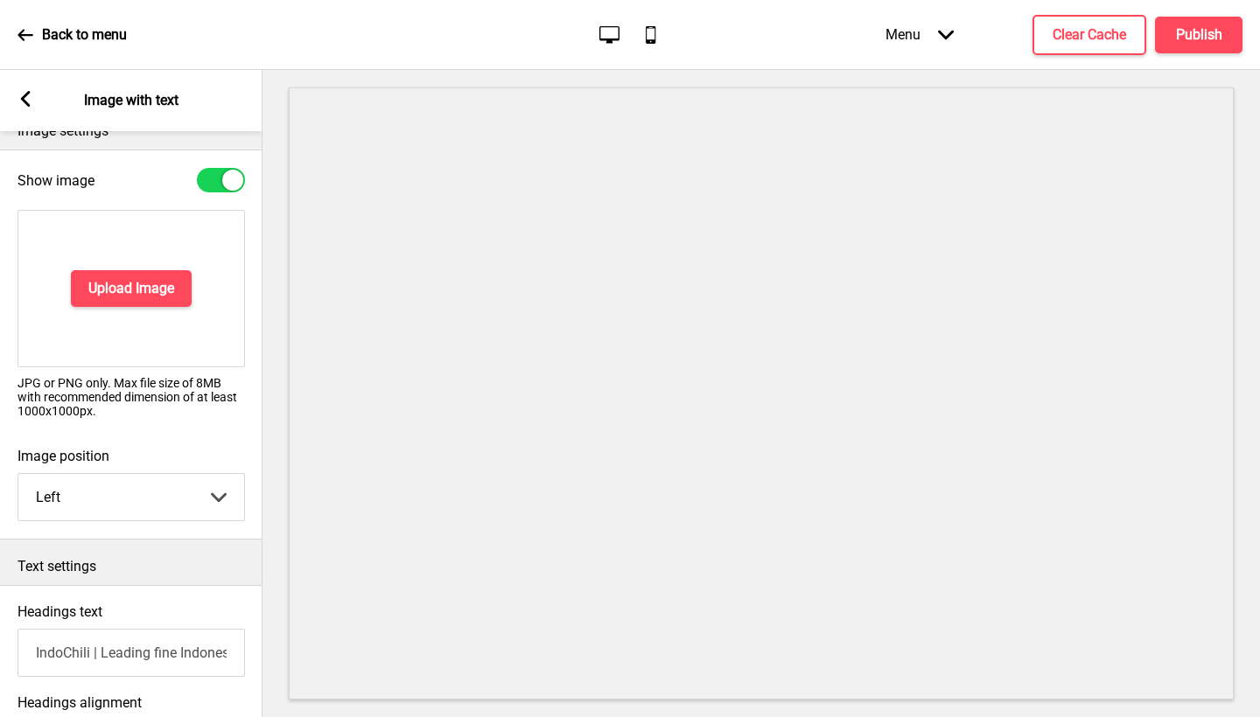
click at [139, 654] on input "IndoChili | Leading fine Indonesian Restaurant" at bounding box center [130, 653] width 227 height 48
click at [25, 89] on div "Arrow left Image with text" at bounding box center [131, 100] width 262 height 61
click at [24, 97] on icon at bounding box center [26, 99] width 10 height 16
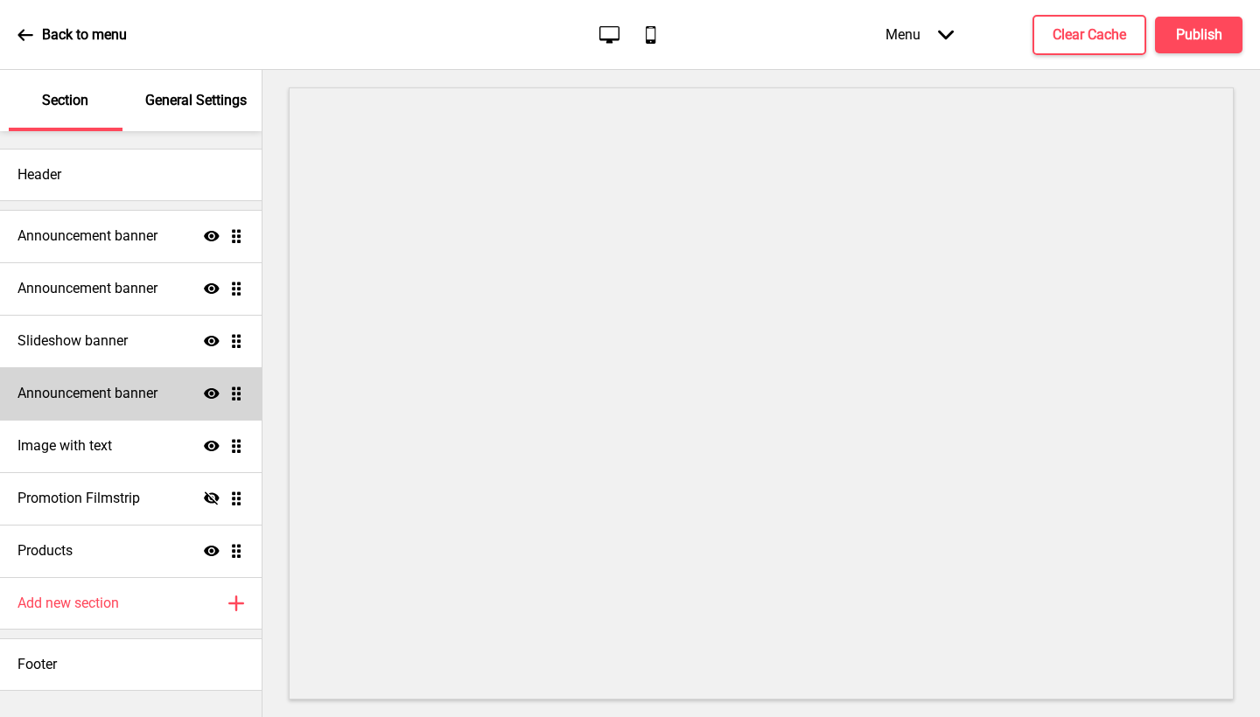
click at [131, 391] on h4 "Announcement banner" at bounding box center [87, 393] width 140 height 19
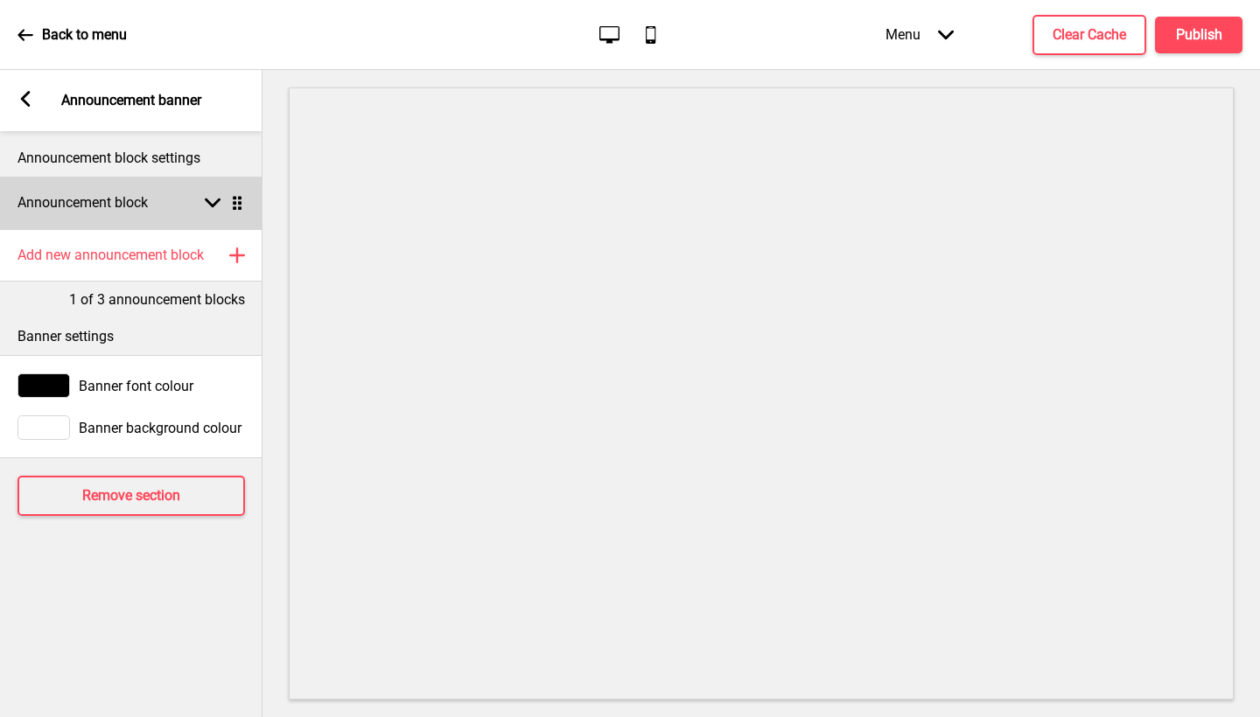
click at [210, 198] on rect at bounding box center [213, 203] width 16 height 16
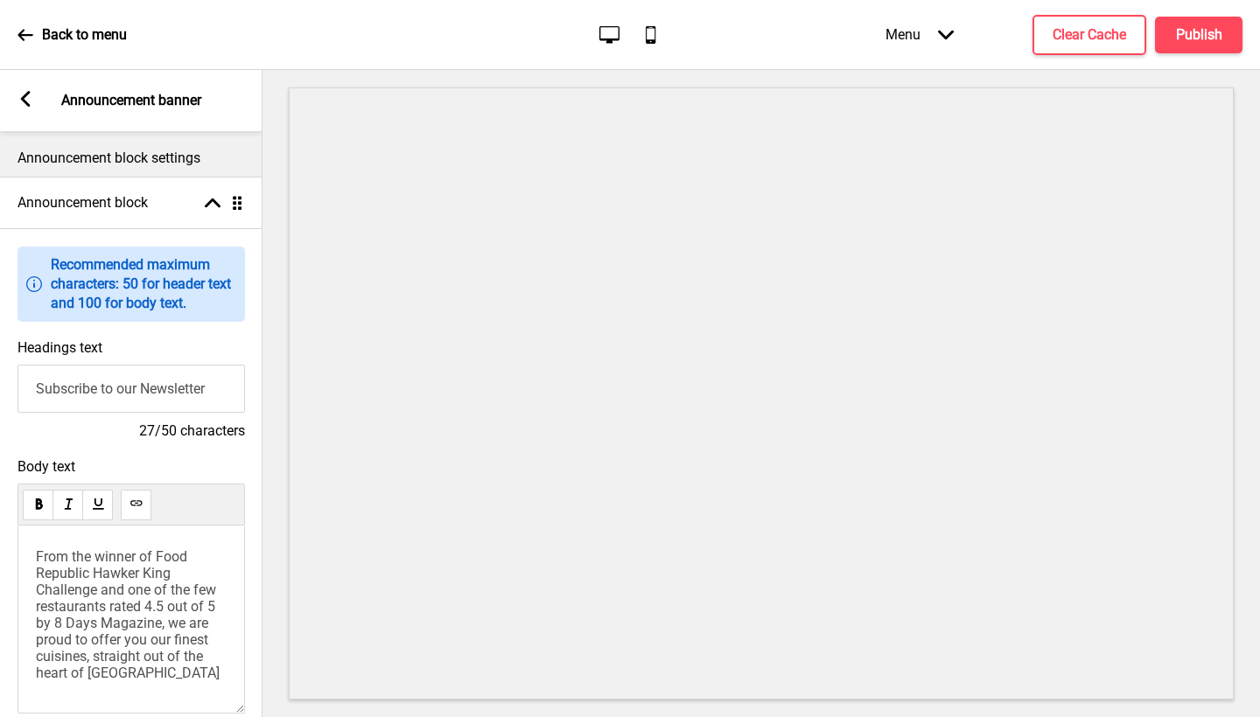
click at [154, 413] on input "Subscribe to our Newsletter" at bounding box center [130, 389] width 227 height 48
paste input "IndoChili | Leading fine Indonesian Restaurant"
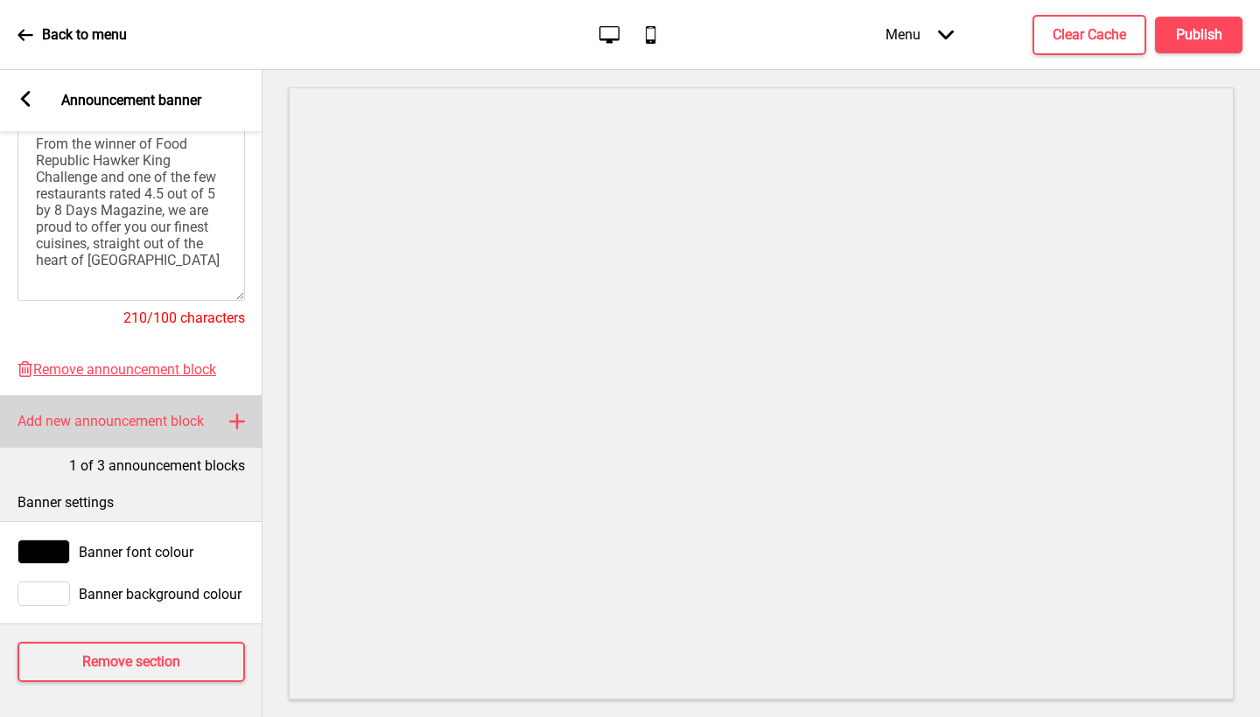
scroll to position [0, 0]
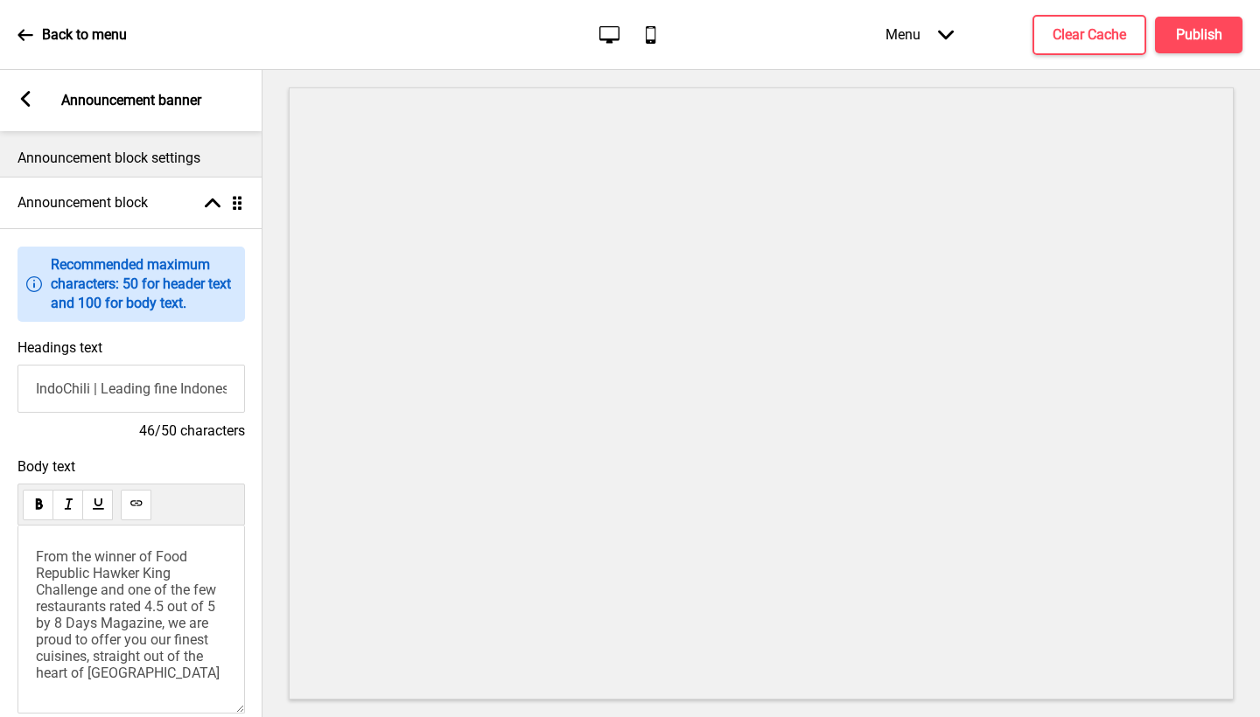
type input "IndoChili | Leading fine Indonesian Restaurant"
click at [25, 97] on icon at bounding box center [26, 99] width 10 height 16
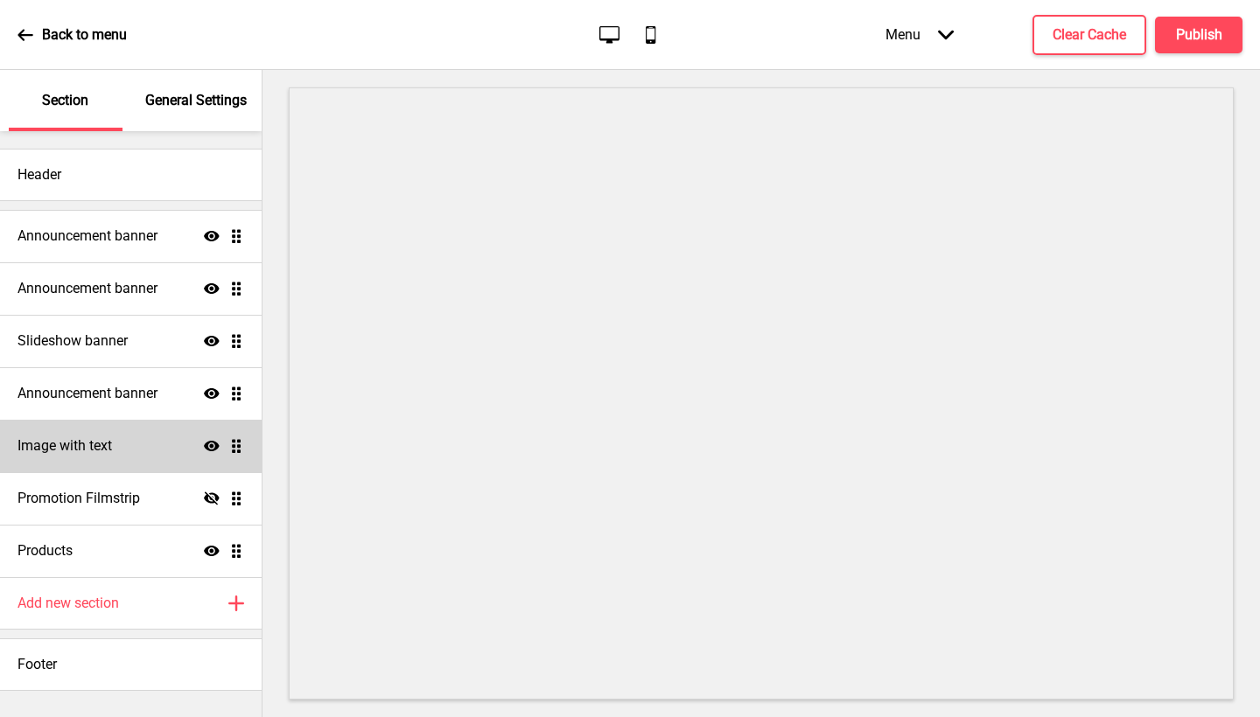
click at [215, 447] on icon at bounding box center [212, 446] width 16 height 10
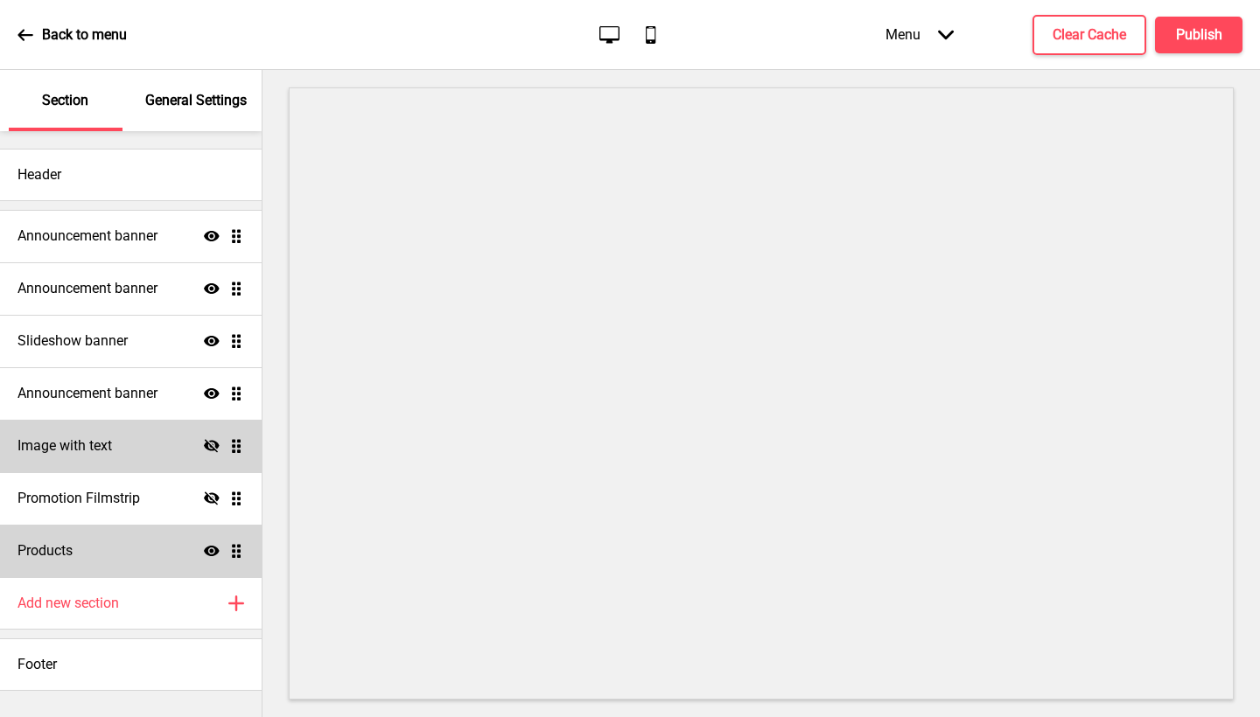
click at [137, 556] on div "Products Show Drag" at bounding box center [131, 551] width 262 height 52
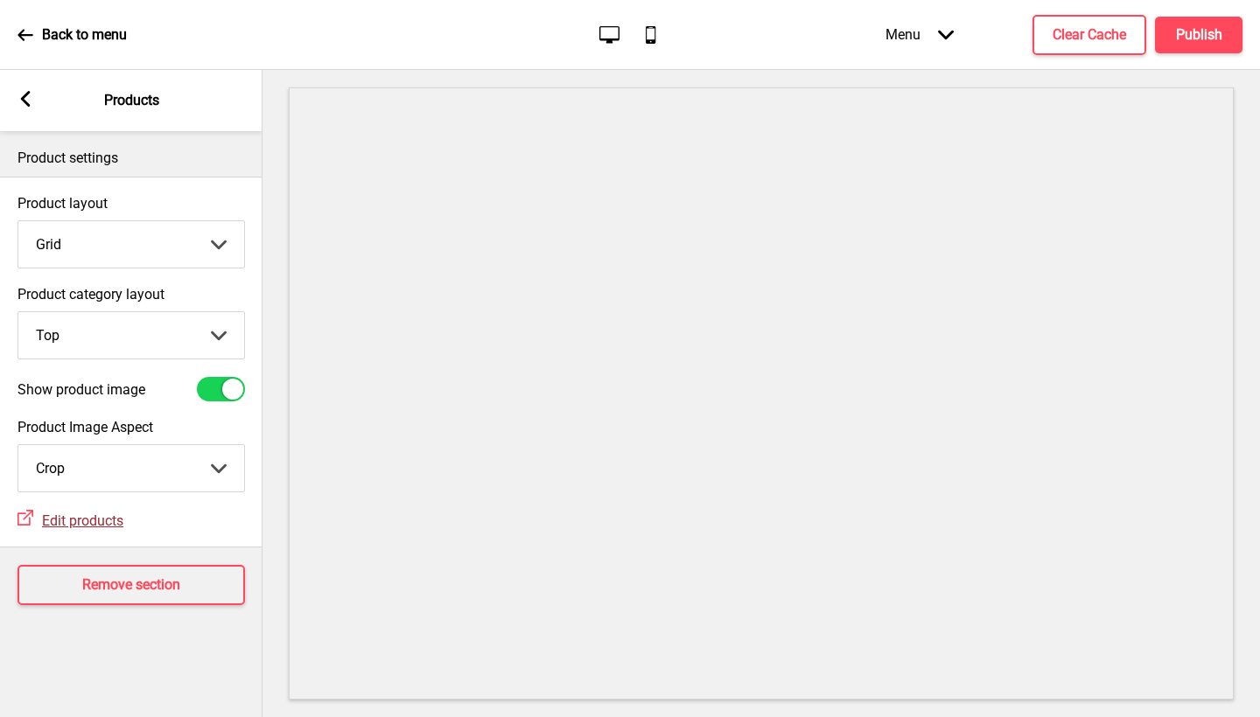
click at [93, 528] on span "Edit products" at bounding box center [82, 521] width 81 height 17
click at [8, 95] on div "Arrow left Products" at bounding box center [131, 100] width 262 height 61
click at [17, 100] on div "Arrow left Products" at bounding box center [131, 100] width 262 height 61
click at [37, 102] on div "Arrow left Products" at bounding box center [131, 100] width 262 height 61
click at [23, 97] on icon at bounding box center [26, 99] width 10 height 16
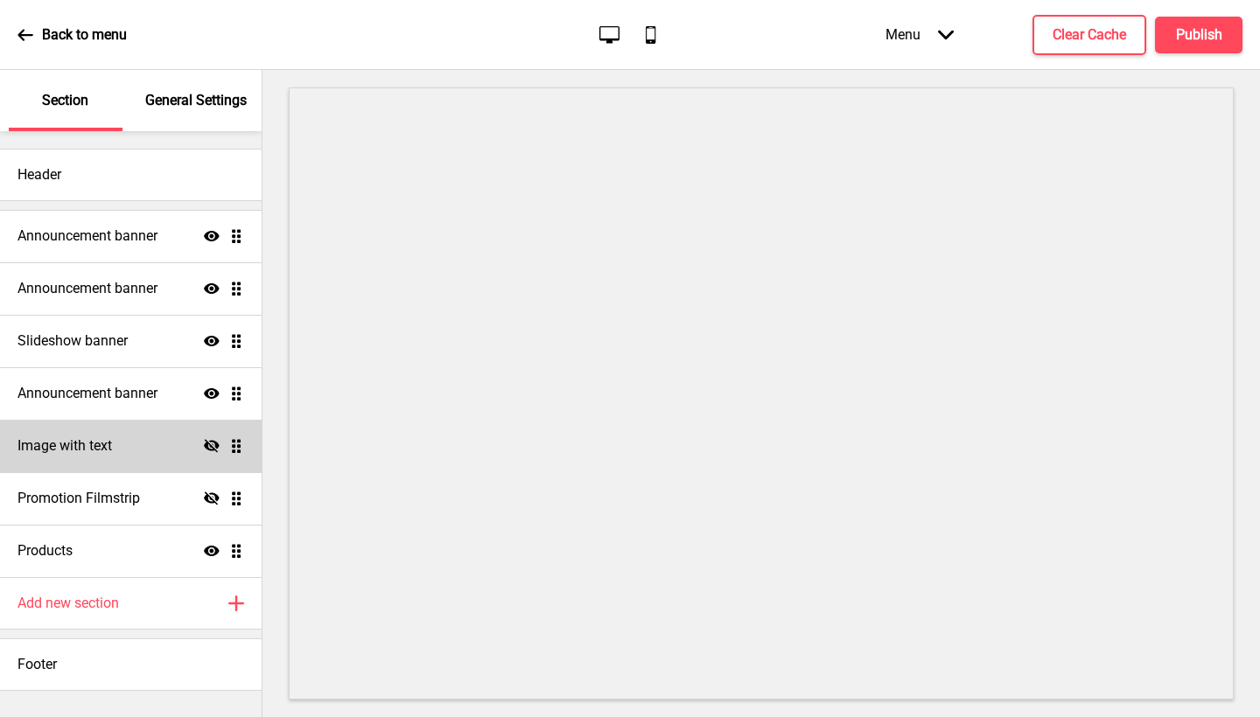
click at [114, 437] on div "Image with text Hide Drag" at bounding box center [131, 446] width 262 height 52
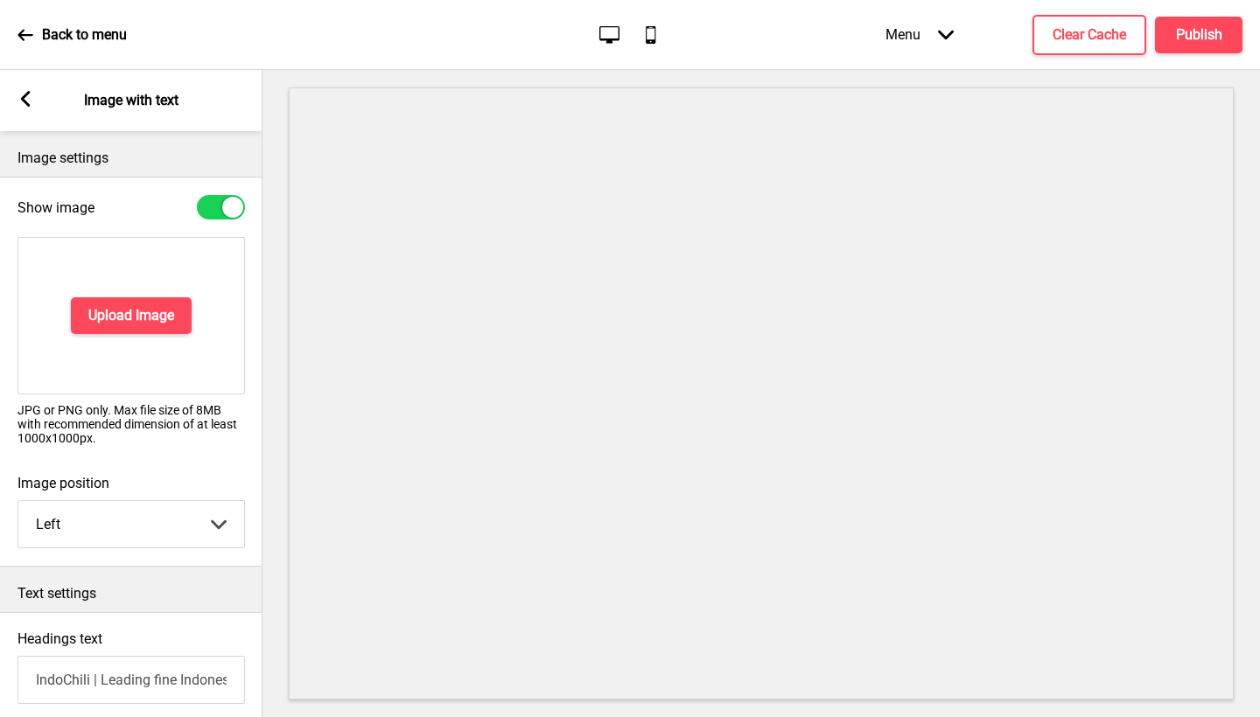
click at [30, 91] on div "Arrow left Image with text" at bounding box center [131, 100] width 262 height 61
click at [19, 98] on rect at bounding box center [25, 99] width 16 height 16
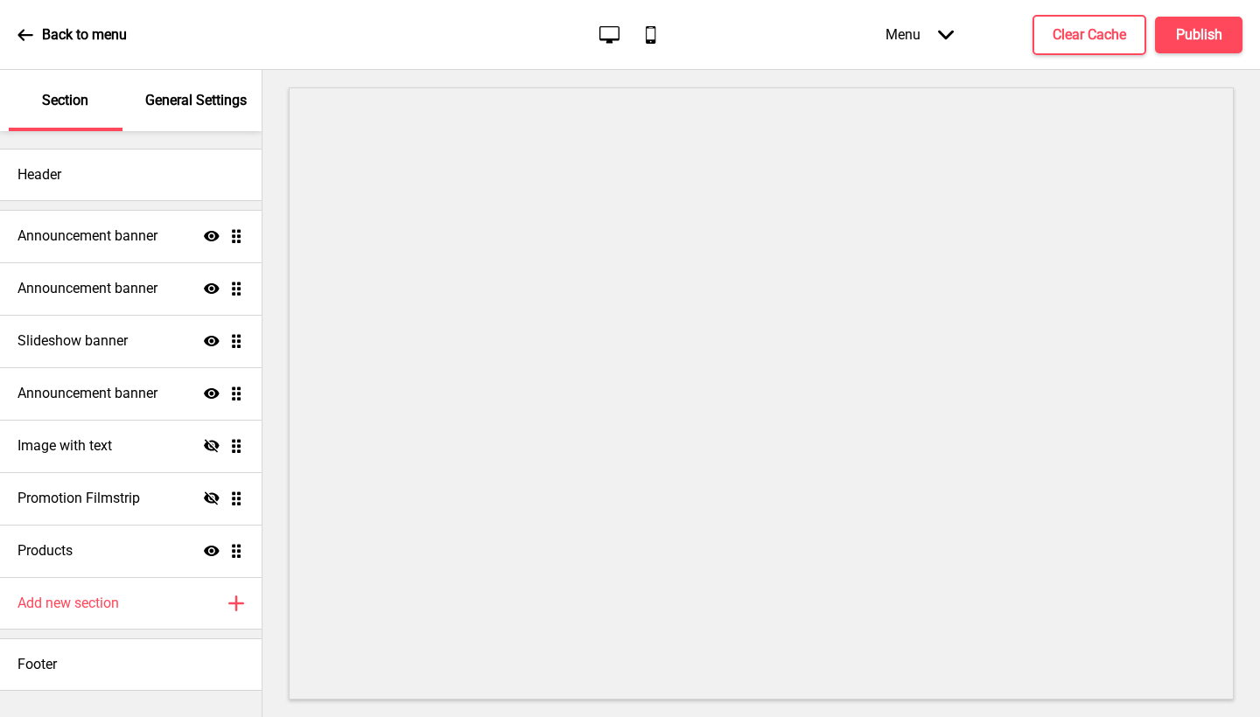
click at [154, 88] on div "General Settings" at bounding box center [197, 100] width 114 height 61
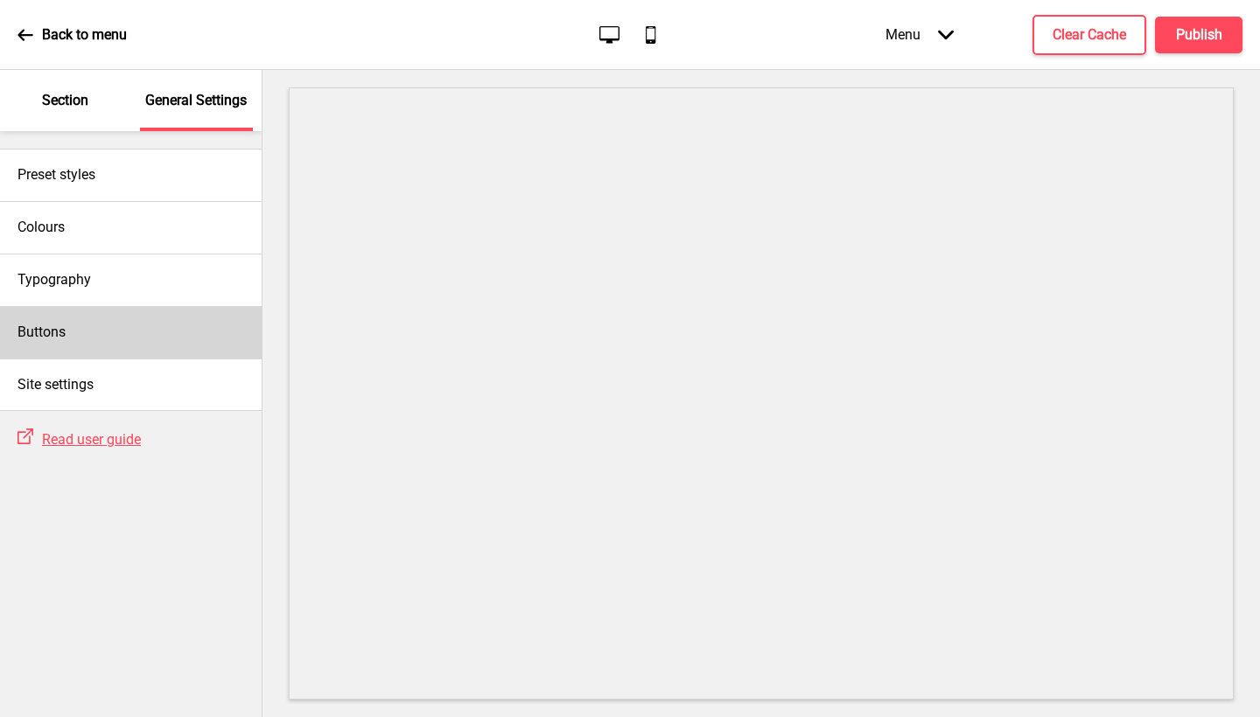
click at [128, 343] on div "Buttons" at bounding box center [131, 332] width 262 height 52
select select "square"
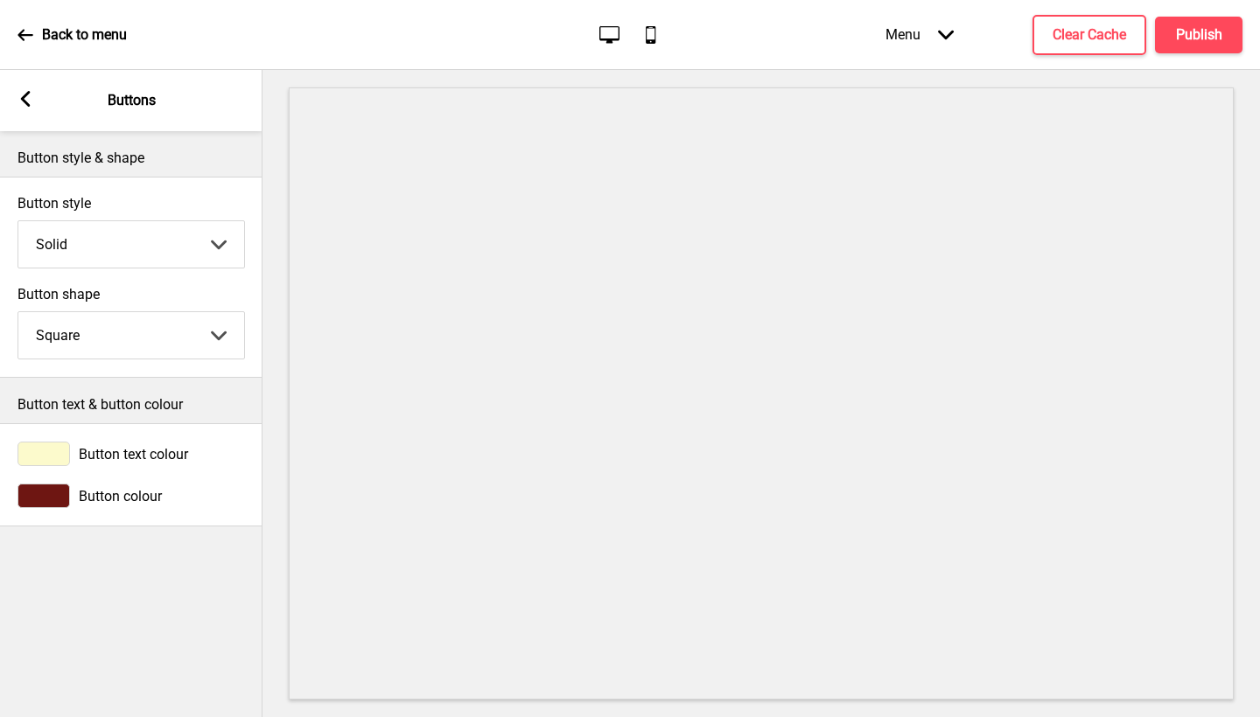
click at [9, 113] on div "Arrow left Buttons" at bounding box center [131, 100] width 262 height 61
click at [20, 106] on rect at bounding box center [25, 99] width 16 height 16
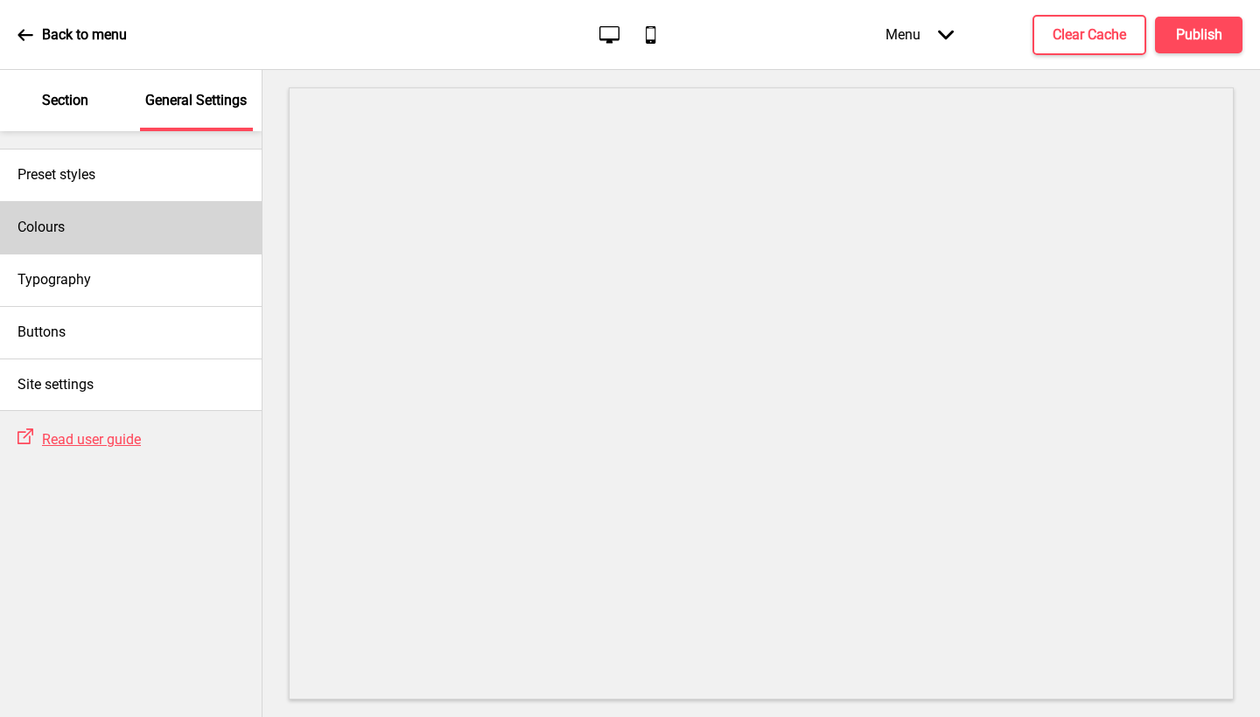
click at [135, 213] on div "Colours" at bounding box center [131, 227] width 262 height 52
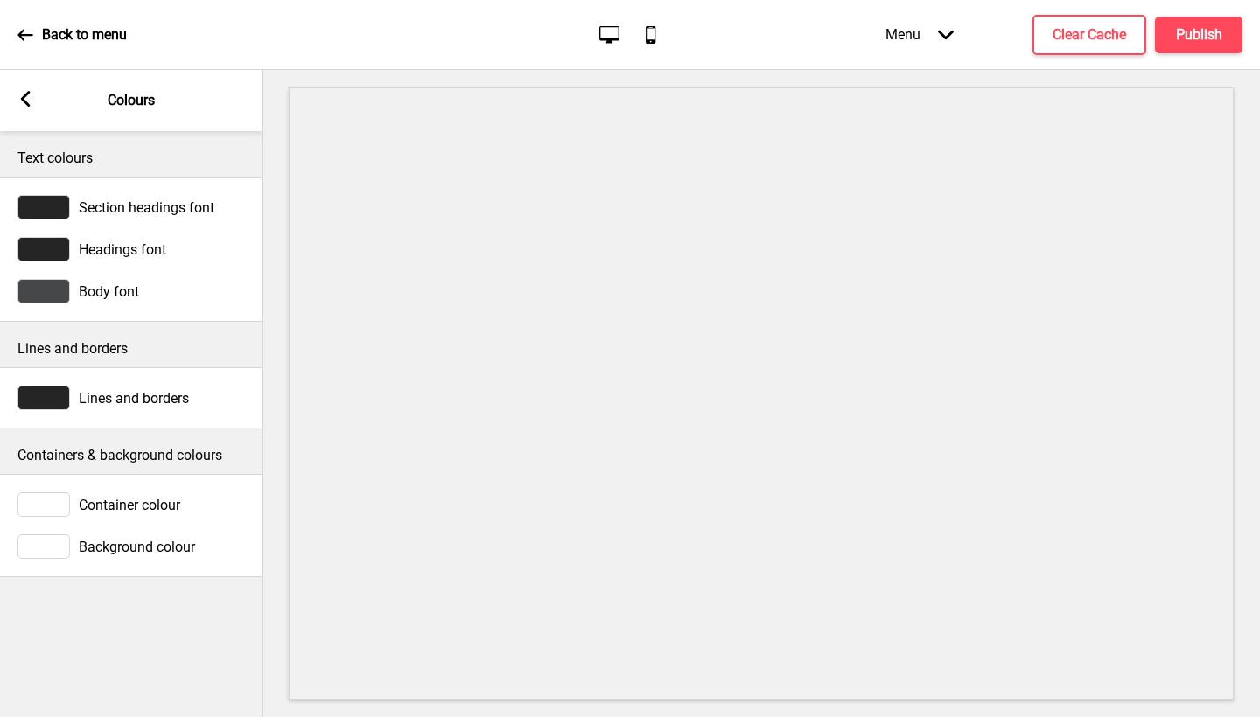
click at [42, 90] on div "Arrow left Colours" at bounding box center [131, 100] width 262 height 61
click at [19, 91] on div "Arrow left Colours" at bounding box center [131, 100] width 262 height 61
click at [115, 502] on span "Container colour" at bounding box center [129, 505] width 101 height 17
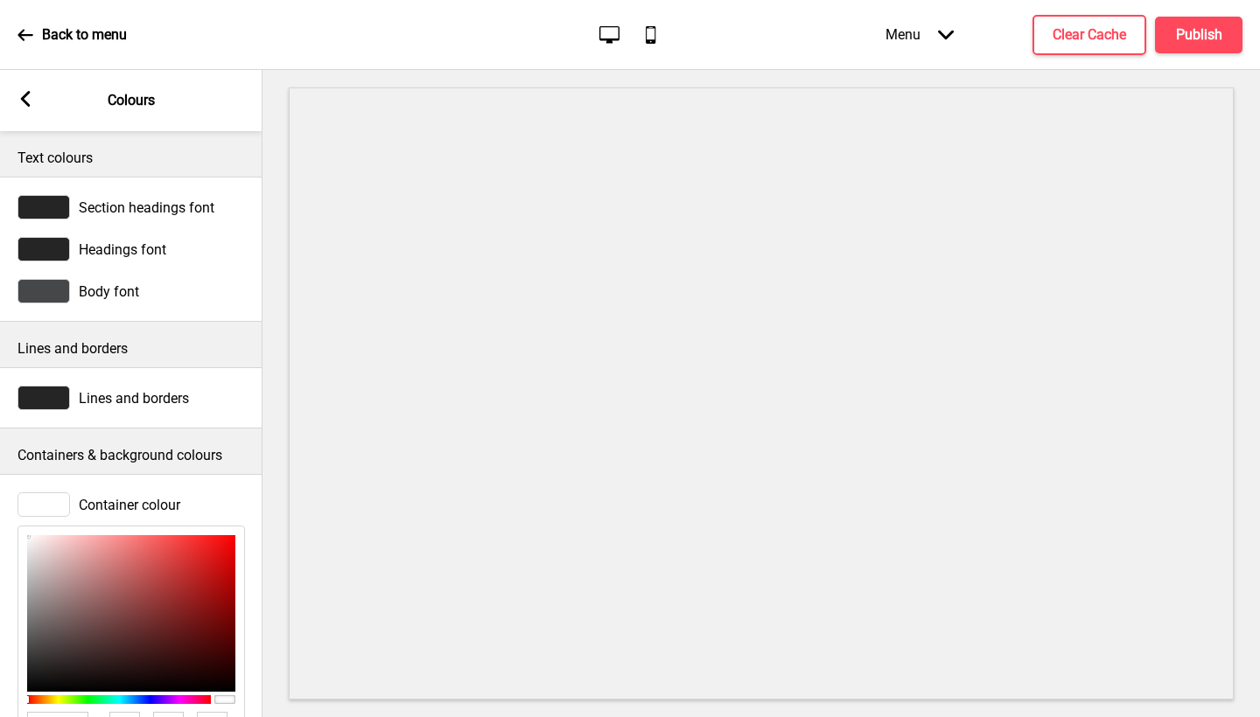
click at [241, 449] on p "Containers & background colours" at bounding box center [130, 455] width 227 height 19
click at [24, 100] on icon at bounding box center [26, 99] width 10 height 16
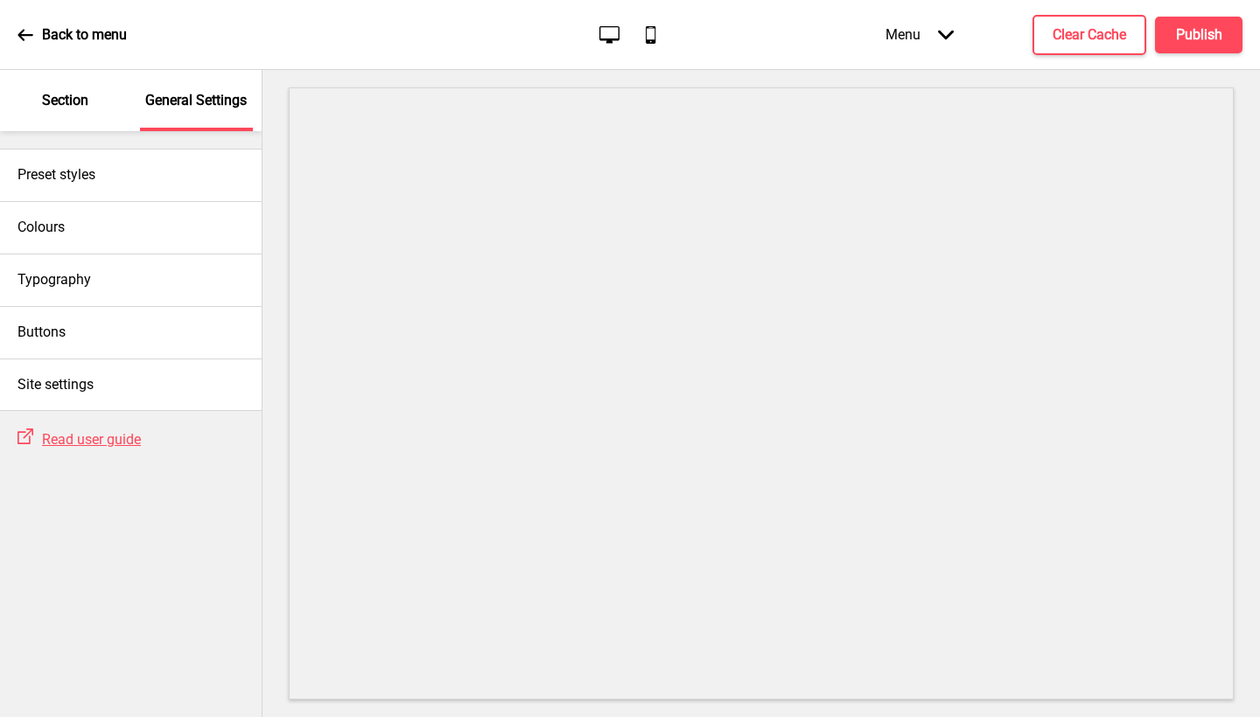
click at [60, 94] on p "Section" at bounding box center [65, 100] width 46 height 19
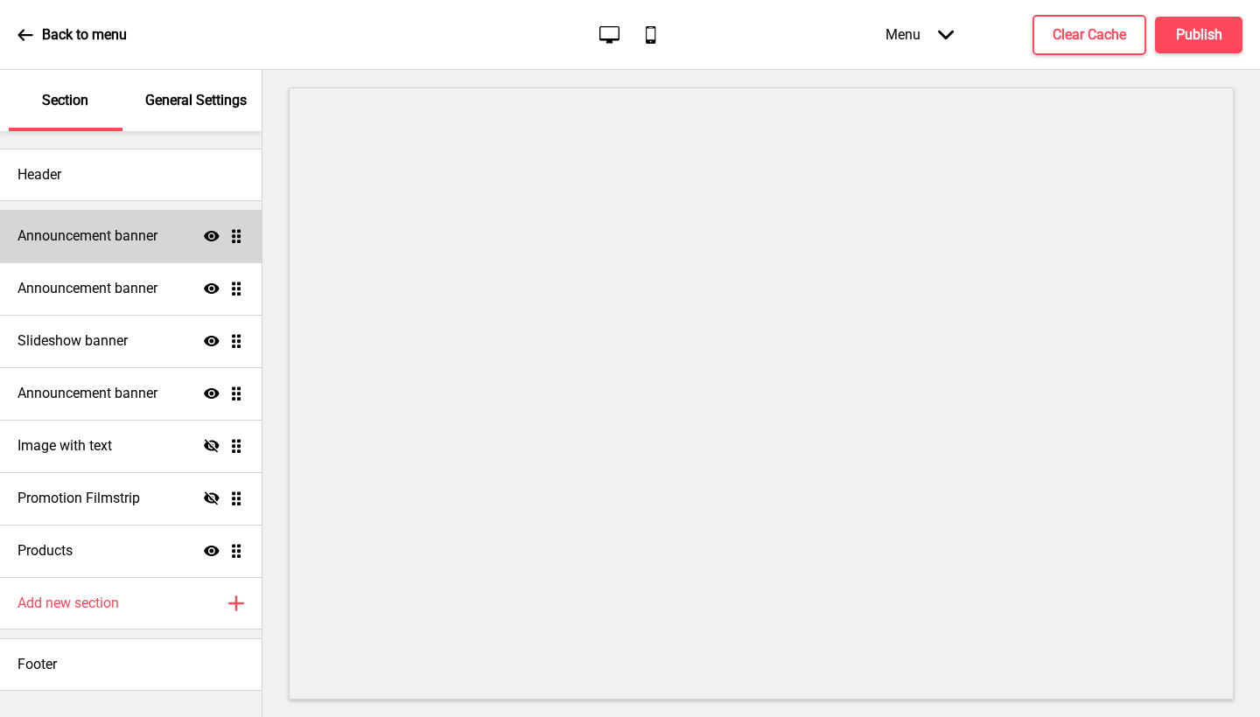
click at [115, 236] on h4 "Announcement banner" at bounding box center [87, 236] width 140 height 19
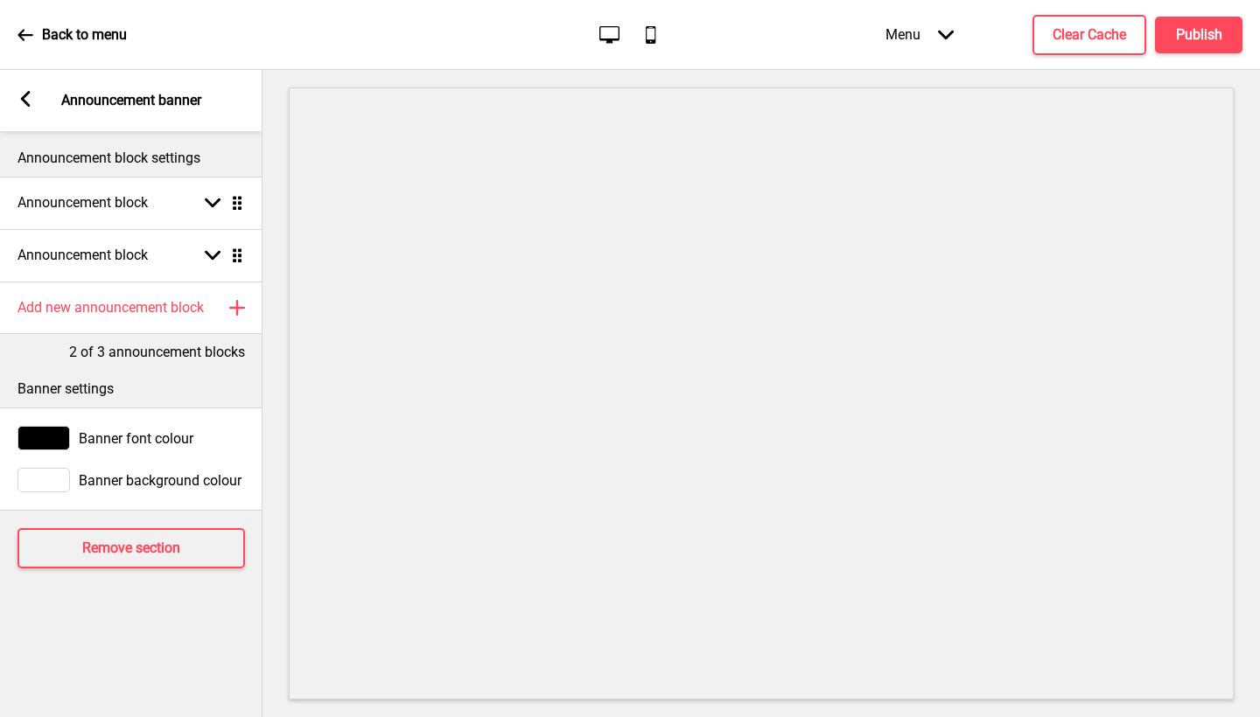
click at [941, 41] on icon "Arrow down" at bounding box center [946, 35] width 16 height 16
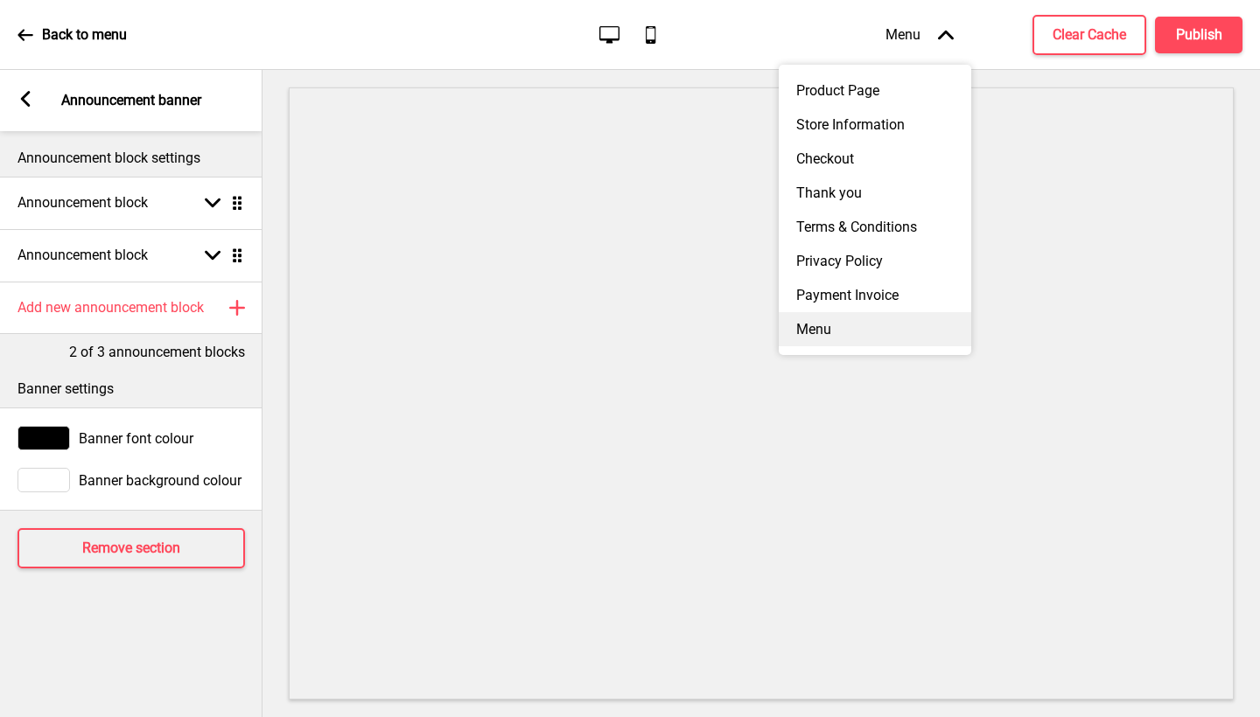
click at [853, 321] on div "Menu" at bounding box center [875, 329] width 192 height 34
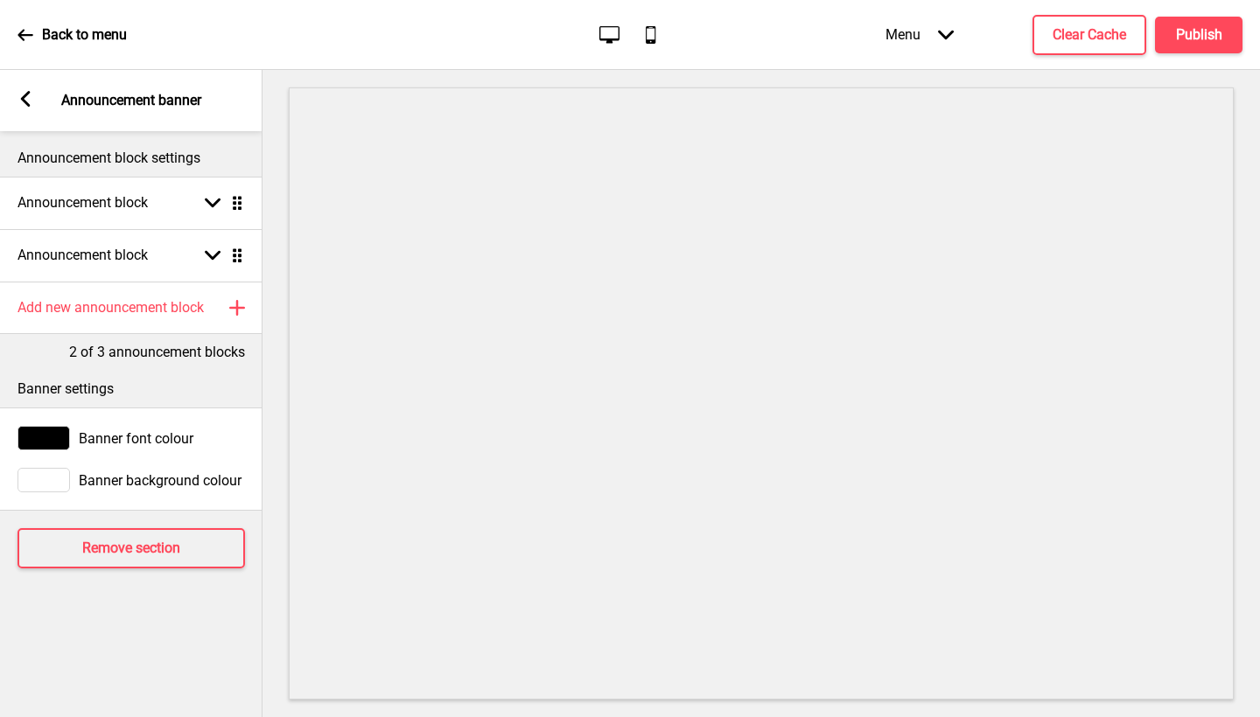
click at [918, 25] on div "Menu Arrow down" at bounding box center [919, 35] width 103 height 52
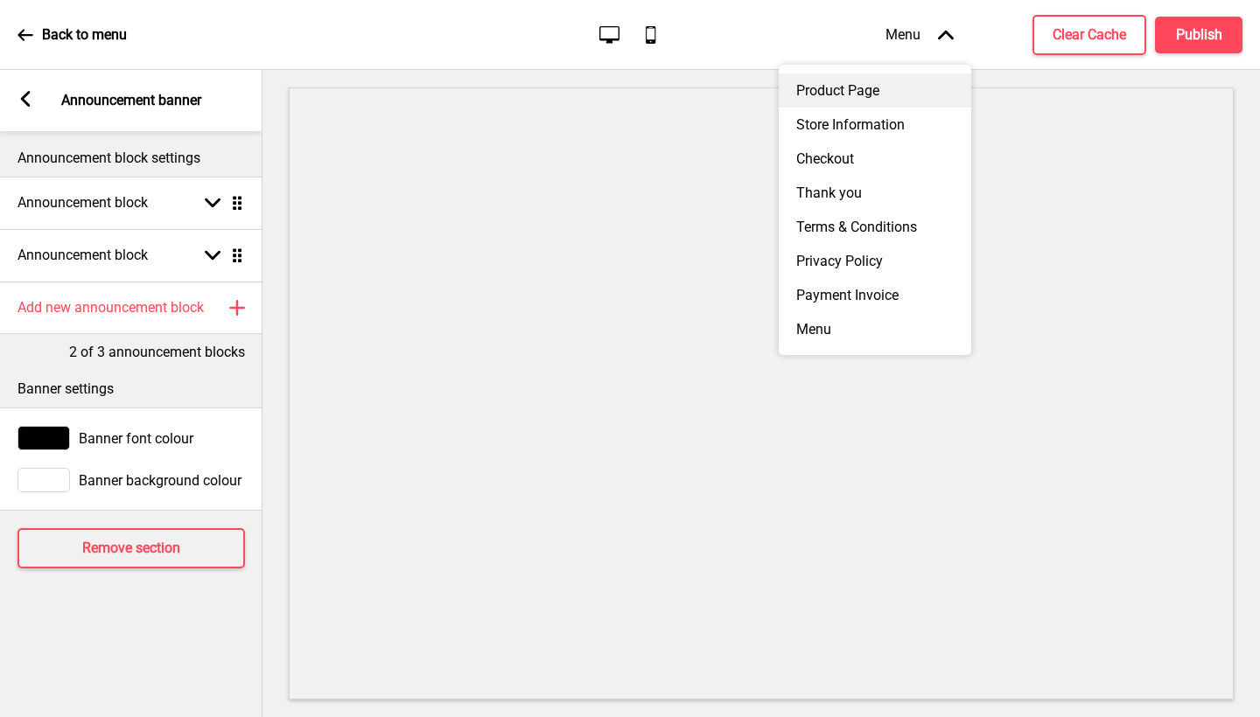
click at [879, 94] on div "Product Page" at bounding box center [875, 90] width 192 height 34
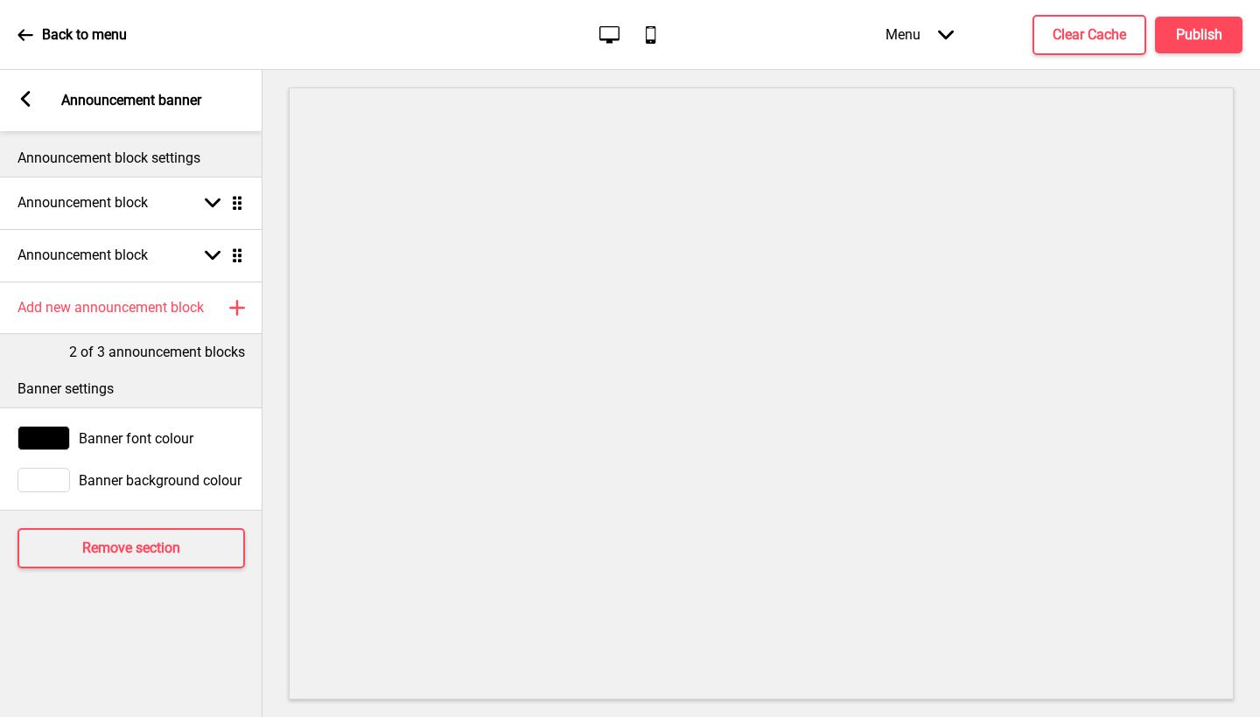
click at [24, 101] on icon at bounding box center [26, 99] width 10 height 16
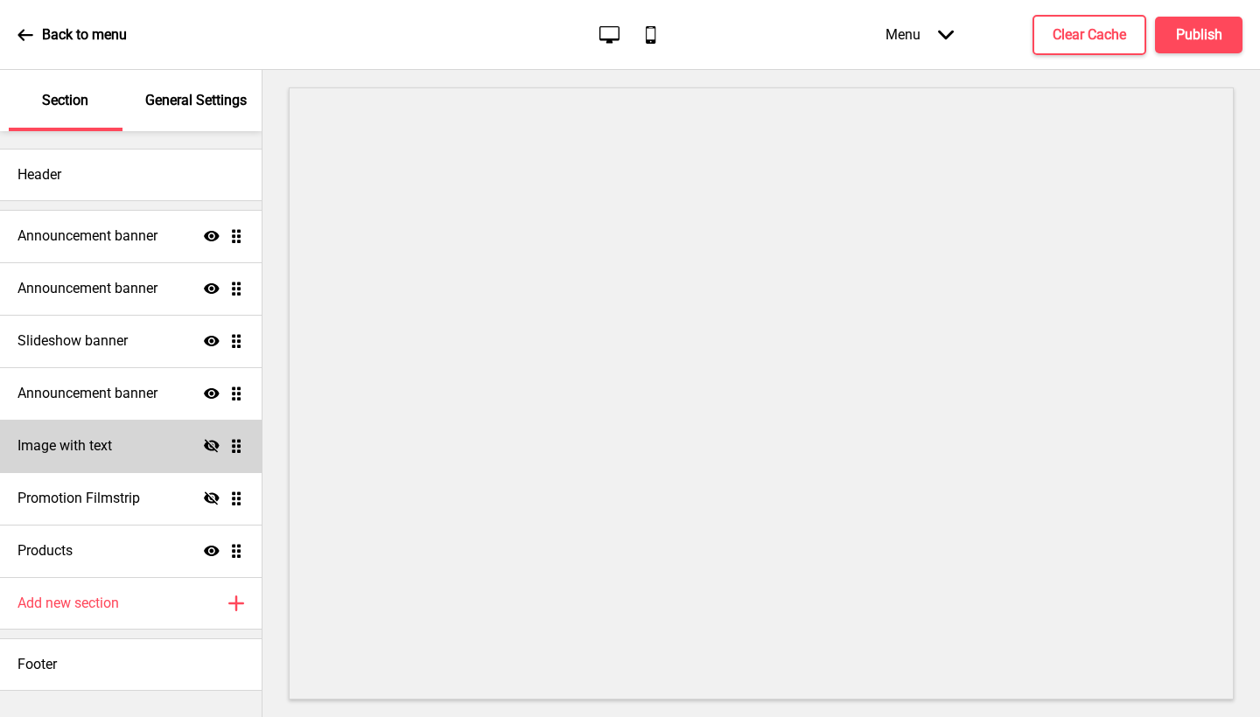
click at [125, 432] on div "Image with text Hide Drag" at bounding box center [131, 446] width 262 height 52
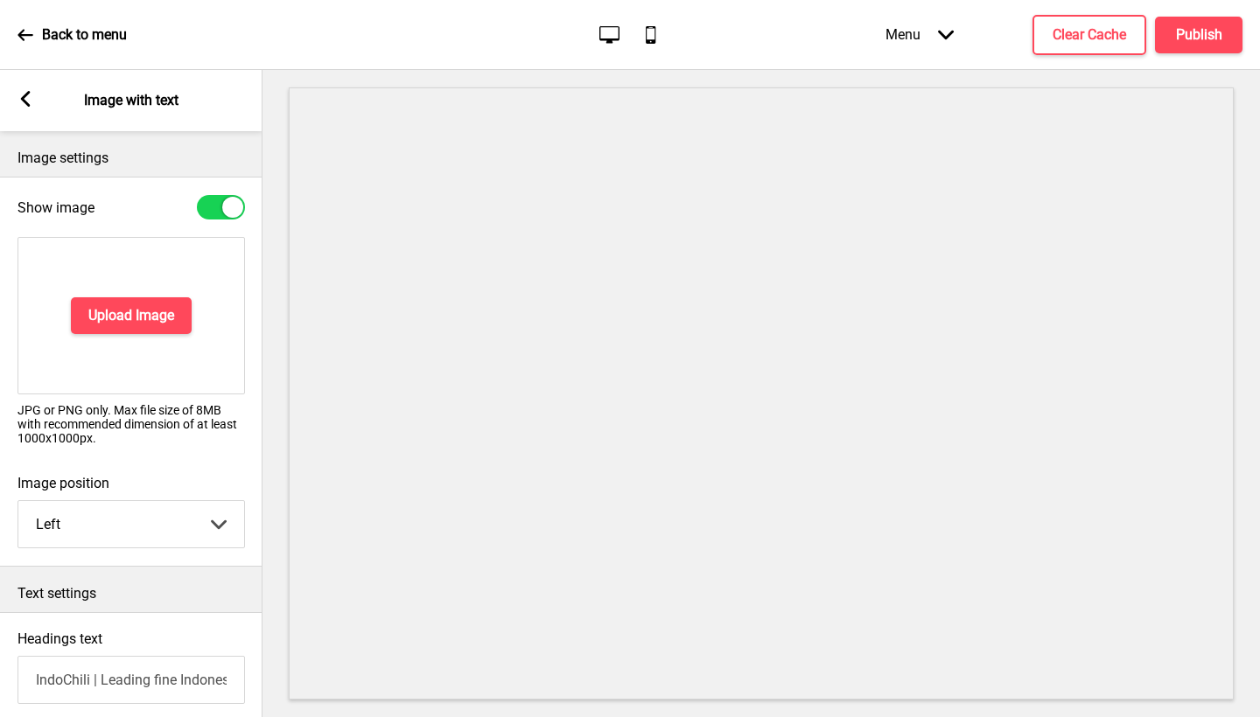
click at [25, 102] on icon at bounding box center [26, 99] width 10 height 16
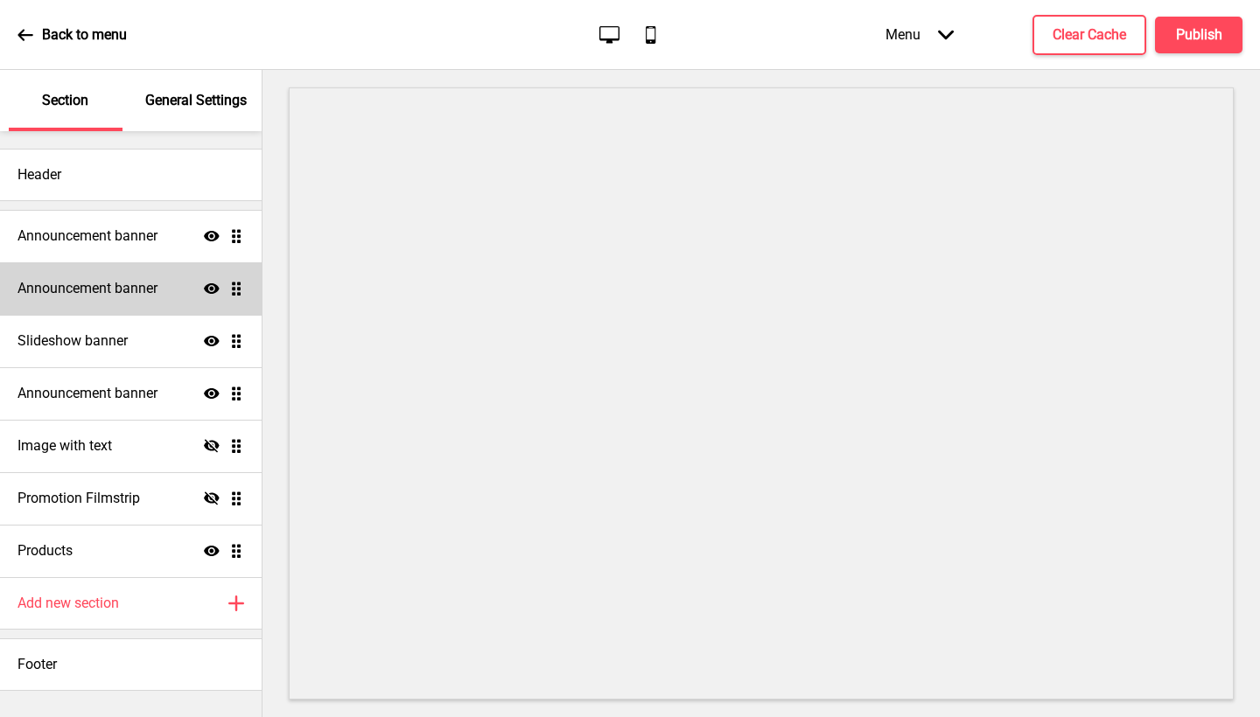
click at [166, 269] on div "Announcement banner Show Drag" at bounding box center [131, 288] width 262 height 52
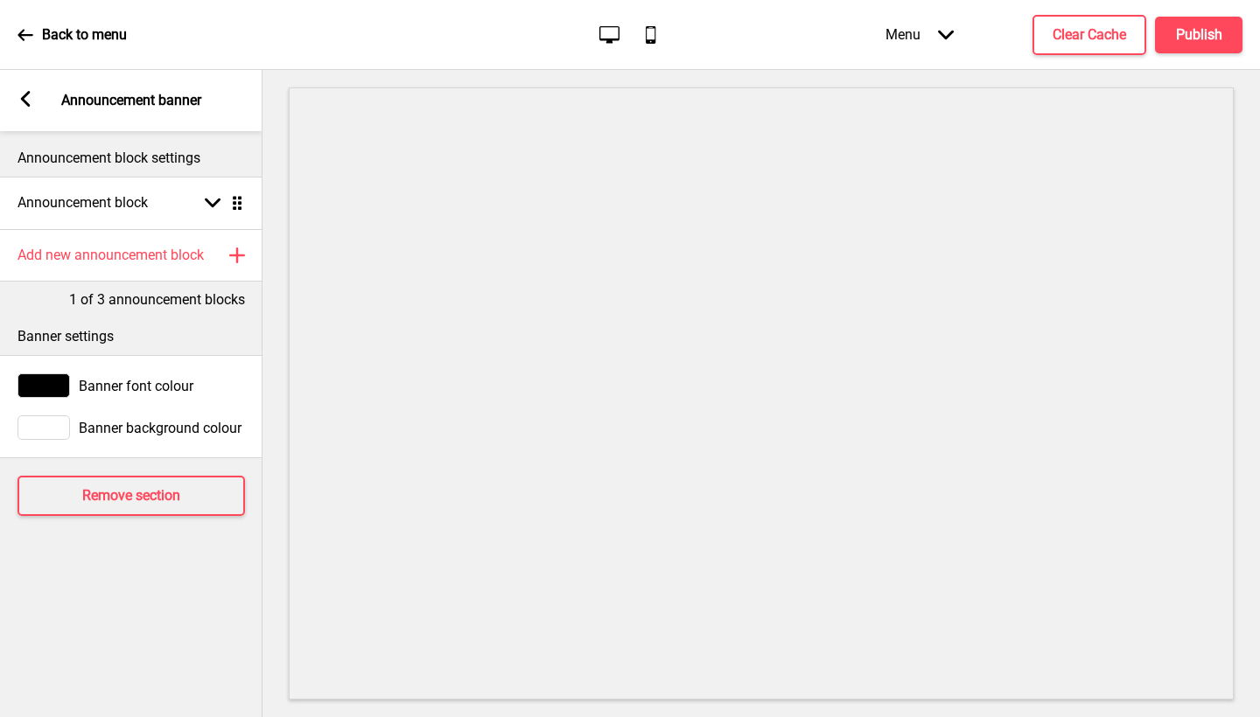
click at [33, 104] on div "Arrow left Announcement banner" at bounding box center [131, 100] width 262 height 61
click at [24, 105] on rect at bounding box center [25, 99] width 16 height 16
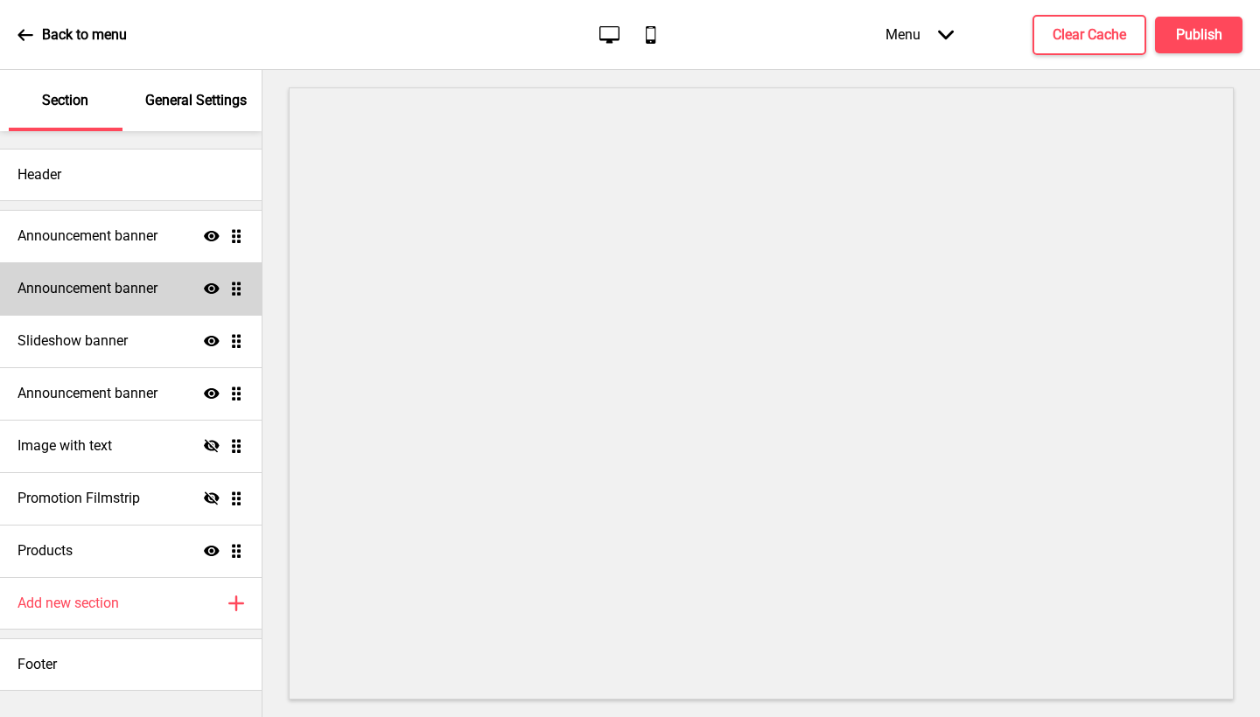
click at [168, 297] on div "Announcement banner Show Drag" at bounding box center [131, 288] width 262 height 52
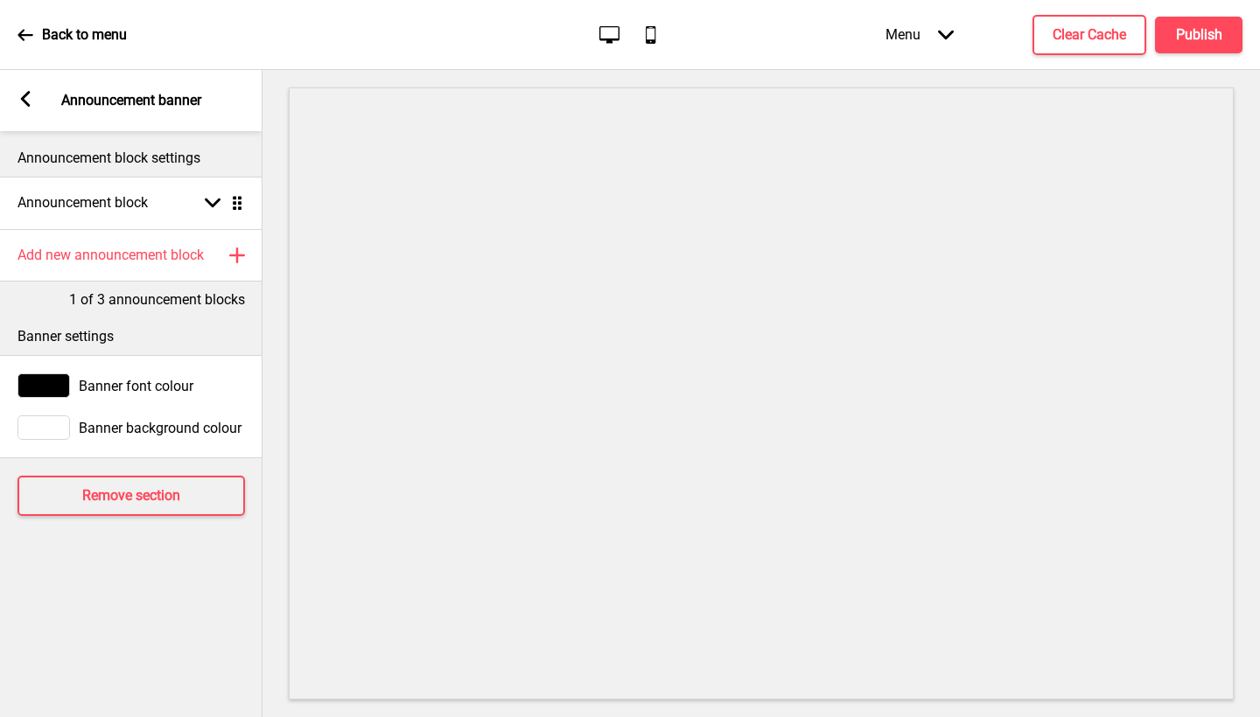
click at [25, 102] on icon at bounding box center [26, 99] width 10 height 16
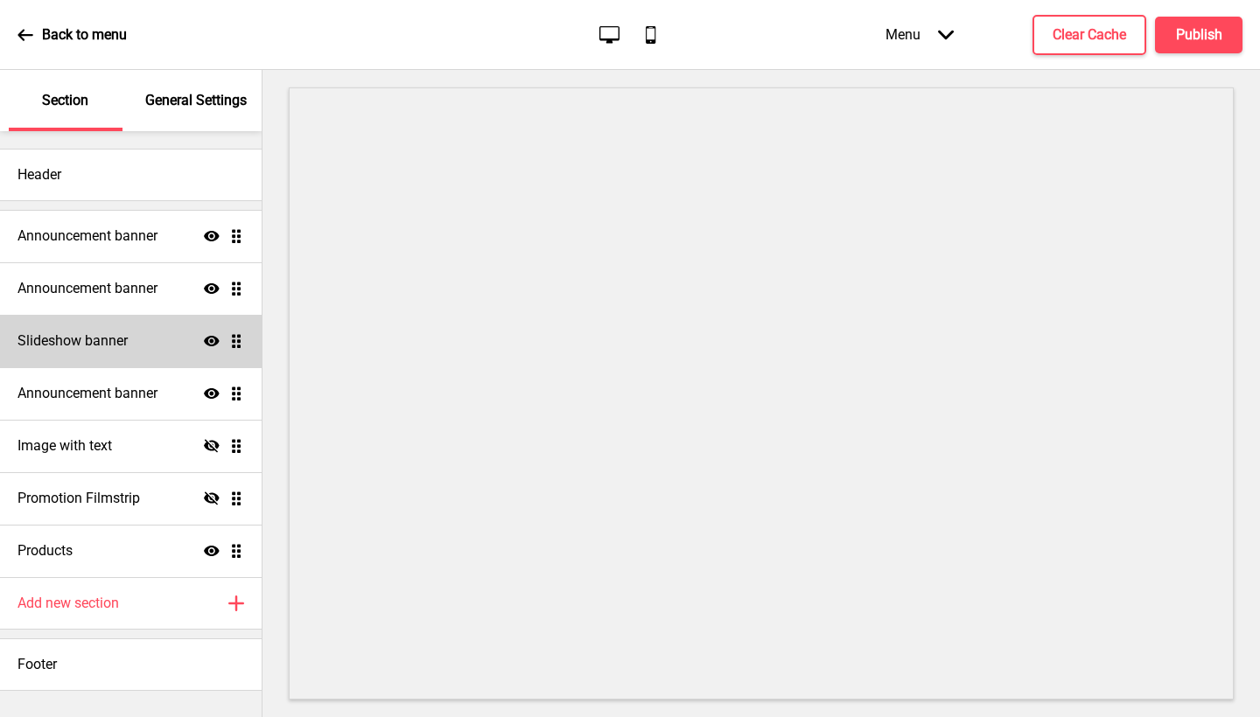
click at [129, 354] on div "Slideshow banner Show Drag" at bounding box center [131, 341] width 262 height 52
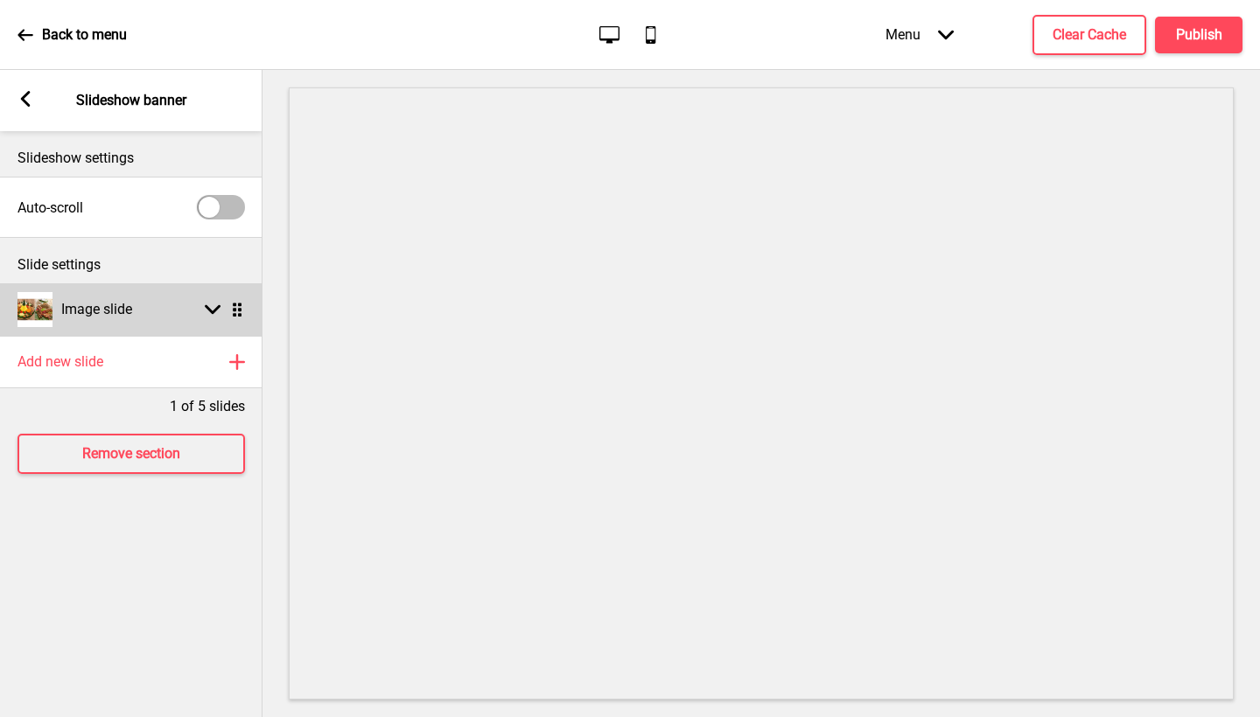
click at [103, 295] on div "Image slide" at bounding box center [74, 309] width 115 height 35
select select "right"
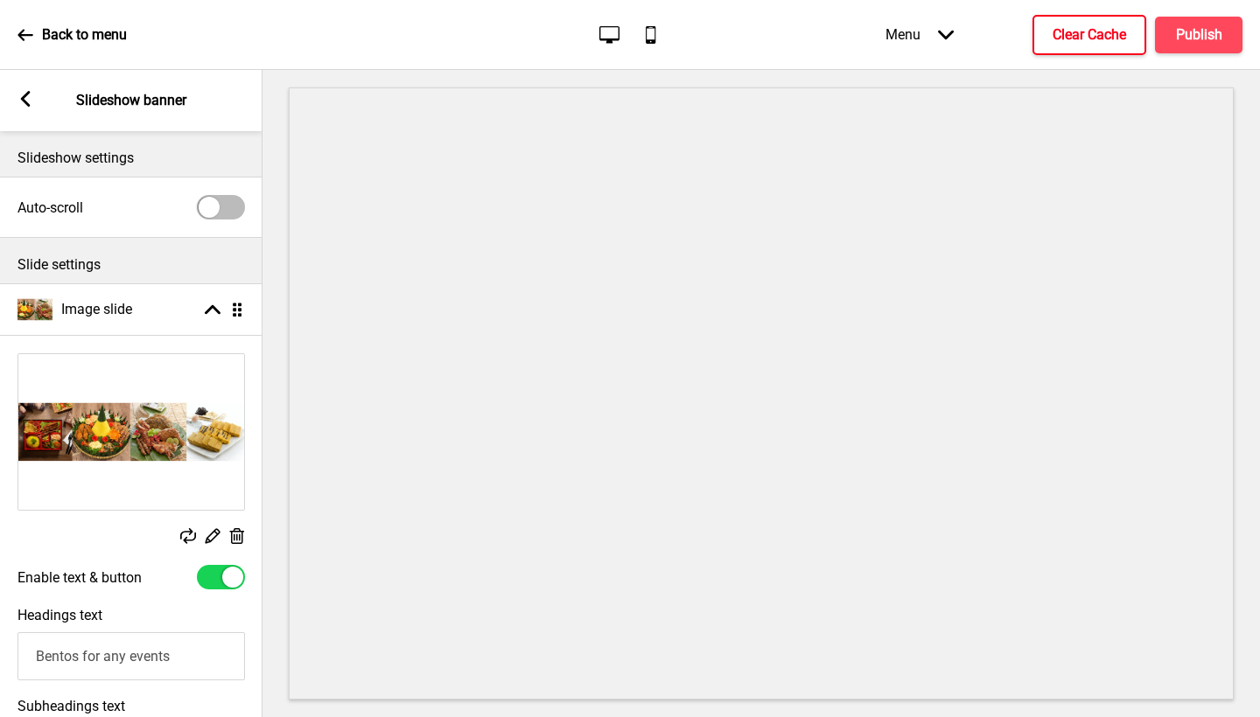
click at [1095, 40] on h4 "Clear Cache" at bounding box center [1089, 34] width 73 height 19
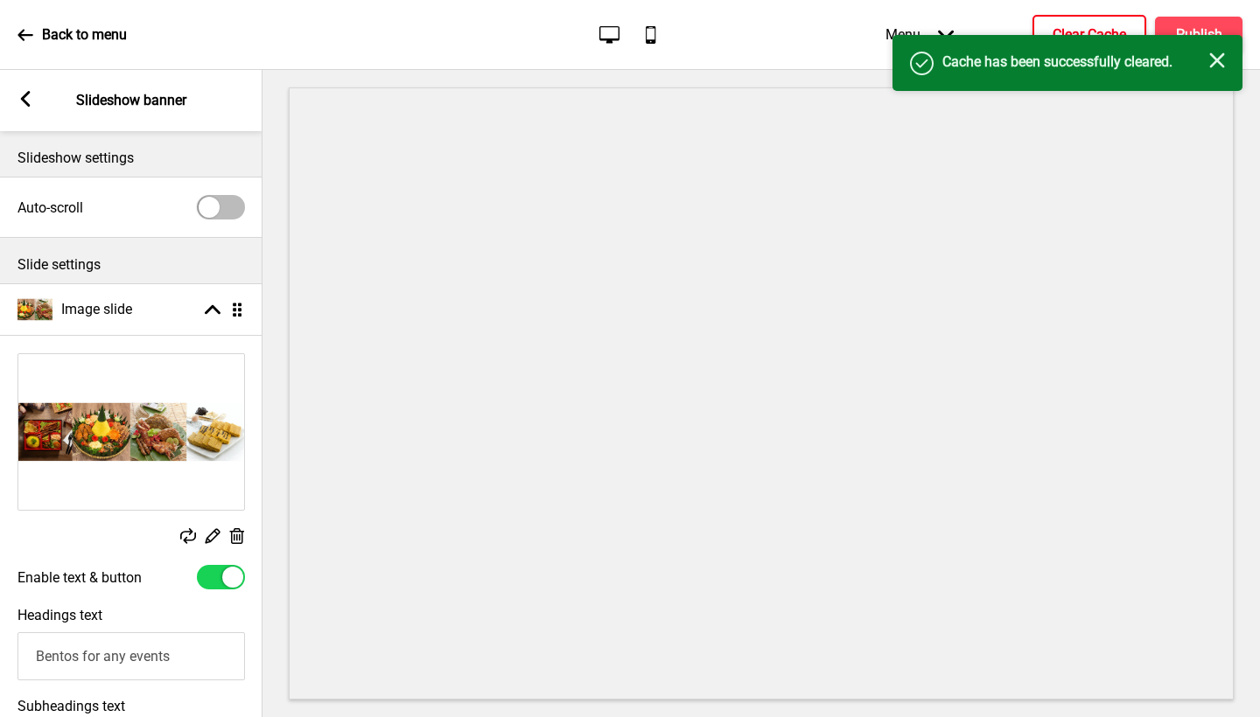
click at [1219, 69] on div "Close" at bounding box center [1217, 61] width 16 height 19
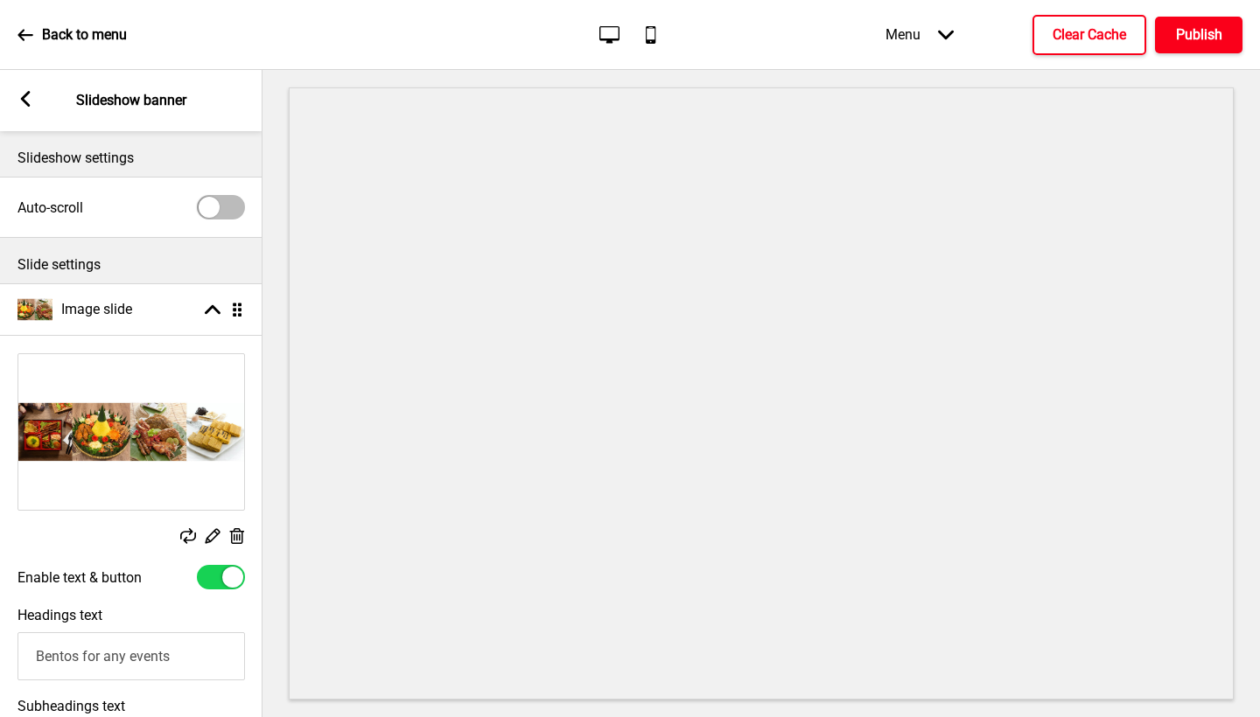
click at [1208, 44] on h4 "Publish" at bounding box center [1199, 34] width 46 height 19
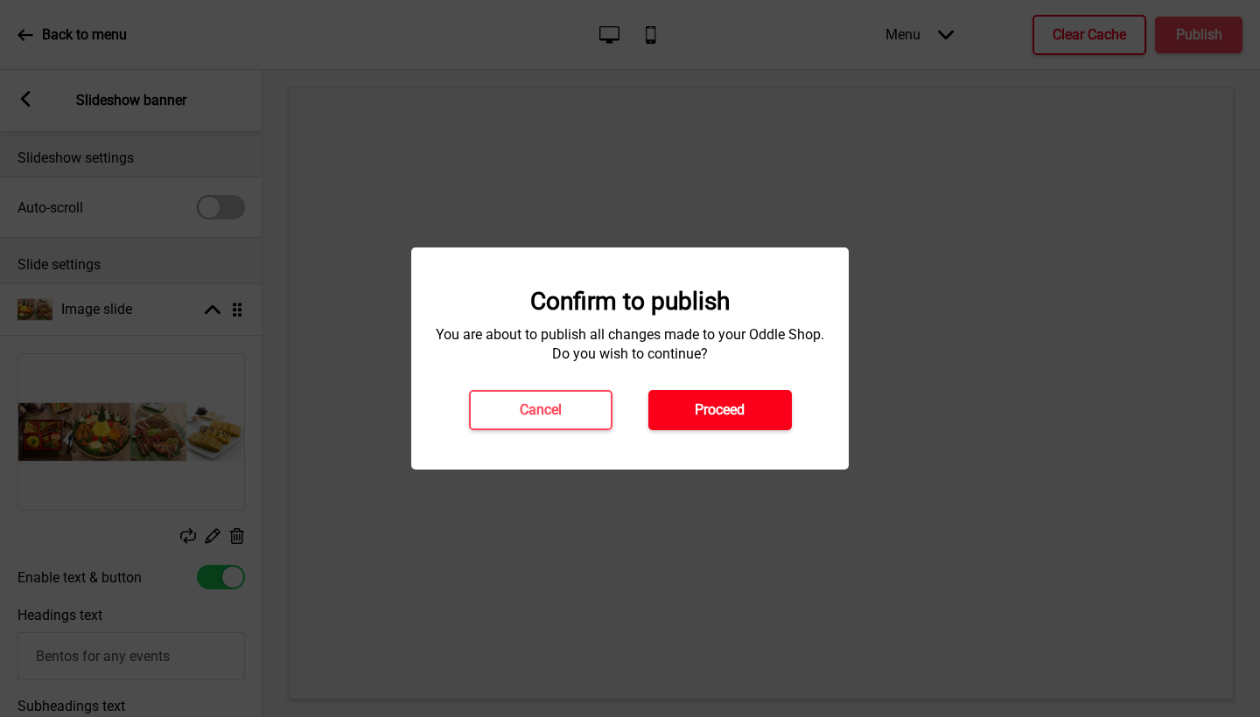
click at [743, 423] on button "Proceed" at bounding box center [719, 410] width 143 height 40
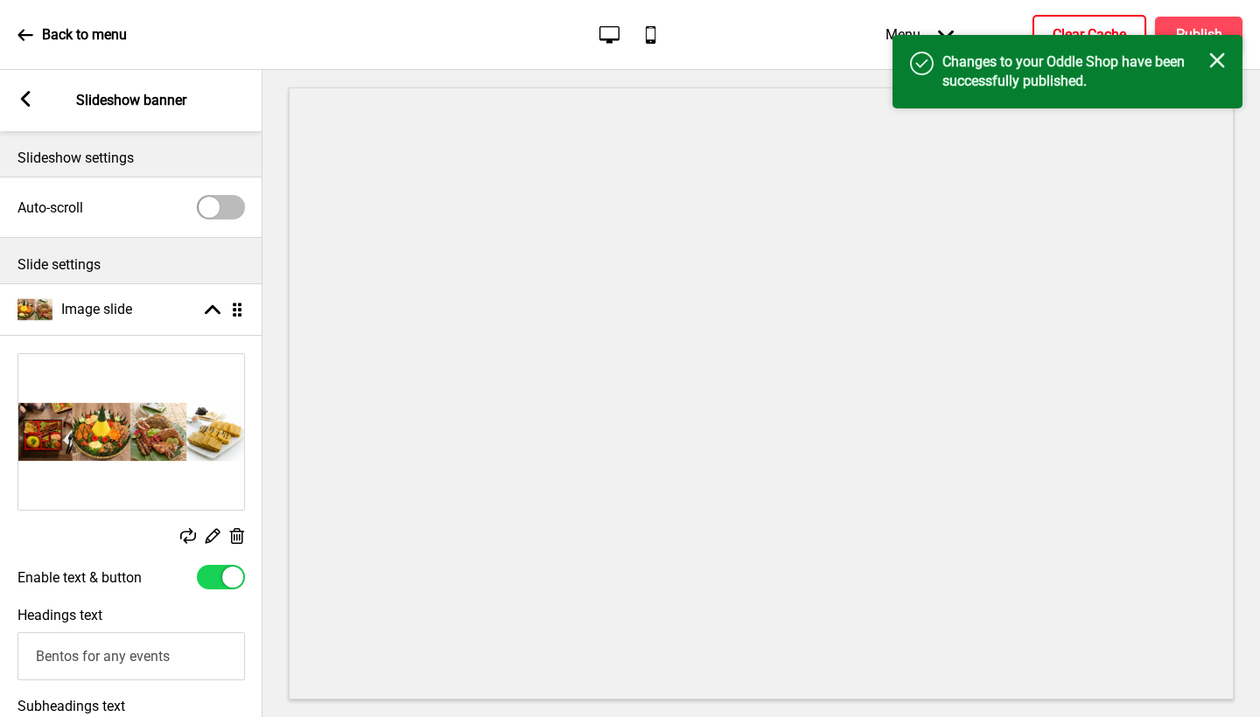
click at [1224, 65] on icon "Close" at bounding box center [1217, 60] width 16 height 16
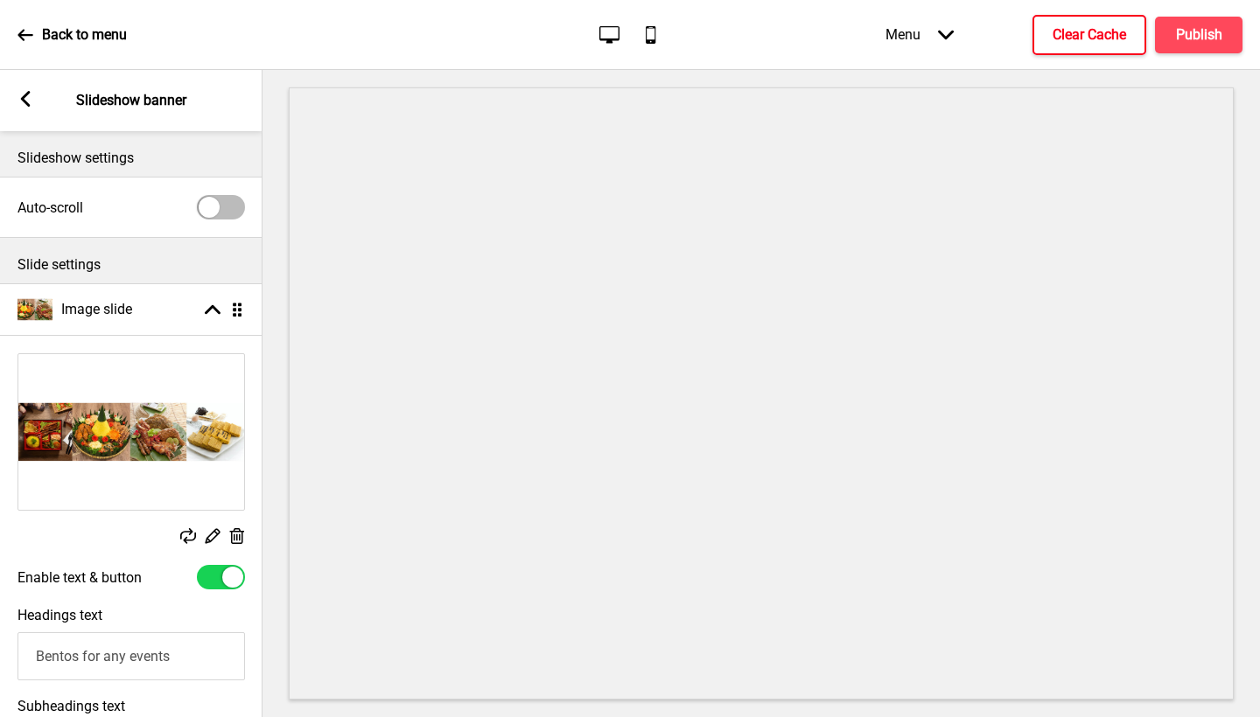
click at [1134, 39] on button "Clear Cache" at bounding box center [1089, 35] width 114 height 40
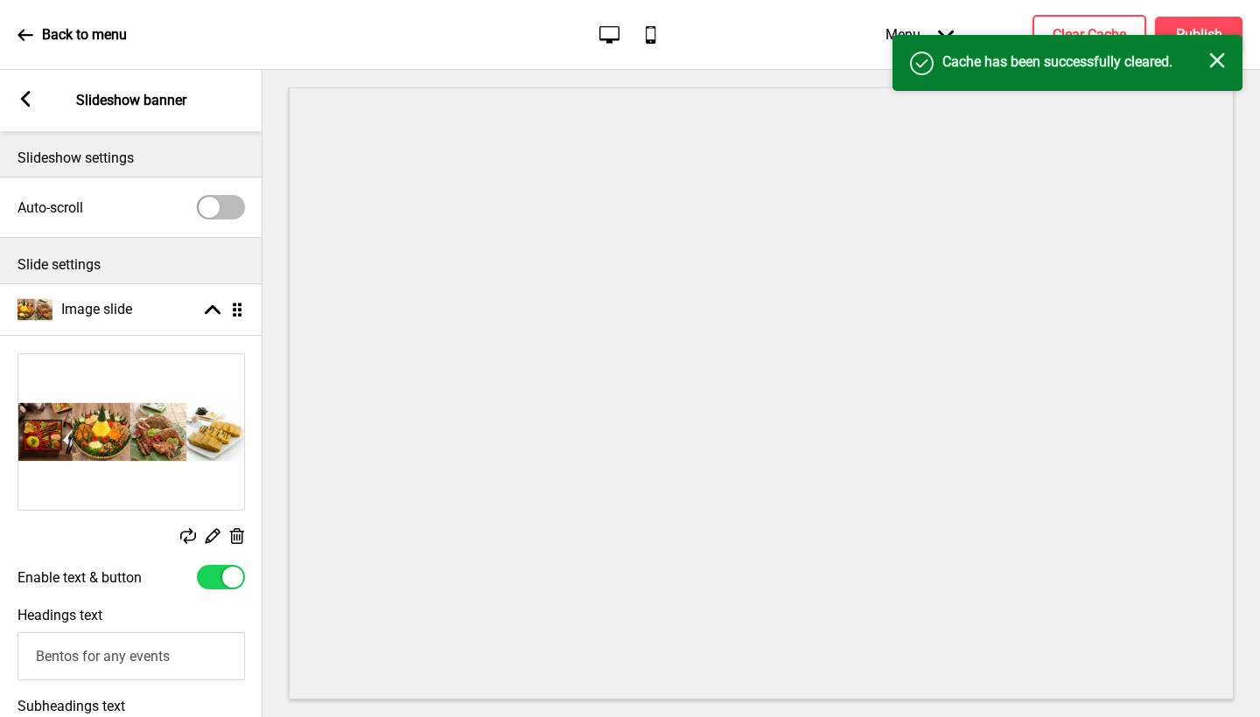
click at [1224, 67] on rect at bounding box center [1217, 60] width 16 height 16
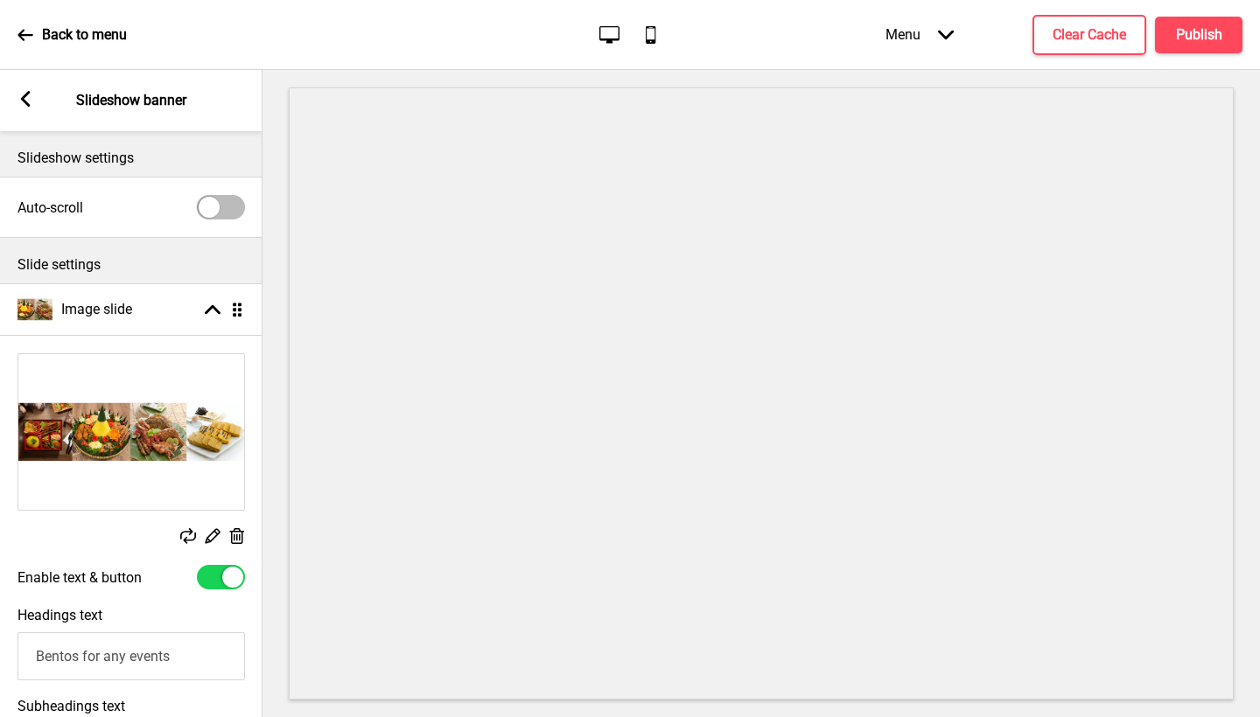
click at [112, 38] on p "Back to menu" at bounding box center [84, 34] width 85 height 19
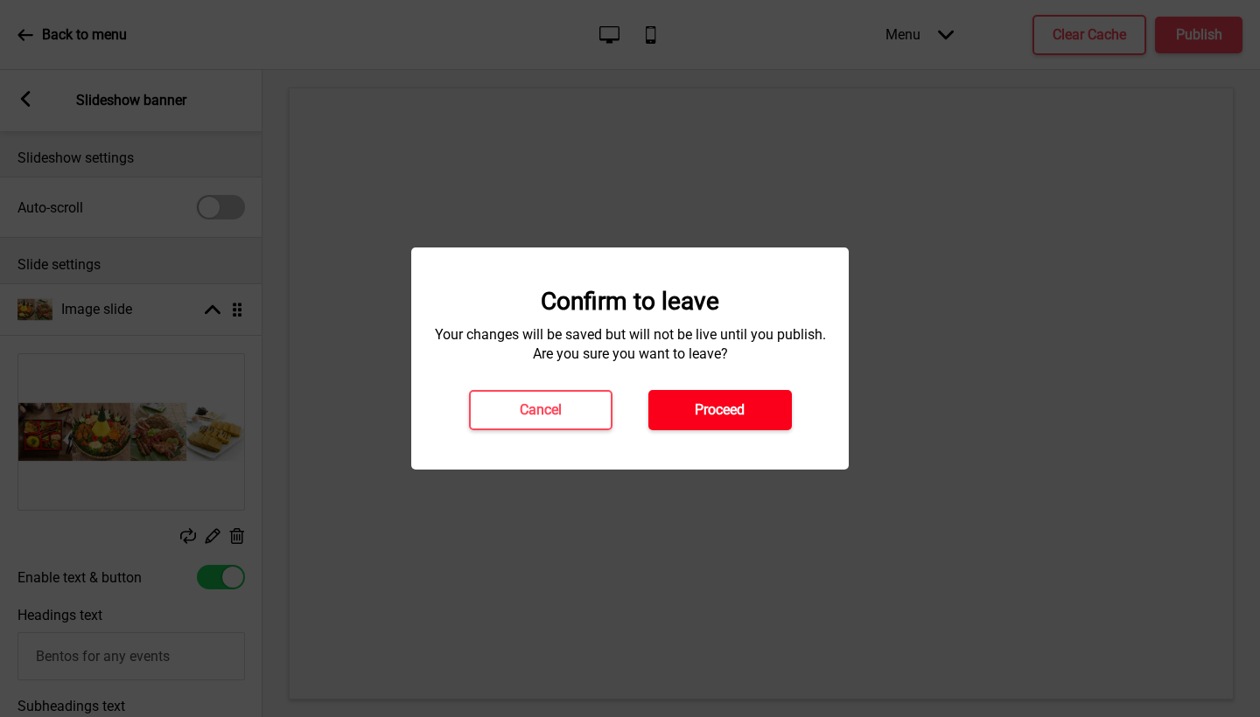
click at [730, 399] on button "Proceed" at bounding box center [719, 410] width 143 height 40
